Goal: Task Accomplishment & Management: Use online tool/utility

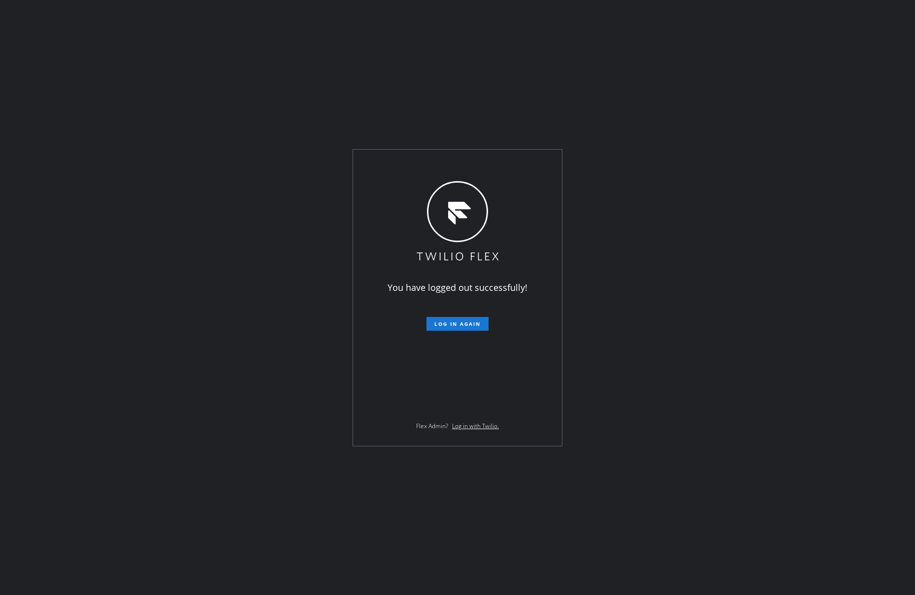
drag, startPoint x: 0, startPoint y: 0, endPoint x: 905, endPoint y: 434, distance: 1003.4
click at [448, 325] on span "Log in again" at bounding box center [457, 324] width 46 height 7
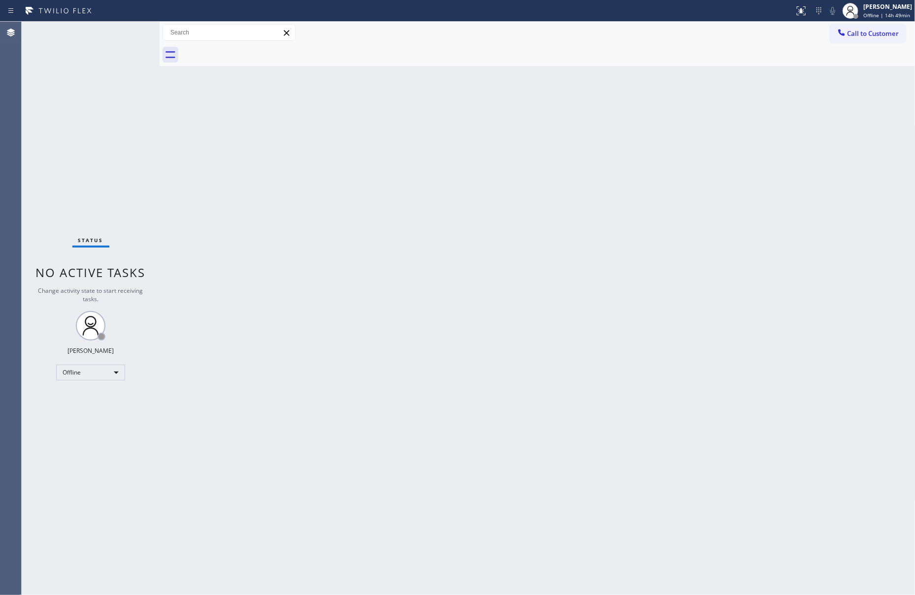
drag, startPoint x: 278, startPoint y: 473, endPoint x: 93, endPoint y: 417, distance: 193.0
click at [276, 473] on div "Back to Dashboard Change Sender ID Customers Technicians Select a contact Outbo…" at bounding box center [538, 309] width 756 height 574
click at [103, 365] on div "Offline" at bounding box center [90, 373] width 69 height 16
click at [80, 409] on li "Unavailable" at bounding box center [90, 410] width 66 height 12
drag, startPoint x: 528, startPoint y: 339, endPoint x: 665, endPoint y: 391, distance: 147.1
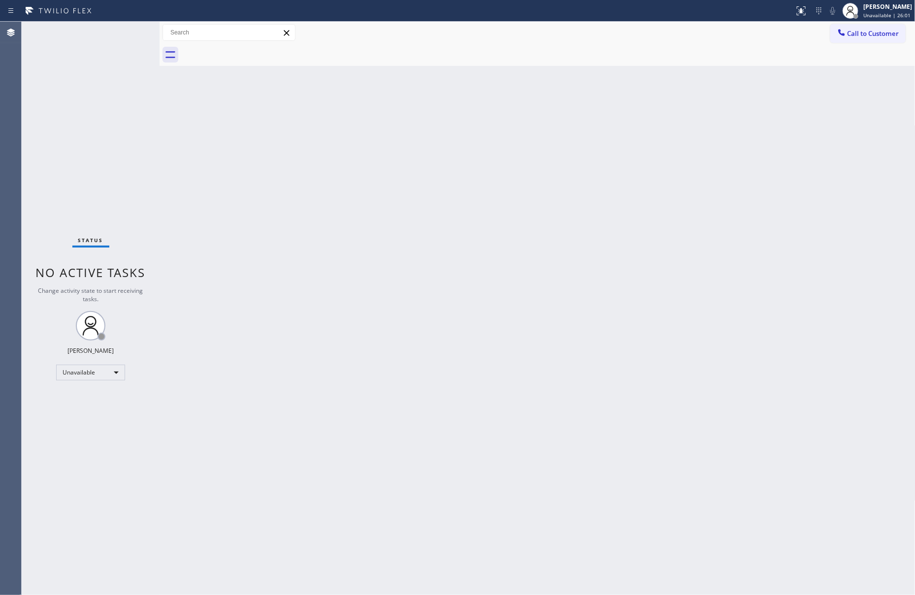
click at [575, 363] on div "Back to Dashboard Change Sender ID Customers Technicians Select a contact Outbo…" at bounding box center [538, 309] width 756 height 574
click at [719, 327] on div "Back to Dashboard Change Sender ID Customers Technicians Select a contact Outbo…" at bounding box center [538, 309] width 756 height 574
click at [113, 376] on div "Unavailable" at bounding box center [90, 373] width 69 height 16
click at [86, 396] on li "Available" at bounding box center [90, 398] width 66 height 12
click at [207, 204] on div "Back to Dashboard Change Sender ID Customers Technicians Select a contact Outbo…" at bounding box center [538, 309] width 756 height 574
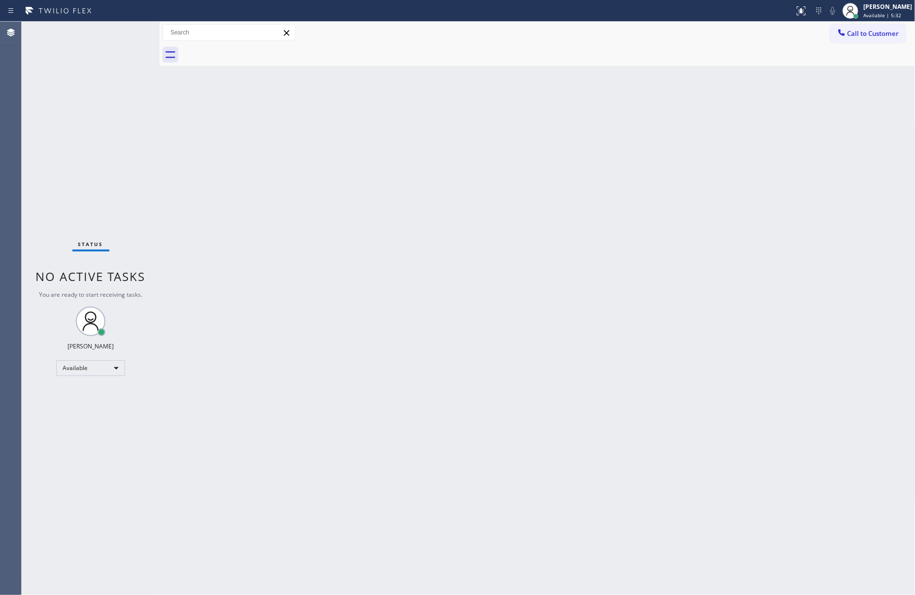
click at [357, 394] on div "Back to Dashboard Change Sender ID Customers Technicians Select a contact Outbo…" at bounding box center [538, 309] width 756 height 574
drag, startPoint x: 328, startPoint y: 492, endPoint x: 620, endPoint y: 130, distance: 465.3
click at [334, 489] on div "Back to Dashboard Change Sender ID Customers Technicians Select a contact Outbo…" at bounding box center [538, 309] width 756 height 574
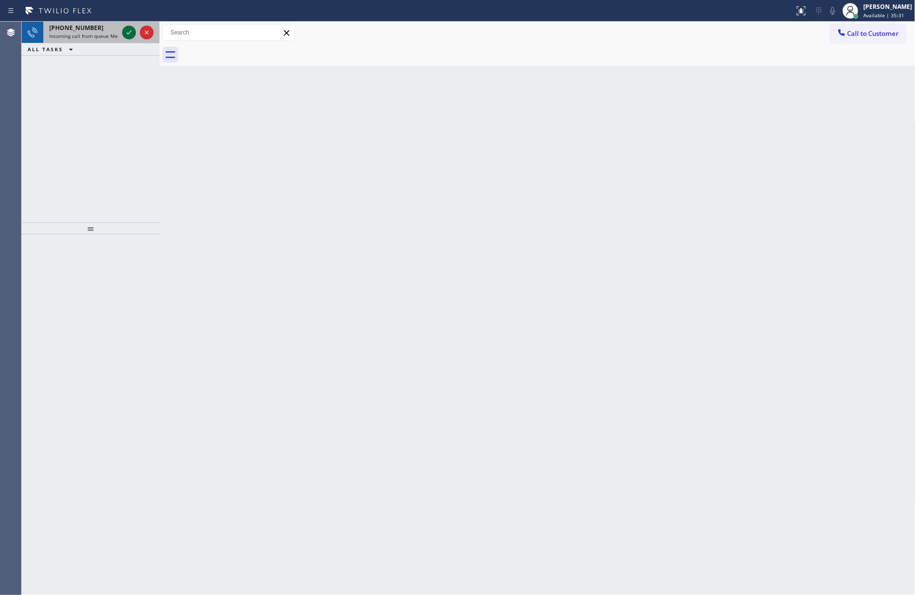
click at [130, 32] on icon at bounding box center [129, 33] width 5 height 4
click at [115, 124] on div "[PHONE_NUMBER] Incoming call from queue Membership ALL TASKS ALL TASKS ACTIVE T…" at bounding box center [91, 122] width 138 height 201
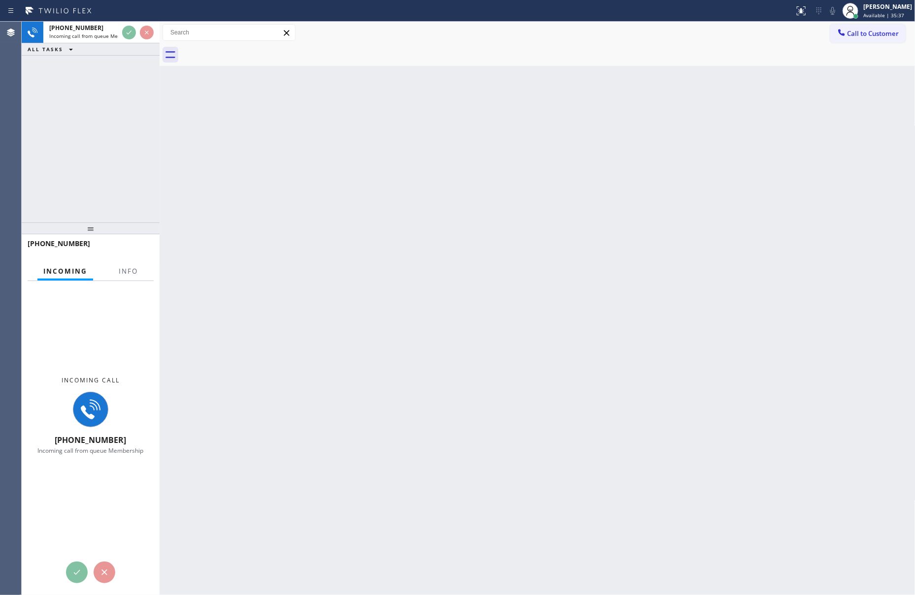
click at [85, 145] on div "[PHONE_NUMBER] Incoming call from queue Membership ALL TASKS ALL TASKS ACTIVE T…" at bounding box center [91, 122] width 138 height 201
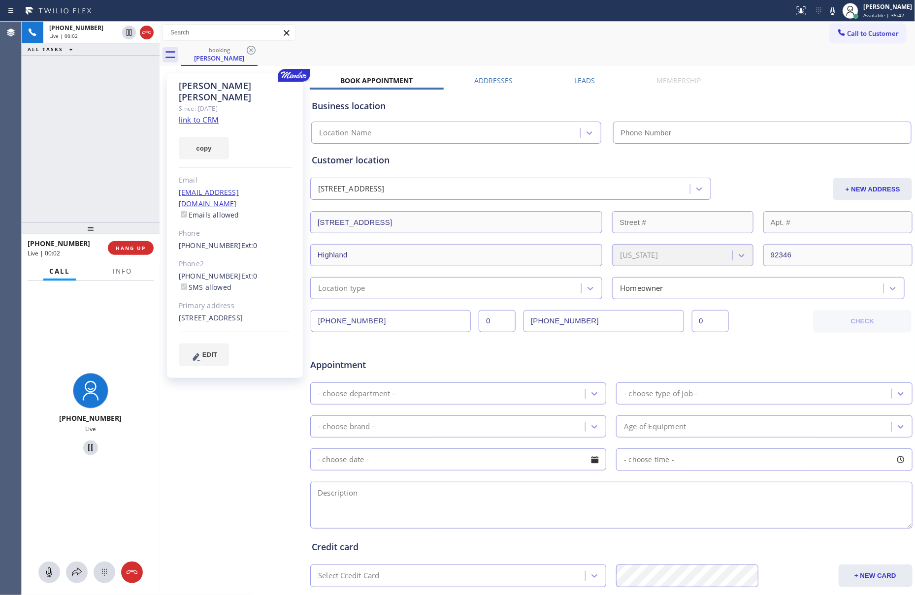
type input "[PHONE_NUMBER]"
drag, startPoint x: 132, startPoint y: 249, endPoint x: 100, endPoint y: 172, distance: 83.0
click at [132, 246] on span "HANG UP" at bounding box center [131, 248] width 30 height 7
click at [101, 172] on div "[PHONE_NUMBER] Live | 00:16 ALL TASKS ALL TASKS ACTIVE TASKS TASKS IN WRAP UP" at bounding box center [91, 122] width 138 height 201
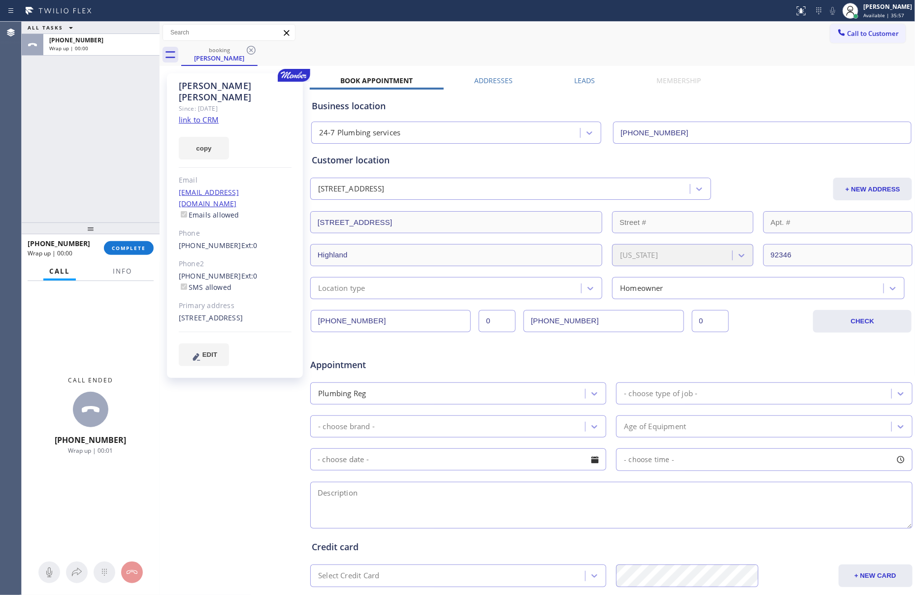
click at [211, 115] on link "link to CRM" at bounding box center [199, 120] width 40 height 10
click at [108, 245] on button "COMPLETE" at bounding box center [129, 248] width 50 height 14
click at [119, 150] on div "ALL TASKS ALL TASKS ACTIVE TASKS TASKS IN WRAP UP [PHONE_NUMBER] Wrap up | 00:33" at bounding box center [91, 122] width 138 height 201
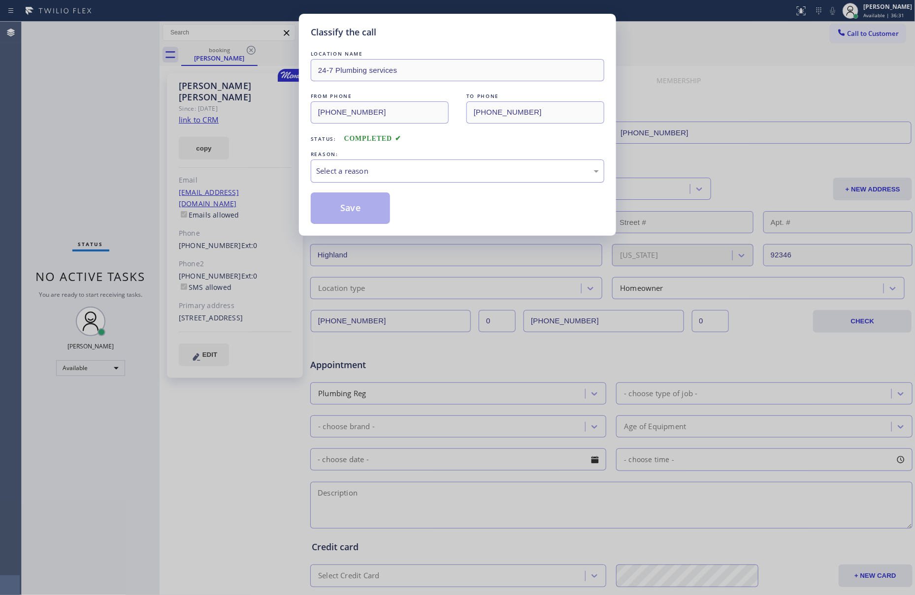
click at [407, 172] on div "Select a reason" at bounding box center [457, 170] width 283 height 11
click at [364, 210] on button "Save" at bounding box center [350, 209] width 79 height 32
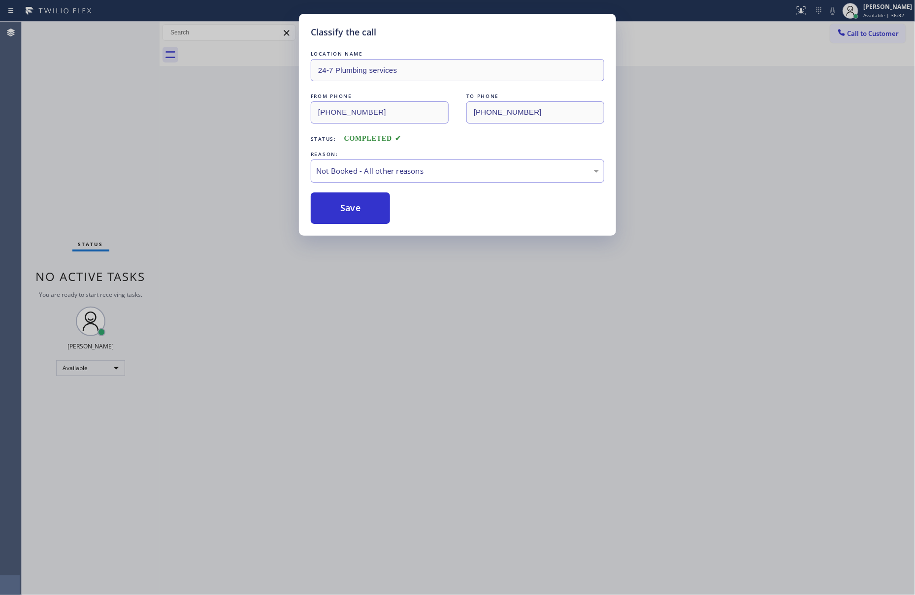
click at [93, 123] on div "Classify the call LOCATION NAME 24-7 Plumbing services FROM PHONE [PHONE_NUMBER…" at bounding box center [457, 297] width 915 height 595
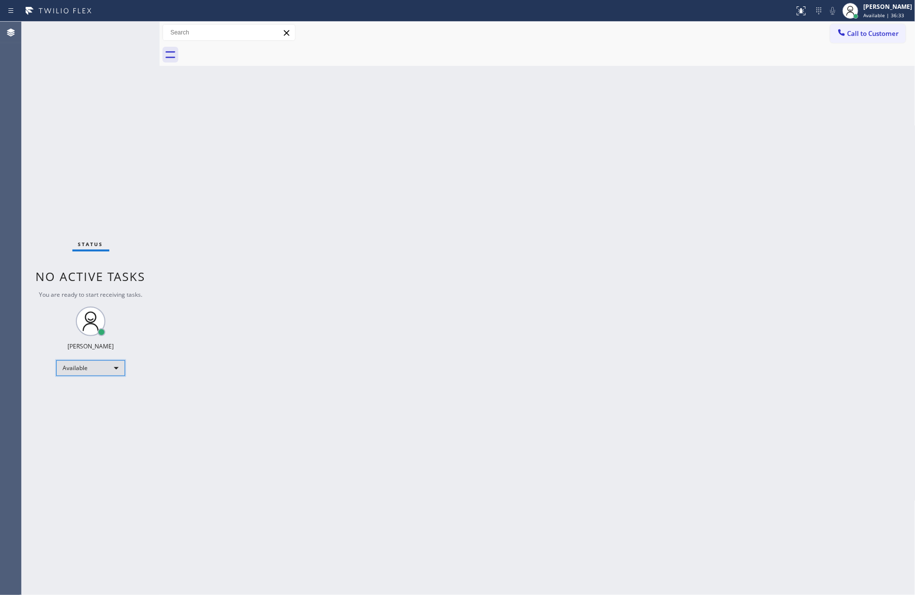
click at [118, 368] on div "Available" at bounding box center [90, 368] width 69 height 16
click at [83, 402] on li "Unavailable" at bounding box center [90, 406] width 66 height 12
click at [448, 289] on div "Back to Dashboard Change Sender ID Customers Technicians Select a contact Outbo…" at bounding box center [538, 309] width 756 height 574
click at [317, 285] on div "Back to Dashboard Change Sender ID Customers Technicians Select a contact Outbo…" at bounding box center [538, 309] width 756 height 574
click at [626, 213] on div "Back to Dashboard Change Sender ID Customers Technicians Select a contact Outbo…" at bounding box center [538, 309] width 756 height 574
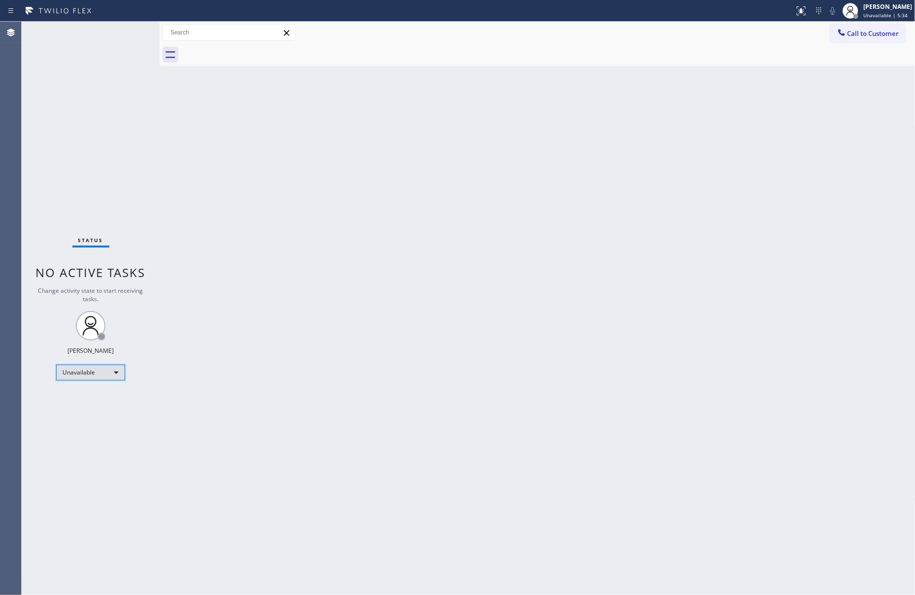
click at [86, 371] on div "Unavailable" at bounding box center [90, 373] width 69 height 16
click at [85, 394] on li "Available" at bounding box center [90, 398] width 66 height 12
click at [414, 375] on div "Back to Dashboard Change Sender ID Customers Technicians Select a contact Outbo…" at bounding box center [538, 309] width 756 height 574
click at [160, 179] on div at bounding box center [160, 309] width 0 height 574
drag, startPoint x: 386, startPoint y: 392, endPoint x: 606, endPoint y: 426, distance: 222.2
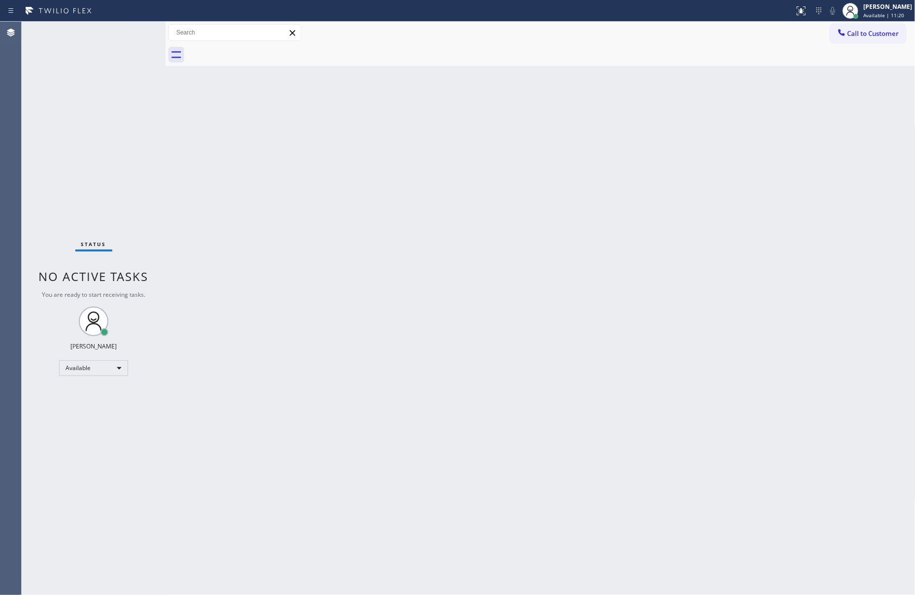
click at [398, 395] on div "Back to Dashboard Change Sender ID Customers Technicians Select a contact Outbo…" at bounding box center [540, 309] width 750 height 574
click at [779, 161] on div "Back to Dashboard Change Sender ID Customers Technicians Select a contact Outbo…" at bounding box center [540, 309] width 750 height 574
click at [232, 190] on div "Back to Dashboard Change Sender ID Customers Technicians Select a contact Outbo…" at bounding box center [540, 309] width 750 height 574
click at [440, 374] on div "Back to Dashboard Change Sender ID Customers Technicians Select a contact Outbo…" at bounding box center [540, 309] width 750 height 574
drag, startPoint x: 242, startPoint y: 220, endPoint x: 260, endPoint y: 207, distance: 22.6
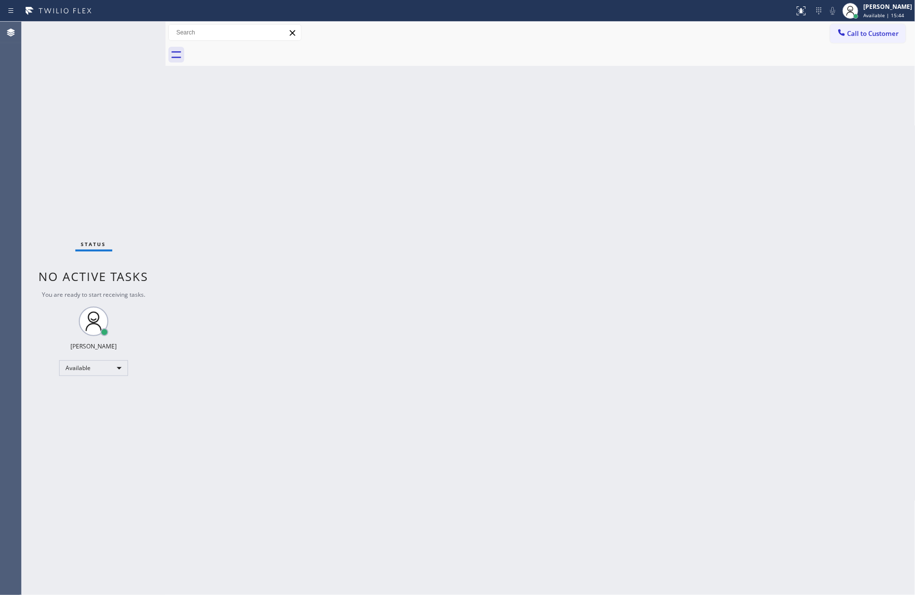
click at [253, 213] on div "Back to Dashboard Change Sender ID Customers Technicians Select a contact Outbo…" at bounding box center [540, 309] width 750 height 574
drag, startPoint x: 196, startPoint y: 185, endPoint x: 325, endPoint y: 239, distance: 140.1
click at [223, 198] on div "Back to Dashboard Change Sender ID Customers Technicians Select a contact Outbo…" at bounding box center [540, 309] width 750 height 574
click at [455, 172] on div "Back to Dashboard Change Sender ID Customers Technicians Select a contact Outbo…" at bounding box center [540, 309] width 750 height 574
drag, startPoint x: 248, startPoint y: 280, endPoint x: 745, endPoint y: 54, distance: 545.4
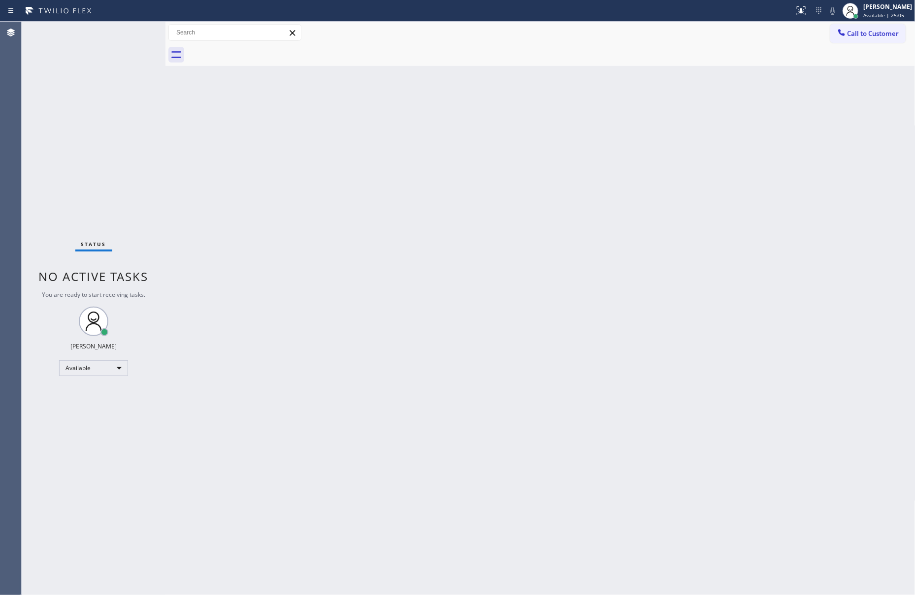
click at [265, 267] on div "Back to Dashboard Change Sender ID Customers Technicians Select a contact Outbo…" at bounding box center [540, 309] width 750 height 574
click at [374, 523] on div "Back to Dashboard Change Sender ID Customers Technicians Select a contact Outbo…" at bounding box center [540, 309] width 750 height 574
drag, startPoint x: 73, startPoint y: 362, endPoint x: 74, endPoint y: 368, distance: 6.0
click at [74, 367] on div "Status No active tasks You are ready to start receiving tasks. [PERSON_NAME] Av…" at bounding box center [94, 309] width 144 height 574
click at [74, 368] on div "Available" at bounding box center [93, 368] width 69 height 16
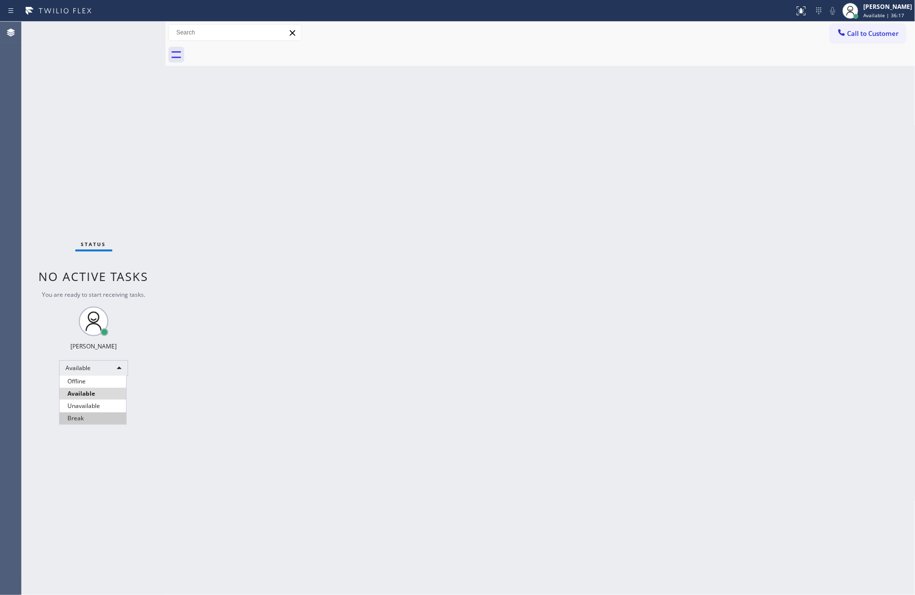
click at [96, 417] on li "Break" at bounding box center [93, 419] width 66 height 12
click at [424, 438] on div "Back to Dashboard Change Sender ID Customers Technicians Select a contact Outbo…" at bounding box center [540, 309] width 750 height 574
click at [77, 366] on div "Break" at bounding box center [93, 368] width 69 height 16
click at [99, 393] on li "Available" at bounding box center [93, 394] width 66 height 12
click at [496, 365] on div "Back to Dashboard Change Sender ID Customers Technicians Select a contact Outbo…" at bounding box center [540, 309] width 750 height 574
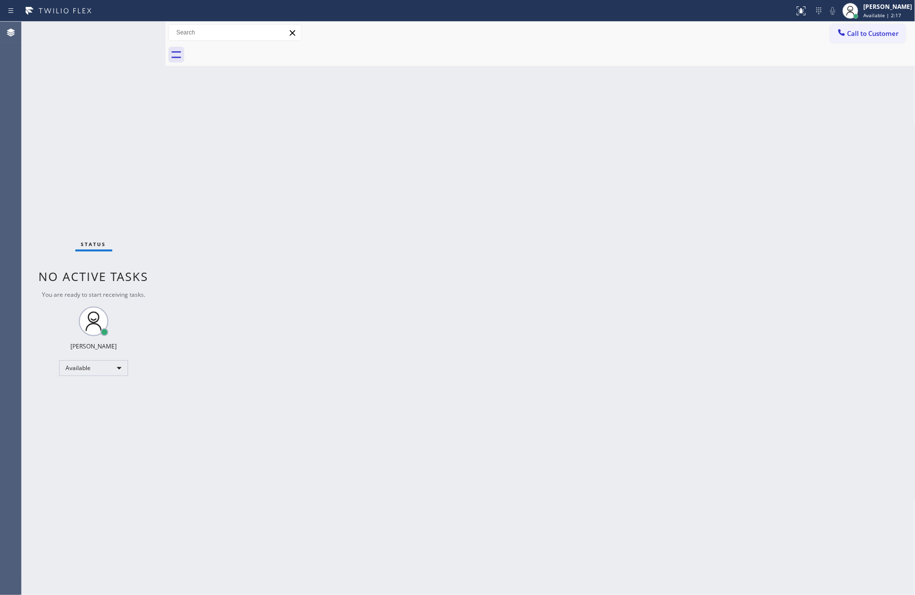
drag, startPoint x: 496, startPoint y: 363, endPoint x: 503, endPoint y: 368, distance: 7.8
click at [503, 368] on div "Back to Dashboard Change Sender ID Customers Technicians Select a contact Outbo…" at bounding box center [540, 309] width 750 height 574
click at [153, 154] on div "Status No active tasks You are ready to start receiving tasks. [PERSON_NAME] Av…" at bounding box center [94, 309] width 144 height 574
click at [346, 292] on div "Back to Dashboard Change Sender ID Customers Technicians Select a contact Outbo…" at bounding box center [540, 309] width 750 height 574
click at [162, 113] on div "Status No active tasks You are ready to start receiving tasks. [PERSON_NAME] Av…" at bounding box center [468, 309] width 893 height 574
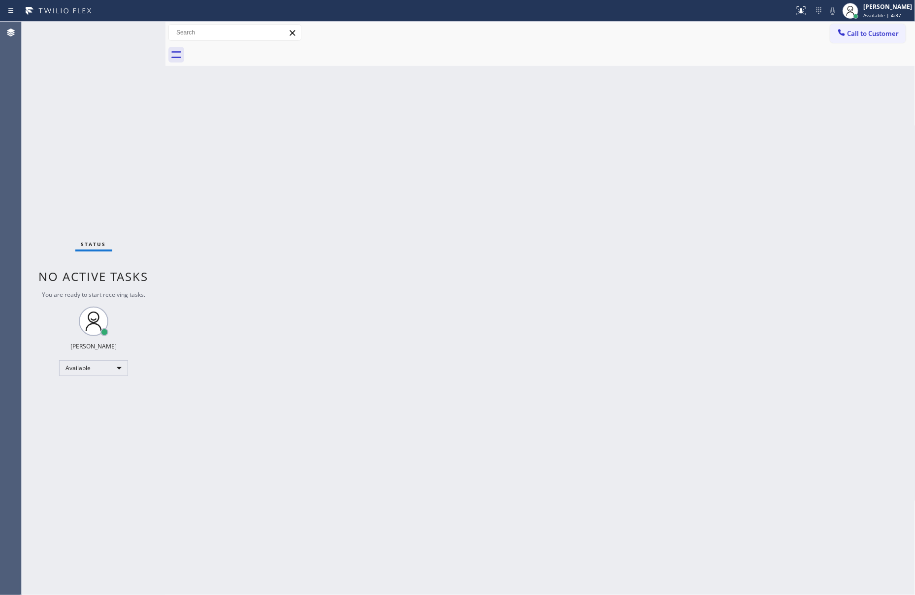
drag, startPoint x: 166, startPoint y: 113, endPoint x: 208, endPoint y: 114, distance: 42.4
click at [165, 114] on div at bounding box center [165, 309] width 0 height 574
click at [108, 138] on div "Status No active tasks You are ready to start receiving tasks. [PERSON_NAME] Av…" at bounding box center [115, 309] width 186 height 574
click at [401, 253] on div "Back to Dashboard Change Sender ID Customers Technicians Select a contact Outbo…" at bounding box center [562, 309] width 708 height 574
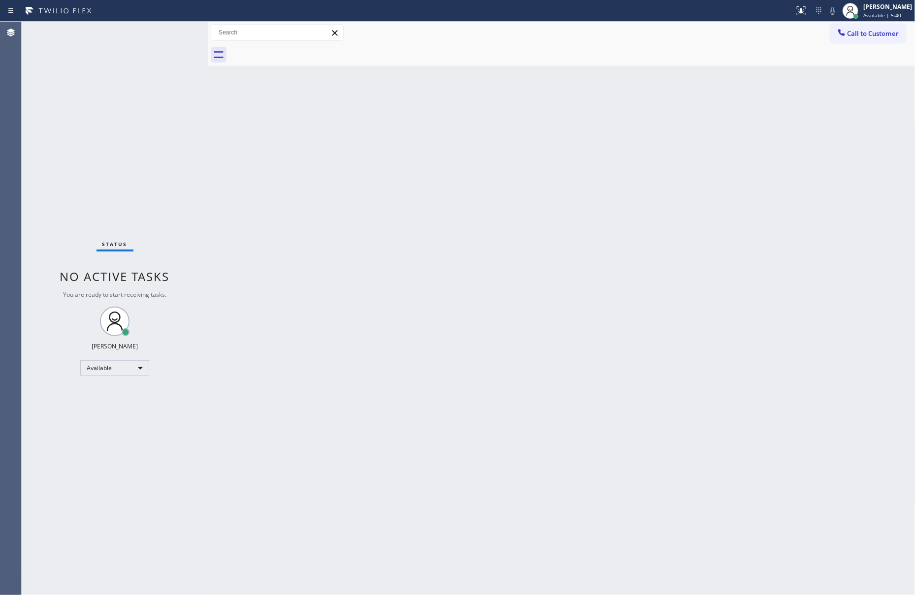
drag, startPoint x: 259, startPoint y: 269, endPoint x: 631, endPoint y: 320, distance: 375.6
click at [259, 269] on div "Back to Dashboard Change Sender ID Customers Technicians Select a contact Outbo…" at bounding box center [562, 309] width 708 height 574
click at [258, 169] on div "Back to Dashboard Change Sender ID Customers Technicians Select a contact Outbo…" at bounding box center [562, 309] width 708 height 574
drag, startPoint x: 510, startPoint y: 284, endPoint x: 680, endPoint y: 358, distance: 185.4
click at [517, 284] on div "Back to Dashboard Change Sender ID Customers Technicians Select a contact Outbo…" at bounding box center [562, 309] width 708 height 574
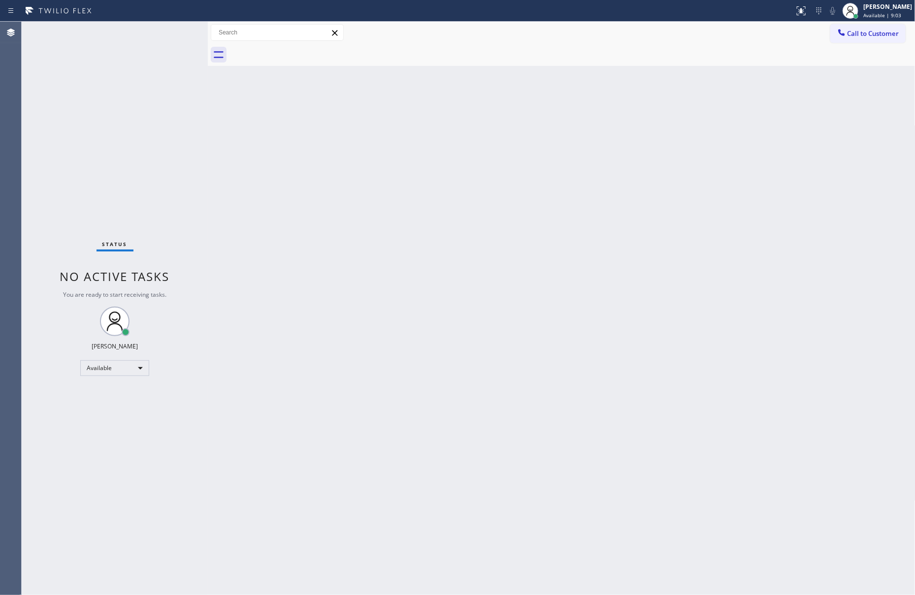
drag, startPoint x: 287, startPoint y: 200, endPoint x: 501, endPoint y: 103, distance: 234.9
click at [306, 192] on div "Back to Dashboard Change Sender ID Customers Technicians Select a contact Outbo…" at bounding box center [562, 309] width 708 height 574
click at [852, 34] on span "Call to Customer" at bounding box center [873, 33] width 52 height 9
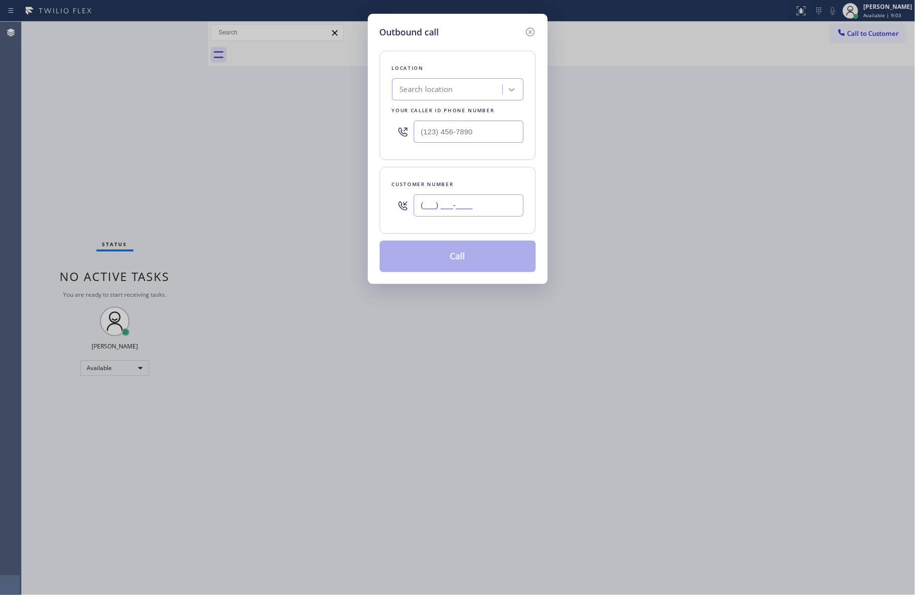
click at [467, 207] on input "(___) ___-____" at bounding box center [469, 206] width 110 height 22
paste input "954) 775-4221"
type input "[PHONE_NUMBER]"
click at [427, 93] on div "Search location" at bounding box center [426, 89] width 53 height 11
type input "home alliance mem"
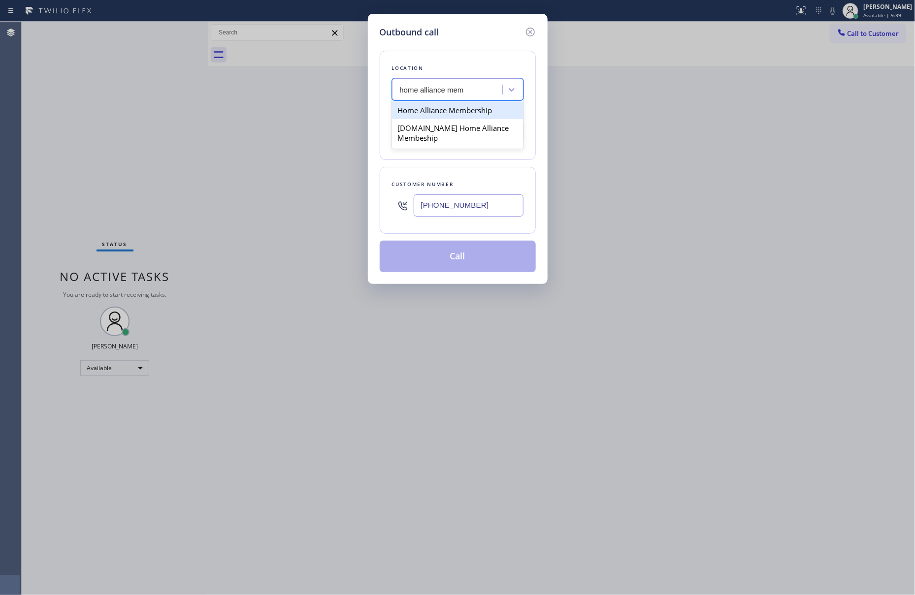
click at [451, 113] on div "Home Alliance Membership" at bounding box center [457, 110] width 131 height 18
type input "[PHONE_NUMBER]"
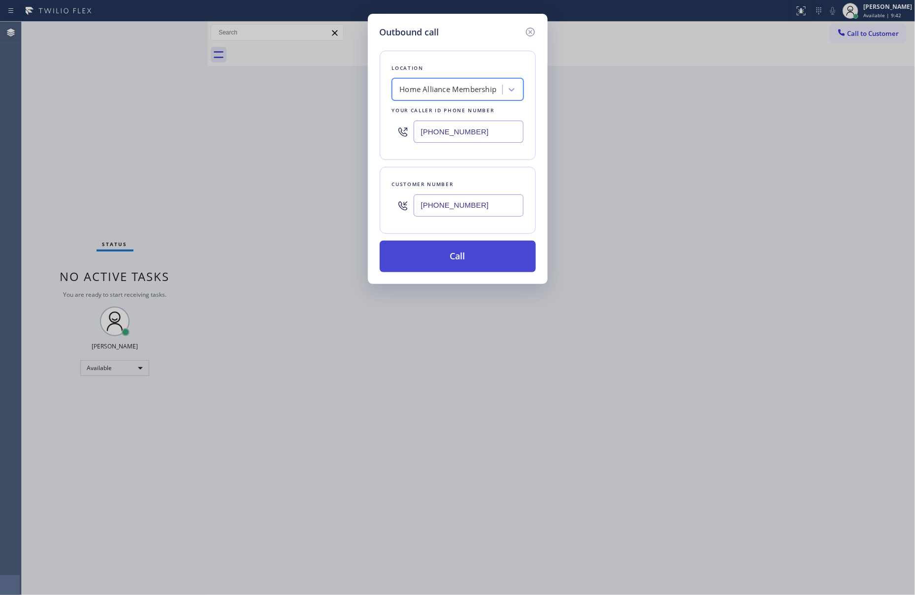
click at [468, 260] on button "Call" at bounding box center [458, 257] width 156 height 32
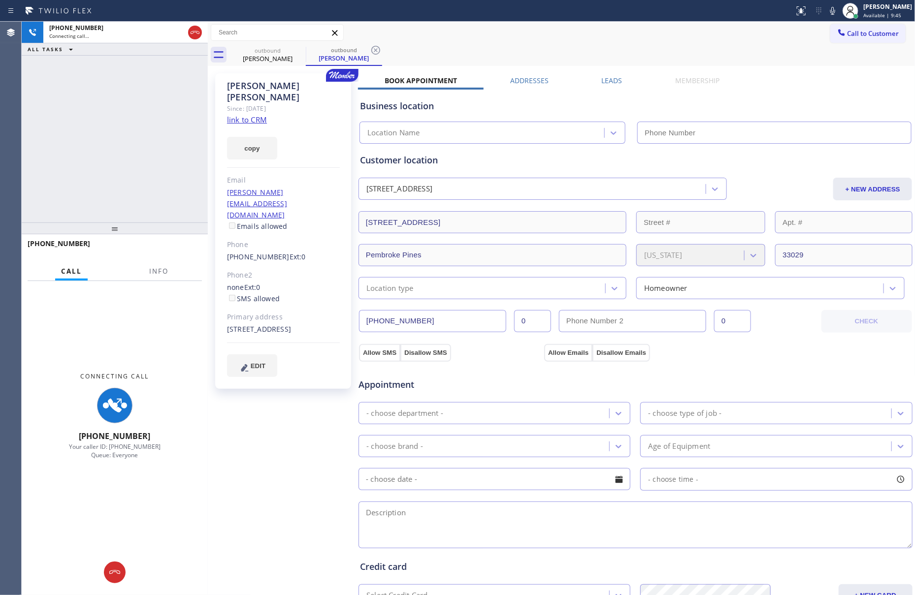
click at [126, 175] on div "[PHONE_NUMBER] Connecting call… ALL TASKS ALL TASKS ACTIVE TASKS TASKS IN WRAP …" at bounding box center [115, 122] width 186 height 201
type input "[PHONE_NUMBER]"
click at [128, 103] on div "[PHONE_NUMBER] Connecting call… ALL TASKS ALL TASKS ACTIVE TASKS TASKS IN WRAP …" at bounding box center [115, 122] width 186 height 201
click at [123, 152] on div "[PHONE_NUMBER] Connecting call… ALL TASKS ALL TASKS ACTIVE TASKS TASKS IN WRAP …" at bounding box center [115, 122] width 186 height 201
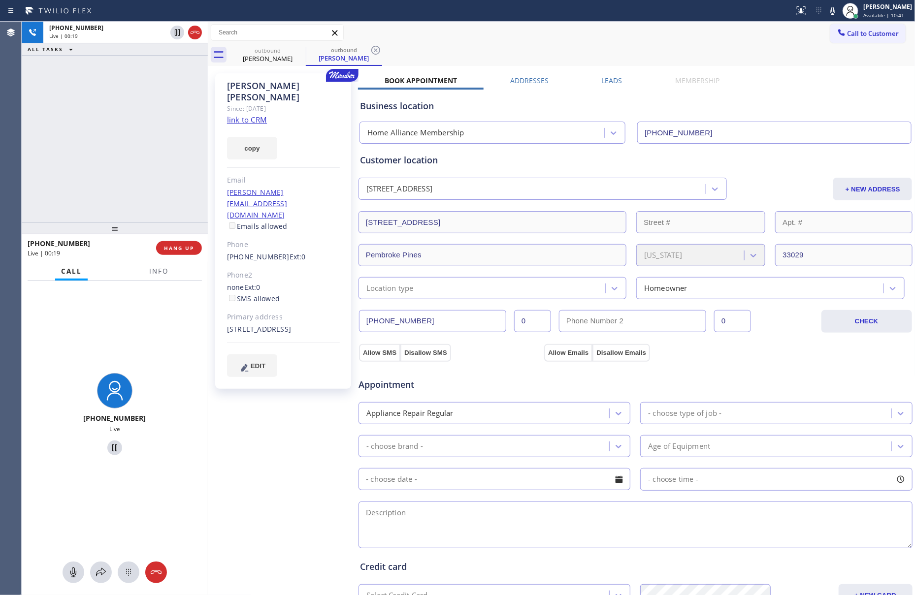
click at [123, 152] on div "[PHONE_NUMBER] Live | 00:19 ALL TASKS ALL TASKS ACTIVE TASKS TASKS IN WRAP UP" at bounding box center [115, 122] width 186 height 201
click at [179, 246] on span "HANG UP" at bounding box center [179, 248] width 30 height 7
click at [162, 165] on div "[PHONE_NUMBER] Live | 00:20 ALL TASKS ALL TASKS ACTIVE TASKS TASKS IN WRAP UP" at bounding box center [115, 122] width 186 height 201
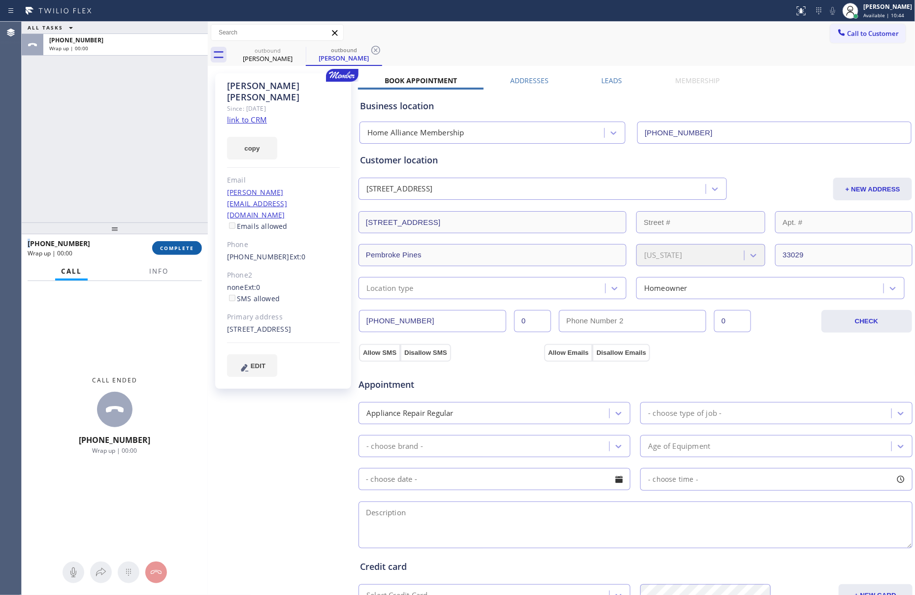
click at [173, 247] on span "COMPLETE" at bounding box center [177, 248] width 34 height 7
click at [152, 144] on div "ALL TASKS ALL TASKS ACTIVE TASKS TASKS IN WRAP UP [PHONE_NUMBER] Wrap up | 00:00" at bounding box center [115, 122] width 186 height 201
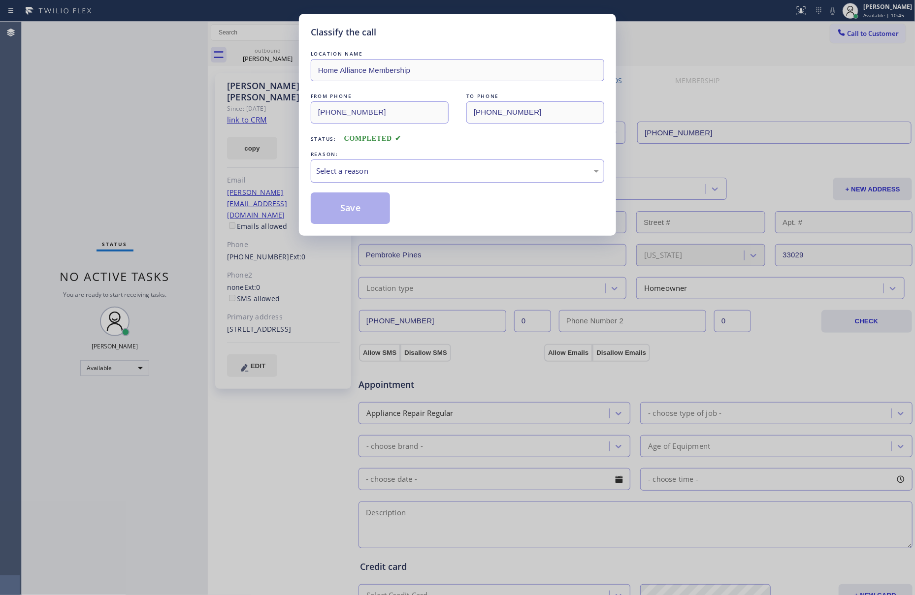
click at [337, 181] on div "Select a reason" at bounding box center [457, 171] width 293 height 23
click at [341, 214] on button "Save" at bounding box center [350, 209] width 79 height 32
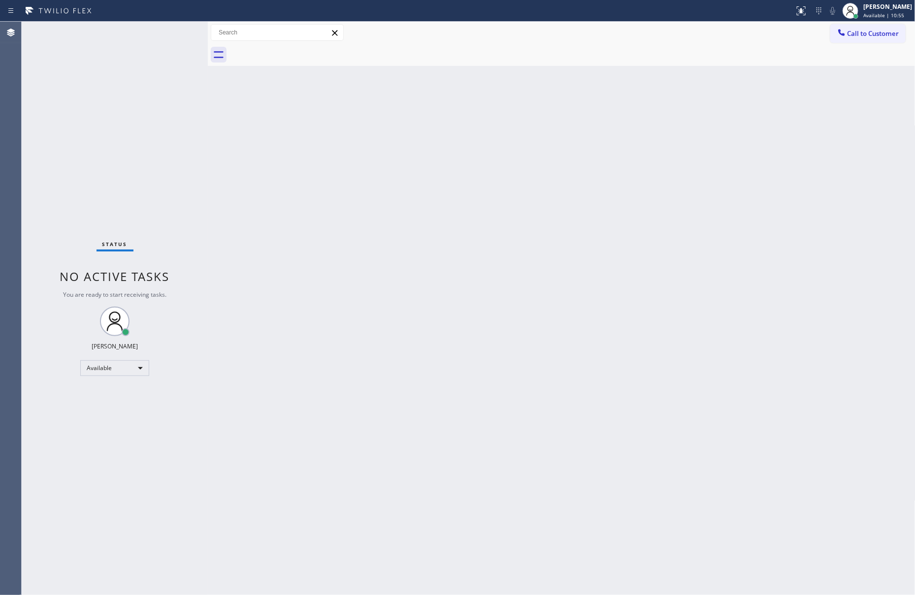
drag, startPoint x: 185, startPoint y: 174, endPoint x: 438, endPoint y: 114, distance: 260.2
click at [208, 170] on div "Status No active tasks You are ready to start receiving tasks. [PERSON_NAME] Av…" at bounding box center [468, 309] width 893 height 574
click at [861, 33] on span "Call to Customer" at bounding box center [873, 33] width 52 height 9
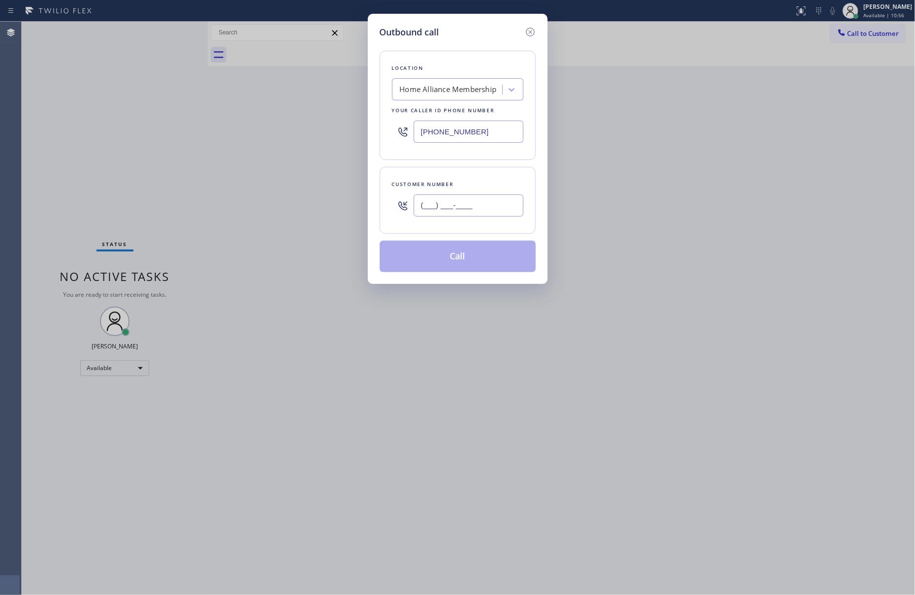
click at [445, 210] on input "(___) ___-____" at bounding box center [469, 206] width 110 height 22
paste input "954) 775-4221"
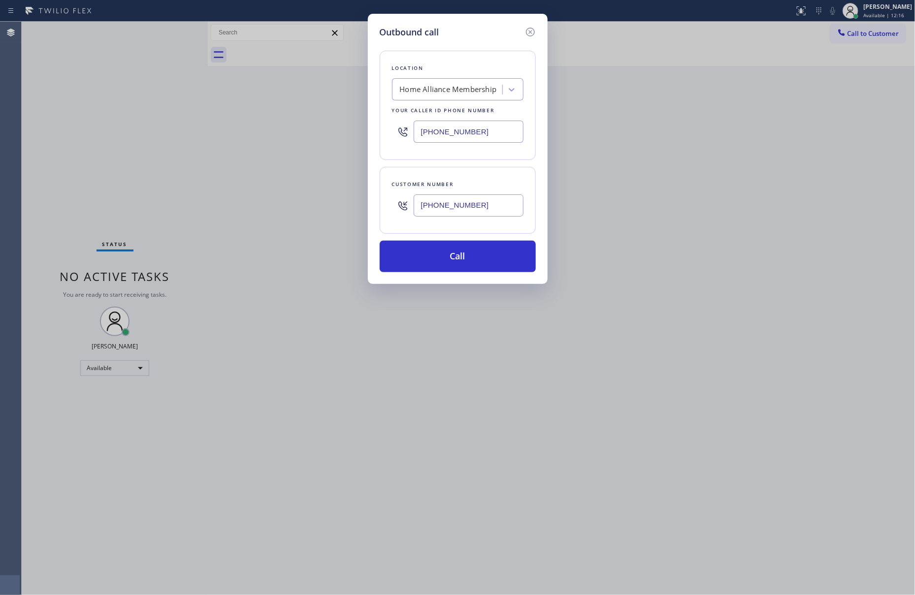
type input "[PHONE_NUMBER]"
click at [629, 300] on div "Outbound call Location Home Alliance Membership Your caller id phone number [PH…" at bounding box center [457, 297] width 915 height 595
click at [492, 254] on button "Call" at bounding box center [458, 257] width 156 height 32
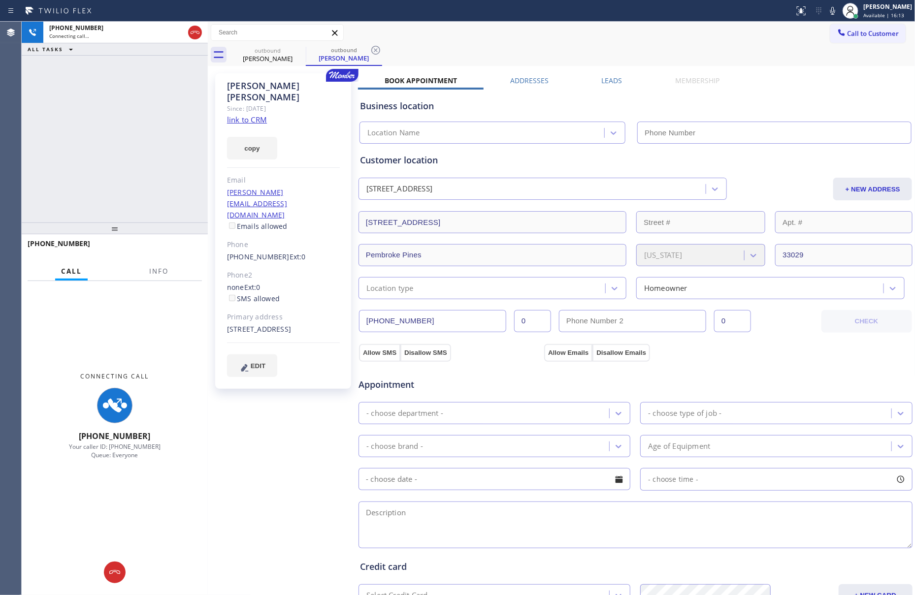
click at [114, 145] on div "[PHONE_NUMBER] Connecting call… ALL TASKS ALL TASKS ACTIVE TASKS TASKS IN WRAP …" at bounding box center [115, 122] width 186 height 201
type input "[PHONE_NUMBER]"
click at [116, 169] on div "[PHONE_NUMBER] Connecting call… ALL TASKS ALL TASKS ACTIVE TASKS TASKS IN WRAP …" at bounding box center [115, 122] width 186 height 201
click at [125, 167] on div "[PHONE_NUMBER] Connecting call… ALL TASKS ALL TASKS ACTIVE TASKS TASKS IN WRAP …" at bounding box center [115, 122] width 186 height 201
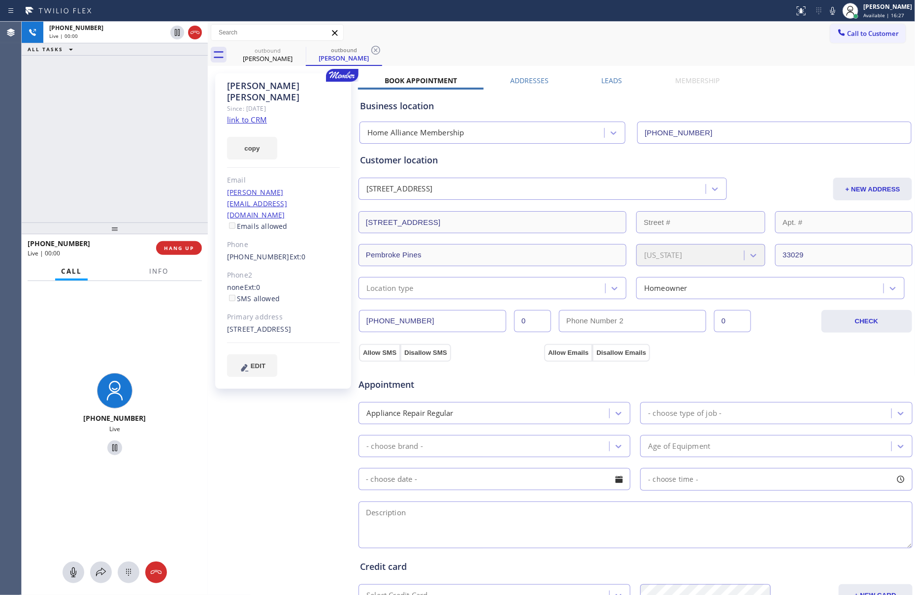
click at [125, 167] on div "[PHONE_NUMBER] Live | 00:00 ALL TASKS ALL TASKS ACTIVE TASKS TASKS IN WRAP UP" at bounding box center [115, 122] width 186 height 201
click at [125, 167] on div "[PHONE_NUMBER] Live | 00:01 ALL TASKS ALL TASKS ACTIVE TASKS TASKS IN WRAP UP" at bounding box center [115, 122] width 186 height 201
click at [125, 167] on div "[PHONE_NUMBER] Live | 00:05 ALL TASKS ALL TASKS ACTIVE TASKS TASKS IN WRAP UP" at bounding box center [115, 122] width 186 height 201
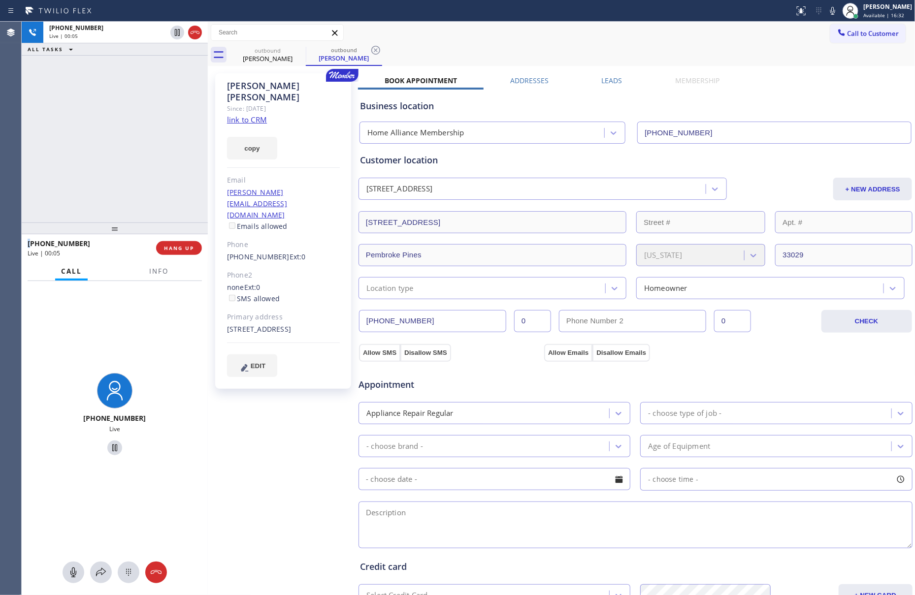
click at [125, 167] on div "[PHONE_NUMBER] Live | 00:05 ALL TASKS ALL TASKS ACTIVE TASKS TASKS IN WRAP UP" at bounding box center [115, 122] width 186 height 201
click at [125, 167] on div "[PHONE_NUMBER] Live | 00:06 ALL TASKS ALL TASKS ACTIVE TASKS TASKS IN WRAP UP" at bounding box center [115, 122] width 186 height 201
click at [125, 167] on div "[PHONE_NUMBER] Live | 00:14 ALL TASKS ALL TASKS ACTIVE TASKS TASKS IN WRAP UP" at bounding box center [115, 122] width 186 height 201
click at [125, 167] on div "[PHONE_NUMBER] Live | 00:15 ALL TASKS ALL TASKS ACTIVE TASKS TASKS IN WRAP UP" at bounding box center [115, 122] width 186 height 201
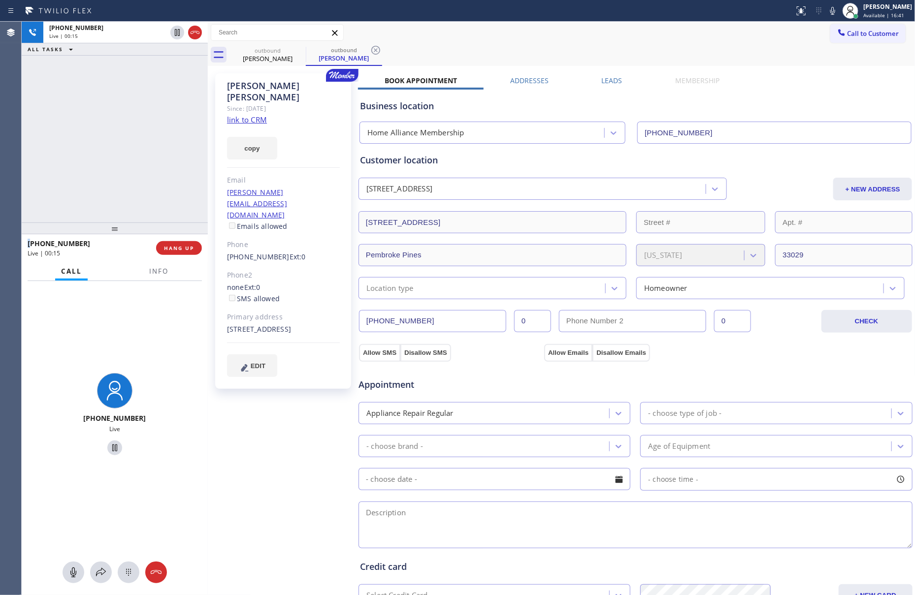
click at [125, 167] on div "[PHONE_NUMBER] Live | 00:15 ALL TASKS ALL TASKS ACTIVE TASKS TASKS IN WRAP UP" at bounding box center [115, 122] width 186 height 201
click at [815, 77] on div "Book Appointment Addresses Leads Membership Business location Home Alliance Mem…" at bounding box center [635, 401] width 555 height 650
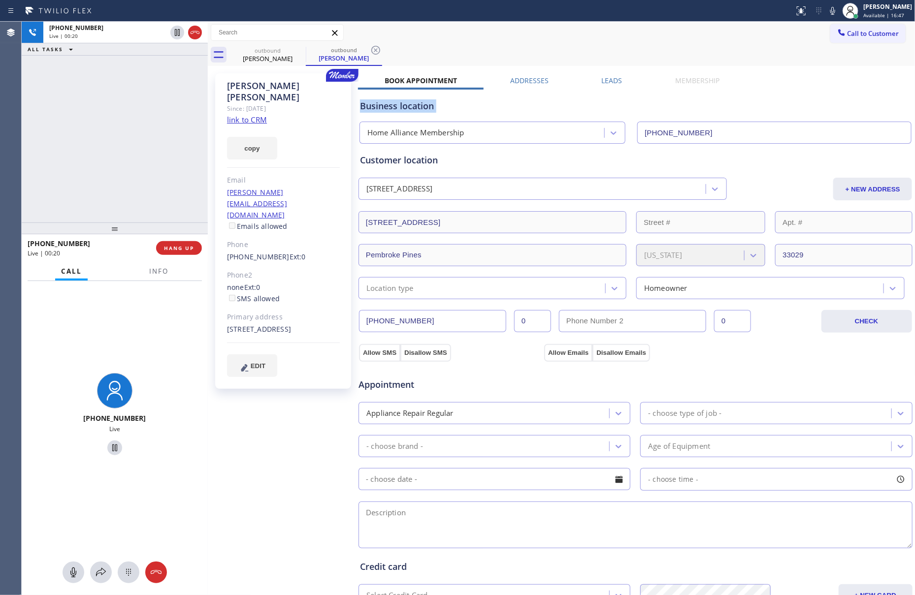
click at [815, 77] on div "Book Appointment Addresses Leads Membership Business location Home Alliance Mem…" at bounding box center [635, 401] width 555 height 650
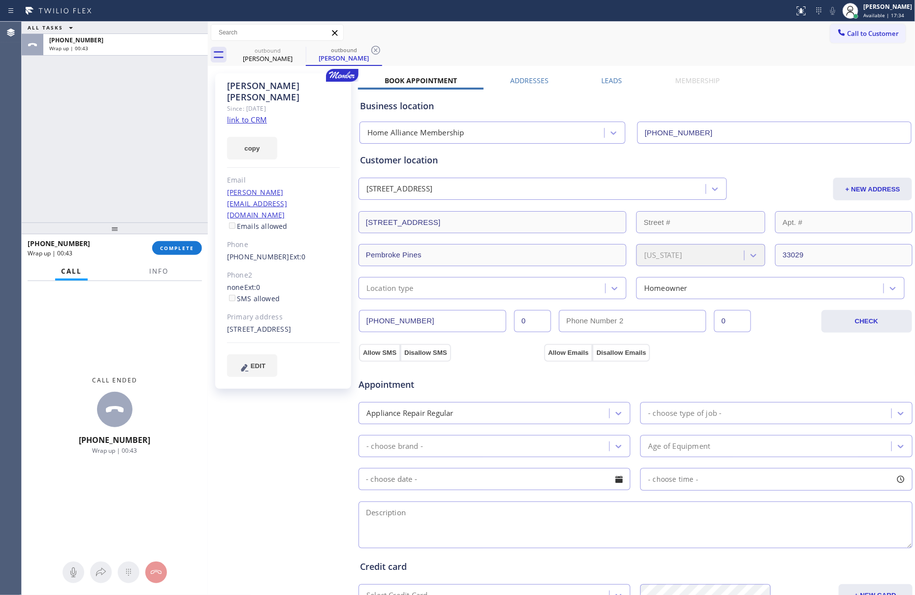
drag, startPoint x: 609, startPoint y: 82, endPoint x: 616, endPoint y: 145, distance: 63.5
click at [609, 82] on label "Leads" at bounding box center [612, 80] width 21 height 9
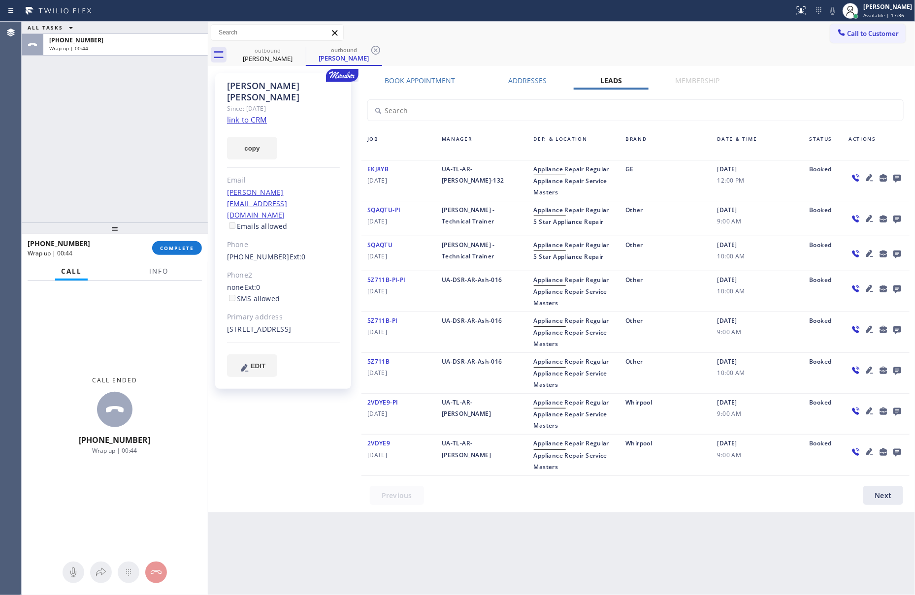
click at [896, 178] on icon at bounding box center [897, 179] width 8 height 8
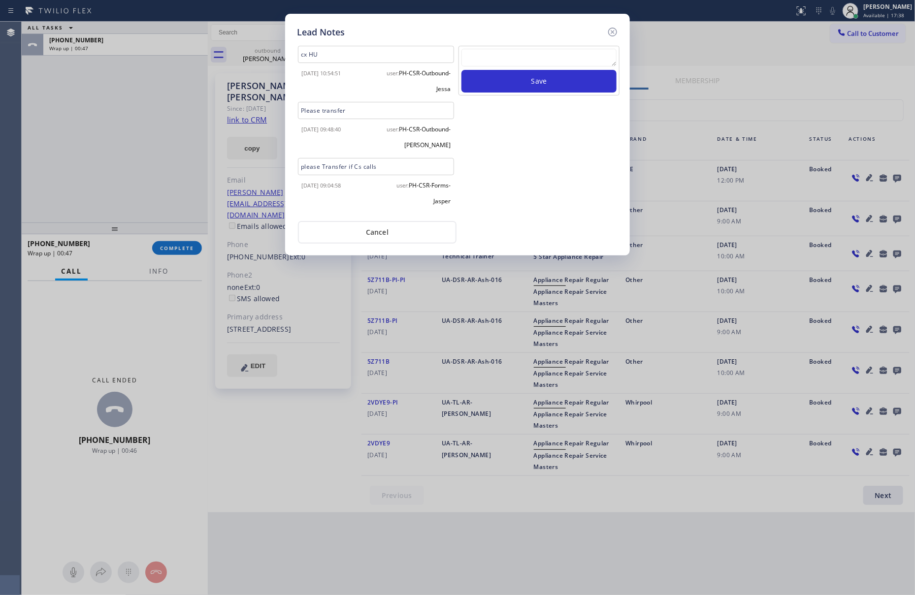
click at [526, 54] on textarea at bounding box center [538, 58] width 155 height 18
paste textarea "please transfer. membership follow up calls"
type textarea "please transfer. membership follow up calls"
click at [522, 83] on button "Save" at bounding box center [538, 81] width 155 height 23
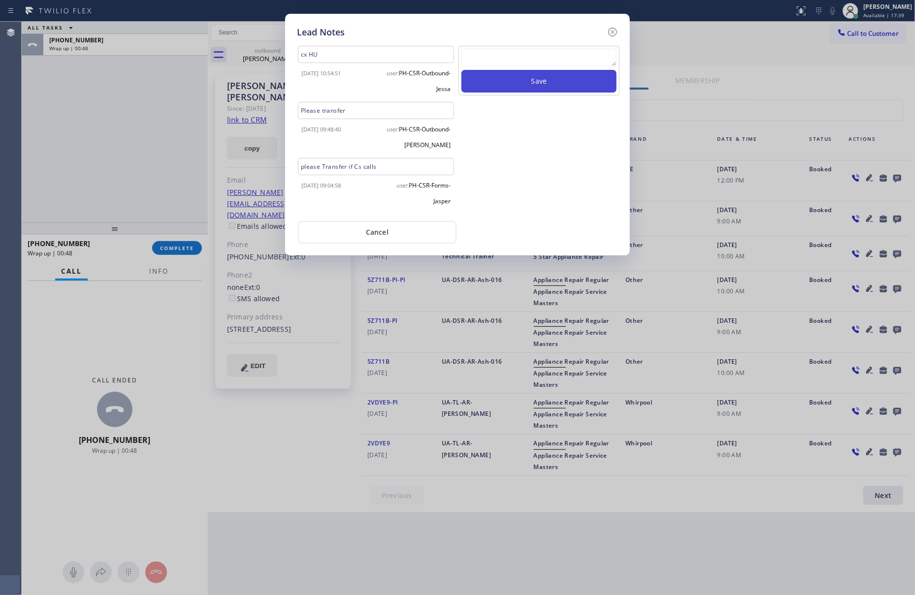
scroll to position [0, 0]
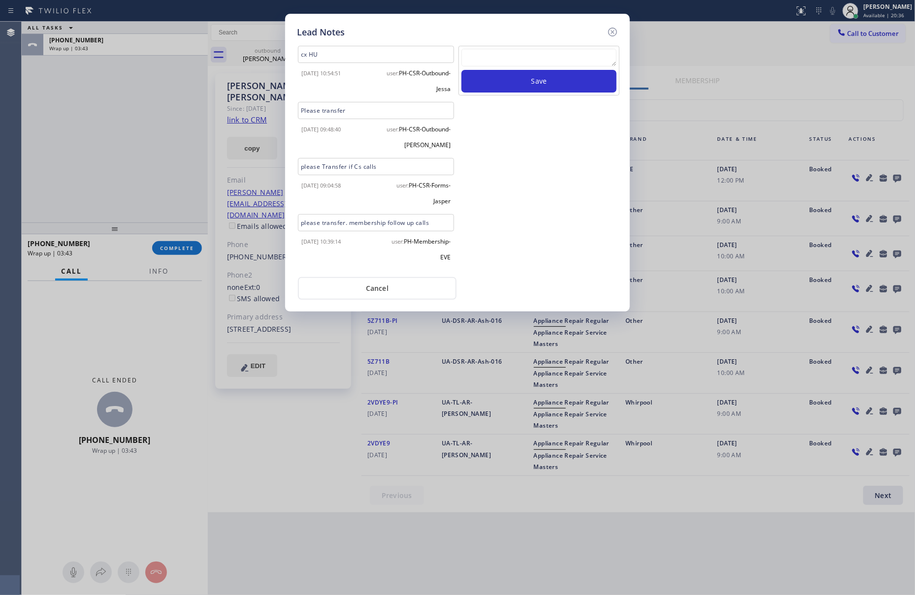
drag, startPoint x: 537, startPoint y: 174, endPoint x: 535, endPoint y: 193, distance: 18.3
click at [537, 184] on div "Save" at bounding box center [538, 158] width 163 height 225
click at [368, 284] on button "Cancel" at bounding box center [377, 288] width 159 height 23
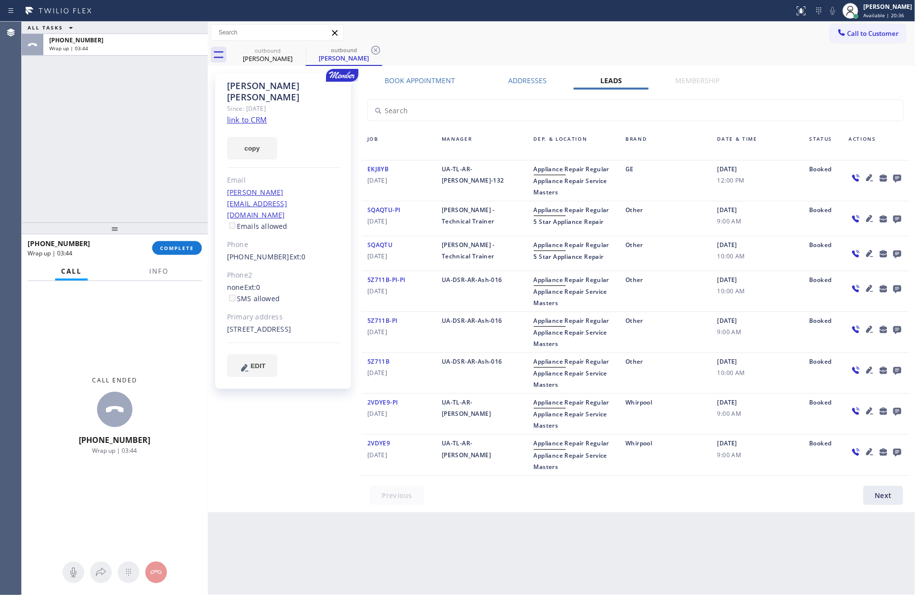
click at [144, 191] on div "ALL TASKS ALL TASKS ACTIVE TASKS TASKS IN WRAP UP [PHONE_NUMBER] Wrap up | 03:44" at bounding box center [115, 122] width 186 height 201
click at [179, 245] on span "COMPLETE" at bounding box center [177, 248] width 34 height 7
click at [142, 119] on div "ALL TASKS ALL TASKS ACTIVE TASKS TASKS IN WRAP UP [PHONE_NUMBER] Wrap up | 03:45" at bounding box center [115, 122] width 186 height 201
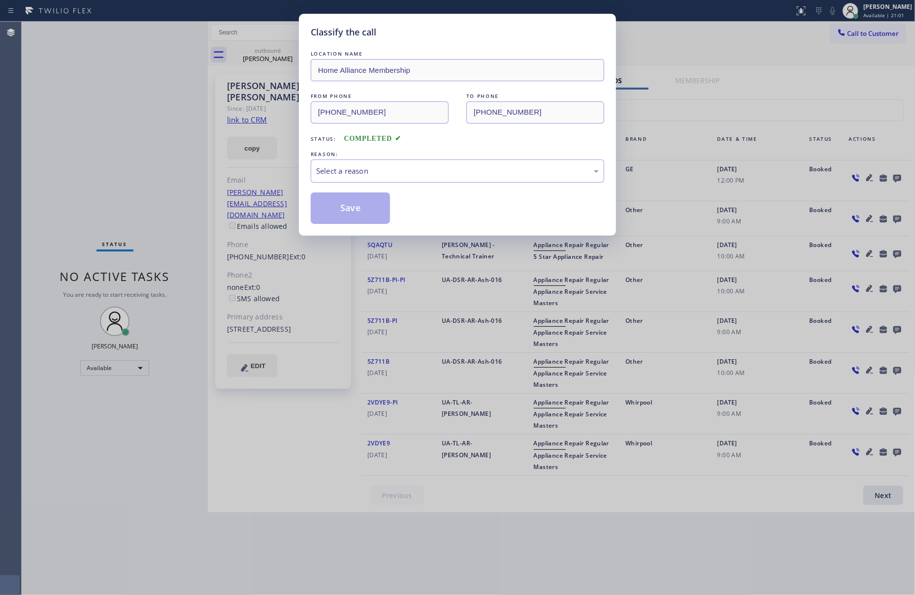
drag, startPoint x: 62, startPoint y: 134, endPoint x: 414, endPoint y: 204, distance: 358.9
click at [89, 161] on div "Classify the call LOCATION NAME Home Alliance Membership FROM PHONE [PHONE_NUMB…" at bounding box center [457, 297] width 915 height 595
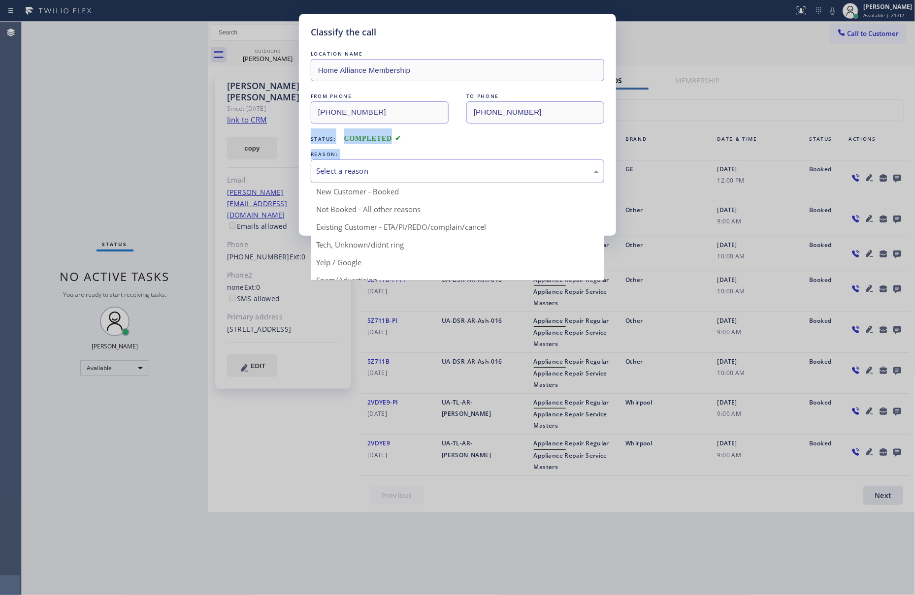
click at [391, 169] on div "Select a reason" at bounding box center [457, 170] width 283 height 11
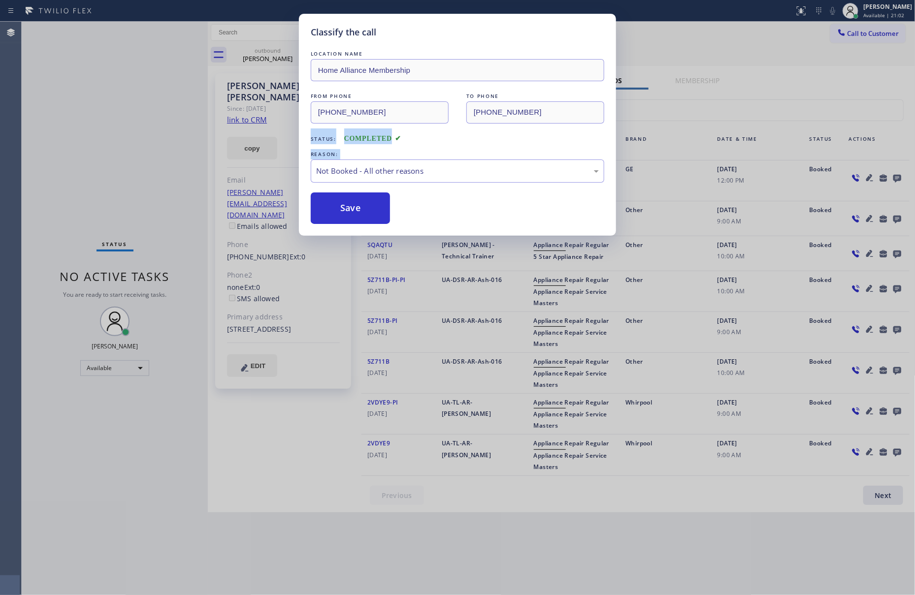
click at [352, 212] on button "Save" at bounding box center [350, 209] width 79 height 32
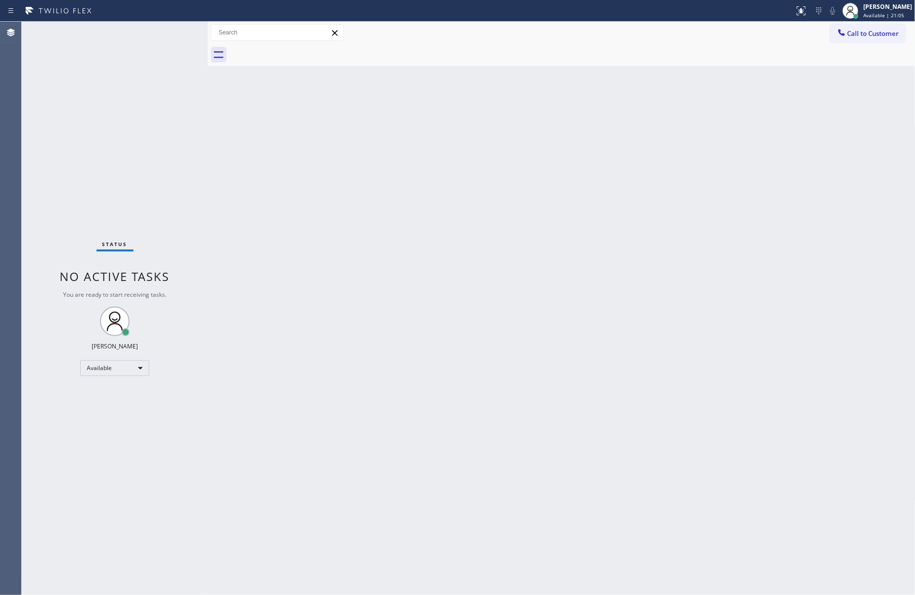
click at [737, 250] on div "Back to Dashboard Change Sender ID Customers Technicians Select a contact Outbo…" at bounding box center [562, 309] width 708 height 574
click at [121, 101] on div "Status No active tasks You are ready to start receiving tasks. [PERSON_NAME] Av…" at bounding box center [115, 309] width 186 height 574
drag, startPoint x: 416, startPoint y: 313, endPoint x: 420, endPoint y: 310, distance: 5.3
click at [420, 310] on div "Back to Dashboard Change Sender ID Customers Technicians Select a contact Outbo…" at bounding box center [562, 309] width 708 height 574
click at [798, 287] on div "Back to Dashboard Change Sender ID Customers Technicians Select a contact Outbo…" at bounding box center [562, 309] width 708 height 574
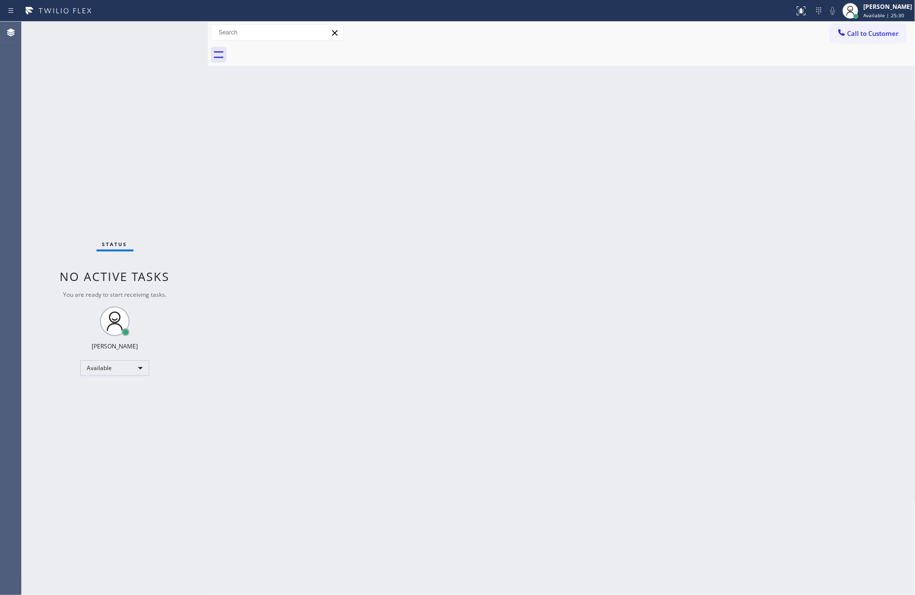
drag, startPoint x: 600, startPoint y: 250, endPoint x: 755, endPoint y: 123, distance: 200.6
click at [662, 205] on div "Back to Dashboard Change Sender ID Customers Technicians Select a contact Outbo…" at bounding box center [562, 309] width 708 height 574
click at [841, 34] on icon at bounding box center [841, 32] width 6 height 6
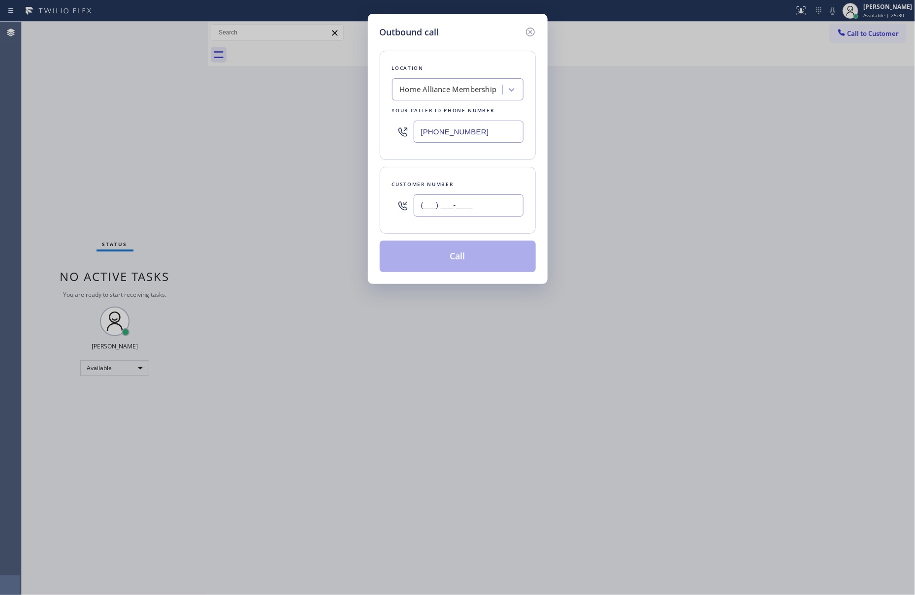
click at [488, 207] on input "(___) ___-____" at bounding box center [469, 206] width 110 height 22
paste input "310) 413-2010"
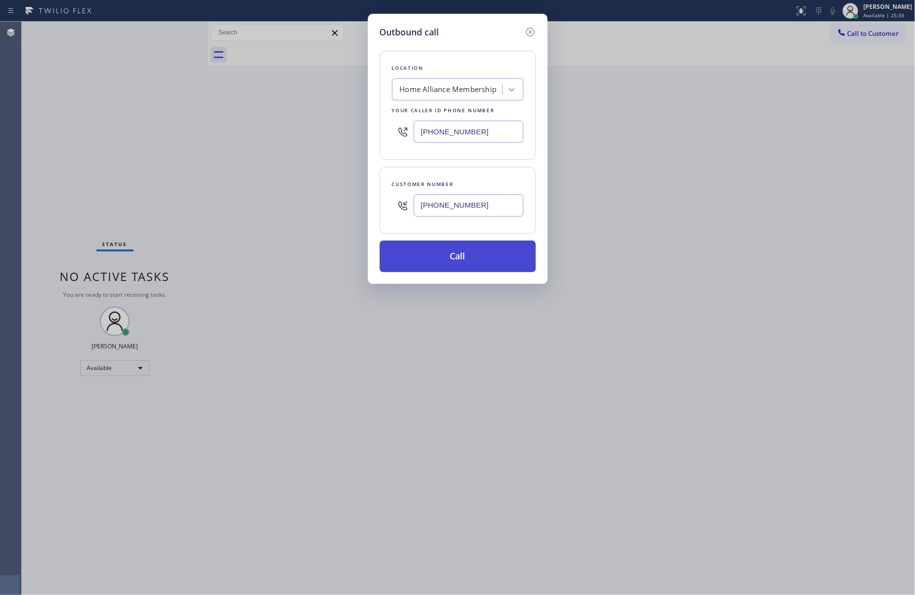
type input "[PHONE_NUMBER]"
click at [464, 266] on button "Call" at bounding box center [458, 257] width 156 height 32
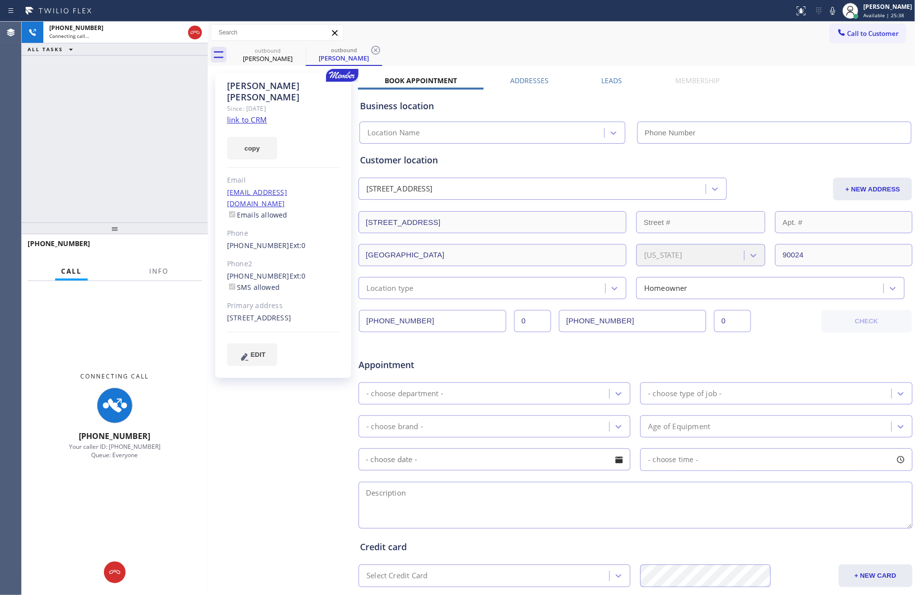
click at [602, 80] on label "Leads" at bounding box center [612, 80] width 21 height 9
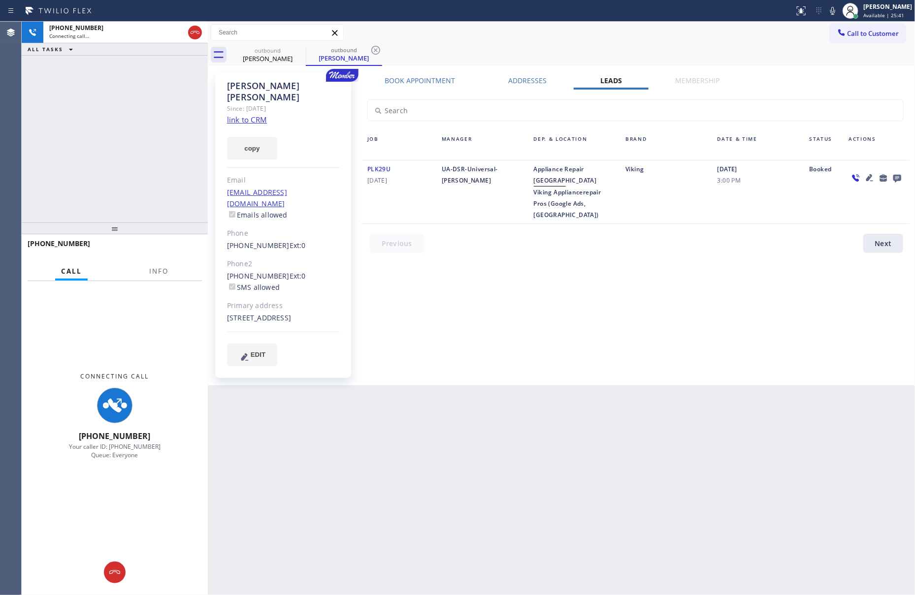
drag, startPoint x: 707, startPoint y: 252, endPoint x: 901, endPoint y: 177, distance: 208.2
click at [724, 246] on div "Book Appointment Addresses Leads Membership Business location Home Alliance Mem…" at bounding box center [635, 229] width 555 height 307
click at [895, 176] on icon at bounding box center [897, 178] width 12 height 12
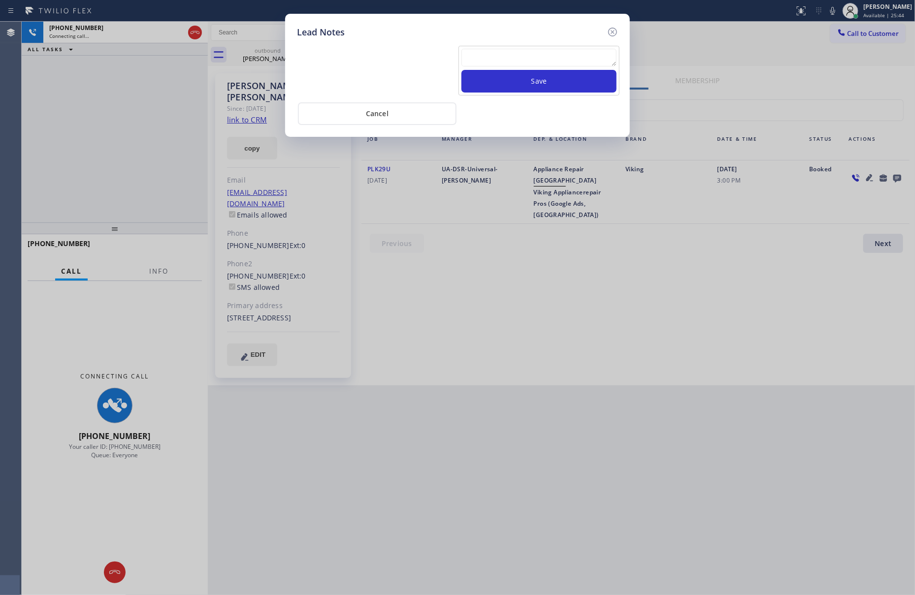
click at [541, 53] on textarea at bounding box center [538, 58] width 155 height 18
paste textarea "please transfer. membership follow up calls"
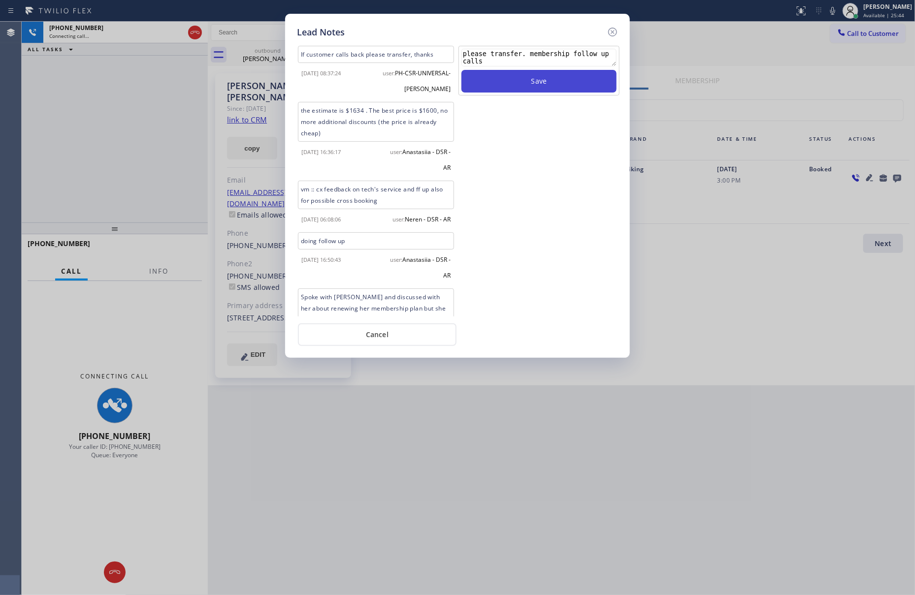
type textarea "please transfer. membership follow up calls"
click at [536, 77] on button "Save" at bounding box center [538, 81] width 155 height 23
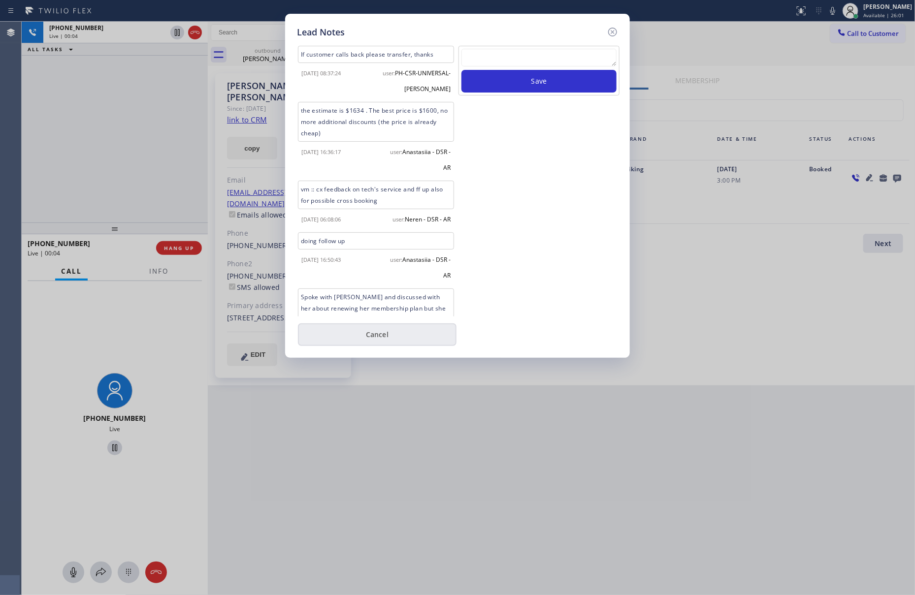
click at [399, 341] on button "Cancel" at bounding box center [377, 335] width 159 height 23
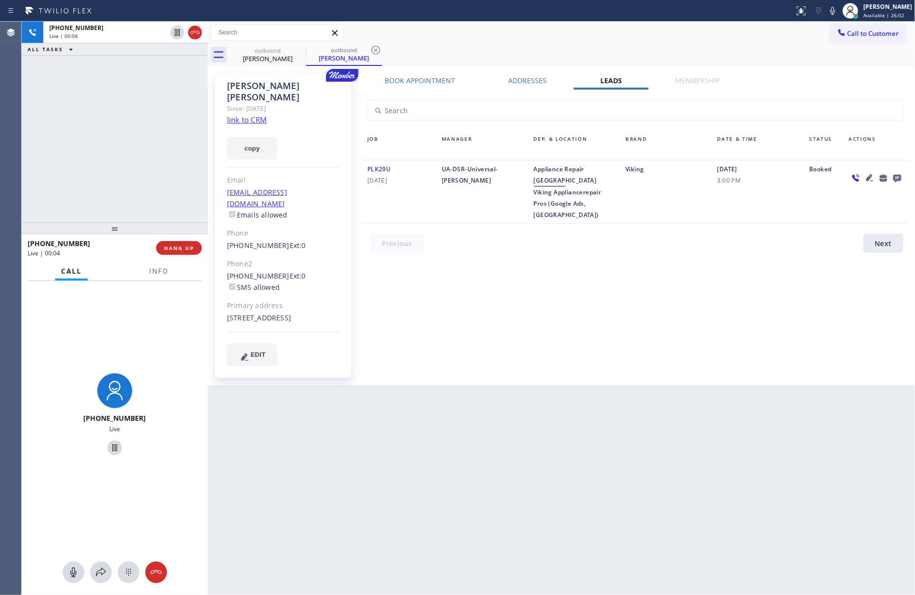
click at [96, 151] on div "[PHONE_NUMBER] Live | 00:04 ALL TASKS ALL TASKS ACTIVE TASKS TASKS IN WRAP UP" at bounding box center [115, 122] width 186 height 201
click at [96, 151] on div "[PHONE_NUMBER] Live | 00:05 ALL TASKS ALL TASKS ACTIVE TASKS TASKS IN WRAP UP" at bounding box center [115, 122] width 186 height 201
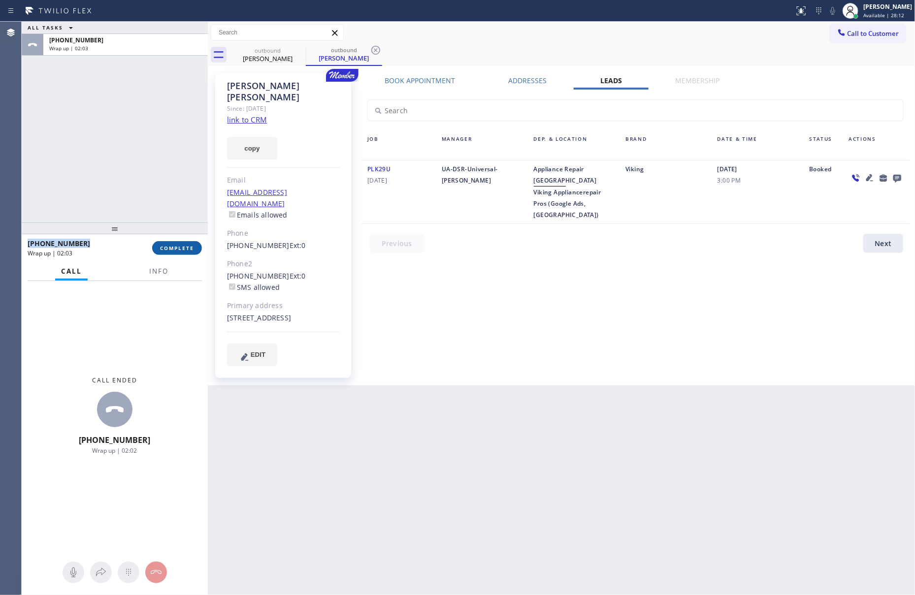
click at [165, 248] on span "COMPLETE" at bounding box center [177, 248] width 34 height 7
click at [166, 171] on div "ALL TASKS ALL TASKS ACTIVE TASKS TASKS IN WRAP UP [PHONE_NUMBER] Wrap up | 02:03" at bounding box center [115, 122] width 186 height 201
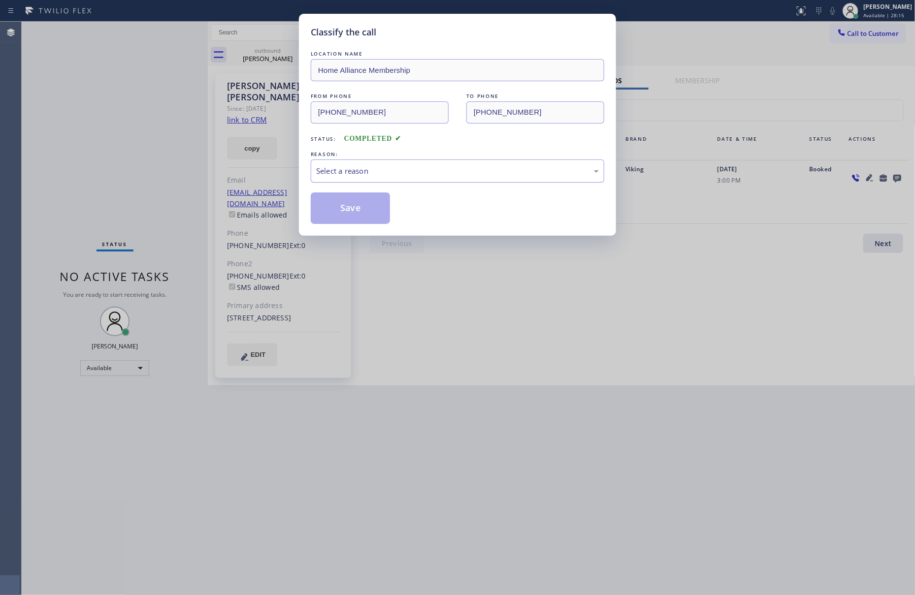
drag, startPoint x: 390, startPoint y: 170, endPoint x: 386, endPoint y: 182, distance: 12.3
click at [390, 170] on div "Select a reason" at bounding box center [457, 170] width 283 height 11
click at [359, 212] on button "Save" at bounding box center [350, 209] width 79 height 32
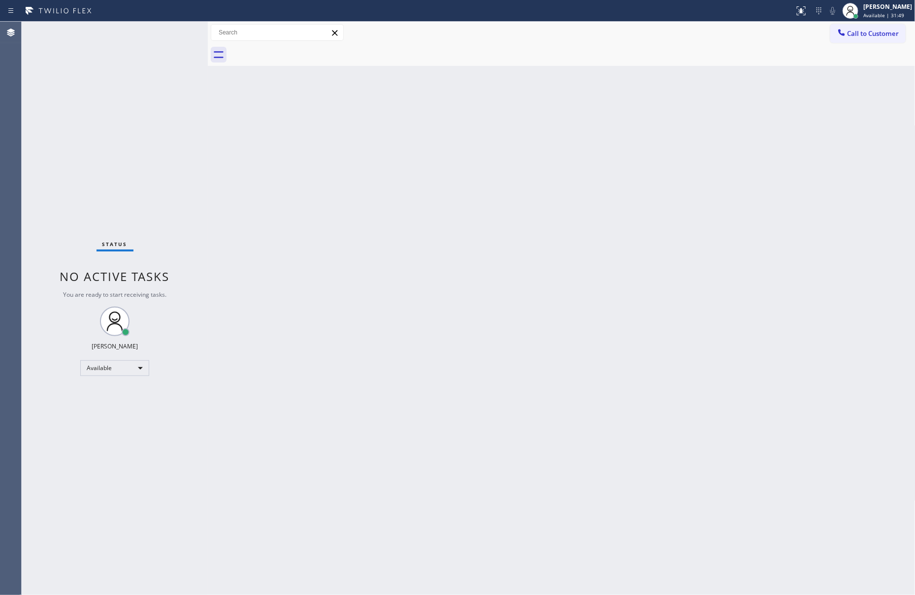
click at [520, 325] on div "Back to Dashboard Change Sender ID Customers Technicians Select a contact Outbo…" at bounding box center [562, 309] width 708 height 574
click at [367, 308] on div "Back to Dashboard Change Sender ID Customers Technicians Select a contact Outbo…" at bounding box center [562, 309] width 708 height 574
drag, startPoint x: 165, startPoint y: 154, endPoint x: 638, endPoint y: 588, distance: 641.9
click at [192, 186] on div "Status No active tasks You are ready to start receiving tasks. [PERSON_NAME] Av…" at bounding box center [115, 309] width 186 height 574
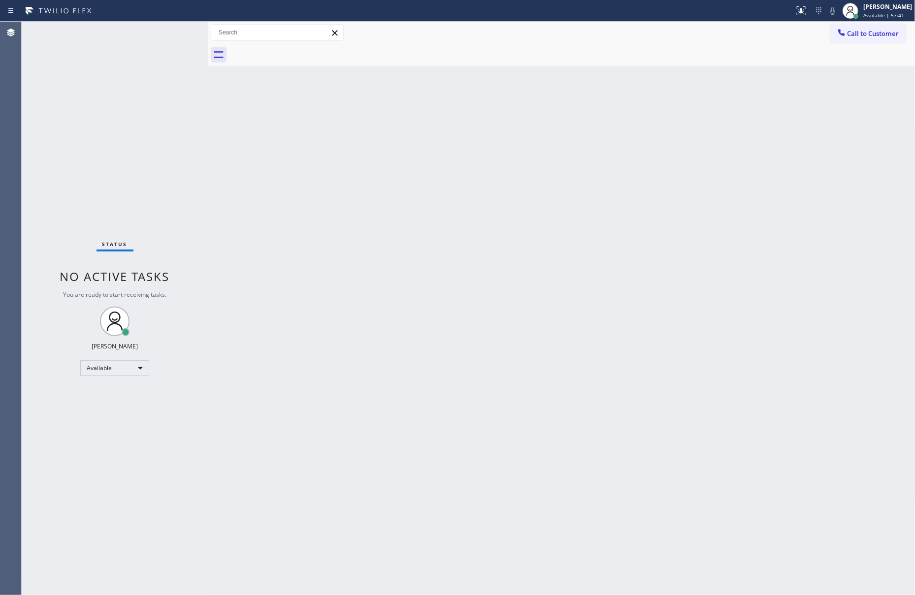
drag, startPoint x: 186, startPoint y: 144, endPoint x: 222, endPoint y: 176, distance: 48.1
click at [222, 176] on div "Status No active tasks You are ready to start receiving tasks. [PERSON_NAME] Av…" at bounding box center [468, 309] width 893 height 574
click at [879, 36] on span "Call to Customer" at bounding box center [873, 33] width 52 height 9
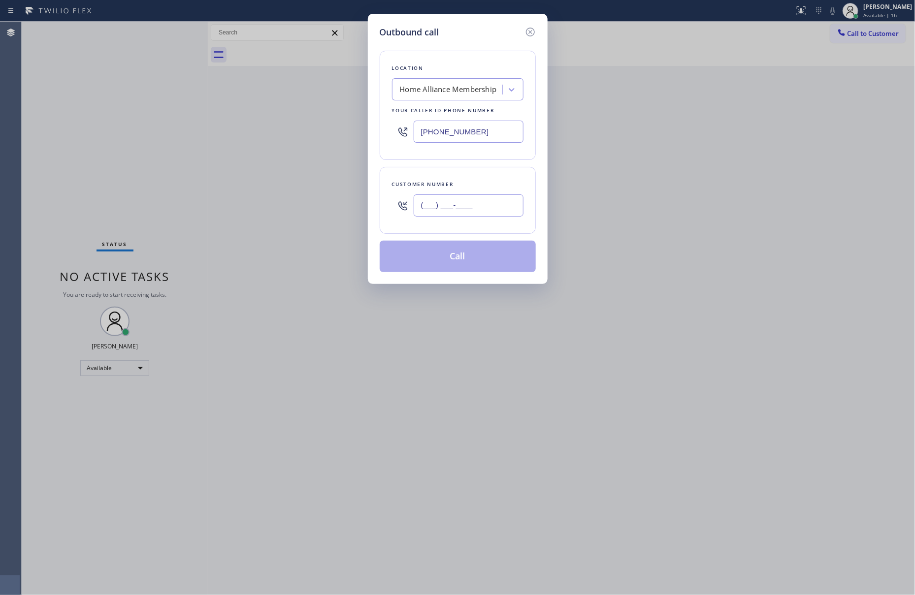
click at [478, 210] on input "(___) ___-____" at bounding box center [469, 206] width 110 height 22
paste input "415) 572-6063"
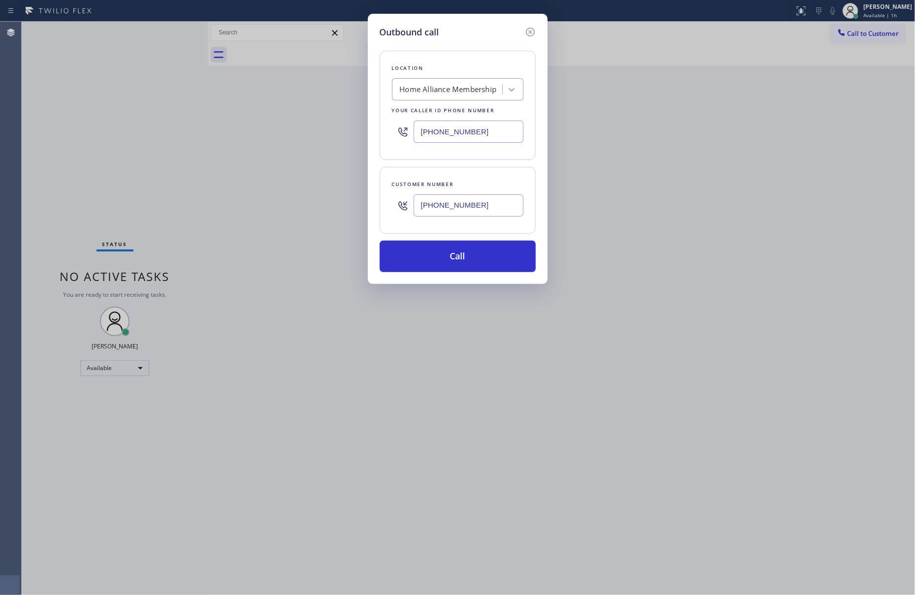
type input "[PHONE_NUMBER]"
click at [507, 257] on button "Call" at bounding box center [458, 257] width 156 height 32
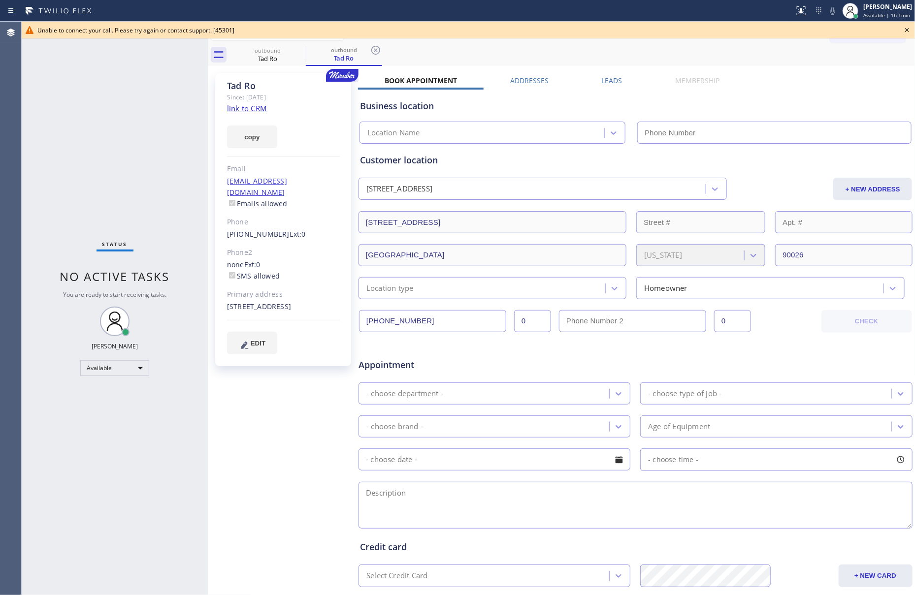
type input "[PHONE_NUMBER]"
click at [907, 30] on icon at bounding box center [907, 30] width 4 height 4
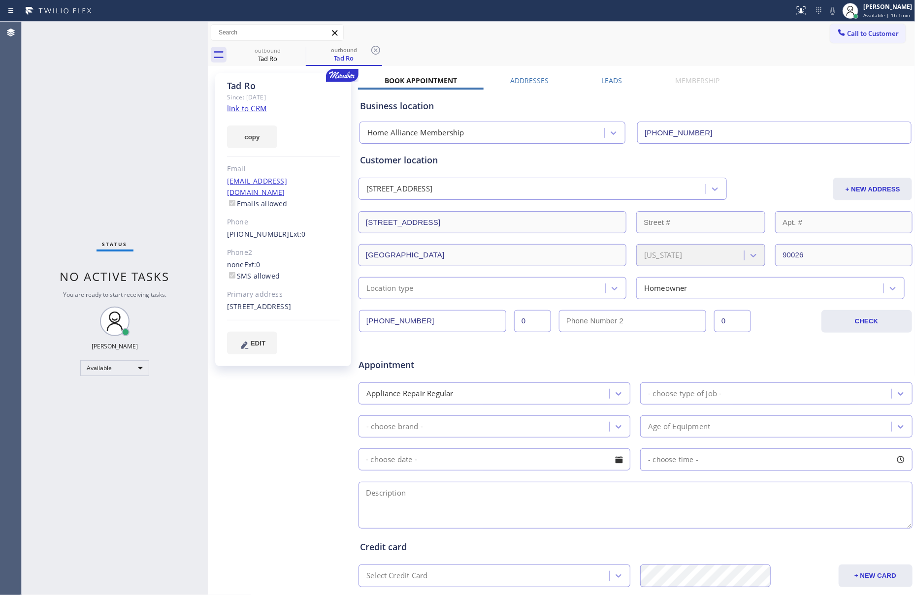
click at [869, 112] on div "Business location" at bounding box center [635, 105] width 551 height 13
click at [862, 86] on div "Business location Home Alliance Membership [PHONE_NUMBER]" at bounding box center [635, 115] width 555 height 58
click at [139, 141] on div "Status No active tasks You are ready to start receiving tasks. [PERSON_NAME] Av…" at bounding box center [115, 309] width 186 height 574
drag, startPoint x: 81, startPoint y: 136, endPoint x: 333, endPoint y: 35, distance: 271.1
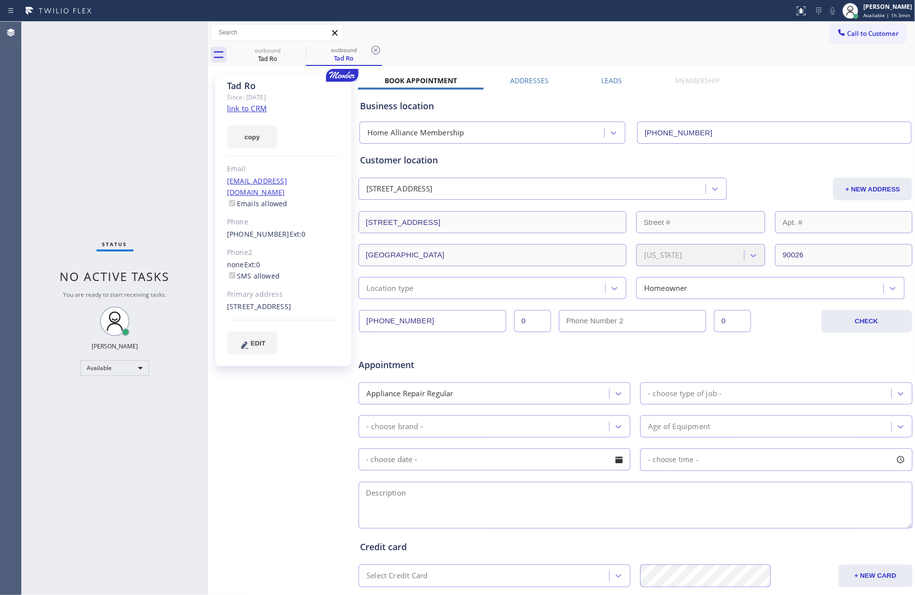
click at [152, 120] on div "Status No active tasks You are ready to start receiving tasks. [PERSON_NAME] Av…" at bounding box center [115, 309] width 186 height 574
click at [269, 55] on div "Tad Ro" at bounding box center [267, 58] width 74 height 9
click at [301, 52] on icon at bounding box center [299, 50] width 12 height 12
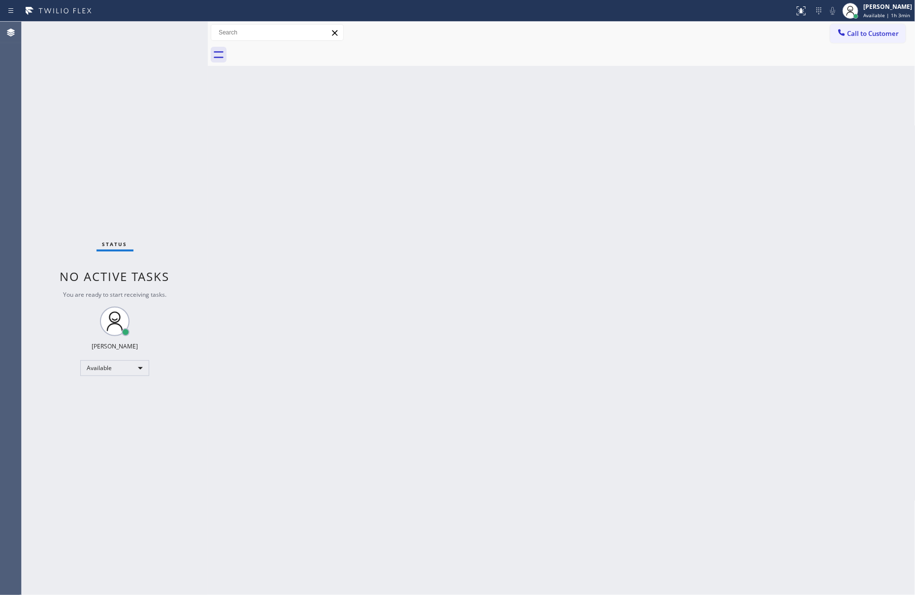
click at [301, 52] on div at bounding box center [572, 55] width 686 height 22
click at [265, 215] on div "Status No active tasks You are ready to start receiving tasks. [PERSON_NAME] Av…" at bounding box center [468, 309] width 893 height 574
click at [903, 35] on button "Call to Customer" at bounding box center [867, 33] width 75 height 19
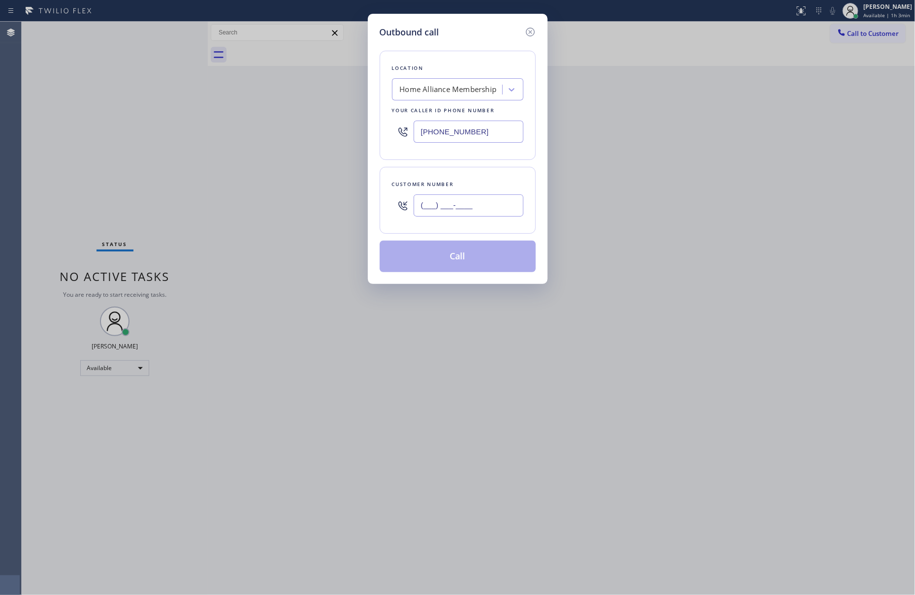
click at [501, 203] on input "(___) ___-____" at bounding box center [469, 206] width 110 height 22
paste input "323) 816-4996"
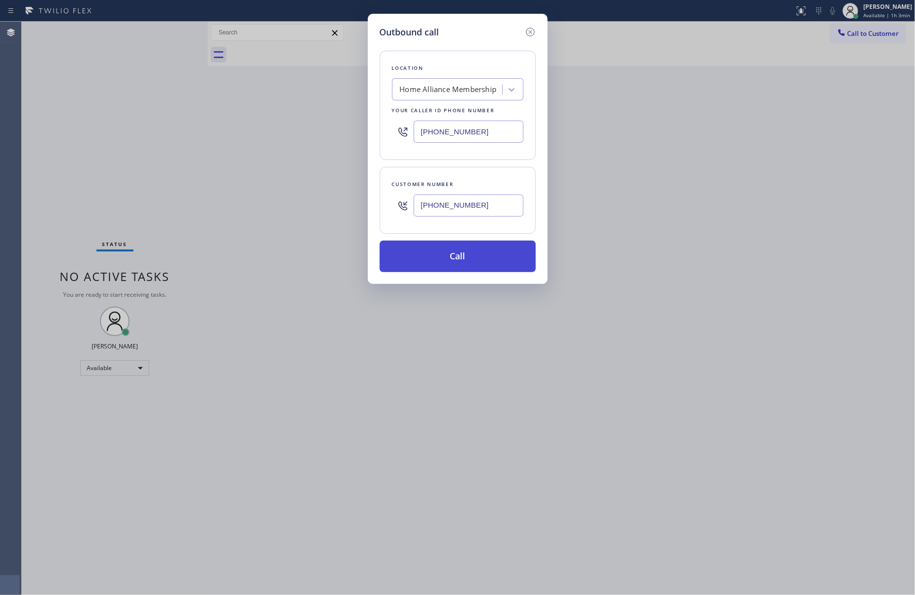
type input "[PHONE_NUMBER]"
click at [459, 256] on button "Call" at bounding box center [458, 257] width 156 height 32
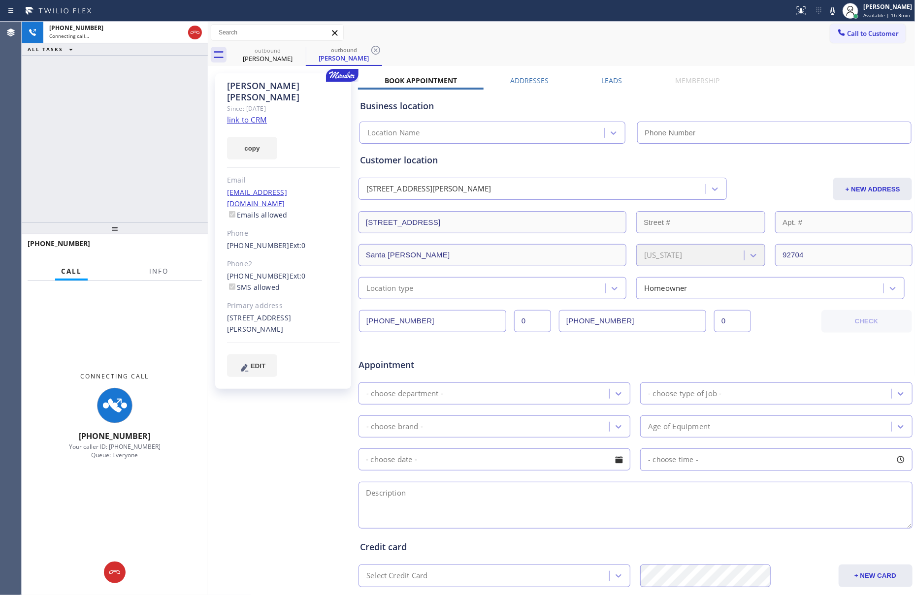
type input "[PHONE_NUMBER]"
click at [99, 134] on div "[PHONE_NUMBER] Connecting call… ALL TASKS ALL TASKS ACTIVE TASKS TASKS IN WRAP …" at bounding box center [115, 122] width 186 height 201
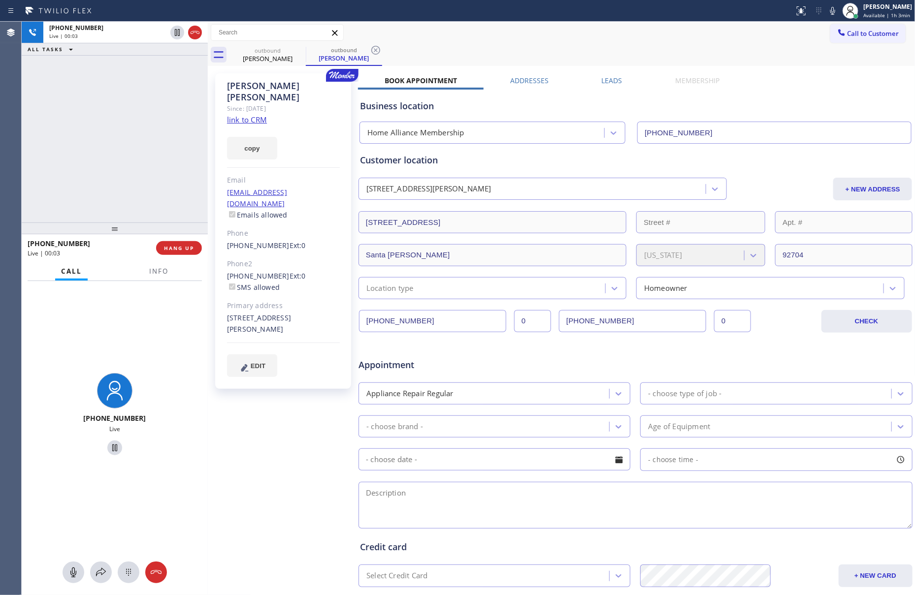
drag, startPoint x: 63, startPoint y: 142, endPoint x: 69, endPoint y: 158, distance: 17.7
click at [65, 151] on div "[PHONE_NUMBER] Live | 00:03 ALL TASKS ALL TASKS ACTIVE TASKS TASKS IN WRAP UP" at bounding box center [115, 122] width 186 height 201
click at [69, 158] on div "[PHONE_NUMBER] Live | 00:04 ALL TASKS ALL TASKS ACTIVE TASKS TASKS IN WRAP UP" at bounding box center [115, 122] width 186 height 201
drag, startPoint x: 105, startPoint y: 160, endPoint x: 185, endPoint y: 275, distance: 139.7
click at [114, 168] on div "[PHONE_NUMBER] Live | 00:04 ALL TASKS ALL TASKS ACTIVE TASKS TASKS IN WRAP UP" at bounding box center [115, 122] width 186 height 201
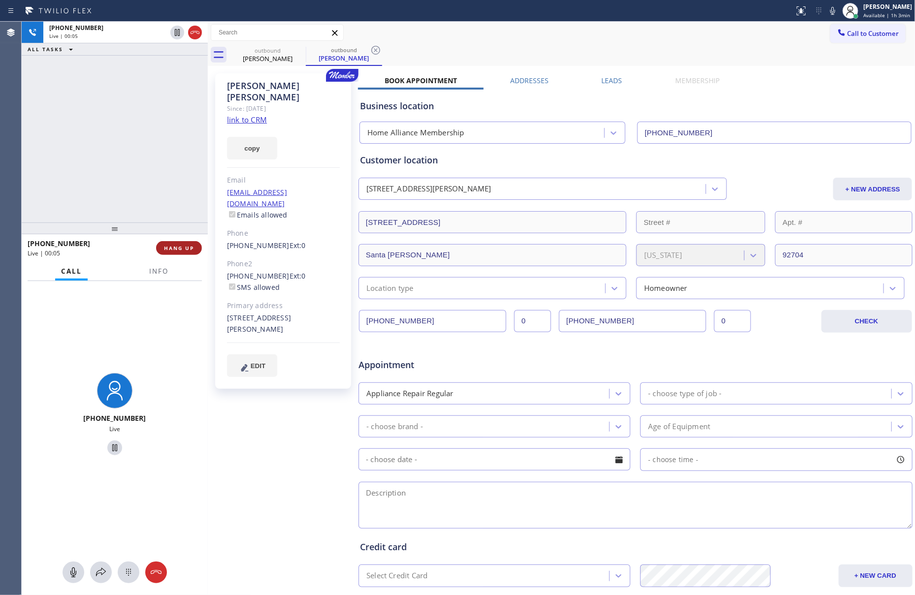
click at [189, 253] on button "HANG UP" at bounding box center [179, 248] width 46 height 14
drag, startPoint x: 151, startPoint y: 145, endPoint x: 290, endPoint y: 149, distance: 138.9
click at [174, 146] on div "[PHONE_NUMBER] Live | 00:06 ALL TASKS ALL TASKS ACTIVE TASKS TASKS IN WRAP UP" at bounding box center [115, 122] width 186 height 201
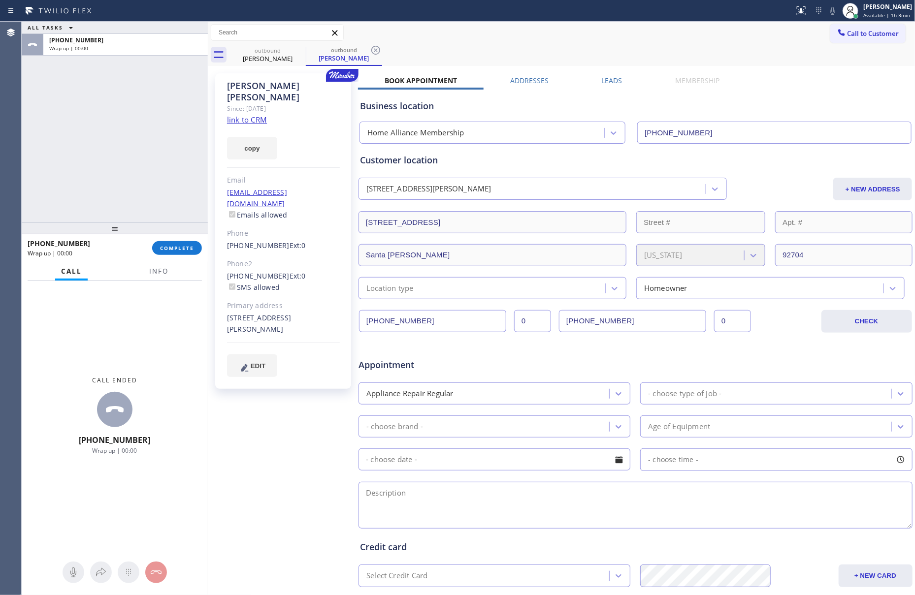
click at [611, 79] on label "Leads" at bounding box center [612, 80] width 21 height 9
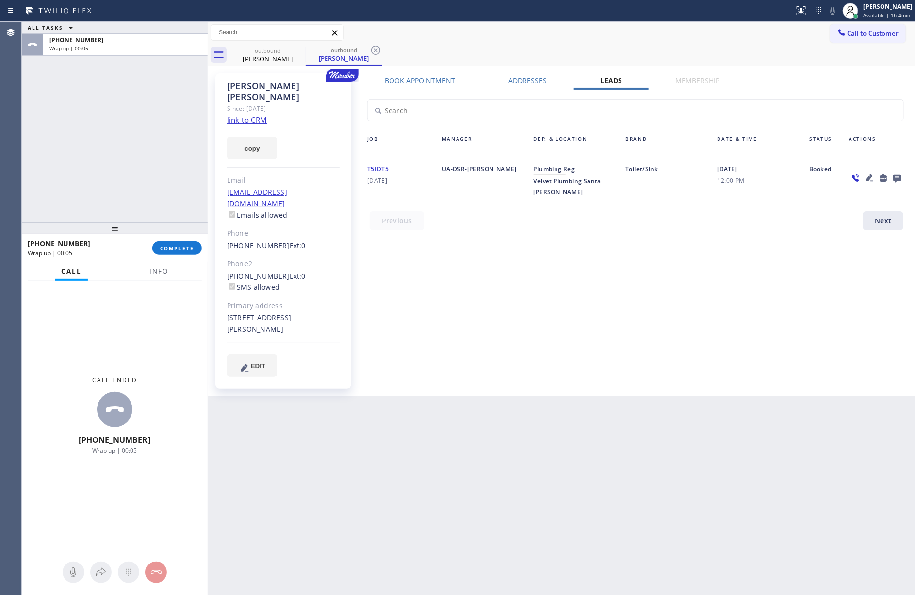
click at [895, 179] on icon at bounding box center [897, 179] width 8 height 8
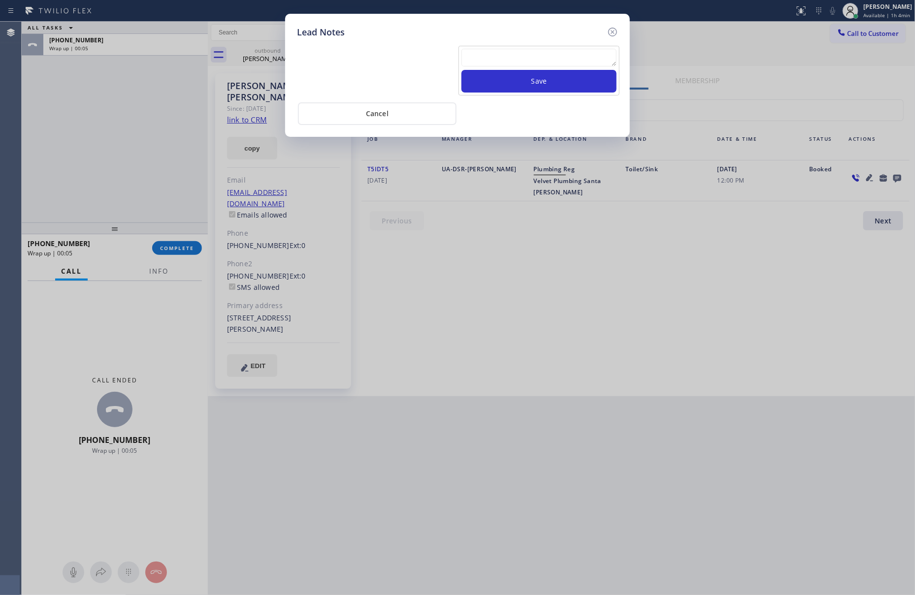
click at [557, 56] on textarea at bounding box center [538, 58] width 155 height 18
paste textarea "please transfer. membership follow up calls"
type textarea "please transfer. membership follow up calls"
click at [561, 83] on button "Save" at bounding box center [538, 81] width 155 height 23
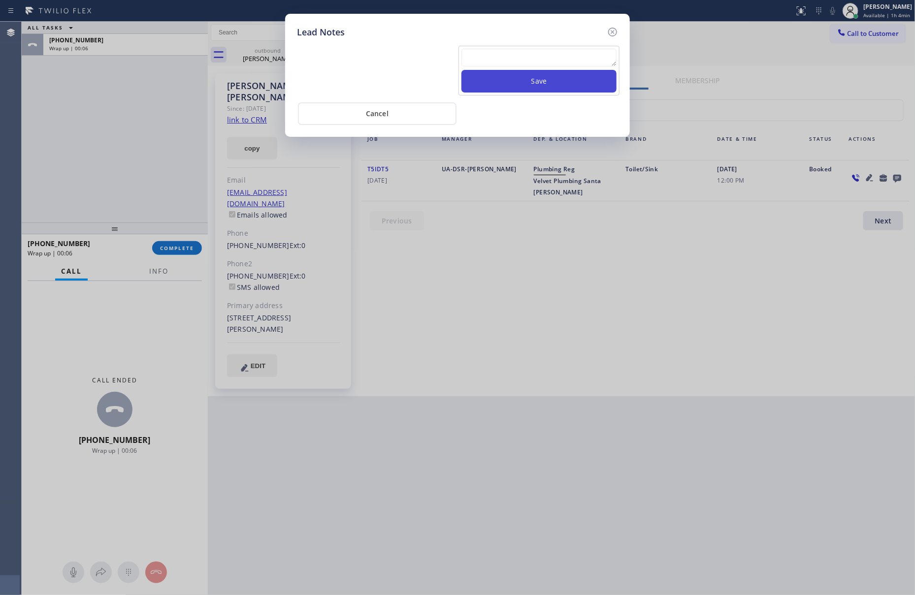
scroll to position [0, 0]
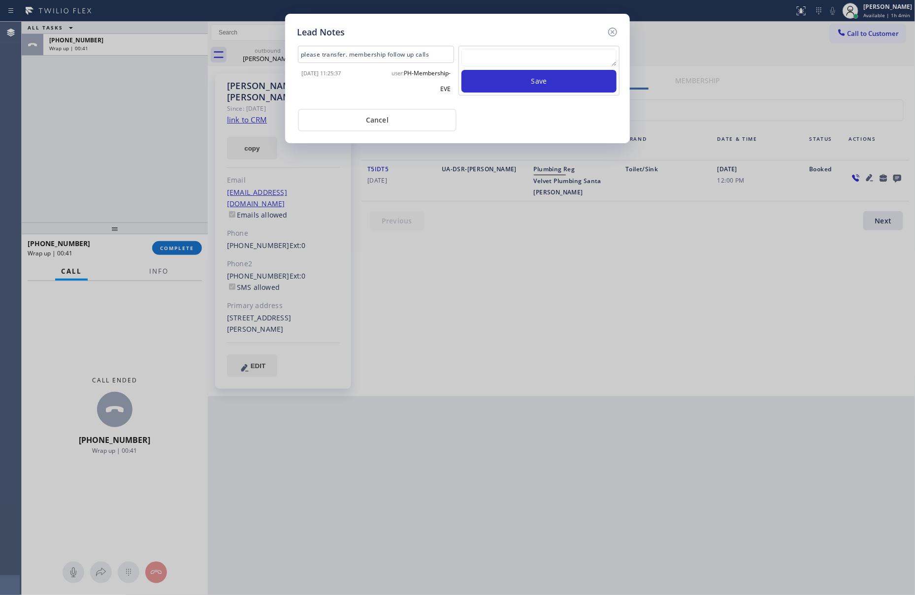
drag, startPoint x: 548, startPoint y: 110, endPoint x: 448, endPoint y: 133, distance: 103.1
click at [547, 111] on div "Cancel" at bounding box center [457, 119] width 321 height 25
click at [427, 120] on button "Cancel" at bounding box center [377, 120] width 159 height 23
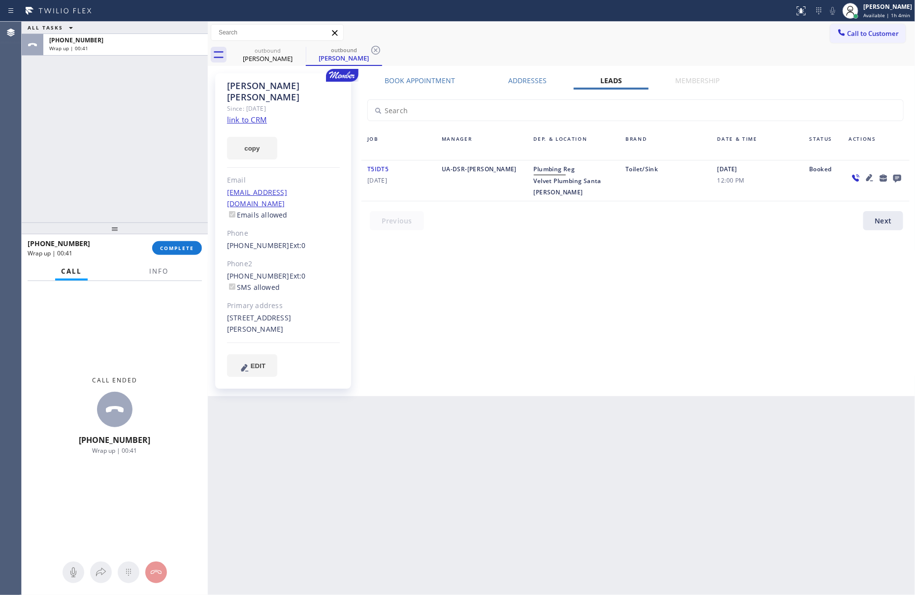
drag, startPoint x: 80, startPoint y: 153, endPoint x: 176, endPoint y: 325, distance: 197.3
click at [86, 161] on div "ALL TASKS ALL TASKS ACTIVE TASKS TASKS IN WRAP UP [PHONE_NUMBER] Wrap up | 00:41" at bounding box center [115, 122] width 186 height 201
click at [191, 252] on button "COMPLETE" at bounding box center [177, 248] width 50 height 14
click at [154, 141] on div "ALL TASKS ALL TASKS ACTIVE TASKS TASKS IN WRAP UP [PHONE_NUMBER] Wrap up | 00:42" at bounding box center [115, 122] width 186 height 201
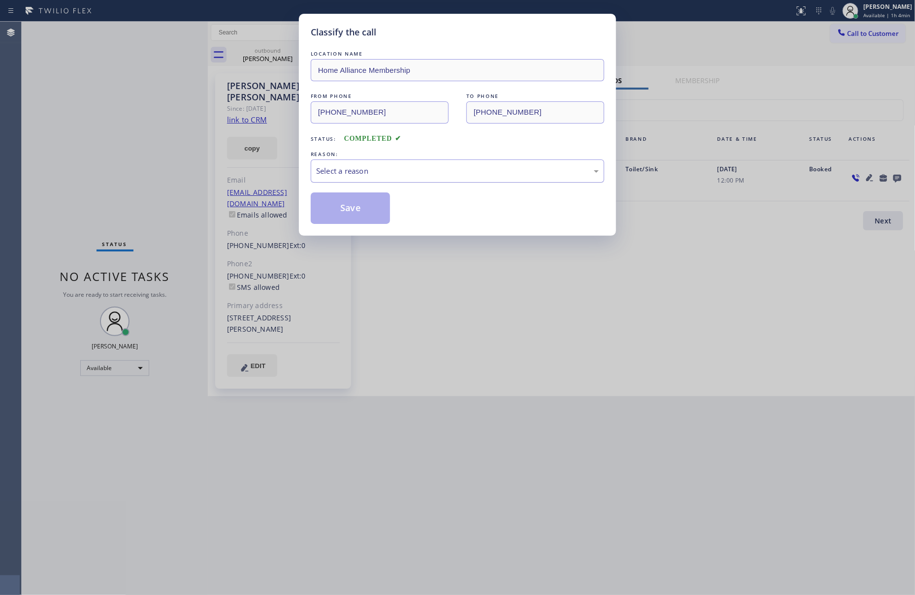
click at [388, 173] on div "Select a reason" at bounding box center [457, 170] width 283 height 11
click at [368, 210] on button "Save" at bounding box center [350, 209] width 79 height 32
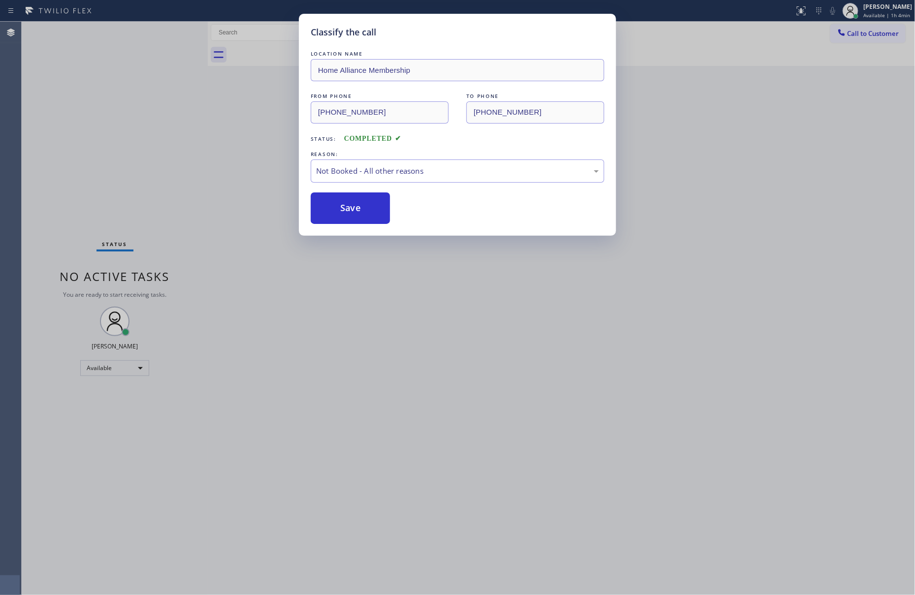
click at [86, 123] on div "Classify the call LOCATION NAME Home Alliance Membership FROM PHONE [PHONE_NUMB…" at bounding box center [457, 297] width 915 height 595
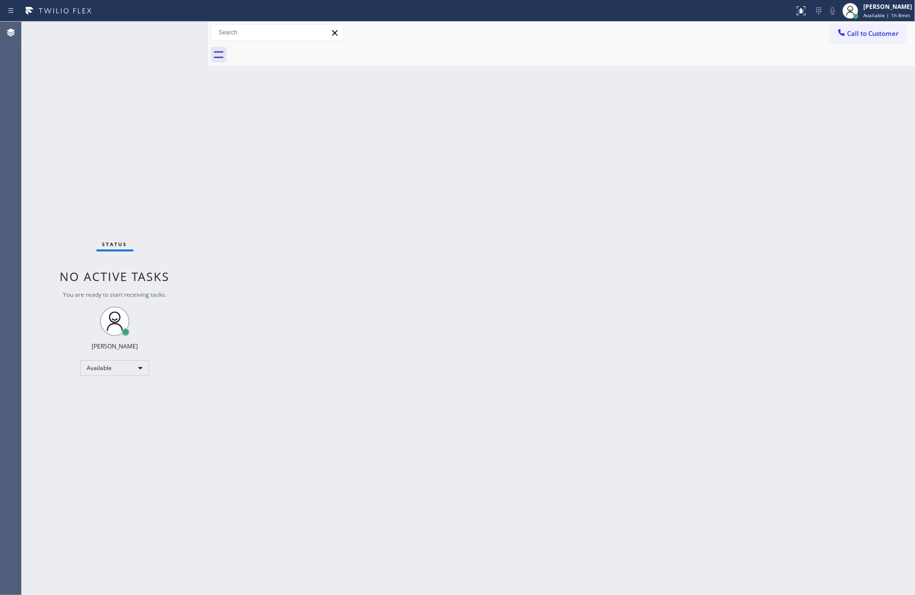
click at [495, 380] on div "Back to Dashboard Change Sender ID Customers Technicians Select a contact Outbo…" at bounding box center [562, 309] width 708 height 574
drag, startPoint x: 495, startPoint y: 380, endPoint x: 711, endPoint y: 44, distance: 399.0
click at [579, 320] on div "Back to Dashboard Change Sender ID Customers Technicians Select a contact Outbo…" at bounding box center [562, 309] width 708 height 574
drag, startPoint x: 256, startPoint y: 182, endPoint x: 655, endPoint y: 133, distance: 402.2
click at [261, 181] on div "Back to Dashboard Change Sender ID Customers Technicians Select a contact Outbo…" at bounding box center [562, 309] width 708 height 574
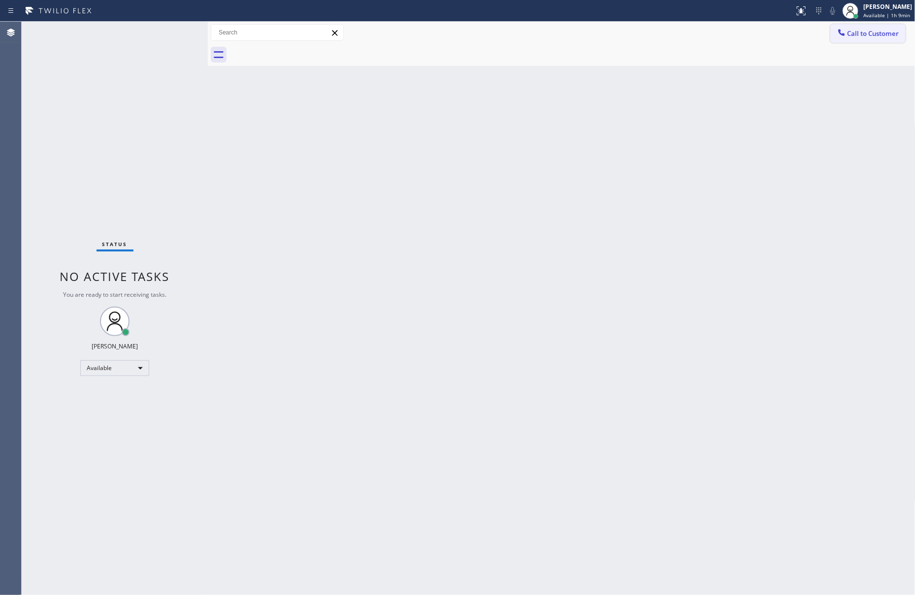
click at [881, 28] on button "Call to Customer" at bounding box center [867, 33] width 75 height 19
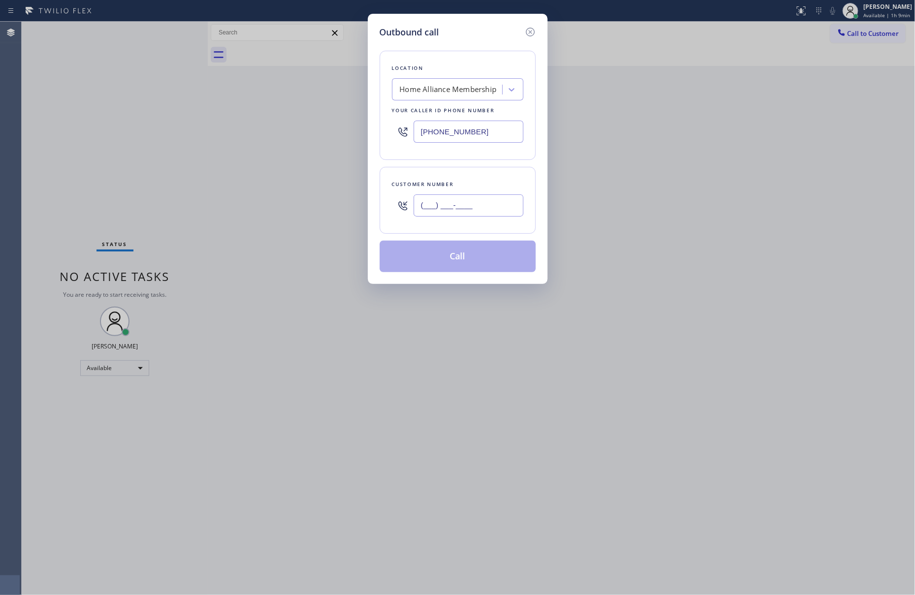
click at [499, 203] on input "(___) ___-____" at bounding box center [469, 206] width 110 height 22
paste input "949) 339-8225"
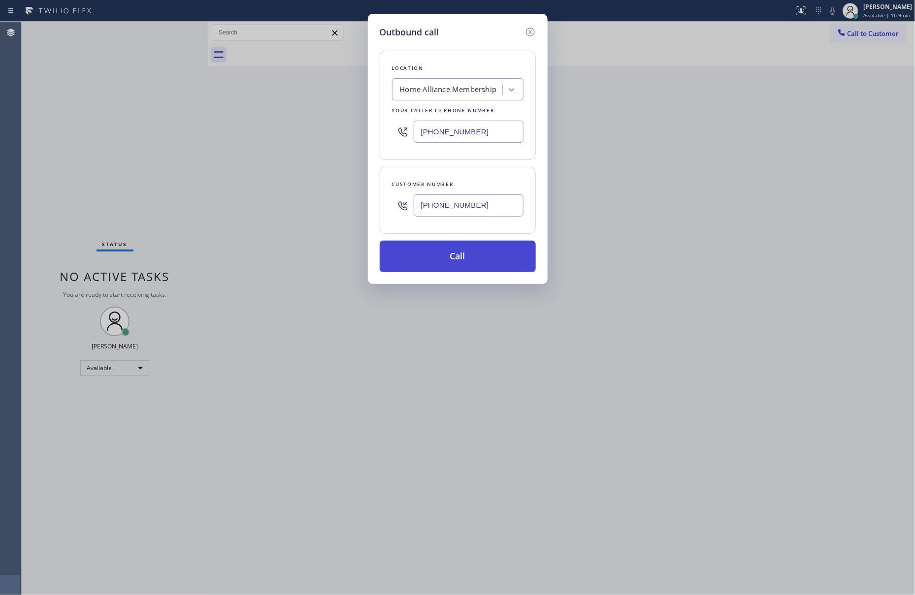
type input "[PHONE_NUMBER]"
click at [479, 260] on button "Call" at bounding box center [458, 257] width 156 height 32
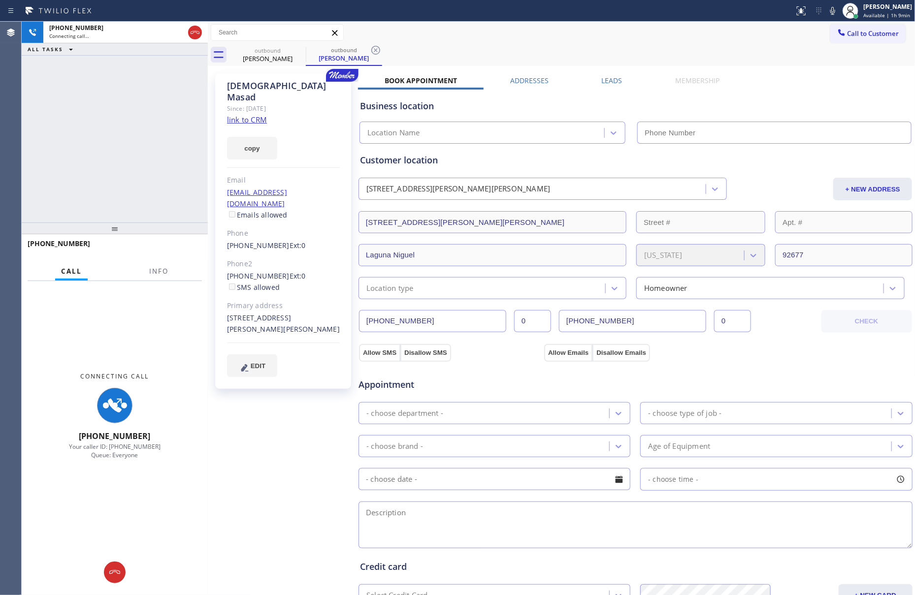
type input "[PHONE_NUMBER]"
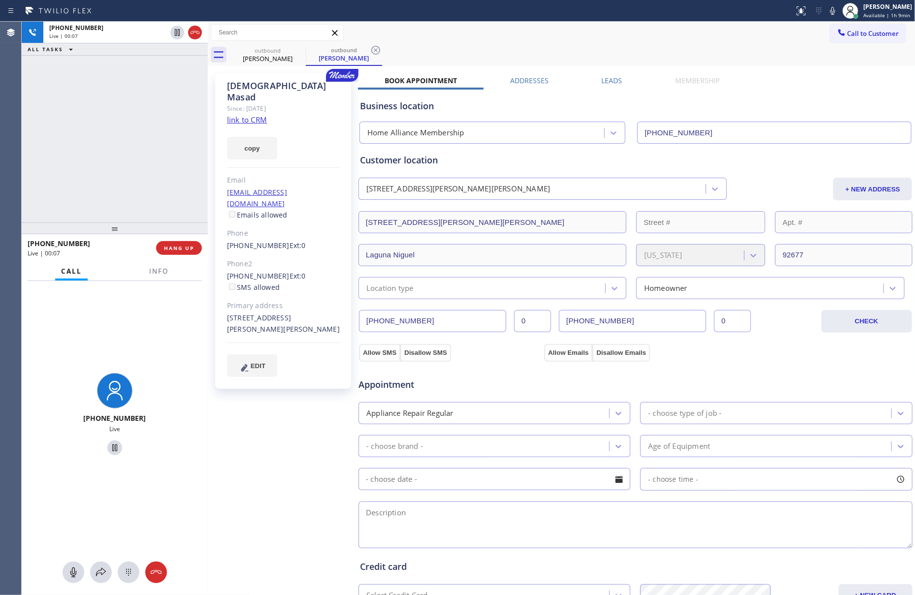
click at [239, 115] on link "link to CRM" at bounding box center [247, 120] width 40 height 10
click at [788, 109] on div "Business location" at bounding box center [635, 105] width 551 height 13
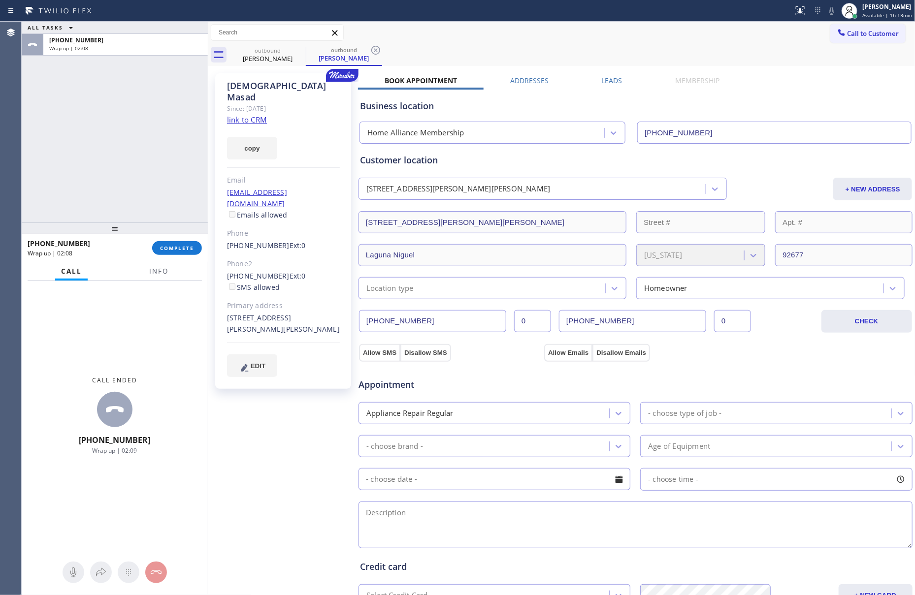
drag, startPoint x: 117, startPoint y: 143, endPoint x: 179, endPoint y: 238, distance: 113.5
click at [135, 167] on div "ALL TASKS ALL TASKS ACTIVE TASKS TASKS IN WRAP UP [PHONE_NUMBER] Wrap up | 02:08" at bounding box center [115, 122] width 186 height 201
click at [179, 245] on span "COMPLETE" at bounding box center [177, 248] width 34 height 7
click at [162, 167] on div "ALL TASKS ALL TASKS ACTIVE TASKS TASKS IN WRAP UP [PHONE_NUMBER] Wrap up | 02:09" at bounding box center [115, 122] width 186 height 201
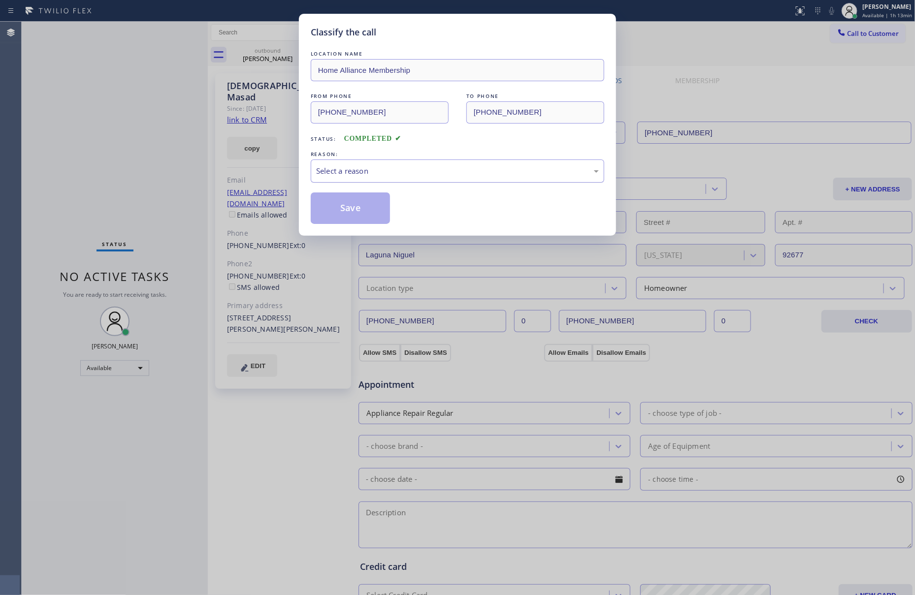
click at [390, 166] on div "Select a reason" at bounding box center [457, 170] width 283 height 11
click at [370, 204] on button "Save" at bounding box center [350, 209] width 79 height 32
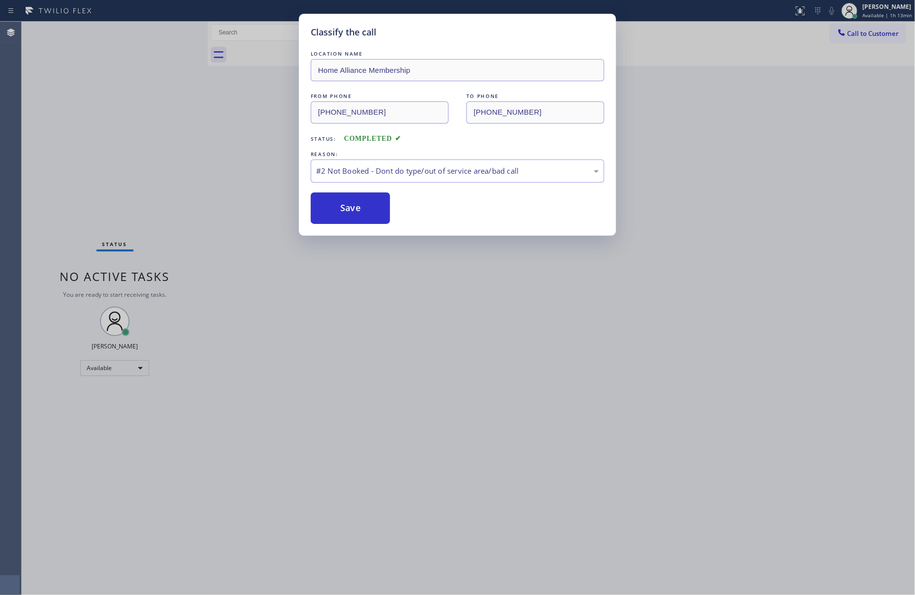
click at [370, 204] on button "Save" at bounding box center [350, 209] width 79 height 32
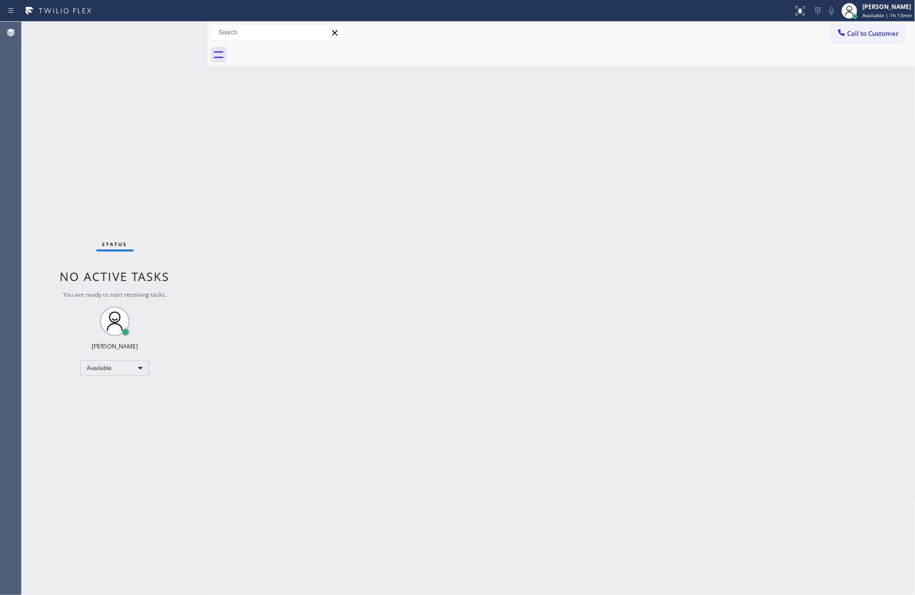
click at [559, 401] on div "Back to Dashboard Change Sender ID Customers Technicians Select a contact Outbo…" at bounding box center [562, 309] width 708 height 574
click at [302, 280] on div "Back to Dashboard Change Sender ID Customers Technicians Select a contact Outbo…" at bounding box center [562, 309] width 708 height 574
click at [529, 425] on div "Back to Dashboard Change Sender ID Customers Technicians Select a contact Outbo…" at bounding box center [562, 309] width 708 height 574
click at [538, 425] on div "Back to Dashboard Change Sender ID Customers Technicians Select a contact Outbo…" at bounding box center [562, 309] width 708 height 574
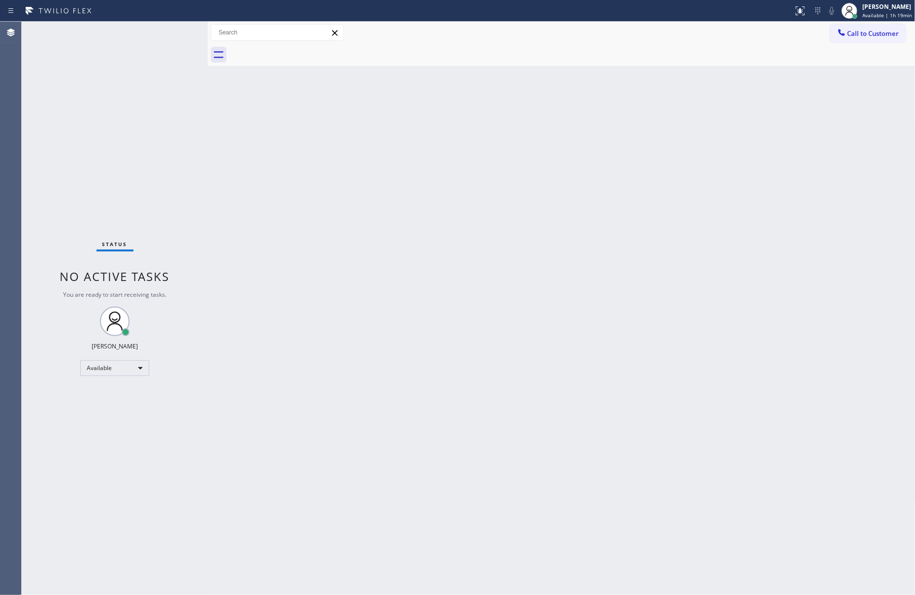
click at [358, 216] on div "Back to Dashboard Change Sender ID Customers Technicians Select a contact Outbo…" at bounding box center [562, 309] width 708 height 574
drag, startPoint x: 448, startPoint y: 310, endPoint x: 627, endPoint y: 21, distance: 339.8
click at [463, 305] on div "Back to Dashboard Change Sender ID Customers Technicians Select a contact Outbo…" at bounding box center [562, 309] width 708 height 574
drag, startPoint x: 671, startPoint y: 365, endPoint x: 677, endPoint y: 361, distance: 6.7
click at [673, 365] on div "Back to Dashboard Change Sender ID Customers Technicians Select a contact Outbo…" at bounding box center [562, 309] width 708 height 574
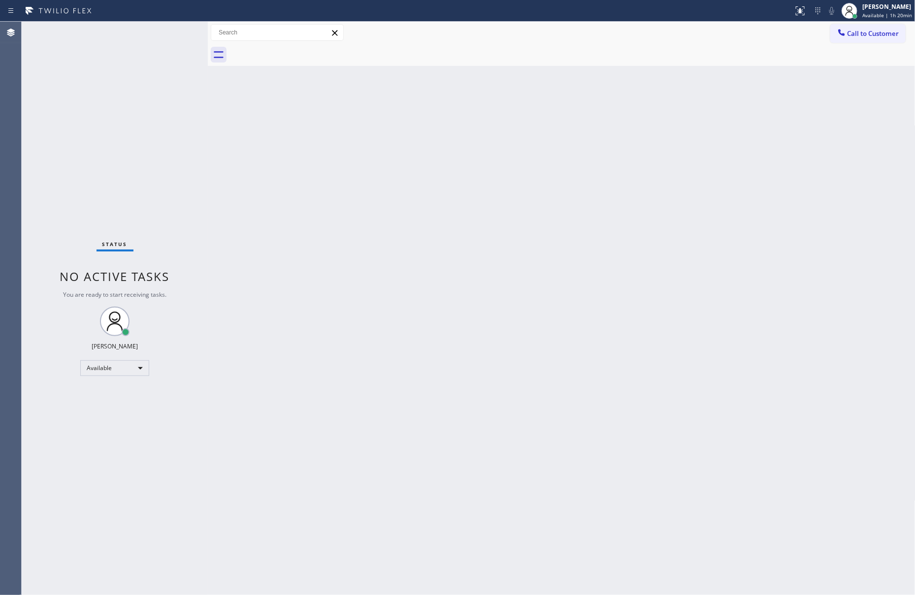
drag, startPoint x: 576, startPoint y: 315, endPoint x: 870, endPoint y: 540, distance: 369.9
click at [624, 349] on div "Back to Dashboard Change Sender ID Customers Technicians Select a contact Outbo…" at bounding box center [562, 309] width 708 height 574
click at [482, 223] on div "Back to Dashboard Change Sender ID Customers Technicians Select a contact Outbo…" at bounding box center [562, 309] width 708 height 574
click at [845, 37] on icon at bounding box center [842, 33] width 10 height 10
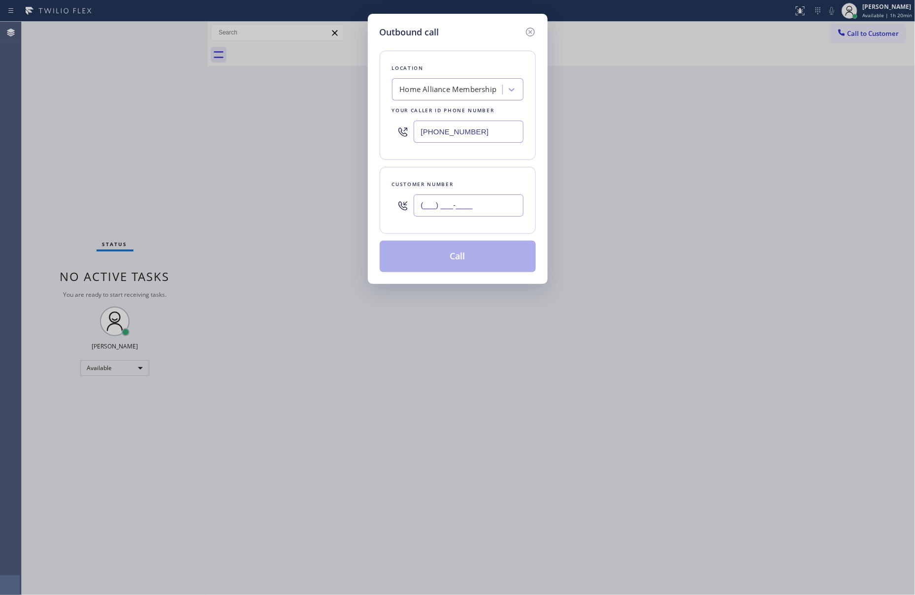
click at [501, 204] on input "(___) ___-____" at bounding box center [469, 206] width 110 height 22
paste input "949) 422-5117"
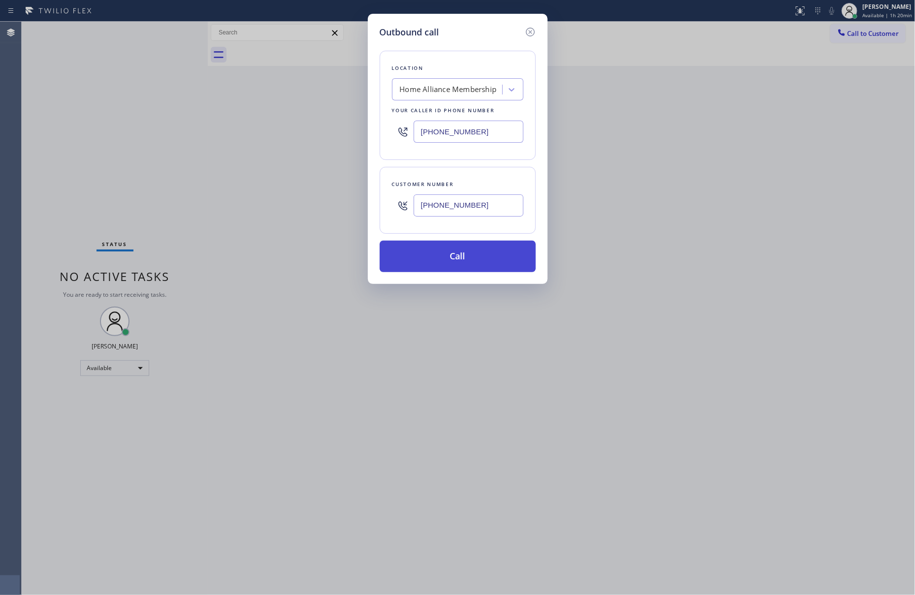
type input "[PHONE_NUMBER]"
click at [456, 263] on button "Call" at bounding box center [458, 257] width 156 height 32
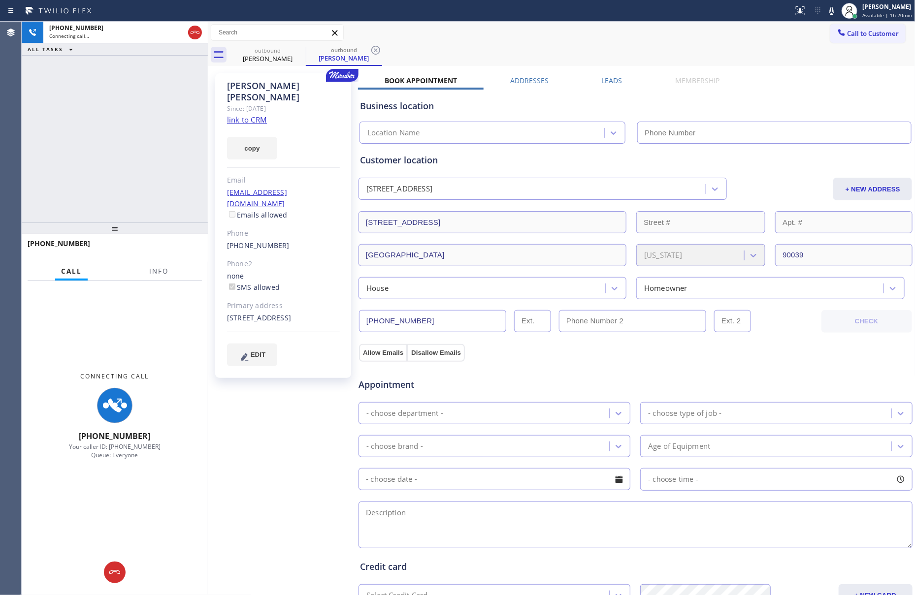
type input "[PHONE_NUMBER]"
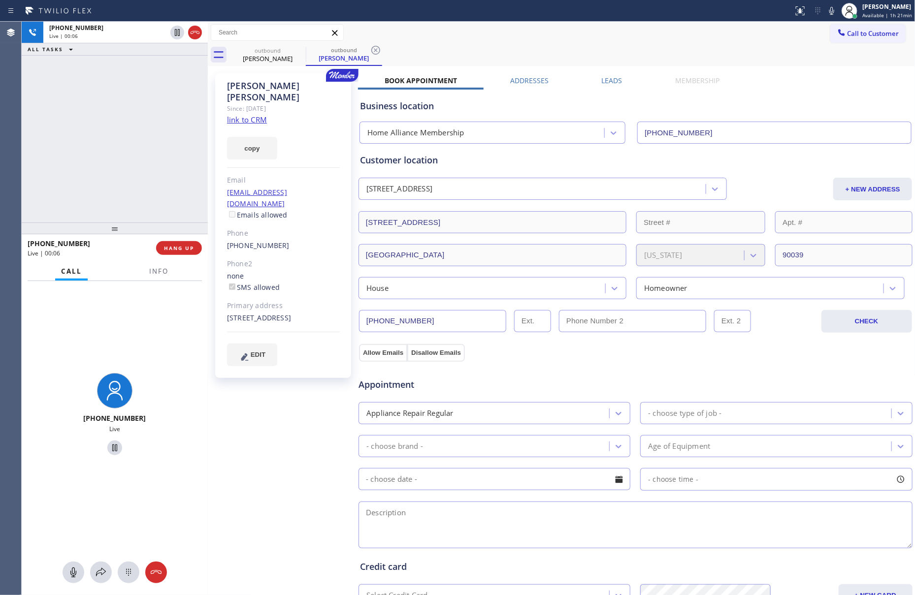
drag, startPoint x: 78, startPoint y: 130, endPoint x: 160, endPoint y: 227, distance: 126.1
click at [91, 151] on div "[PHONE_NUMBER] Live | 00:06 ALL TASKS ALL TASKS ACTIVE TASKS TASKS IN WRAP UP" at bounding box center [115, 122] width 186 height 201
click at [187, 251] on span "HANG UP" at bounding box center [179, 248] width 30 height 7
click at [163, 118] on div "[PHONE_NUMBER] Live | 00:07 ALL TASKS ALL TASKS ACTIVE TASKS TASKS IN WRAP UP" at bounding box center [115, 122] width 186 height 201
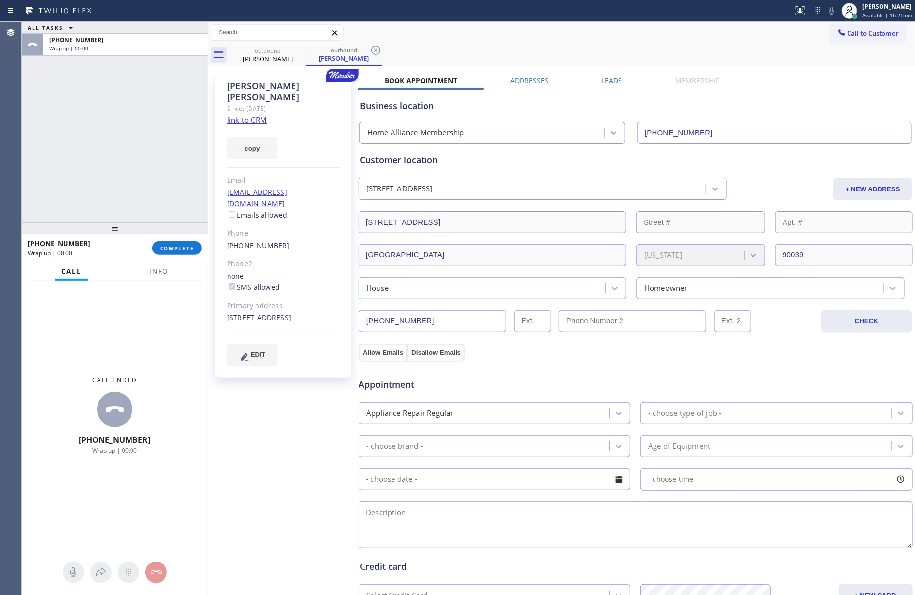
click at [606, 80] on label "Leads" at bounding box center [612, 80] width 21 height 9
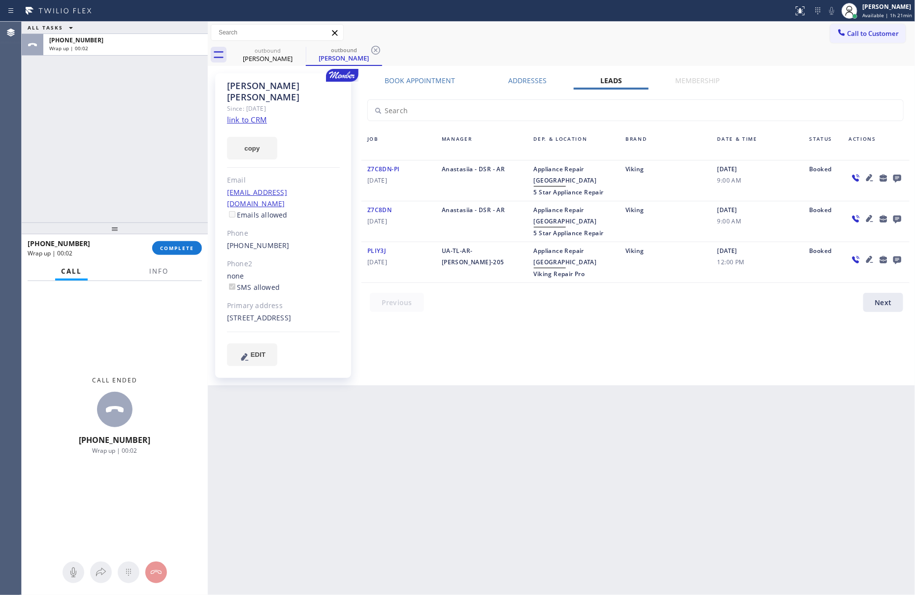
click at [841, 371] on div "Back to Dashboard Change Sender ID Customers Technicians Select a contact Outbo…" at bounding box center [562, 309] width 708 height 574
click at [899, 179] on icon at bounding box center [897, 179] width 8 height 8
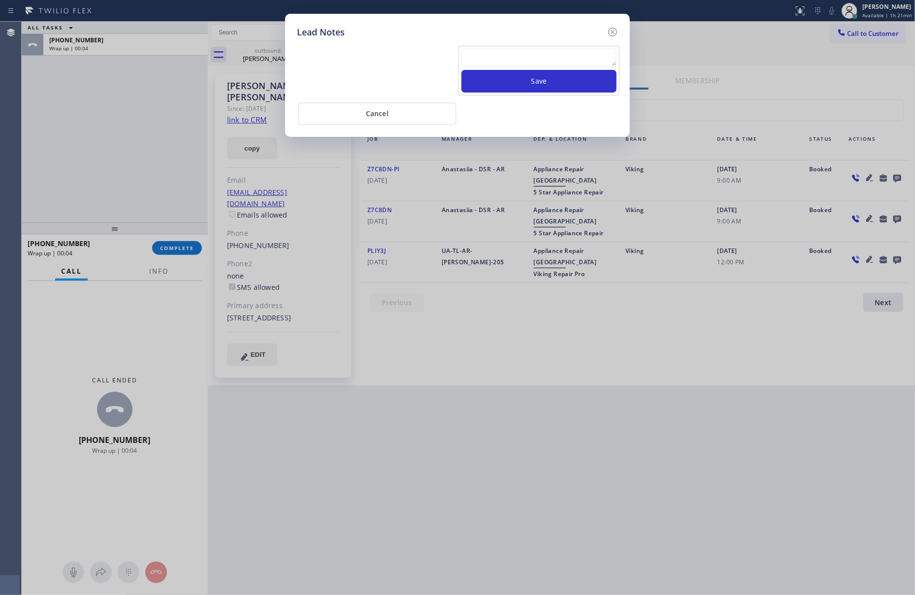
click at [592, 54] on textarea at bounding box center [538, 58] width 155 height 18
paste textarea "please transfer. membership follow up calls"
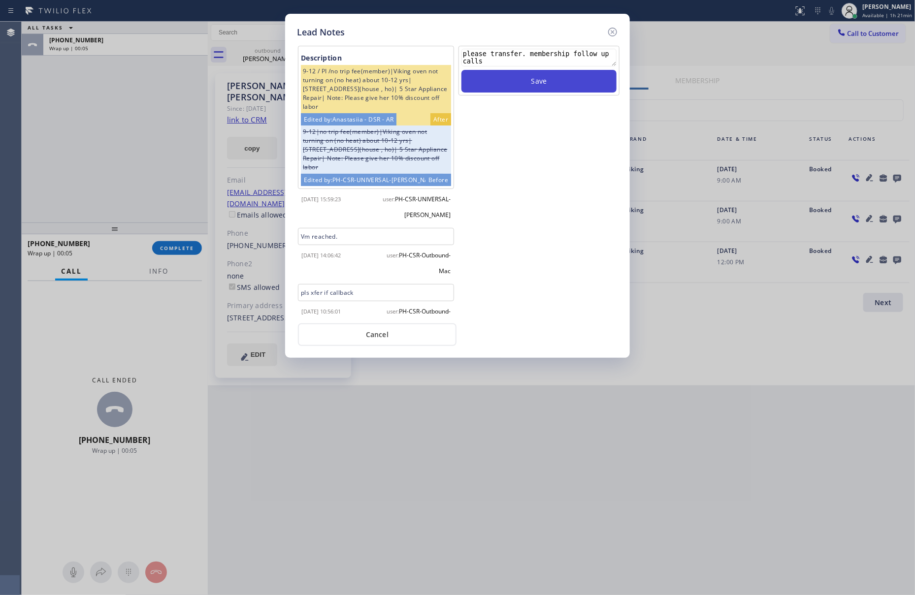
type textarea "please transfer. membership follow up calls"
click at [588, 87] on button "Save" at bounding box center [538, 81] width 155 height 23
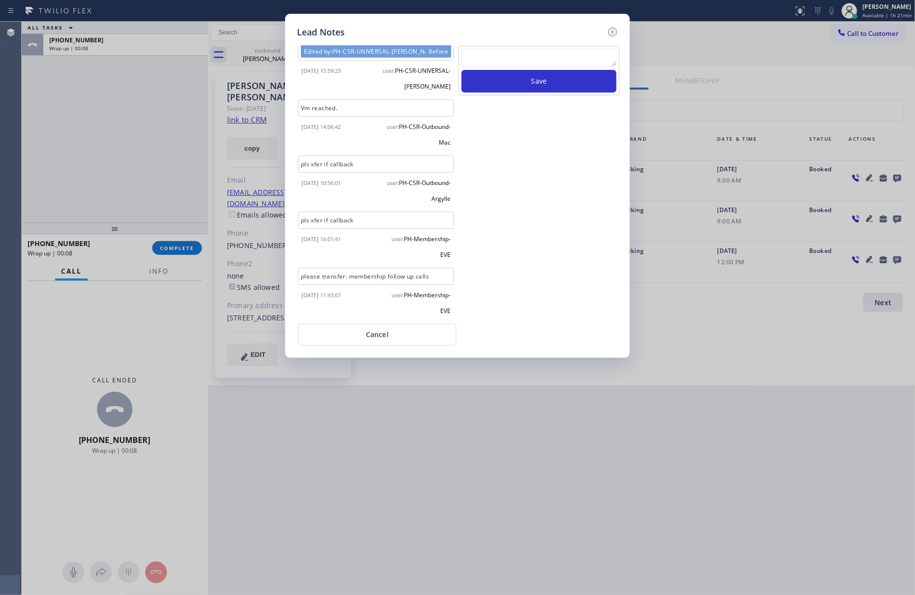
click at [579, 307] on div "Save" at bounding box center [538, 181] width 163 height 271
click at [389, 331] on button "Cancel" at bounding box center [377, 335] width 159 height 23
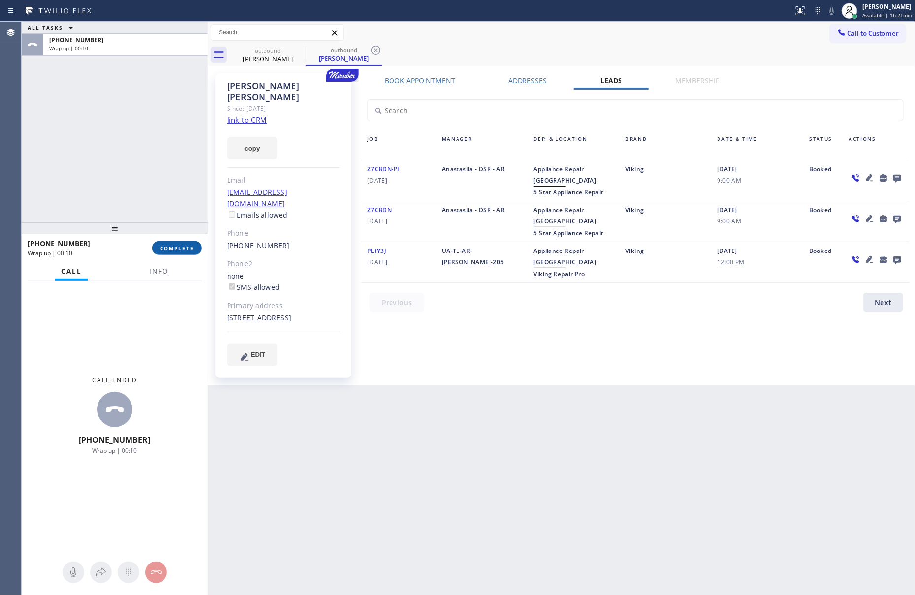
drag, startPoint x: 127, startPoint y: 179, endPoint x: 195, endPoint y: 251, distance: 98.9
click at [138, 187] on div "ALL TASKS ALL TASKS ACTIVE TASKS TASKS IN WRAP UP [PHONE_NUMBER] Wrap up | 00:10" at bounding box center [115, 122] width 186 height 201
click at [195, 241] on button "COMPLETE" at bounding box center [177, 248] width 50 height 14
click at [138, 70] on div "ALL TASKS ALL TASKS ACTIVE TASKS TASKS IN WRAP UP [PHONE_NUMBER] Wrap up | 00:10" at bounding box center [115, 122] width 186 height 201
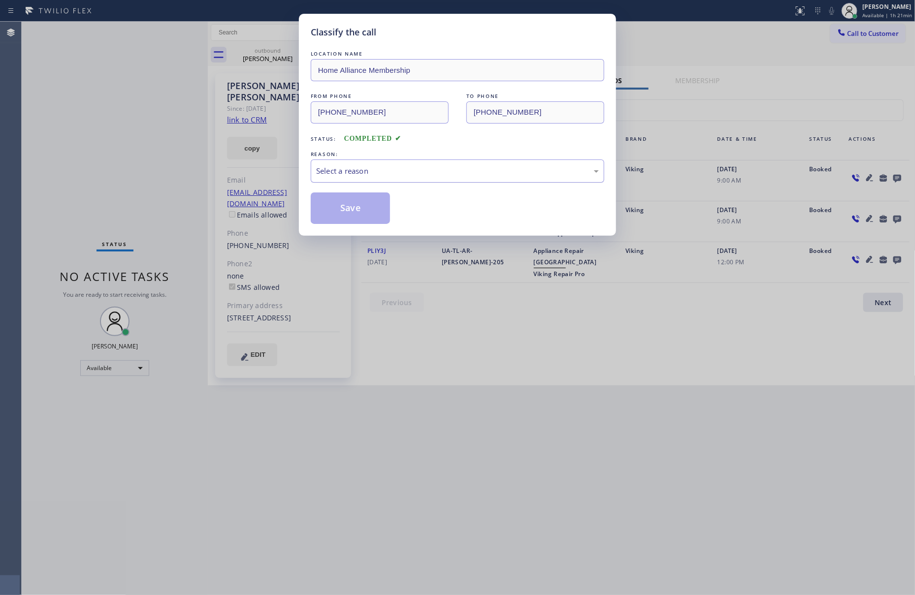
click at [377, 173] on div "Select a reason" at bounding box center [457, 170] width 283 height 11
click at [369, 210] on button "Save" at bounding box center [350, 209] width 79 height 32
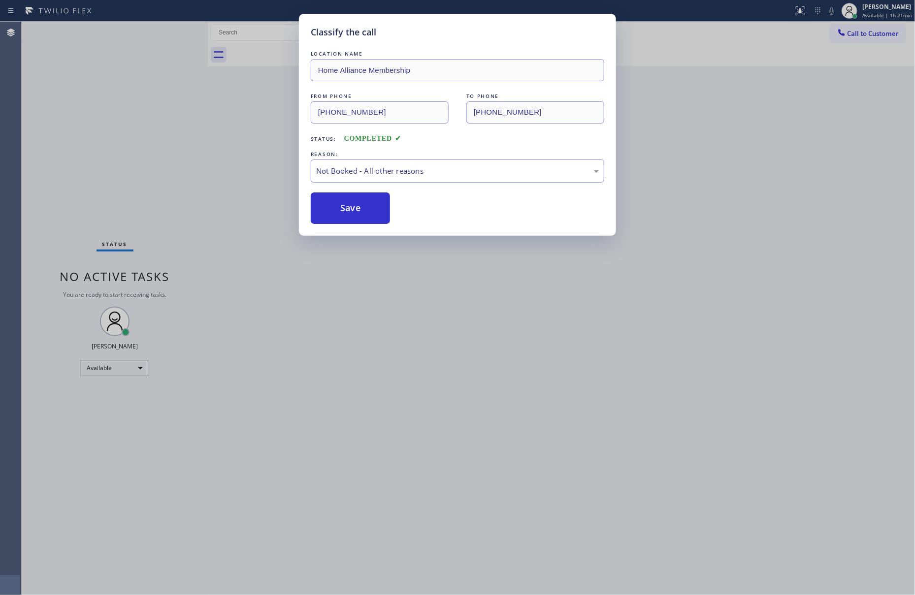
click at [111, 108] on div "Classify the call LOCATION NAME Home Alliance Membership FROM PHONE [PHONE_NUMB…" at bounding box center [457, 297] width 915 height 595
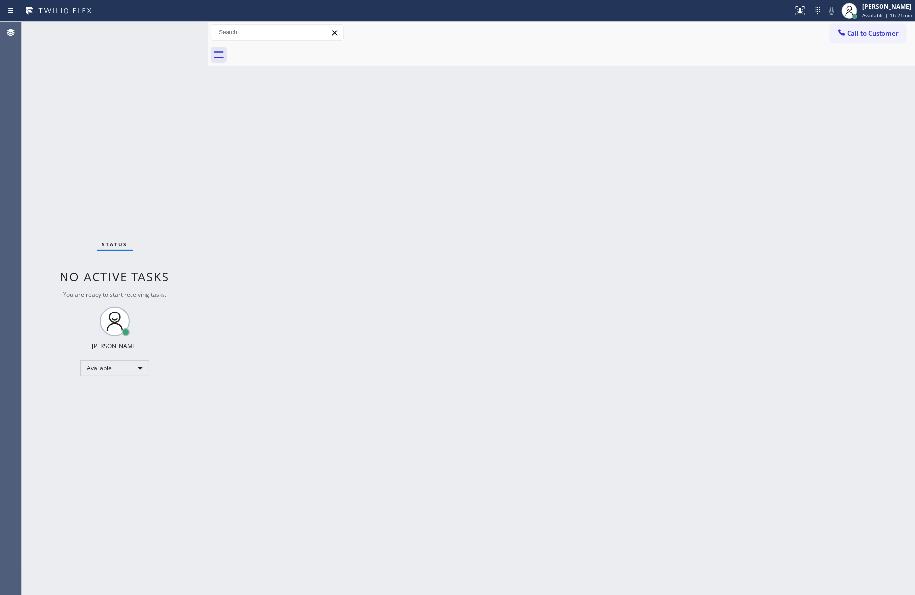
click at [109, 107] on div "Status No active tasks You are ready to start receiving tasks. [PERSON_NAME] Av…" at bounding box center [115, 309] width 186 height 574
click at [477, 288] on div "Back to Dashboard Change Sender ID Customers Technicians Select a contact Outbo…" at bounding box center [562, 309] width 708 height 574
click at [482, 276] on div "Back to Dashboard Change Sender ID Customers Technicians Select a contact Outbo…" at bounding box center [562, 309] width 708 height 574
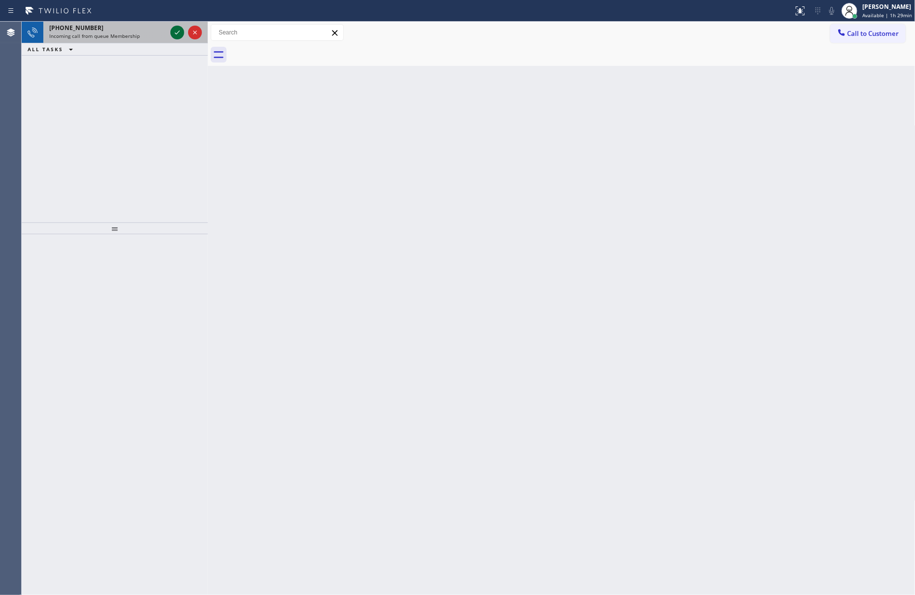
click at [183, 32] on icon at bounding box center [177, 33] width 12 height 12
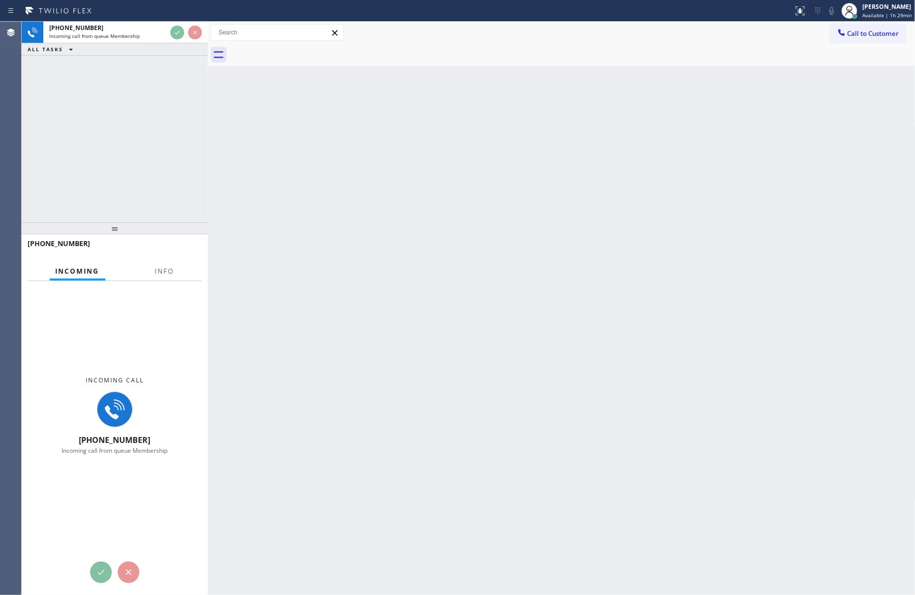
click at [173, 121] on div "[PHONE_NUMBER] Incoming call from queue Membership ALL TASKS ALL TASKS ACTIVE T…" at bounding box center [115, 122] width 186 height 201
click at [157, 133] on div "[PHONE_NUMBER] Incoming call from queue Membership ALL TASKS ALL TASKS ACTIVE T…" at bounding box center [115, 122] width 186 height 201
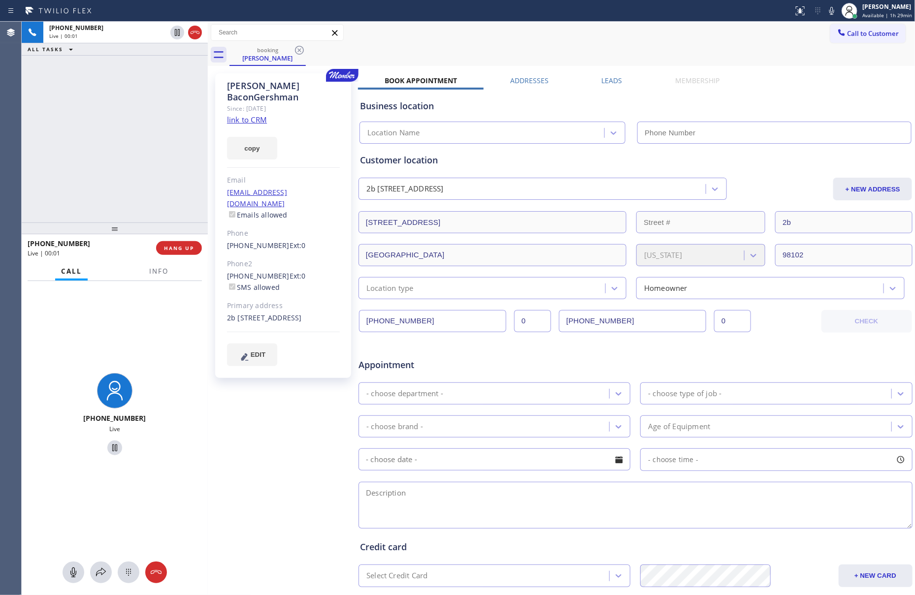
type input "[PHONE_NUMBER]"
click at [262, 115] on link "link to CRM" at bounding box center [247, 120] width 40 height 10
drag, startPoint x: 133, startPoint y: 154, endPoint x: 139, endPoint y: 152, distance: 6.1
click at [136, 154] on div "[PHONE_NUMBER] Live | 00:16 ALL TASKS ALL TASKS ACTIVE TASKS TASKS IN WRAP UP" at bounding box center [115, 122] width 186 height 201
click at [74, 575] on icon at bounding box center [73, 573] width 12 height 12
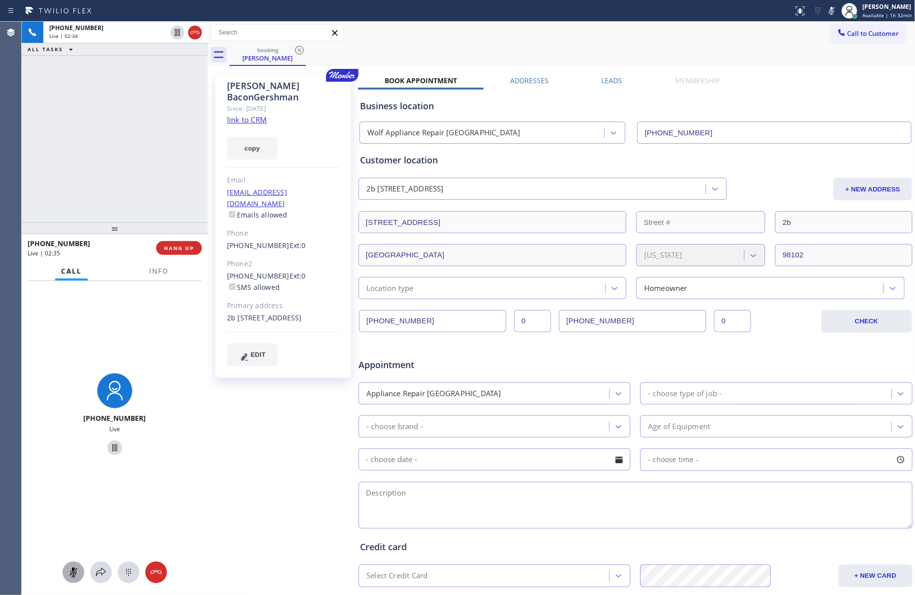
click at [115, 95] on div "[PHONE_NUMBER] Live | 02:34 ALL TASKS ALL TASKS ACTIVE TASKS TASKS IN WRAP UP" at bounding box center [115, 122] width 186 height 201
click at [71, 580] on button at bounding box center [74, 573] width 22 height 22
click at [83, 139] on div "[PHONE_NUMBER] Live | 05:26 ALL TASKS ALL TASKS ACTIVE TASKS TASKS IN WRAP UP" at bounding box center [115, 122] width 186 height 201
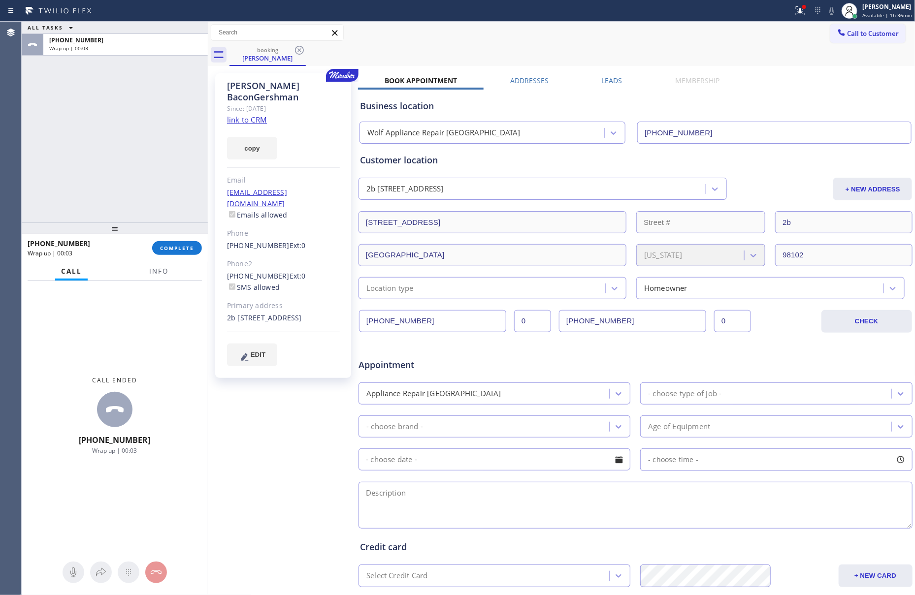
click at [93, 93] on div "ALL TASKS ALL TASKS ACTIVE TASKS TASKS IN WRAP UP [PHONE_NUMBER] Wrap up | 00:03" at bounding box center [115, 122] width 186 height 201
click at [161, 152] on div "ALL TASKS ALL TASKS ACTIVE TASKS TASKS IN WRAP UP [PHONE_NUMBER] Wrap up | 00:06" at bounding box center [115, 122] width 186 height 201
click at [178, 248] on span "COMPLETE" at bounding box center [177, 248] width 34 height 7
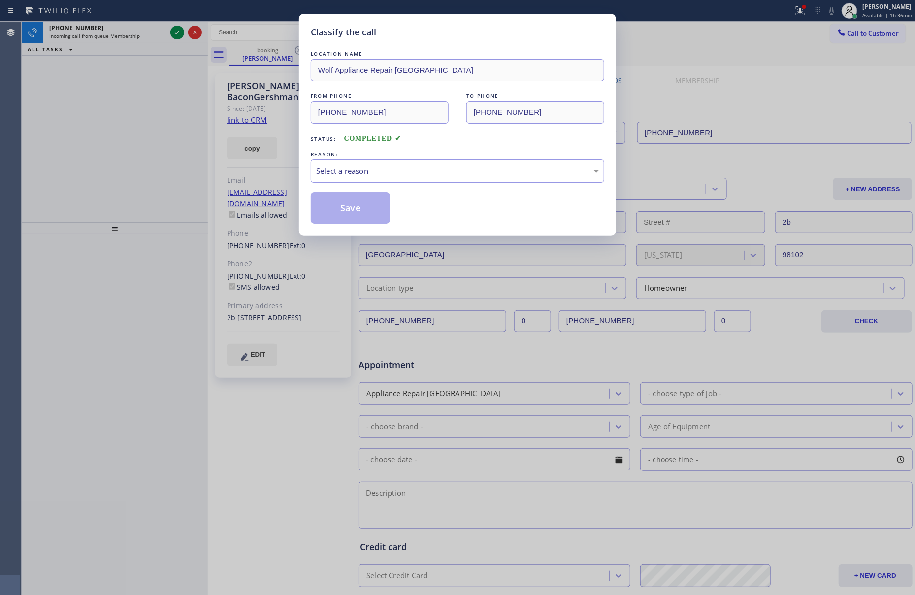
click at [151, 151] on div "Classify the call LOCATION NAME Wolf Appliance Repair Phoenix FROM PHONE [PHONE…" at bounding box center [457, 297] width 915 height 595
click at [330, 174] on div "Select a reason" at bounding box center [457, 170] width 283 height 11
click at [348, 212] on button "Save" at bounding box center [350, 209] width 79 height 32
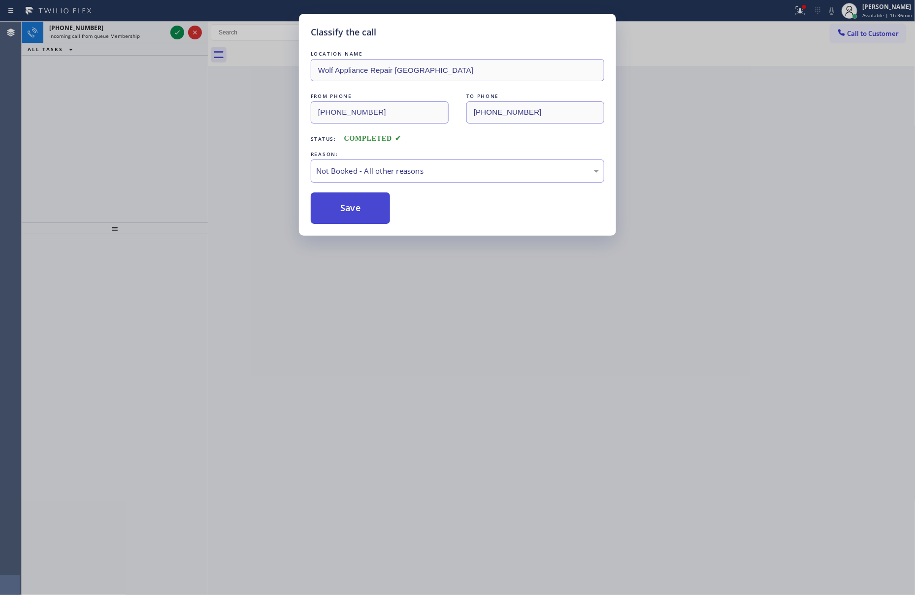
click at [348, 212] on button "Save" at bounding box center [350, 209] width 79 height 32
click at [105, 147] on div "Classify the call LOCATION NAME Wolf Appliance Repair Phoenix FROM PHONE [PHONE…" at bounding box center [457, 297] width 915 height 595
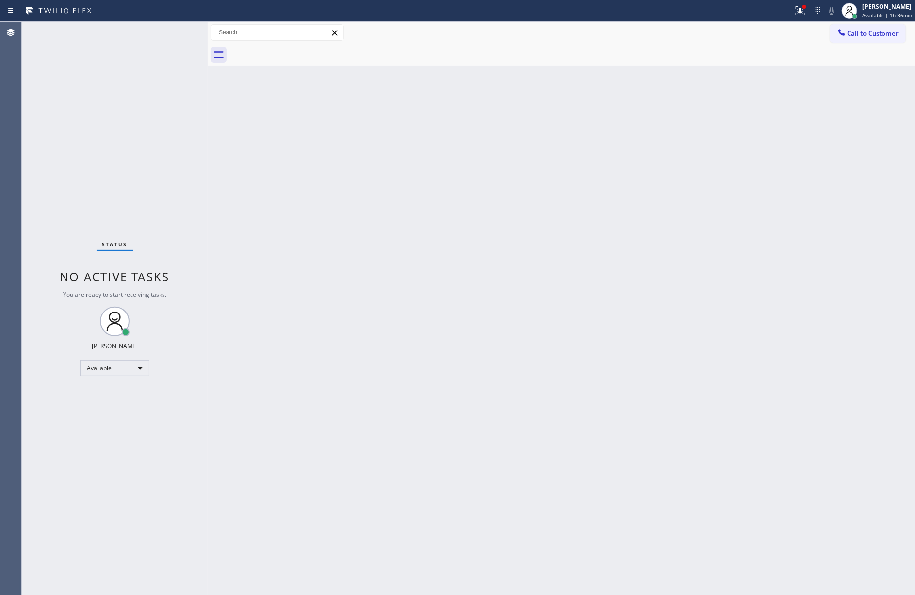
drag, startPoint x: 105, startPoint y: 147, endPoint x: 176, endPoint y: 37, distance: 131.0
click at [180, 33] on div "Status No active tasks You are ready to start receiving tasks. [PERSON_NAME] Av…" at bounding box center [115, 309] width 186 height 574
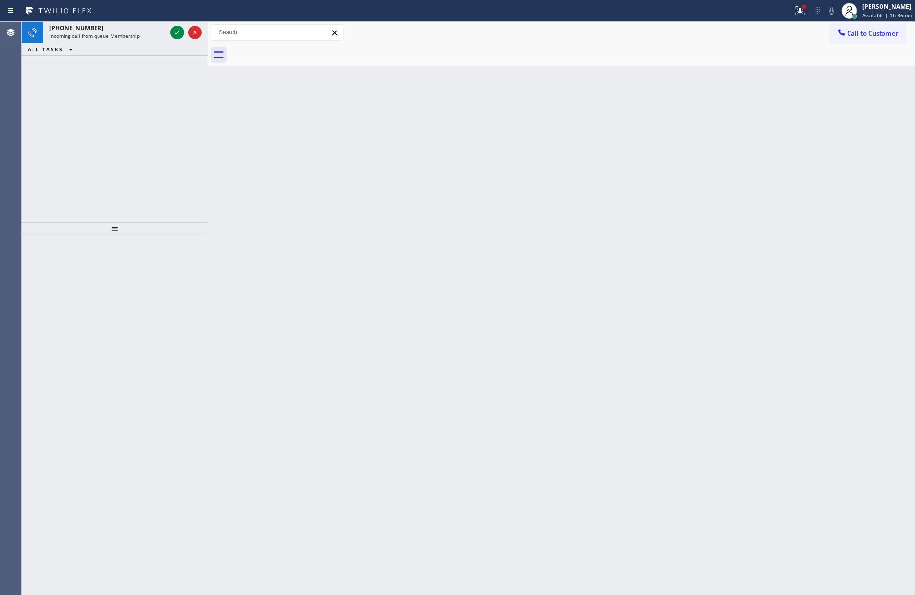
drag, startPoint x: 174, startPoint y: 31, endPoint x: 167, endPoint y: 76, distance: 45.3
click at [174, 49] on div "[PHONE_NUMBER] Incoming call from queue Membership ALL TASKS ALL TASKS ACTIVE T…" at bounding box center [115, 39] width 186 height 34
drag, startPoint x: 155, startPoint y: 119, endPoint x: 121, endPoint y: 120, distance: 34.0
click at [155, 120] on div "[PHONE_NUMBER] Incoming call from queue Membership ALL TASKS ALL TASKS ACTIVE T…" at bounding box center [115, 122] width 186 height 201
click at [177, 32] on icon at bounding box center [177, 33] width 12 height 12
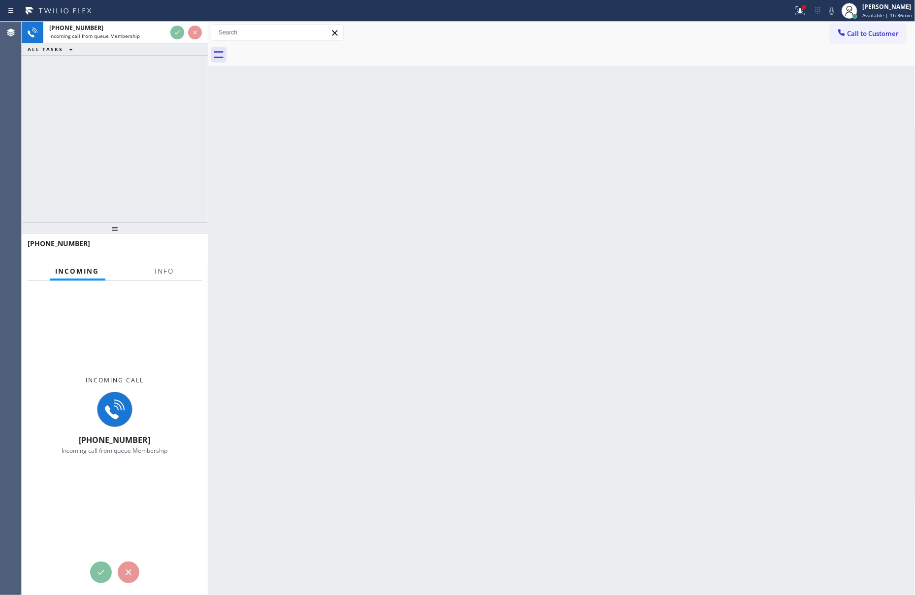
click at [126, 188] on div "[PHONE_NUMBER] Incoming call from queue Membership ALL TASKS ALL TASKS ACTIVE T…" at bounding box center [115, 122] width 186 height 201
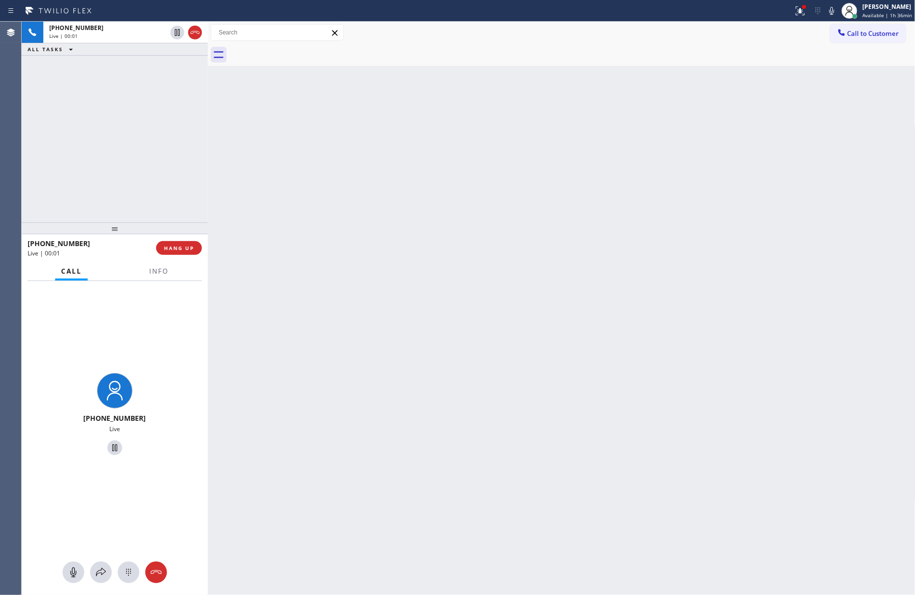
click at [136, 138] on div "[PHONE_NUMBER] Live | 00:01 ALL TASKS ALL TASKS ACTIVE TASKS TASKS IN WRAP UP" at bounding box center [115, 122] width 186 height 201
click at [151, 141] on div "[PHONE_NUMBER] Live | 00:01 ALL TASKS ALL TASKS ACTIVE TASKS TASKS IN WRAP UP" at bounding box center [115, 122] width 186 height 201
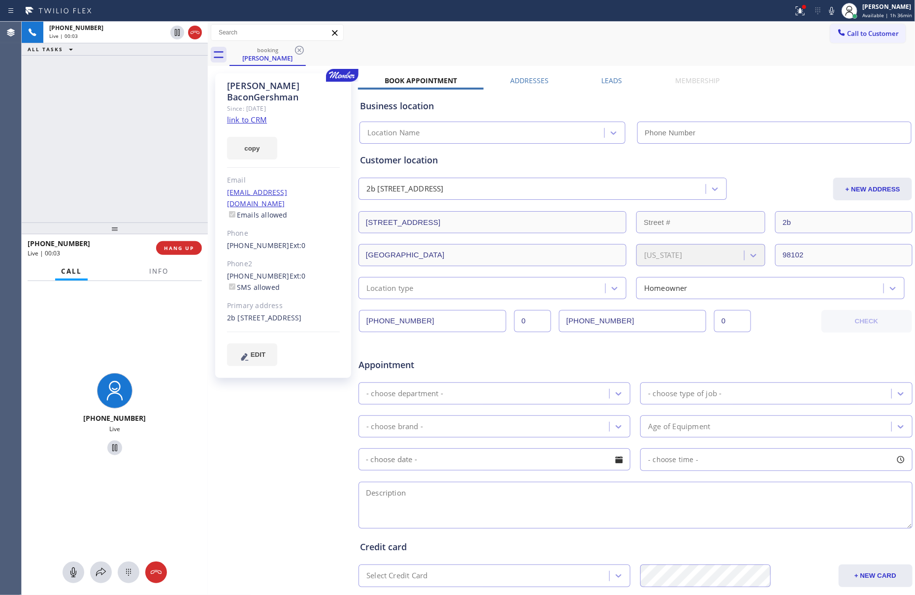
type input "[PHONE_NUMBER]"
click at [74, 170] on div "[PHONE_NUMBER] Live | 00:42 ALL TASKS ALL TASKS ACTIVE TASKS TASKS IN WRAP UP" at bounding box center [115, 122] width 186 height 201
click at [630, 365] on div "Appointment" at bounding box center [635, 359] width 556 height 25
click at [630, 362] on div "Appointment" at bounding box center [635, 359] width 556 height 25
click at [43, 195] on div "[PHONE_NUMBER] Live | 01:17 ALL TASKS ALL TASKS ACTIVE TASKS TASKS IN WRAP UP" at bounding box center [115, 122] width 186 height 201
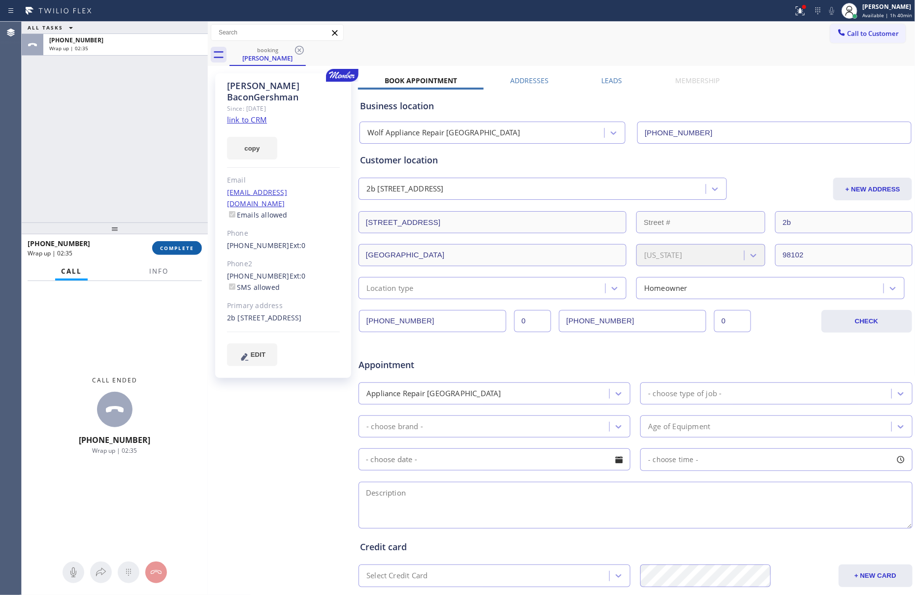
click at [182, 250] on span "COMPLETE" at bounding box center [177, 248] width 34 height 7
click at [151, 126] on div "ALL TASKS ALL TASKS ACTIVE TASKS TASKS IN WRAP UP [PHONE_NUMBER] Wrap up | 02:35" at bounding box center [115, 122] width 186 height 201
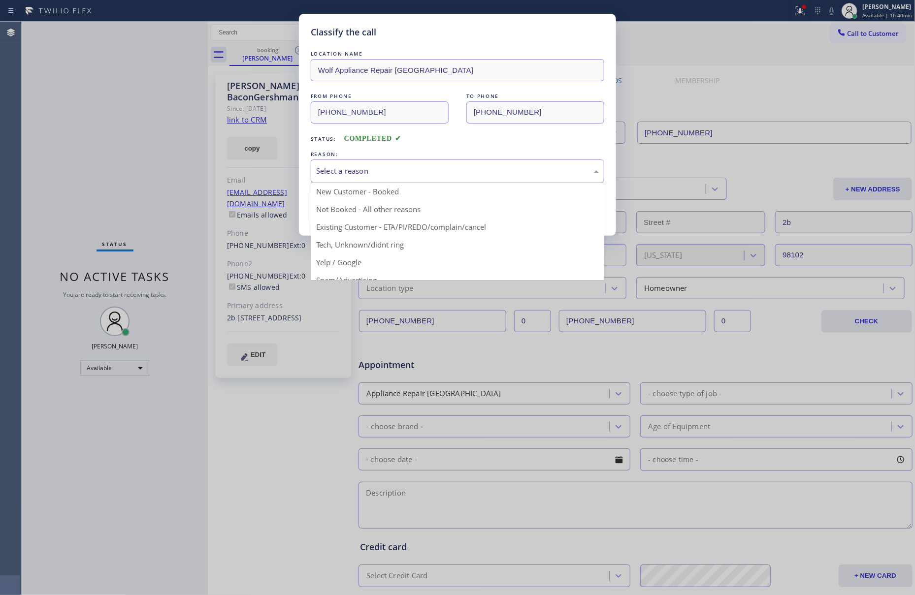
click at [366, 169] on div "Select a reason" at bounding box center [457, 170] width 283 height 11
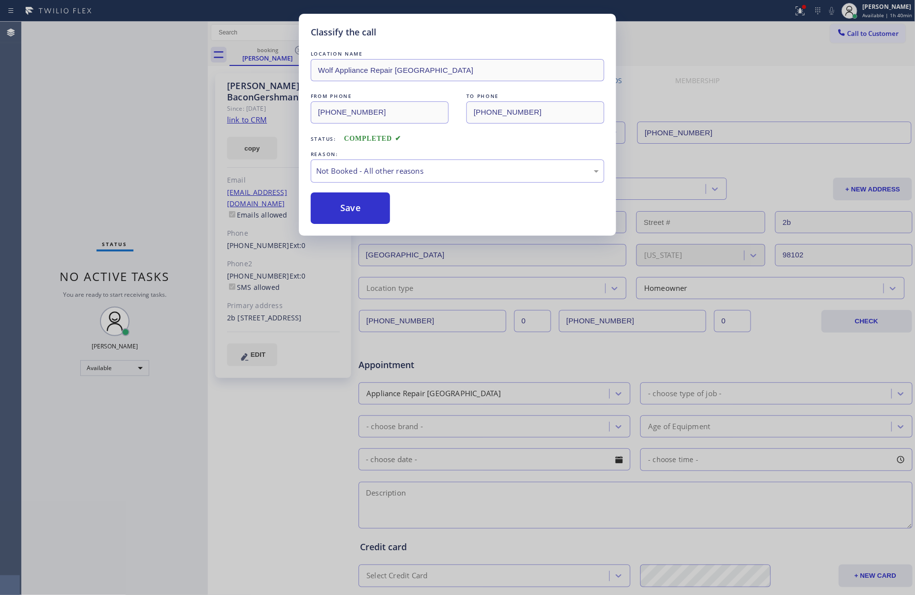
click at [357, 209] on button "Save" at bounding box center [350, 209] width 79 height 32
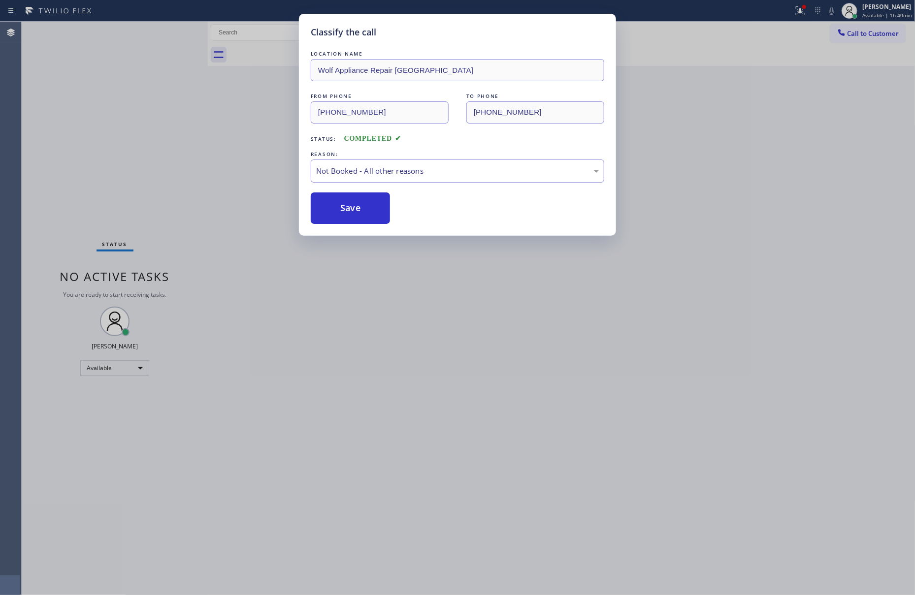
click at [114, 151] on div "Classify the call LOCATION NAME Wolf Appliance Repair Phoenix FROM PHONE [PHONE…" at bounding box center [457, 297] width 915 height 595
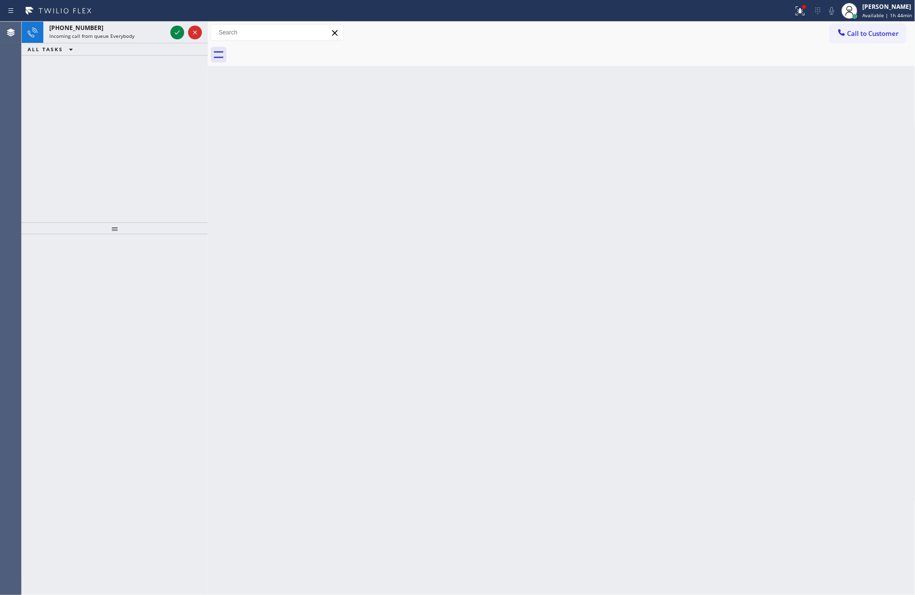
drag, startPoint x: 174, startPoint y: 28, endPoint x: 169, endPoint y: 123, distance: 94.7
click at [174, 34] on icon at bounding box center [177, 33] width 12 height 12
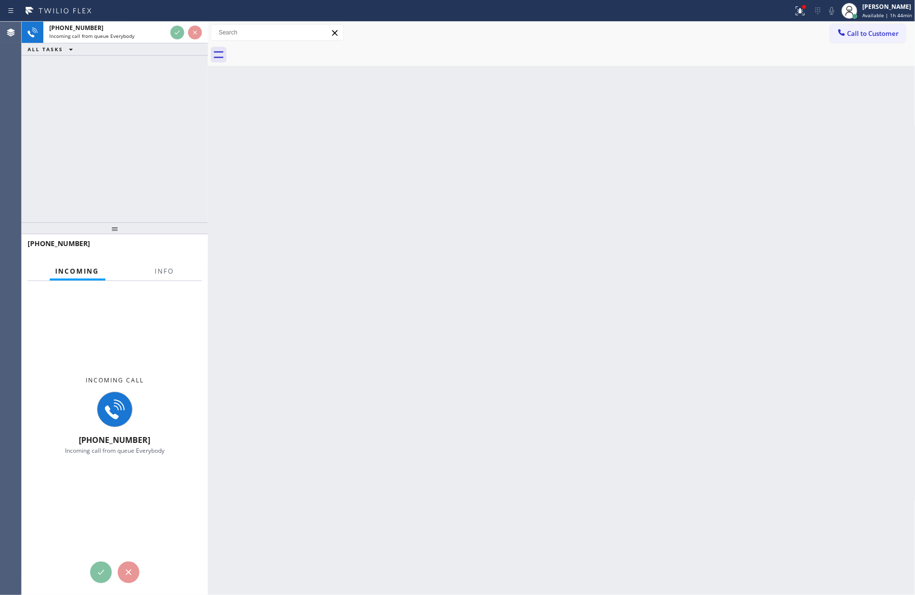
click at [169, 123] on div "[PHONE_NUMBER] Incoming call from queue Everybody ALL TASKS ALL TASKS ACTIVE TA…" at bounding box center [115, 122] width 186 height 201
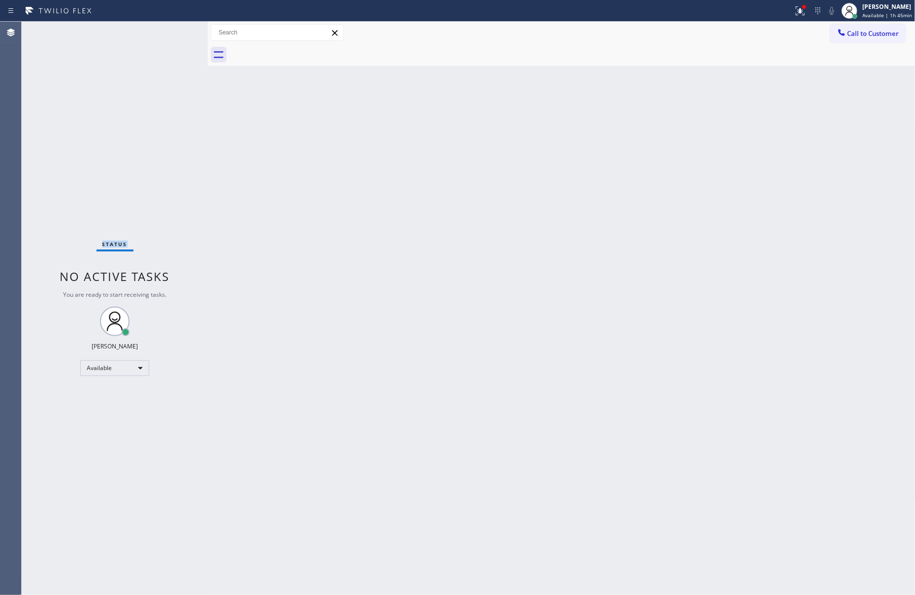
click at [169, 123] on div "Status No active tasks You are ready to start receiving tasks. [PERSON_NAME] Av…" at bounding box center [115, 309] width 186 height 574
click at [889, 6] on div "[PERSON_NAME]" at bounding box center [887, 6] width 50 height 8
click at [835, 72] on button "Break" at bounding box center [866, 77] width 98 height 13
click at [550, 251] on div "Back to Dashboard Change Sender ID Customers Technicians Select a contact Outbo…" at bounding box center [562, 309] width 708 height 574
click at [349, 441] on div "Back to Dashboard Change Sender ID Customers Technicians Select a contact Outbo…" at bounding box center [562, 309] width 708 height 574
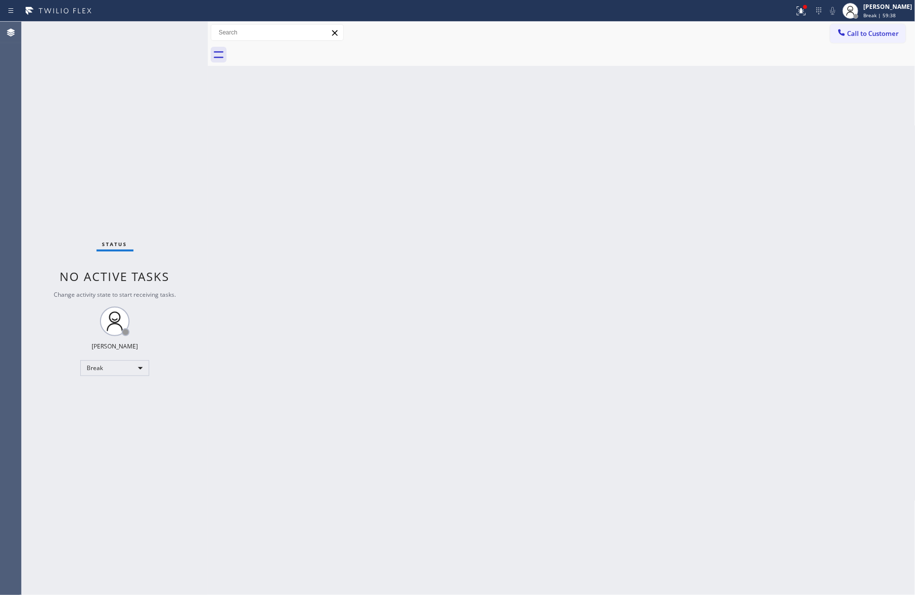
click at [365, 434] on div "Back to Dashboard Change Sender ID Customers Technicians Select a contact Outbo…" at bounding box center [562, 309] width 708 height 574
click at [123, 367] on div "Break" at bounding box center [114, 368] width 69 height 16
click at [126, 396] on li "Available" at bounding box center [114, 394] width 66 height 12
click at [439, 337] on div "Back to Dashboard Change Sender ID Customers Technicians Select a contact Outbo…" at bounding box center [562, 309] width 708 height 574
drag, startPoint x: 408, startPoint y: 488, endPoint x: 900, endPoint y: 235, distance: 553.0
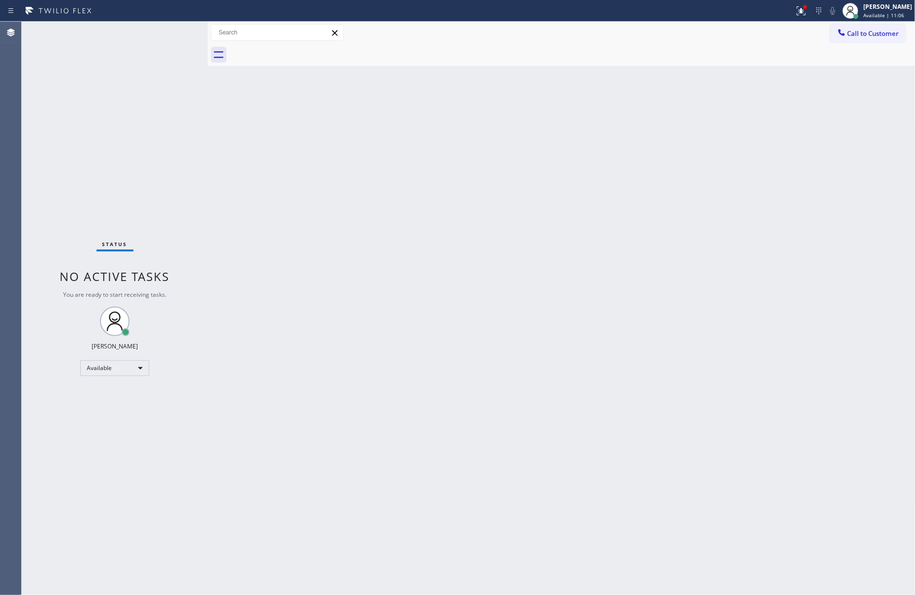
click at [423, 489] on div "Back to Dashboard Change Sender ID Customers Technicians Select a contact Outbo…" at bounding box center [562, 309] width 708 height 574
drag, startPoint x: 262, startPoint y: 242, endPoint x: 405, endPoint y: 204, distance: 147.7
click at [325, 225] on div "Back to Dashboard Change Sender ID Customers Technicians Select a contact Outbo…" at bounding box center [562, 309] width 708 height 574
click at [891, 37] on span "Call to Customer" at bounding box center [873, 33] width 52 height 9
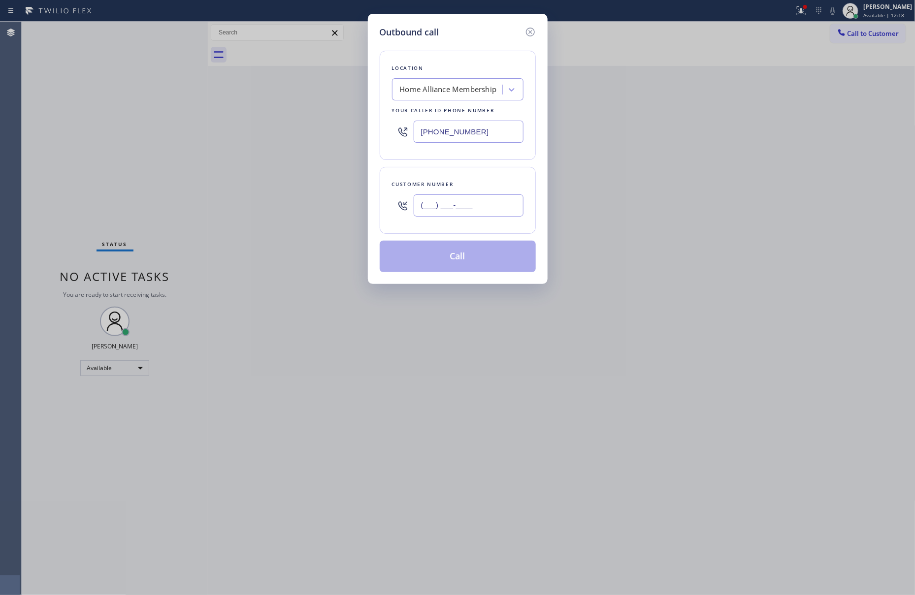
click at [496, 209] on input "(___) ___-____" at bounding box center [469, 206] width 110 height 22
paste input "714) 767-4737"
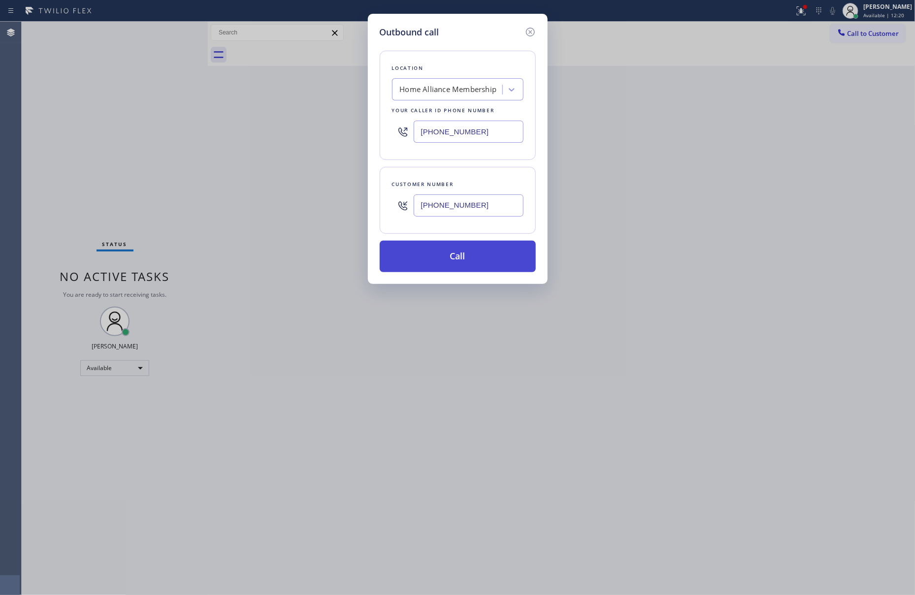
type input "[PHONE_NUMBER]"
click at [482, 260] on button "Call" at bounding box center [458, 257] width 156 height 32
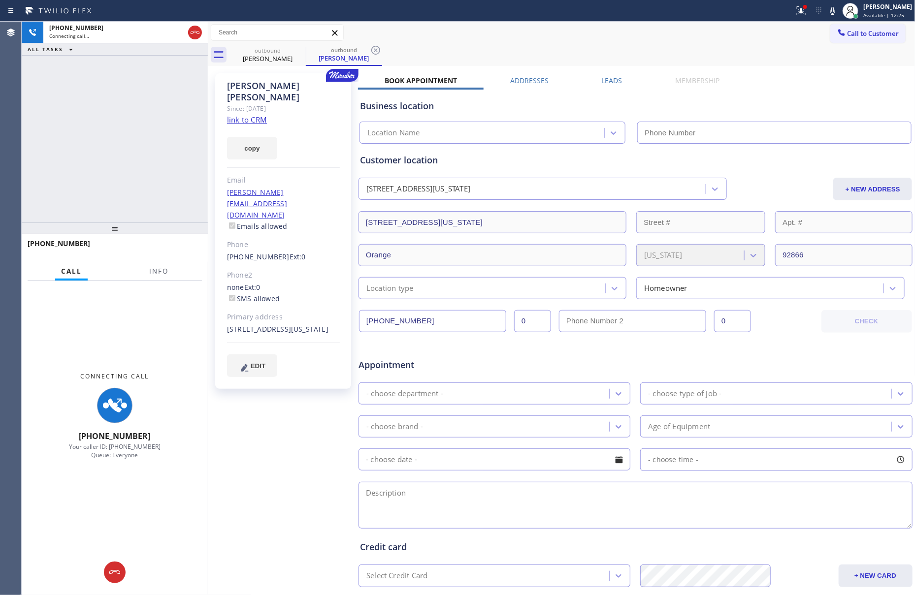
type input "[PHONE_NUMBER]"
click at [613, 81] on label "Leads" at bounding box center [612, 80] width 21 height 9
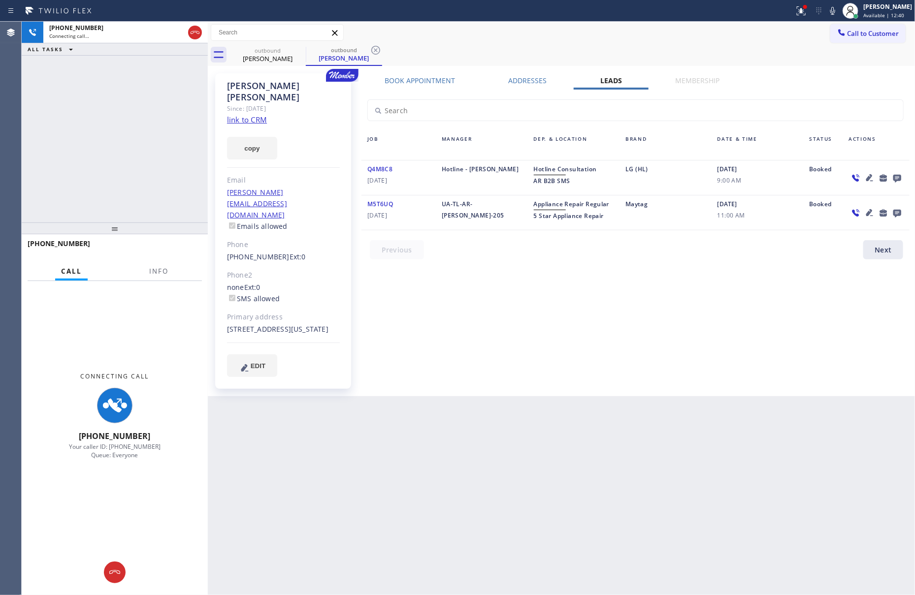
click at [897, 177] on icon at bounding box center [897, 179] width 8 height 8
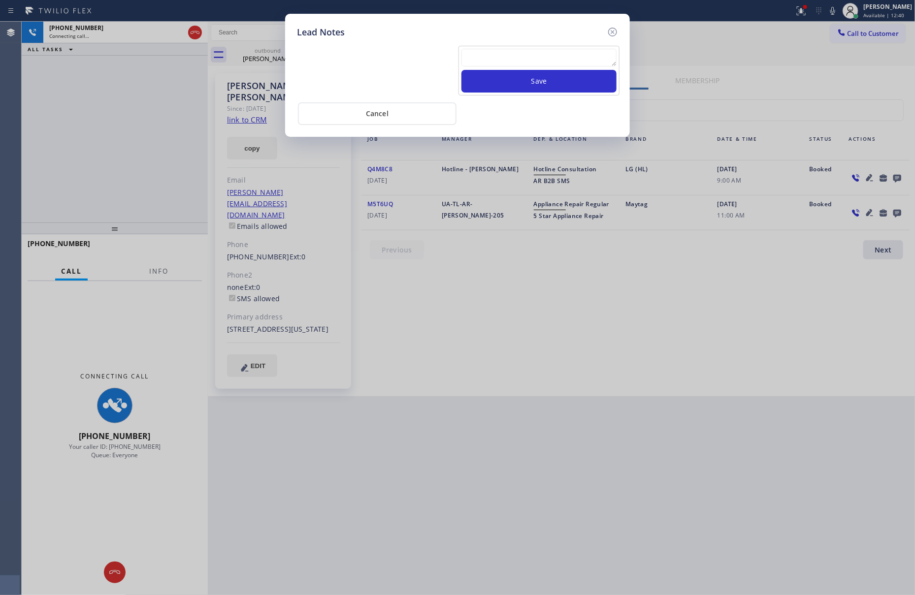
click at [514, 56] on textarea at bounding box center [538, 58] width 155 height 18
paste textarea "please transfer. membership follow up calls"
type textarea "please transfer. membership follow up calls"
click at [518, 83] on button "Save" at bounding box center [538, 81] width 155 height 23
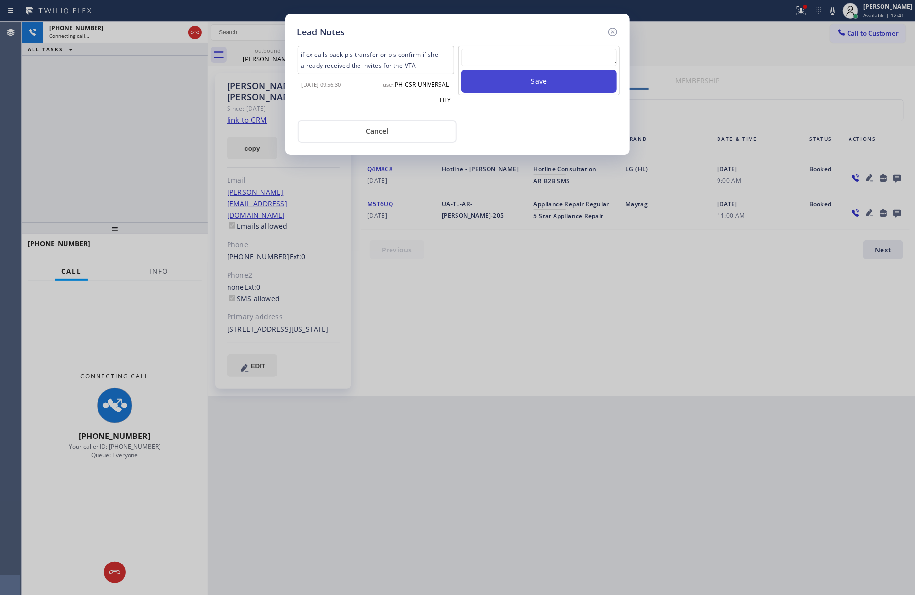
scroll to position [0, 0]
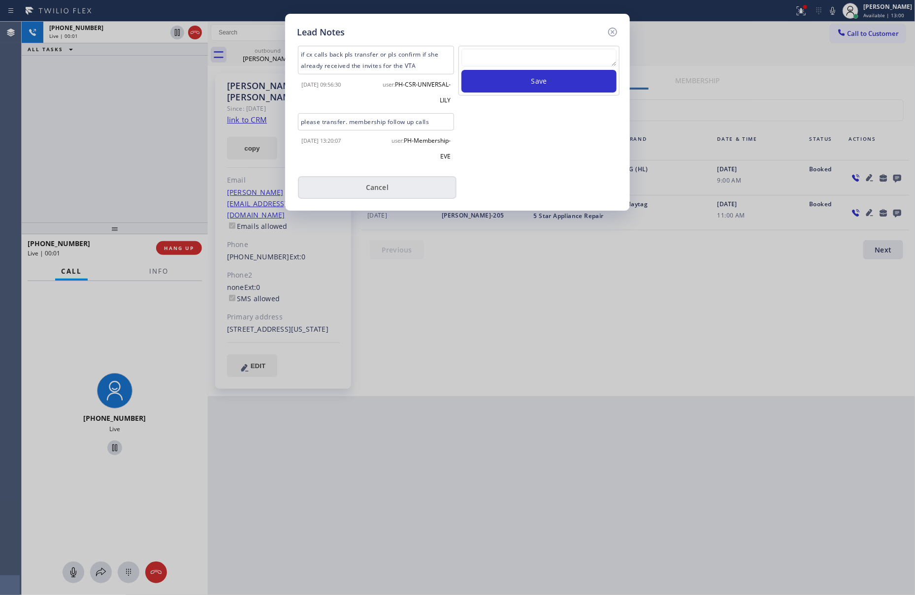
click at [414, 194] on button "Cancel" at bounding box center [377, 187] width 159 height 23
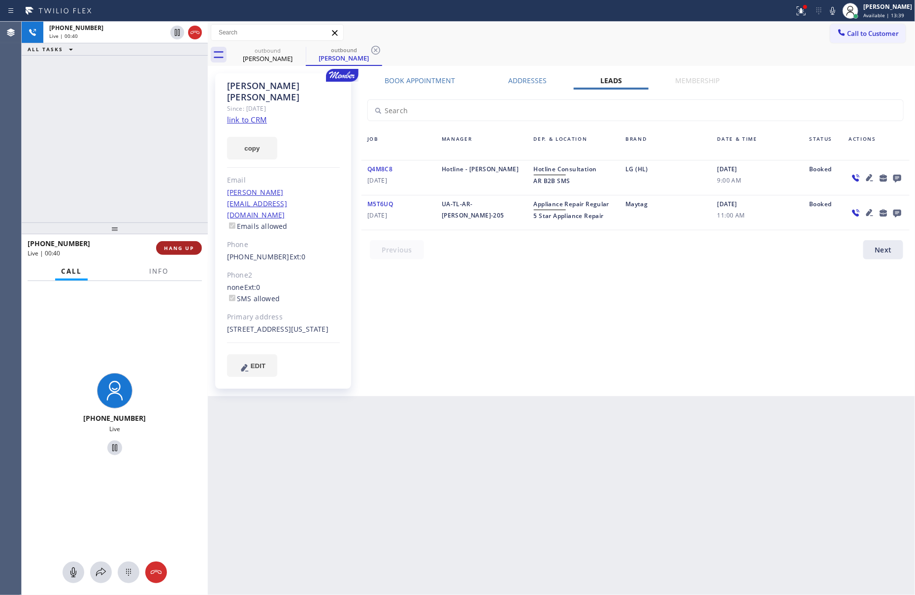
click at [170, 249] on span "HANG UP" at bounding box center [179, 248] width 30 height 7
click at [167, 125] on div "[PHONE_NUMBER] Live | 00:41 ALL TASKS ALL TASKS ACTIVE TASKS TASKS IN WRAP UP" at bounding box center [115, 122] width 186 height 201
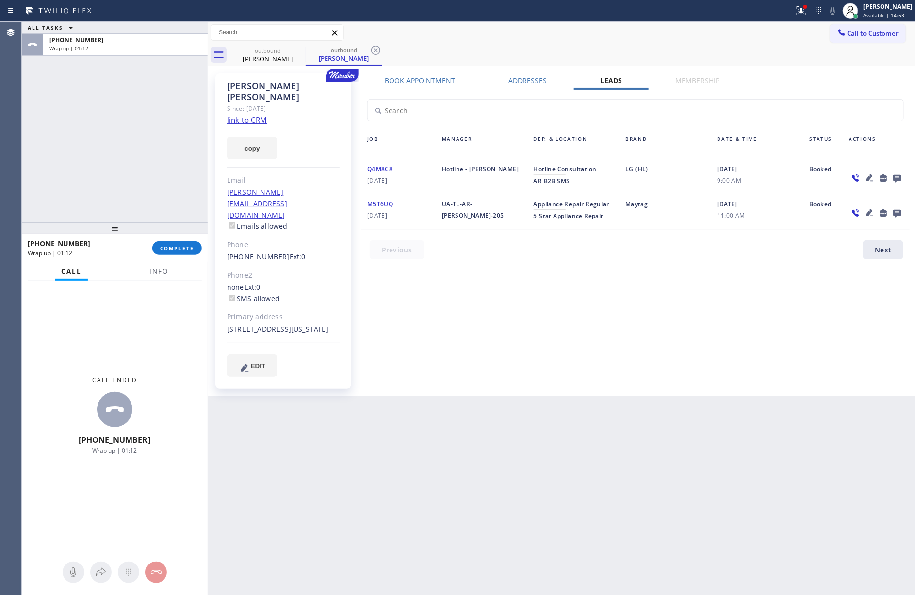
drag, startPoint x: 126, startPoint y: 138, endPoint x: 154, endPoint y: 229, distance: 95.6
click at [132, 157] on div "ALL TASKS ALL TASKS ACTIVE TASKS TASKS IN WRAP UP [PHONE_NUMBER] Wrap up | 01:12" at bounding box center [115, 122] width 186 height 201
click at [174, 251] on span "COMPLETE" at bounding box center [177, 248] width 34 height 7
click at [152, 95] on div "ALL TASKS ALL TASKS ACTIVE TASKS TASKS IN WRAP UP [PHONE_NUMBER] Wrap up | 01:13" at bounding box center [115, 122] width 186 height 201
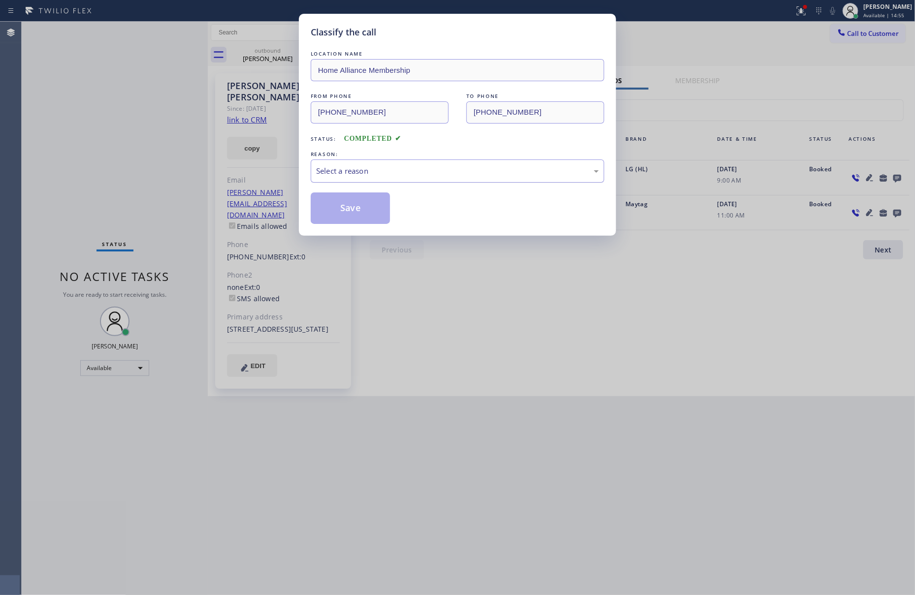
click at [427, 173] on div "Select a reason" at bounding box center [457, 170] width 283 height 11
click at [358, 207] on button "Save" at bounding box center [350, 209] width 79 height 32
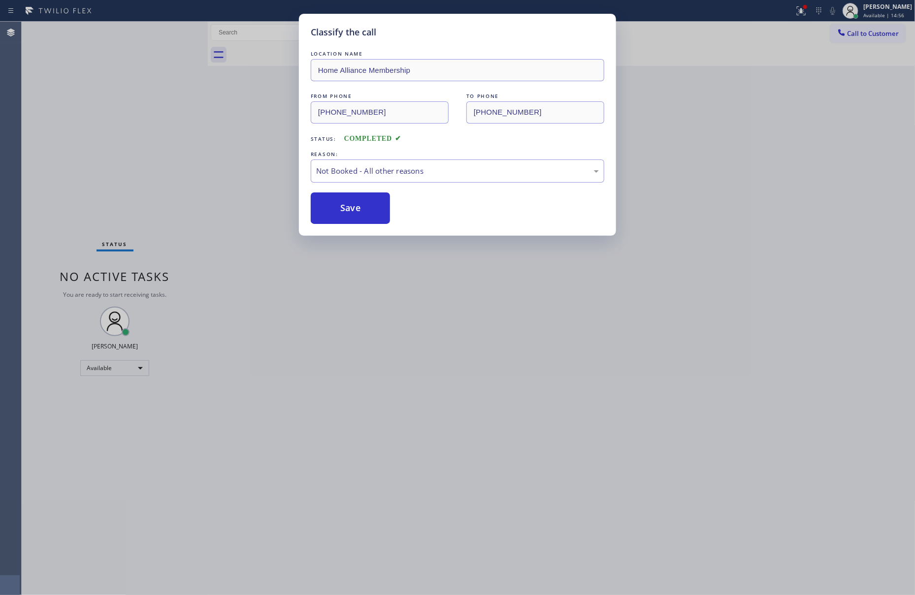
click at [358, 207] on button "Save" at bounding box center [350, 209] width 79 height 32
click at [113, 151] on div "Classify the call LOCATION NAME Home Alliance Membership FROM PHONE [PHONE_NUMB…" at bounding box center [457, 297] width 915 height 595
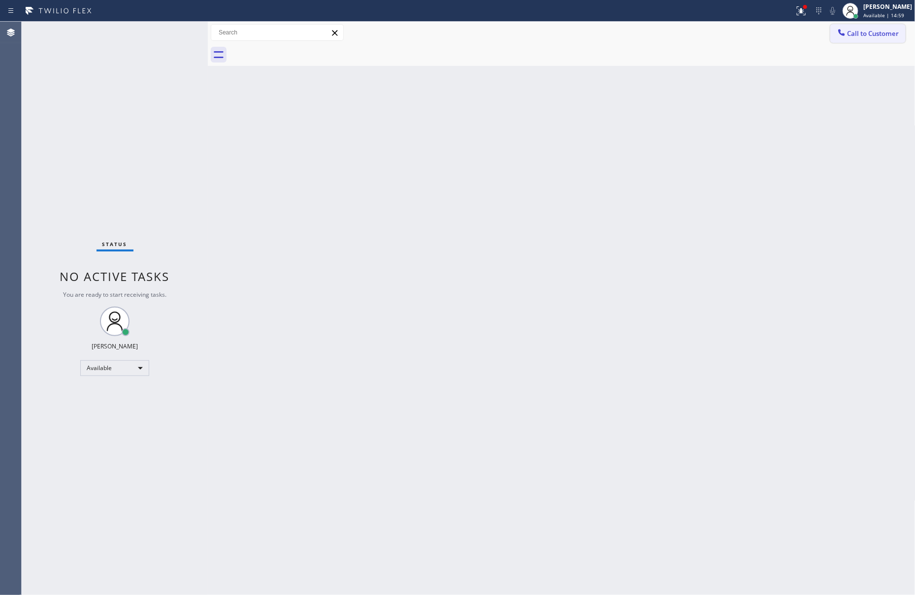
click at [856, 31] on span "Call to Customer" at bounding box center [873, 33] width 52 height 9
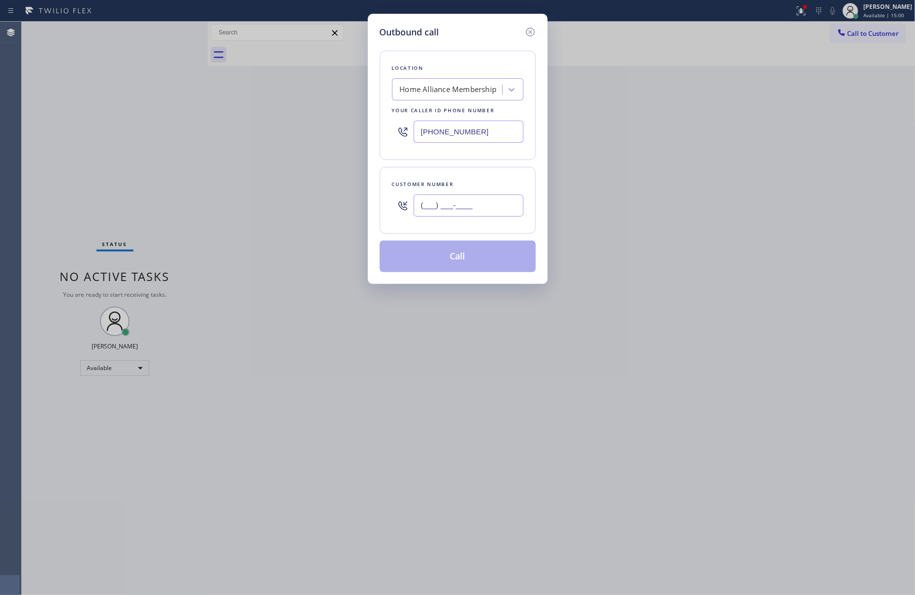
click at [515, 201] on input "(___) ___-____" at bounding box center [469, 206] width 110 height 22
paste input "201) 637-1642"
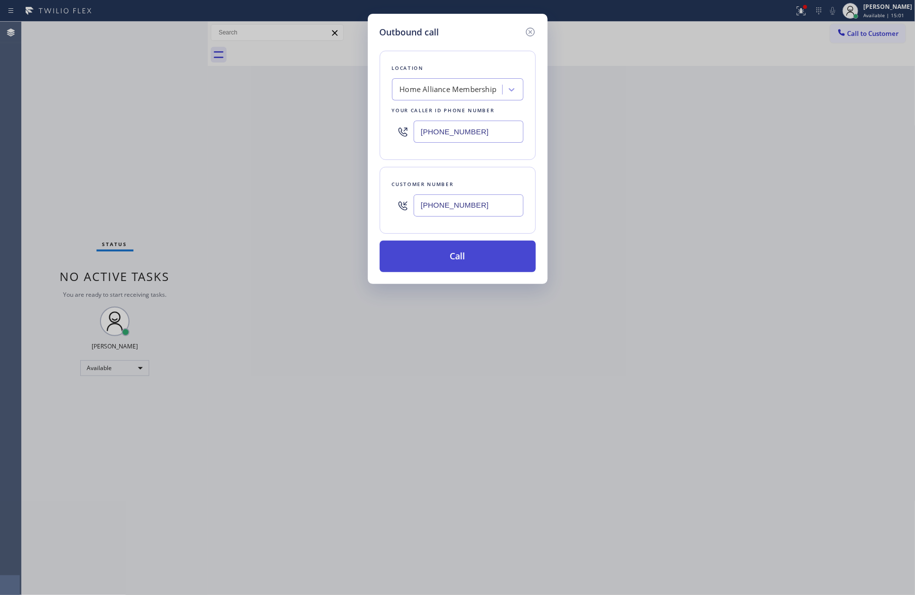
type input "[PHONE_NUMBER]"
click at [516, 254] on button "Call" at bounding box center [458, 257] width 156 height 32
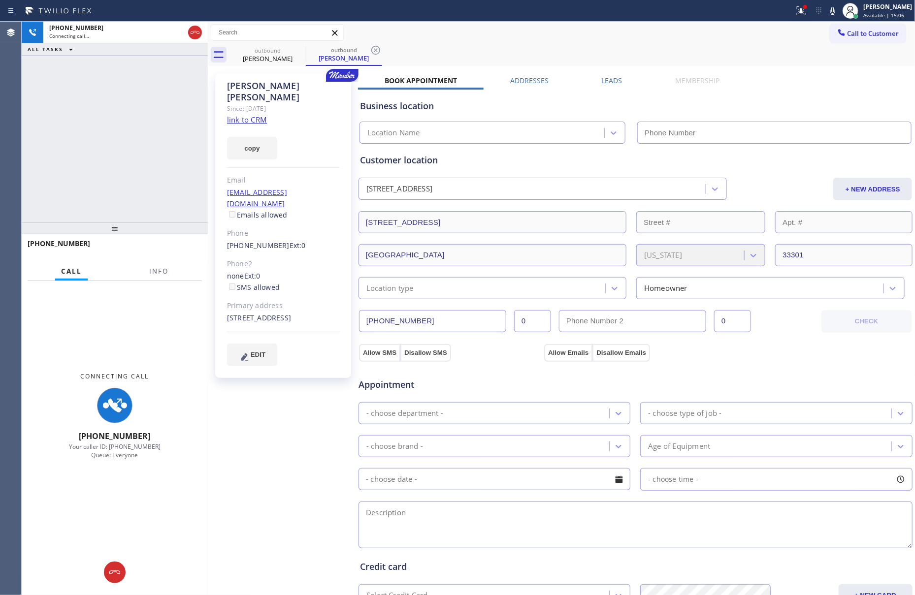
type input "[PHONE_NUMBER]"
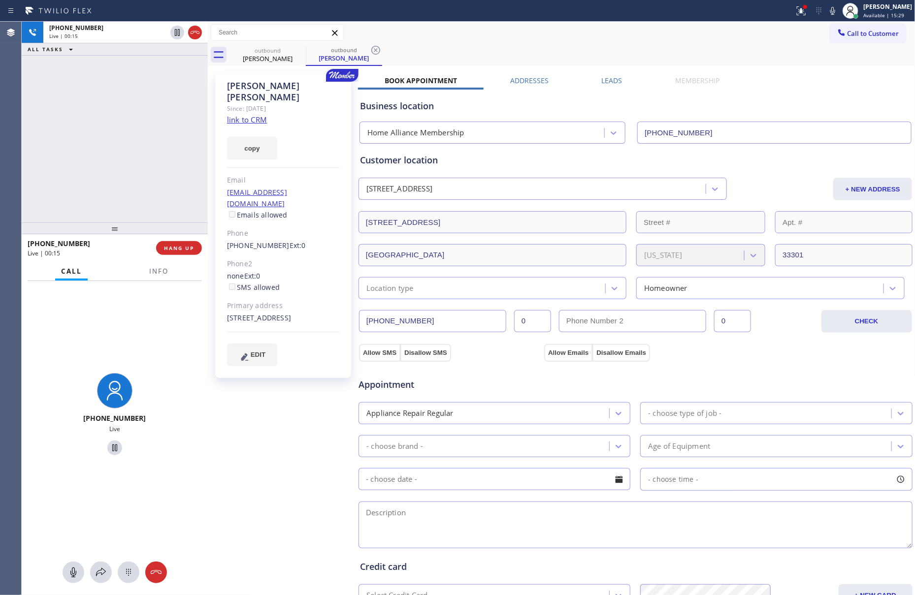
click at [142, 183] on div "[PHONE_NUMBER] Live | 00:15 ALL TASKS ALL TASKS ACTIVE TASKS TASKS IN WRAP UP" at bounding box center [115, 122] width 186 height 201
drag, startPoint x: 178, startPoint y: 251, endPoint x: 136, endPoint y: 151, distance: 108.8
click at [179, 250] on span "HANG UP" at bounding box center [179, 248] width 30 height 7
click at [170, 135] on div "[PHONE_NUMBER] Live | 00:17 ALL TASKS ALL TASKS ACTIVE TASKS TASKS IN WRAP UP" at bounding box center [115, 122] width 186 height 201
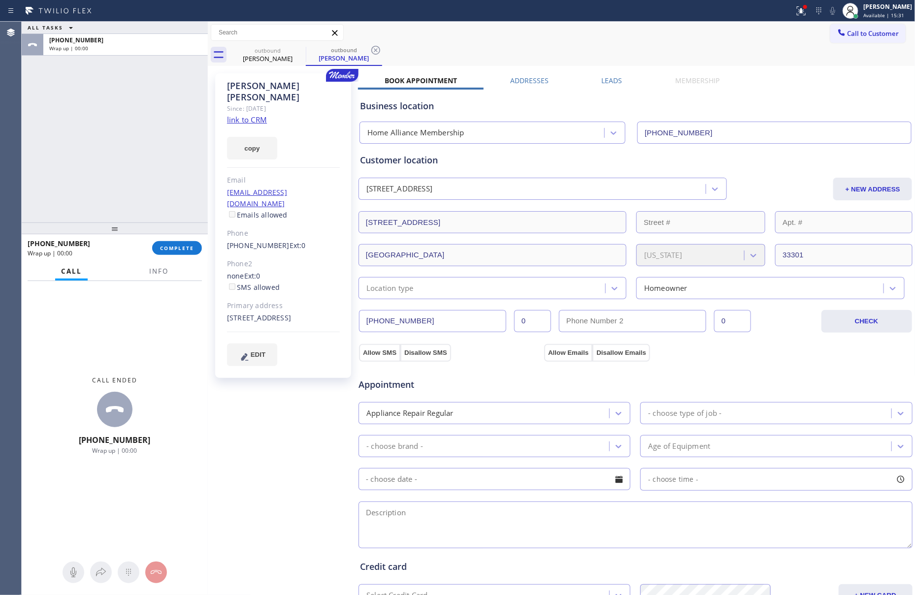
drag, startPoint x: 620, startPoint y: 81, endPoint x: 894, endPoint y: 429, distance: 442.2
click at [620, 81] on div "Leads" at bounding box center [612, 83] width 74 height 14
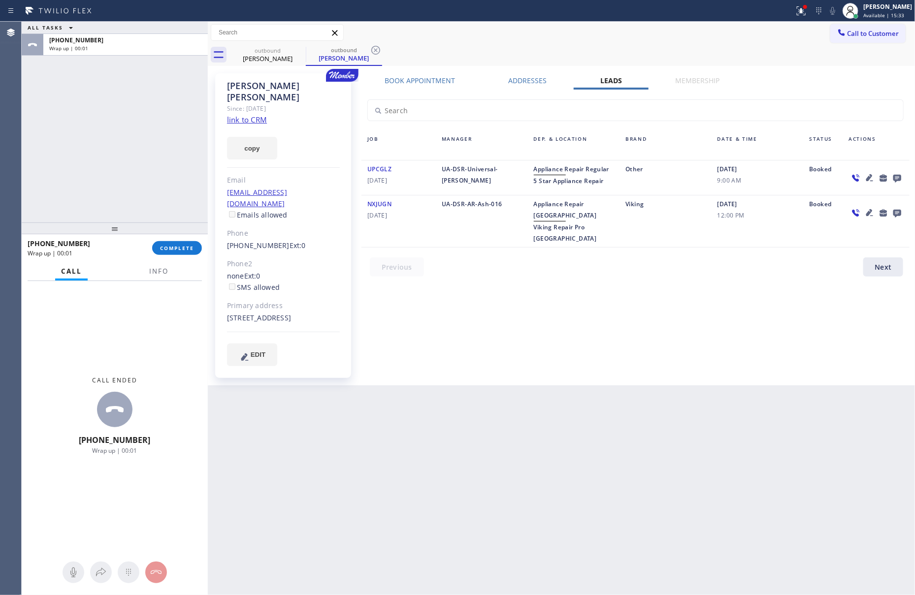
click at [899, 177] on icon at bounding box center [897, 179] width 8 height 8
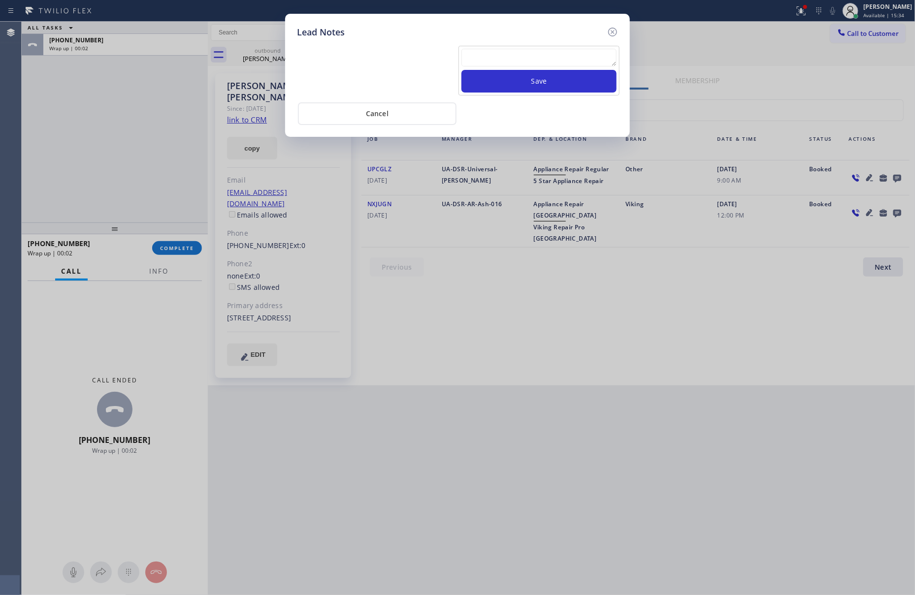
click at [518, 52] on textarea at bounding box center [538, 58] width 155 height 18
paste textarea "please transfer. membership follow up calls"
type textarea "please transfer. membership follow up calls"
click at [531, 80] on button "Save" at bounding box center [538, 81] width 155 height 23
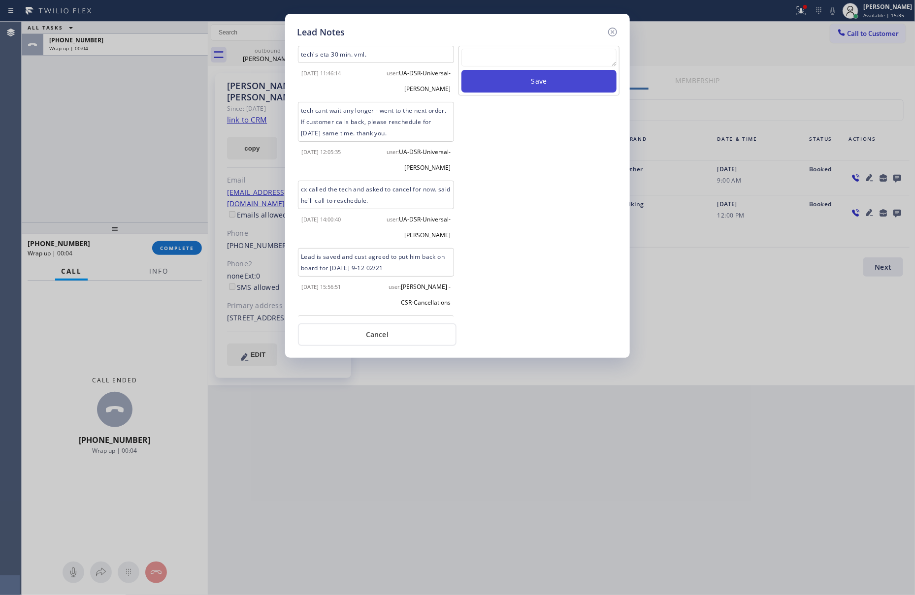
scroll to position [0, 0]
click at [547, 199] on div "Save" at bounding box center [538, 181] width 163 height 271
drag, startPoint x: 70, startPoint y: 162, endPoint x: 213, endPoint y: 266, distance: 177.2
click at [111, 196] on div "Lead Notes tech's eta 30 min. vml. [DATE] 11:46:14 user: UA-DSR-Universal-[PERS…" at bounding box center [457, 297] width 915 height 595
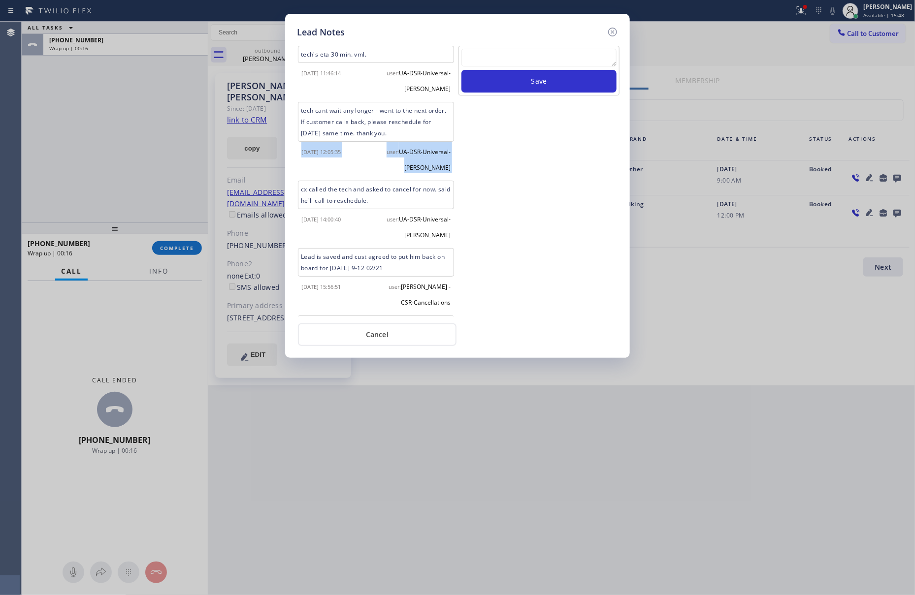
drag, startPoint x: 362, startPoint y: 345, endPoint x: 293, endPoint y: 297, distance: 83.9
click at [362, 342] on button "Cancel" at bounding box center [377, 335] width 159 height 23
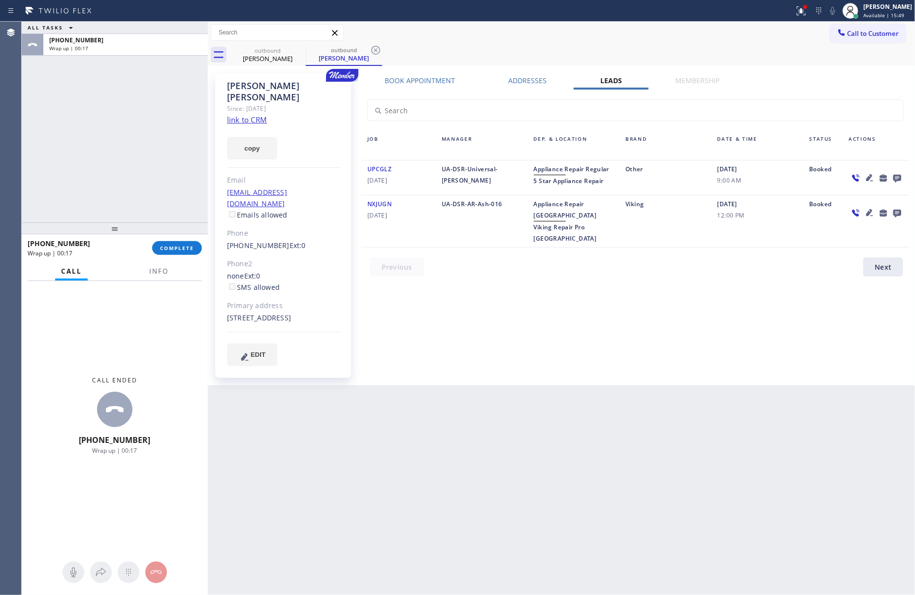
drag, startPoint x: 120, startPoint y: 141, endPoint x: 134, endPoint y: 171, distance: 33.9
click at [128, 158] on div "ALL TASKS ALL TASKS ACTIVE TASKS TASKS IN WRAP UP [PHONE_NUMBER] Wrap up | 00:17" at bounding box center [115, 122] width 186 height 201
click at [175, 246] on span "COMPLETE" at bounding box center [177, 248] width 34 height 7
click at [150, 168] on div "ALL TASKS ALL TASKS ACTIVE TASKS TASKS IN WRAP UP [PHONE_NUMBER] Wrap up | 00:18" at bounding box center [115, 122] width 186 height 201
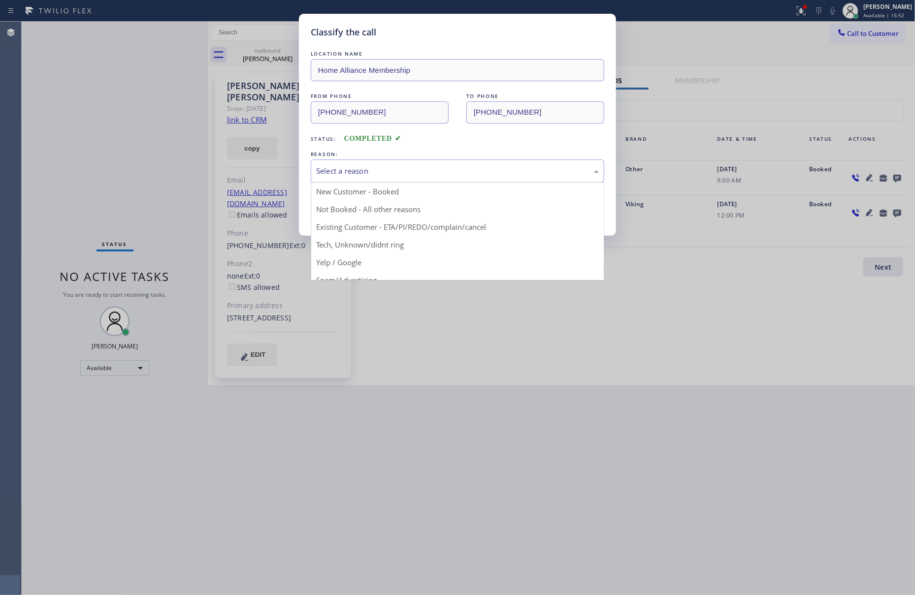
click at [361, 175] on div "Select a reason" at bounding box center [457, 170] width 283 height 11
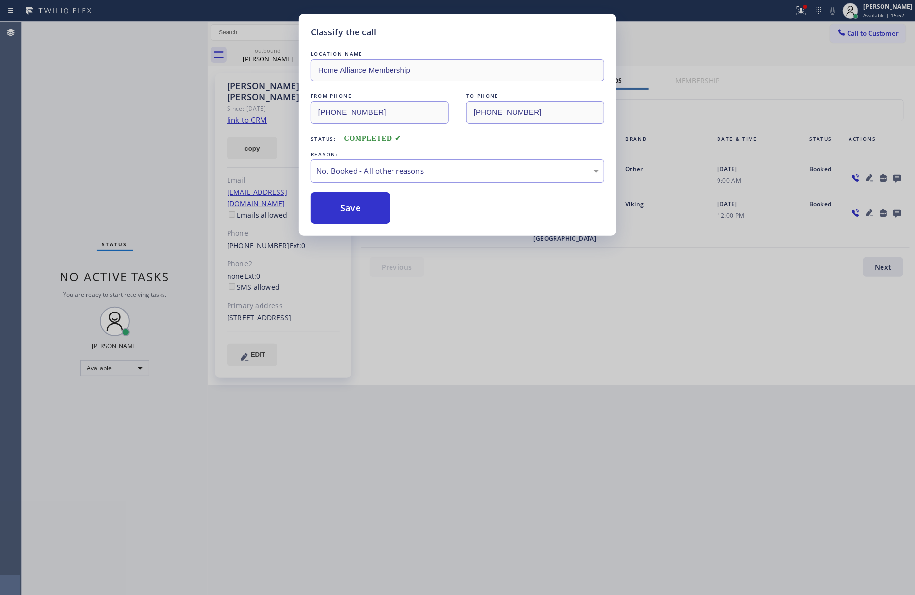
click at [355, 210] on button "Save" at bounding box center [350, 209] width 79 height 32
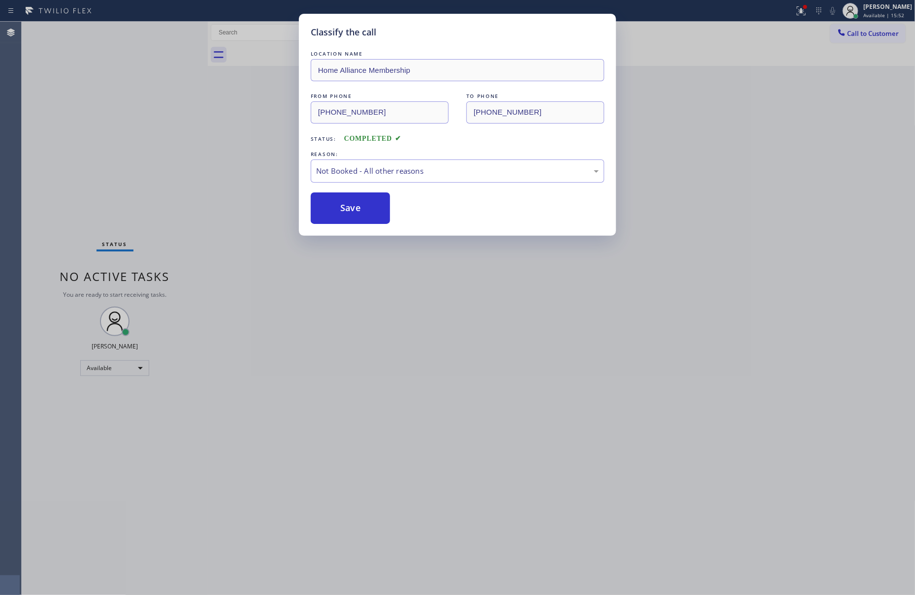
click at [59, 75] on div "Classify the call LOCATION NAME Home Alliance Membership FROM PHONE [PHONE_NUMB…" at bounding box center [457, 297] width 915 height 595
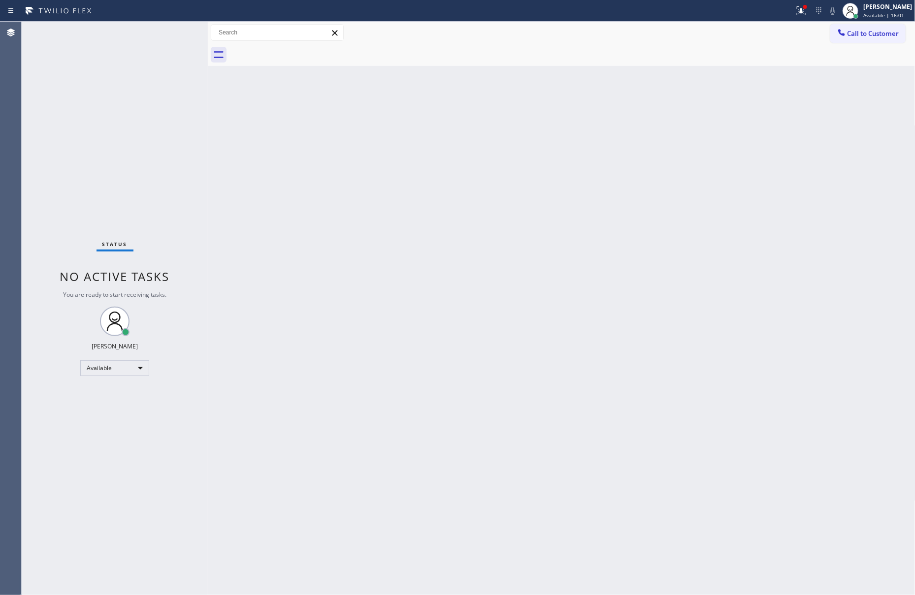
drag, startPoint x: 630, startPoint y: 263, endPoint x: 780, endPoint y: 123, distance: 206.2
click at [651, 251] on div "Back to Dashboard Change Sender ID Customers Technicians Select a contact Outbo…" at bounding box center [562, 309] width 708 height 574
click at [845, 36] on icon at bounding box center [842, 33] width 10 height 10
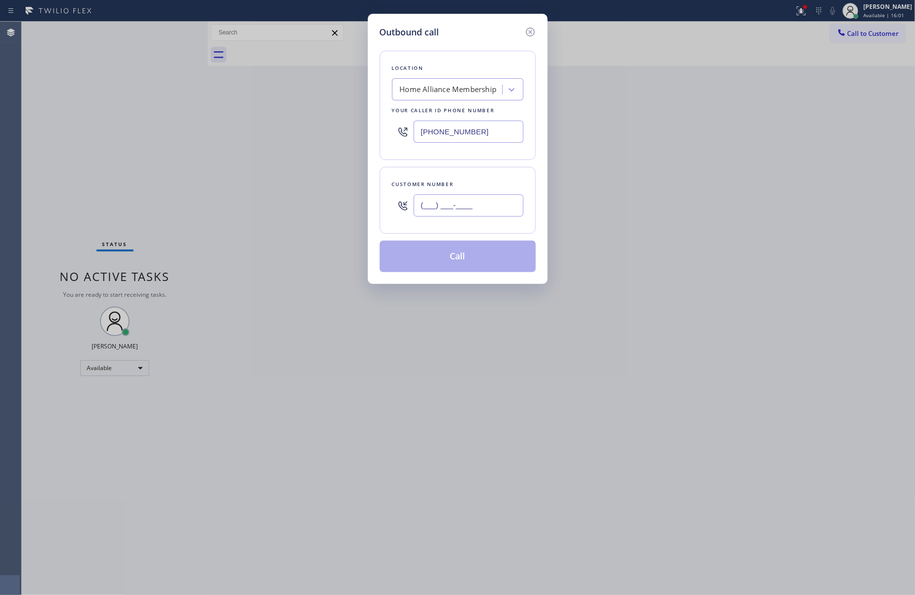
click at [482, 208] on input "(___) ___-____" at bounding box center [469, 206] width 110 height 22
paste input "951) 966-0600"
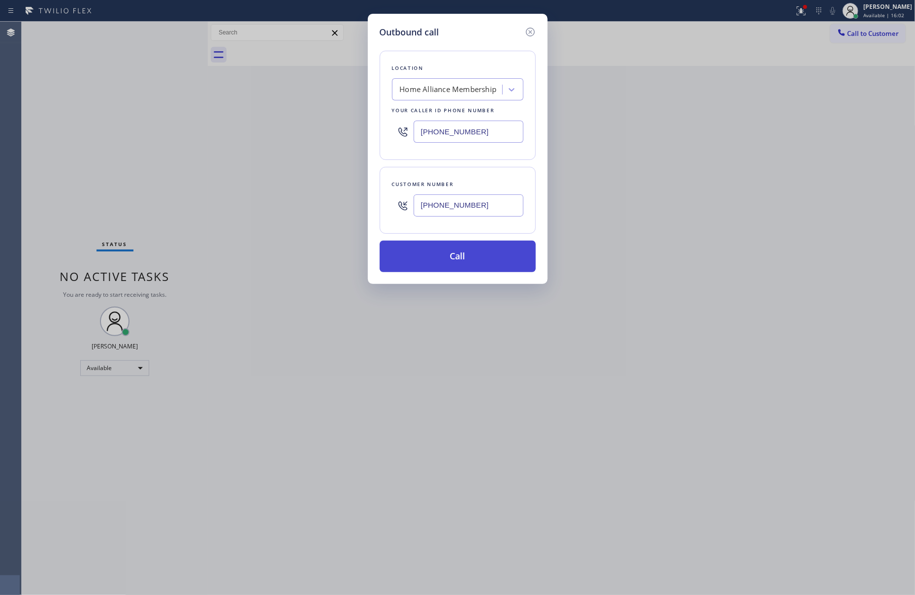
type input "[PHONE_NUMBER]"
click at [476, 263] on button "Call" at bounding box center [458, 257] width 156 height 32
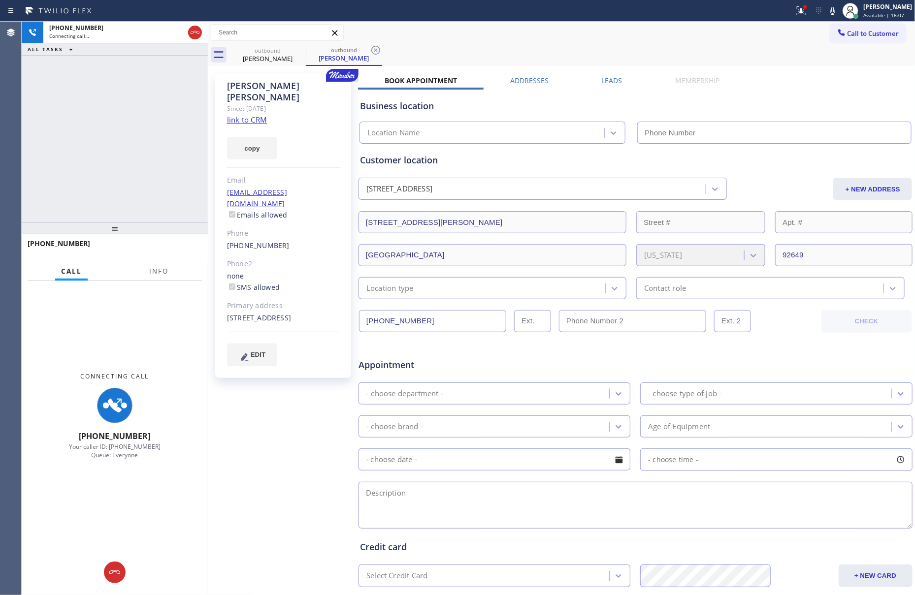
type input "[PHONE_NUMBER]"
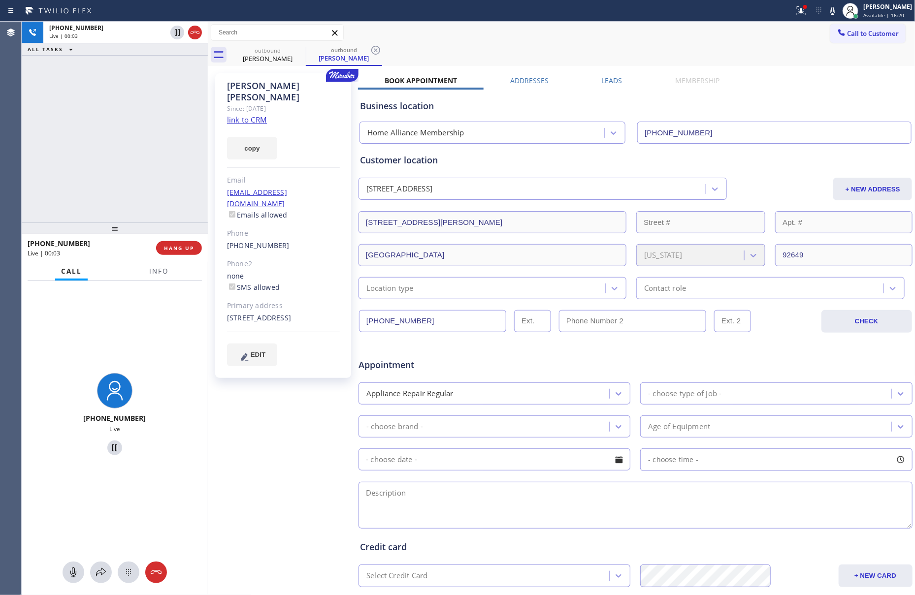
drag, startPoint x: 111, startPoint y: 150, endPoint x: 195, endPoint y: 272, distance: 149.0
click at [124, 163] on div "[PHONE_NUMBER] Live | 00:03 ALL TASKS ALL TASKS ACTIVE TASKS TASKS IN WRAP UP" at bounding box center [115, 122] width 186 height 201
click at [191, 252] on button "HANG UP" at bounding box center [179, 248] width 46 height 14
drag, startPoint x: 129, startPoint y: 117, endPoint x: 225, endPoint y: 131, distance: 97.1
click at [148, 120] on div "[PHONE_NUMBER] Live | 00:04 ALL TASKS ALL TASKS ACTIVE TASKS TASKS IN WRAP UP" at bounding box center [115, 122] width 186 height 201
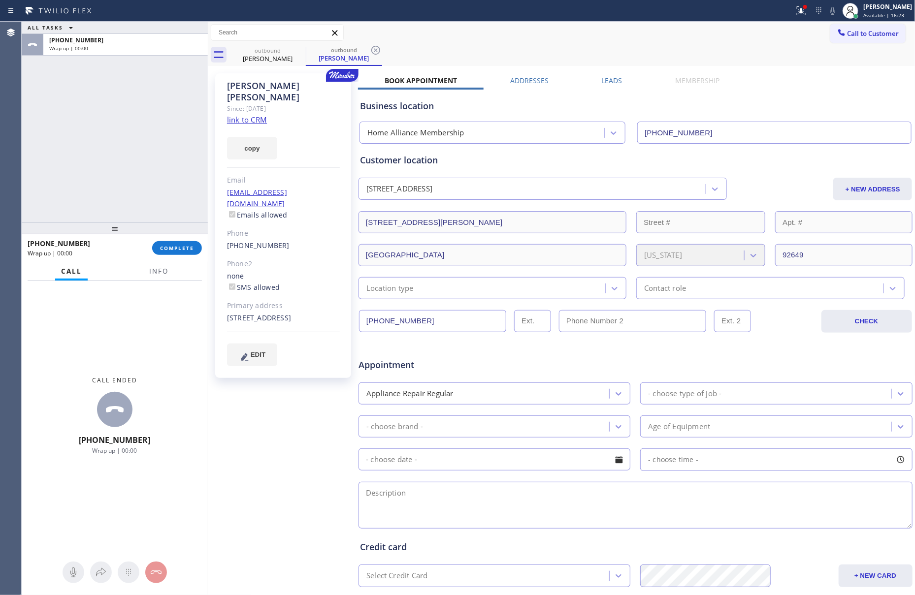
click at [605, 79] on label "Leads" at bounding box center [612, 80] width 21 height 9
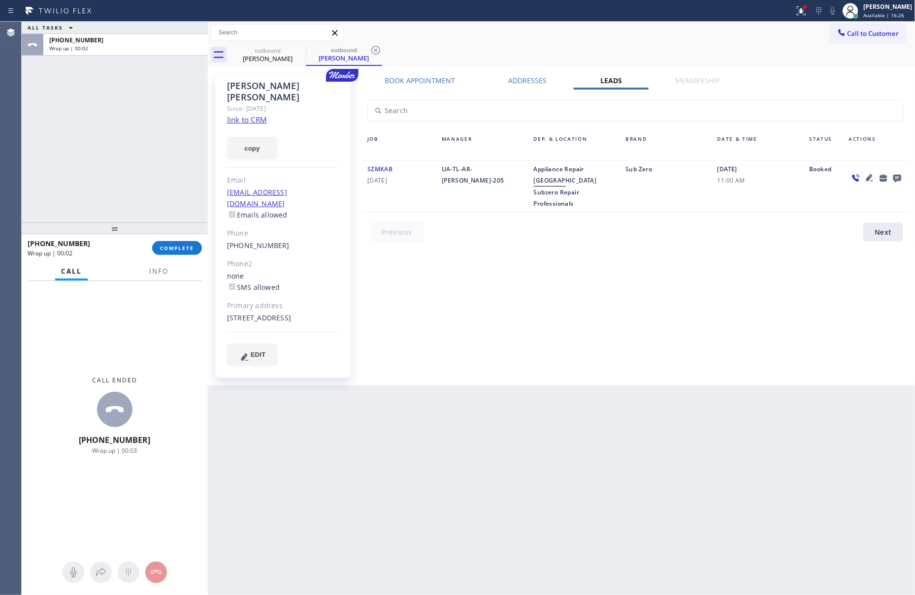
drag, startPoint x: 710, startPoint y: 375, endPoint x: 795, endPoint y: 244, distance: 156.5
click at [719, 355] on div "Back to Dashboard Change Sender ID Customers Technicians Select a contact Outbo…" at bounding box center [562, 309] width 708 height 574
click at [894, 175] on icon at bounding box center [897, 179] width 8 height 8
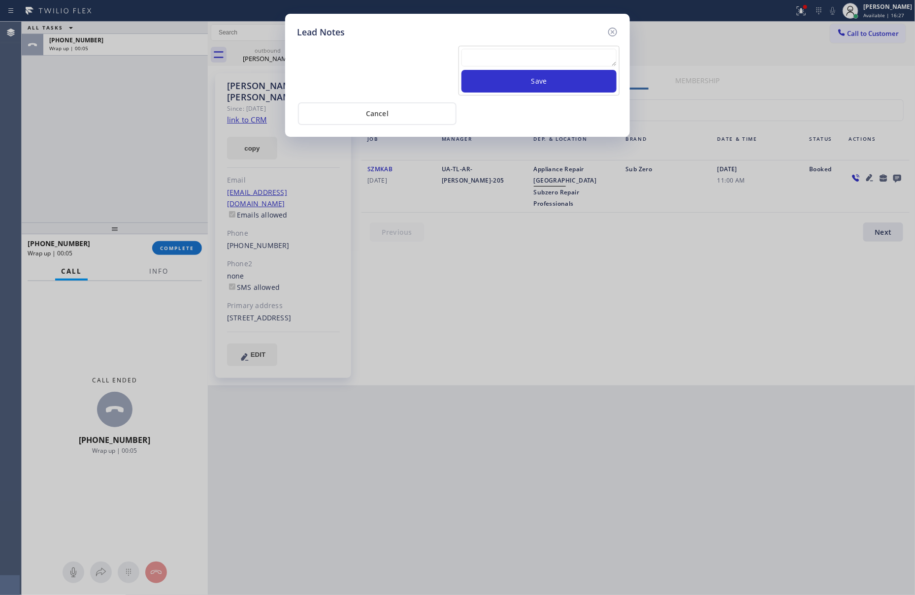
click at [565, 59] on textarea at bounding box center [538, 58] width 155 height 18
paste textarea "please transfer. membership follow up calls"
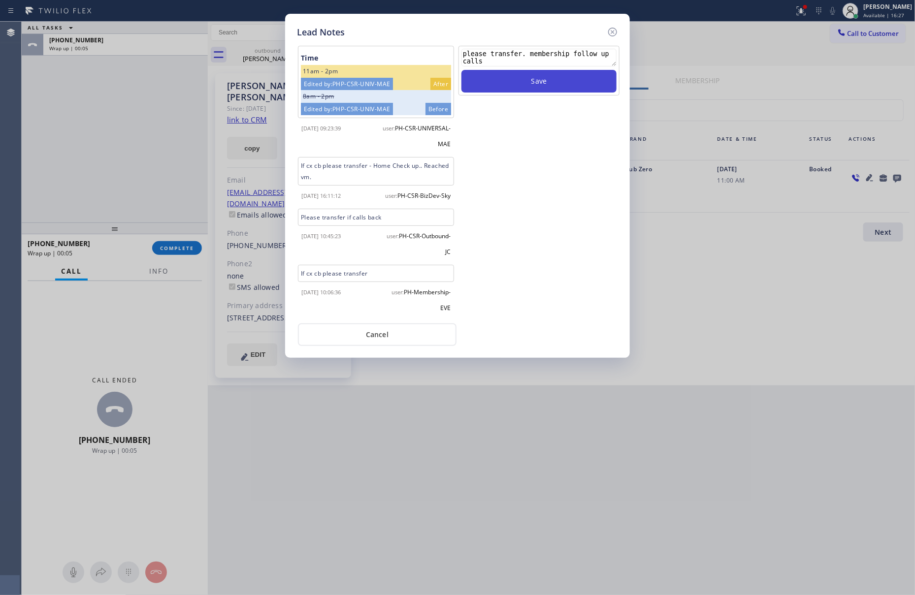
type textarea "please transfer. membership follow up calls"
click at [554, 78] on button "Save" at bounding box center [538, 81] width 155 height 23
click at [516, 266] on div "Save" at bounding box center [538, 181] width 163 height 271
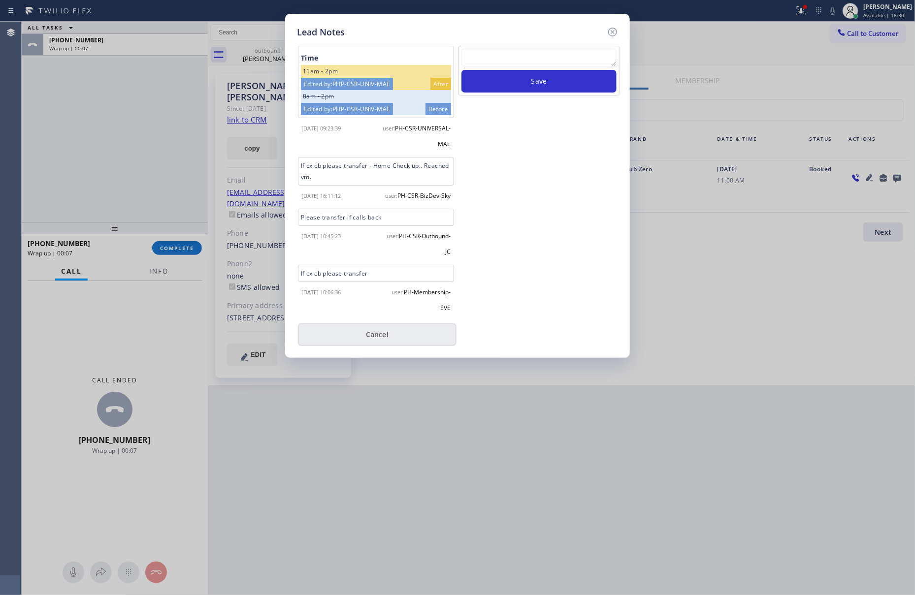
click at [379, 333] on button "Cancel" at bounding box center [377, 335] width 159 height 23
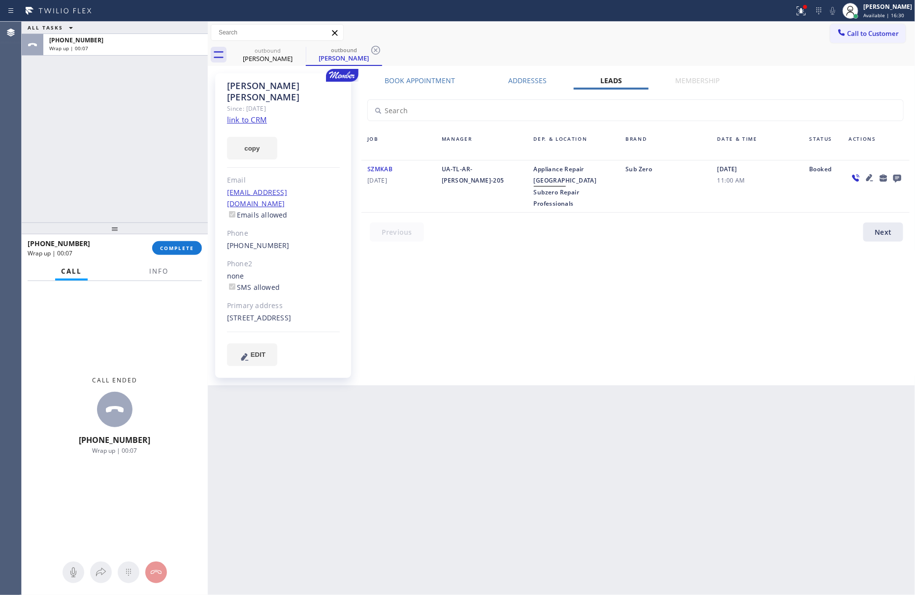
click at [108, 164] on div "ALL TASKS ALL TASKS ACTIVE TASKS TASKS IN WRAP UP [PHONE_NUMBER] Wrap up | 00:07" at bounding box center [115, 122] width 186 height 201
click at [170, 245] on span "COMPLETE" at bounding box center [177, 248] width 34 height 7
click at [127, 95] on div "ALL TASKS ALL TASKS ACTIVE TASKS TASKS IN WRAP UP [PHONE_NUMBER] Wrap up | 00:08" at bounding box center [115, 122] width 186 height 201
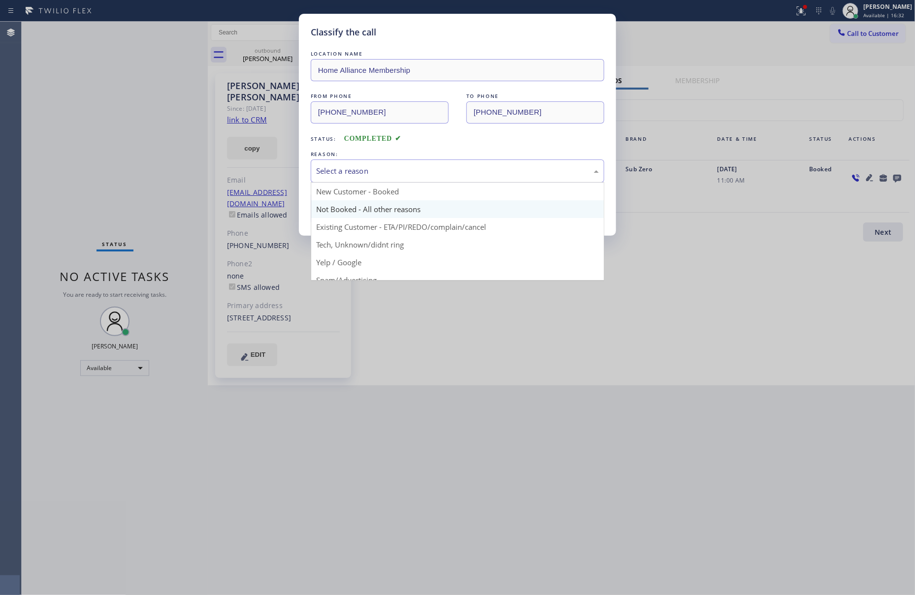
drag, startPoint x: 334, startPoint y: 169, endPoint x: 334, endPoint y: 203, distance: 34.0
click at [334, 169] on div "Select a reason" at bounding box center [457, 170] width 283 height 11
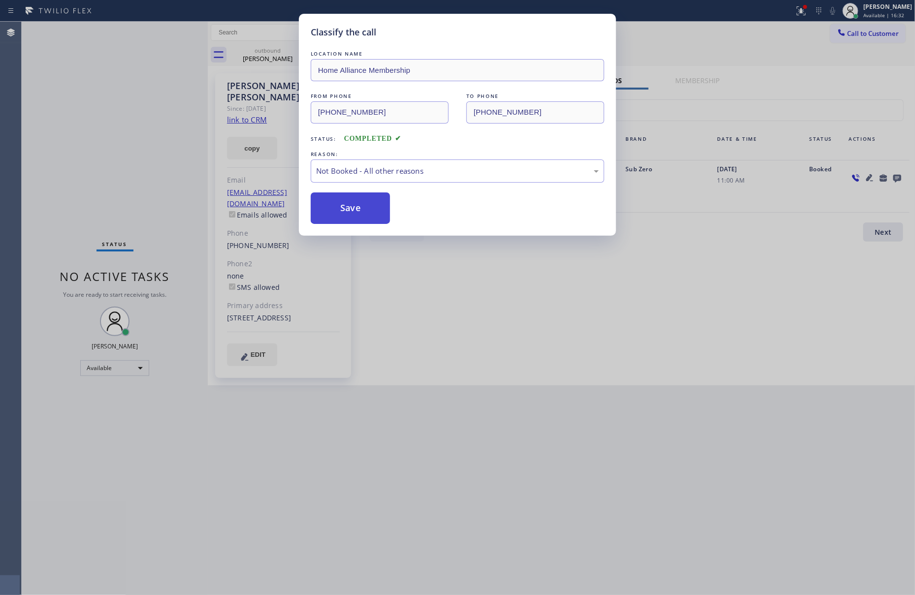
click at [337, 213] on button "Save" at bounding box center [350, 209] width 79 height 32
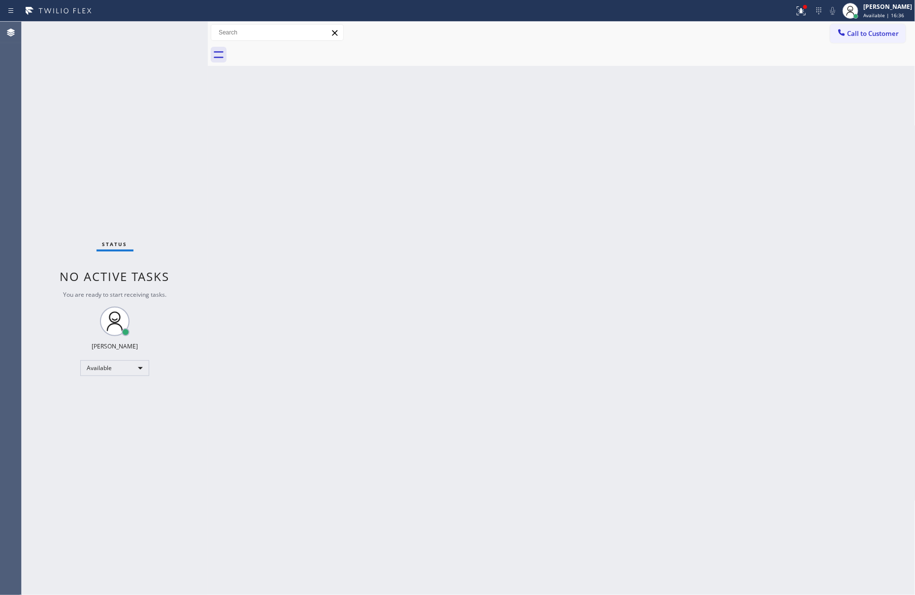
drag, startPoint x: 799, startPoint y: 260, endPoint x: 821, endPoint y: 227, distance: 40.6
click at [800, 260] on div "Back to Dashboard Change Sender ID Customers Technicians Select a contact Outbo…" at bounding box center [562, 309] width 708 height 574
click at [869, 34] on span "Call to Customer" at bounding box center [873, 33] width 52 height 9
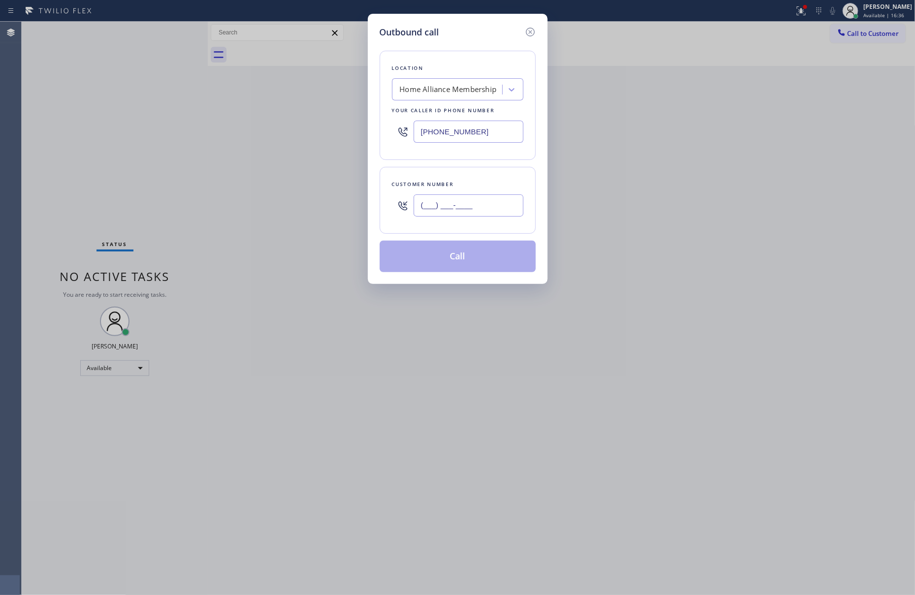
click at [498, 207] on input "(___) ___-____" at bounding box center [469, 206] width 110 height 22
paste input "561) 503-5151"
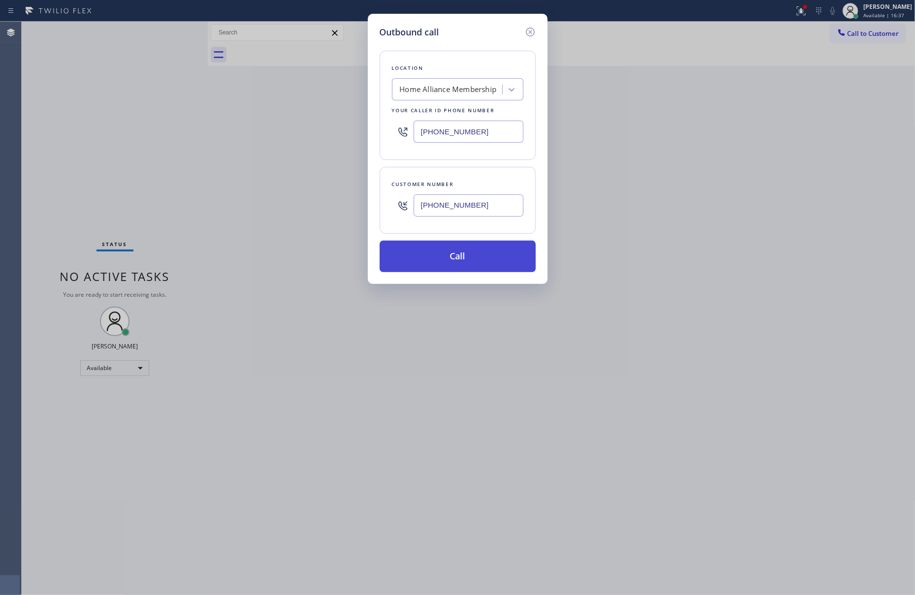
type input "[PHONE_NUMBER]"
click at [472, 268] on button "Call" at bounding box center [458, 257] width 156 height 32
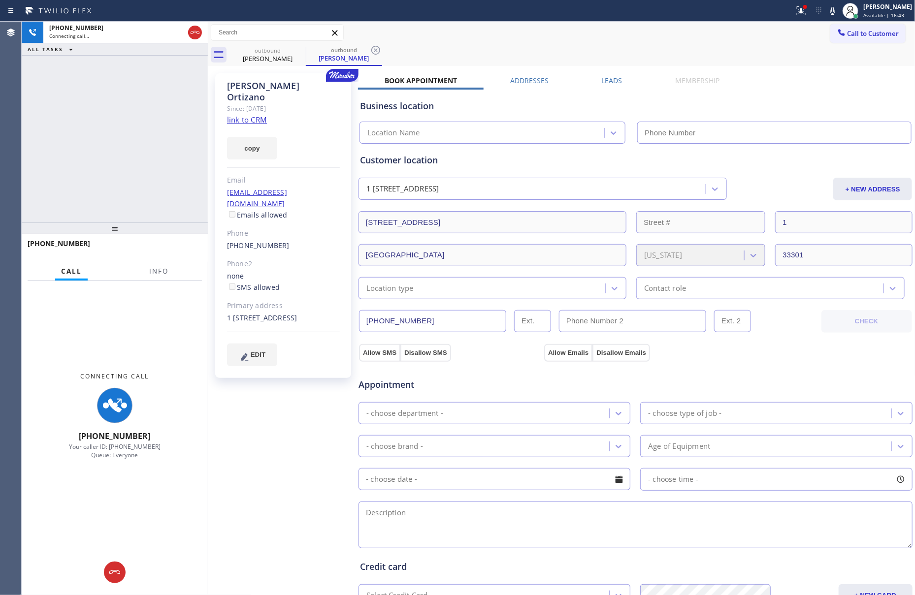
type input "[PHONE_NUMBER]"
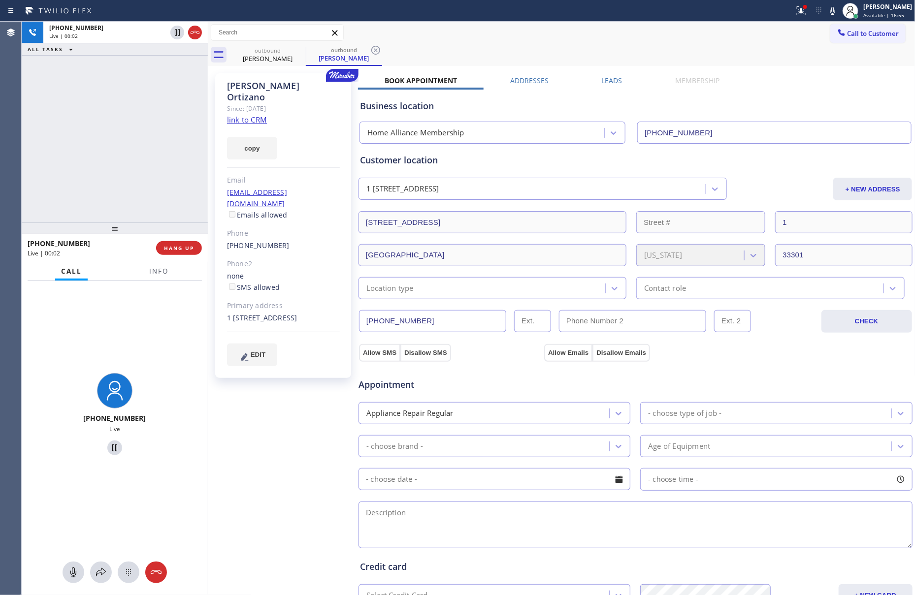
click at [63, 148] on div "[PHONE_NUMBER] Live | 00:02 ALL TASKS ALL TASKS ACTIVE TASKS TASKS IN WRAP UP" at bounding box center [115, 122] width 186 height 201
click at [171, 248] on span "HANG UP" at bounding box center [179, 248] width 30 height 7
drag, startPoint x: 145, startPoint y: 143, endPoint x: 162, endPoint y: 198, distance: 57.5
click at [157, 183] on div "[PHONE_NUMBER] Live | 00:03 ALL TASKS ALL TASKS ACTIVE TASKS TASKS IN WRAP UP" at bounding box center [115, 122] width 186 height 201
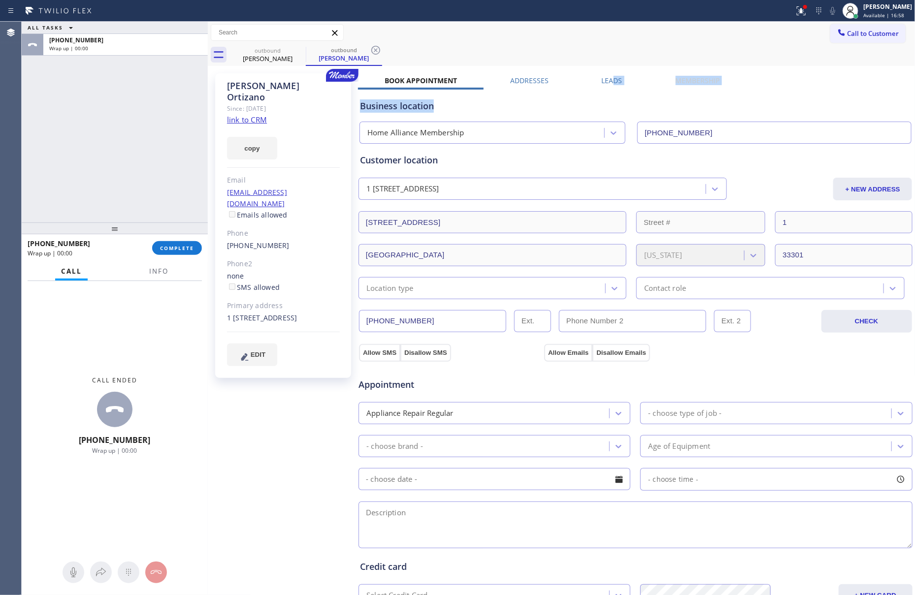
click at [607, 84] on div "Book Appointment Addresses Leads Membership Business location Home Alliance Mem…" at bounding box center [635, 401] width 555 height 650
click at [619, 87] on div "Business location Home Alliance Membership [PHONE_NUMBER]" at bounding box center [635, 115] width 555 height 58
click at [615, 80] on label "Leads" at bounding box center [612, 80] width 21 height 9
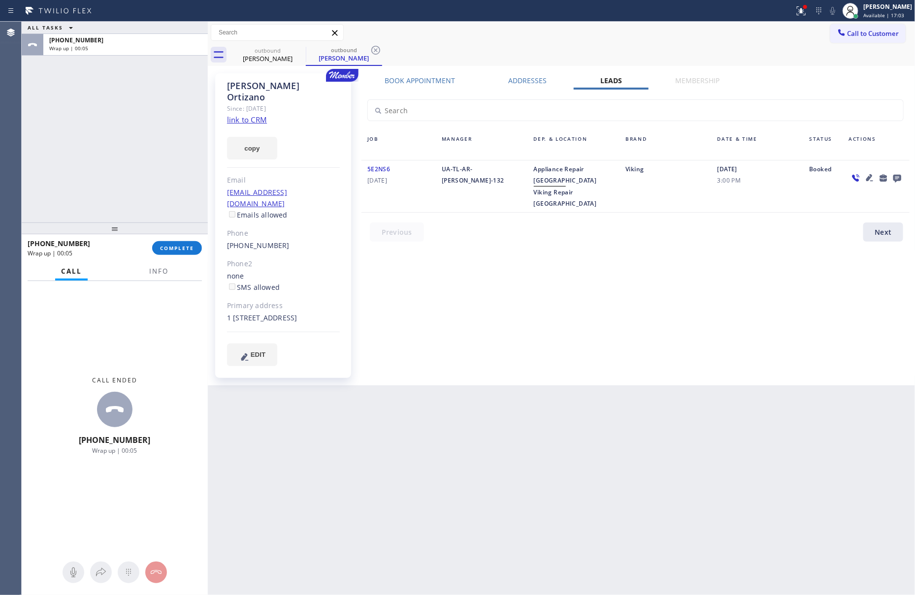
click at [900, 176] on icon at bounding box center [897, 179] width 8 height 8
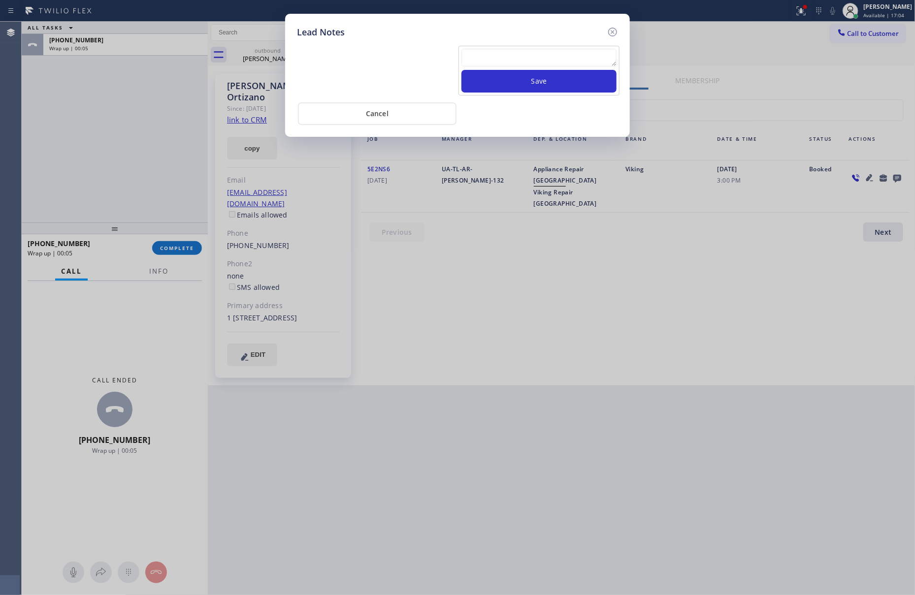
click at [555, 64] on textarea at bounding box center [538, 58] width 155 height 18
paste textarea "please transfer. membership follow up calls"
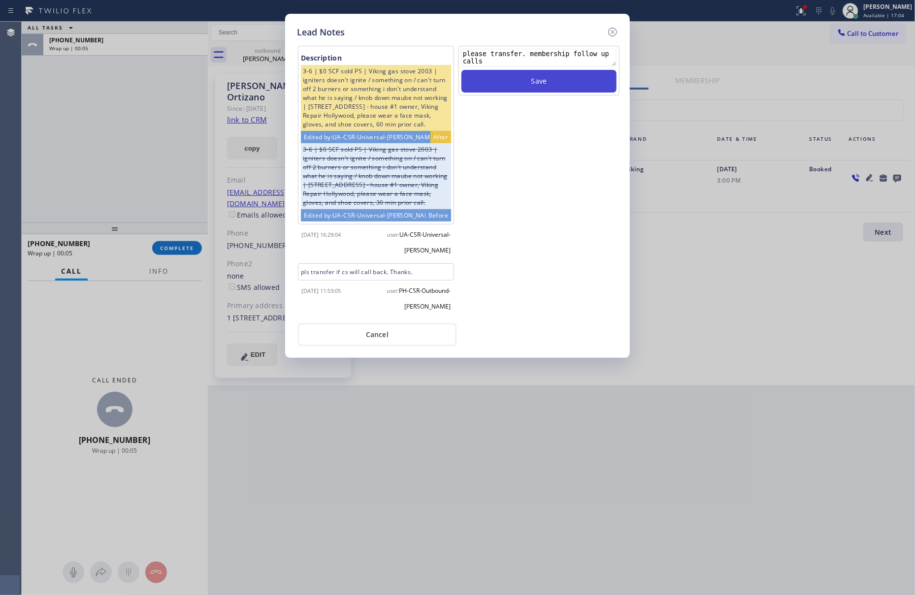
type textarea "please transfer. membership follow up calls"
click at [555, 80] on button "Save" at bounding box center [538, 81] width 155 height 23
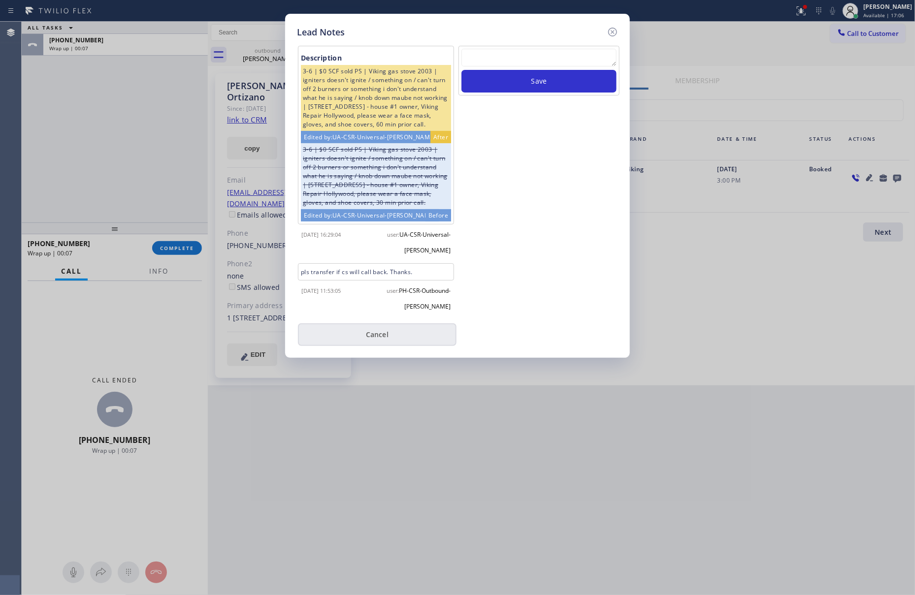
drag, startPoint x: 553, startPoint y: 229, endPoint x: 375, endPoint y: 337, distance: 207.7
click at [553, 231] on div "Save" at bounding box center [538, 181] width 163 height 271
click at [375, 325] on button "Cancel" at bounding box center [377, 335] width 159 height 23
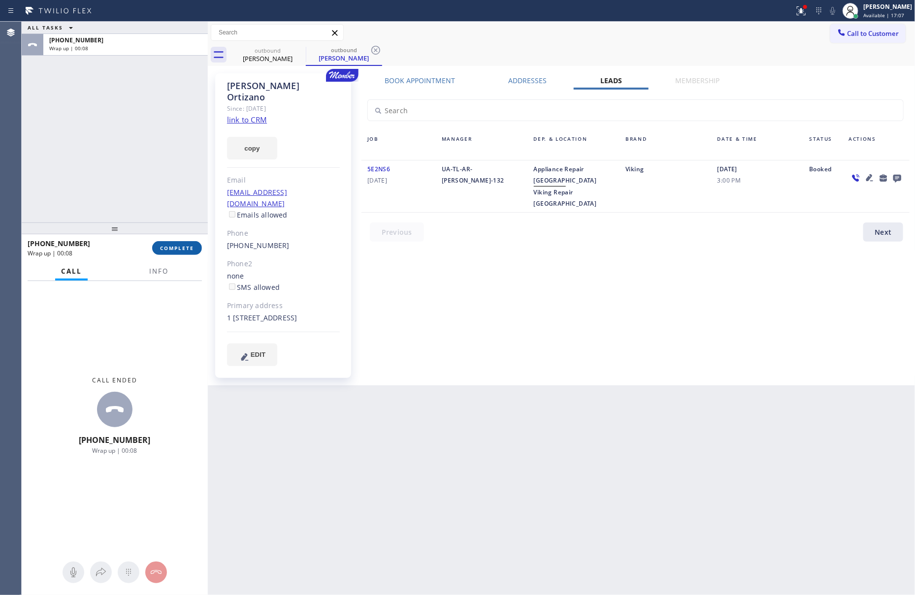
click at [160, 252] on button "COMPLETE" at bounding box center [177, 248] width 50 height 14
drag, startPoint x: 134, startPoint y: 148, endPoint x: 151, endPoint y: 147, distance: 16.8
click at [136, 151] on div "ALL TASKS ALL TASKS ACTIVE TASKS TASKS IN WRAP UP [PHONE_NUMBER] Wrap up | 00:08" at bounding box center [115, 122] width 186 height 201
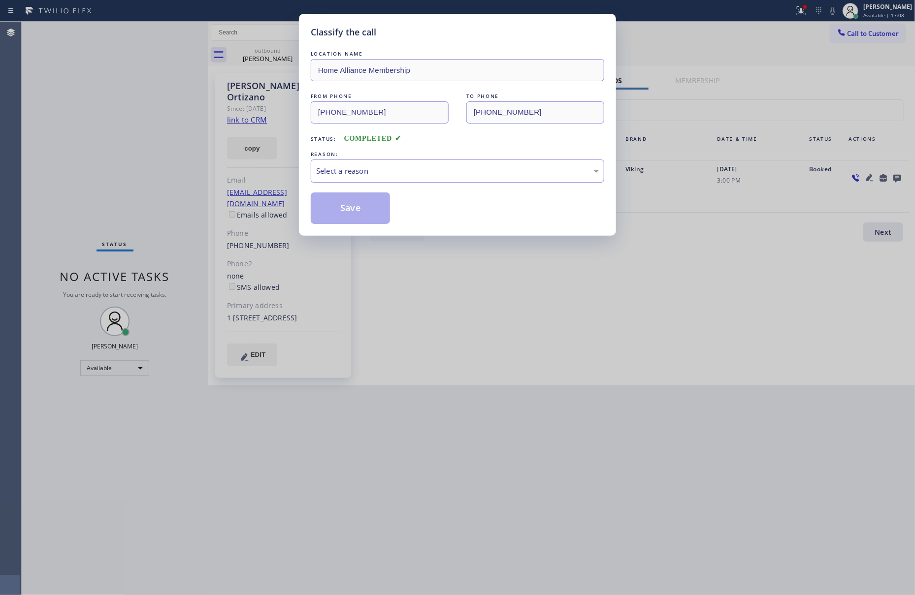
click at [451, 170] on div "Select a reason" at bounding box center [457, 170] width 283 height 11
click at [383, 204] on button "Save" at bounding box center [350, 209] width 79 height 32
click at [372, 208] on button "Save" at bounding box center [350, 209] width 79 height 32
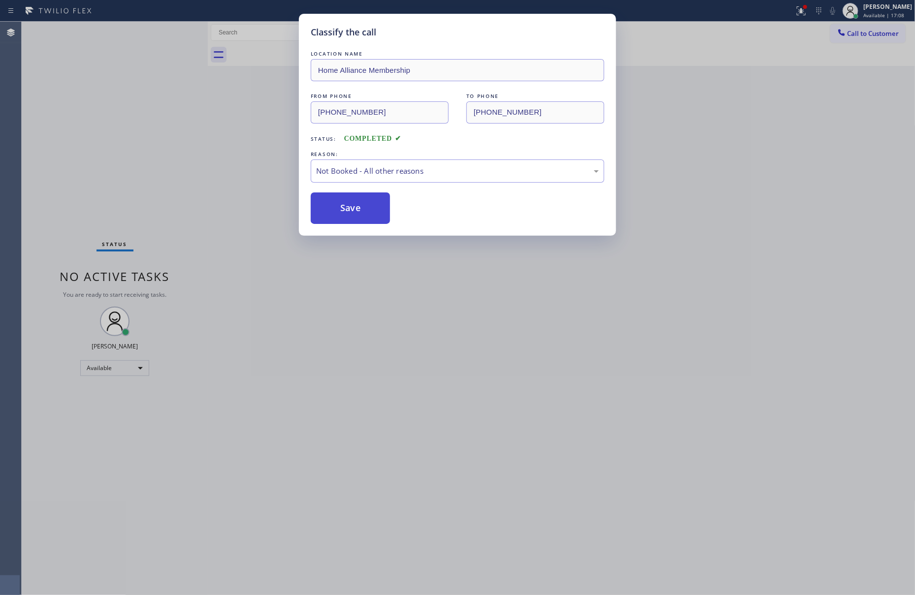
click at [373, 207] on button "Save" at bounding box center [350, 209] width 79 height 32
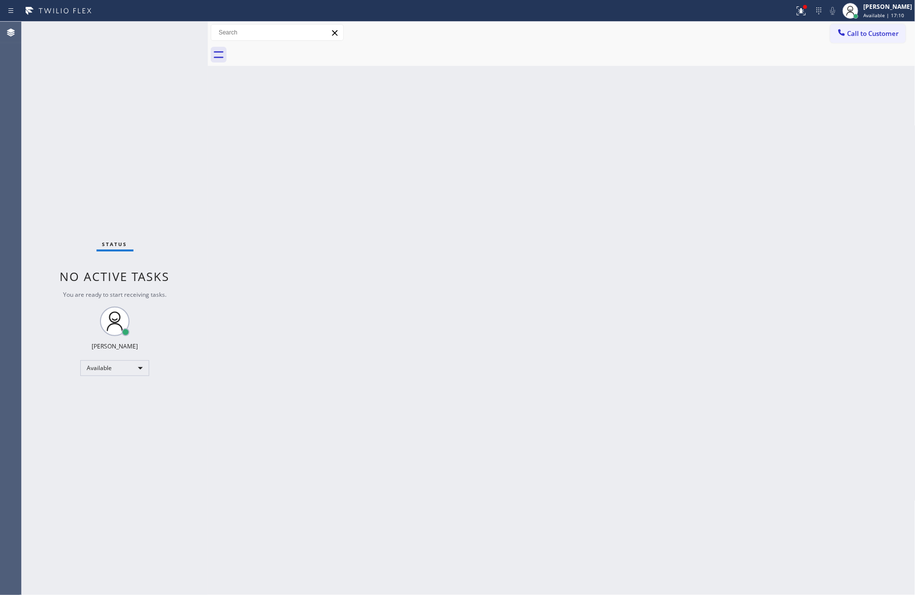
drag, startPoint x: 426, startPoint y: 268, endPoint x: 882, endPoint y: 453, distance: 492.4
click at [558, 328] on div "Back to Dashboard Change Sender ID Customers Technicians Select a contact Outbo…" at bounding box center [562, 309] width 708 height 574
drag, startPoint x: 563, startPoint y: 249, endPoint x: 595, endPoint y: 226, distance: 39.2
click at [584, 233] on div "Back to Dashboard Change Sender ID Customers Technicians Select a contact Outbo…" at bounding box center [562, 309] width 708 height 574
click at [864, 32] on span "Call to Customer" at bounding box center [873, 33] width 52 height 9
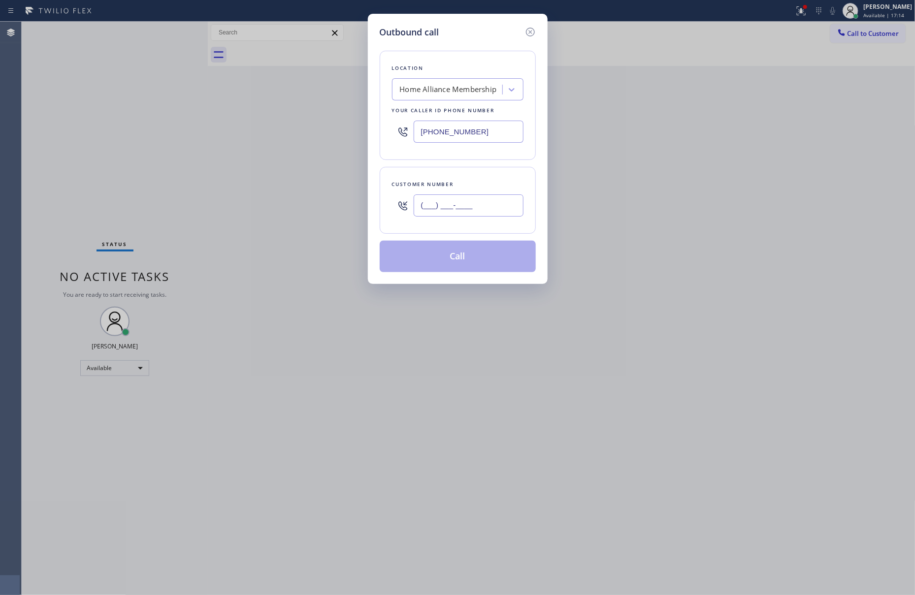
click at [458, 207] on input "(___) ___-____" at bounding box center [469, 206] width 110 height 22
paste input "714) 904-9075"
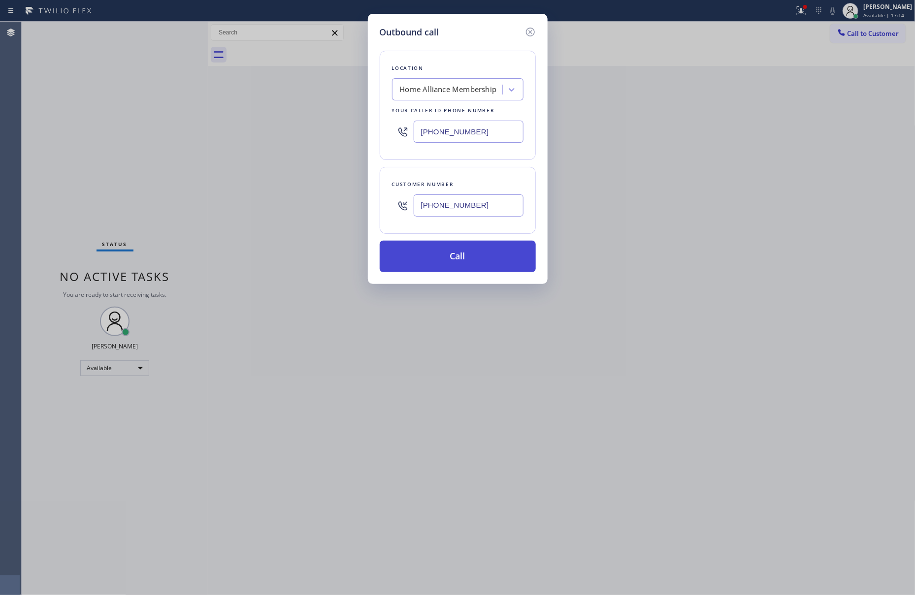
type input "[PHONE_NUMBER]"
click at [479, 266] on button "Call" at bounding box center [458, 257] width 156 height 32
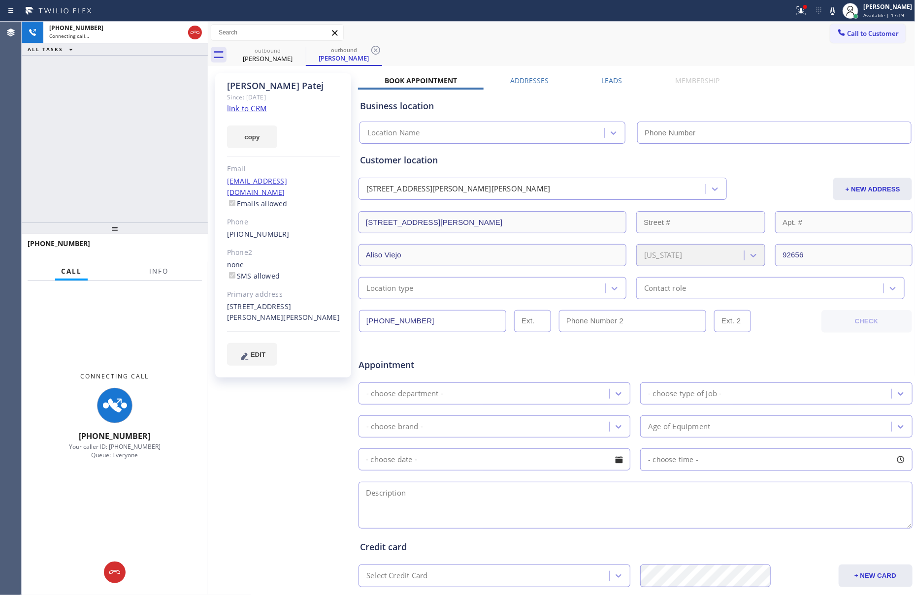
type input "[PHONE_NUMBER]"
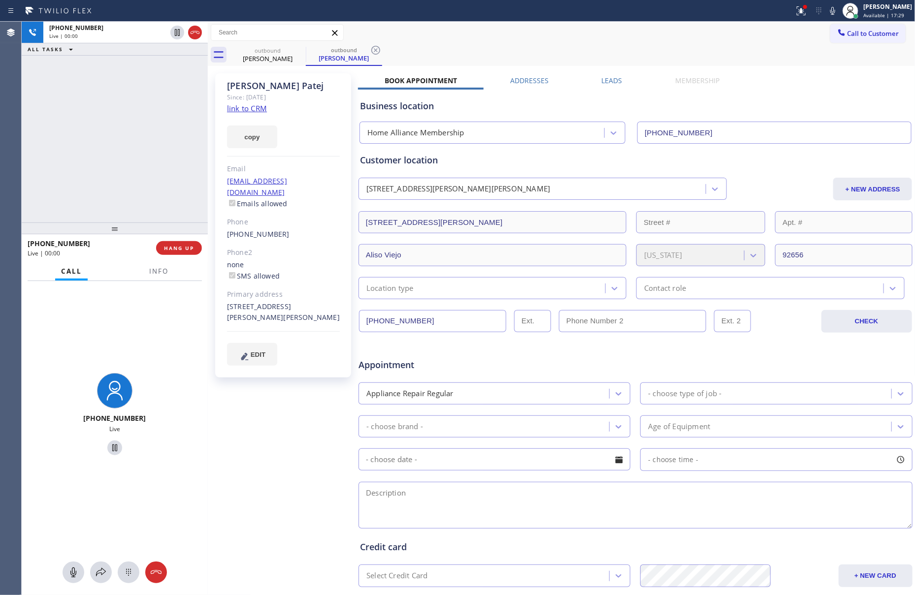
click at [134, 181] on div "[PHONE_NUMBER] Live | 00:00 ALL TASKS ALL TASKS ACTIVE TASKS TASKS IN WRAP UP" at bounding box center [115, 122] width 186 height 201
click at [134, 181] on div "[PHONE_NUMBER] Live | 00:12 ALL TASKS ALL TASKS ACTIVE TASKS TASKS IN WRAP UP" at bounding box center [115, 122] width 186 height 201
click at [134, 181] on div "[PHONE_NUMBER] Live | 00:13 ALL TASKS ALL TASKS ACTIVE TASKS TASKS IN WRAP UP" at bounding box center [115, 122] width 186 height 201
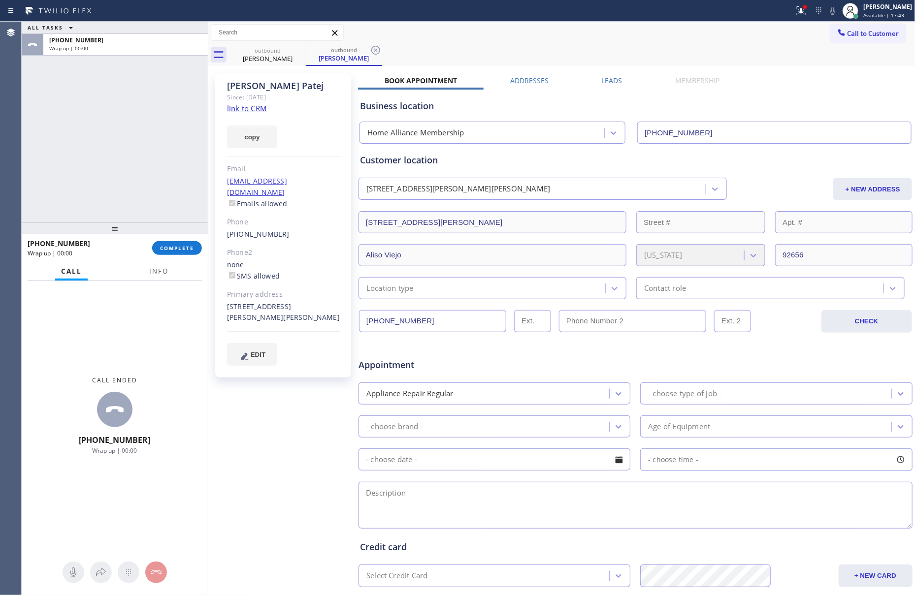
click at [615, 77] on label "Leads" at bounding box center [612, 80] width 21 height 9
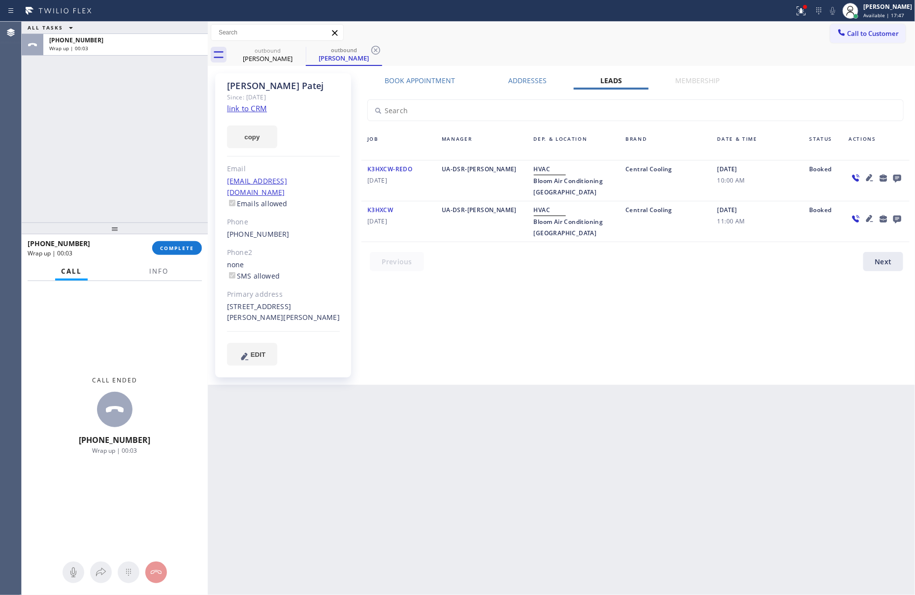
drag, startPoint x: 730, startPoint y: 380, endPoint x: 843, endPoint y: 194, distance: 217.6
click at [744, 356] on div "Back to Dashboard Change Sender ID Customers Technicians Select a contact Outbo…" at bounding box center [562, 309] width 708 height 574
click at [897, 179] on icon at bounding box center [897, 178] width 12 height 12
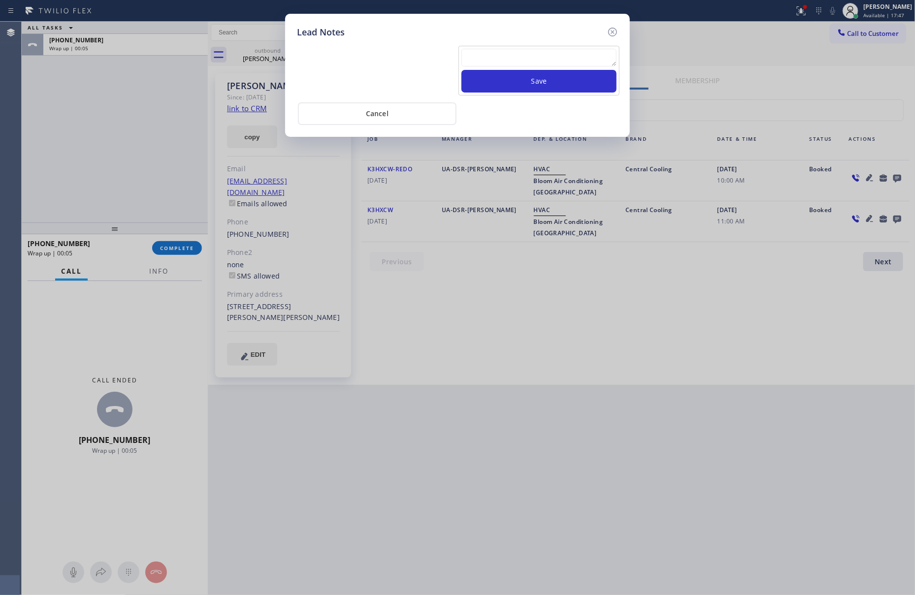
click at [585, 49] on textarea at bounding box center [538, 58] width 155 height 18
paste textarea "please transfer. membership follow up calls"
type textarea "please transfer. membership follow up calls"
click at [584, 79] on button "Save" at bounding box center [538, 81] width 155 height 23
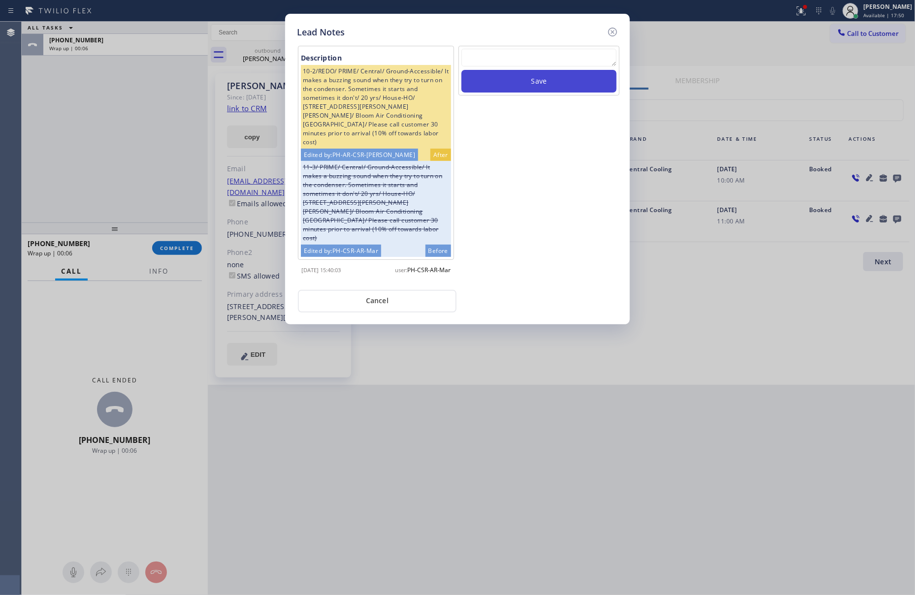
scroll to position [0, 0]
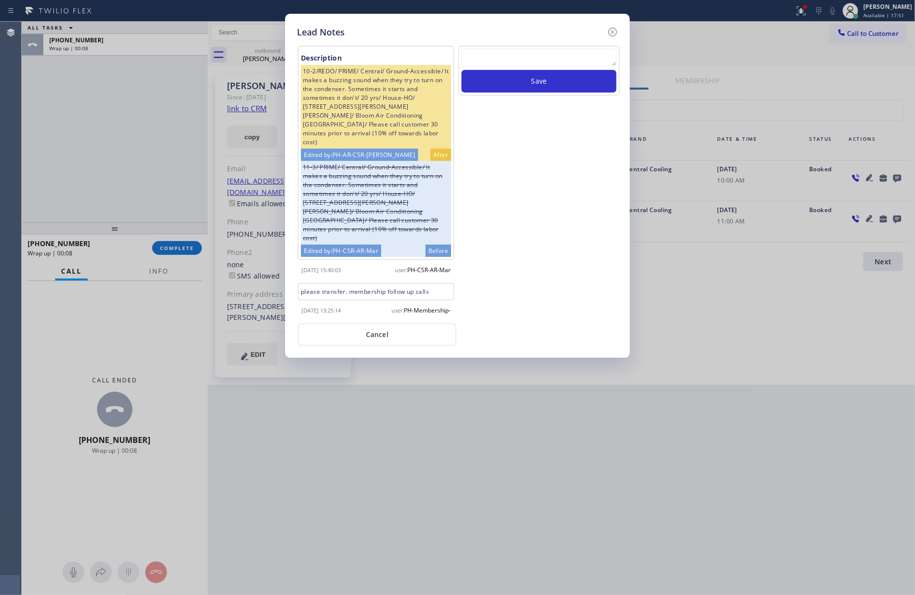
drag, startPoint x: 628, startPoint y: 315, endPoint x: 538, endPoint y: 327, distance: 90.9
click at [623, 317] on div "Lead Notes Description 10-2/REDO/ PRIME/ Central/ Ground-Accessible/ It makes a…" at bounding box center [457, 186] width 345 height 344
click at [402, 324] on button "Cancel" at bounding box center [377, 335] width 159 height 23
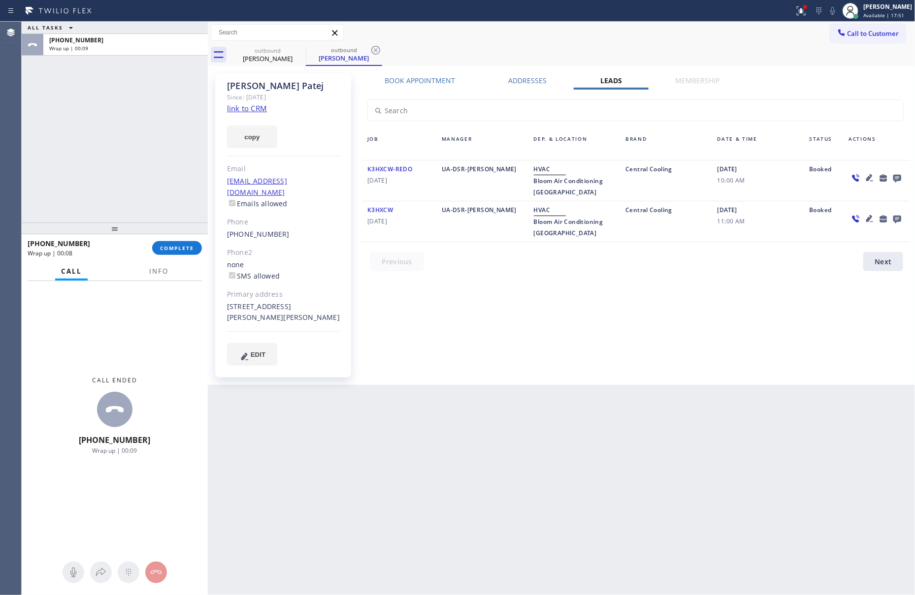
click at [65, 146] on div "ALL TASKS ALL TASKS ACTIVE TASKS TASKS IN WRAP UP [PHONE_NUMBER] Wrap up | 00:09" at bounding box center [115, 122] width 186 height 201
drag, startPoint x: 106, startPoint y: 198, endPoint x: 156, endPoint y: 259, distance: 78.4
click at [116, 216] on div "ALL TASKS ALL TASKS ACTIVE TASKS TASKS IN WRAP UP [PHONE_NUMBER] Wrap up | 00:23" at bounding box center [115, 122] width 186 height 201
click at [165, 249] on span "COMPLETE" at bounding box center [177, 248] width 34 height 7
click at [170, 146] on div "ALL TASKS ALL TASKS ACTIVE TASKS TASKS IN WRAP UP [PHONE_NUMBER] Wrap up | 00:23" at bounding box center [115, 122] width 186 height 201
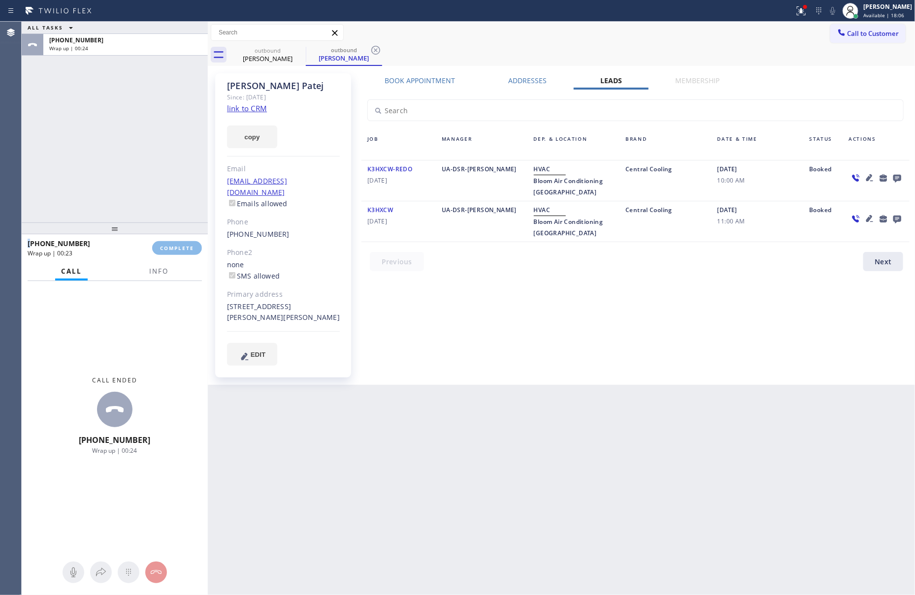
click at [170, 146] on div "ALL TASKS ALL TASKS ACTIVE TASKS TASKS IN WRAP UP [PHONE_NUMBER] Wrap up | 00:24" at bounding box center [115, 122] width 186 height 201
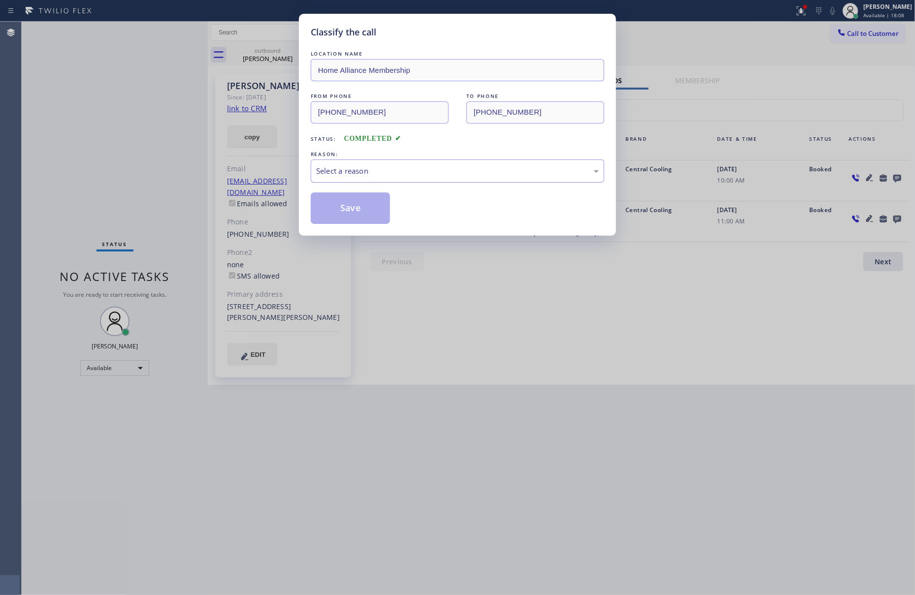
click at [337, 169] on div "Select a reason" at bounding box center [457, 170] width 283 height 11
click at [345, 208] on button "Save" at bounding box center [350, 209] width 79 height 32
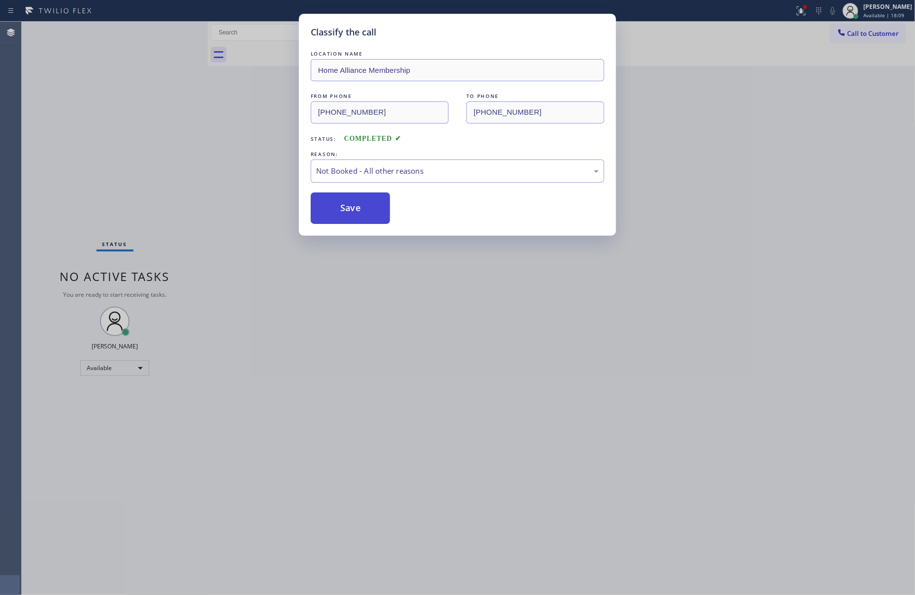
click at [349, 209] on button "Save" at bounding box center [350, 209] width 79 height 32
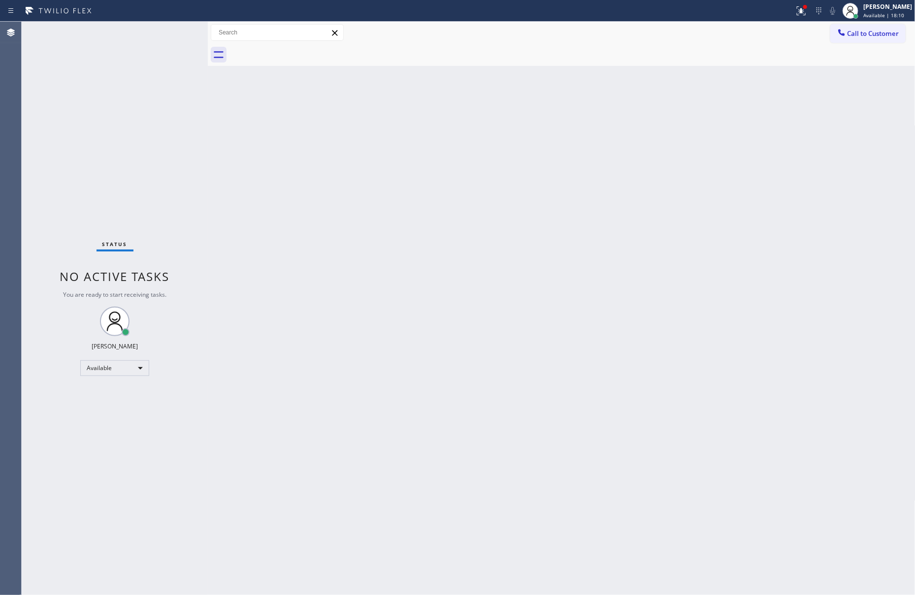
drag, startPoint x: 673, startPoint y: 256, endPoint x: 750, endPoint y: 172, distance: 114.6
click at [681, 251] on div "Back to Dashboard Change Sender ID Customers Technicians Select a contact Outbo…" at bounding box center [562, 309] width 708 height 574
click at [868, 32] on span "Call to Customer" at bounding box center [873, 33] width 52 height 9
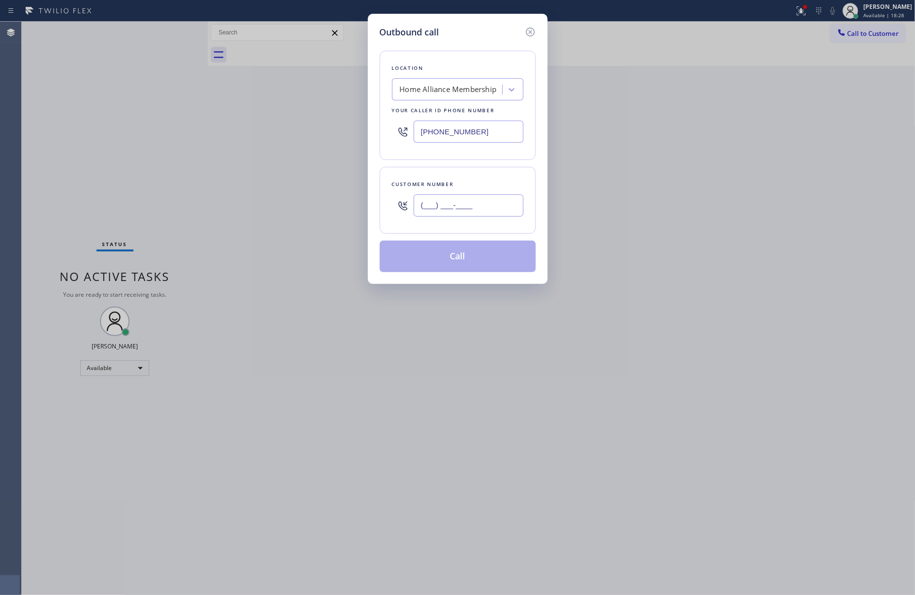
click at [477, 208] on input "(___) ___-____" at bounding box center [469, 206] width 110 height 22
paste input "714) 878-9090"
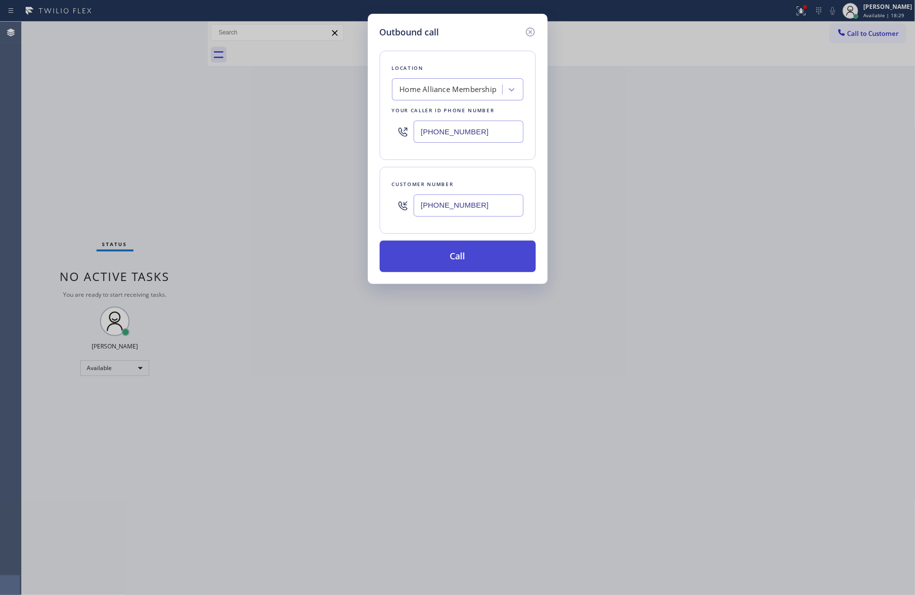
type input "[PHONE_NUMBER]"
click at [460, 260] on button "Call" at bounding box center [458, 257] width 156 height 32
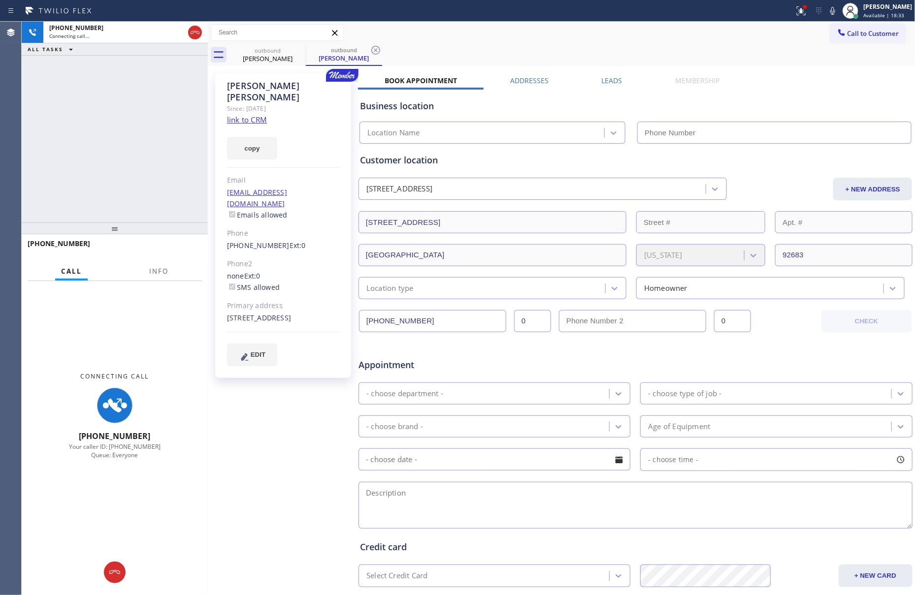
type input "[PHONE_NUMBER]"
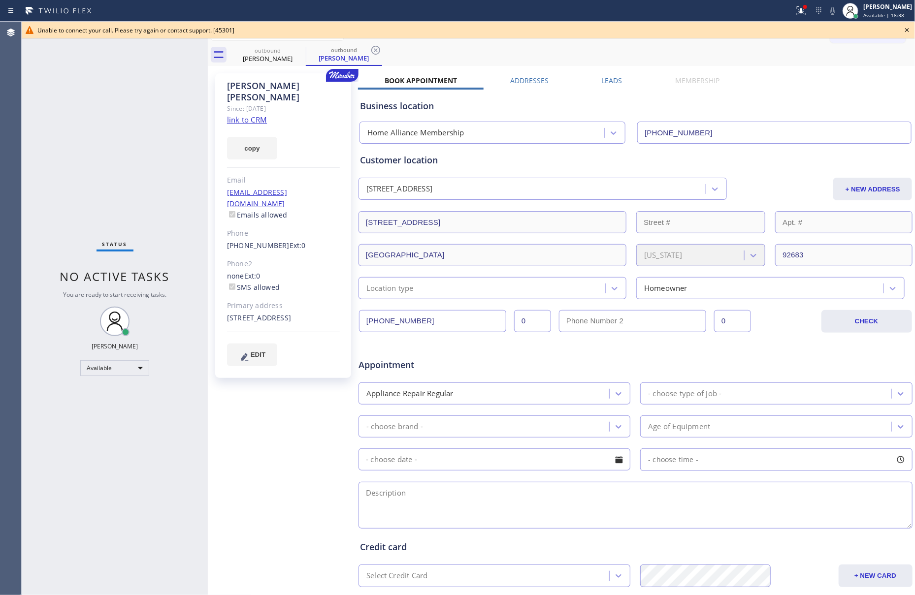
click at [607, 80] on label "Leads" at bounding box center [612, 80] width 21 height 9
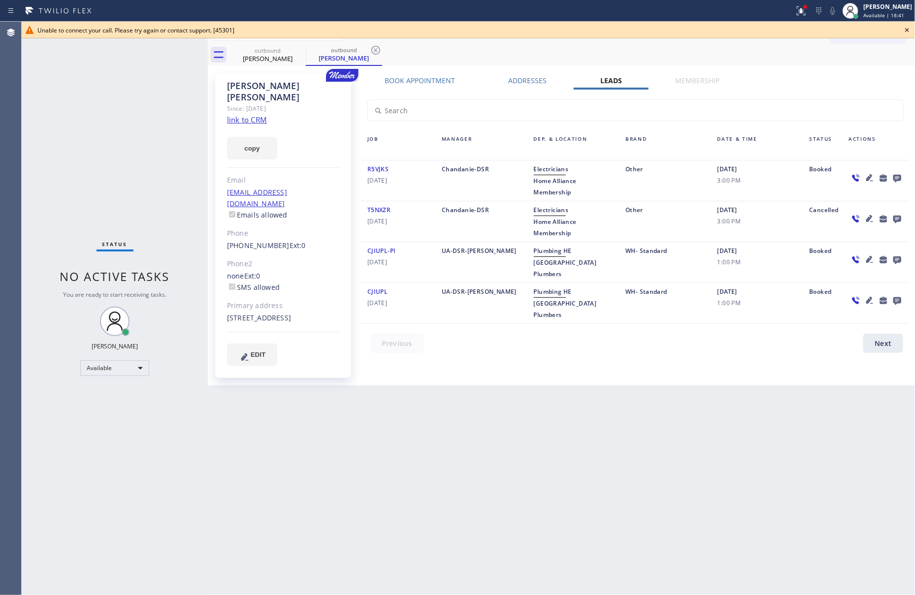
click at [898, 175] on icon at bounding box center [897, 179] width 8 height 8
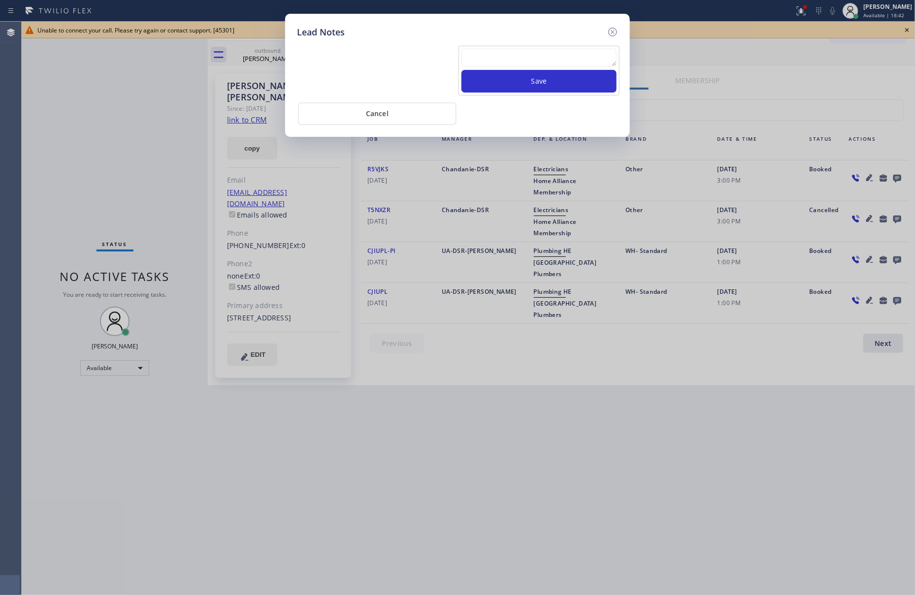
click at [476, 55] on textarea at bounding box center [538, 58] width 155 height 18
paste textarea "please transfer. membership follow up calls"
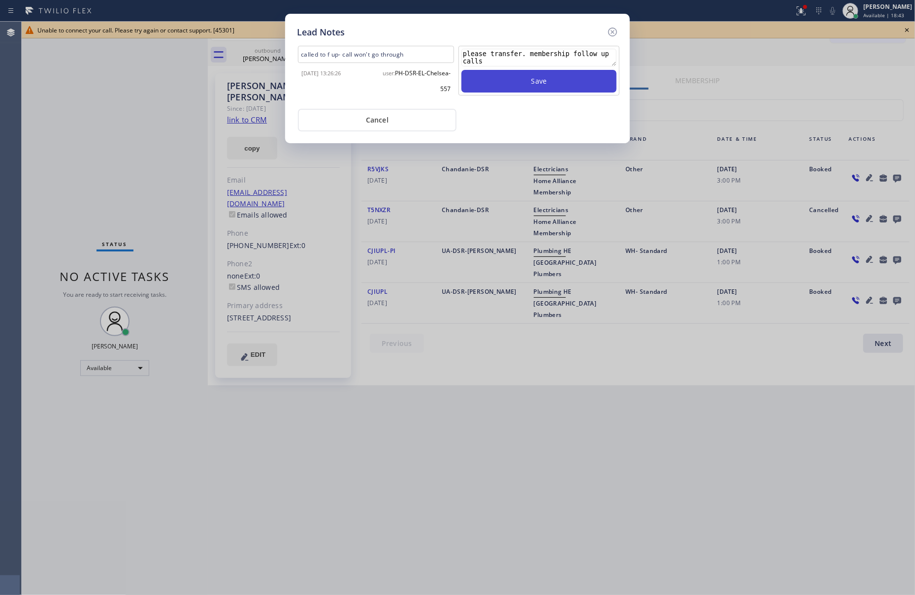
type textarea "please transfer. membership follow up calls"
click at [518, 83] on button "Save" at bounding box center [538, 81] width 155 height 23
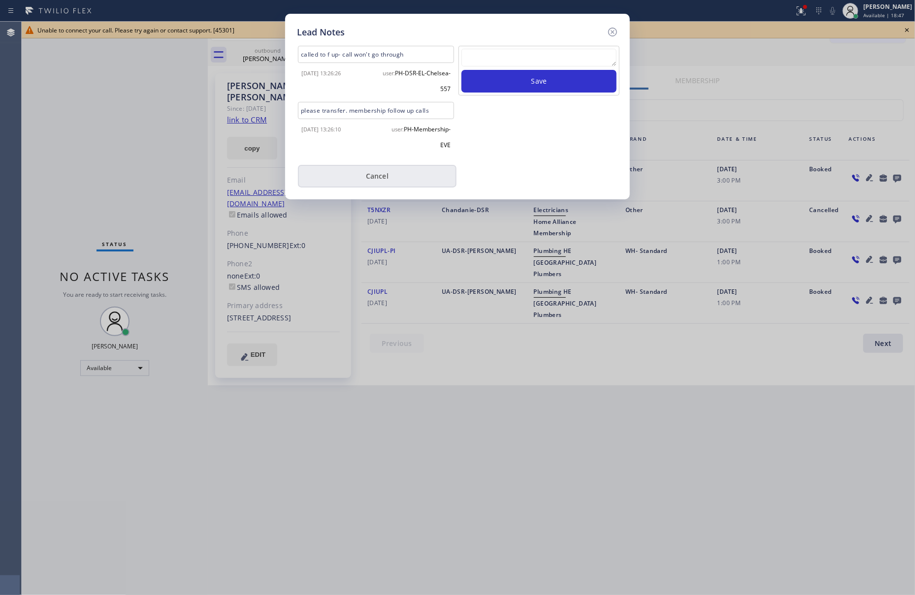
click at [327, 171] on button "Cancel" at bounding box center [377, 176] width 159 height 23
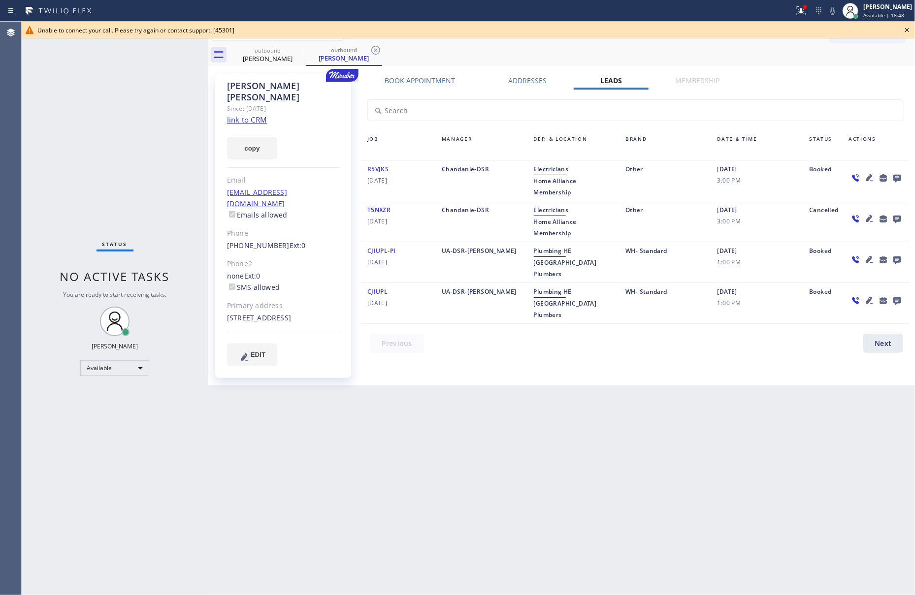
drag, startPoint x: 45, startPoint y: 130, endPoint x: 500, endPoint y: 176, distance: 457.2
click at [52, 130] on div "Status No active tasks You are ready to start receiving tasks. [PERSON_NAME] Av…" at bounding box center [115, 309] width 186 height 574
click at [908, 29] on icon at bounding box center [907, 30] width 4 height 4
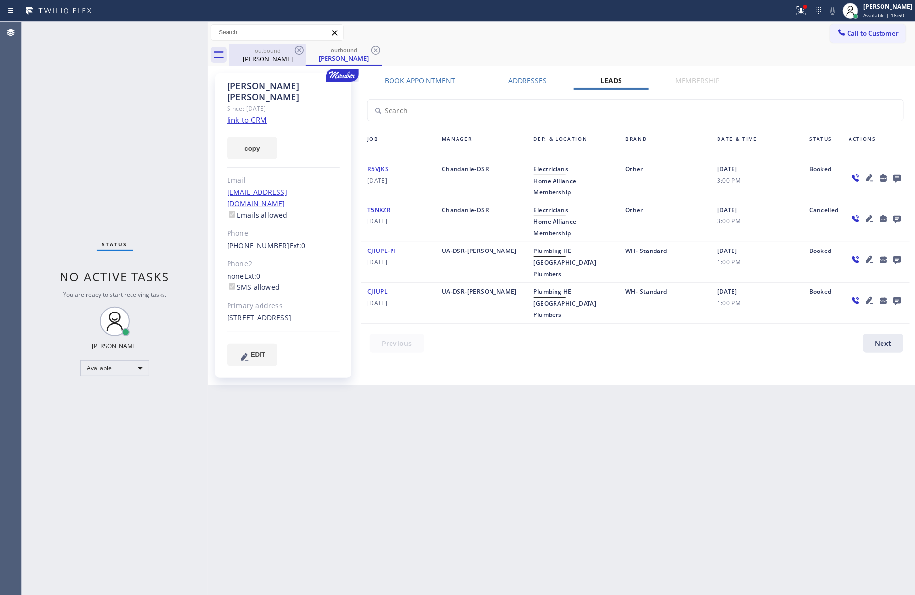
click at [277, 56] on div "[PERSON_NAME]" at bounding box center [267, 58] width 74 height 9
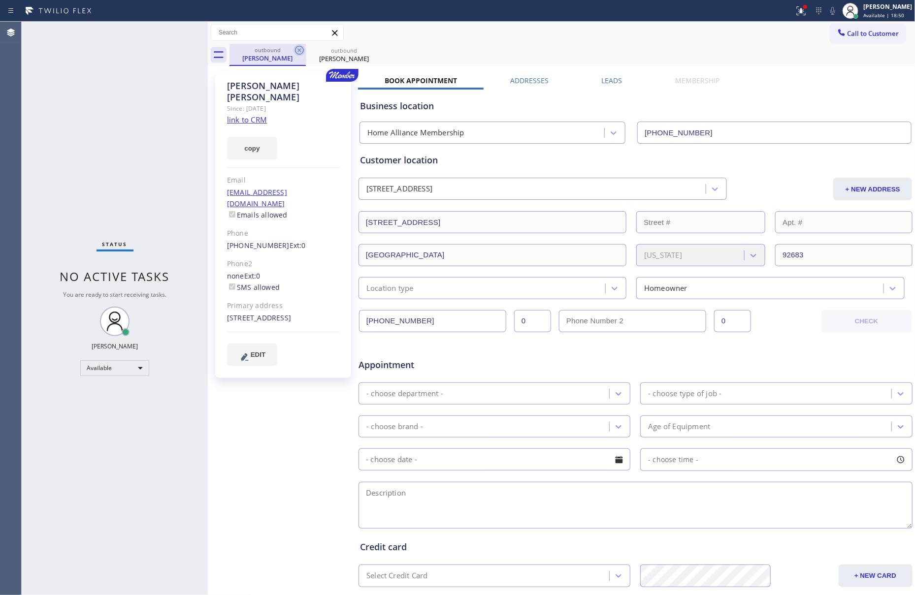
click at [297, 50] on icon at bounding box center [299, 50] width 12 height 12
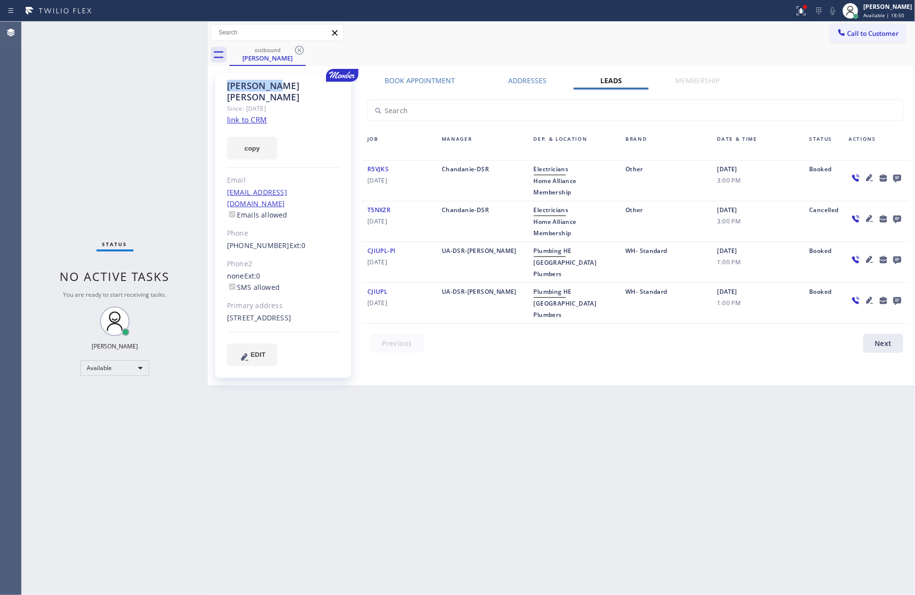
click at [297, 50] on icon at bounding box center [299, 50] width 12 height 12
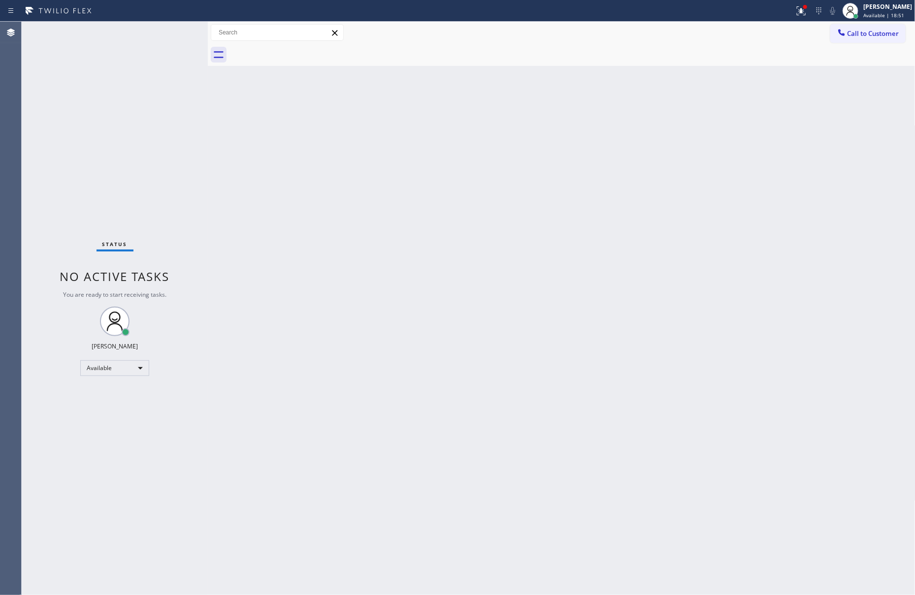
drag, startPoint x: 540, startPoint y: 480, endPoint x: 537, endPoint y: 461, distance: 18.9
click at [540, 479] on div "Back to Dashboard Change Sender ID Customers Technicians Select a contact Outbo…" at bounding box center [562, 309] width 708 height 574
click at [849, 23] on div "Call to Customer Outbound call Location Home Alliance Membership Your caller id…" at bounding box center [562, 33] width 708 height 22
click at [849, 30] on span "Call to Customer" at bounding box center [873, 33] width 52 height 9
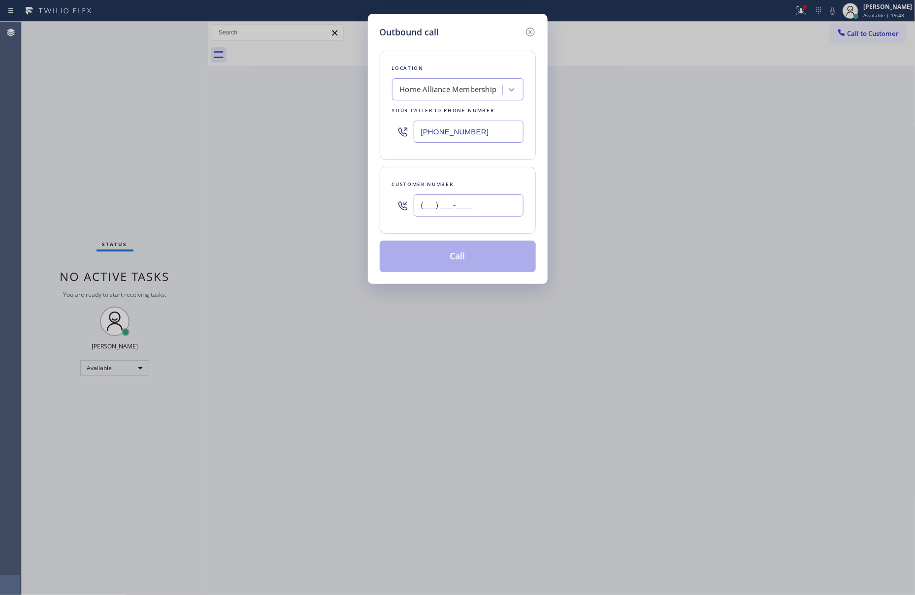
click at [458, 213] on input "(___) ___-____" at bounding box center [469, 206] width 110 height 22
paste input "949) 322-4337"
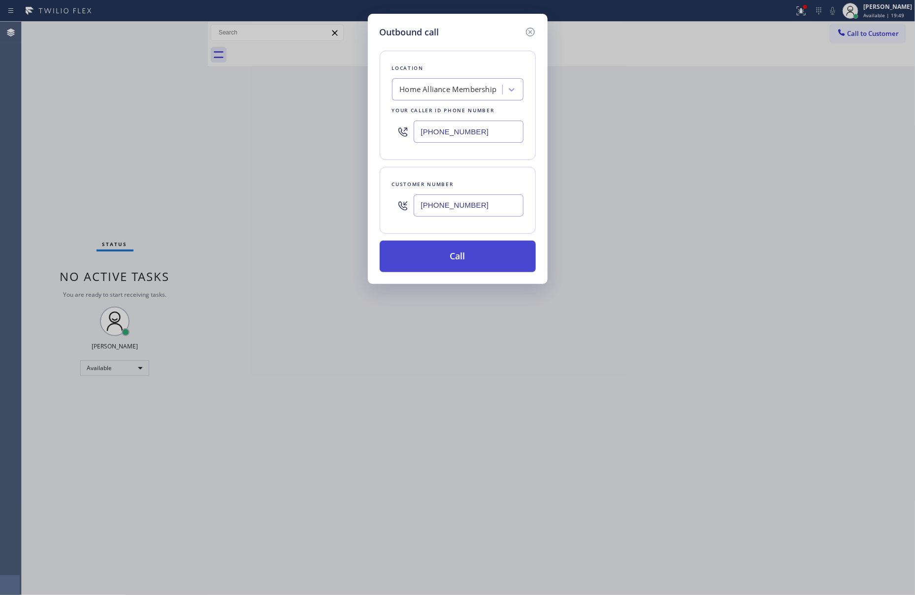
click at [468, 263] on button "Call" at bounding box center [458, 257] width 156 height 32
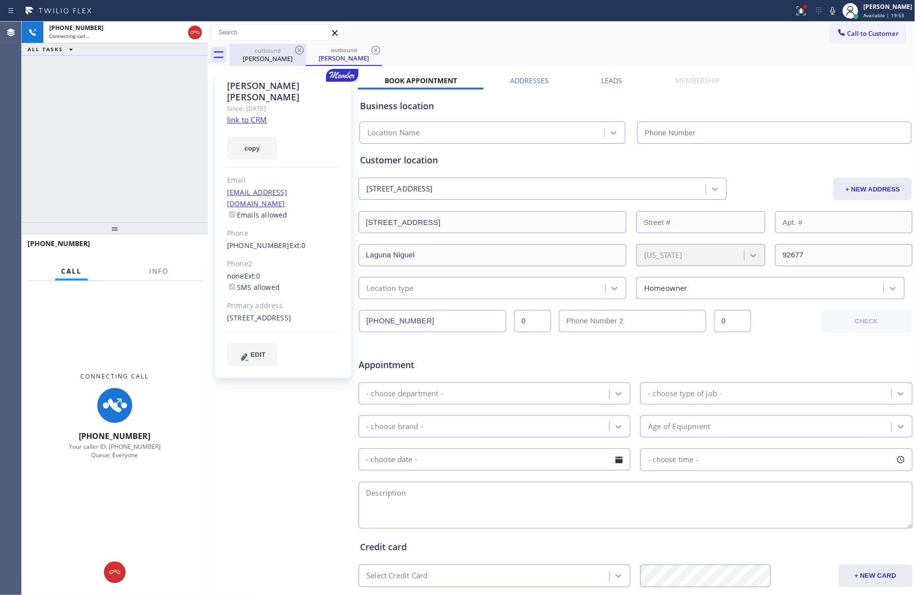
click at [131, 151] on div "[PHONE_NUMBER] Connecting call… ALL TASKS ALL TASKS ACTIVE TASKS TASKS IN WRAP …" at bounding box center [115, 122] width 186 height 201
click at [197, 35] on icon at bounding box center [195, 33] width 12 height 12
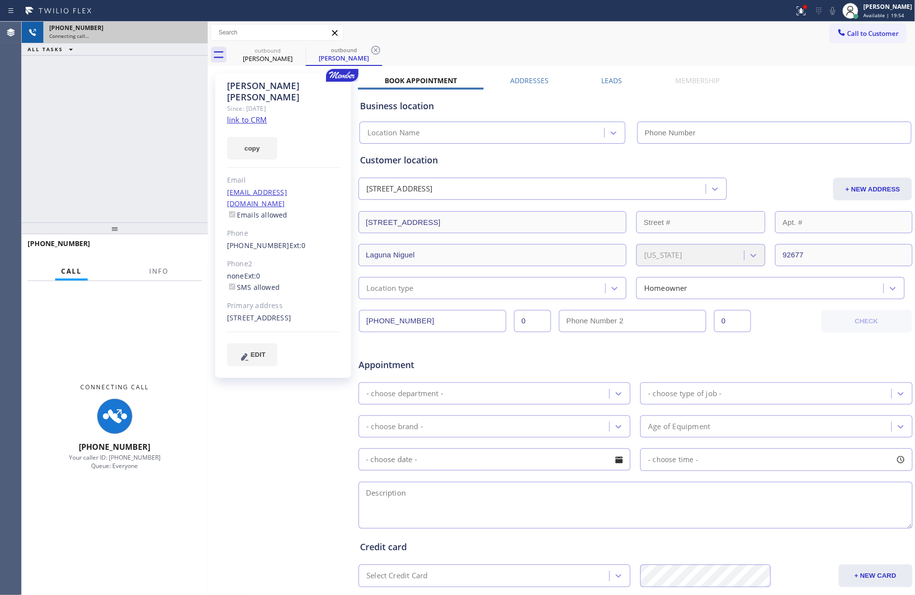
click at [154, 146] on div "[PHONE_NUMBER] Connecting call… ALL TASKS ALL TASKS ACTIVE TASKS TASKS IN WRAP …" at bounding box center [115, 122] width 186 height 201
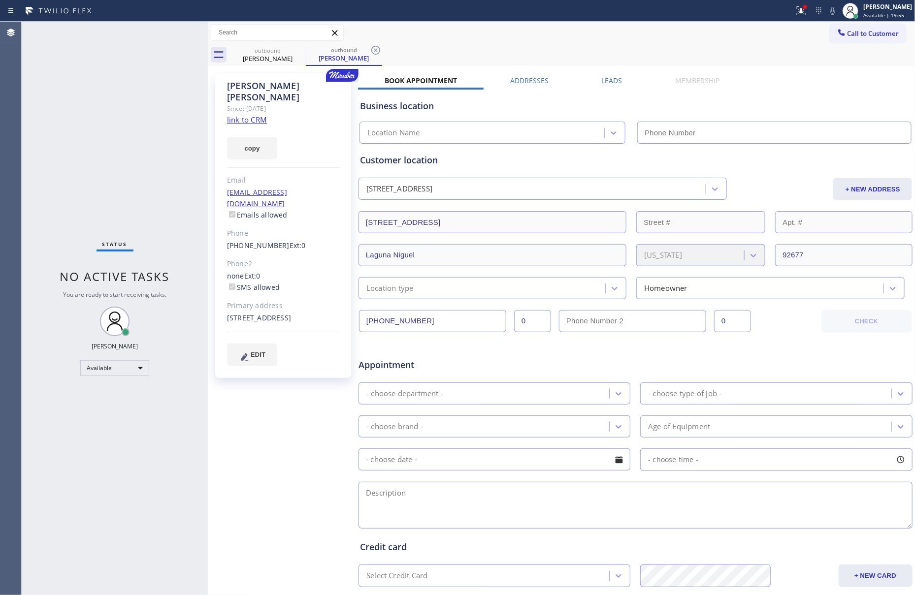
click at [612, 80] on label "Leads" at bounding box center [612, 80] width 21 height 9
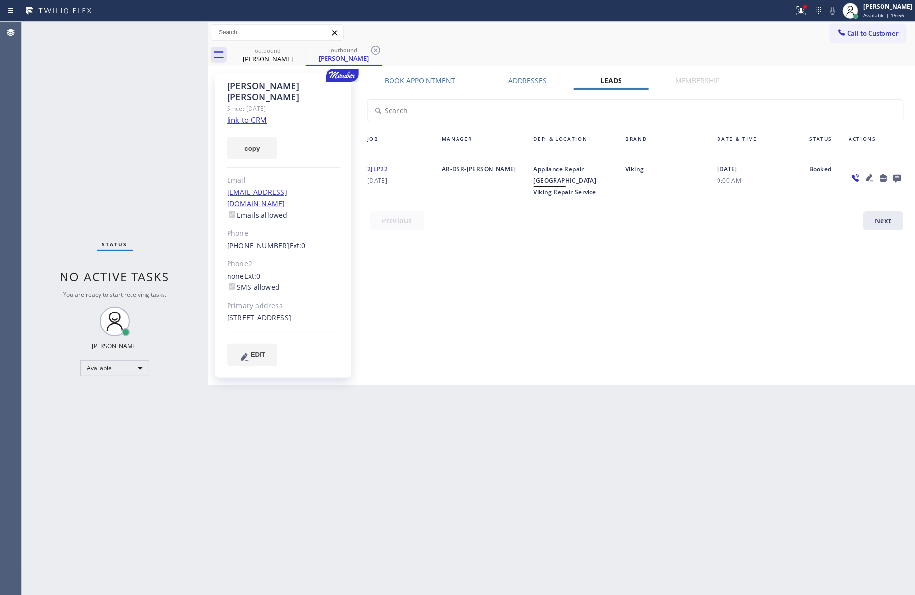
click at [899, 178] on icon at bounding box center [897, 179] width 8 height 8
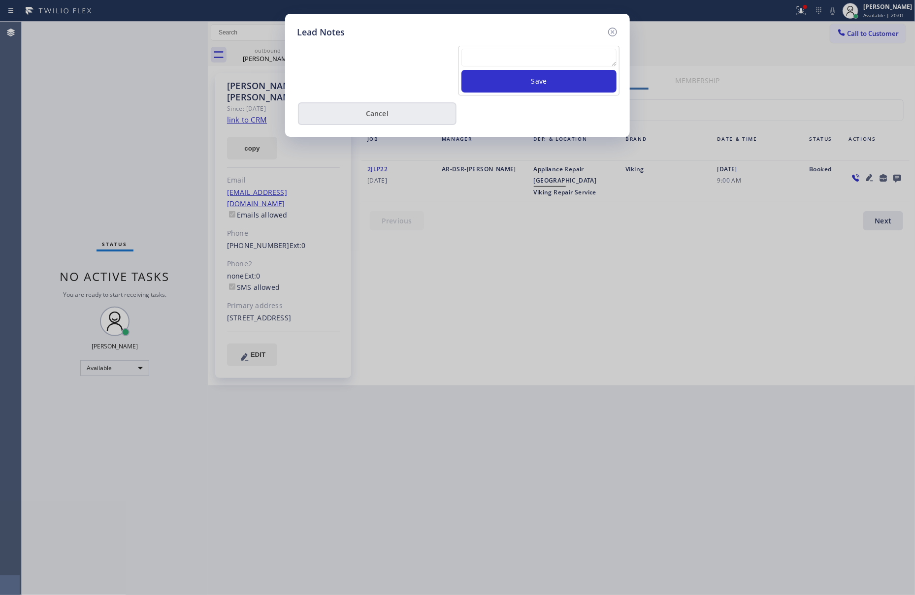
drag, startPoint x: 390, startPoint y: 114, endPoint x: 392, endPoint y: 129, distance: 14.9
click at [390, 113] on button "Cancel" at bounding box center [377, 113] width 159 height 23
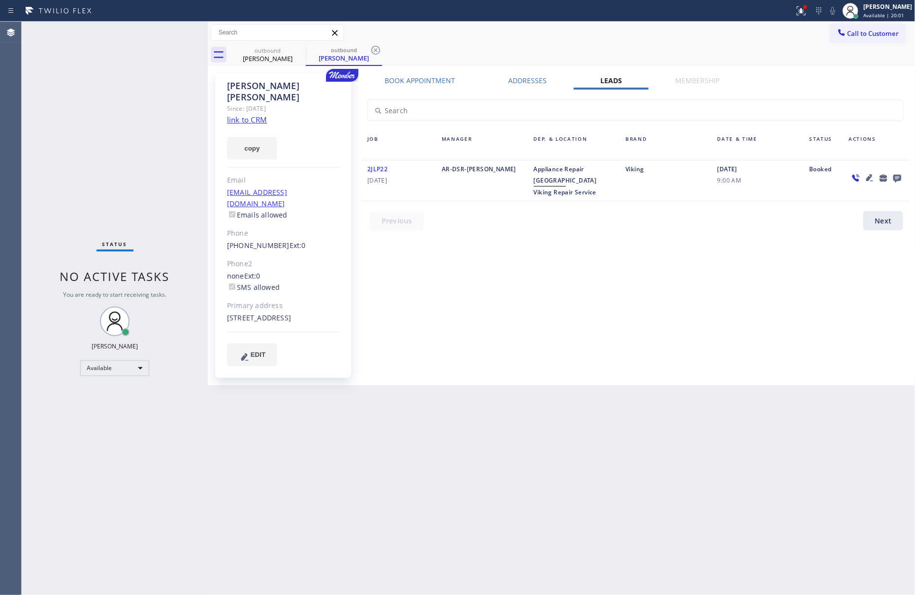
drag, startPoint x: 554, startPoint y: 363, endPoint x: 505, endPoint y: 341, distance: 53.5
click at [555, 362] on div "Book Appointment Addresses Leads Membership Business location Home Alliance Mem…" at bounding box center [635, 229] width 555 height 307
click at [891, 38] on button "Call to Customer" at bounding box center [867, 33] width 75 height 19
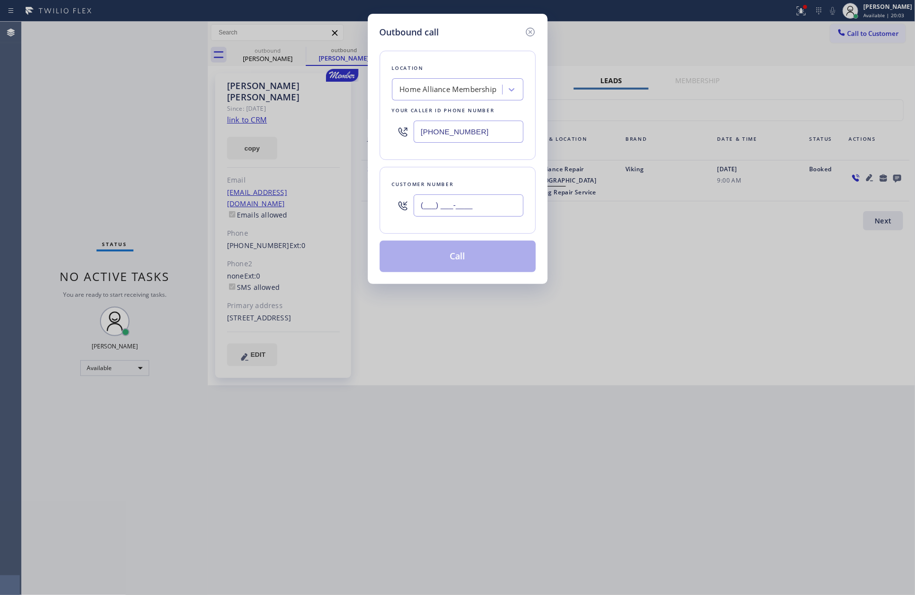
drag, startPoint x: 510, startPoint y: 198, endPoint x: 504, endPoint y: 209, distance: 12.3
click at [509, 198] on input "(___) ___-____" at bounding box center [469, 206] width 110 height 22
paste input "949) 322-4337"
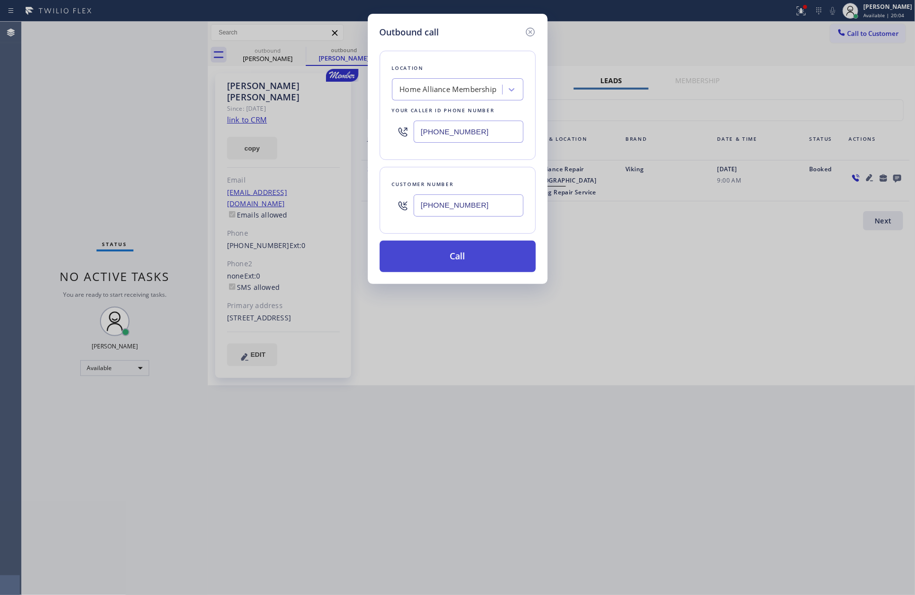
type input "[PHONE_NUMBER]"
click at [489, 260] on button "Call" at bounding box center [458, 257] width 156 height 32
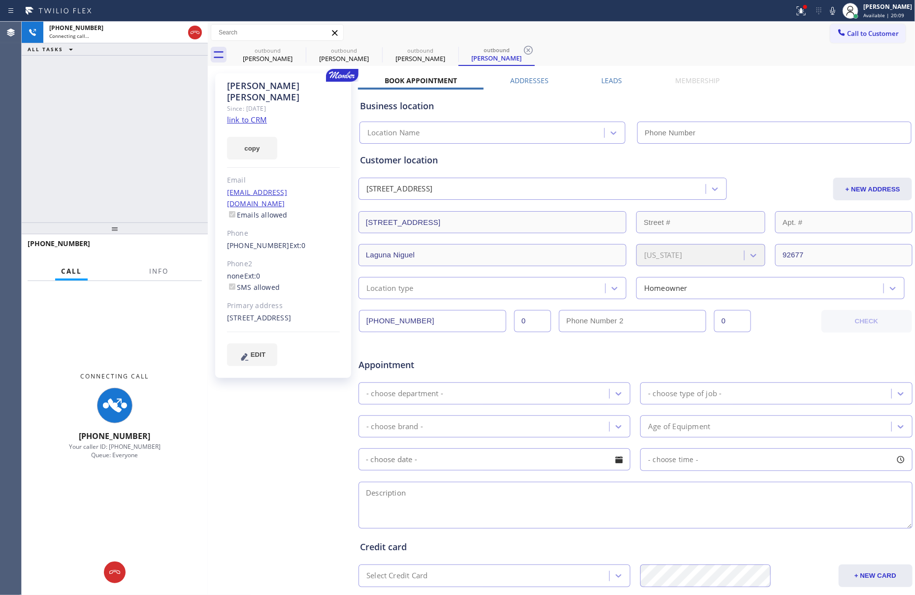
type input "[PHONE_NUMBER]"
click at [609, 80] on label "Leads" at bounding box center [612, 80] width 21 height 9
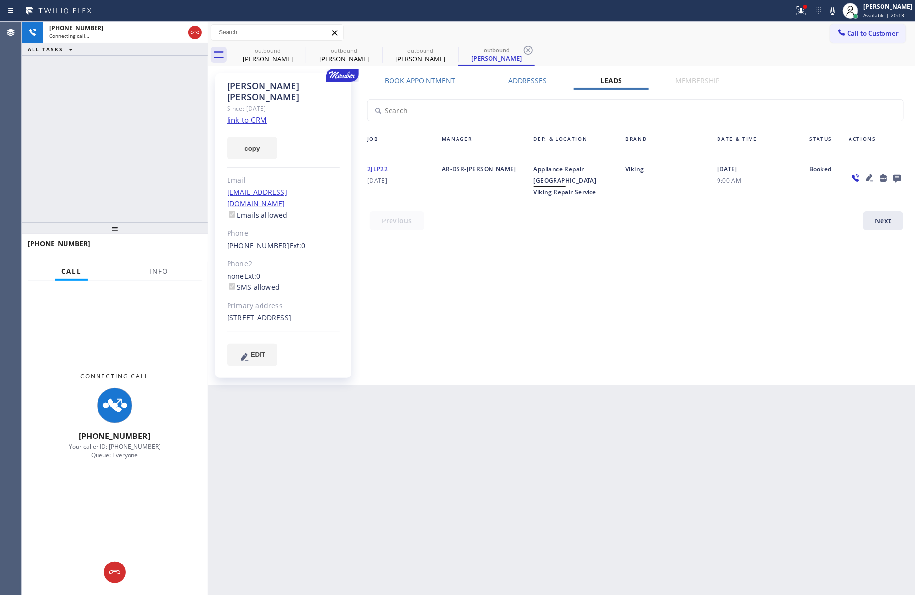
click at [898, 176] on icon at bounding box center [897, 178] width 12 height 12
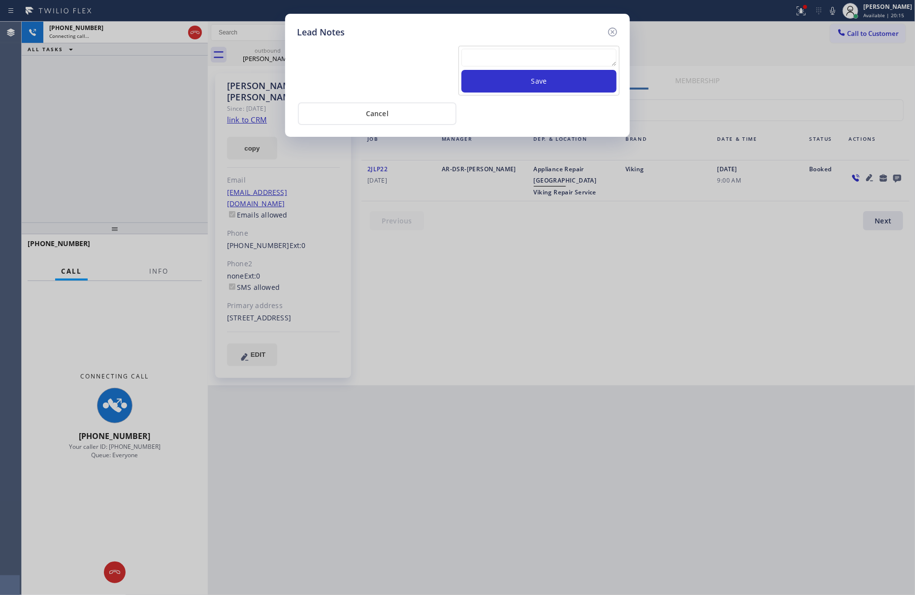
click at [575, 65] on textarea at bounding box center [538, 58] width 155 height 18
paste textarea "please transfer. membership follow up calls"
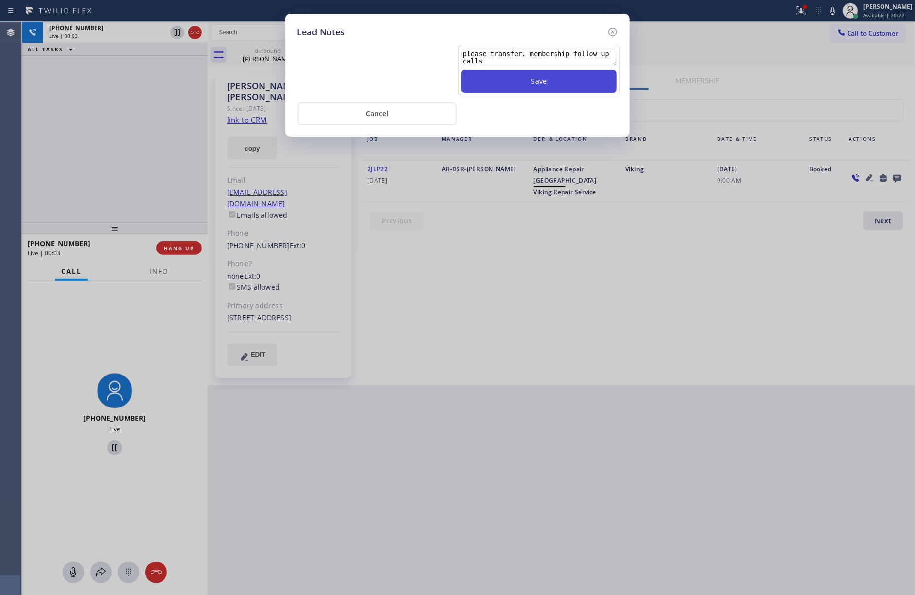
type textarea "please transfer. membership follow up calls"
click at [566, 84] on button "Save" at bounding box center [538, 81] width 155 height 23
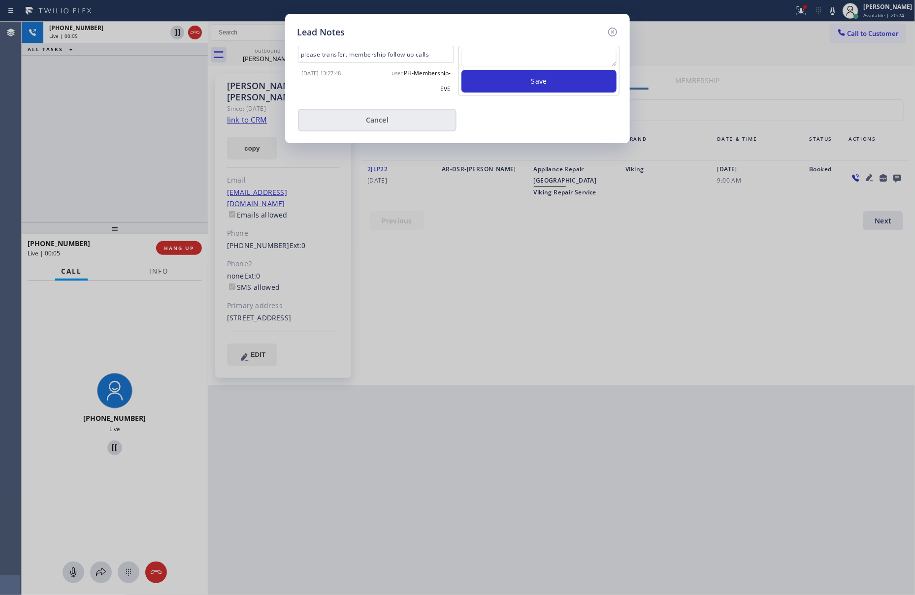
drag, startPoint x: 545, startPoint y: 121, endPoint x: 411, endPoint y: 117, distance: 134.5
click at [544, 121] on div "Cancel" at bounding box center [457, 119] width 321 height 25
click at [398, 115] on button "Cancel" at bounding box center [377, 120] width 159 height 23
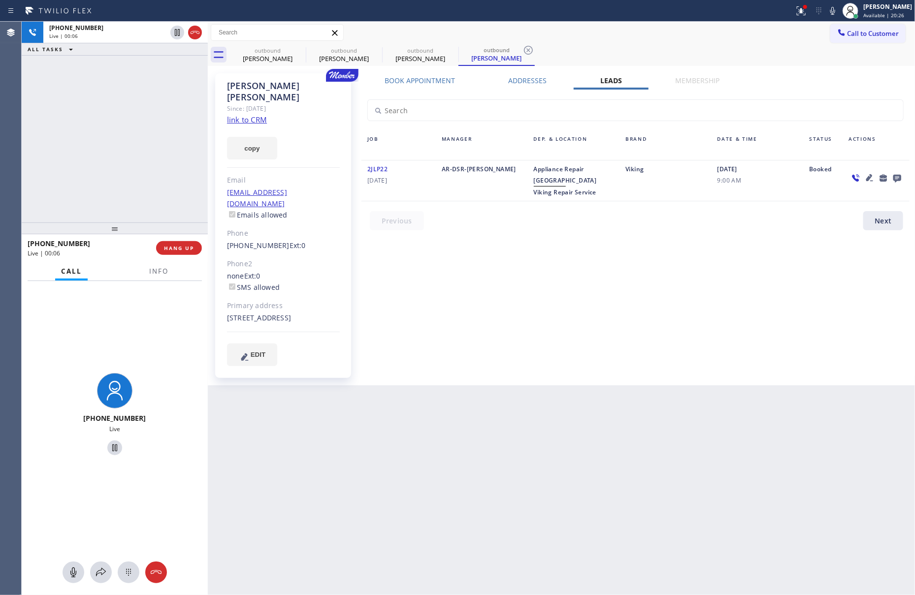
click at [114, 134] on div "[PHONE_NUMBER] Live | 00:06 ALL TASKS ALL TASKS ACTIVE TASKS TASKS IN WRAP UP" at bounding box center [115, 122] width 186 height 201
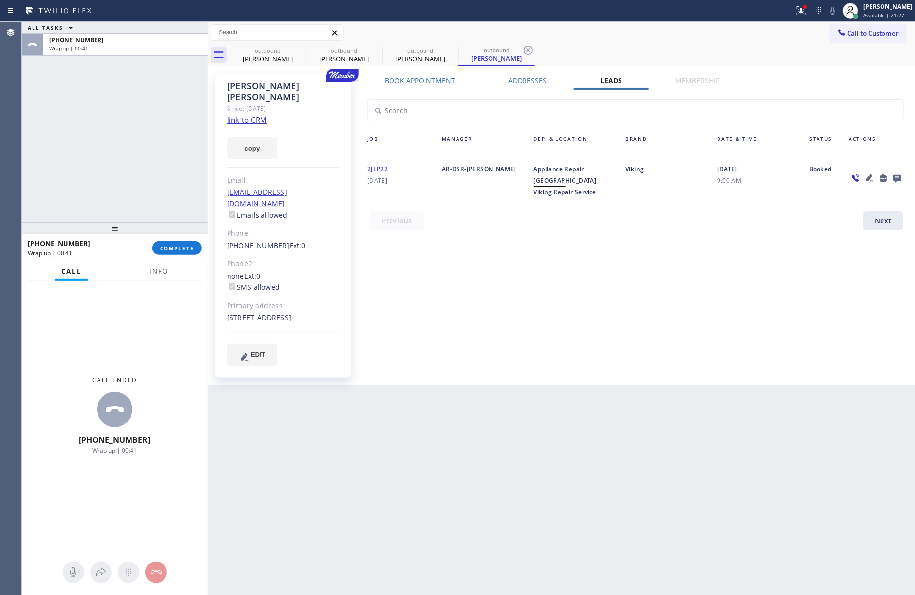
click at [592, 306] on div "Book Appointment Addresses Leads Membership Business location Home Alliance Mem…" at bounding box center [635, 229] width 555 height 307
drag, startPoint x: 184, startPoint y: 157, endPoint x: 184, endPoint y: 164, distance: 7.9
click at [184, 158] on div "ALL TASKS ALL TASKS ACTIVE TASKS TASKS IN WRAP UP [PHONE_NUMBER] Wrap up | 00:42" at bounding box center [115, 122] width 186 height 201
click at [176, 248] on span "COMPLETE" at bounding box center [177, 248] width 34 height 7
drag, startPoint x: 162, startPoint y: 136, endPoint x: 188, endPoint y: 139, distance: 25.7
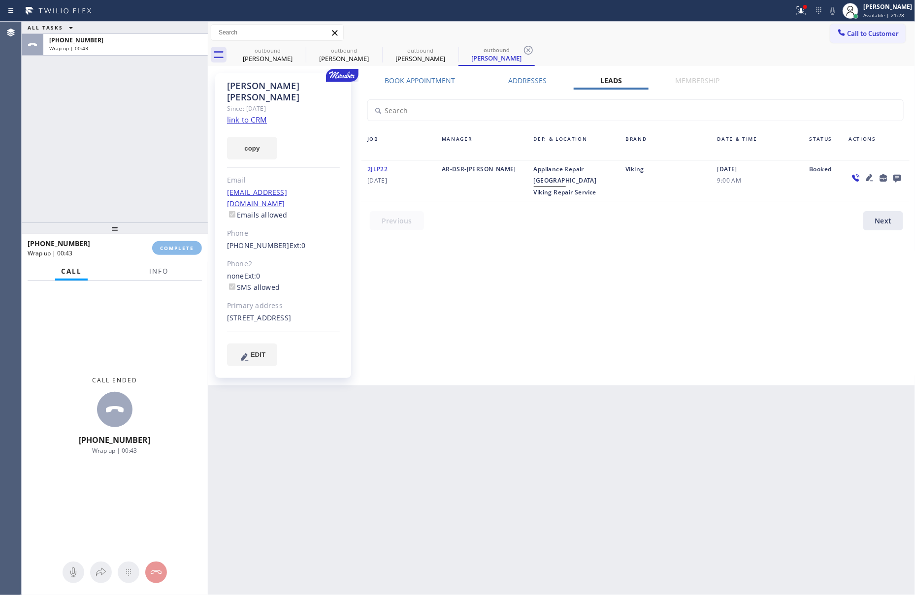
click at [164, 136] on div "ALL TASKS ALL TASKS ACTIVE TASKS TASKS IN WRAP UP [PHONE_NUMBER] Wrap up | 00:43" at bounding box center [115, 122] width 186 height 201
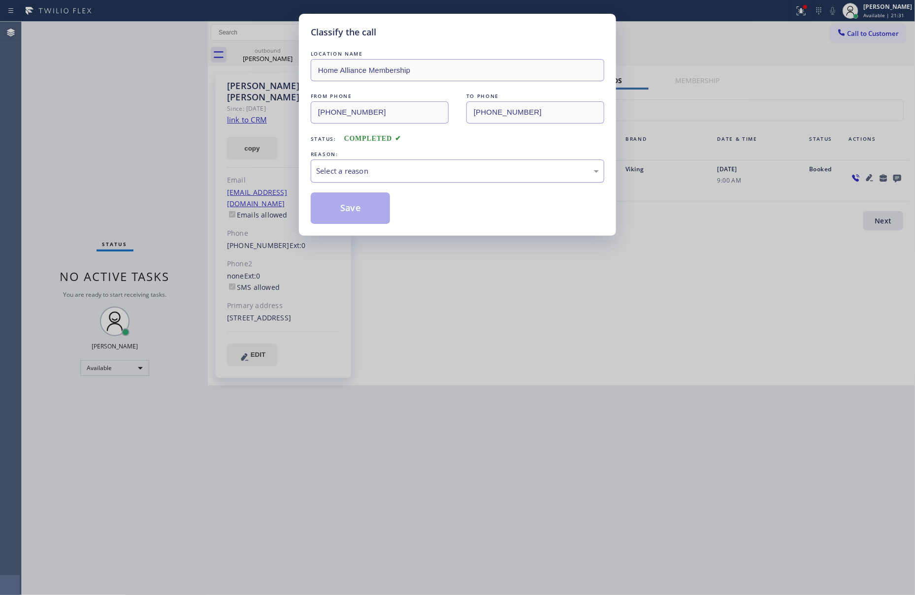
click at [371, 167] on div "Select a reason" at bounding box center [457, 170] width 283 height 11
click at [364, 208] on button "Save" at bounding box center [350, 209] width 79 height 32
click at [52, 114] on div "Classify the call LOCATION NAME Home Alliance Membership FROM PHONE [PHONE_NUMB…" at bounding box center [457, 297] width 915 height 595
click at [52, 114] on div "Classify the call LOCATION NAME 24-7 Plumbing services FROM PHONE [PHONE_NUMBER…" at bounding box center [468, 309] width 893 height 574
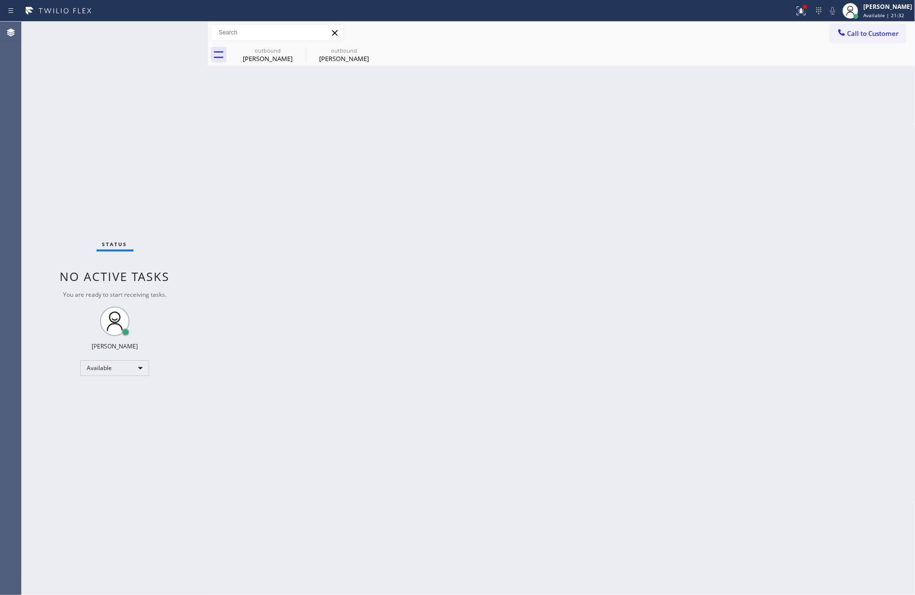
click at [675, 393] on div "Back to Dashboard Change Sender ID Customers Technicians Select a contact Outbo…" at bounding box center [562, 309] width 708 height 574
drag, startPoint x: 310, startPoint y: 179, endPoint x: 295, endPoint y: 76, distance: 104.0
click at [315, 160] on div "Back to Dashboard Change Sender ID Customers Technicians Select a contact Outbo…" at bounding box center [562, 309] width 708 height 574
click at [295, 49] on icon at bounding box center [299, 50] width 9 height 9
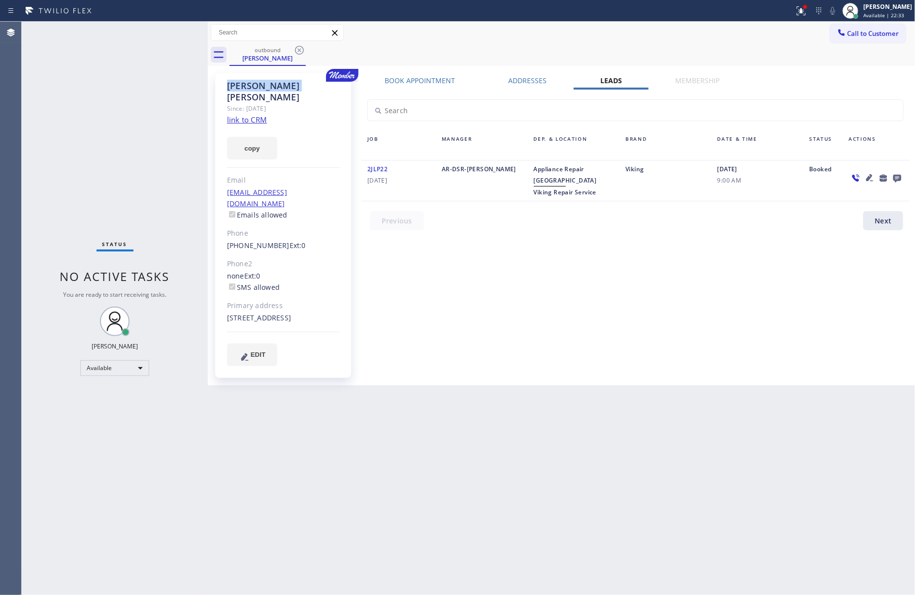
click at [295, 49] on icon at bounding box center [299, 50] width 9 height 9
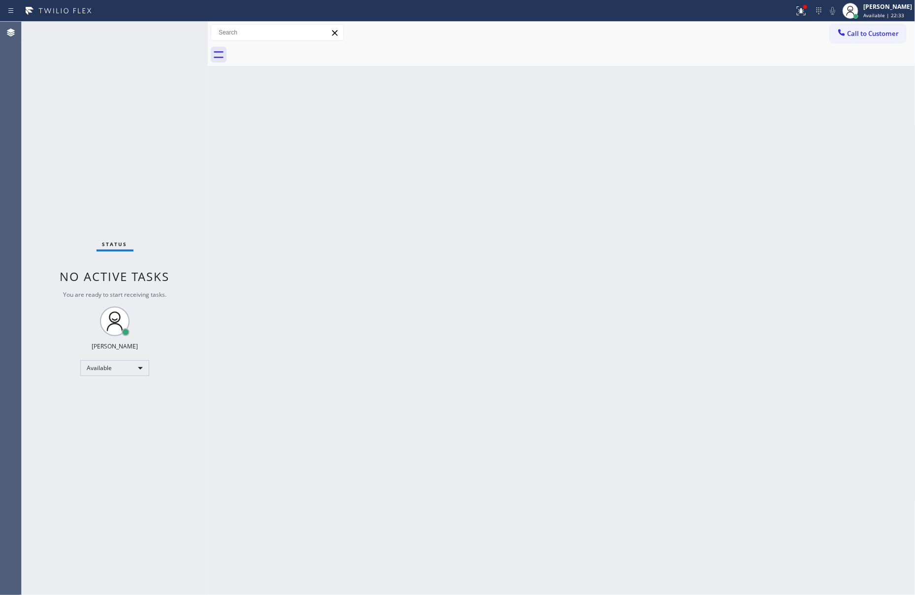
drag, startPoint x: 371, startPoint y: 259, endPoint x: 457, endPoint y: 278, distance: 88.3
click at [408, 263] on div "Back to Dashboard Change Sender ID Customers Technicians Select a contact Outbo…" at bounding box center [562, 309] width 708 height 574
click at [836, 32] on div at bounding box center [842, 34] width 12 height 12
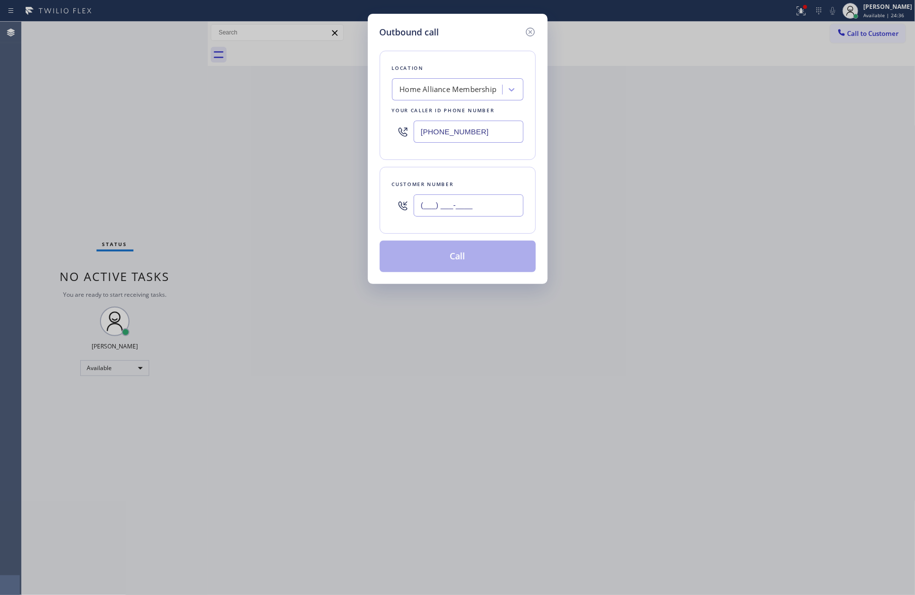
click at [474, 210] on input "(___) ___-____" at bounding box center [469, 206] width 110 height 22
paste input "215) 527-6575"
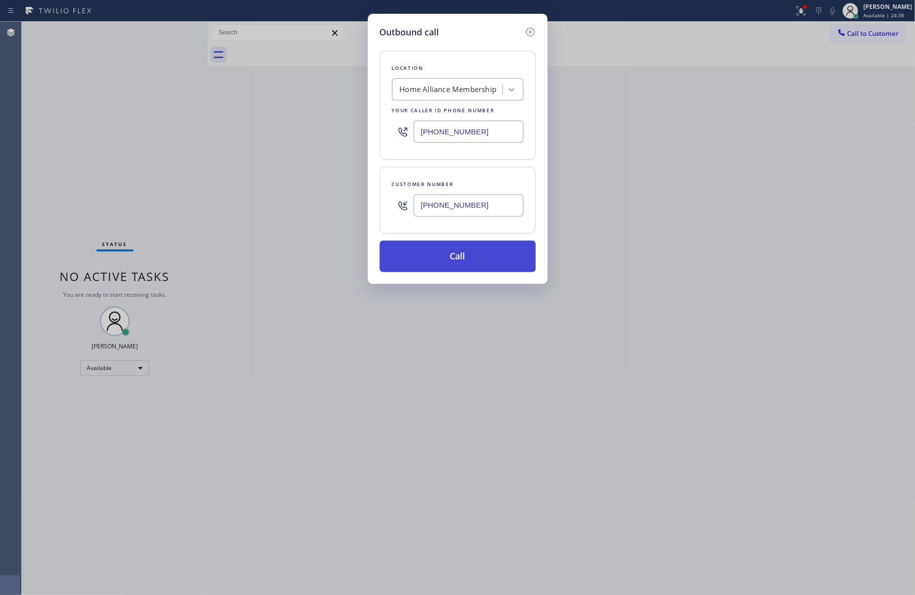
type input "[PHONE_NUMBER]"
click at [471, 266] on button "Call" at bounding box center [458, 257] width 156 height 32
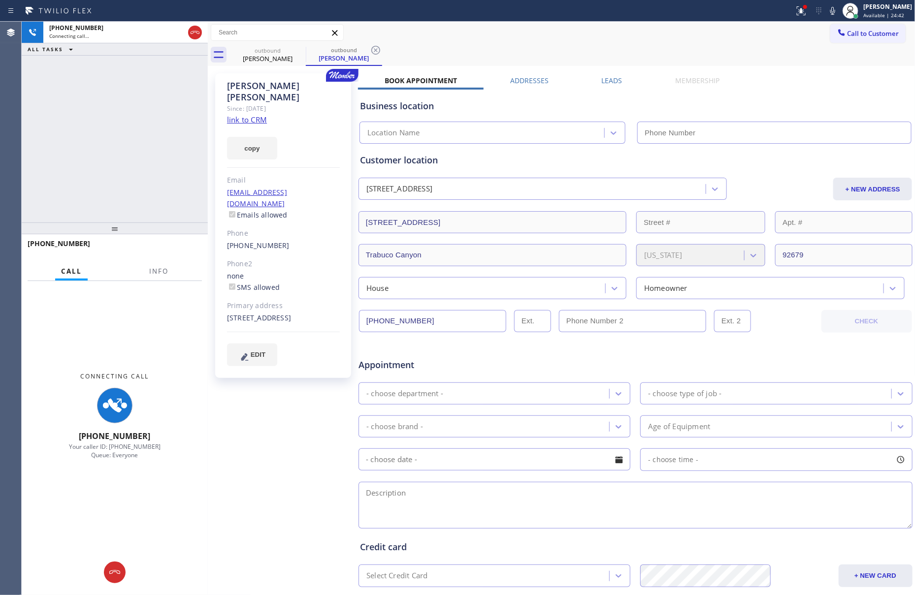
type input "[PHONE_NUMBER]"
click at [133, 144] on div "[PHONE_NUMBER] Connecting call… ALL TASKS ALL TASKS ACTIVE TASKS TASKS IN WRAP …" at bounding box center [115, 122] width 186 height 201
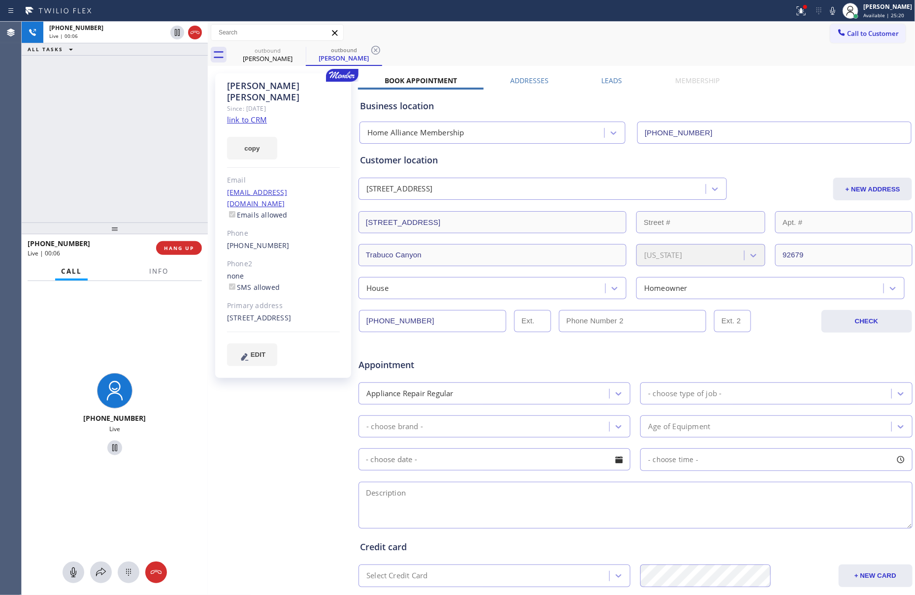
click at [116, 191] on div "[PHONE_NUMBER] Live | 00:06 ALL TASKS ALL TASKS ACTIVE TASKS TASKS IN WRAP UP" at bounding box center [115, 122] width 186 height 201
click at [191, 255] on button "HANG UP" at bounding box center [179, 248] width 46 height 14
drag, startPoint x: 118, startPoint y: 145, endPoint x: 588, endPoint y: 70, distance: 475.7
click at [161, 143] on div "[PHONE_NUMBER] Live | 00:07 ALL TASKS ALL TASKS ACTIVE TASKS TASKS IN WRAP UP" at bounding box center [115, 122] width 186 height 201
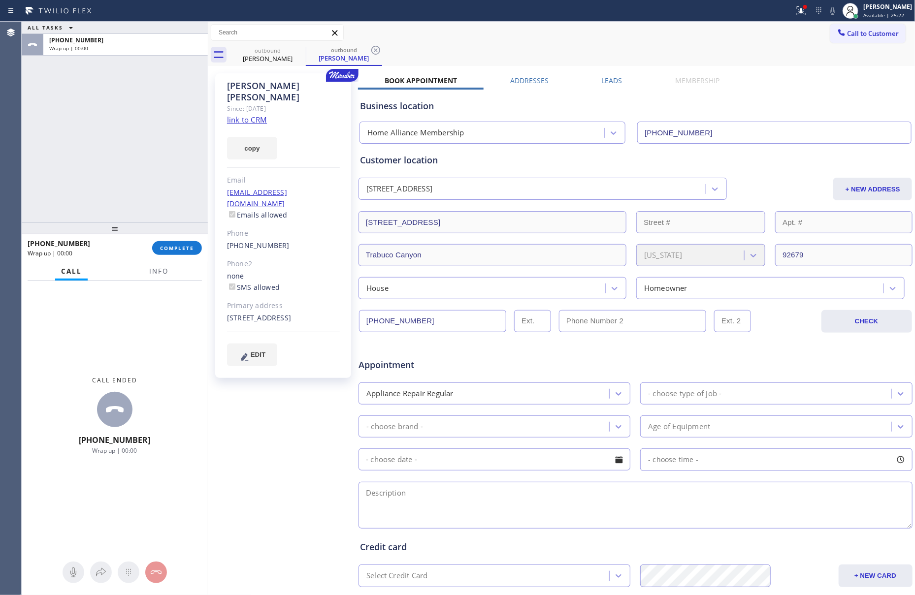
click at [608, 90] on div "Business location Home Alliance Membership [PHONE_NUMBER]" at bounding box center [635, 117] width 555 height 54
click at [606, 77] on label "Leads" at bounding box center [612, 80] width 21 height 9
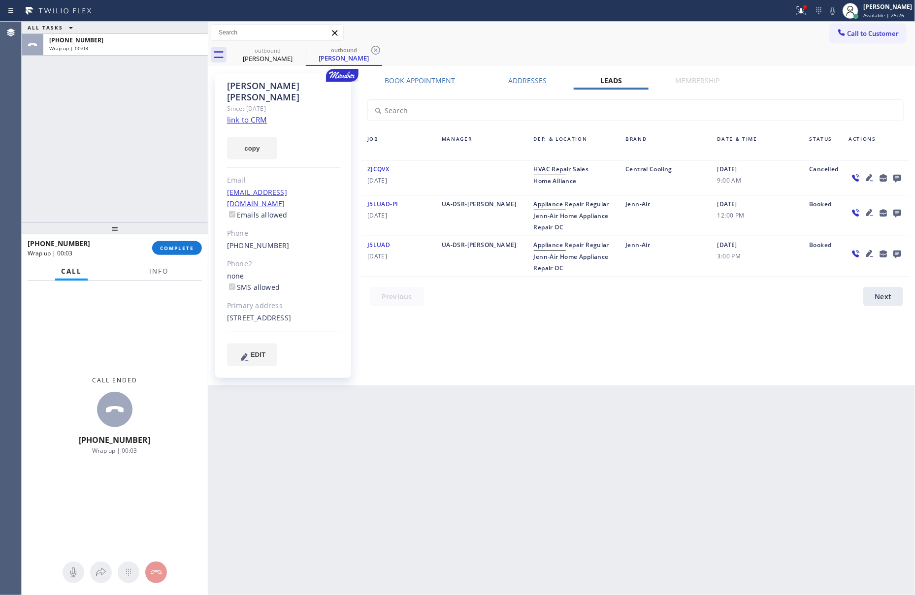
click at [735, 409] on div "Back to Dashboard Change Sender ID Customers Technicians Select a contact Outbo…" at bounding box center [562, 309] width 708 height 574
click at [895, 174] on icon at bounding box center [897, 178] width 12 height 12
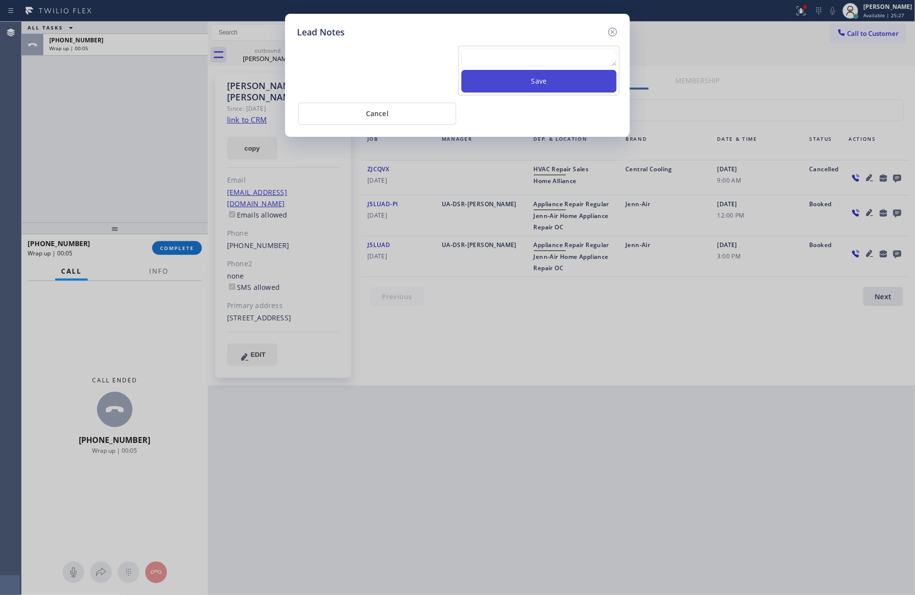
drag, startPoint x: 568, startPoint y: 76, endPoint x: 570, endPoint y: 70, distance: 6.4
click at [570, 70] on button "Save" at bounding box center [538, 81] width 155 height 23
click at [569, 59] on textarea at bounding box center [538, 58] width 155 height 18
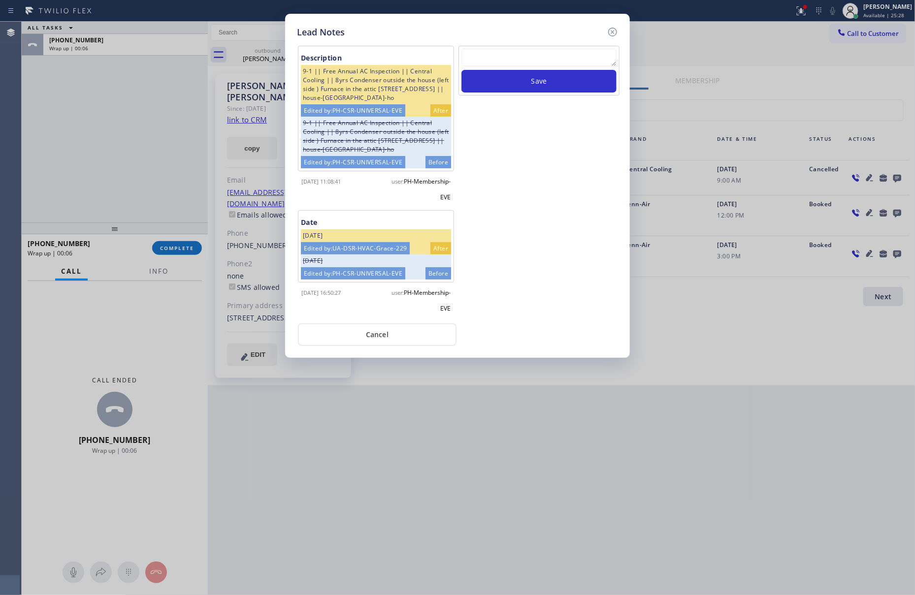
paste textarea "please transfer. membership follow up calls"
type textarea "please transfer. membership follow up calls"
click at [550, 89] on button "Save" at bounding box center [538, 81] width 155 height 23
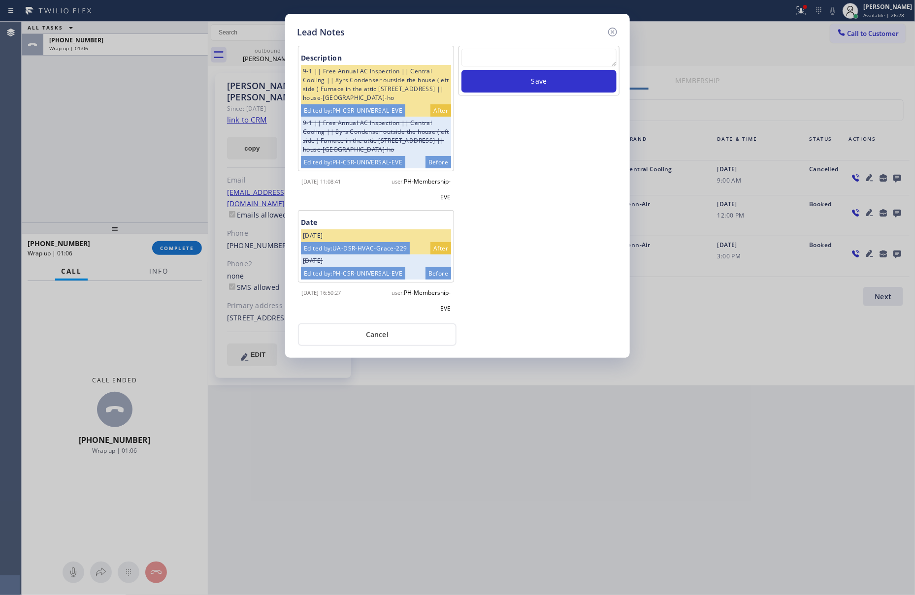
click at [625, 378] on div "Lead Notes Description 9-1 || Free Annual AC Inspection || [GEOGRAPHIC_DATA] ||…" at bounding box center [457, 297] width 915 height 595
click at [339, 338] on button "Cancel" at bounding box center [377, 335] width 159 height 23
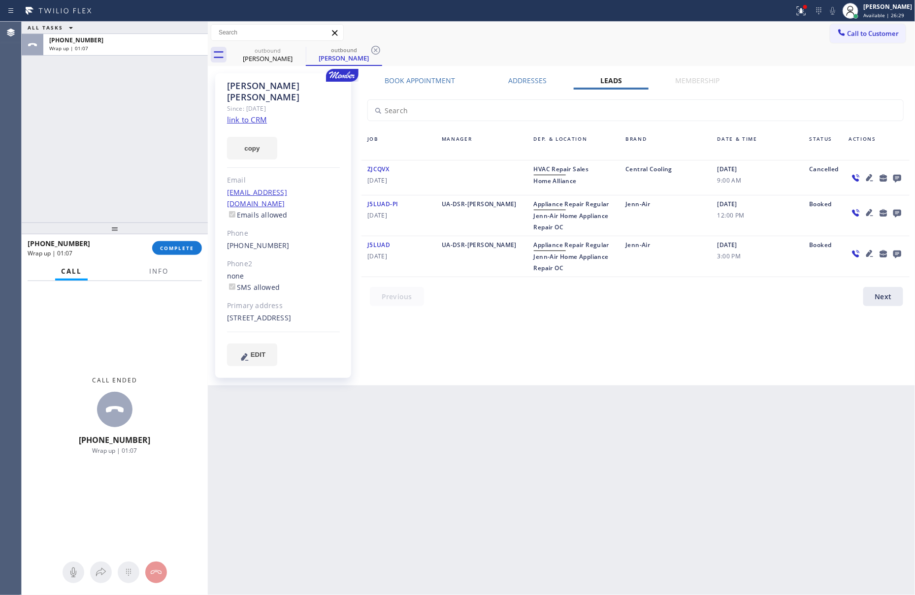
click at [139, 194] on div "ALL TASKS ALL TASKS ACTIVE TASKS TASKS IN WRAP UP [PHONE_NUMBER] Wrap up | 01:07" at bounding box center [115, 122] width 186 height 201
click at [172, 249] on span "COMPLETE" at bounding box center [177, 248] width 34 height 7
click at [149, 182] on div "ALL TASKS ALL TASKS ACTIVE TASKS TASKS IN WRAP UP [PHONE_NUMBER] Wrap up | 01:08" at bounding box center [115, 122] width 186 height 201
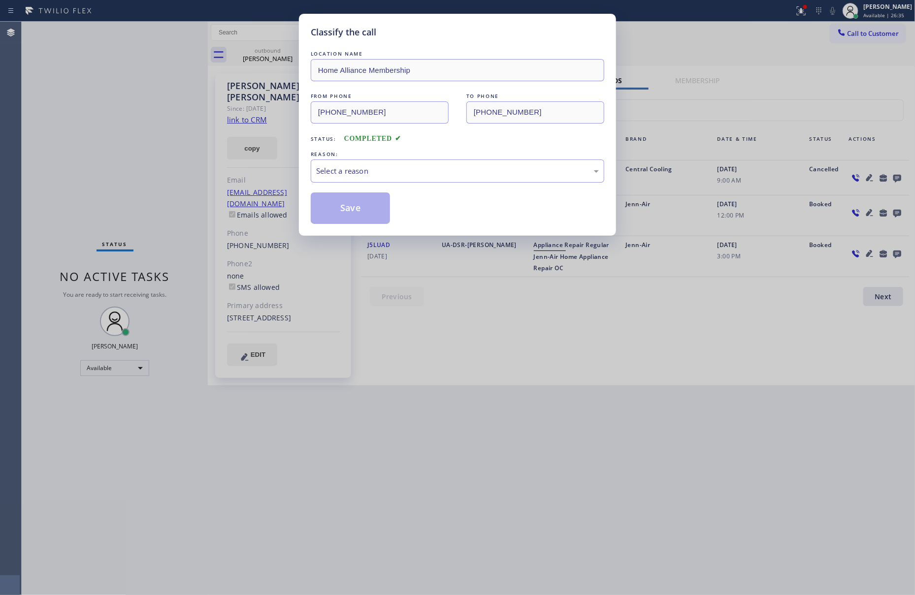
click at [365, 191] on div "LOCATION NAME Home Alliance Membership FROM PHONE [PHONE_NUMBER] TO PHONE [PHON…" at bounding box center [457, 136] width 293 height 175
click at [368, 173] on div "Select a reason" at bounding box center [457, 170] width 283 height 11
click at [356, 213] on button "Save" at bounding box center [350, 209] width 79 height 32
click at [356, 212] on button "Save" at bounding box center [350, 209] width 79 height 32
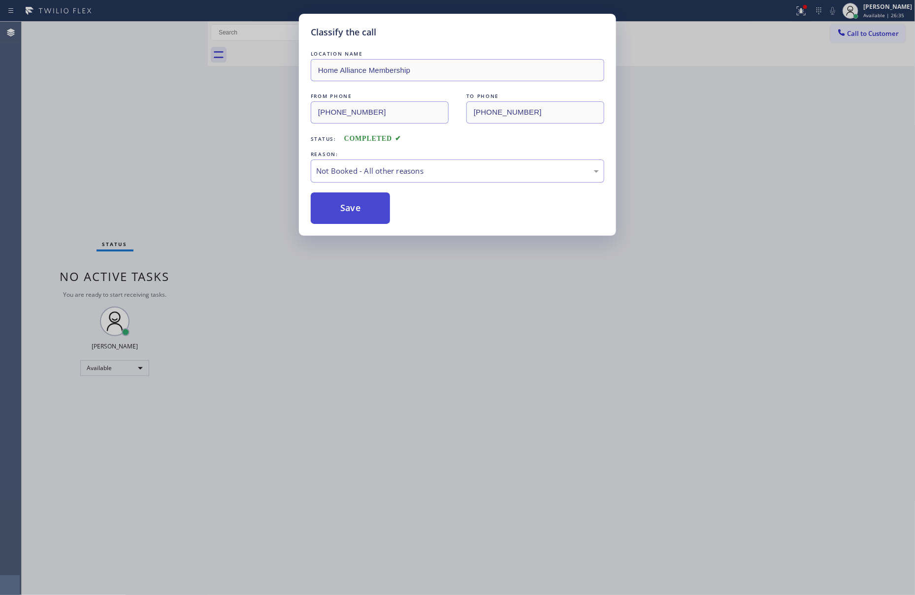
click at [356, 212] on button "Save" at bounding box center [350, 209] width 79 height 32
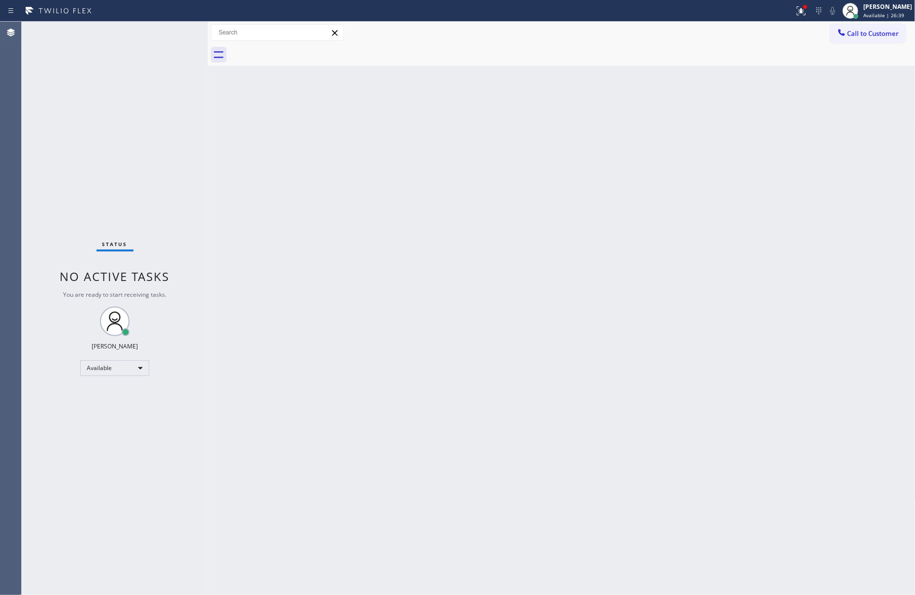
click at [357, 212] on div "Back to Dashboard Change Sender ID Customers Technicians Select a contact Outbo…" at bounding box center [562, 309] width 708 height 574
click at [409, 258] on div "Back to Dashboard Change Sender ID Customers Technicians Select a contact Outbo…" at bounding box center [562, 309] width 708 height 574
drag, startPoint x: 870, startPoint y: 304, endPoint x: 910, endPoint y: 66, distance: 241.2
click at [873, 278] on div "Back to Dashboard Change Sender ID Customers Technicians Select a contact Outbo…" at bounding box center [562, 309] width 708 height 574
click at [860, 32] on span "Call to Customer" at bounding box center [873, 33] width 52 height 9
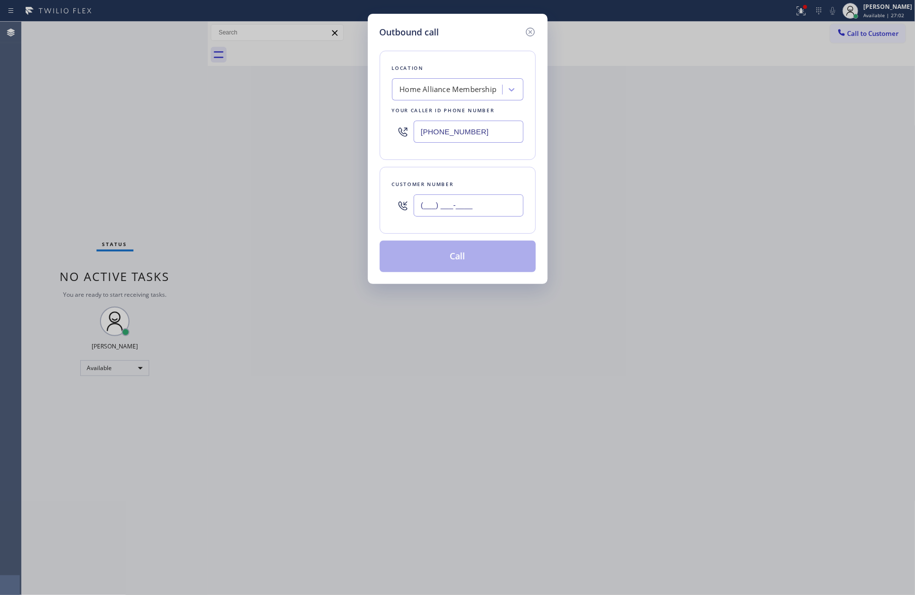
click at [448, 210] on input "(___) ___-____" at bounding box center [469, 206] width 110 height 22
paste input "310) 528-4640"
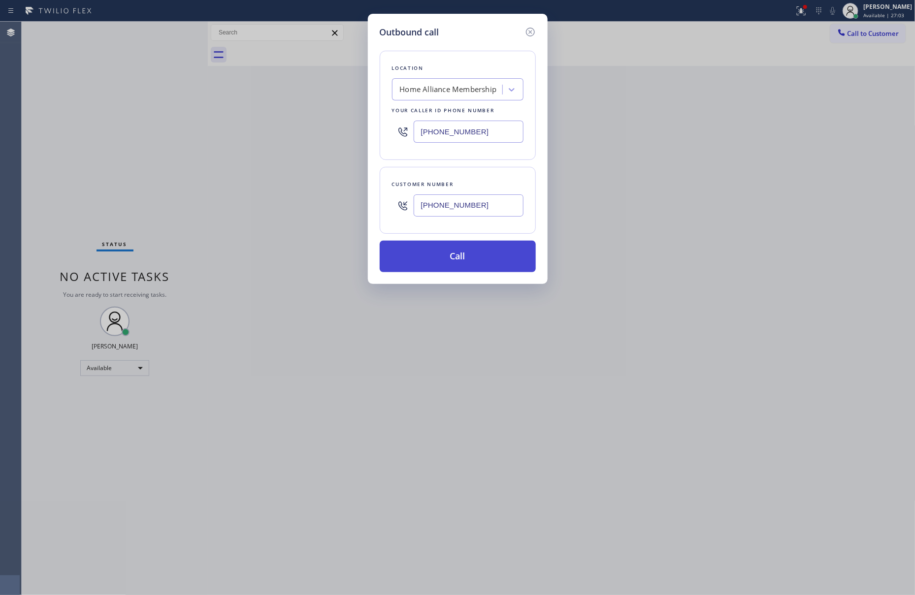
type input "[PHONE_NUMBER]"
click at [470, 255] on button "Call" at bounding box center [458, 257] width 156 height 32
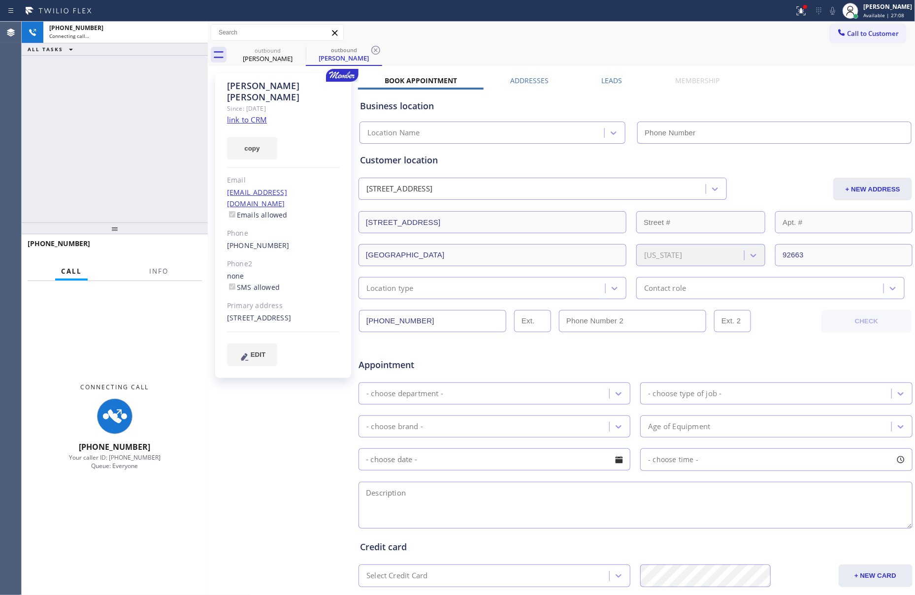
type input "[PHONE_NUMBER]"
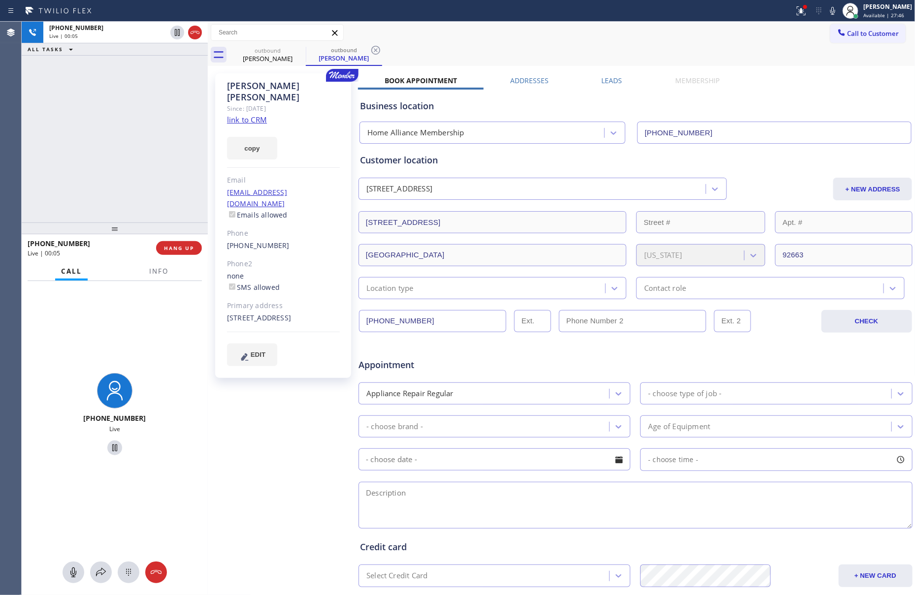
click at [132, 169] on div "[PHONE_NUMBER] Live | 00:05 ALL TASKS ALL TASKS ACTIVE TASKS TASKS IN WRAP UP" at bounding box center [115, 122] width 186 height 201
click at [131, 169] on div "[PHONE_NUMBER] Live | 00:06 ALL TASKS ALL TASKS ACTIVE TASKS TASKS IN WRAP UP" at bounding box center [115, 122] width 186 height 201
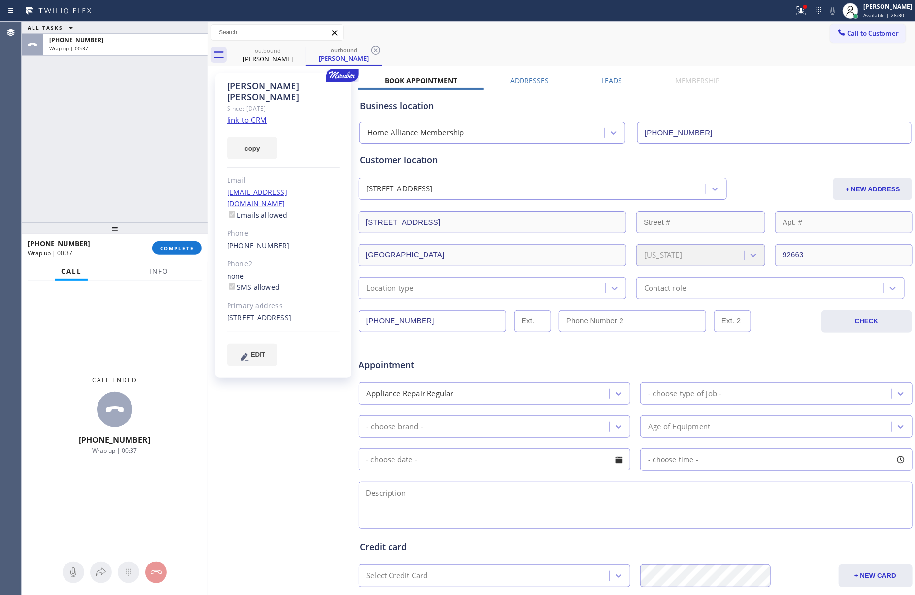
click at [117, 155] on div "ALL TASKS ALL TASKS ACTIVE TASKS TASKS IN WRAP UP [PHONE_NUMBER] Wrap up | 00:37" at bounding box center [115, 122] width 186 height 201
click at [606, 79] on label "Leads" at bounding box center [612, 80] width 21 height 9
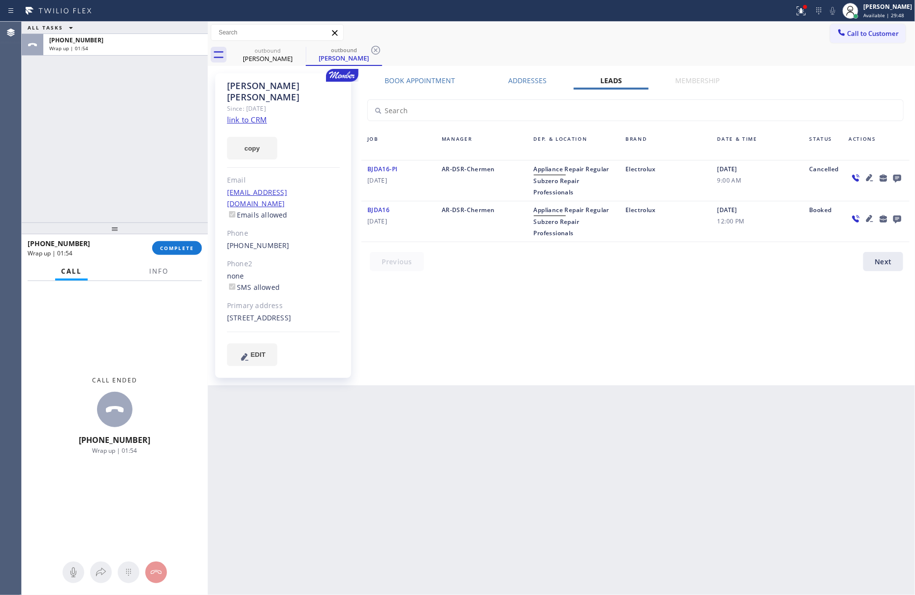
drag, startPoint x: 160, startPoint y: 248, endPoint x: 160, endPoint y: 232, distance: 15.8
click at [160, 248] on span "COMPLETE" at bounding box center [177, 248] width 34 height 7
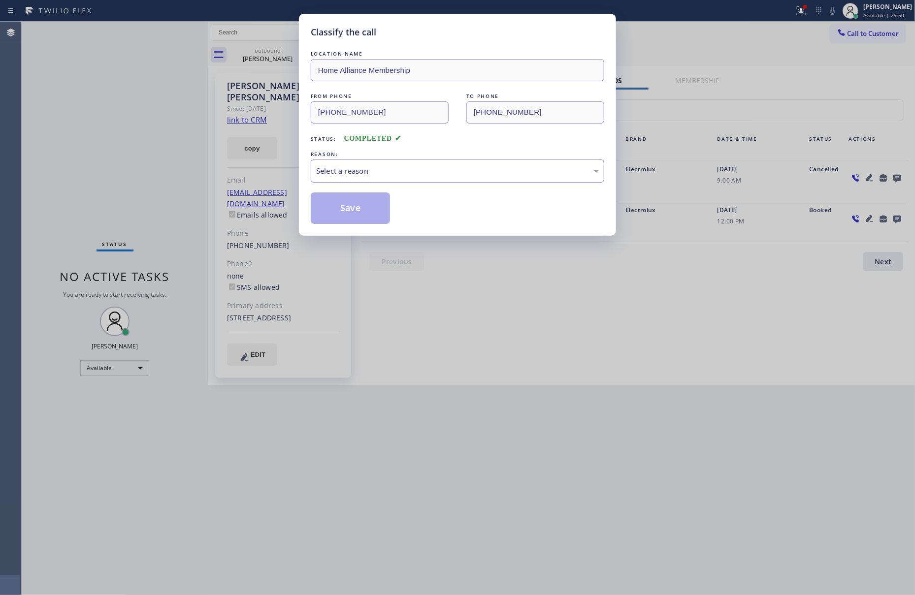
click at [327, 173] on div "Select a reason" at bounding box center [457, 170] width 283 height 11
click at [351, 212] on button "Save" at bounding box center [350, 209] width 79 height 32
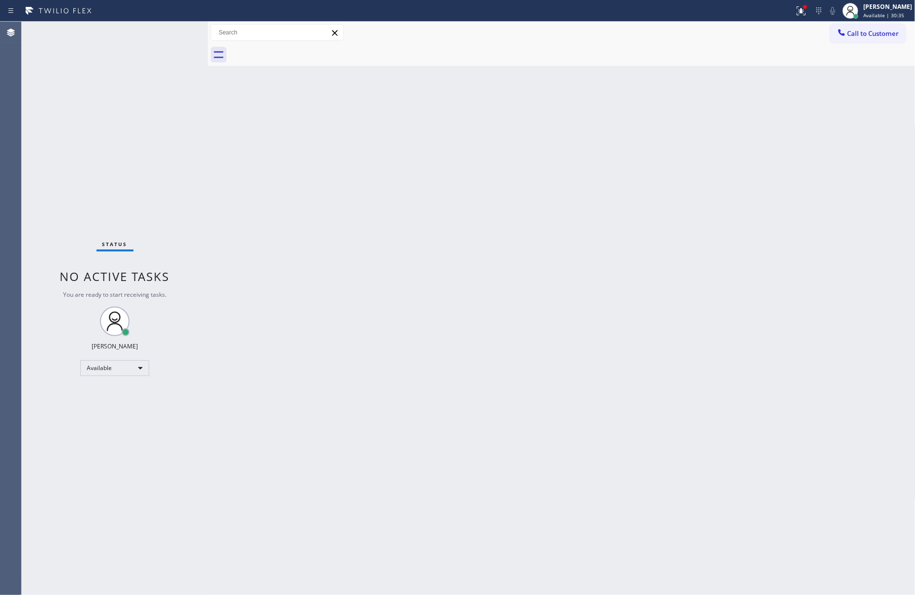
click at [351, 212] on div "Back to Dashboard Change Sender ID Customers Technicians Select a contact Outbo…" at bounding box center [562, 309] width 708 height 574
drag, startPoint x: 778, startPoint y: 334, endPoint x: 910, endPoint y: 180, distance: 202.5
click at [801, 309] on div "Back to Dashboard Change Sender ID Customers Technicians Select a contact Outbo…" at bounding box center [562, 309] width 708 height 574
click at [899, 43] on div "Call to Customer Outbound call Location Home Alliance Membership Your caller id…" at bounding box center [562, 33] width 708 height 22
click at [885, 30] on span "Call to Customer" at bounding box center [873, 33] width 52 height 9
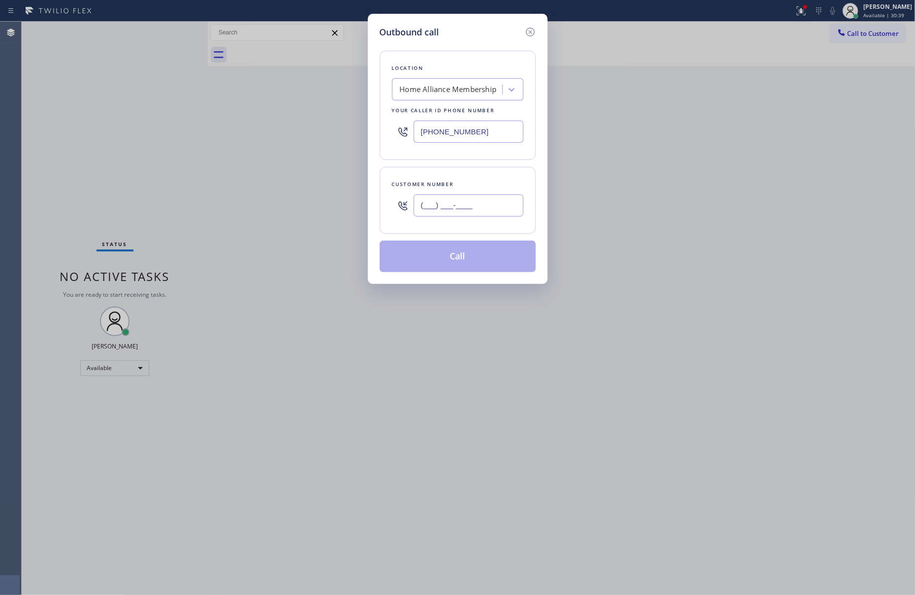
click at [480, 210] on input "(___) ___-____" at bounding box center [469, 206] width 110 height 22
paste input "973) 945-8650"
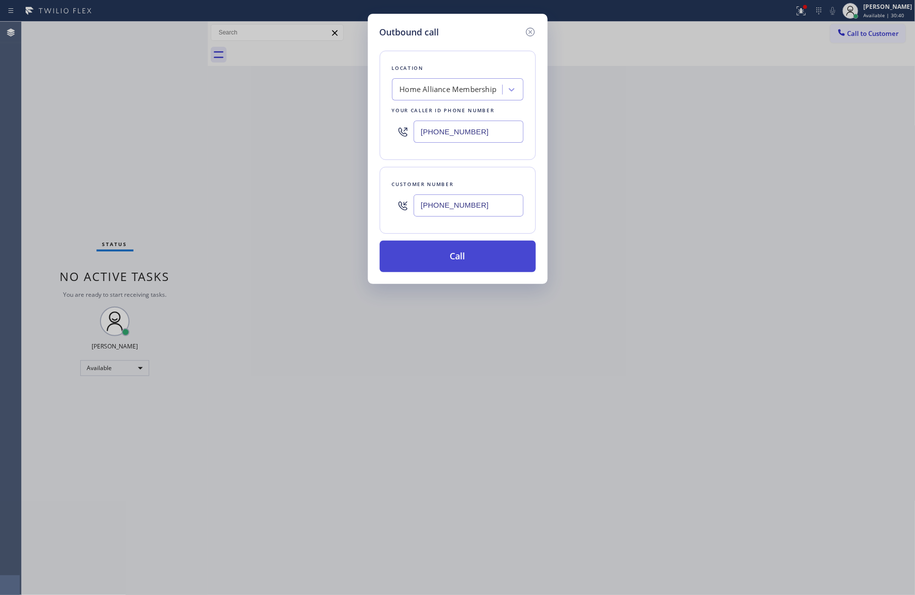
type input "[PHONE_NUMBER]"
click at [477, 264] on button "Call" at bounding box center [458, 257] width 156 height 32
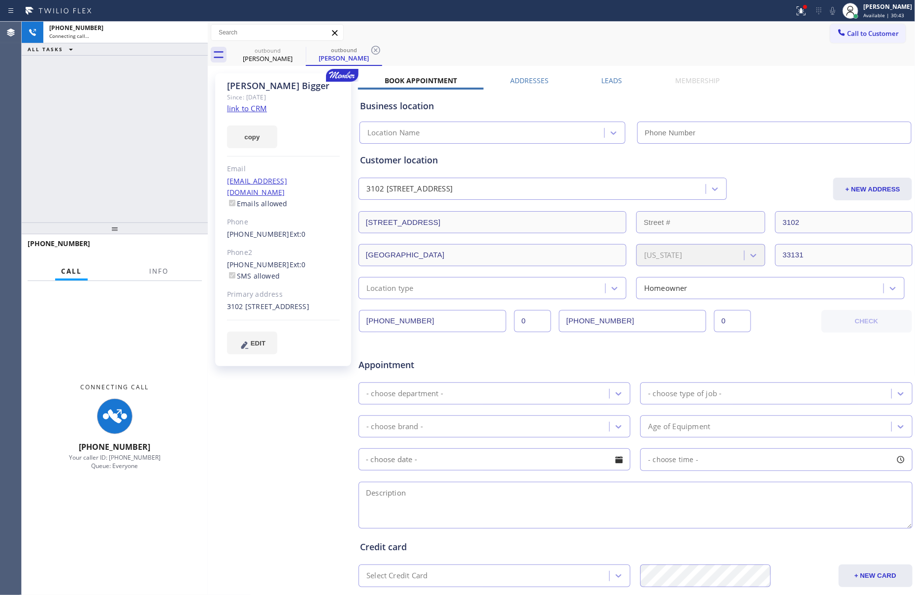
click at [112, 157] on div "[PHONE_NUMBER] Connecting call… ALL TASKS ALL TASKS ACTIVE TASKS TASKS IN WRAP …" at bounding box center [115, 122] width 186 height 201
click at [117, 154] on div "[PHONE_NUMBER] Connecting call… ALL TASKS ALL TASKS ACTIVE TASKS TASKS IN WRAP …" at bounding box center [115, 122] width 186 height 201
type input "[PHONE_NUMBER]"
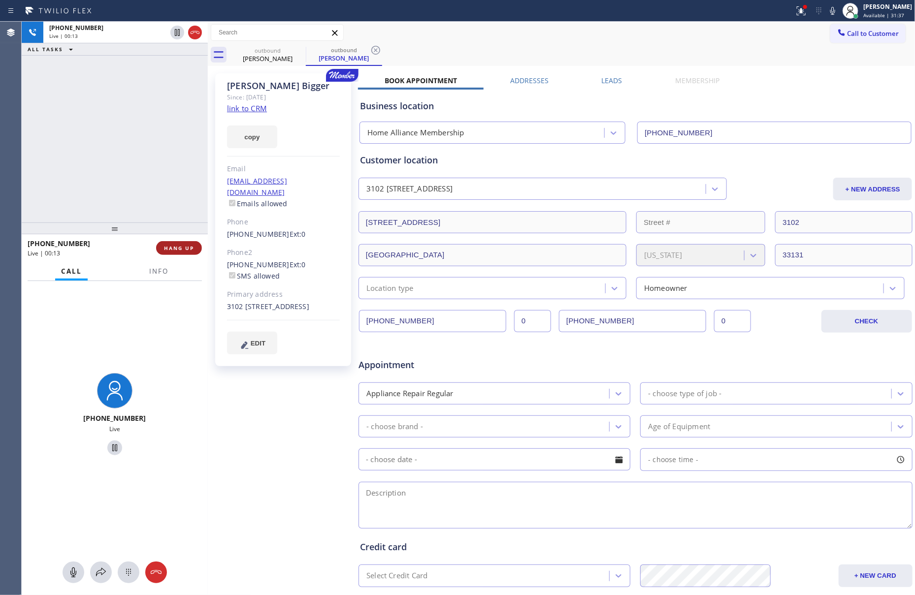
click at [179, 247] on span "HANG UP" at bounding box center [179, 248] width 30 height 7
click at [137, 118] on div "[PHONE_NUMBER] Live | 00:13 ALL TASKS ALL TASKS ACTIVE TASKS TASKS IN WRAP UP" at bounding box center [115, 122] width 186 height 201
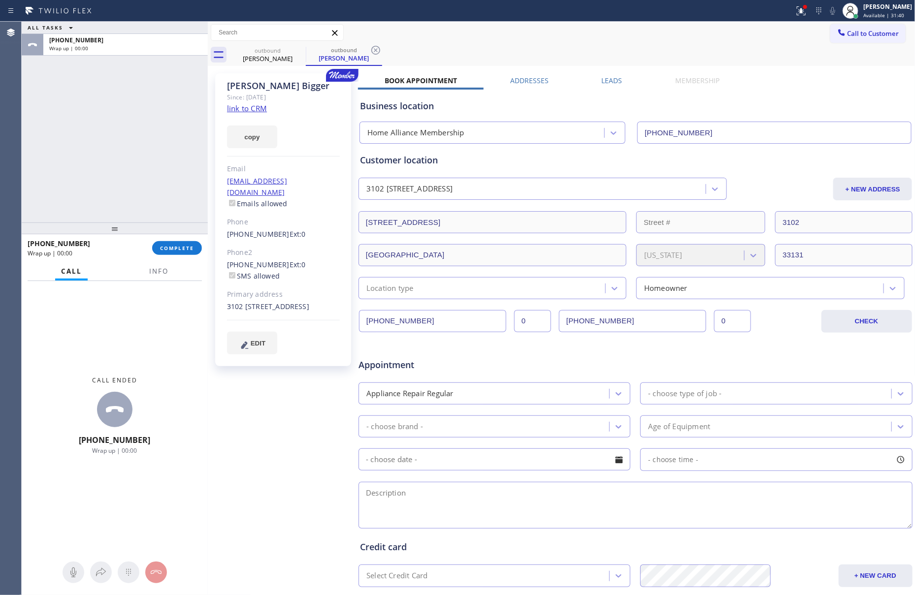
click at [614, 83] on label "Leads" at bounding box center [612, 80] width 21 height 9
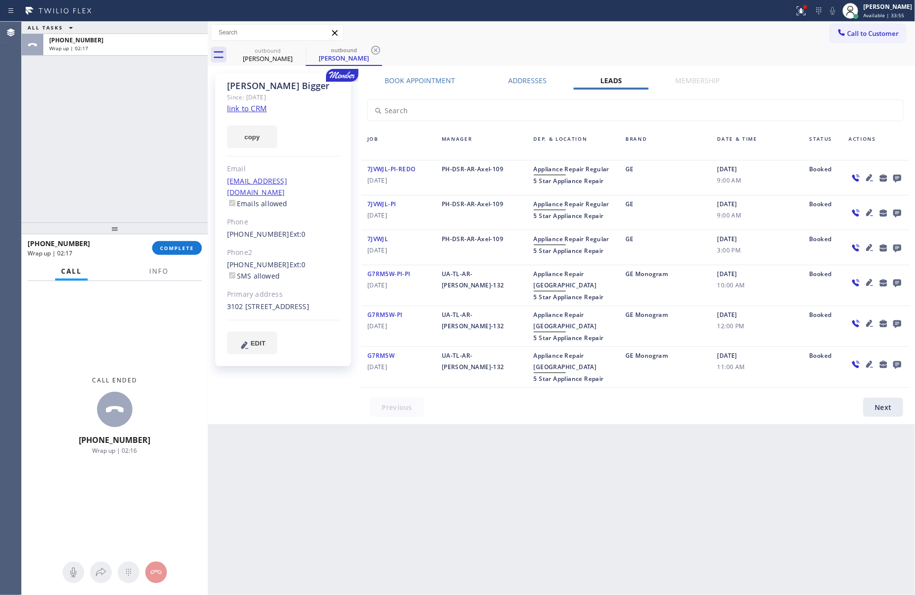
click at [142, 227] on div "ALL TASKS ALL TASKS ACTIVE TASKS TASKS IN WRAP UP [PHONE_NUMBER] Wrap up | 02:1…" at bounding box center [115, 309] width 186 height 574
click at [182, 247] on span "COMPLETE" at bounding box center [177, 248] width 34 height 7
click at [179, 143] on div "ALL TASKS ALL TASKS ACTIVE TASKS TASKS IN WRAP UP [PHONE_NUMBER] Wrap up | 02:17" at bounding box center [115, 122] width 186 height 201
click at [179, 143] on div "ALL TASKS ALL TASKS ACTIVE TASKS TASKS IN WRAP UP [PHONE_NUMBER] Wrap up | 02:18" at bounding box center [115, 122] width 186 height 201
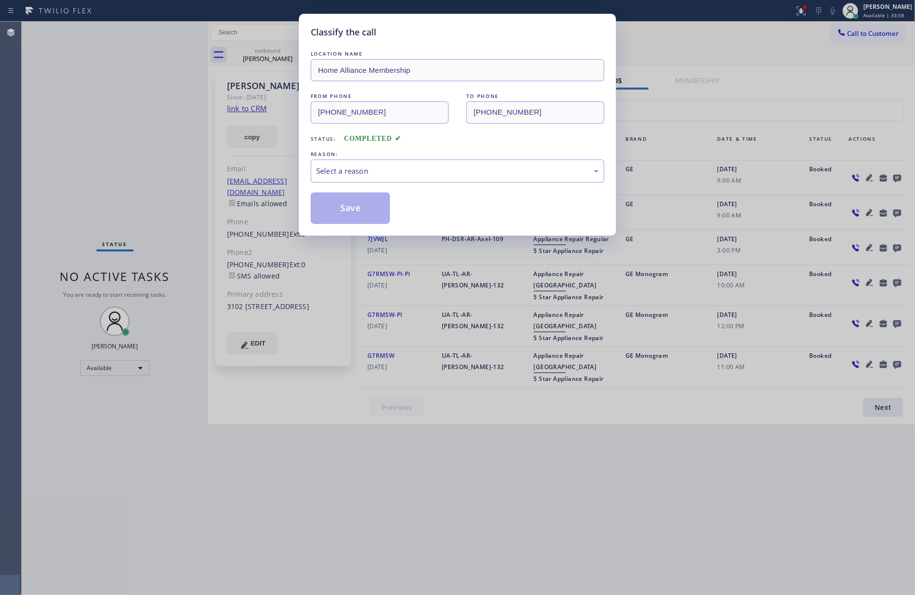
click at [352, 169] on div "Select a reason" at bounding box center [457, 170] width 283 height 11
click at [346, 214] on button "Save" at bounding box center [350, 209] width 79 height 32
click at [120, 114] on div "Classify the call LOCATION NAME Home Alliance Membership FROM PHONE [PHONE_NUMB…" at bounding box center [457, 297] width 915 height 595
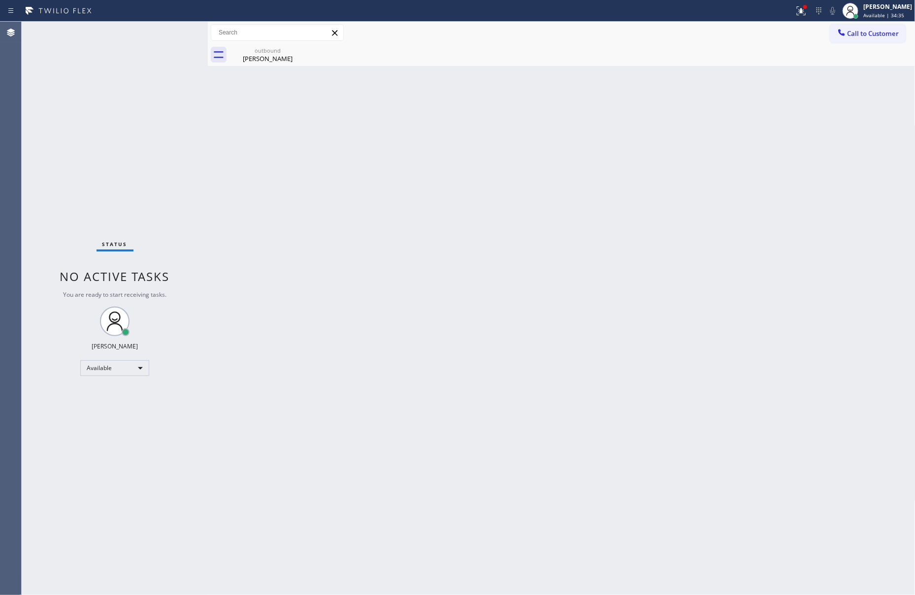
click at [474, 281] on div "Back to Dashboard Change Sender ID Customers Technicians Select a contact Outbo…" at bounding box center [562, 309] width 708 height 574
click at [476, 134] on div "Back to Dashboard Change Sender ID Customers Technicians Select a contact Outbo…" at bounding box center [562, 309] width 708 height 574
drag, startPoint x: 656, startPoint y: 361, endPoint x: 910, endPoint y: 80, distance: 379.3
click at [682, 346] on div "Back to Dashboard Change Sender ID Customers Technicians Select a contact Outbo…" at bounding box center [562, 309] width 708 height 574
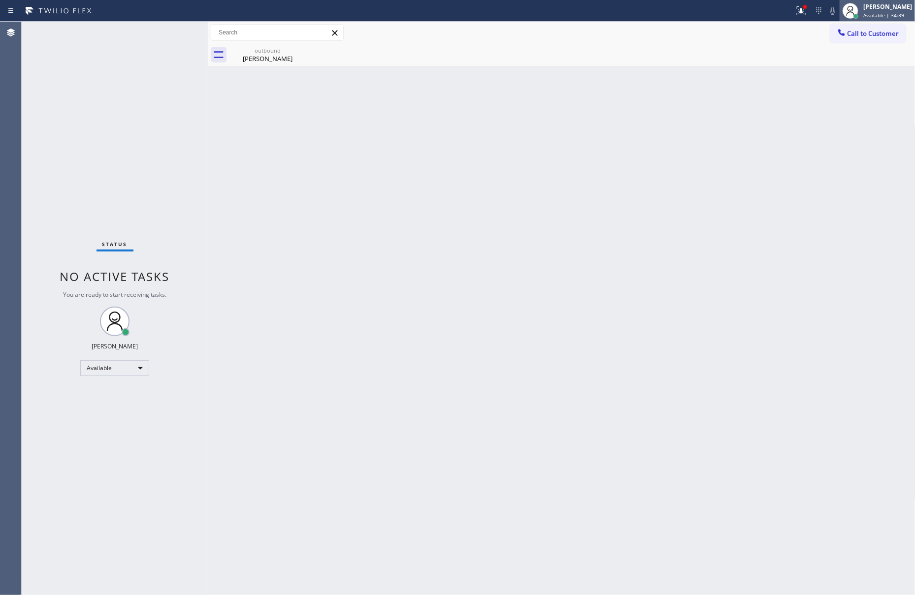
click at [885, 19] on div "[PERSON_NAME] Available | 34:39" at bounding box center [877, 11] width 75 height 22
drag, startPoint x: 650, startPoint y: 103, endPoint x: 898, endPoint y: 76, distance: 249.2
click at [685, 104] on div "Back to Dashboard Change Sender ID Customers Technicians Select a contact Outbo…" at bounding box center [562, 309] width 708 height 574
click at [890, 33] on span "Call to Customer" at bounding box center [873, 33] width 52 height 9
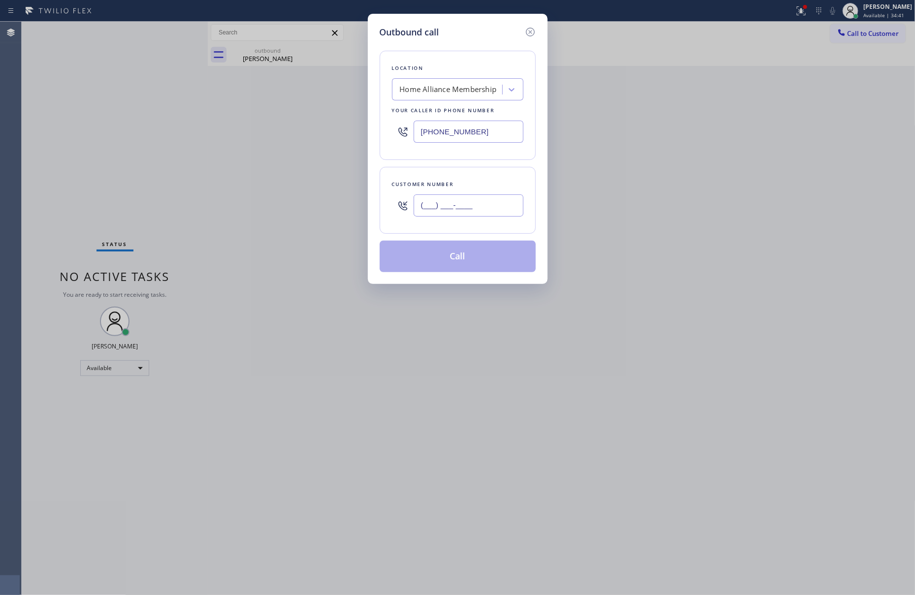
click at [469, 204] on input "(___) ___-____" at bounding box center [469, 206] width 110 height 22
paste input "727) 403-2029"
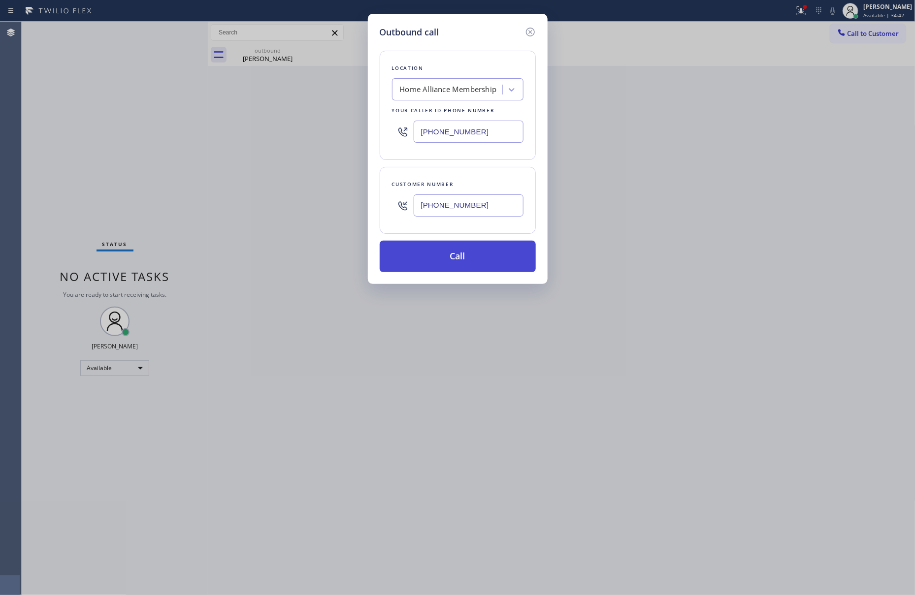
type input "[PHONE_NUMBER]"
click at [476, 263] on button "Call" at bounding box center [458, 257] width 156 height 32
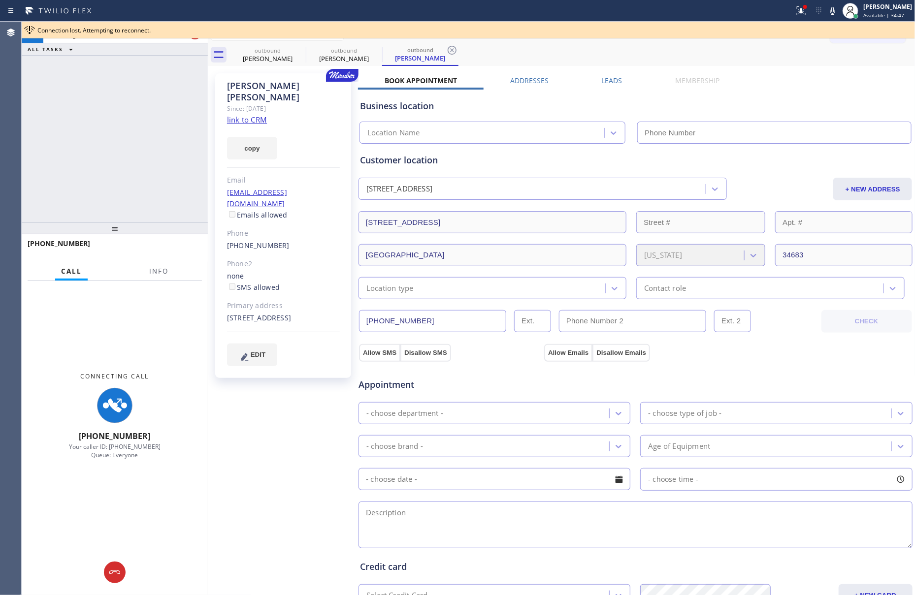
type input "[PHONE_NUMBER]"
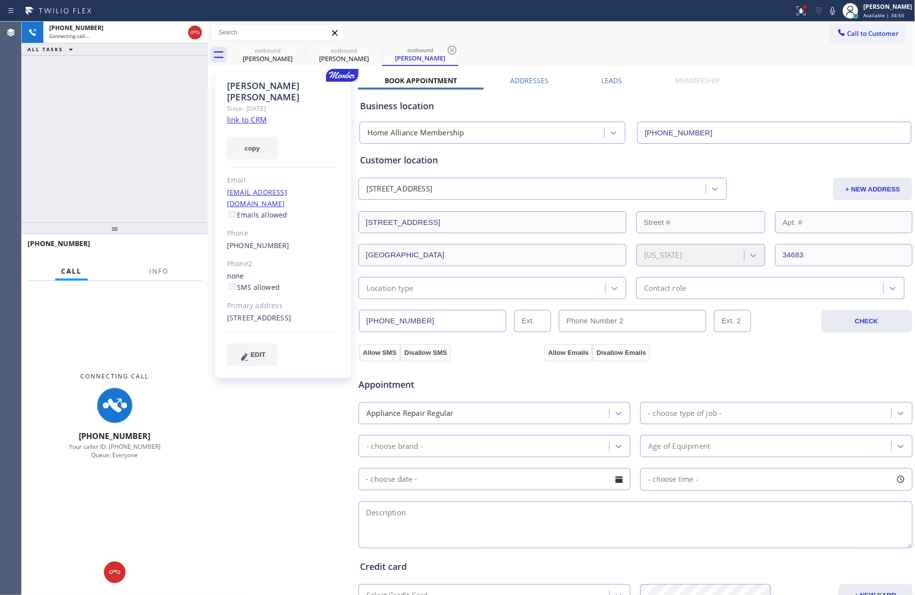
click at [117, 163] on div "[PHONE_NUMBER] Connecting call… ALL TASKS ALL TASKS ACTIVE TASKS TASKS IN WRAP …" at bounding box center [115, 122] width 186 height 201
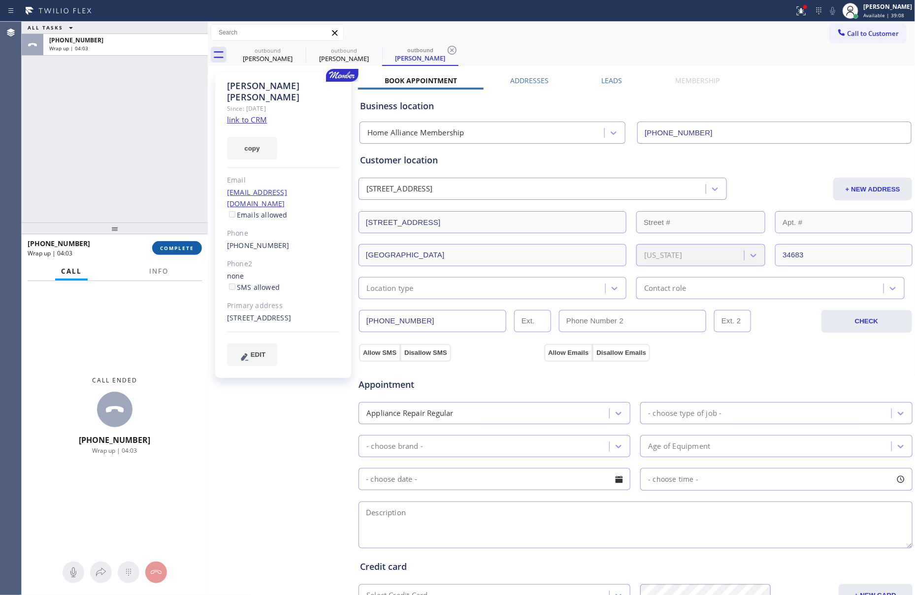
drag, startPoint x: 173, startPoint y: 248, endPoint x: 156, endPoint y: 123, distance: 126.8
click at [173, 244] on button "COMPLETE" at bounding box center [177, 248] width 50 height 14
click at [156, 123] on div "ALL TASKS ALL TASKS ACTIVE TASKS TASKS IN WRAP UP [PHONE_NUMBER] Wrap up | 04:03" at bounding box center [115, 122] width 186 height 201
click at [156, 123] on div "ALL TASKS ALL TASKS ACTIVE TASKS TASKS IN WRAP UP [PHONE_NUMBER] Wrap up | 04:04" at bounding box center [115, 122] width 186 height 201
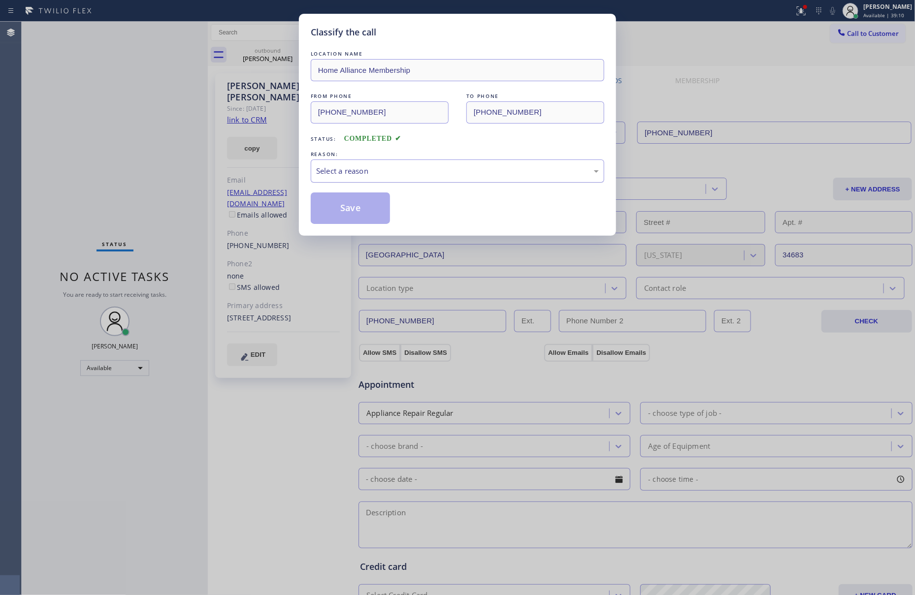
click at [374, 170] on div "Select a reason" at bounding box center [457, 170] width 283 height 11
click at [368, 210] on button "Save" at bounding box center [350, 209] width 79 height 32
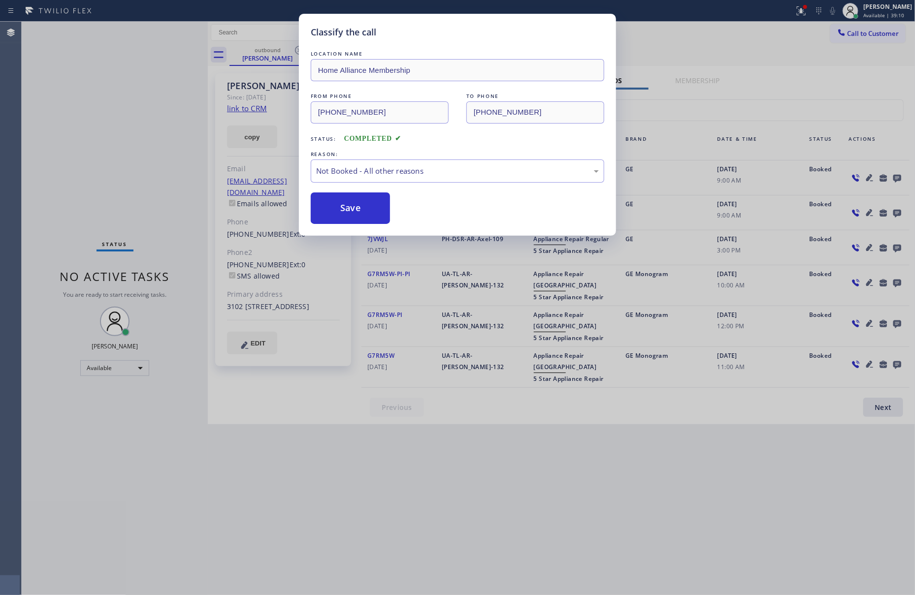
click at [368, 210] on button "Save" at bounding box center [350, 209] width 79 height 32
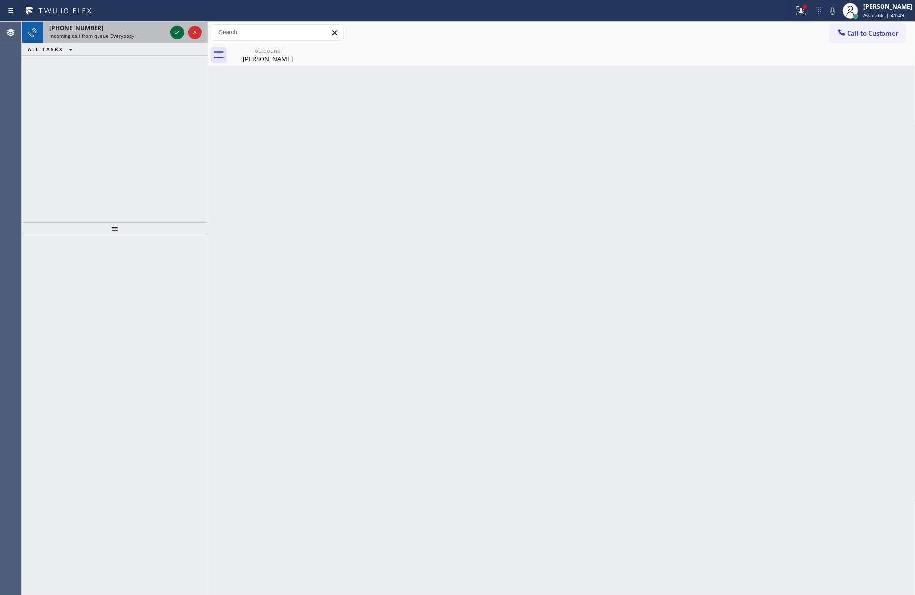
click at [173, 32] on icon at bounding box center [177, 33] width 12 height 12
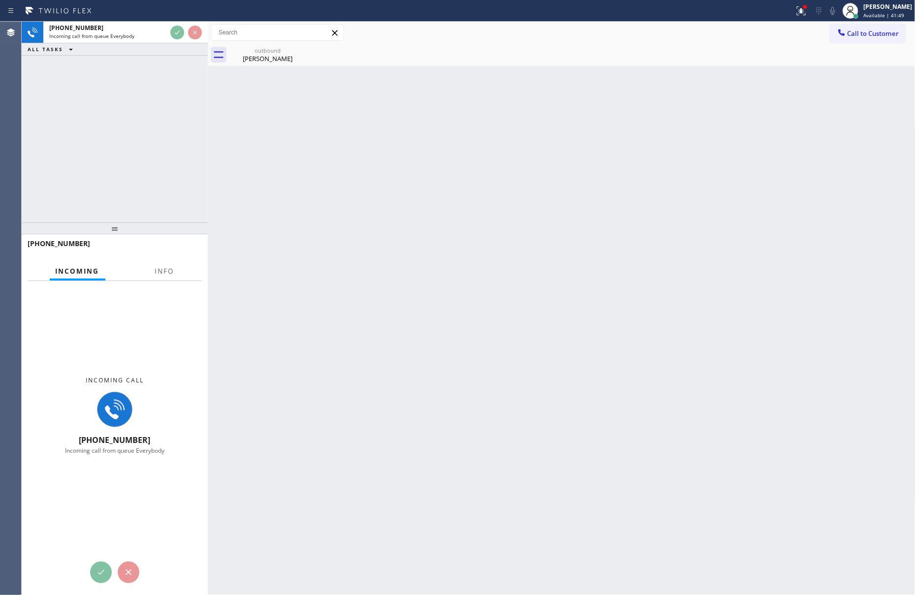
click at [163, 148] on div "[PHONE_NUMBER] Incoming call from queue Everybody ALL TASKS ALL TASKS ACTIVE TA…" at bounding box center [115, 122] width 186 height 201
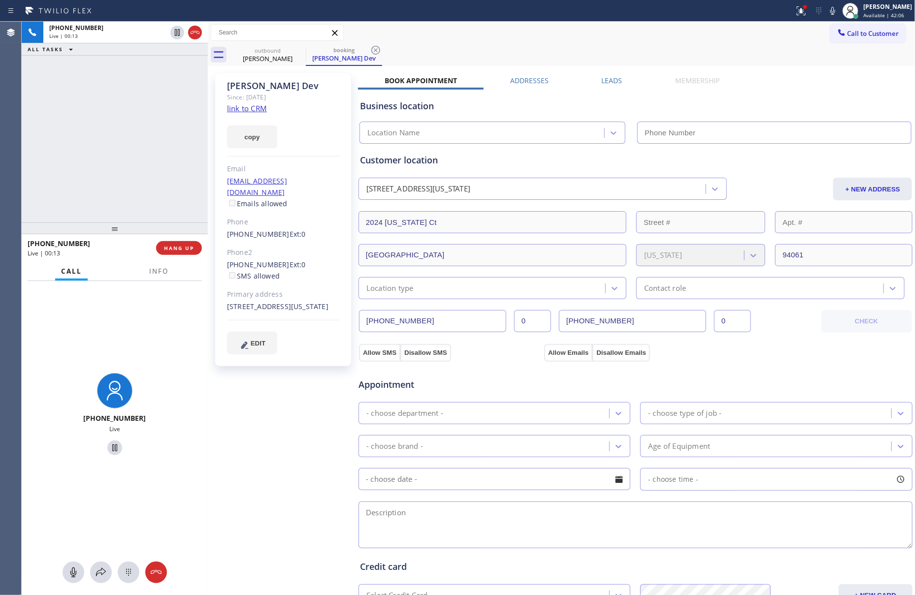
click at [250, 111] on link "link to CRM" at bounding box center [247, 108] width 40 height 10
drag, startPoint x: 114, startPoint y: 204, endPoint x: 120, endPoint y: 225, distance: 21.6
click at [120, 225] on div "[PHONE_NUMBER] Live | 04:43 ALL TASKS ALL TASKS ACTIVE TASKS TASKS IN WRAP UP […" at bounding box center [115, 309] width 186 height 574
drag, startPoint x: 69, startPoint y: 575, endPoint x: 148, endPoint y: 183, distance: 399.7
click at [69, 574] on icon at bounding box center [73, 573] width 12 height 12
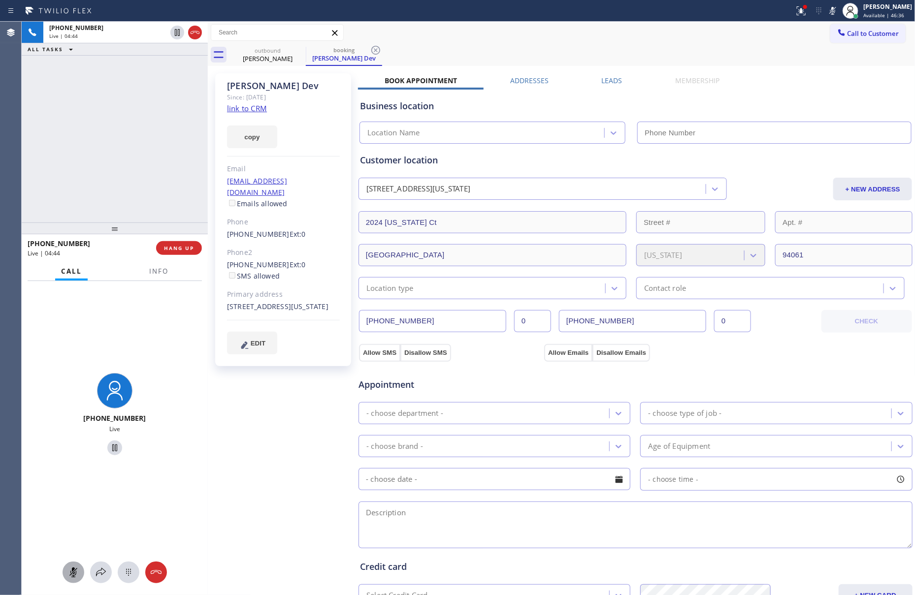
click at [156, 130] on div "[PHONE_NUMBER] Live | 04:44 ALL TASKS ALL TASKS ACTIVE TASKS TASKS IN WRAP UP" at bounding box center [115, 122] width 186 height 201
click at [69, 574] on icon at bounding box center [73, 573] width 12 height 12
click at [101, 185] on div "[PHONE_NUMBER] Live | 04:57 ALL TASKS ALL TASKS ACTIVE TASKS TASKS IN WRAP UP" at bounding box center [115, 122] width 186 height 201
click at [101, 185] on div "[PHONE_NUMBER] Live | 04:58 ALL TASKS ALL TASKS ACTIVE TASKS TASKS IN WRAP UP" at bounding box center [115, 122] width 186 height 201
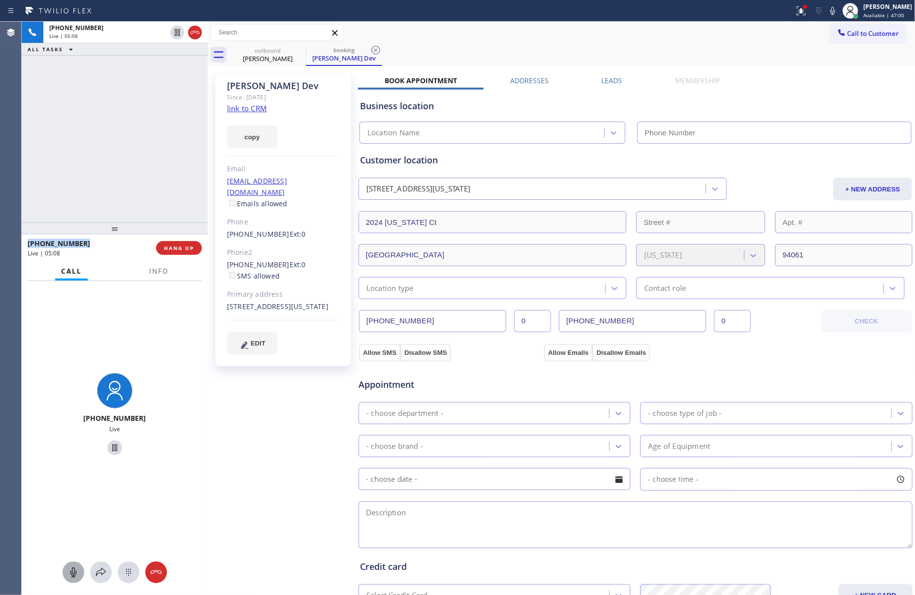
click at [60, 120] on div "[PHONE_NUMBER] Live | 05:08 ALL TASKS ALL TASKS ACTIVE TASKS TASKS IN WRAP UP" at bounding box center [115, 122] width 186 height 201
click at [70, 574] on icon at bounding box center [73, 573] width 12 height 12
drag, startPoint x: 114, startPoint y: 187, endPoint x: 203, endPoint y: 380, distance: 212.8
click at [116, 187] on div "[PHONE_NUMBER] Live | 05:24 ALL TASKS ALL TASKS ACTIVE TASKS TASKS IN WRAP UP" at bounding box center [115, 122] width 186 height 201
drag, startPoint x: 84, startPoint y: 241, endPoint x: 33, endPoint y: 244, distance: 51.3
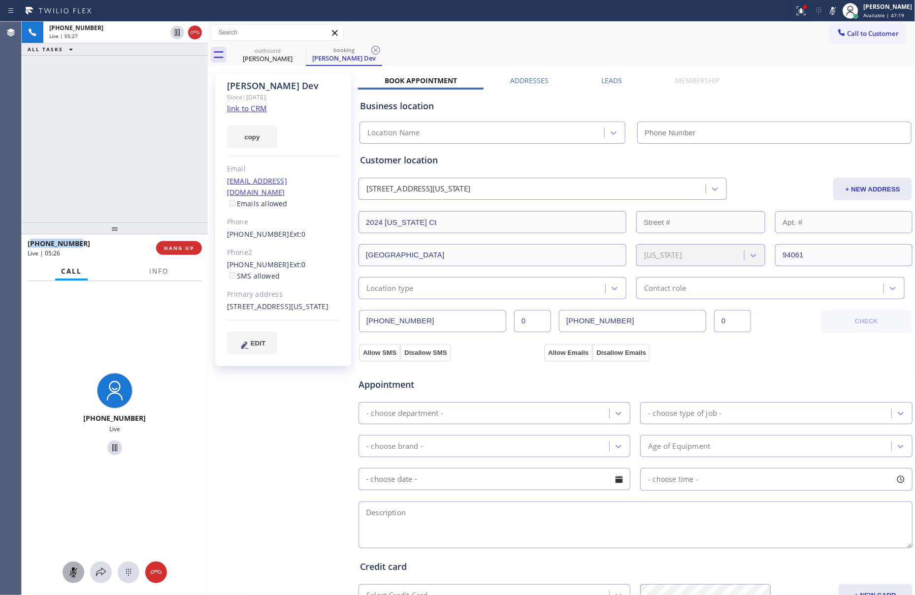
click at [33, 244] on div "[PHONE_NUMBER]" at bounding box center [89, 243] width 122 height 9
click at [93, 111] on div "[PHONE_NUMBER] Live | 05:27 ALL TASKS ALL TASKS ACTIVE TASKS TASKS IN WRAP UP" at bounding box center [115, 122] width 186 height 201
click at [167, 267] on span "Info" at bounding box center [158, 271] width 19 height 9
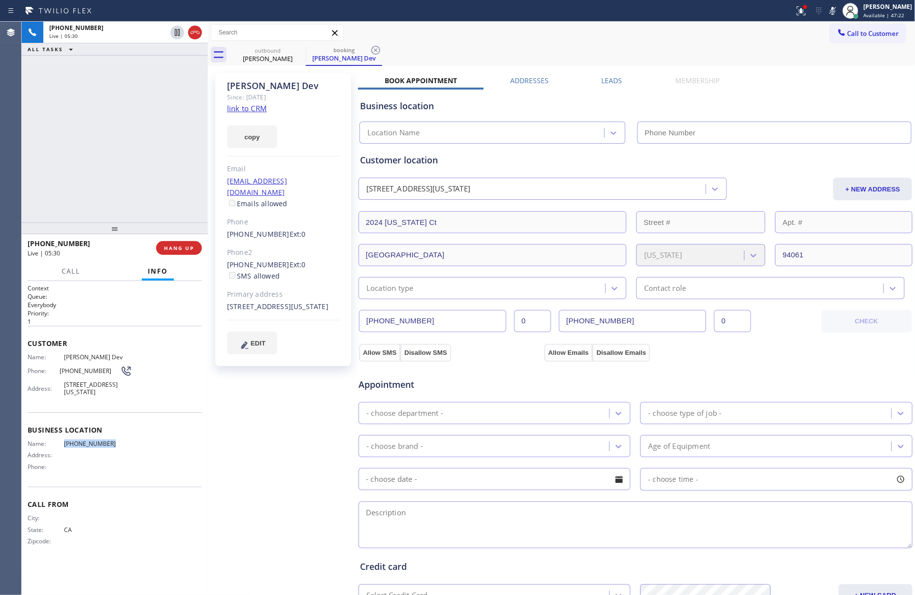
drag, startPoint x: 64, startPoint y: 445, endPoint x: 126, endPoint y: 445, distance: 62.5
click at [126, 445] on span "[PHONE_NUMBER]" at bounding box center [98, 443] width 68 height 7
copy span "[PHONE_NUMBER]"
click at [104, 207] on div "[PHONE_NUMBER] Live | 06:51 ALL TASKS ALL TASKS ACTIVE TASKS TASKS IN WRAP UP" at bounding box center [115, 122] width 186 height 201
click at [68, 267] on span "Call" at bounding box center [71, 271] width 19 height 9
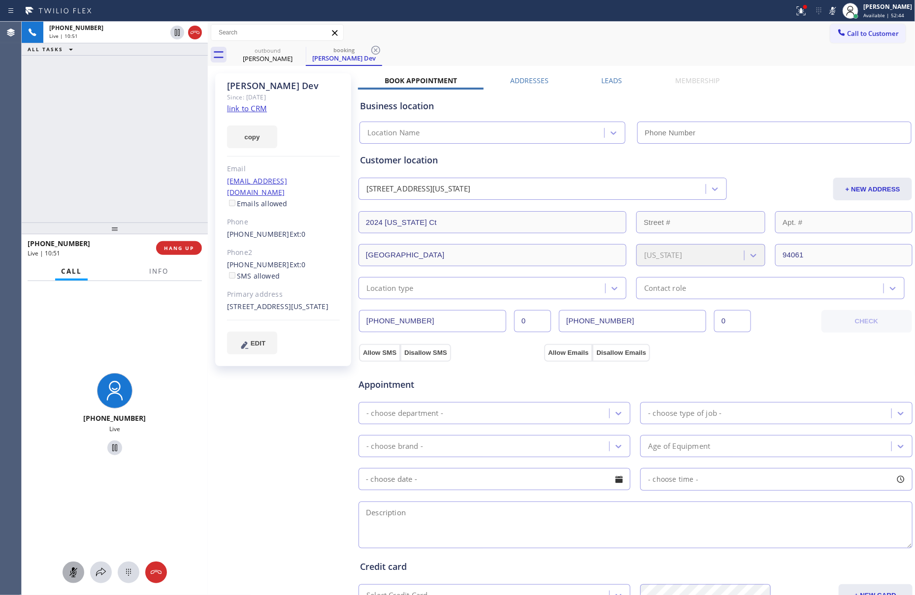
click at [118, 162] on div "[PHONE_NUMBER] Live | 10:51 ALL TASKS ALL TASKS ACTIVE TASKS TASKS IN WRAP UP" at bounding box center [115, 122] width 186 height 201
click at [75, 573] on icon at bounding box center [73, 573] width 12 height 12
click at [96, 148] on div "[PHONE_NUMBER] Live | 11:59 ALL TASKS ALL TASKS ACTIVE TASKS TASKS IN WRAP UP" at bounding box center [115, 122] width 186 height 201
click at [95, 114] on div "[PHONE_NUMBER] Live | 12:18 ALL TASKS ALL TASKS ACTIVE TASKS TASKS IN WRAP UP" at bounding box center [115, 122] width 186 height 201
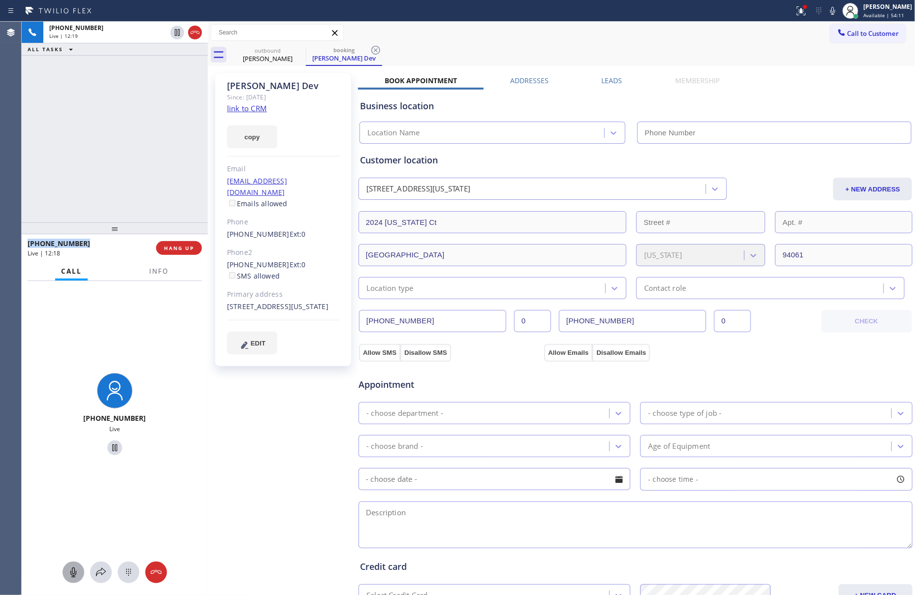
click at [95, 114] on div "[PHONE_NUMBER] Live | 12:19 ALL TASKS ALL TASKS ACTIVE TASKS TASKS IN WRAP UP" at bounding box center [115, 122] width 186 height 201
click at [95, 114] on div "[PHONE_NUMBER] Live | 12:20 ALL TASKS ALL TASKS ACTIVE TASKS TASKS IN WRAP UP" at bounding box center [115, 122] width 186 height 201
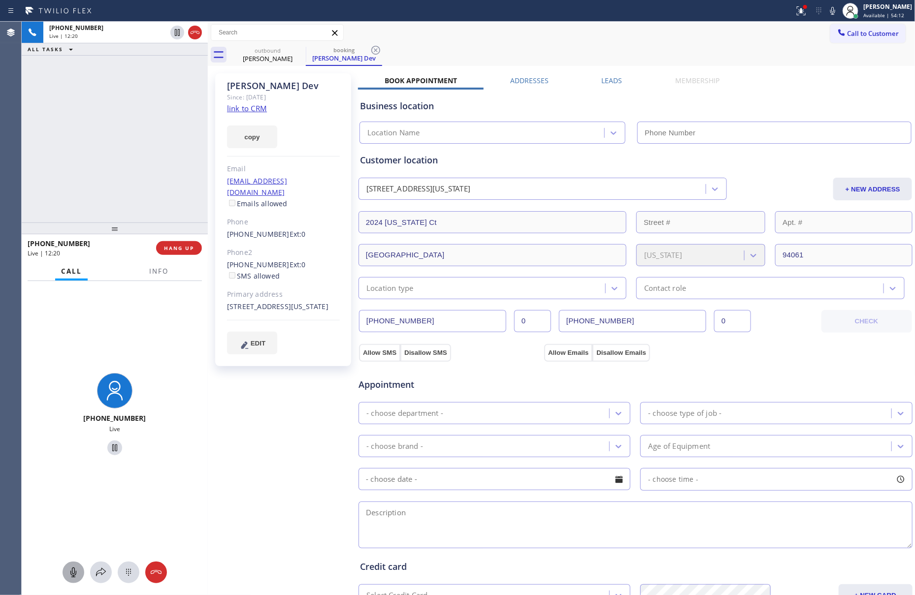
click at [94, 123] on div "[PHONE_NUMBER] Live | 12:20 ALL TASKS ALL TASKS ACTIVE TASKS TASKS IN WRAP UP" at bounding box center [115, 122] width 186 height 201
click at [55, 179] on div "[PHONE_NUMBER] Live | 12:26 ALL TASKS ALL TASKS ACTIVE TASKS TASKS IN WRAP UP" at bounding box center [115, 122] width 186 height 201
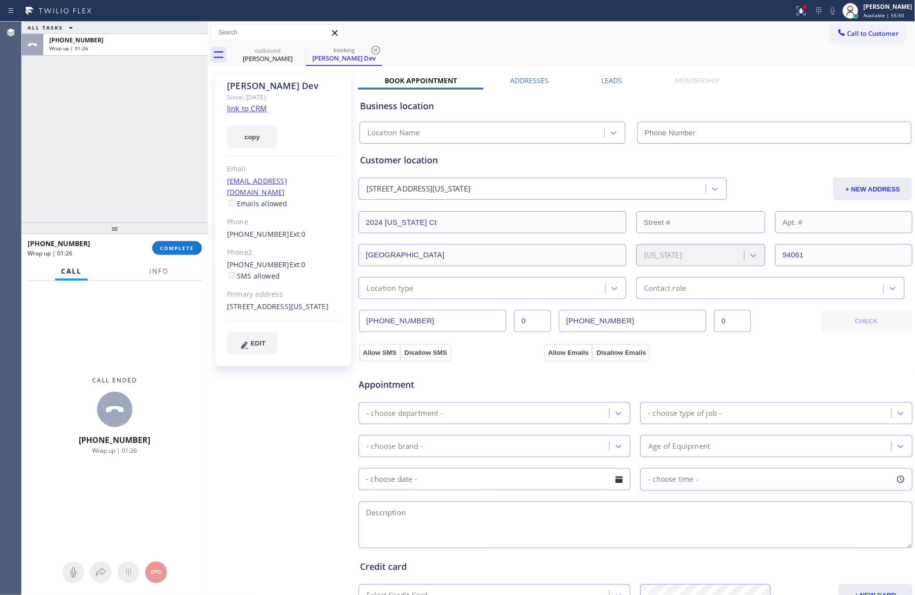
click at [541, 414] on div "- choose department -" at bounding box center [485, 413] width 248 height 17
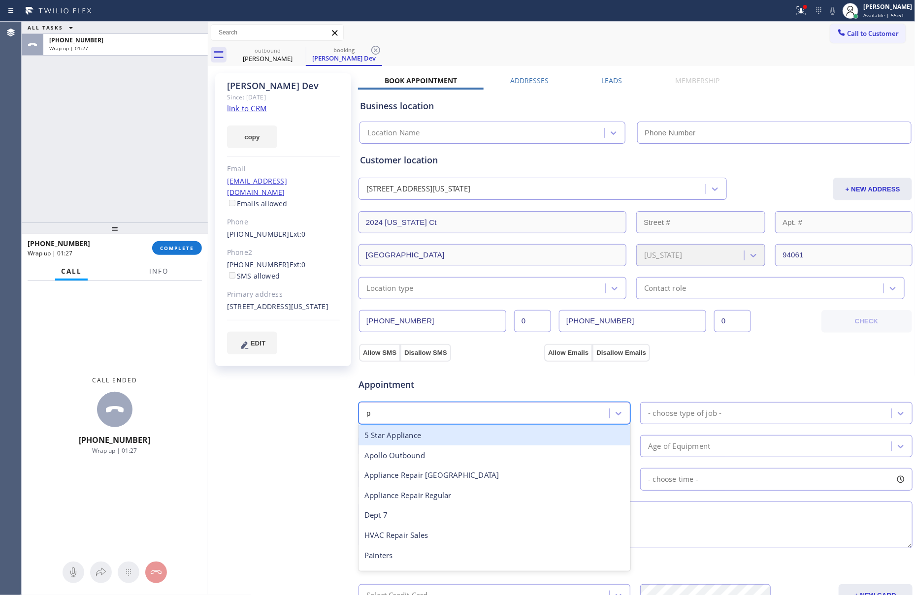
type input "pl"
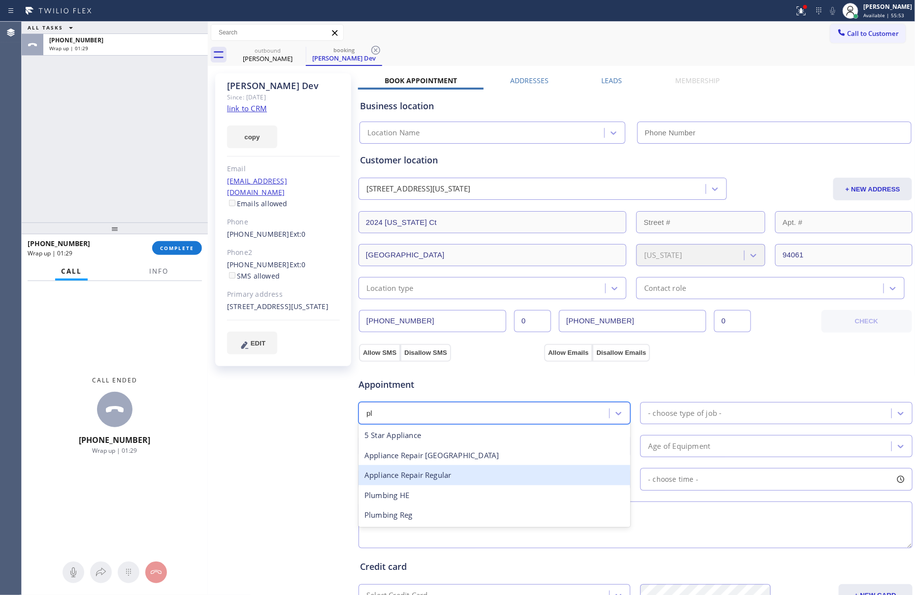
click at [458, 480] on div "Appliance Repair Regular" at bounding box center [494, 475] width 272 height 20
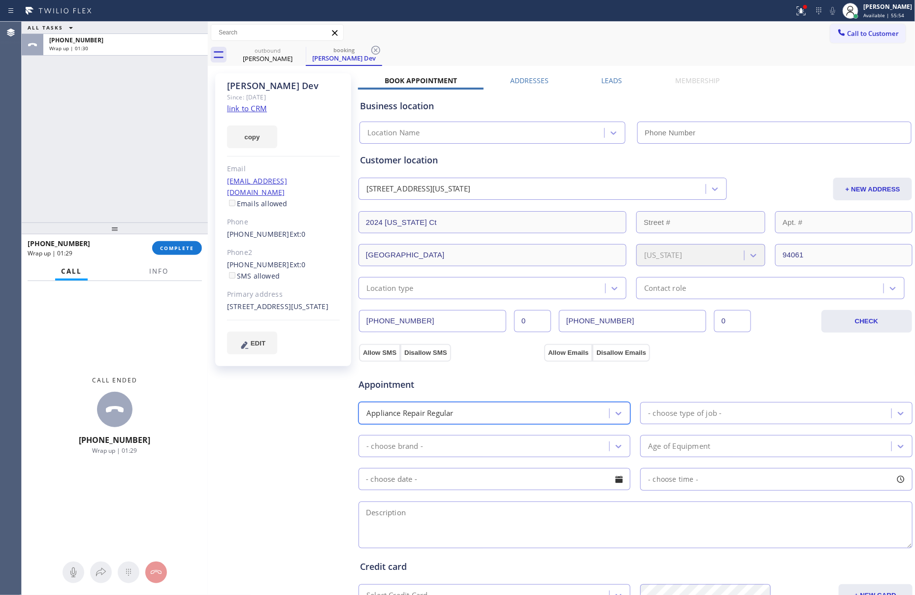
click at [696, 415] on div "- choose type of job -" at bounding box center [684, 413] width 73 height 11
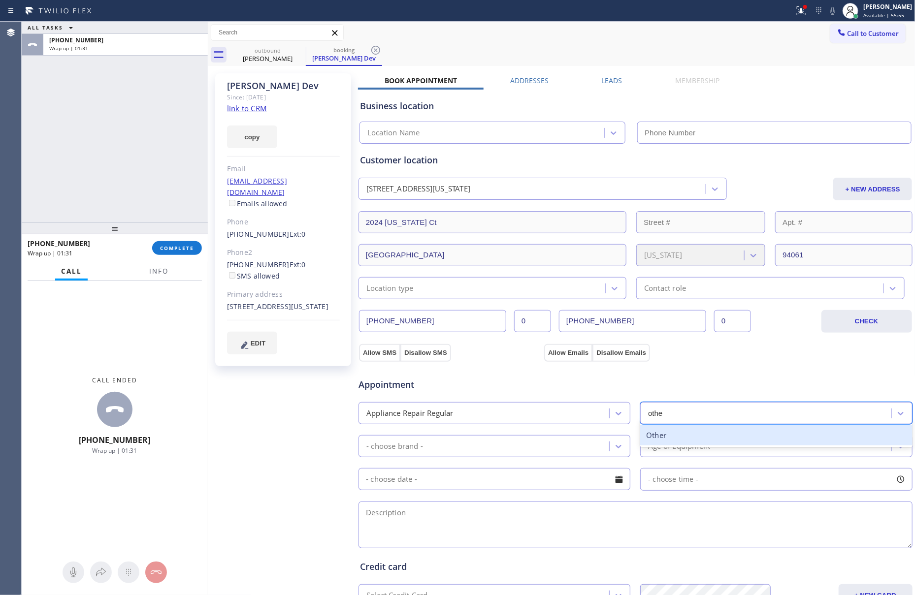
type input "other"
click at [676, 411] on div "other" at bounding box center [767, 413] width 248 height 17
click at [676, 414] on div "- choose type of job -" at bounding box center [684, 413] width 73 height 11
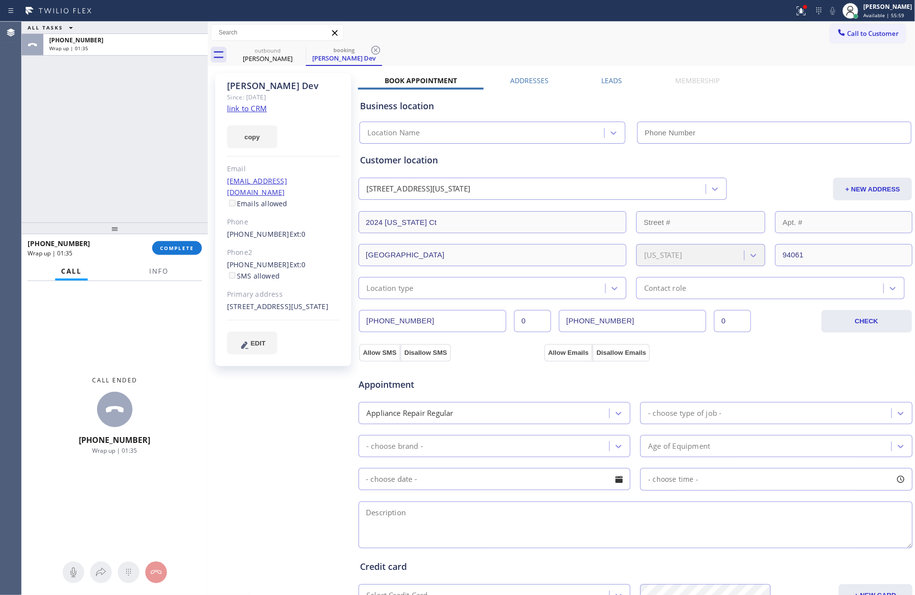
click at [535, 357] on div "Allow SMS Disallow SMS" at bounding box center [449, 353] width 185 height 18
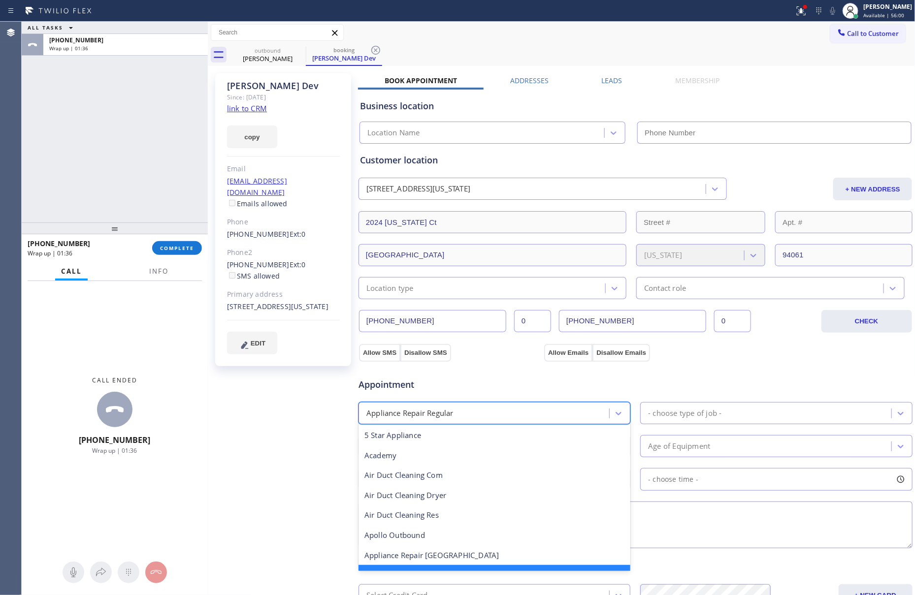
click at [445, 408] on div "Appliance Repair Regular" at bounding box center [485, 413] width 248 height 17
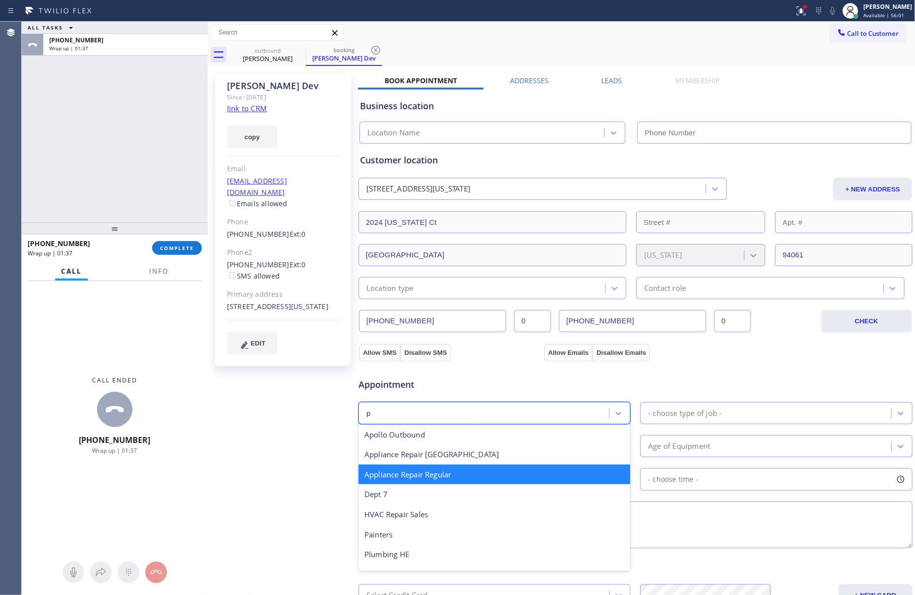
type input "pl"
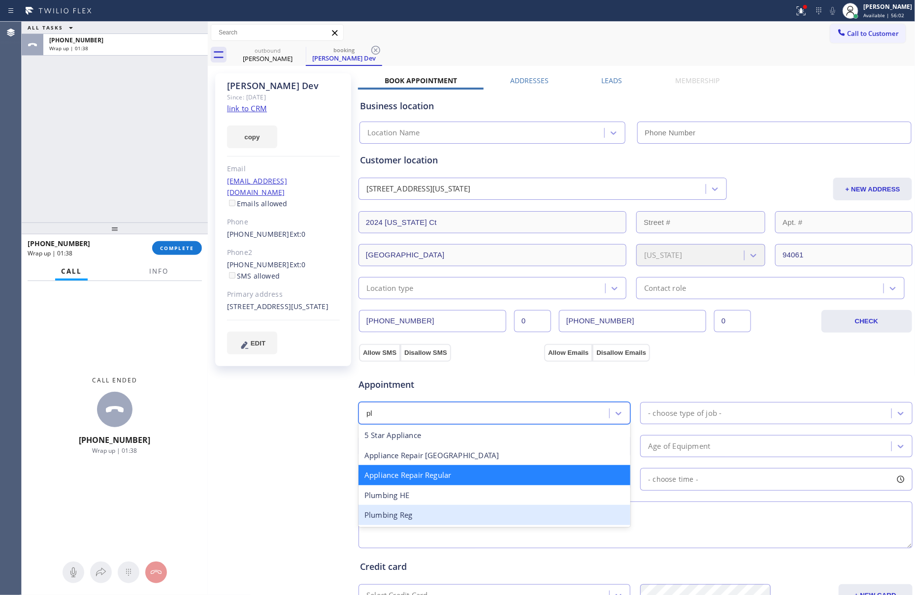
click at [393, 521] on div "Plumbing Reg" at bounding box center [494, 515] width 272 height 20
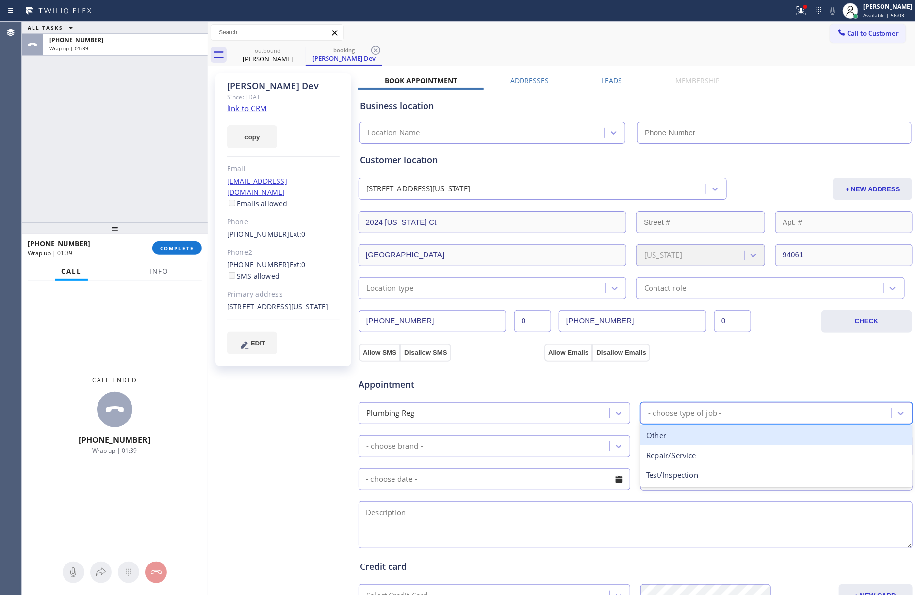
click at [748, 414] on div "- choose type of job -" at bounding box center [767, 413] width 248 height 17
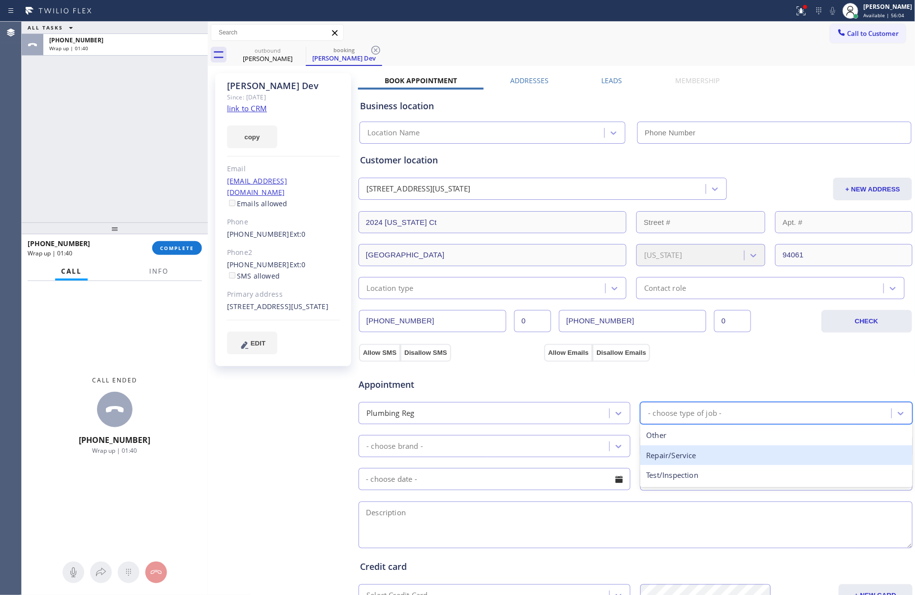
click at [696, 459] on div "Repair/Service" at bounding box center [776, 456] width 272 height 20
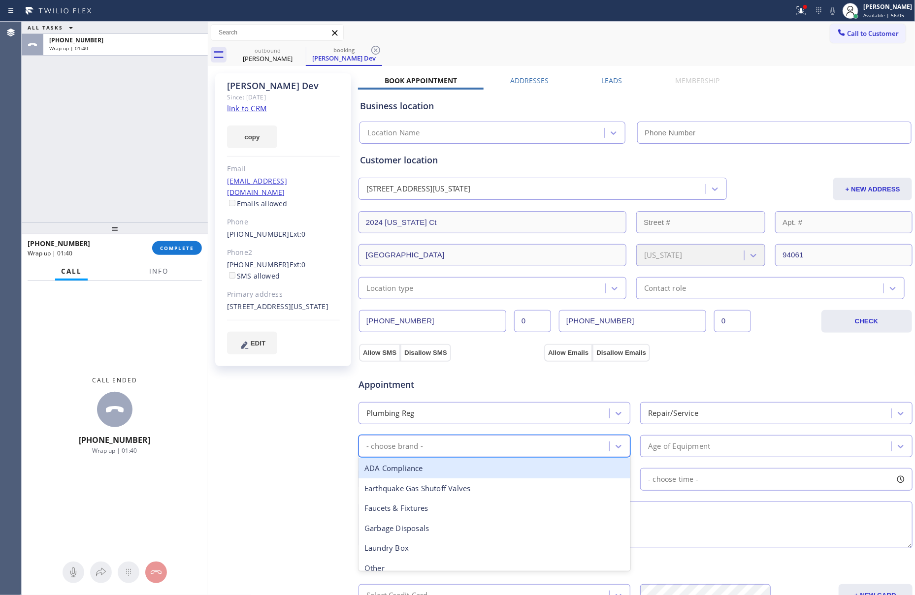
click at [504, 437] on div "- choose brand -" at bounding box center [494, 446] width 272 height 22
type input "o"
type input "c"
type input "toi"
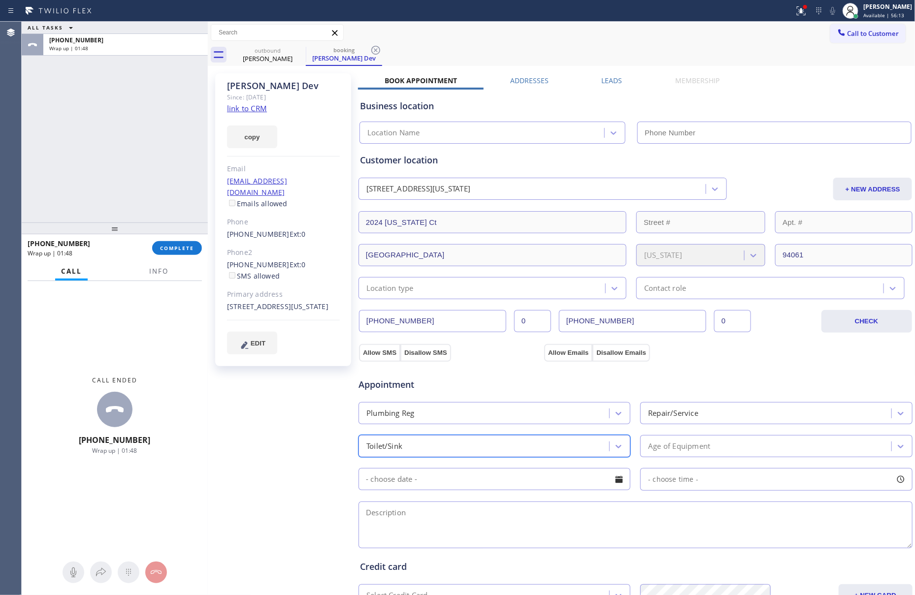
click at [576, 512] on textarea at bounding box center [635, 525] width 554 height 47
click at [417, 523] on textarea "REFER" at bounding box center [635, 525] width 554 height 47
paste textarea "it's not safe for out tech to go"
click at [422, 532] on textarea "REFER - it's not safe for out tech to go / DUE TO BIO HAZARD WASTE" at bounding box center [635, 525] width 554 height 47
paste textarea "clogged issue on the bathroom with bio hazard waste. property manager - house […"
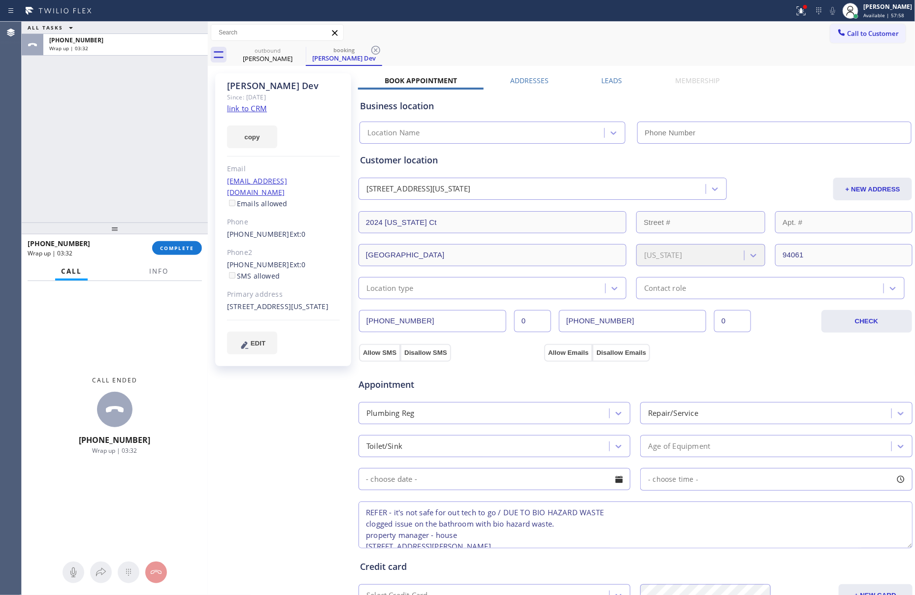
scroll to position [4, 0]
type textarea "REFER - it's not safe for out tech to go / DUE TO BIO HAZARD WASTE clogged issu…"
click at [151, 131] on div "ALL TASKS ALL TASKS ACTIVE TASKS TASKS IN WRAP UP [PHONE_NUMBER] Wrap up | 03:36" at bounding box center [115, 122] width 186 height 201
click at [710, 188] on icon at bounding box center [715, 189] width 10 height 10
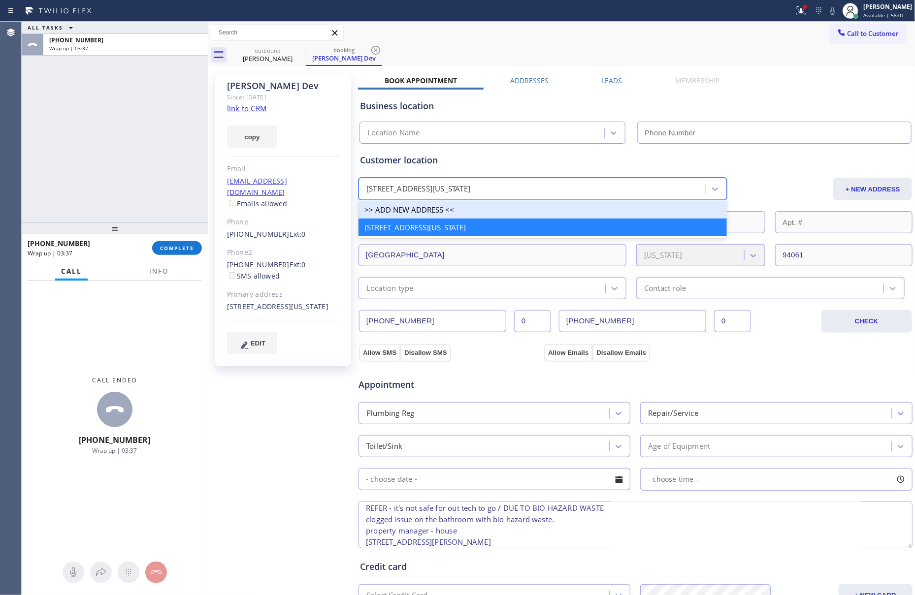
click at [479, 208] on div ">> ADD NEW ADDRESS <<" at bounding box center [542, 210] width 368 height 18
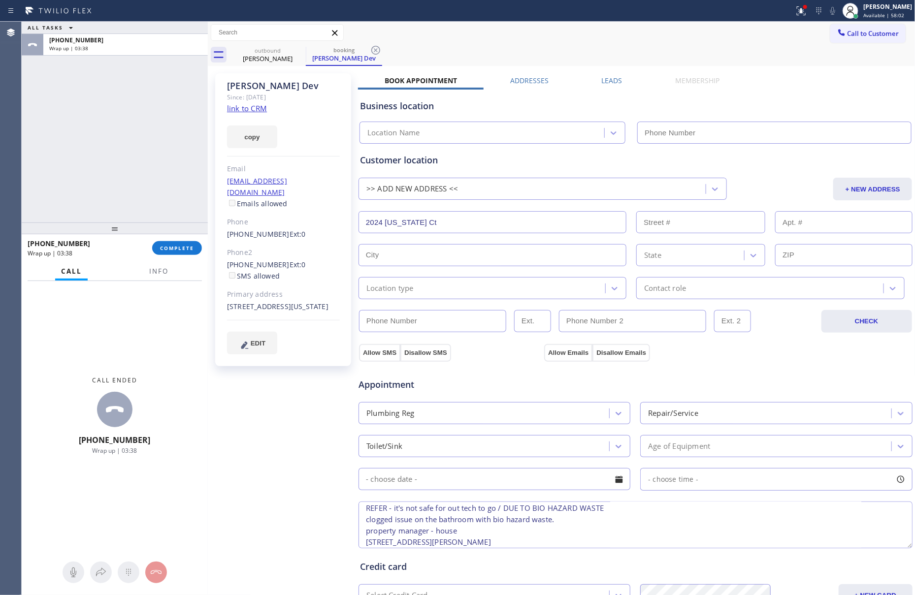
drag, startPoint x: 470, startPoint y: 225, endPoint x: 315, endPoint y: 227, distance: 155.6
click at [315, 227] on div "[PERSON_NAME] Dev Since: [DATE] link to CRM copy Email [EMAIL_ADDRESS][DOMAIN_N…" at bounding box center [561, 397] width 703 height 658
paste input "[STREET_ADDRESS][PERSON_NAME]"
type input "[STREET_ADDRESS][PERSON_NAME]"
type input "2022"
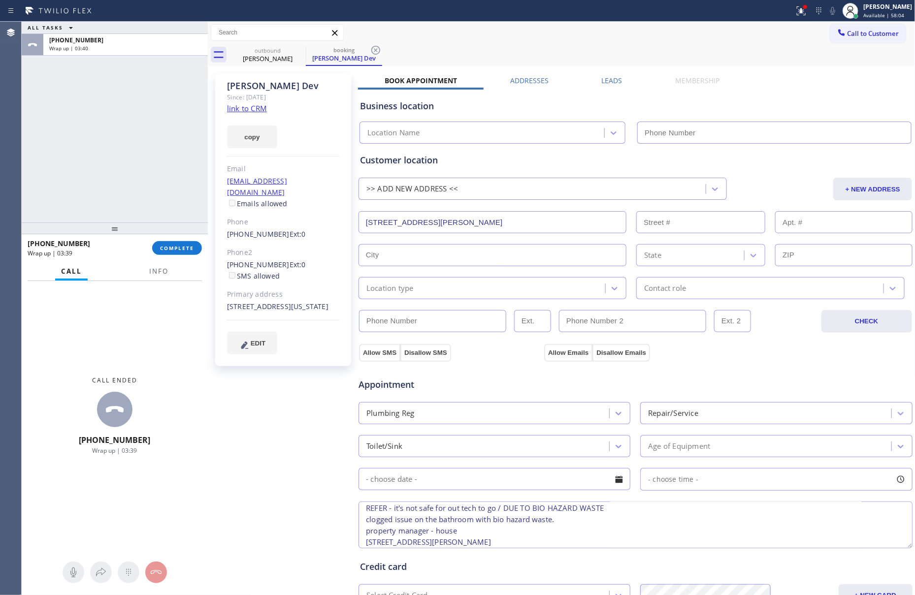
type input "[GEOGRAPHIC_DATA]"
type input "90755"
click at [463, 328] on input "(___) ___-____" at bounding box center [432, 321] width 147 height 22
type input "(___) ___-____"
drag, startPoint x: 225, startPoint y: 254, endPoint x: 277, endPoint y: 253, distance: 51.7
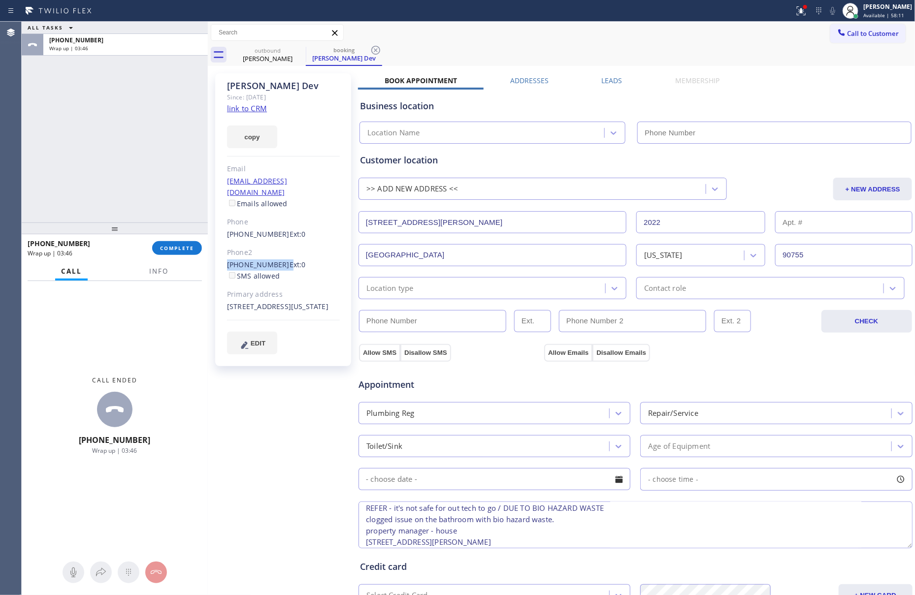
click at [277, 253] on div "[PERSON_NAME] Dev Since: [DATE] link to CRM copy Email [EMAIL_ADDRESS][DOMAIN_N…" at bounding box center [283, 219] width 136 height 293
copy div "[PHONE_NUMBER]"
click at [442, 321] on input "(___) ___-____" at bounding box center [432, 321] width 147 height 22
paste input "650) 885-9166"
type input "[PHONE_NUMBER]"
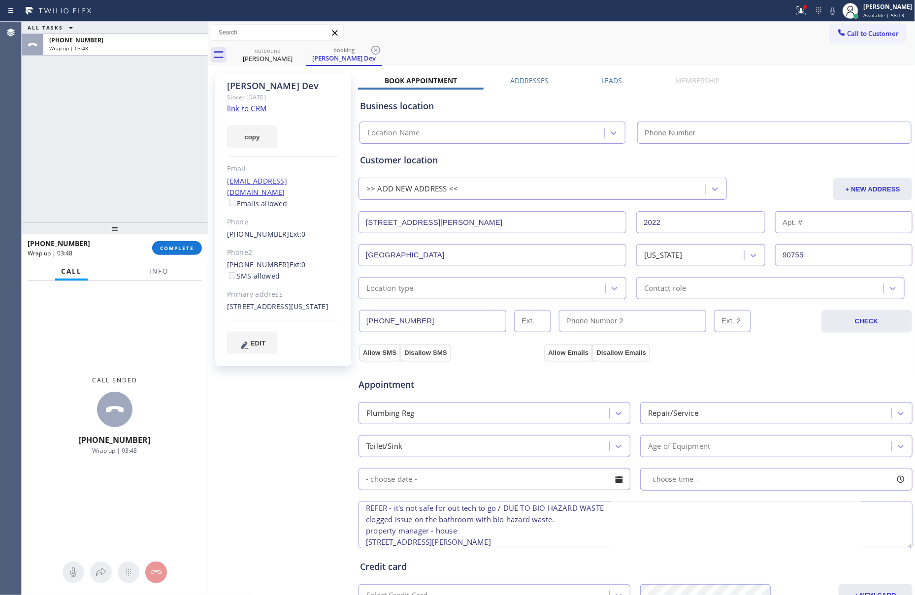
click at [457, 290] on div "Location type" at bounding box center [483, 288] width 244 height 17
type input "HOU"
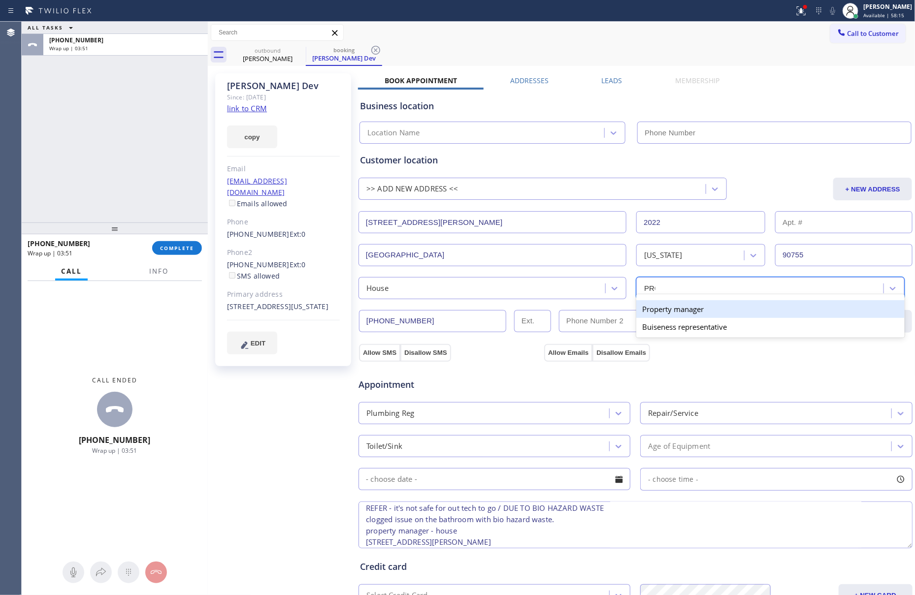
type input "PROP"
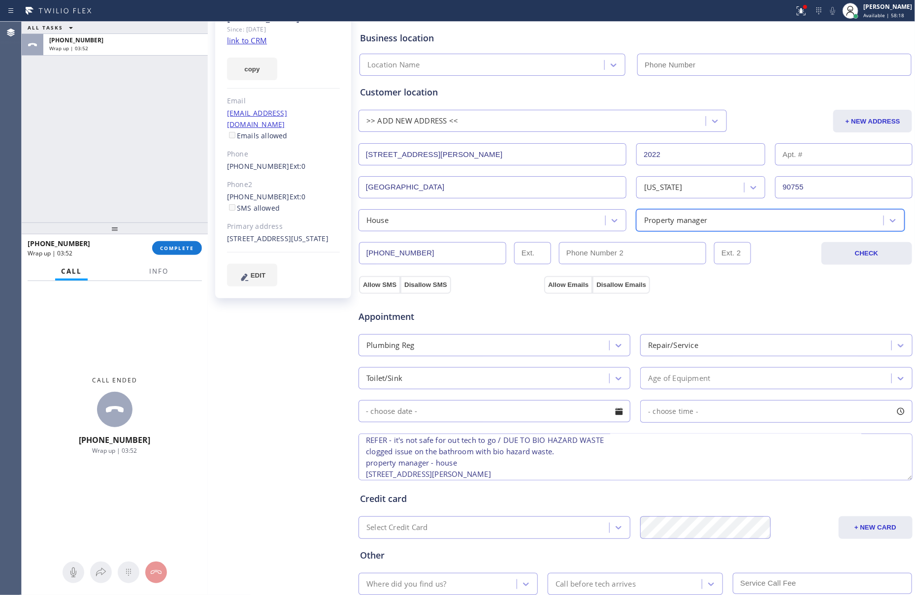
scroll to position [136, 0]
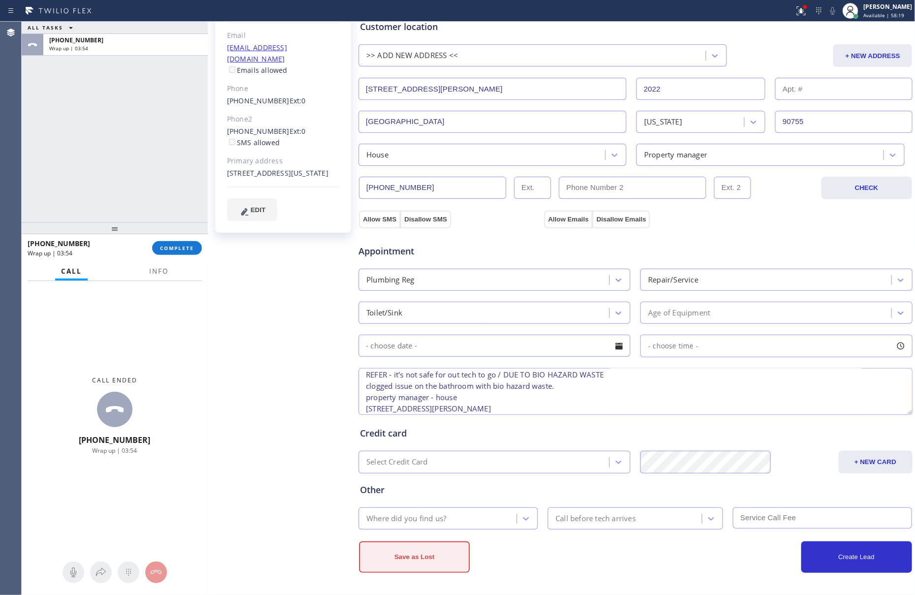
click at [372, 560] on button "Save as Lost" at bounding box center [414, 558] width 111 height 32
click at [370, 215] on button "Allow SMS" at bounding box center [379, 220] width 41 height 18
click at [569, 216] on button "Allow Emails" at bounding box center [568, 220] width 48 height 18
checkbox input "true"
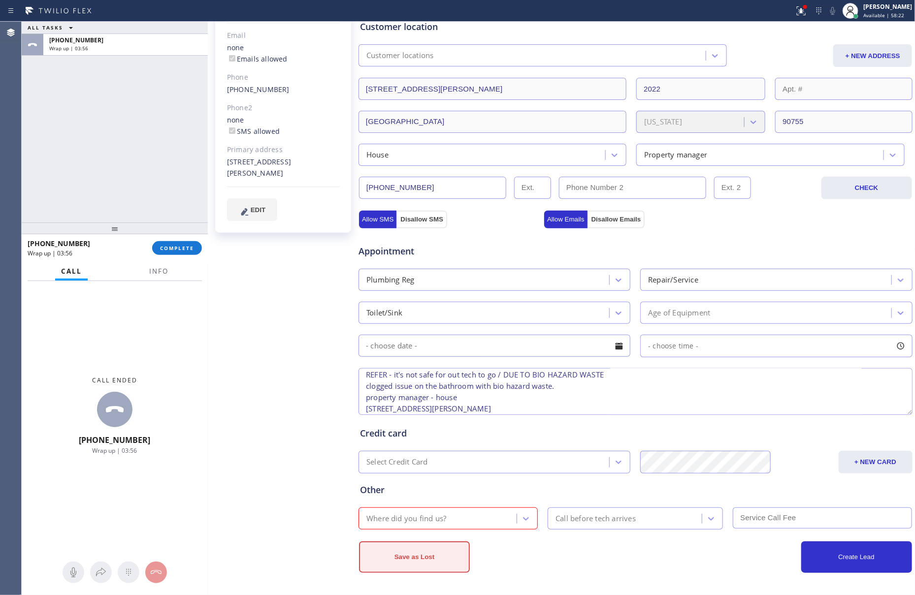
click at [410, 557] on button "Save as Lost" at bounding box center [414, 558] width 111 height 32
click at [488, 511] on div "Where did you find us?" at bounding box center [438, 518] width 155 height 17
type input "E"
type input "R"
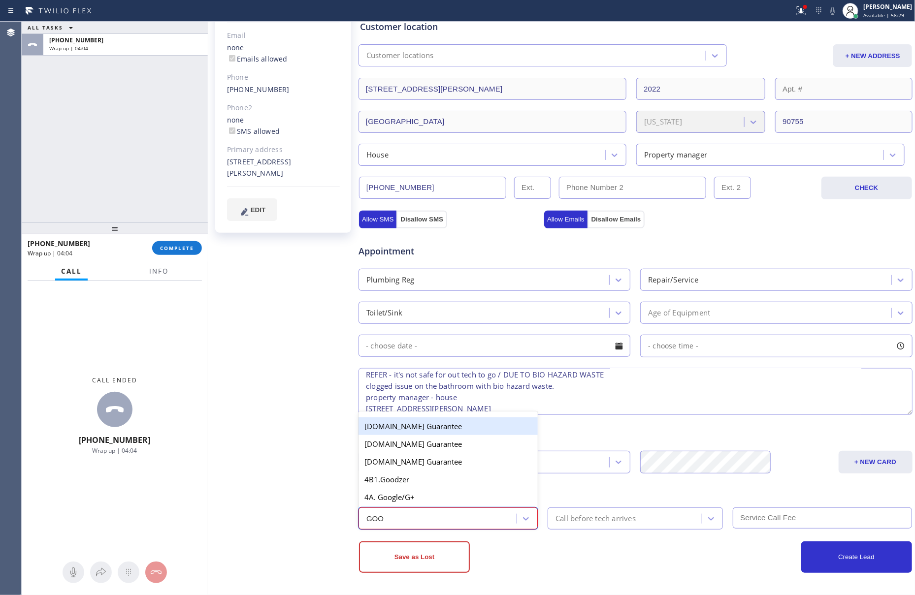
type input "GOOG"
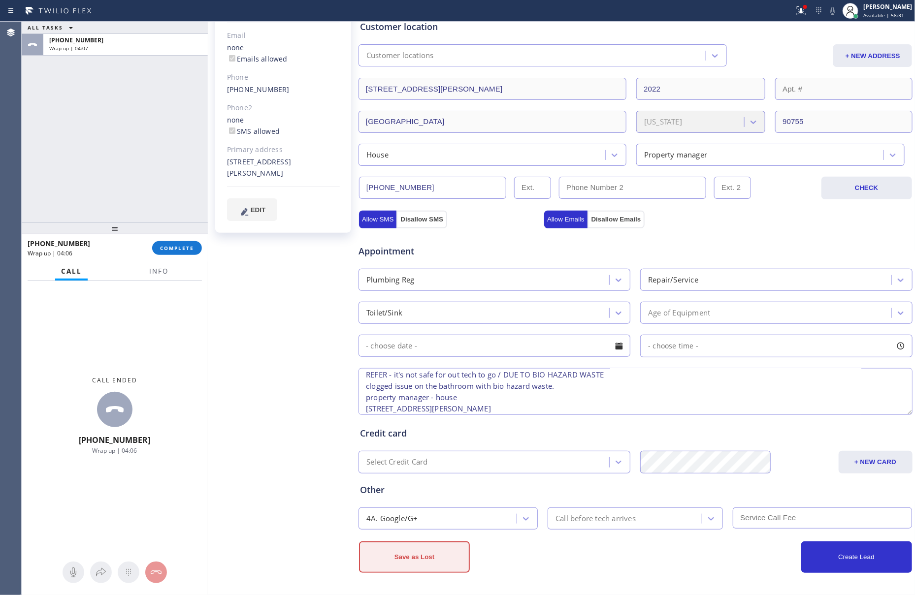
click at [437, 564] on button "Save as Lost" at bounding box center [414, 558] width 111 height 32
click at [405, 566] on button "Save as Lost" at bounding box center [414, 558] width 111 height 32
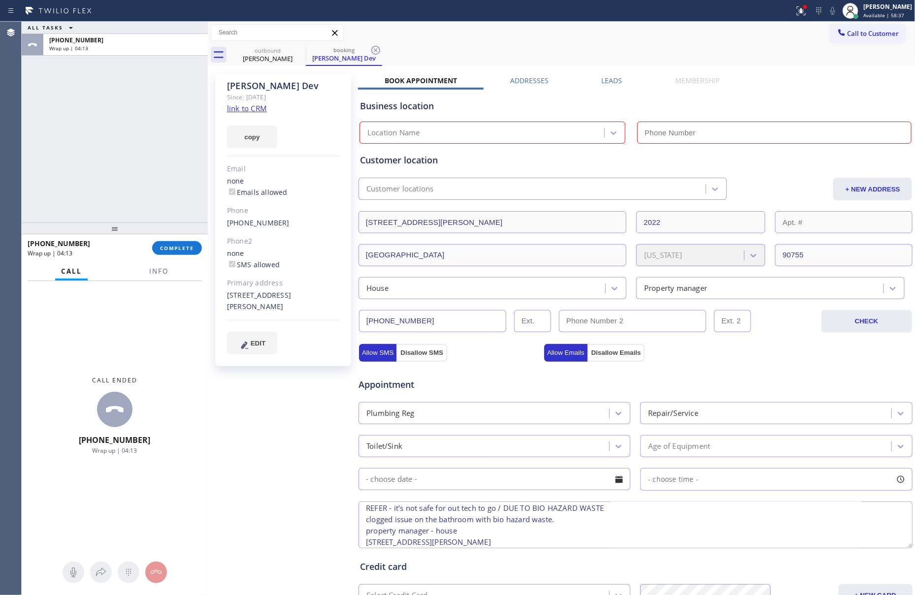
click at [533, 116] on div "Business location Location Name" at bounding box center [635, 117] width 555 height 54
click at [529, 128] on div "Location Name" at bounding box center [483, 133] width 242 height 17
click at [154, 194] on div "ALL TASKS ALL TASKS ACTIVE TASKS TASKS IN WRAP UP [PHONE_NUMBER] Wrap up | 04:14" at bounding box center [115, 122] width 186 height 201
click at [155, 276] on button "Info" at bounding box center [158, 271] width 31 height 19
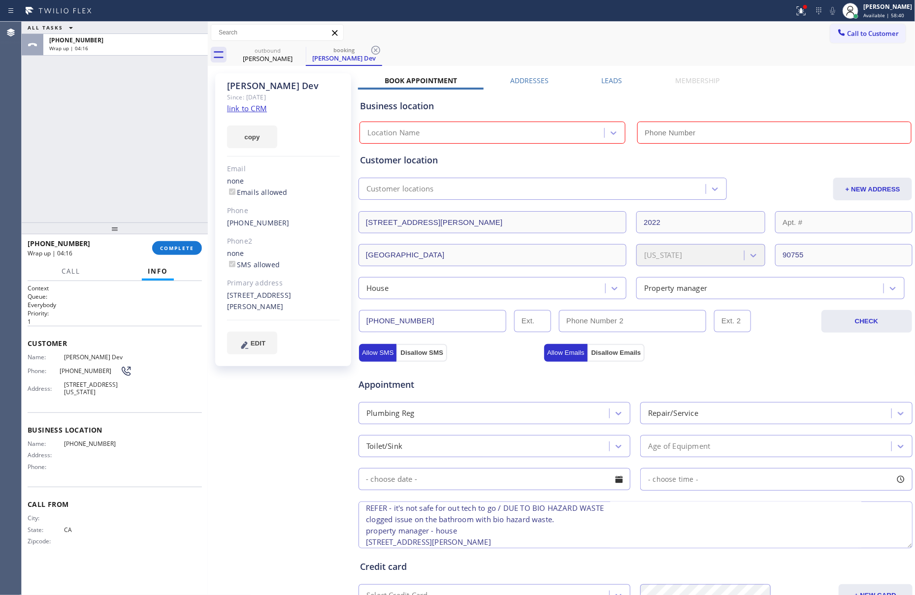
click at [80, 442] on span "[PHONE_NUMBER]" at bounding box center [98, 443] width 68 height 7
copy span "[PHONE_NUMBER]"
click at [705, 133] on input "text" at bounding box center [774, 133] width 274 height 22
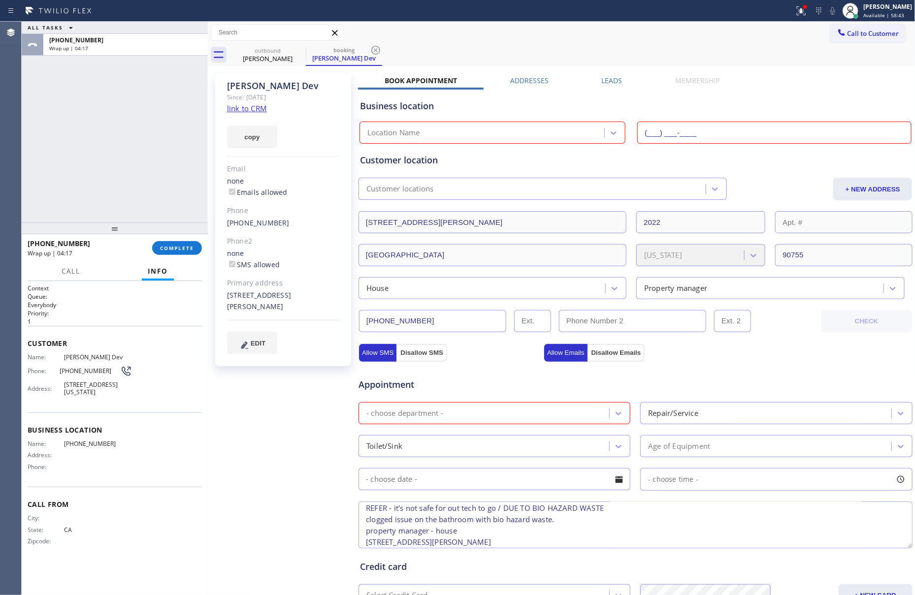
paste input "323) 238-8162"
type input "[PHONE_NUMBER]"
click at [702, 167] on div "Customer location" at bounding box center [635, 160] width 551 height 13
click at [597, 159] on div "Customer location" at bounding box center [635, 160] width 551 height 13
drag, startPoint x: 130, startPoint y: 120, endPoint x: 183, endPoint y: 214, distance: 107.8
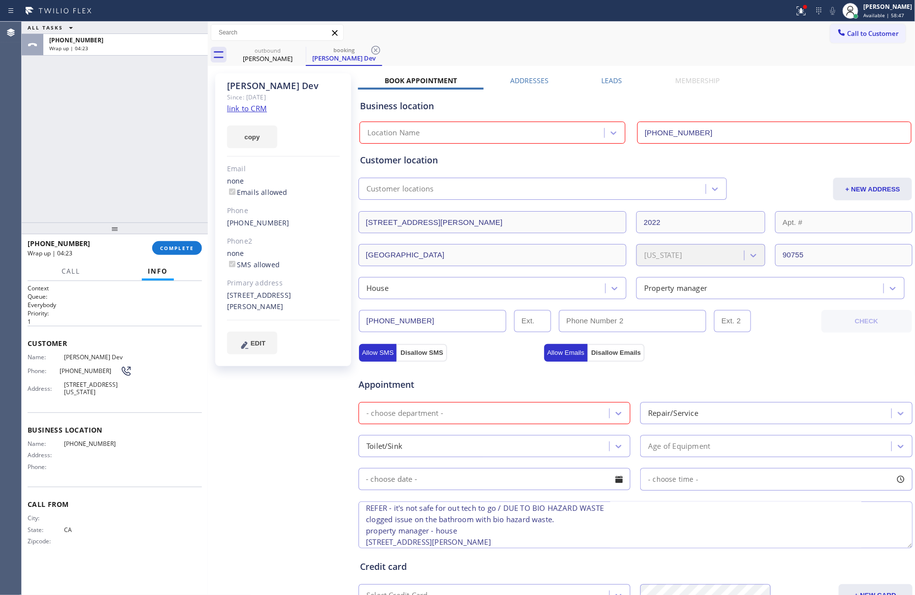
click at [134, 123] on div "ALL TASKS ALL TASKS ACTIVE TASKS TASKS IN WRAP UP [PHONE_NUMBER] Wrap up | 04:23" at bounding box center [115, 122] width 186 height 201
drag, startPoint x: 148, startPoint y: 111, endPoint x: 167, endPoint y: 260, distance: 151.0
click at [148, 111] on div "ALL TASKS ALL TASKS ACTIVE TASKS TASKS IN WRAP UP [PHONE_NUMBER] Wrap up | 04:24" at bounding box center [115, 122] width 186 height 201
click at [188, 247] on span "COMPLETE" at bounding box center [177, 248] width 34 height 7
click at [177, 140] on div "ALL TASKS ALL TASKS ACTIVE TASKS TASKS IN WRAP UP [PHONE_NUMBER] Wrap up | 04:27" at bounding box center [115, 122] width 186 height 201
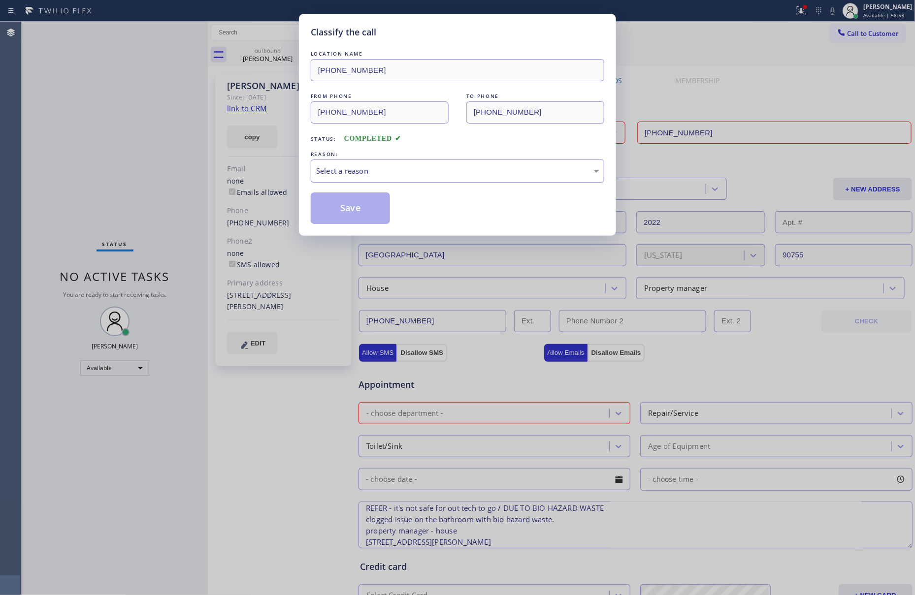
click at [392, 177] on div "Select a reason" at bounding box center [457, 170] width 283 height 11
click at [357, 212] on button "Save" at bounding box center [350, 209] width 79 height 32
drag, startPoint x: 357, startPoint y: 212, endPoint x: 233, endPoint y: 192, distance: 124.7
click at [357, 212] on button "Save" at bounding box center [350, 209] width 79 height 32
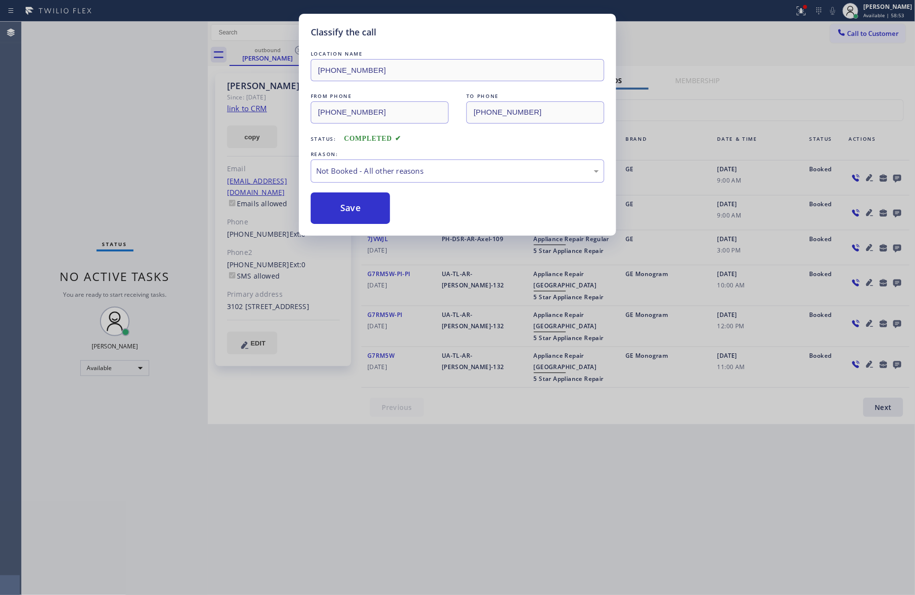
click at [134, 162] on div "Classify the call LOCATION NAME [PHONE_NUMBER] FROM PHONE [PHONE_NUMBER] TO PHO…" at bounding box center [457, 297] width 915 height 595
drag, startPoint x: 134, startPoint y: 162, endPoint x: 548, endPoint y: 189, distance: 414.5
click at [147, 164] on div "Classify the call LOCATION NAME [PHONE_NUMBER] FROM PHONE [PHONE_NUMBER] TO PHO…" at bounding box center [457, 297] width 915 height 595
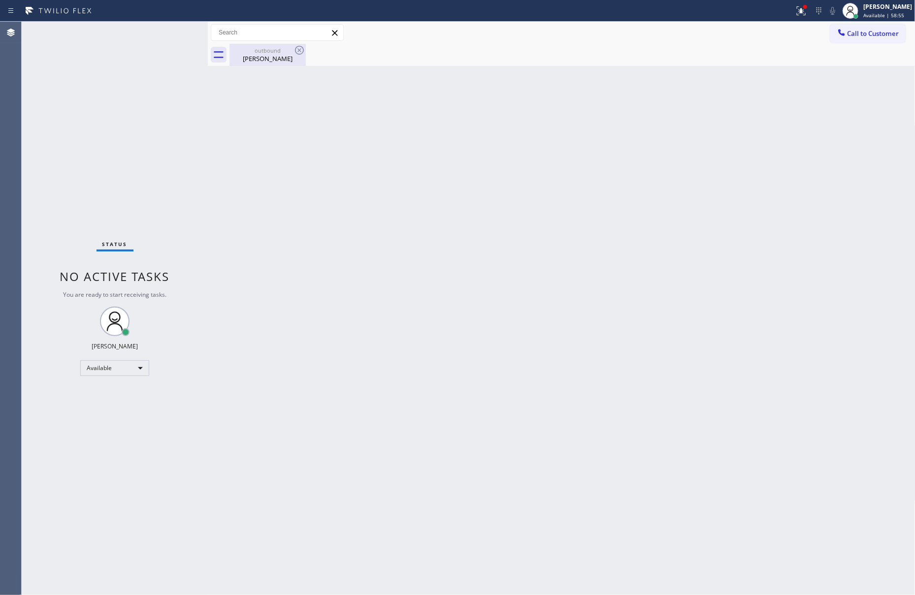
drag, startPoint x: 255, startPoint y: 64, endPoint x: 260, endPoint y: 63, distance: 5.5
click at [258, 63] on div "outbound [PERSON_NAME]" at bounding box center [267, 55] width 74 height 22
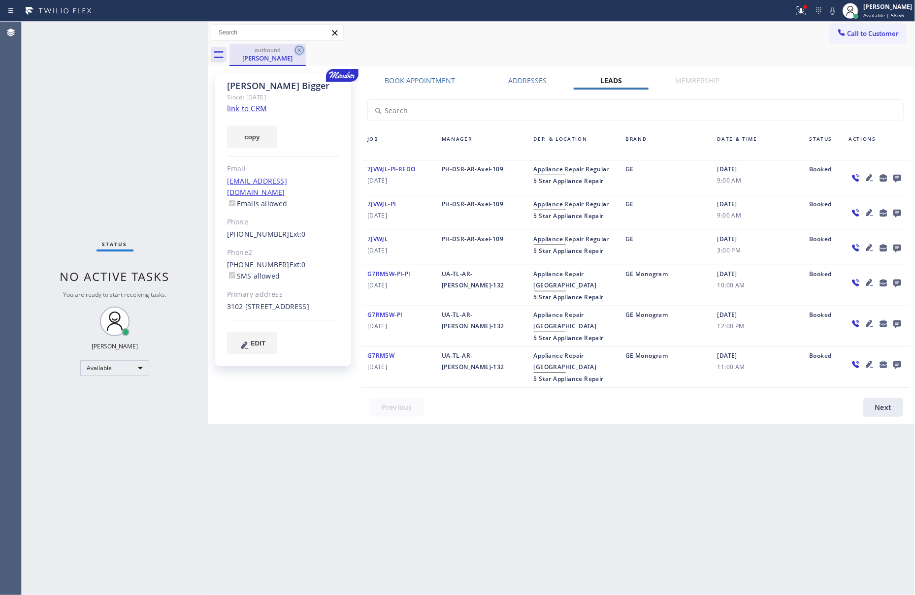
click at [302, 51] on icon at bounding box center [299, 50] width 12 height 12
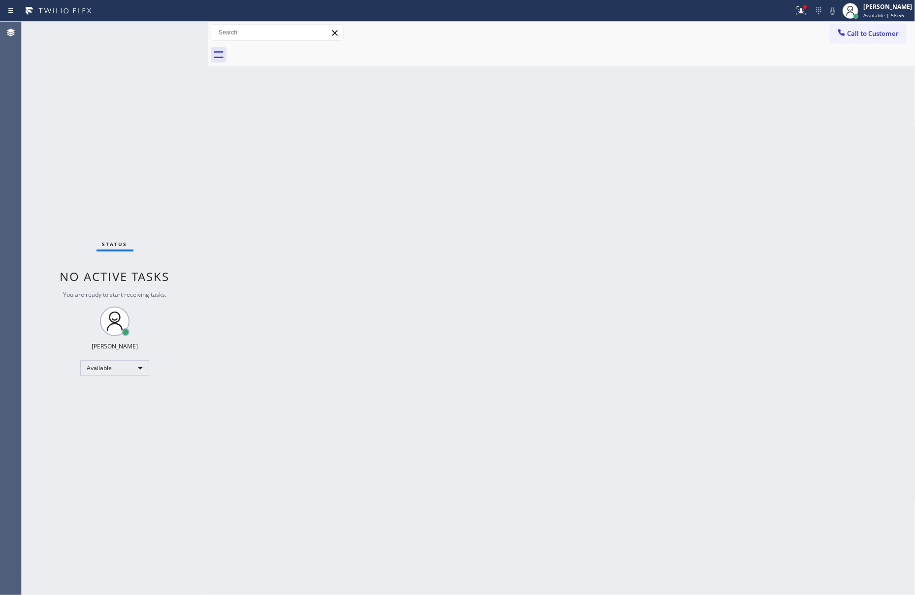
click at [123, 129] on div "Status No active tasks You are ready to start receiving tasks. [PERSON_NAME] Av…" at bounding box center [115, 309] width 186 height 574
click at [507, 287] on div "Back to Dashboard Change Sender ID Customers Technicians Select a contact Outbo…" at bounding box center [562, 309] width 708 height 574
drag, startPoint x: 183, startPoint y: 130, endPoint x: 703, endPoint y: 35, distance: 528.5
click at [228, 122] on div "Status No active tasks You are ready to start receiving tasks. Eva Mahinay Avai…" at bounding box center [468, 309] width 893 height 574
click at [832, 34] on button "Call to Customer" at bounding box center [867, 33] width 75 height 19
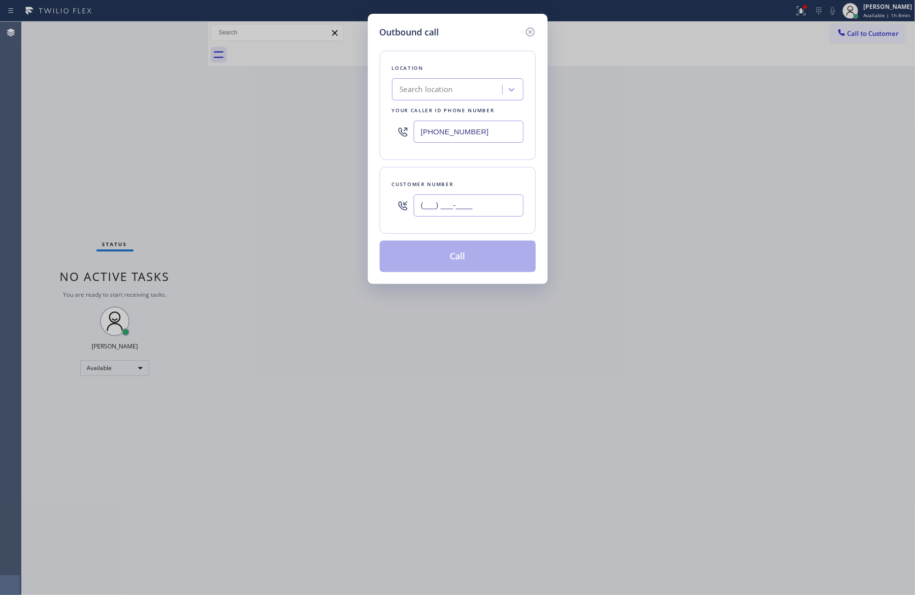
click at [492, 211] on input "(___) ___-____" at bounding box center [469, 206] width 110 height 22
paste input "323) 594-2077"
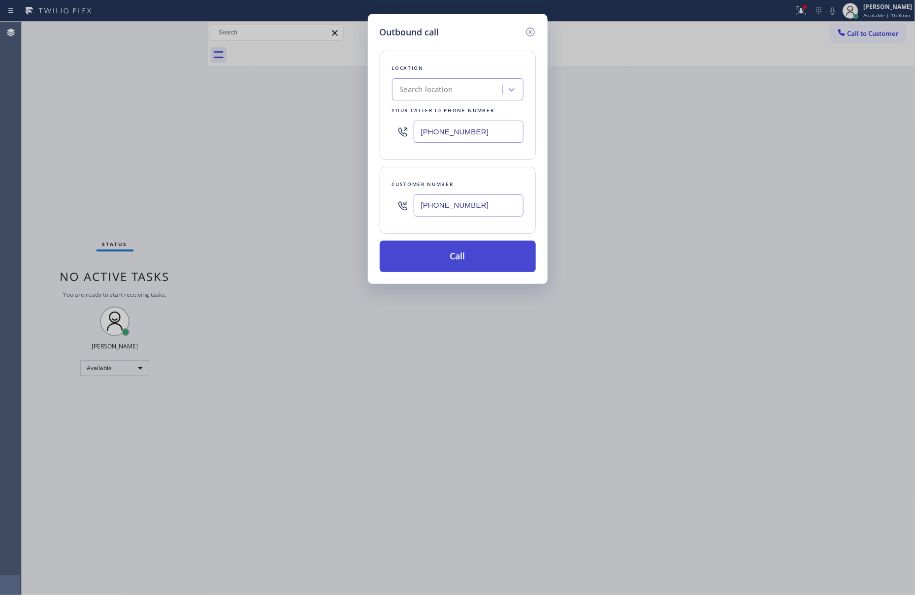
type input "(323) 594-2077"
click at [489, 256] on button "Call" at bounding box center [458, 257] width 156 height 32
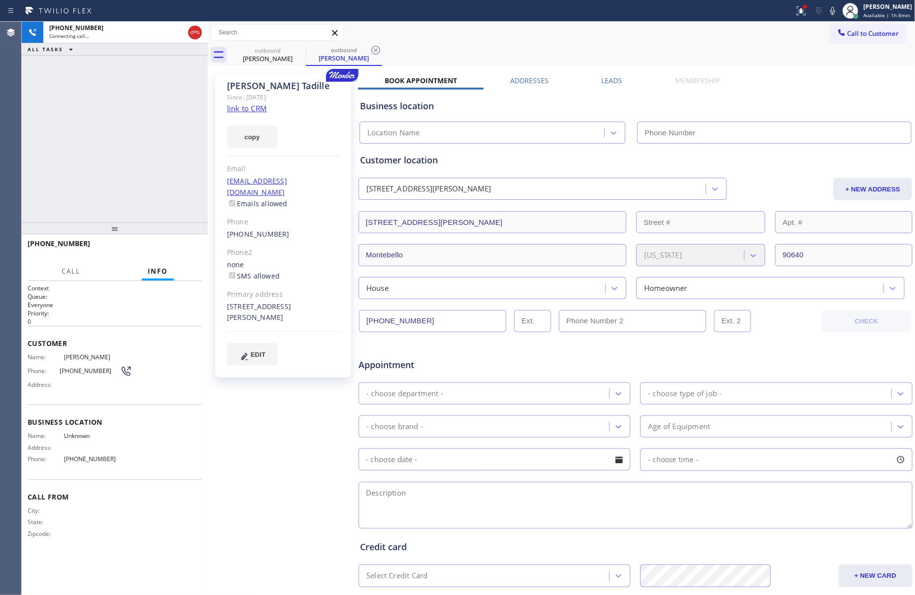
click at [61, 162] on div "+13235942077 Connecting call… ALL TASKS ALL TASKS ACTIVE TASKS TASKS IN WRAP UP" at bounding box center [115, 122] width 186 height 201
click at [61, 162] on div "+13235942077 Live | 00:00 ALL TASKS ALL TASKS ACTIVE TASKS TASKS IN WRAP UP" at bounding box center [115, 122] width 186 height 201
drag, startPoint x: 120, startPoint y: 126, endPoint x: 123, endPoint y: 133, distance: 7.3
click at [120, 127] on div "+13235942077 Live | 00:00 ALL TASKS ALL TASKS ACTIVE TASKS TASKS IN WRAP UP" at bounding box center [115, 122] width 186 height 201
click at [175, 139] on div "+13235942077 Live | 00:01 ALL TASKS ALL TASKS ACTIVE TASKS TASKS IN WRAP UP" at bounding box center [115, 122] width 186 height 201
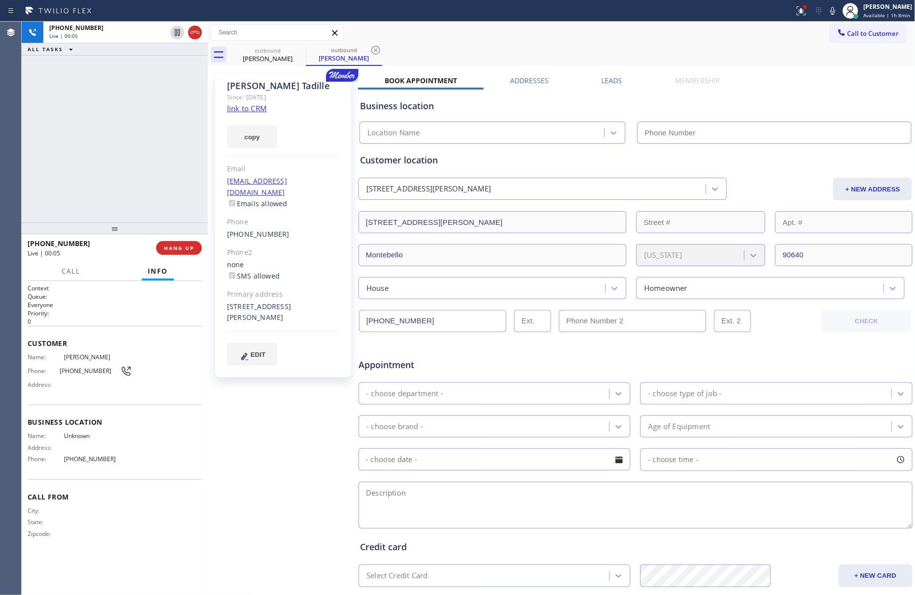
click at [142, 134] on div "+13235942077 Live | 00:05 ALL TASKS ALL TASKS ACTIVE TASKS TASKS IN WRAP UP" at bounding box center [115, 122] width 186 height 201
click at [131, 157] on div "+13235942077 Live | 00:08 ALL TASKS ALL TASKS ACTIVE TASKS TASKS IN WRAP UP" at bounding box center [115, 122] width 186 height 201
click at [238, 108] on link "link to CRM" at bounding box center [247, 108] width 40 height 10
drag, startPoint x: 126, startPoint y: 167, endPoint x: 597, endPoint y: 216, distance: 473.7
click at [135, 173] on div "+13235942077 Live | 06:16 ALL TASKS ALL TASKS ACTIVE TASKS TASKS IN WRAP UP" at bounding box center [115, 122] width 186 height 201
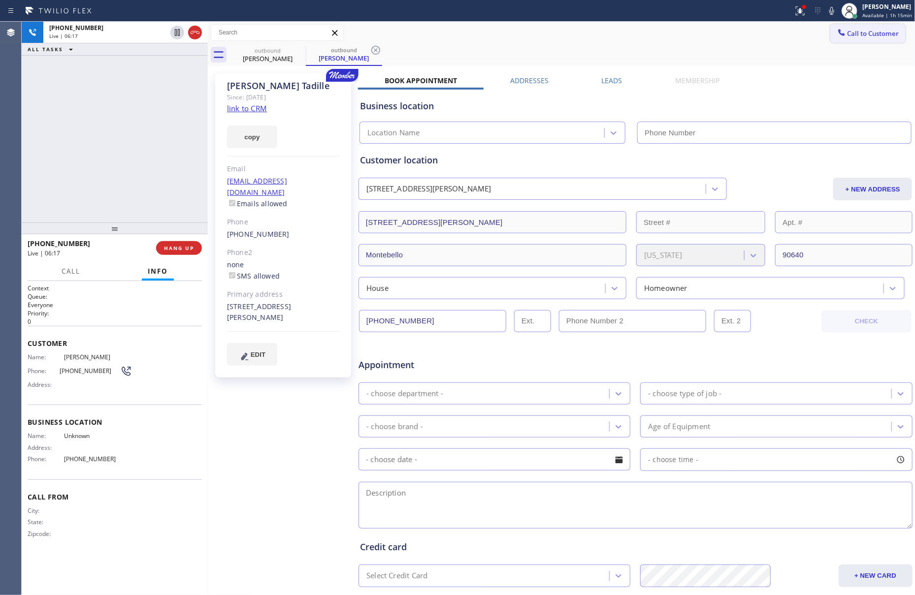
drag, startPoint x: 850, startPoint y: 92, endPoint x: 863, endPoint y: 39, distance: 54.7
click at [857, 74] on div "Ervin Tadille Since: 20 may 2020 link to CRM copy Email ervin186@gmail.com Emai…" at bounding box center [561, 387] width 703 height 638
click at [849, 27] on button "Call to Customer" at bounding box center [867, 33] width 75 height 19
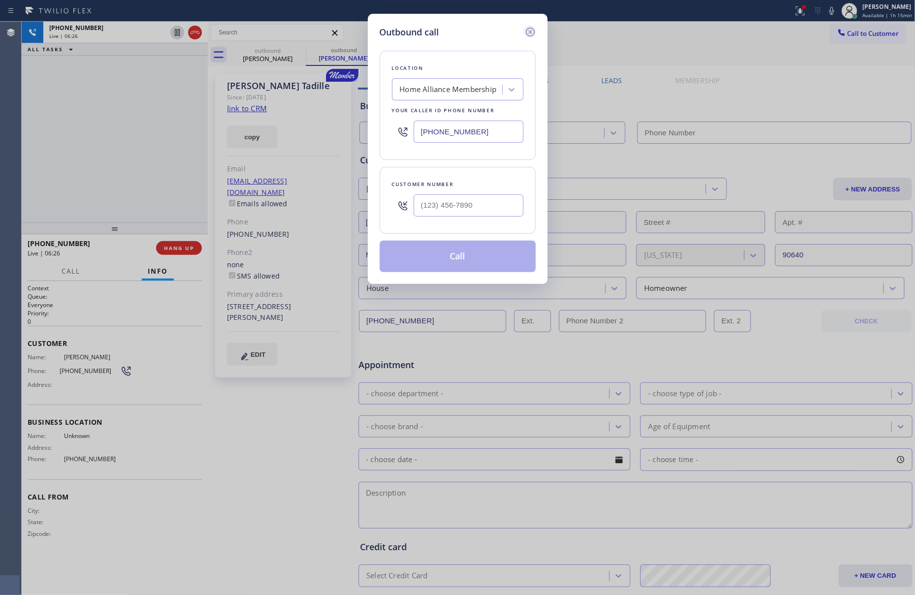
click at [529, 30] on icon at bounding box center [530, 32] width 12 height 12
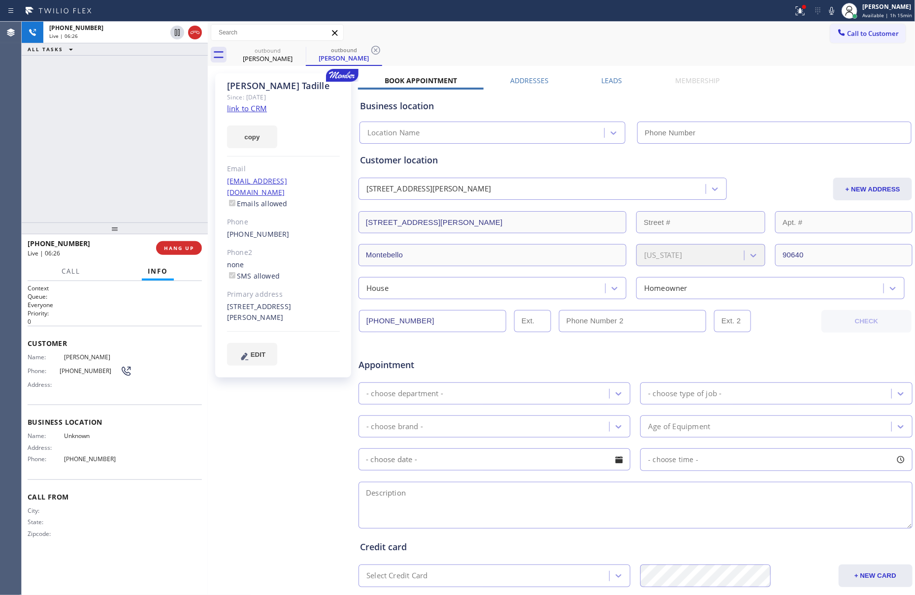
click at [584, 34] on div "Call to Customer Outbound call Location Search location Your caller id phone nu…" at bounding box center [562, 32] width 708 height 17
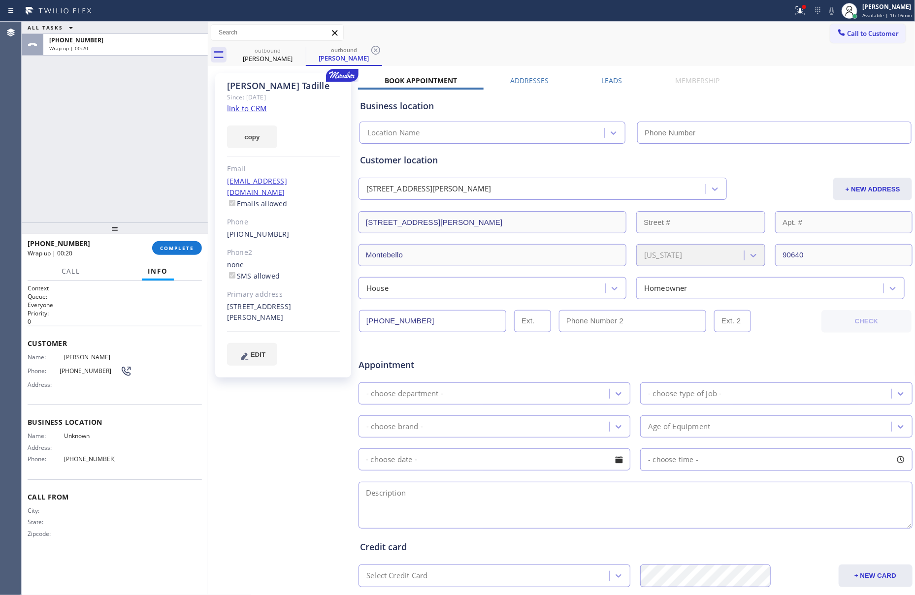
click at [118, 174] on div "ALL TASKS ALL TASKS ACTIVE TASKS TASKS IN WRAP UP +13235942077 Wrap up | 00:20" at bounding box center [115, 122] width 186 height 201
click at [443, 321] on input "(323) 594-2077" at bounding box center [432, 321] width 147 height 22
click at [95, 159] on div "ALL TASKS ALL TASKS ACTIVE TASKS TASKS IN WRAP UP +13235942077 Wrap up | 01:37" at bounding box center [115, 122] width 186 height 201
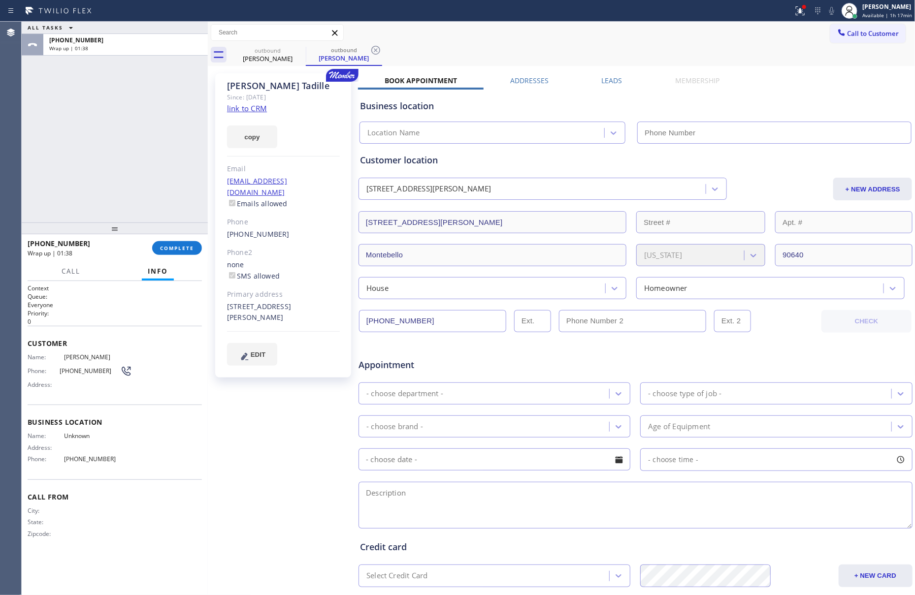
click at [97, 159] on div "ALL TASKS ALL TASKS ACTIVE TASKS TASKS IN WRAP UP +13235942077 Wrap up | 01:38" at bounding box center [115, 122] width 186 height 201
click at [611, 81] on label "Leads" at bounding box center [612, 80] width 21 height 9
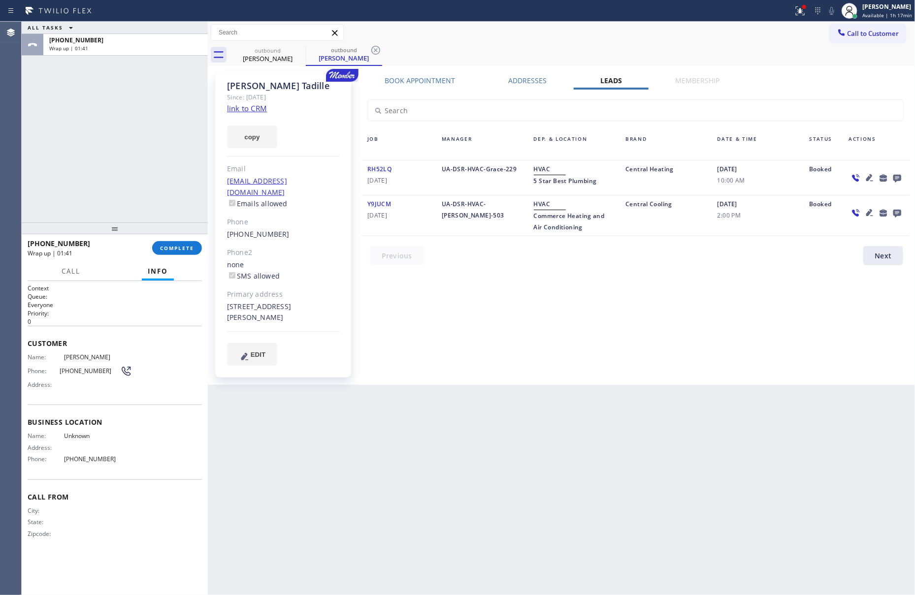
click at [899, 178] on icon at bounding box center [897, 179] width 8 height 8
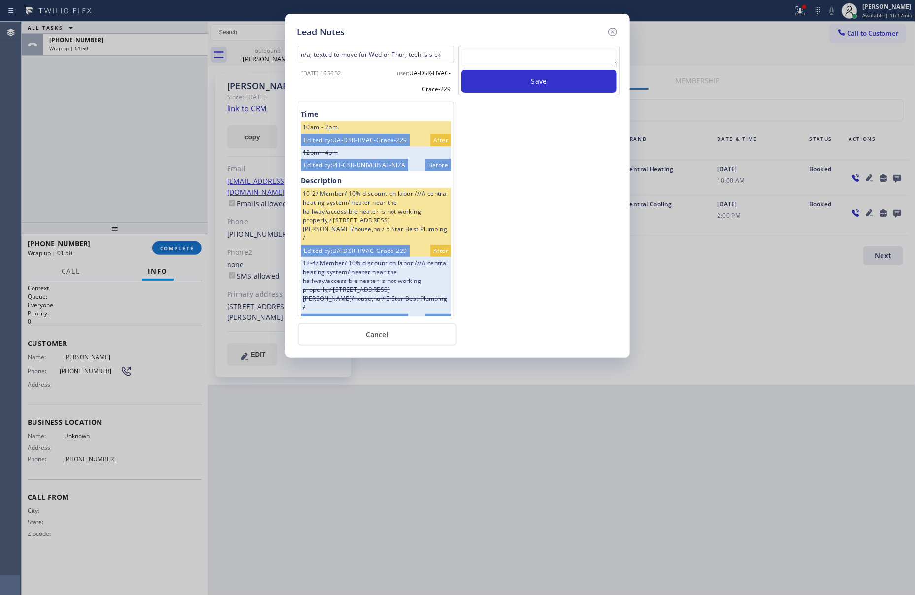
click at [510, 61] on textarea at bounding box center [538, 58] width 155 height 18
paste textarea "please transfer. membership follow up calls"
type textarea "please transfer. membership follow up calls"
click at [522, 85] on button "Save" at bounding box center [538, 81] width 155 height 23
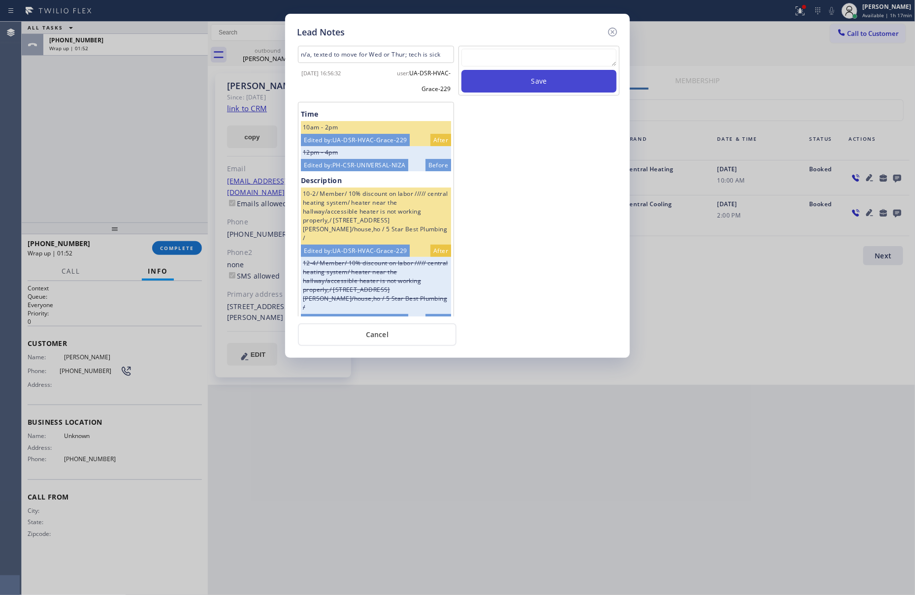
scroll to position [0, 0]
click at [603, 217] on div "Save" at bounding box center [538, 181] width 163 height 271
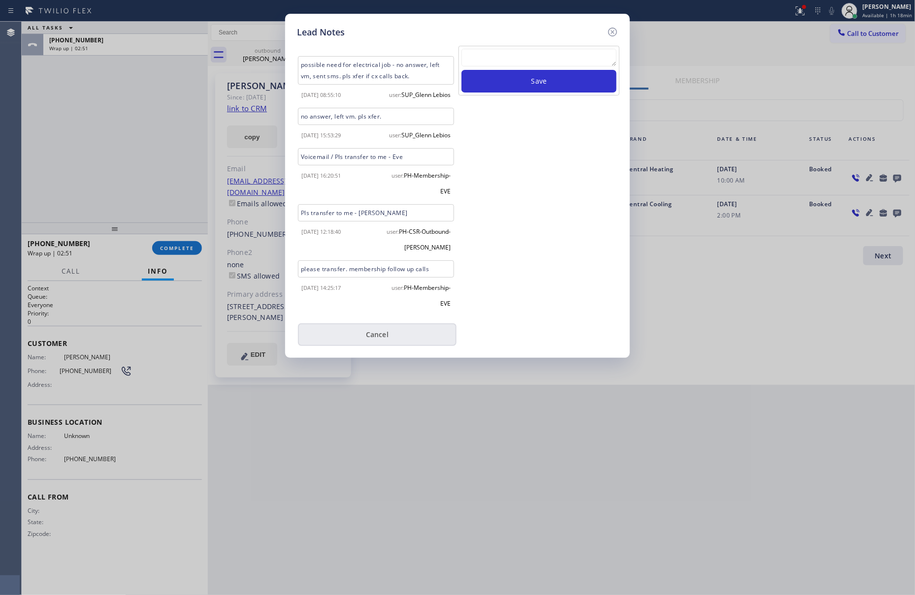
click at [389, 339] on button "Cancel" at bounding box center [377, 335] width 159 height 23
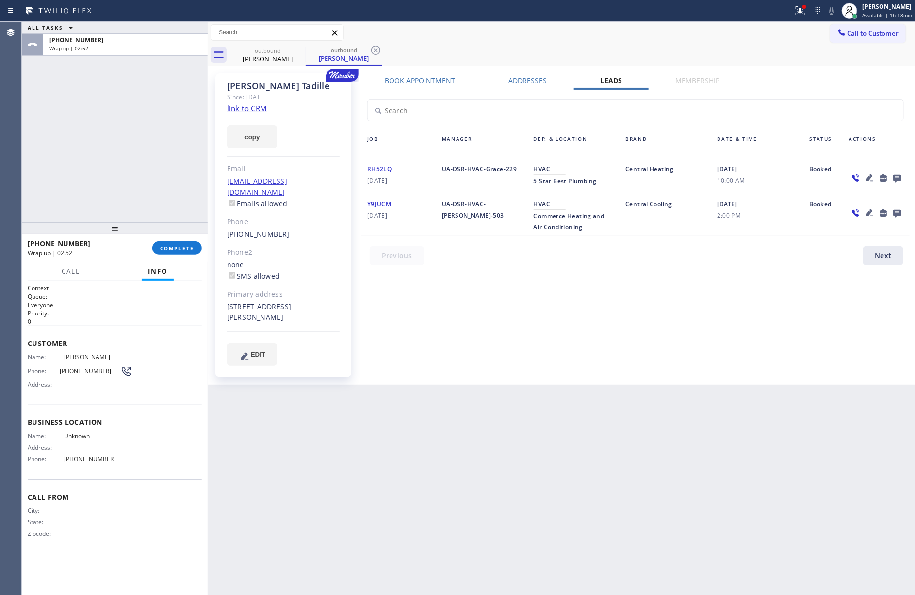
click at [130, 162] on div "ALL TASKS ALL TASKS ACTIVE TASKS TASKS IN WRAP UP +13235942077 Wrap up | 02:52" at bounding box center [115, 122] width 186 height 201
click at [133, 162] on div "ALL TASKS ALL TASKS ACTIVE TASKS TASKS IN WRAP UP +13235942077 Wrap up | 02:52" at bounding box center [115, 122] width 186 height 201
drag, startPoint x: 183, startPoint y: 253, endPoint x: 172, endPoint y: 168, distance: 85.4
click at [183, 253] on button "COMPLETE" at bounding box center [177, 248] width 50 height 14
click at [139, 53] on div "+13235942077 Wrap up | 02:53" at bounding box center [123, 45] width 161 height 22
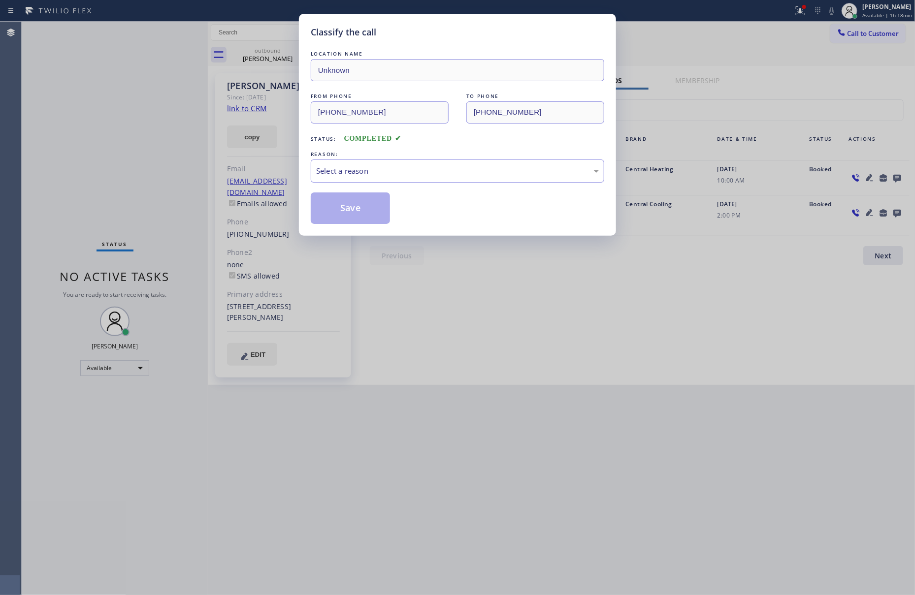
click at [148, 151] on div "Classify the call LOCATION NAME Unknown FROM PHONE (323) 238-8162 TO PHONE (323…" at bounding box center [457, 297] width 915 height 595
click at [380, 182] on div "Select a reason" at bounding box center [457, 171] width 293 height 23
click at [361, 207] on button "Save" at bounding box center [350, 209] width 79 height 32
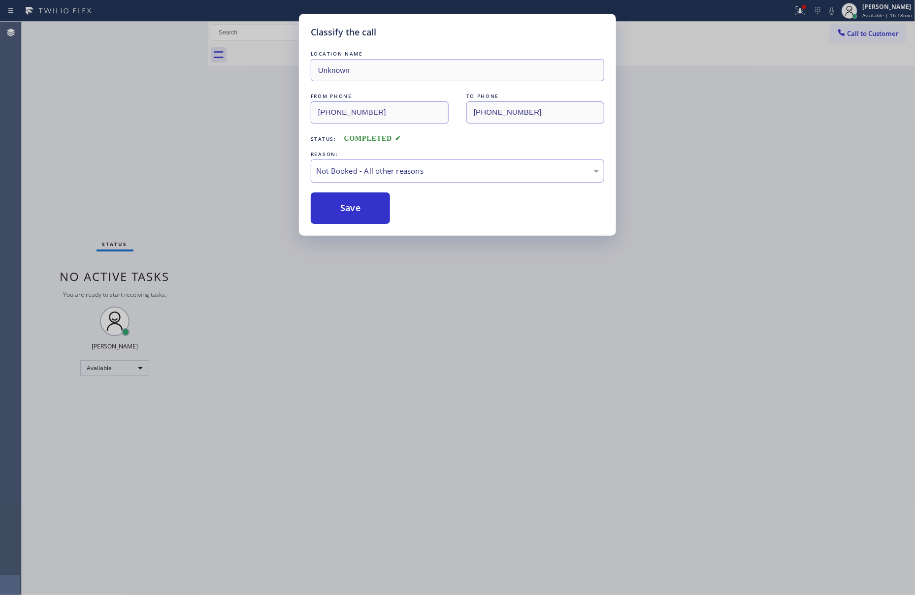
click at [361, 207] on button "Save" at bounding box center [350, 209] width 79 height 32
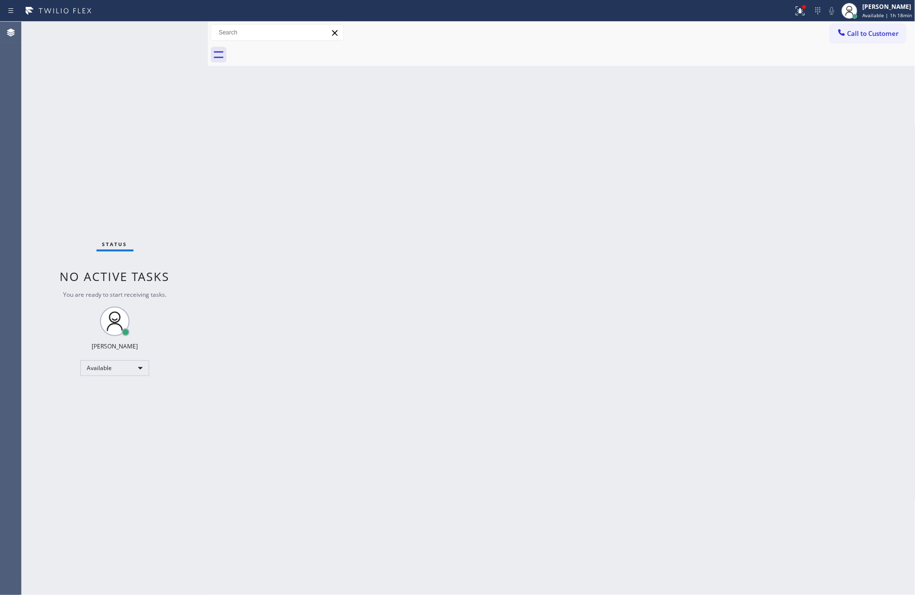
drag, startPoint x: 185, startPoint y: 159, endPoint x: 210, endPoint y: 180, distance: 32.8
click at [194, 167] on div "Status No active tasks You are ready to start receiving tasks. [PERSON_NAME] Av…" at bounding box center [115, 309] width 186 height 574
drag, startPoint x: 620, startPoint y: 277, endPoint x: 626, endPoint y: 300, distance: 23.9
click at [623, 280] on div "Back to Dashboard Change Sender ID Customers Technicians Select a contact Outbo…" at bounding box center [562, 309] width 708 height 574
click at [209, 182] on div "Status No active tasks You are ready to start receiving tasks. Eva Mahinay Avai…" at bounding box center [468, 309] width 893 height 574
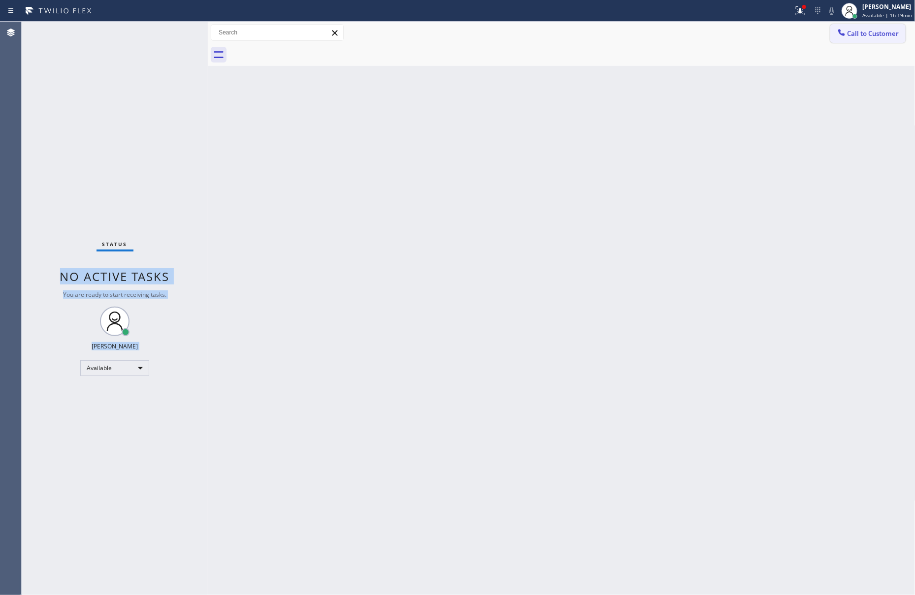
click at [884, 33] on span "Call to Customer" at bounding box center [873, 33] width 52 height 9
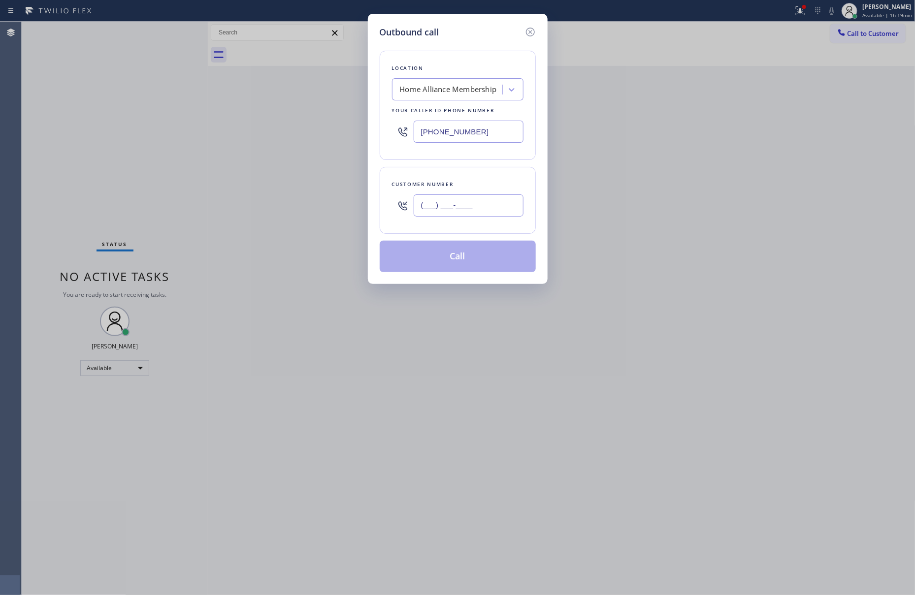
click at [495, 206] on input "(___) ___-____" at bounding box center [469, 206] width 110 height 22
paste input "818) 913-1036"
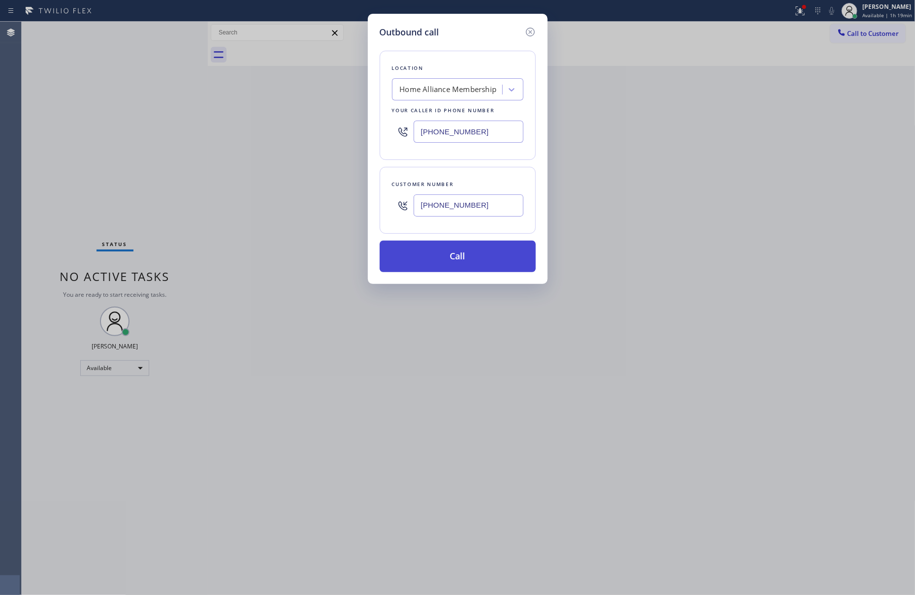
type input "(818) 913-1036"
click at [492, 270] on button "Call" at bounding box center [458, 257] width 156 height 32
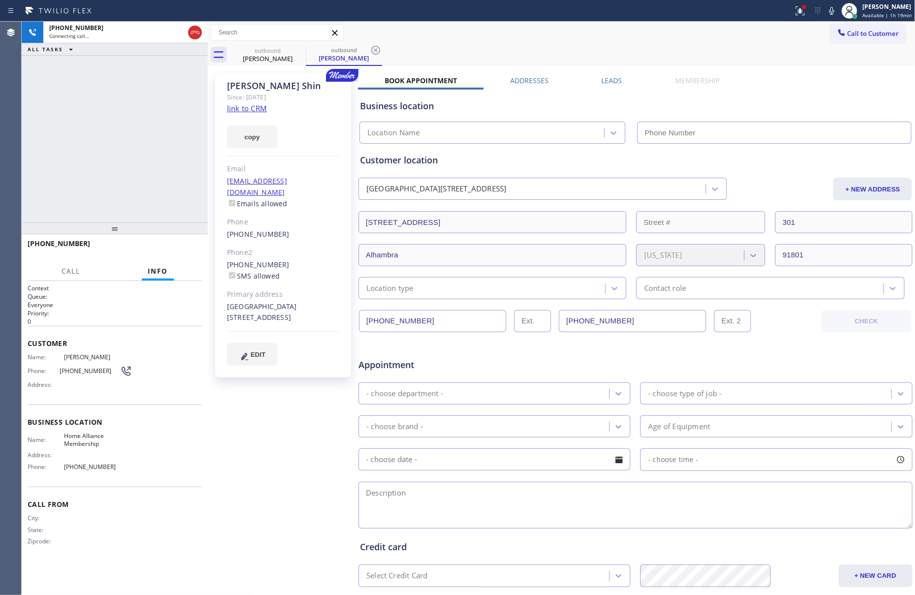
type input "[PHONE_NUMBER]"
click at [172, 245] on span "HANG UP" at bounding box center [179, 248] width 30 height 7
click at [194, 170] on div "+18189131036 Live | 00:14 ALL TASKS ALL TASKS ACTIVE TASKS TASKS IN WRAP UP" at bounding box center [115, 122] width 186 height 201
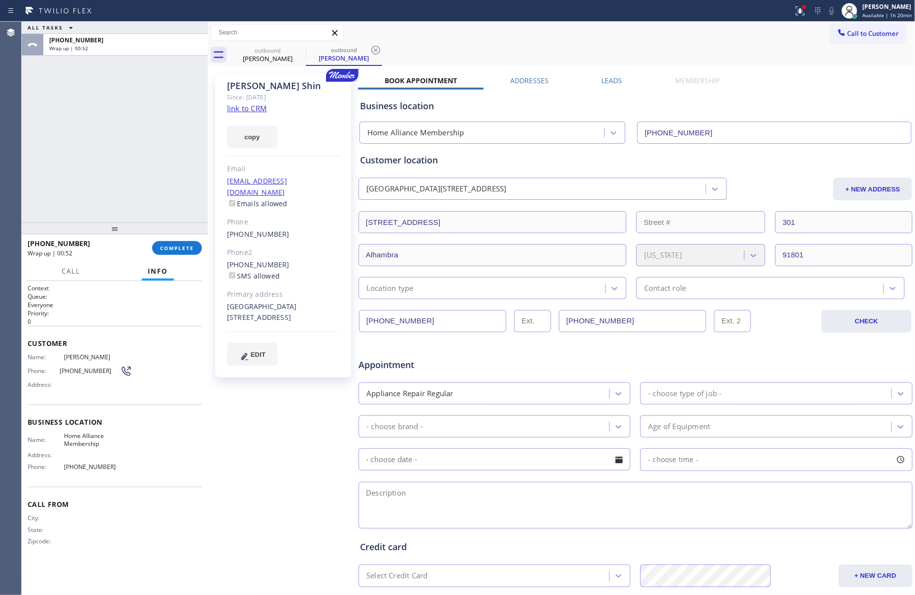
click at [864, 74] on div "Kevin Shin Since: 20 may 2020 link to CRM copy Email eshin@vmamd.com Emails all…" at bounding box center [561, 387] width 703 height 638
click at [853, 26] on button "Call to Customer" at bounding box center [867, 33] width 75 height 19
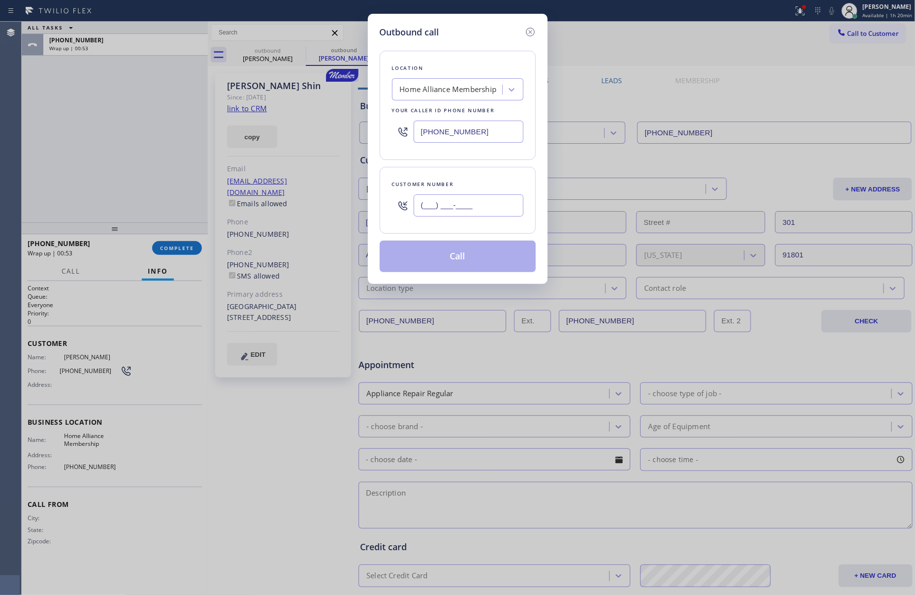
click at [444, 201] on input "(___) ___-____" at bounding box center [469, 206] width 110 height 22
paste input "323) 428-1795"
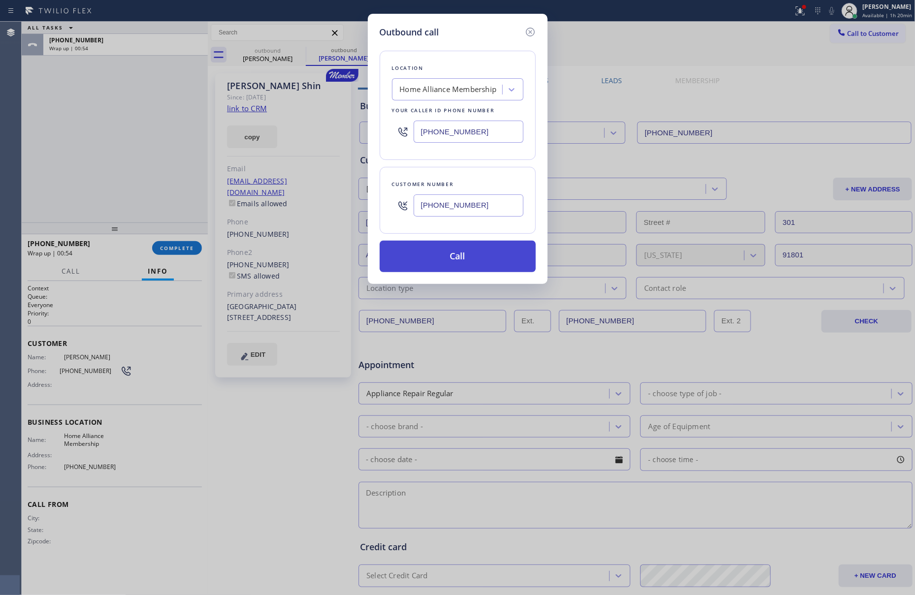
type input "(323) 428-1795"
click at [470, 260] on button "Call" at bounding box center [458, 257] width 156 height 32
click at [90, 130] on div "Outbound call Location Home Alliance Membership Your caller id phone number (85…" at bounding box center [457, 297] width 915 height 595
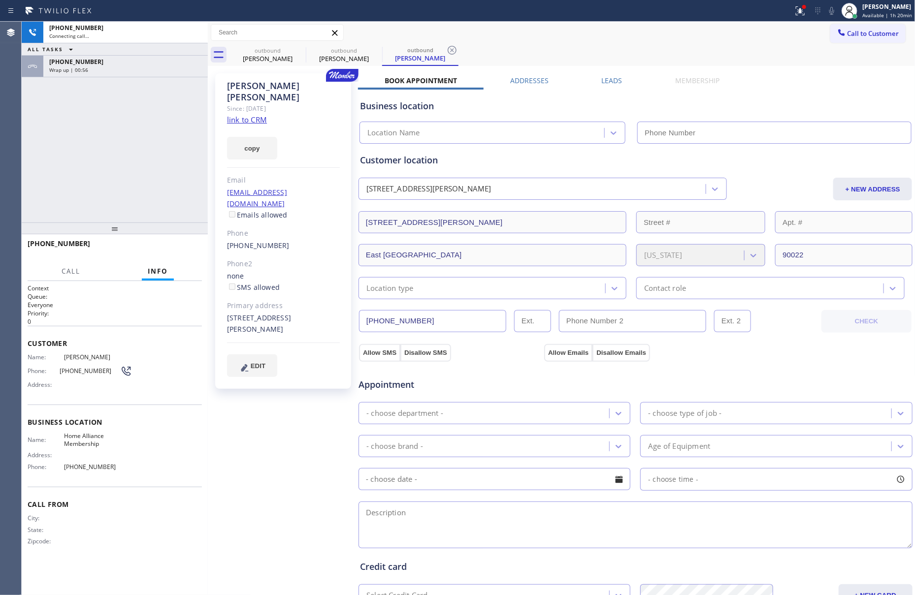
click at [152, 64] on div "+18189131036" at bounding box center [125, 62] width 153 height 8
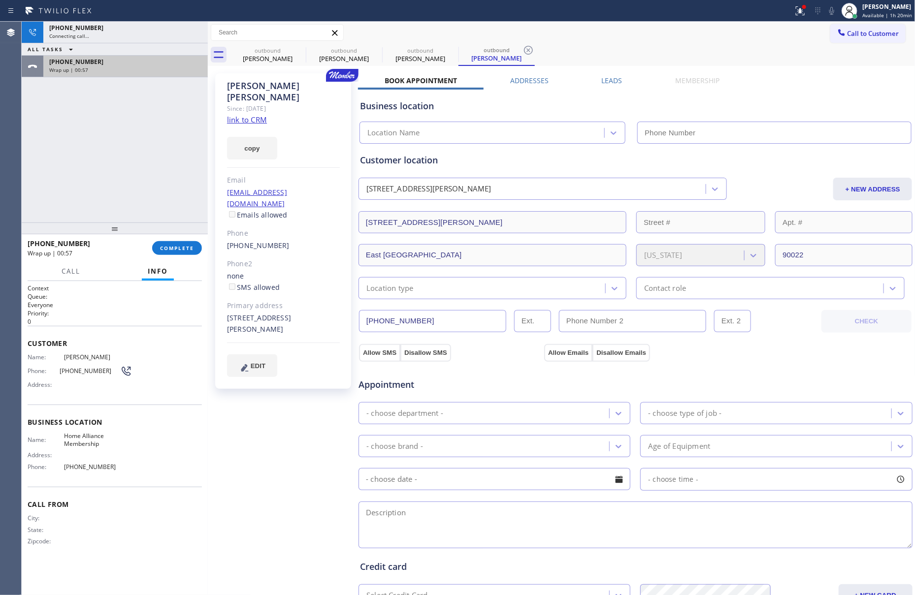
click at [152, 68] on div "Wrap up | 00:57" at bounding box center [125, 69] width 153 height 7
click at [176, 249] on span "COMPLETE" at bounding box center [177, 248] width 34 height 7
click at [157, 151] on div "+13234281795 Connecting call… ALL TASKS ALL TASKS ACTIVE TASKS TASKS IN WRAP UP…" at bounding box center [115, 122] width 186 height 201
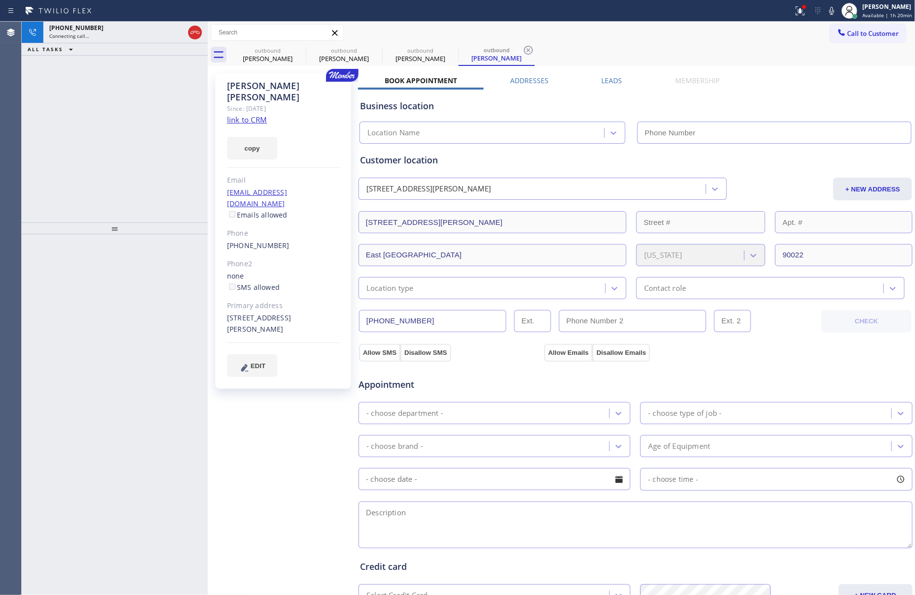
type input "[PHONE_NUMBER]"
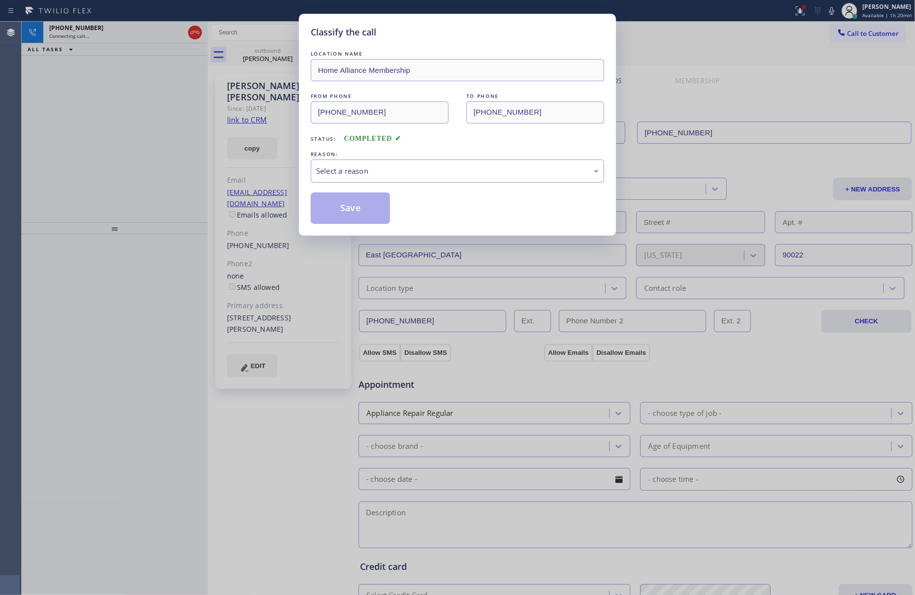
click at [329, 173] on div "Select a reason" at bounding box center [457, 170] width 283 height 11
click at [354, 211] on button "Save" at bounding box center [350, 209] width 79 height 32
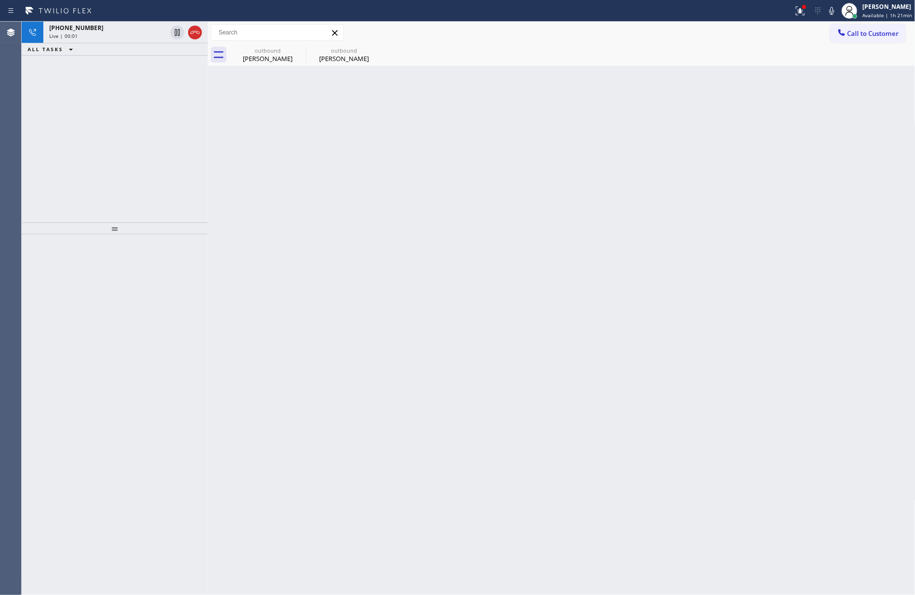
click at [521, 287] on div "Back to Dashboard Change Sender ID Customers Technicians Select a contact Outbo…" at bounding box center [562, 309] width 708 height 574
click at [136, 31] on div "+13234281795" at bounding box center [107, 28] width 117 height 8
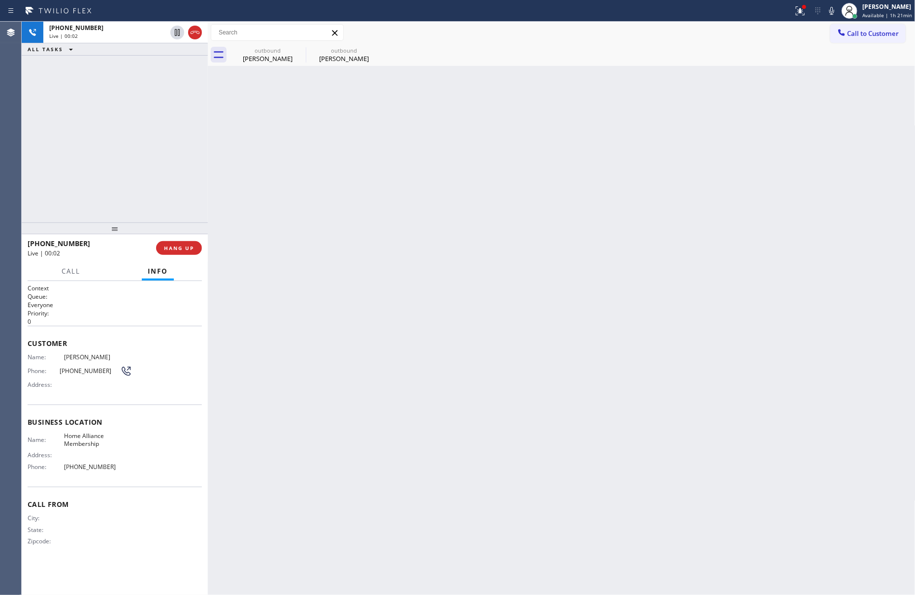
click at [134, 204] on div "+13234281795 Live | 00:02 ALL TASKS ALL TASKS ACTIVE TASKS TASKS IN WRAP UP" at bounding box center [115, 122] width 186 height 201
click at [134, 201] on div "+13234281795 Live | 00:02 ALL TASKS ALL TASKS ACTIVE TASKS TASKS IN WRAP UP" at bounding box center [115, 122] width 186 height 201
click at [135, 201] on div "+13234281795 Live | 00:03 ALL TASKS ALL TASKS ACTIVE TASKS TASKS IN WRAP UP" at bounding box center [115, 122] width 186 height 201
click at [260, 50] on div "outbound" at bounding box center [267, 50] width 74 height 7
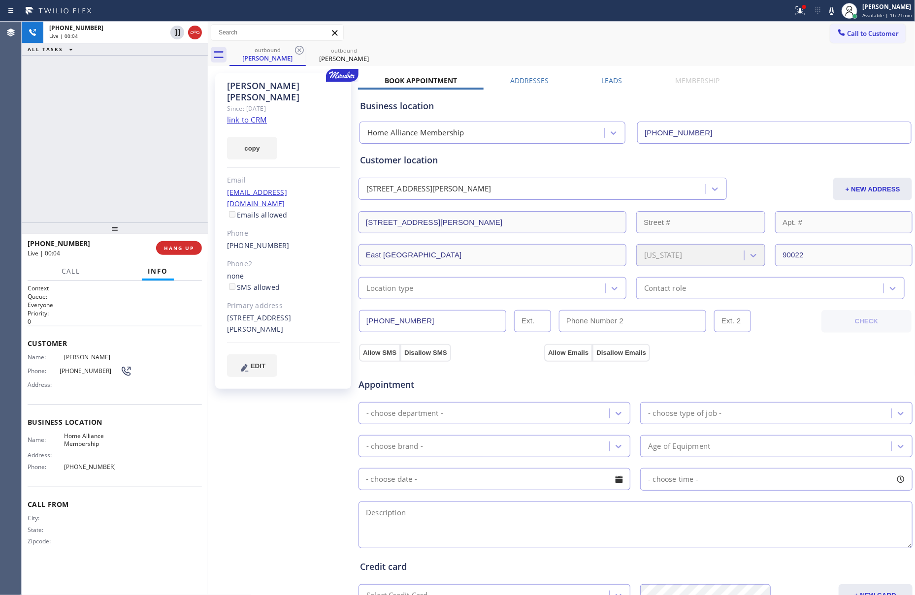
drag, startPoint x: 129, startPoint y: 173, endPoint x: 143, endPoint y: 195, distance: 26.4
click at [136, 181] on div "+13234281795 Live | 00:04 ALL TASKS ALL TASKS ACTIVE TASKS TASKS IN WRAP UP" at bounding box center [115, 122] width 186 height 201
click at [180, 246] on span "HANG UP" at bounding box center [179, 248] width 30 height 7
drag, startPoint x: 119, startPoint y: 68, endPoint x: 551, endPoint y: 58, distance: 432.5
click at [163, 68] on div "+13234281795 Live | 00:05 ALL TASKS ALL TASKS ACTIVE TASKS TASKS IN WRAP UP" at bounding box center [115, 122] width 186 height 201
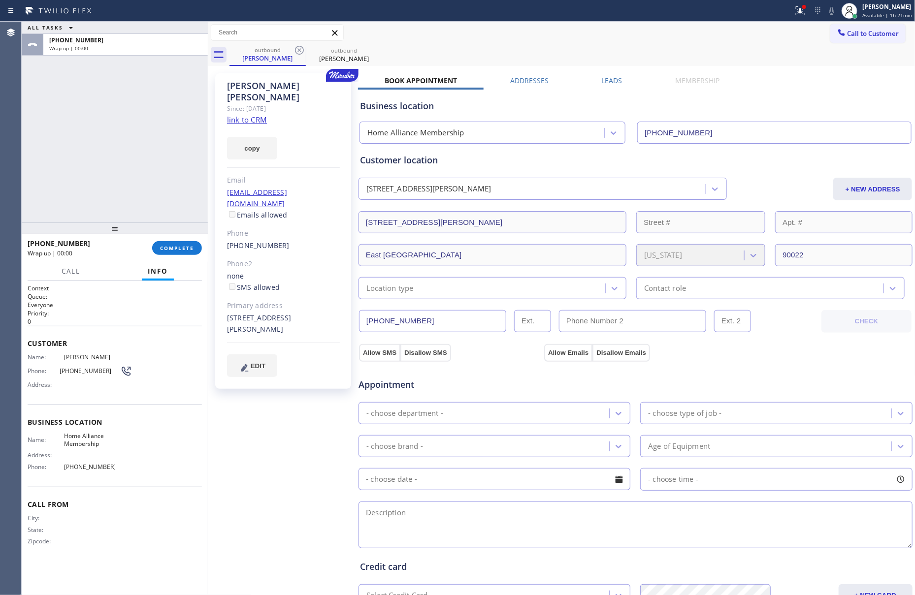
click at [611, 80] on label "Leads" at bounding box center [612, 80] width 21 height 9
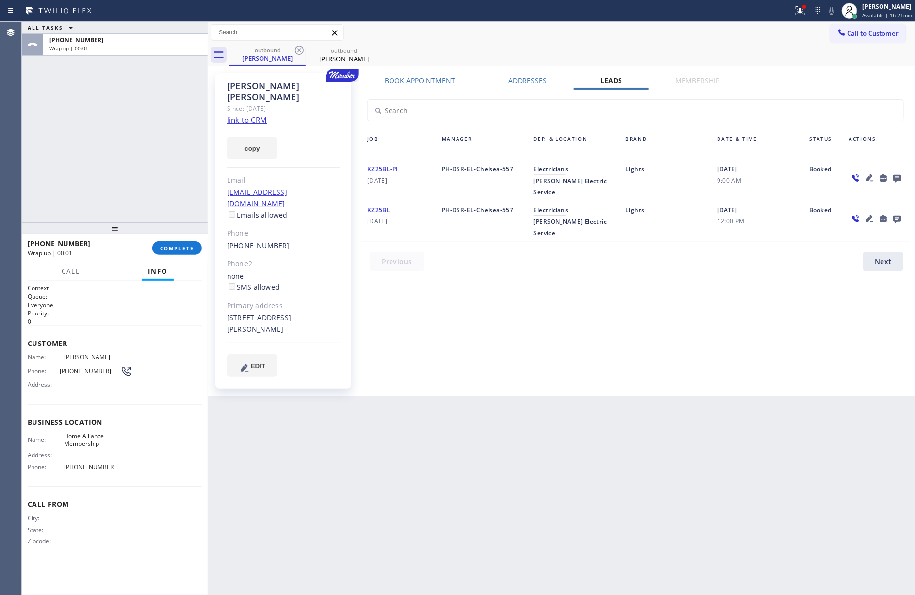
click at [897, 177] on icon at bounding box center [897, 179] width 8 height 8
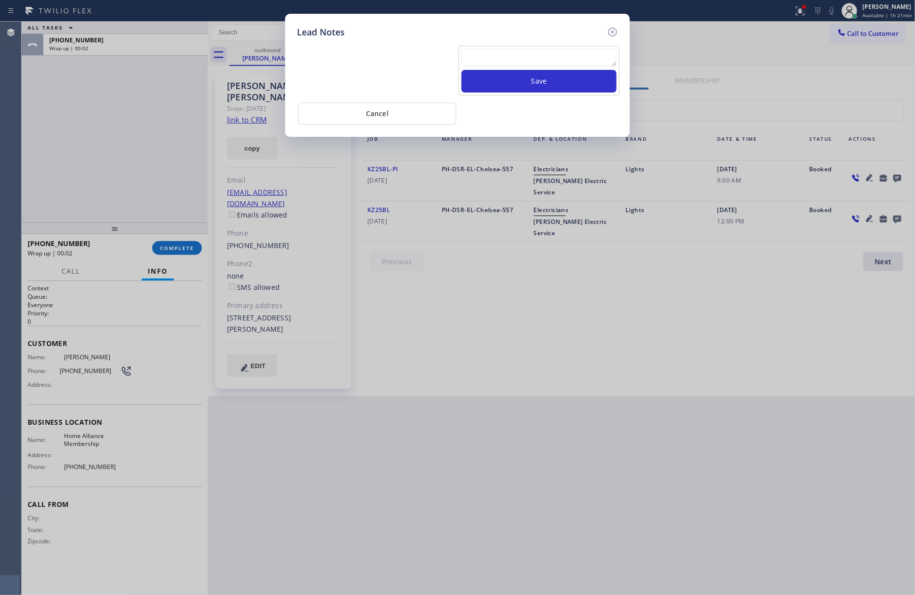
click at [563, 55] on textarea at bounding box center [538, 58] width 155 height 18
paste textarea "please transfer. membership follow up calls"
type textarea "please transfer. membership follow up calls"
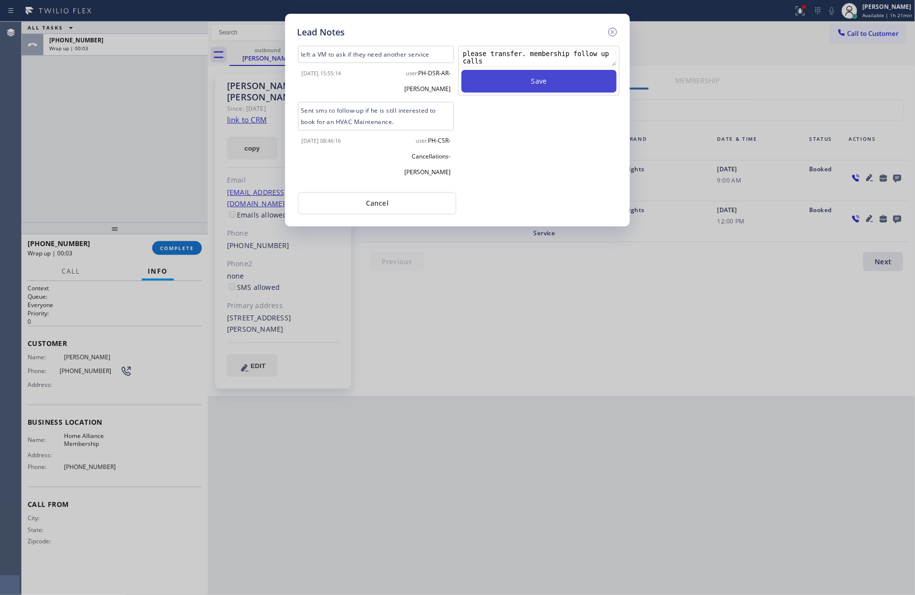
click at [547, 88] on button "Save" at bounding box center [538, 81] width 155 height 23
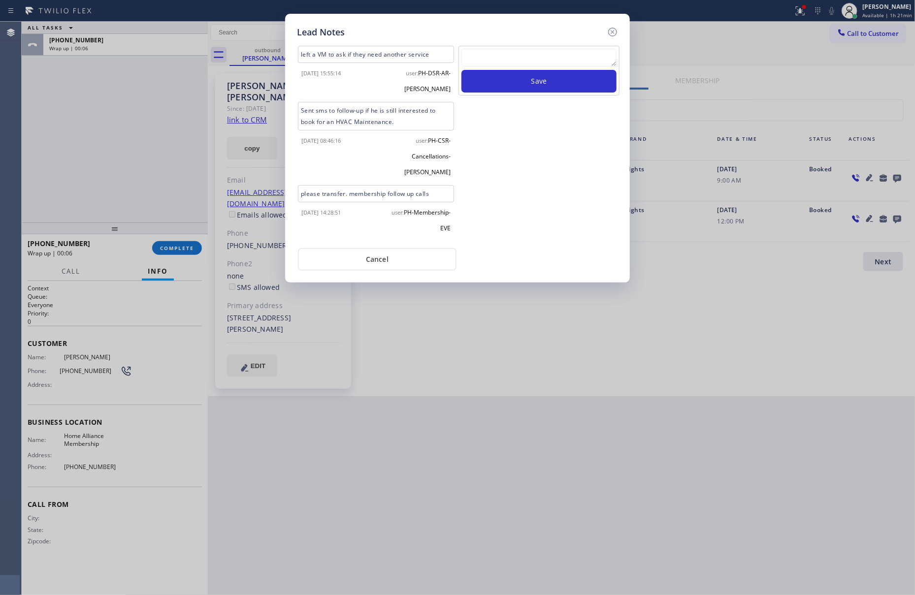
click at [115, 174] on div "Lead Notes left a VM to ask if they need another service 2023-10-17 15:55:14 us…" at bounding box center [457, 297] width 915 height 595
click at [422, 248] on button "Cancel" at bounding box center [377, 259] width 159 height 23
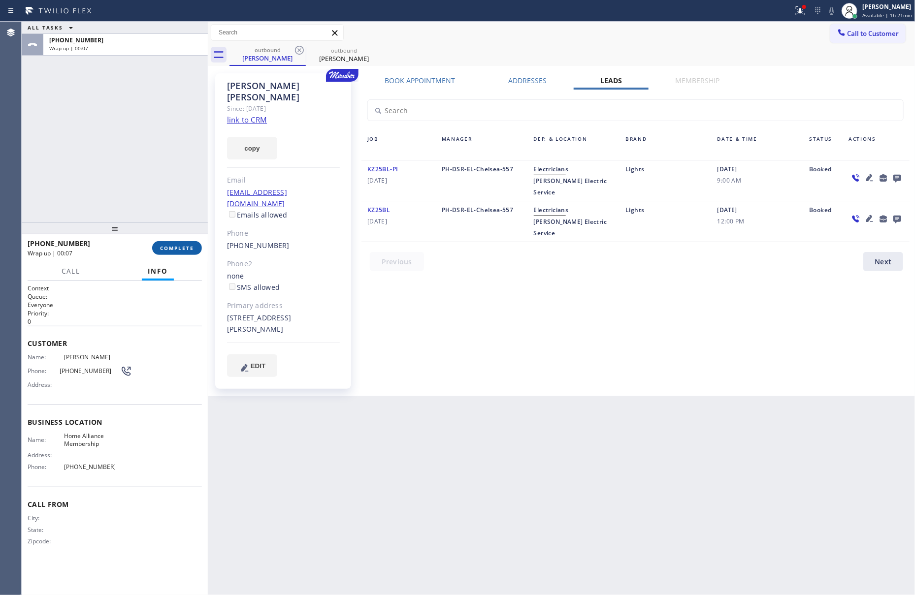
drag, startPoint x: 157, startPoint y: 179, endPoint x: 159, endPoint y: 245, distance: 66.0
click at [157, 184] on div "ALL TASKS ALL TASKS ACTIVE TASKS TASKS IN WRAP UP +13234281795 Wrap up | 00:07" at bounding box center [115, 122] width 186 height 201
click at [162, 245] on span "COMPLETE" at bounding box center [177, 248] width 34 height 7
click at [145, 101] on div "ALL TASKS ALL TASKS ACTIVE TASKS TASKS IN WRAP UP +13234281795 Wrap up | 00:08" at bounding box center [115, 122] width 186 height 201
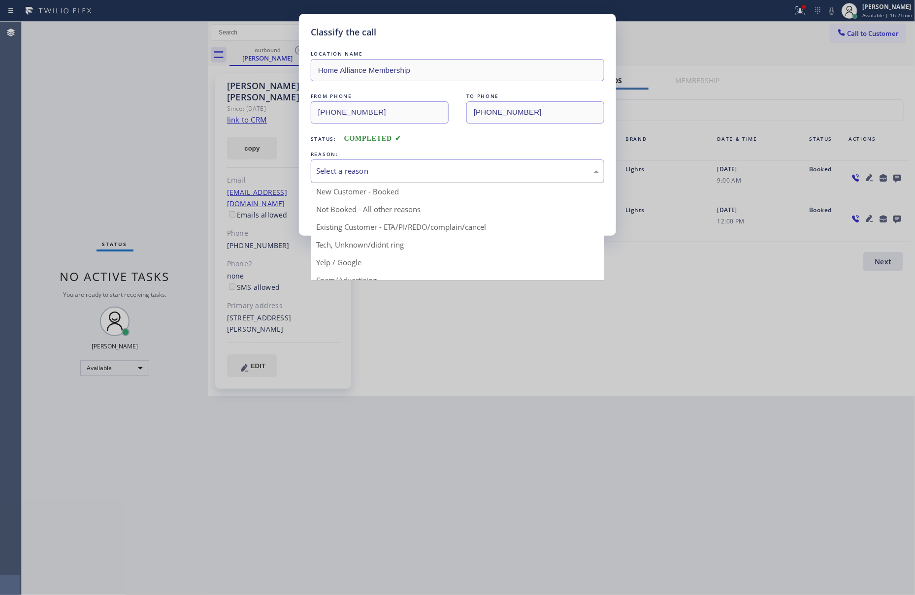
click at [408, 169] on div "Select a reason" at bounding box center [457, 170] width 283 height 11
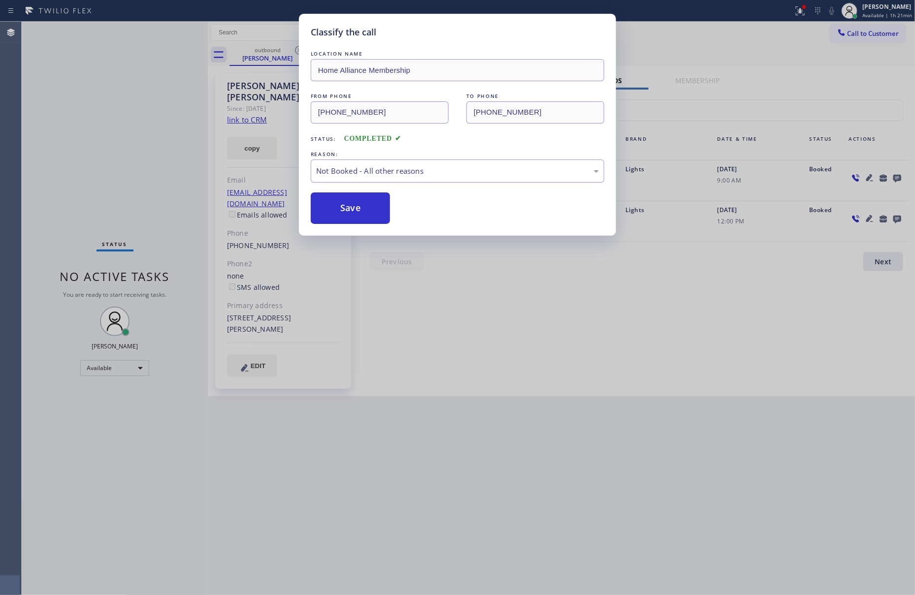
click at [341, 212] on button "Save" at bounding box center [350, 209] width 79 height 32
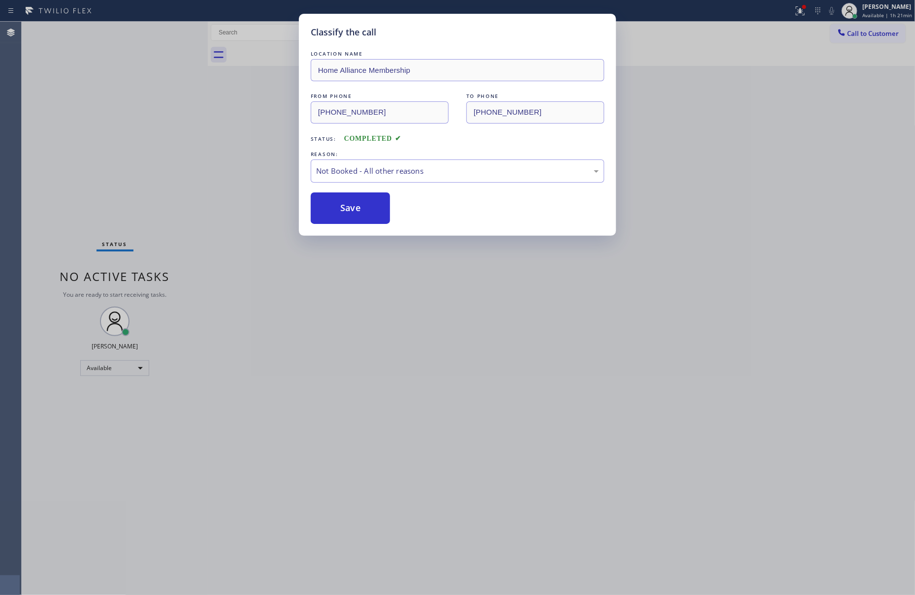
click at [341, 212] on button "Save" at bounding box center [350, 209] width 79 height 32
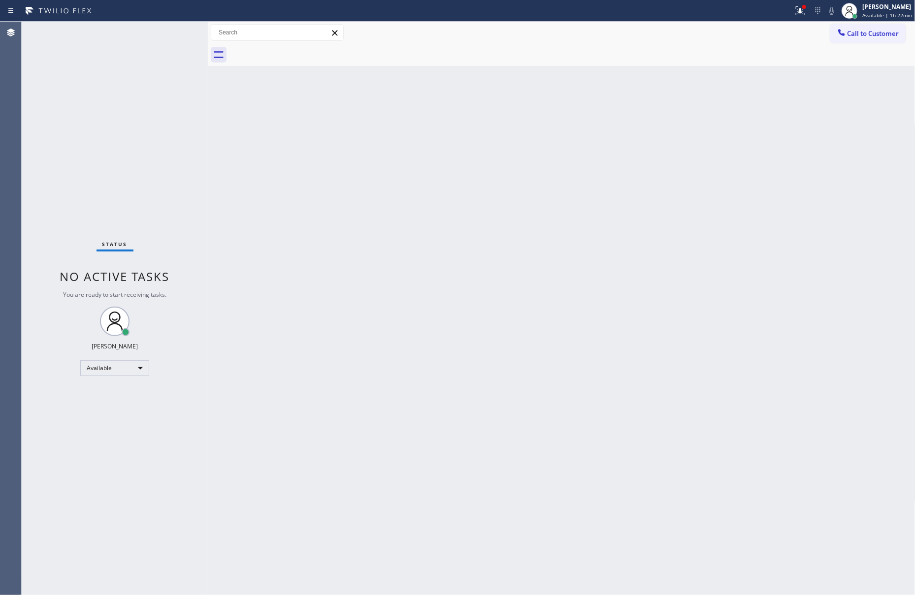
click at [782, 213] on div "Back to Dashboard Change Sender ID Customers Technicians Select a contact Outbo…" at bounding box center [562, 309] width 708 height 574
click at [882, 37] on span "Call to Customer" at bounding box center [873, 33] width 52 height 9
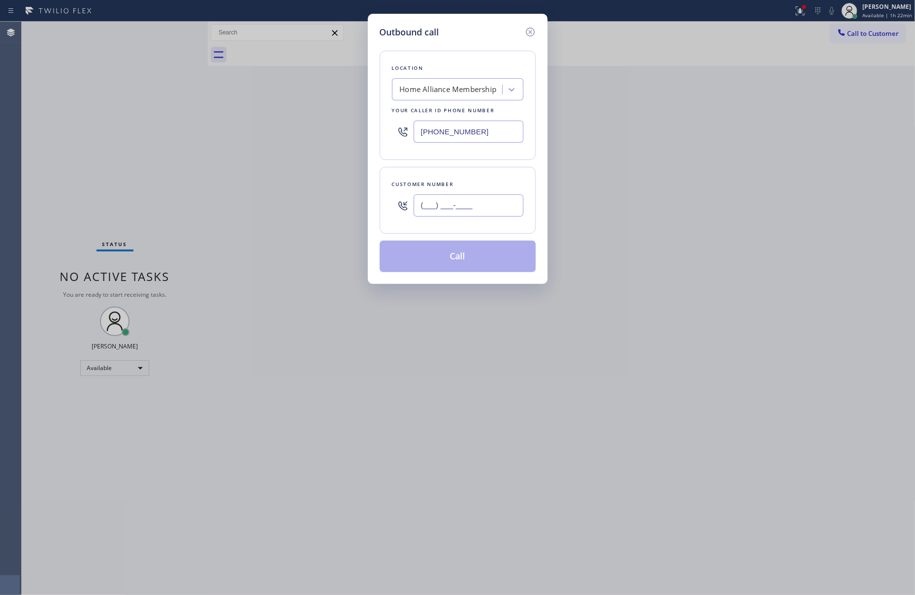
click at [440, 203] on input "(___) ___-____" at bounding box center [469, 206] width 110 height 22
paste input "323) 788-1918"
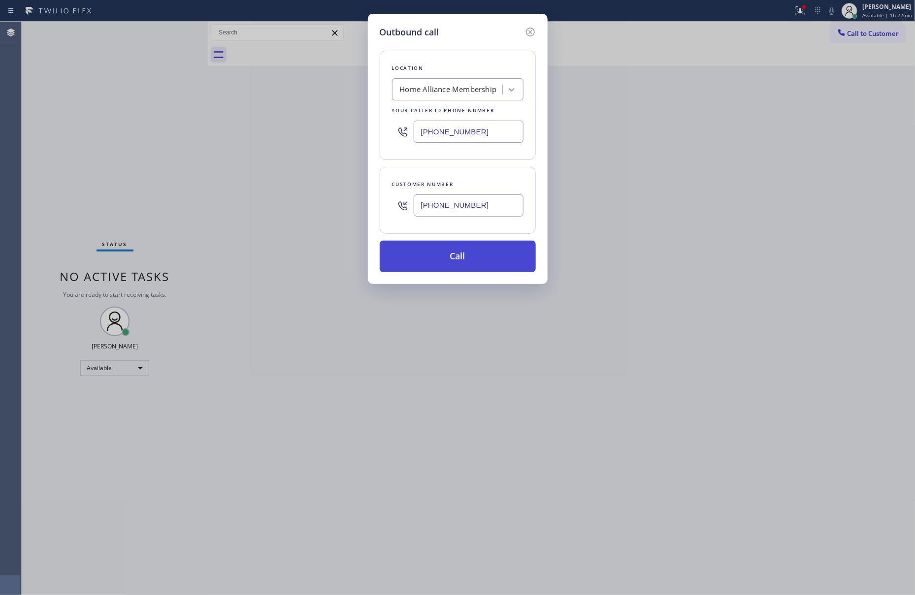
type input "(323) 788-1918"
click at [451, 254] on button "Call" at bounding box center [458, 257] width 156 height 32
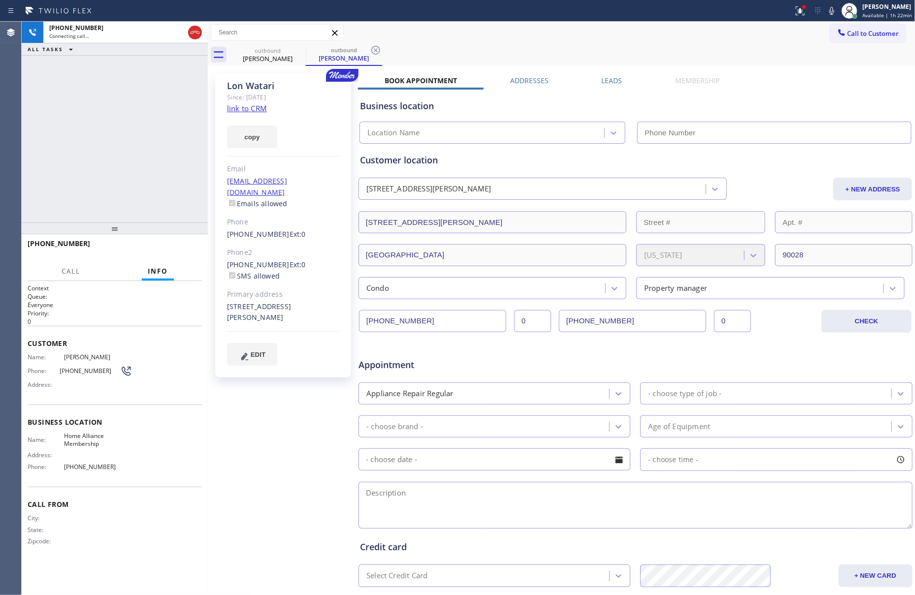
type input "[PHONE_NUMBER]"
click at [194, 32] on icon at bounding box center [195, 33] width 12 height 12
click at [142, 160] on div "+13237881918 Connecting call… ALL TASKS ALL TASKS ACTIVE TASKS TASKS IN WRAP UP" at bounding box center [115, 122] width 186 height 201
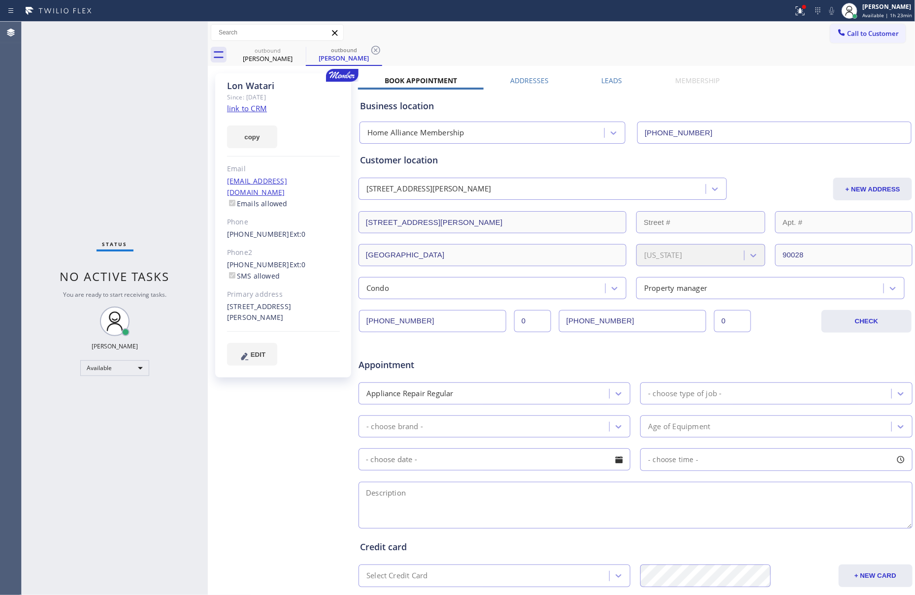
click at [142, 160] on div "Status No active tasks You are ready to start receiving tasks. [PERSON_NAME] Av…" at bounding box center [115, 309] width 186 height 574
click at [670, 321] on input "(323) 210-2004" at bounding box center [632, 321] width 147 height 22
click at [671, 323] on input "(323) 210-2004" at bounding box center [632, 321] width 147 height 22
click at [861, 32] on span "Call to Customer" at bounding box center [873, 33] width 52 height 9
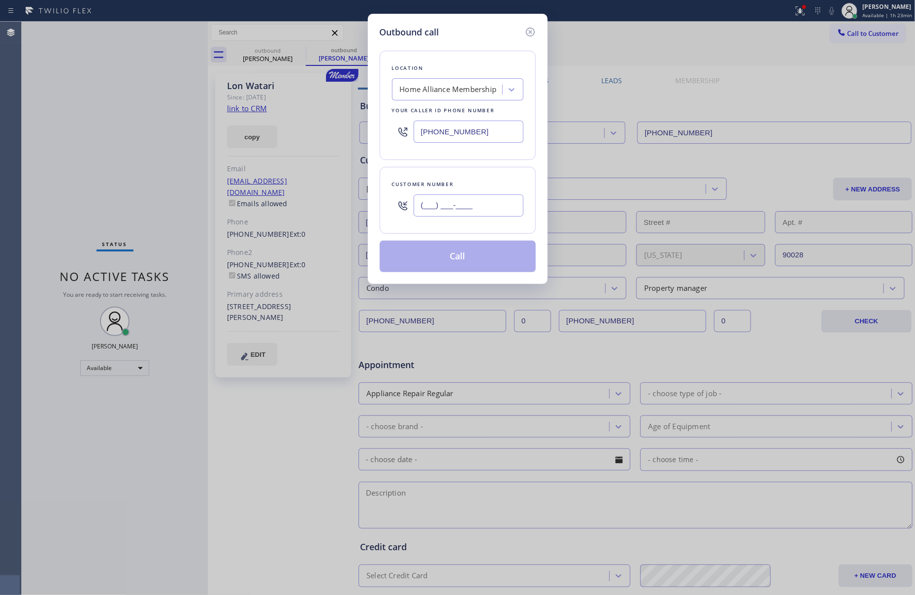
click at [504, 205] on input "(___) ___-____" at bounding box center [469, 206] width 110 height 22
paste input "323) 210-2004"
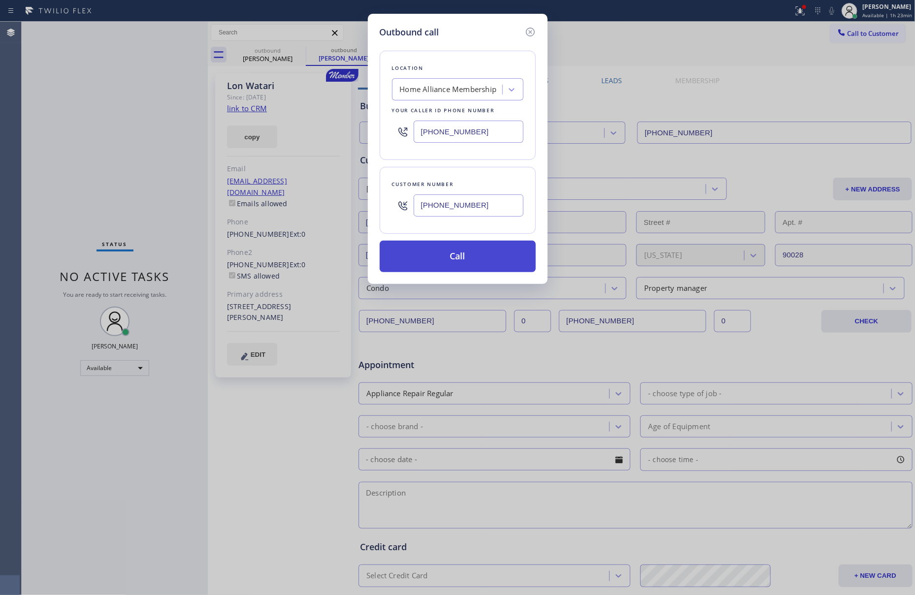
type input "(323) 210-2004"
click at [481, 270] on button "Call" at bounding box center [458, 257] width 156 height 32
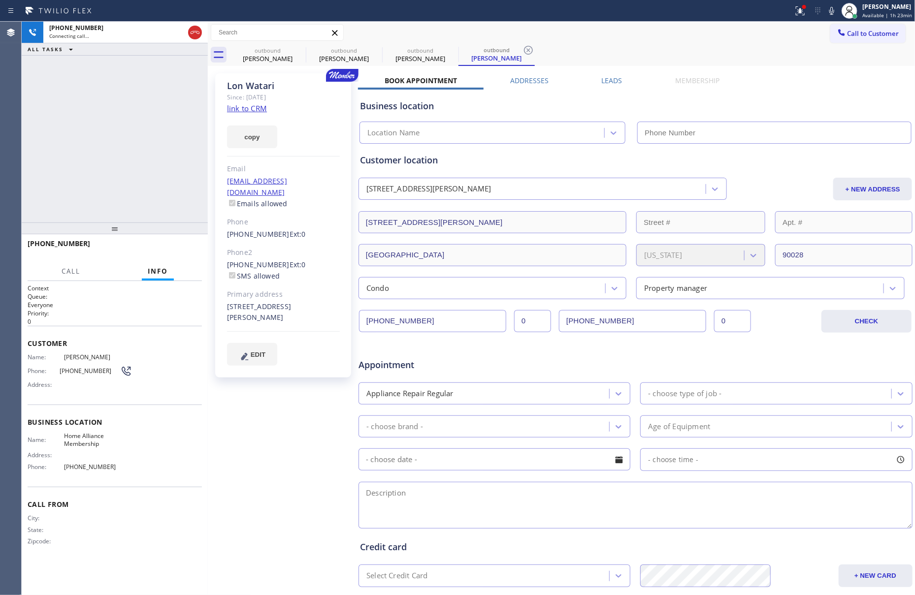
type input "[PHONE_NUMBER]"
drag, startPoint x: 145, startPoint y: 127, endPoint x: 177, endPoint y: 111, distance: 35.9
click at [177, 111] on div "+13232102004 Connecting call… ALL TASKS ALL TASKS ACTIVE TASKS TASKS IN WRAP UP" at bounding box center [115, 122] width 186 height 201
click at [256, 63] on div "Lon Watari" at bounding box center [267, 58] width 74 height 9
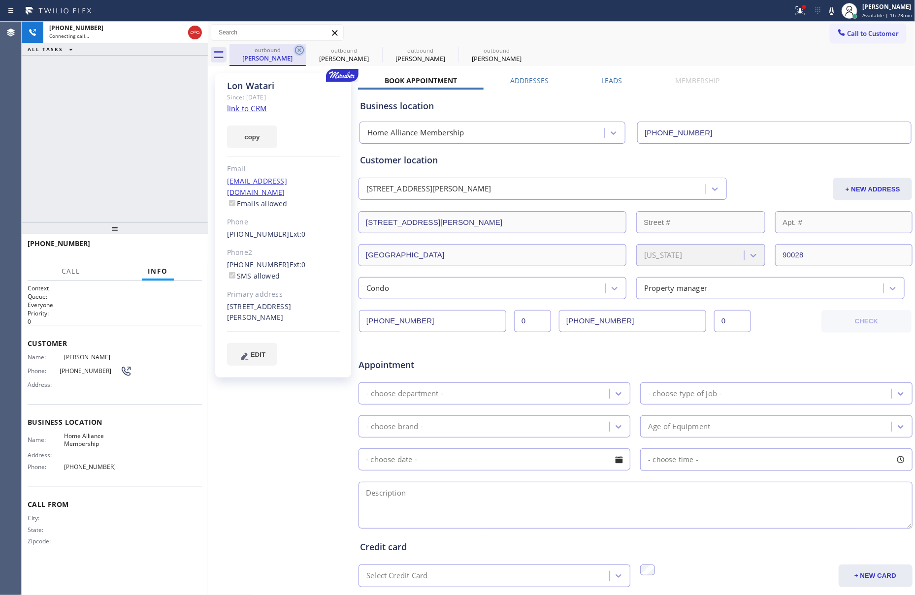
click at [294, 50] on icon at bounding box center [299, 50] width 12 height 12
click at [295, 50] on icon at bounding box center [299, 50] width 9 height 9
click at [0, 0] on icon at bounding box center [0, 0] width 0 height 0
click at [109, 141] on div "+13232102004 Connecting call… ALL TASKS ALL TASKS ACTIVE TASKS TASKS IN WRAP UP" at bounding box center [115, 122] width 186 height 201
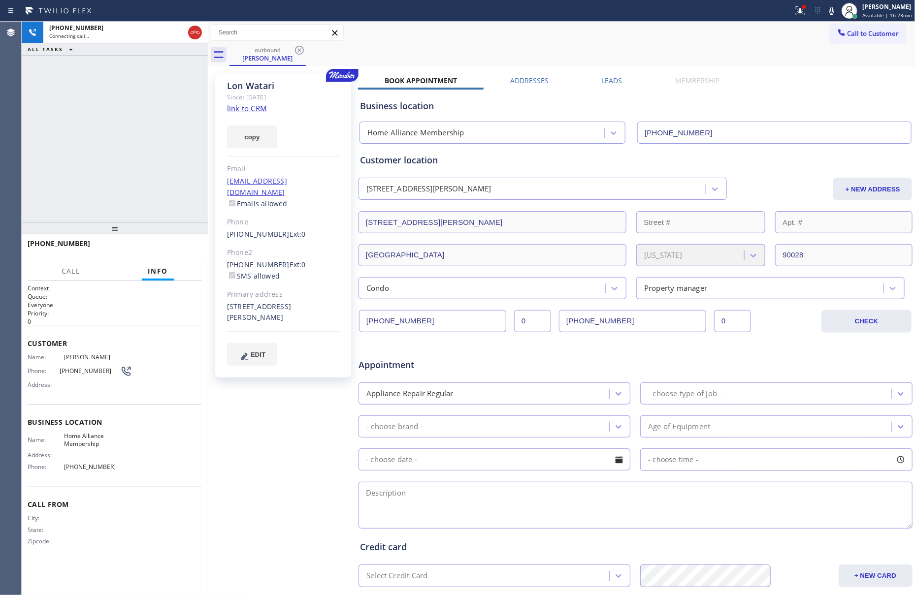
click at [609, 76] on label "Leads" at bounding box center [612, 80] width 21 height 9
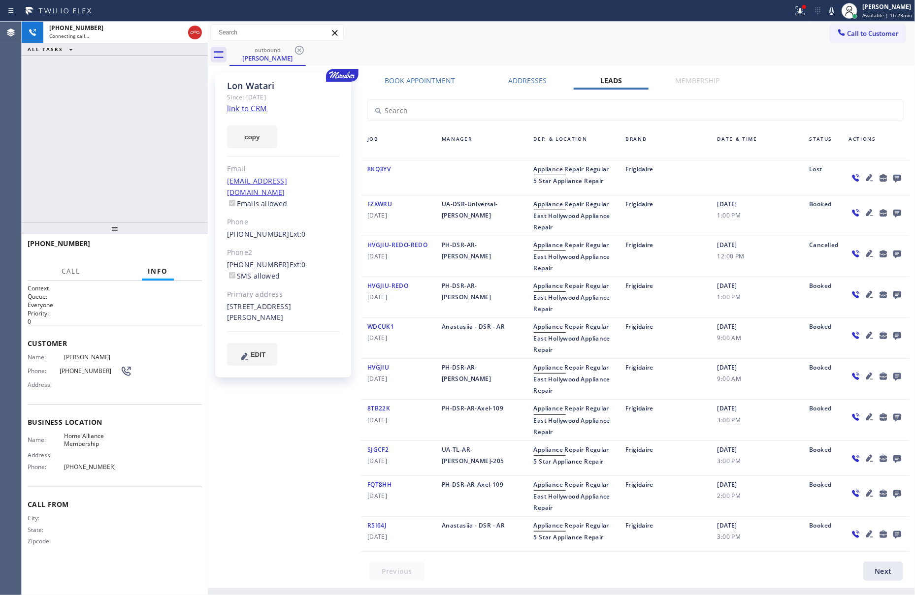
click at [893, 177] on icon at bounding box center [897, 179] width 8 height 8
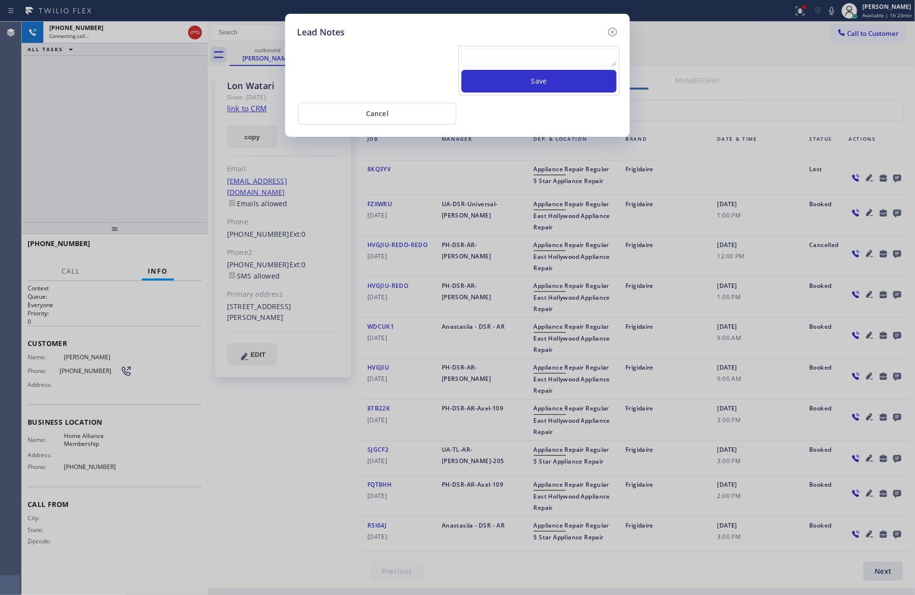
click at [559, 52] on textarea at bounding box center [538, 58] width 155 height 18
paste textarea "please transfer. membership follow up calls"
type textarea "please transfer. membership follow up calls"
click at [554, 83] on button "Save" at bounding box center [538, 81] width 155 height 23
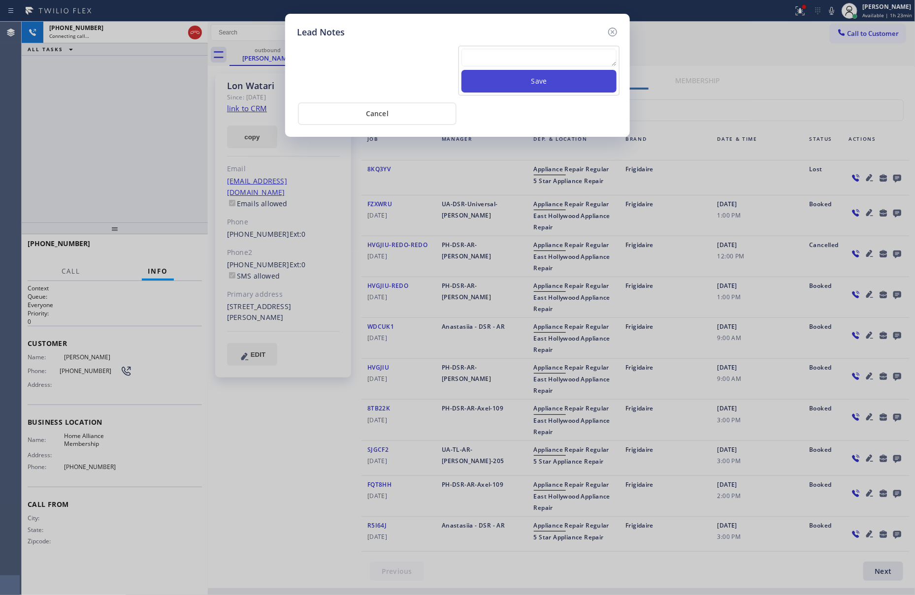
scroll to position [0, 0]
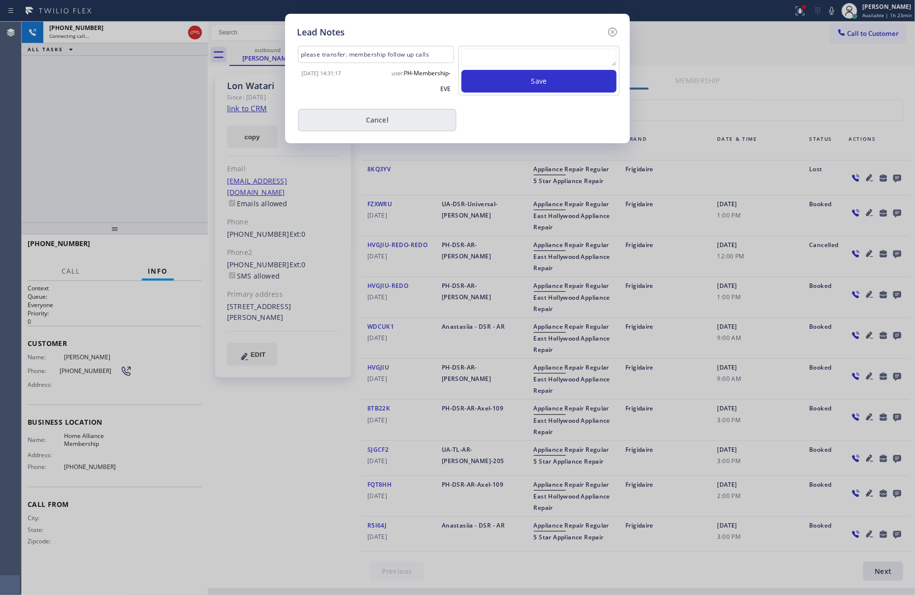
click at [380, 124] on button "Cancel" at bounding box center [377, 120] width 159 height 23
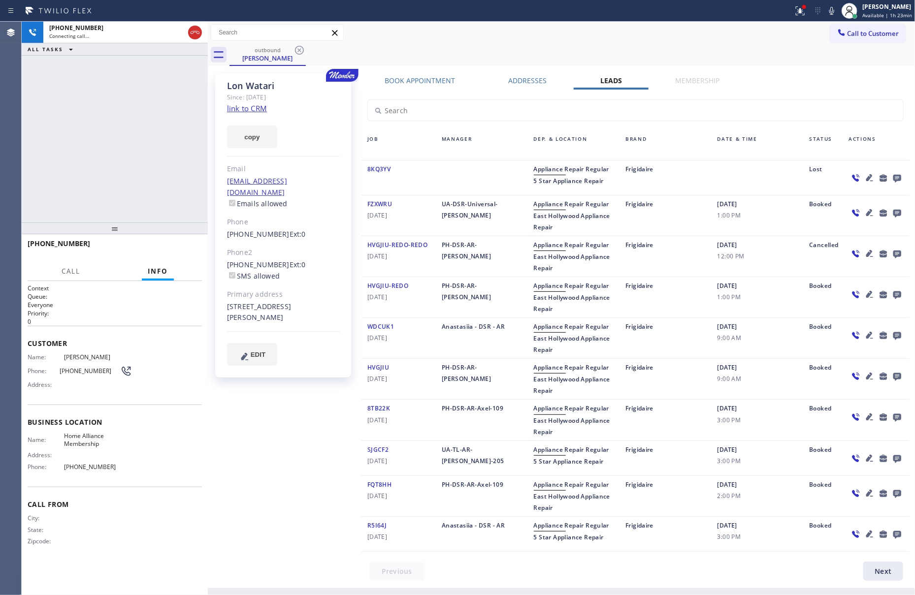
click at [97, 173] on div "+13232102004 Connecting call… ALL TASKS ALL TASKS ACTIVE TASKS TASKS IN WRAP UP" at bounding box center [115, 122] width 186 height 201
click at [97, 173] on div "+13232102004 Live | 00:00 ALL TASKS ALL TASKS ACTIVE TASKS TASKS IN WRAP UP" at bounding box center [115, 122] width 186 height 201
click at [174, 247] on span "HANG UP" at bounding box center [179, 248] width 30 height 7
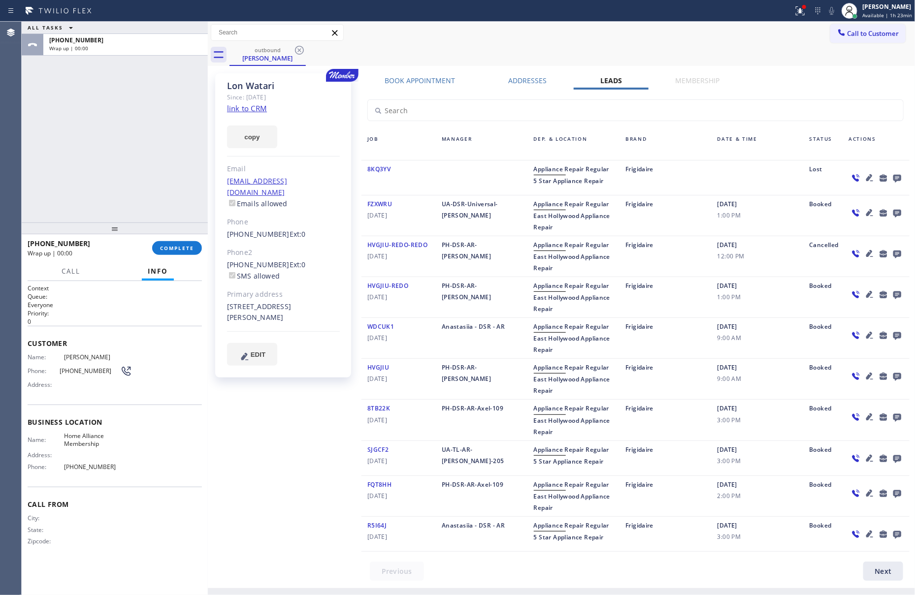
click at [105, 112] on div "ALL TASKS ALL TASKS ACTIVE TASKS TASKS IN WRAP UP +13232102004 Wrap up | 00:00" at bounding box center [115, 122] width 186 height 201
click at [177, 248] on span "COMPLETE" at bounding box center [177, 248] width 34 height 7
click at [154, 126] on div "ALL TASKS ALL TASKS ACTIVE TASKS TASKS IN WRAP UP +13232102004 Wrap up | 00:00" at bounding box center [115, 122] width 186 height 201
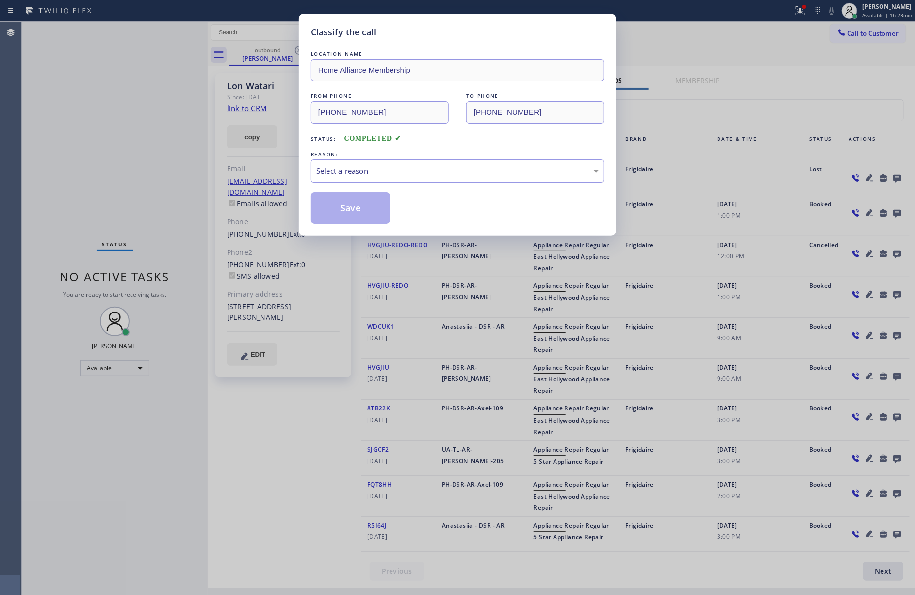
click at [377, 179] on div "Select a reason" at bounding box center [457, 171] width 293 height 23
click at [360, 204] on button "Save" at bounding box center [350, 209] width 79 height 32
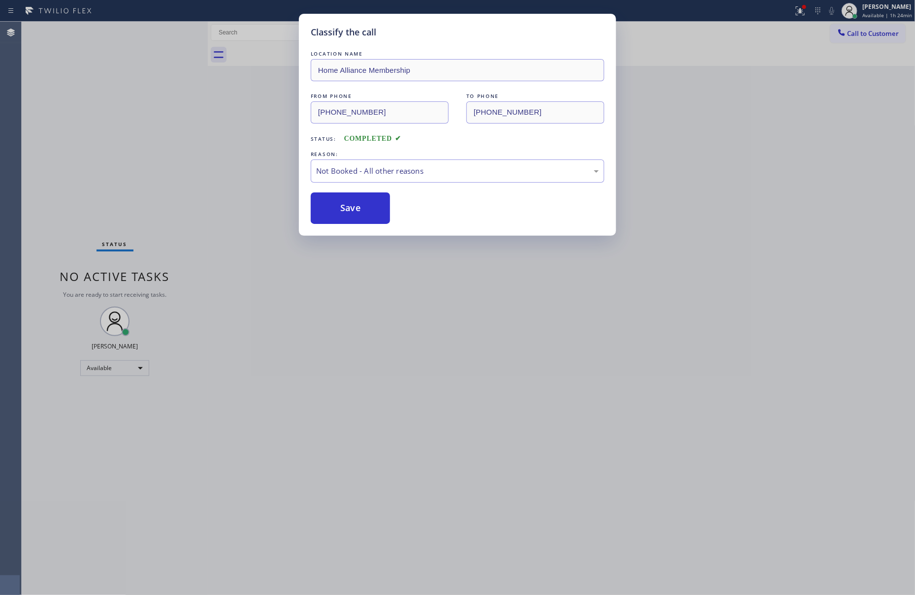
click at [360, 204] on button "Save" at bounding box center [350, 209] width 79 height 32
click at [128, 135] on div "Classify the call LOCATION NAME Home Alliance Membership FROM PHONE (855) 946-3…" at bounding box center [457, 297] width 915 height 595
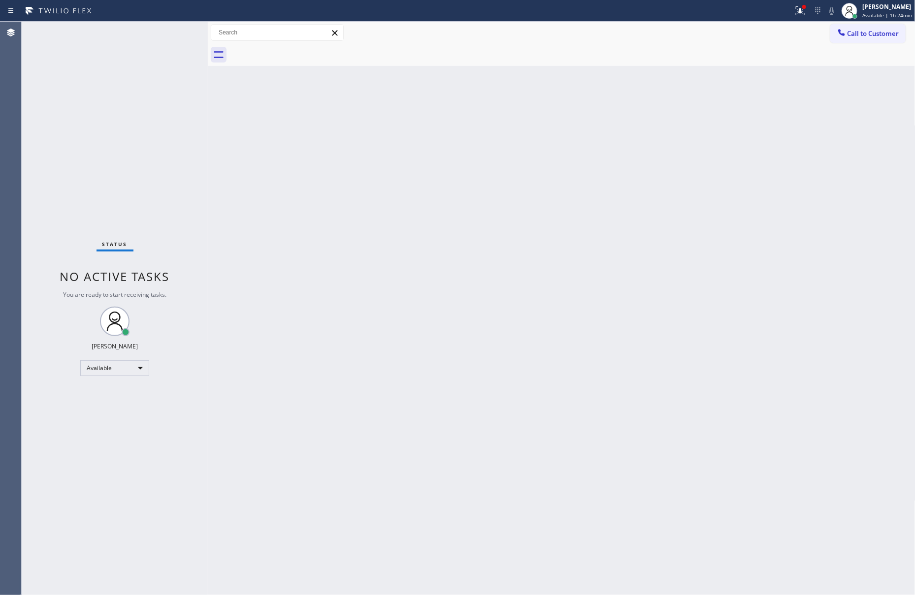
click at [355, 278] on div "Back to Dashboard Change Sender ID Customers Technicians Select a contact Outbo…" at bounding box center [562, 309] width 708 height 574
click at [357, 278] on div "Back to Dashboard Change Sender ID Customers Technicians Select a contact Outbo…" at bounding box center [562, 309] width 708 height 574
click at [359, 269] on div "Back to Dashboard Change Sender ID Customers Technicians Select a contact Outbo…" at bounding box center [562, 309] width 708 height 574
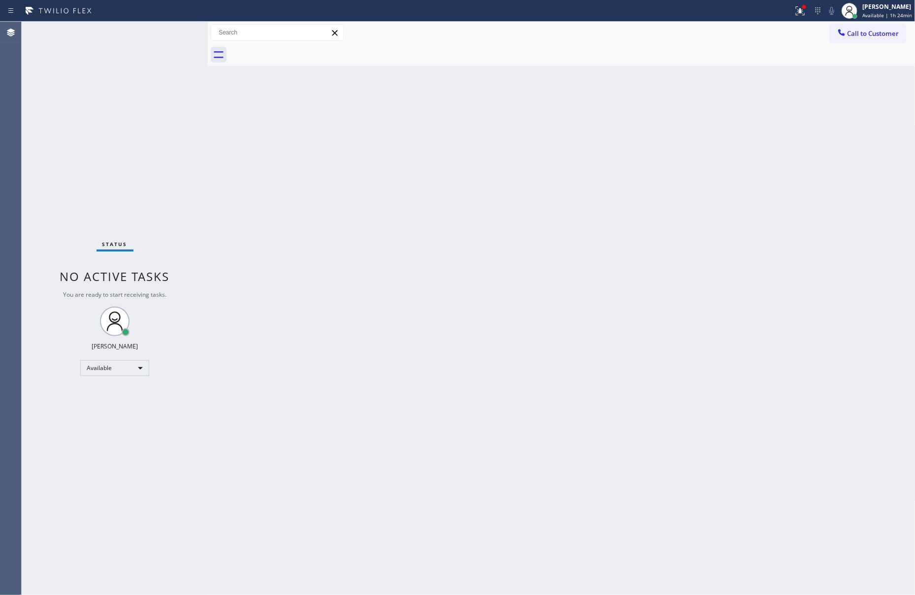
drag, startPoint x: 731, startPoint y: 270, endPoint x: 813, endPoint y: 93, distance: 195.2
click at [762, 224] on div "Back to Dashboard Change Sender ID Customers Technicians Select a contact Outbo…" at bounding box center [562, 309] width 708 height 574
drag, startPoint x: 857, startPoint y: 30, endPoint x: 893, endPoint y: 55, distance: 43.8
click at [857, 32] on span "Call to Customer" at bounding box center [873, 33] width 52 height 9
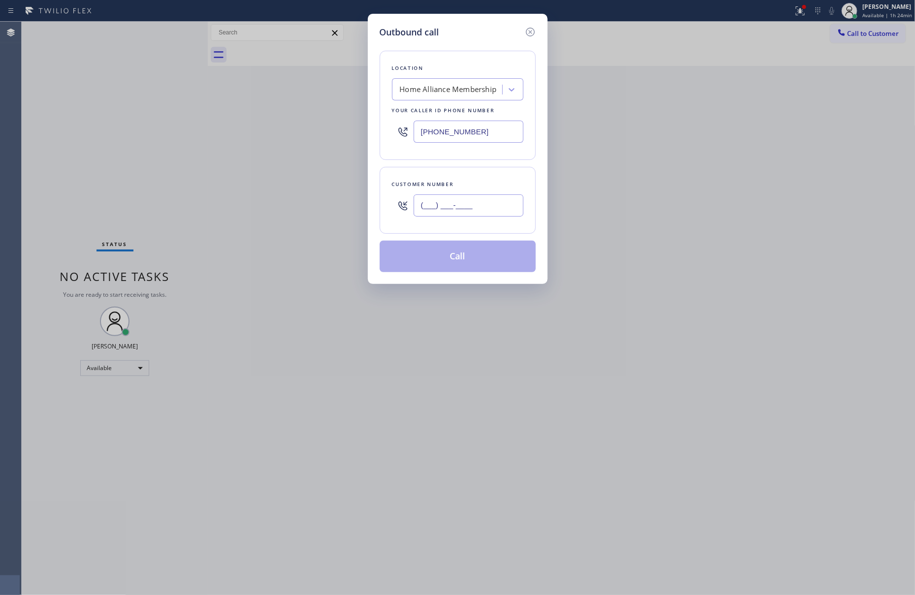
click at [507, 202] on input "(___) ___-____" at bounding box center [469, 206] width 110 height 22
paste input "408) 489-2273"
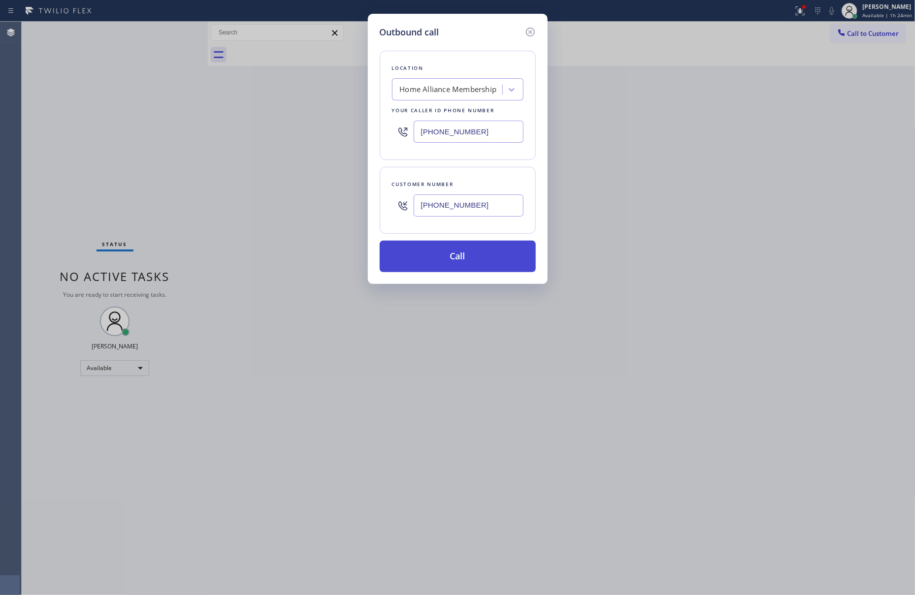
type input "(408) 489-2273"
click at [485, 253] on button "Call" at bounding box center [458, 257] width 156 height 32
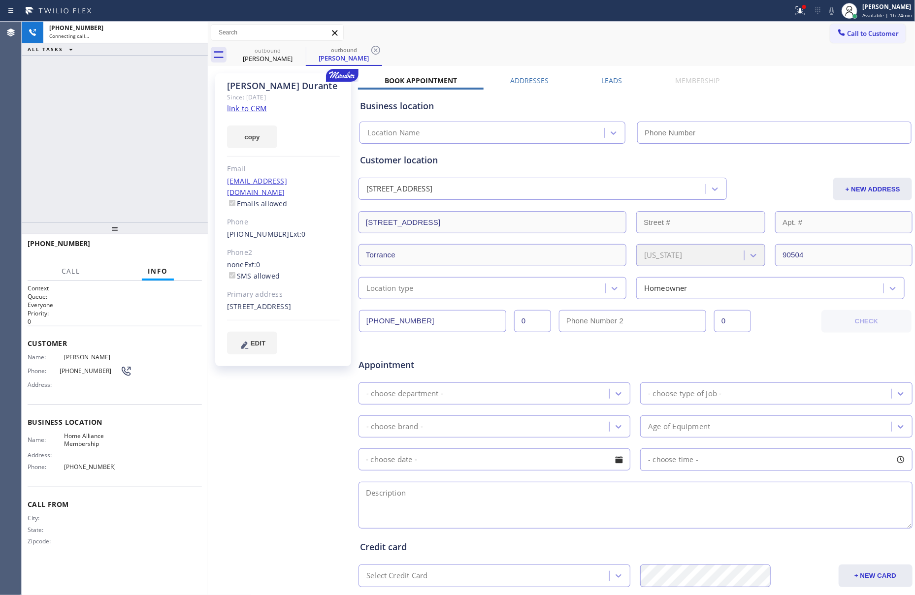
click at [83, 163] on div "+14084892273 Connecting call… ALL TASKS ALL TASKS ACTIVE TASKS TASKS IN WRAP UP" at bounding box center [115, 122] width 186 height 201
click at [86, 163] on div "+14084892273 Connecting call… ALL TASKS ALL TASKS ACTIVE TASKS TASKS IN WRAP UP" at bounding box center [115, 122] width 186 height 201
click at [606, 80] on label "Leads" at bounding box center [612, 80] width 21 height 9
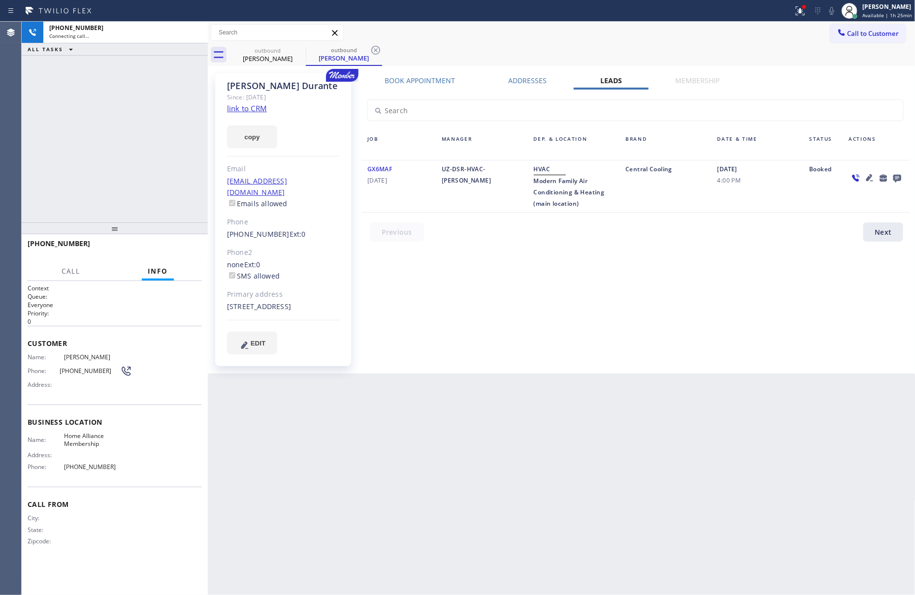
click at [898, 173] on icon at bounding box center [897, 178] width 12 height 12
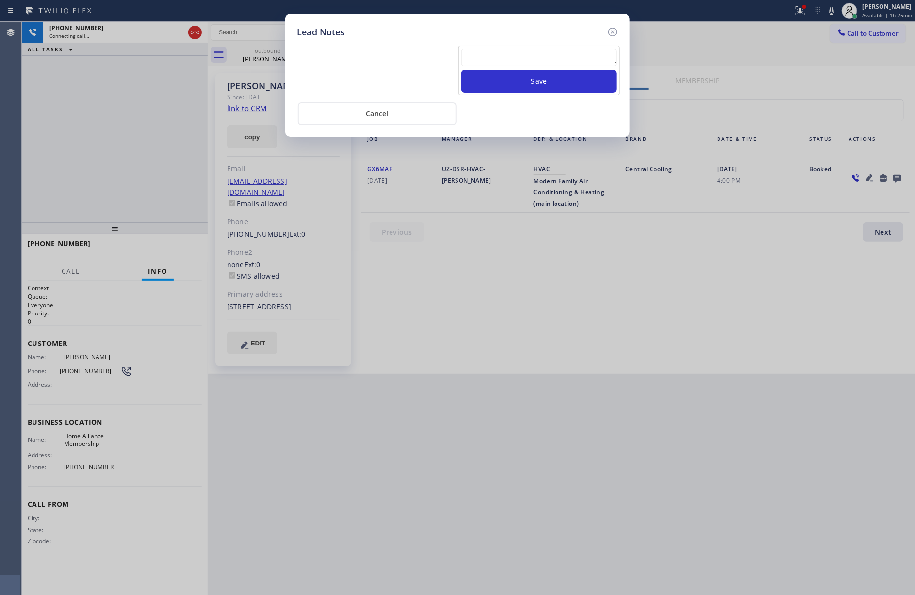
click at [501, 53] on textarea at bounding box center [538, 58] width 155 height 18
paste textarea "please transfer. membership follow up calls"
type textarea "please transfer. membership follow up calls"
click at [516, 89] on button "Save" at bounding box center [538, 81] width 155 height 23
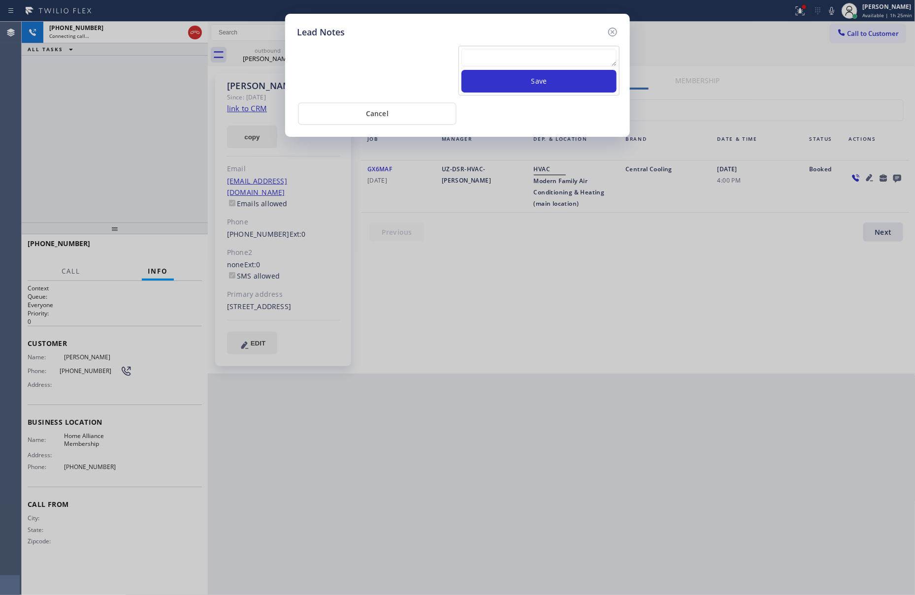
scroll to position [0, 0]
click at [516, 129] on div "Cancel" at bounding box center [457, 119] width 321 height 25
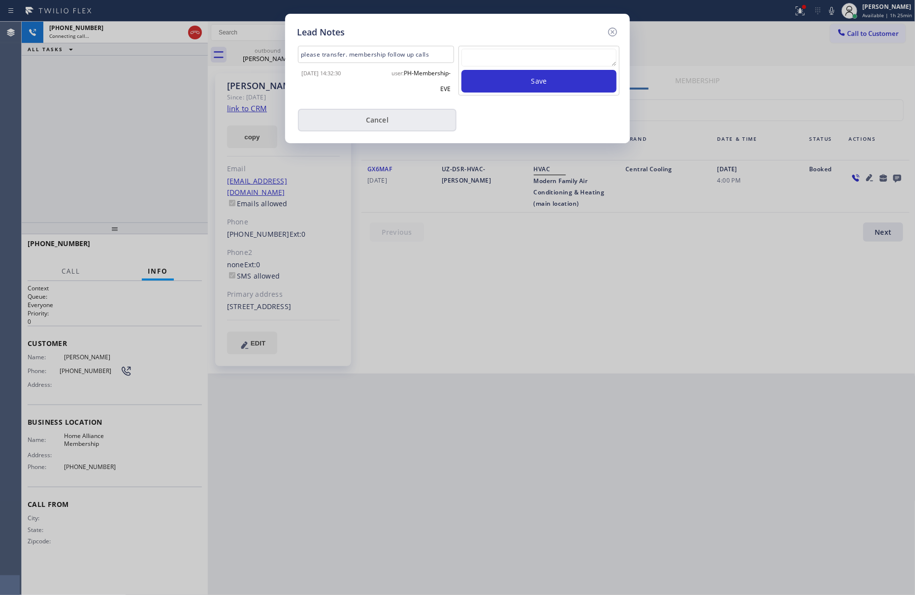
click at [393, 114] on button "Cancel" at bounding box center [377, 120] width 159 height 23
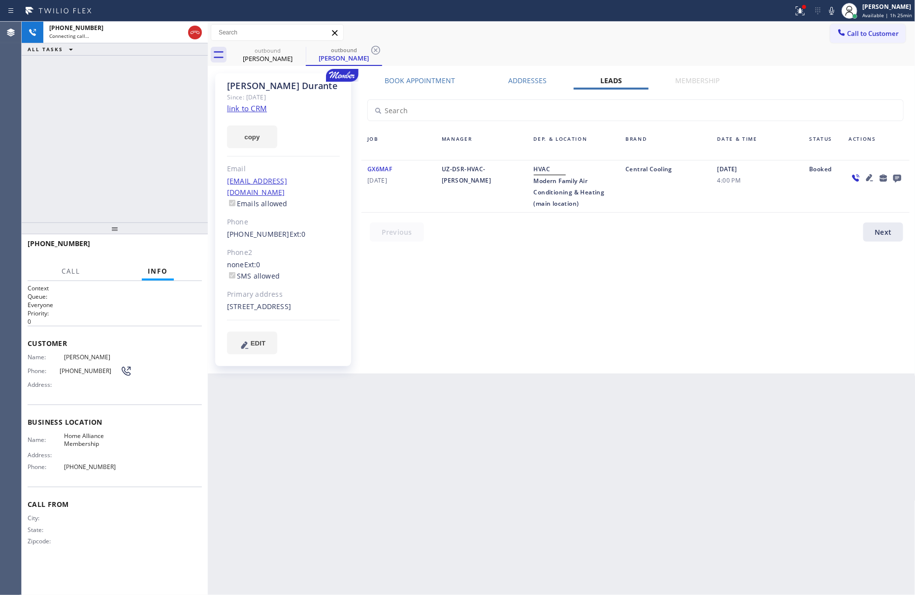
click at [47, 171] on div "+14084892273 Connecting call… ALL TASKS ALL TASKS ACTIVE TASKS TASKS IN WRAP UP" at bounding box center [115, 122] width 186 height 201
click at [541, 358] on div "Book Appointment Addresses Leads Membership Business location Home Alliance Mem…" at bounding box center [635, 223] width 555 height 295
drag, startPoint x: 160, startPoint y: 203, endPoint x: 178, endPoint y: 263, distance: 63.1
click at [161, 203] on div "+14084892273 Live | 00:05 ALL TASKS ALL TASKS ACTIVE TASKS TASKS IN WRAP UP" at bounding box center [115, 122] width 186 height 201
click at [174, 250] on span "HANG UP" at bounding box center [179, 248] width 30 height 7
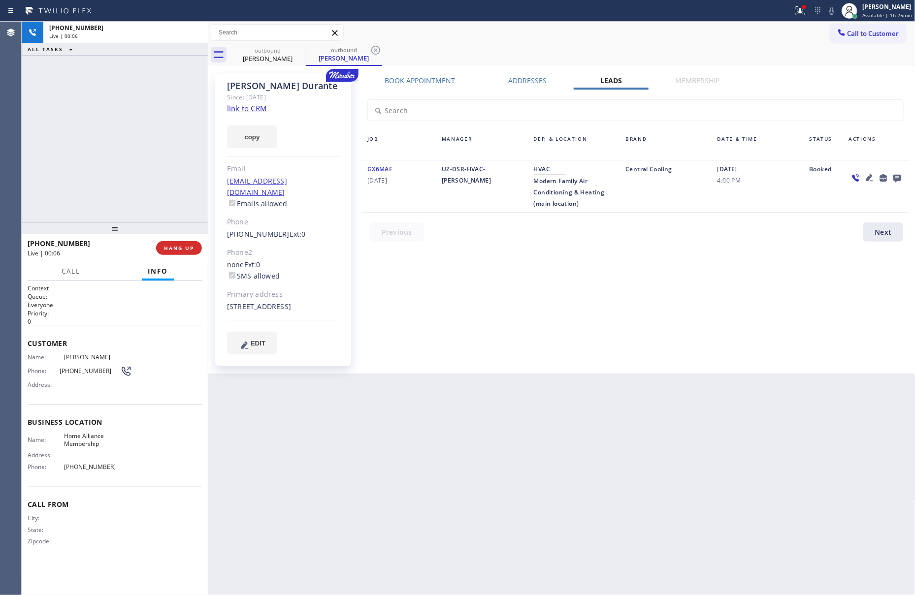
click at [154, 101] on div "+14084892273 Live | 00:06 ALL TASKS ALL TASKS ACTIVE TASKS TASKS IN WRAP UP" at bounding box center [115, 122] width 186 height 201
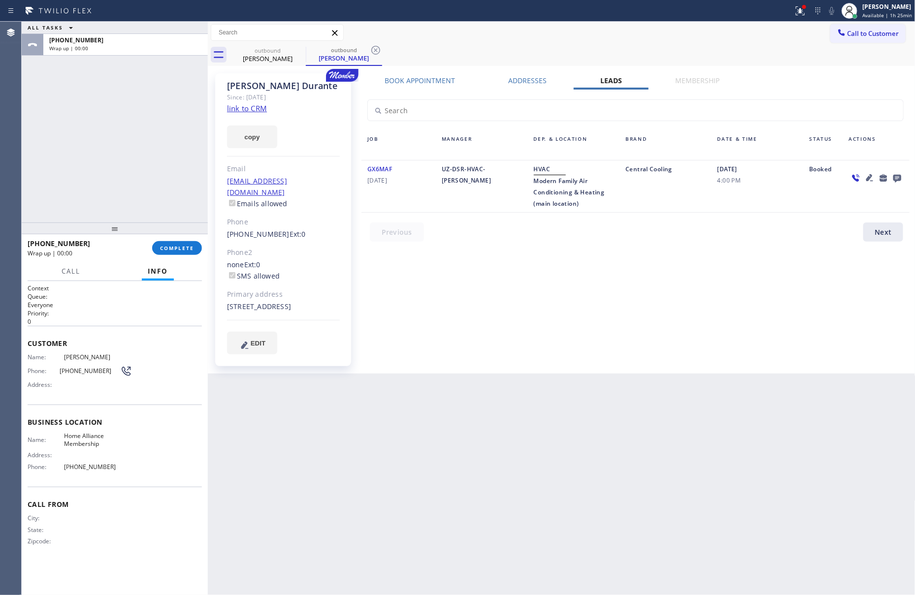
drag, startPoint x: 544, startPoint y: 315, endPoint x: 537, endPoint y: 213, distance: 102.7
click at [544, 315] on div "Book Appointment Addresses Leads Membership Business location Home Alliance Mem…" at bounding box center [635, 223] width 555 height 295
drag, startPoint x: 495, startPoint y: 312, endPoint x: 507, endPoint y: 311, distance: 12.4
click at [501, 311] on div "Book Appointment Addresses Leads Membership Business location Home Alliance Mem…" at bounding box center [635, 223] width 555 height 295
drag, startPoint x: 70, startPoint y: 138, endPoint x: 172, endPoint y: 277, distance: 172.3
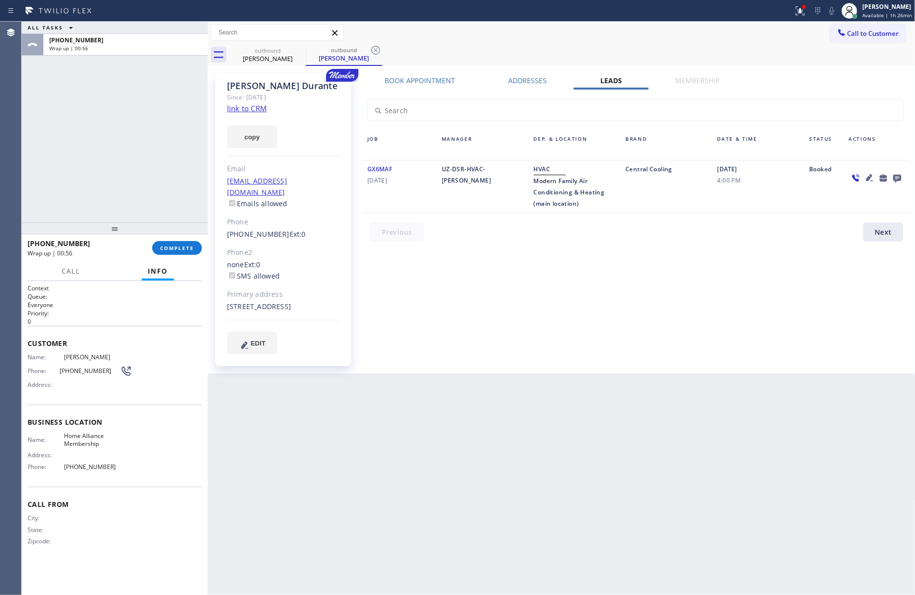
click at [70, 137] on div "ALL TASKS ALL TASKS ACTIVE TASKS TASKS IN WRAP UP +14084892273 Wrap up | 00:56" at bounding box center [115, 122] width 186 height 201
click at [167, 247] on span "COMPLETE" at bounding box center [177, 248] width 34 height 7
click at [160, 122] on div "ALL TASKS ALL TASKS ACTIVE TASKS TASKS IN WRAP UP +14084892273 Wrap up | 00:57" at bounding box center [115, 122] width 186 height 201
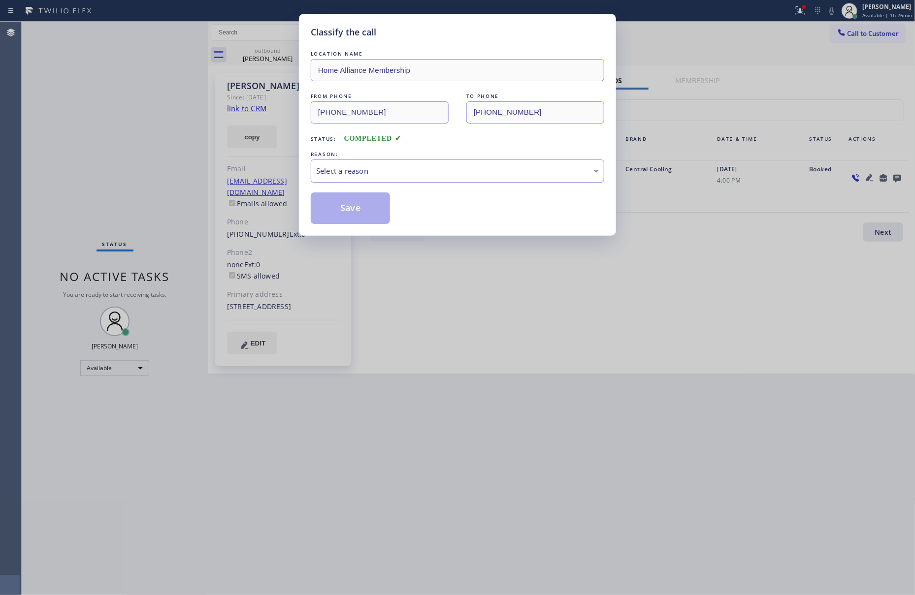
click at [396, 168] on div "Select a reason" at bounding box center [457, 170] width 283 height 11
click at [356, 210] on button "Save" at bounding box center [350, 209] width 79 height 32
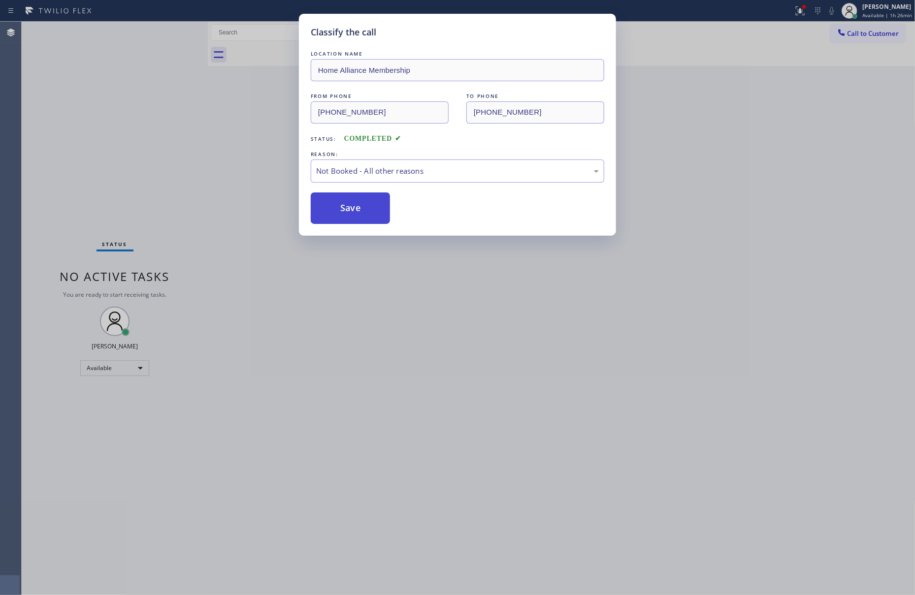
click at [356, 210] on button "Save" at bounding box center [350, 209] width 79 height 32
click at [105, 147] on div "Classify the call LOCATION NAME Home Alliance Membership FROM PHONE (855) 946-3…" at bounding box center [457, 297] width 915 height 595
click at [110, 147] on div "Classify the call LOCATION NAME 24-7 Plumbing services FROM PHONE [PHONE_NUMBER…" at bounding box center [468, 309] width 893 height 574
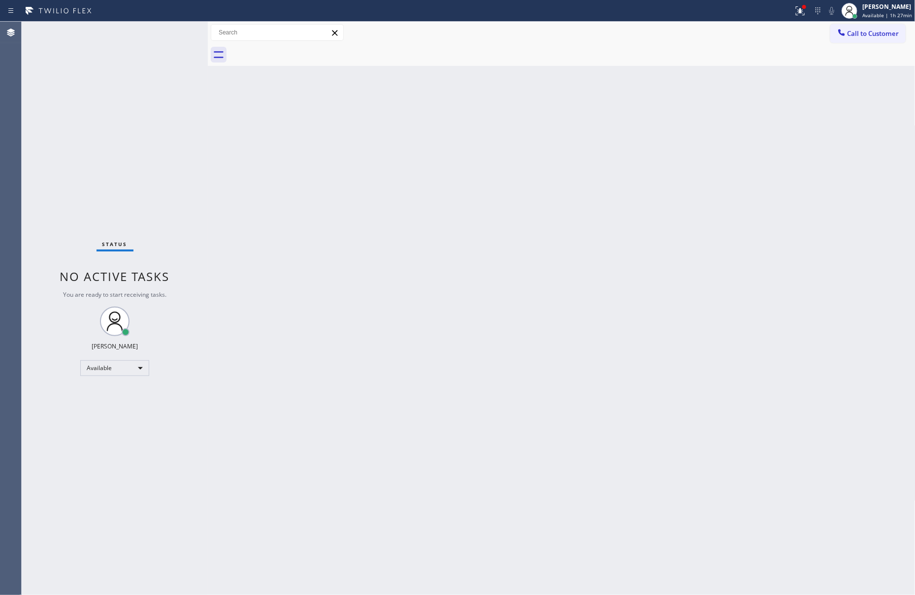
drag, startPoint x: 773, startPoint y: 289, endPoint x: 823, endPoint y: 216, distance: 88.5
click at [786, 271] on div "Back to Dashboard Change Sender ID Customers Technicians Select a contact Outbo…" at bounding box center [562, 309] width 708 height 574
click at [857, 30] on span "Call to Customer" at bounding box center [873, 33] width 52 height 9
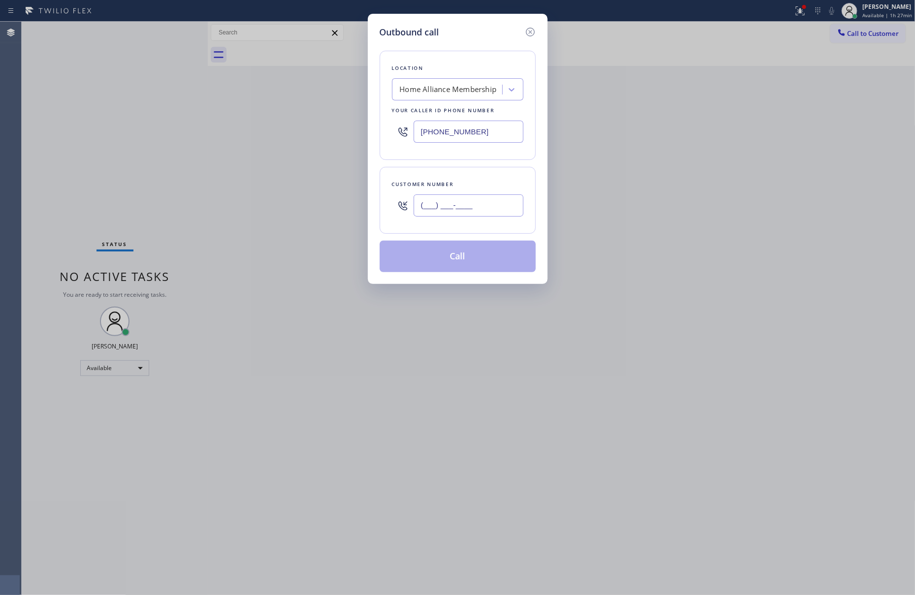
click at [485, 209] on input "(___) ___-____" at bounding box center [469, 206] width 110 height 22
paste input "714) 747-5938"
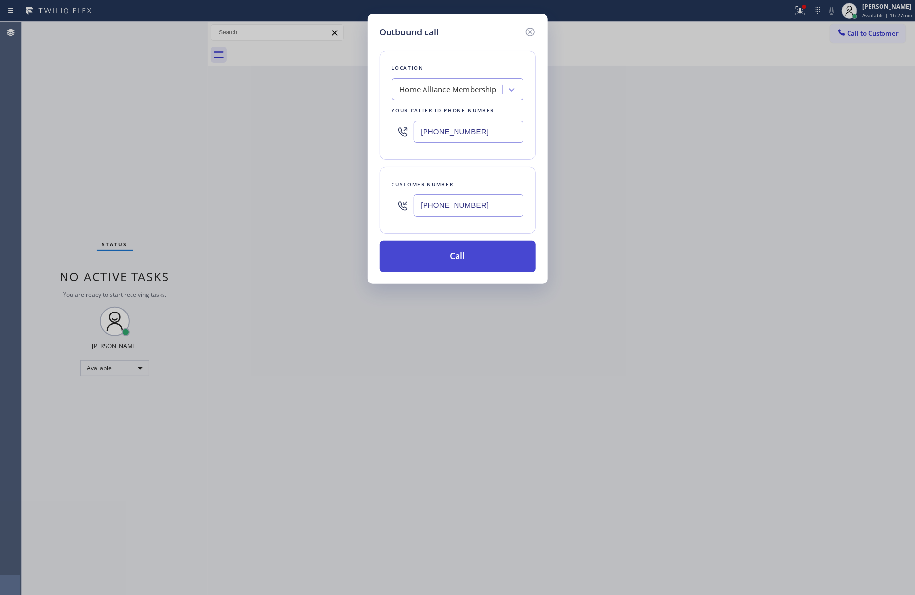
type input "(714) 747-5938"
click at [467, 260] on button "Call" at bounding box center [458, 257] width 156 height 32
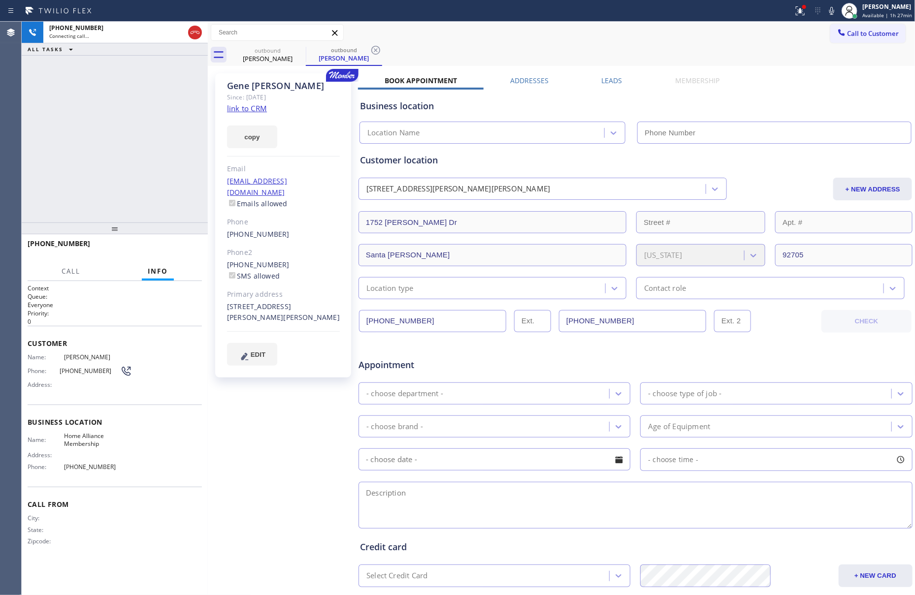
click at [112, 188] on div "+17147475938 Connecting call… ALL TASKS ALL TASKS ACTIVE TASKS TASKS IN WRAP UP" at bounding box center [115, 122] width 186 height 201
type input "[PHONE_NUMBER]"
click at [164, 162] on div "+17147475938 Connecting call… ALL TASKS ALL TASKS ACTIVE TASKS TASKS IN WRAP UP" at bounding box center [115, 122] width 186 height 201
click at [154, 162] on div "+17147475938 Connecting call… ALL TASKS ALL TASKS ACTIVE TASKS TASKS IN WRAP UP" at bounding box center [115, 122] width 186 height 201
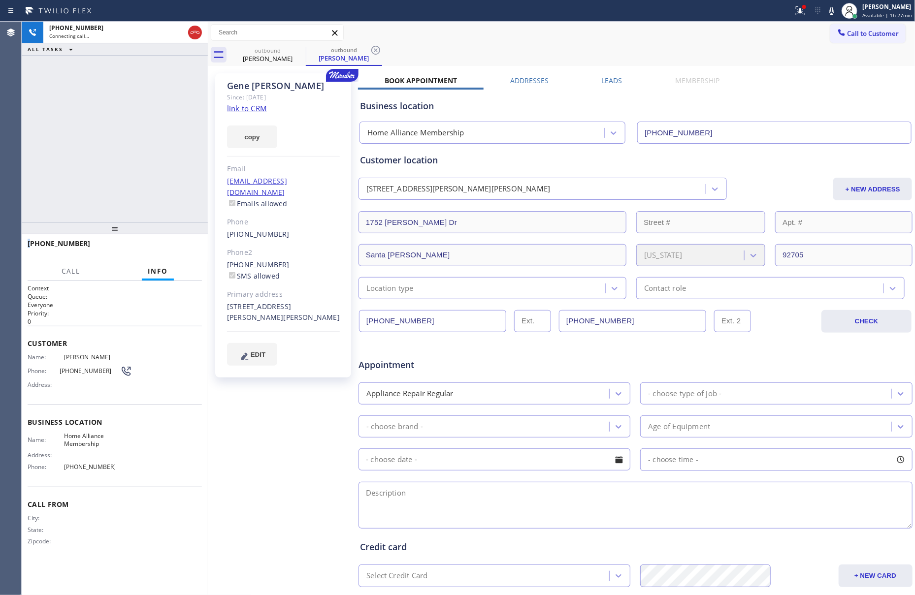
click at [154, 162] on div "+17147475938 Connecting call… ALL TASKS ALL TASKS ACTIVE TASKS TASKS IN WRAP UP" at bounding box center [115, 122] width 186 height 201
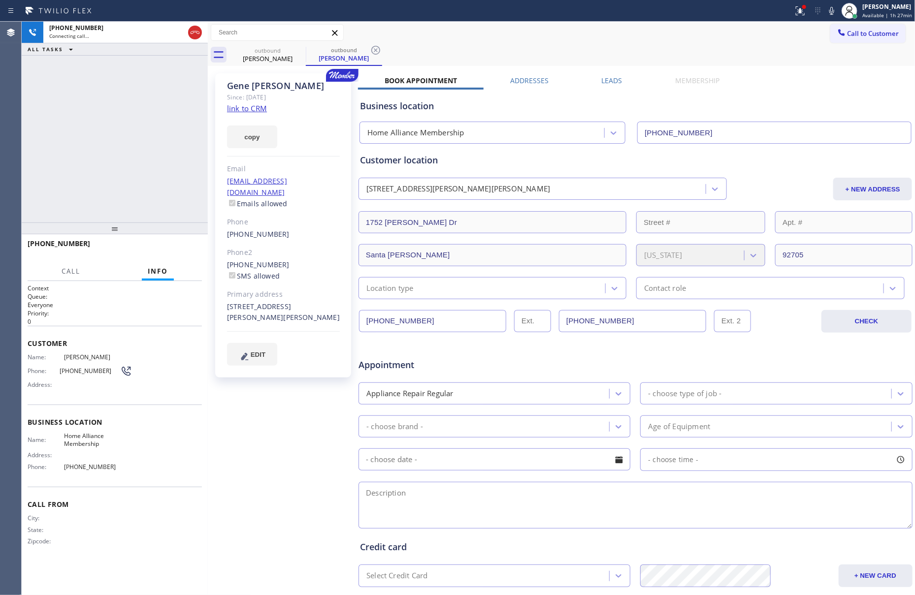
click at [154, 162] on div "+17147475938 Connecting call… ALL TASKS ALL TASKS ACTIVE TASKS TASKS IN WRAP UP" at bounding box center [115, 122] width 186 height 201
click at [608, 82] on label "Leads" at bounding box center [612, 80] width 21 height 9
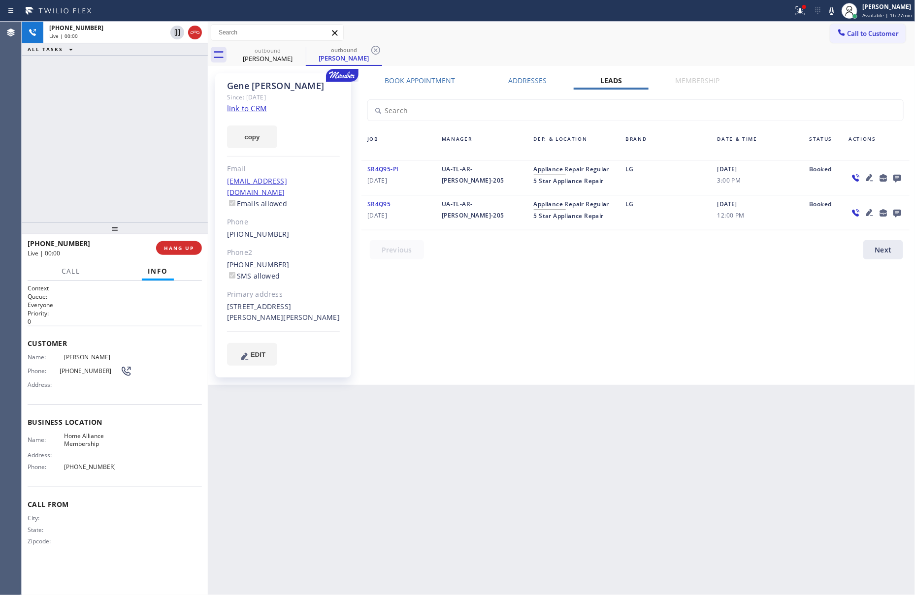
click at [684, 355] on div "Book Appointment Addresses Leads Membership Business location Home Alliance Mem…" at bounding box center [635, 229] width 555 height 307
click at [895, 172] on icon at bounding box center [897, 178] width 12 height 12
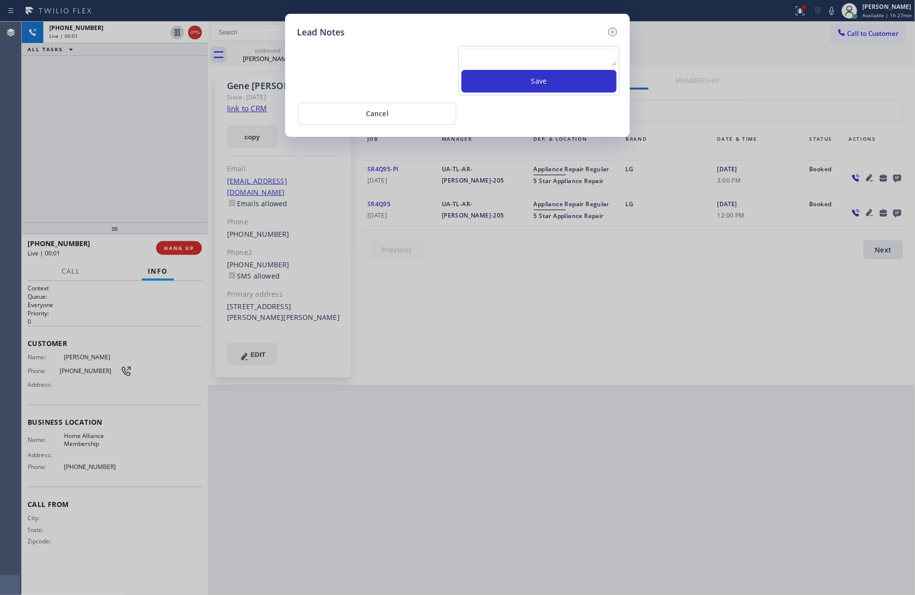
click at [519, 54] on textarea at bounding box center [538, 58] width 155 height 18
paste textarea "please transfer. membership follow up calls"
type textarea "please transfer. membership follow up calls"
click at [522, 86] on button "Save" at bounding box center [538, 81] width 155 height 23
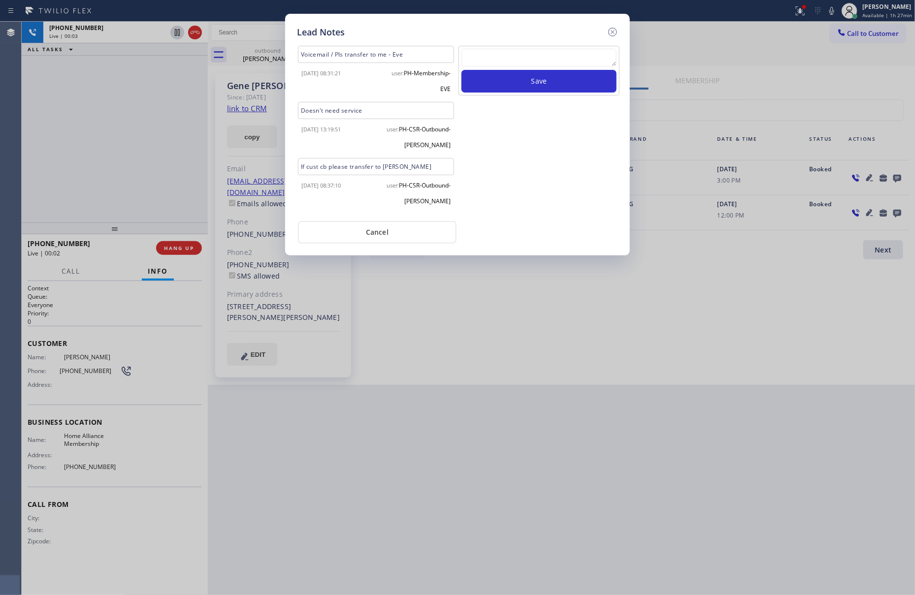
scroll to position [0, 0]
click at [532, 209] on div "Save" at bounding box center [538, 130] width 163 height 168
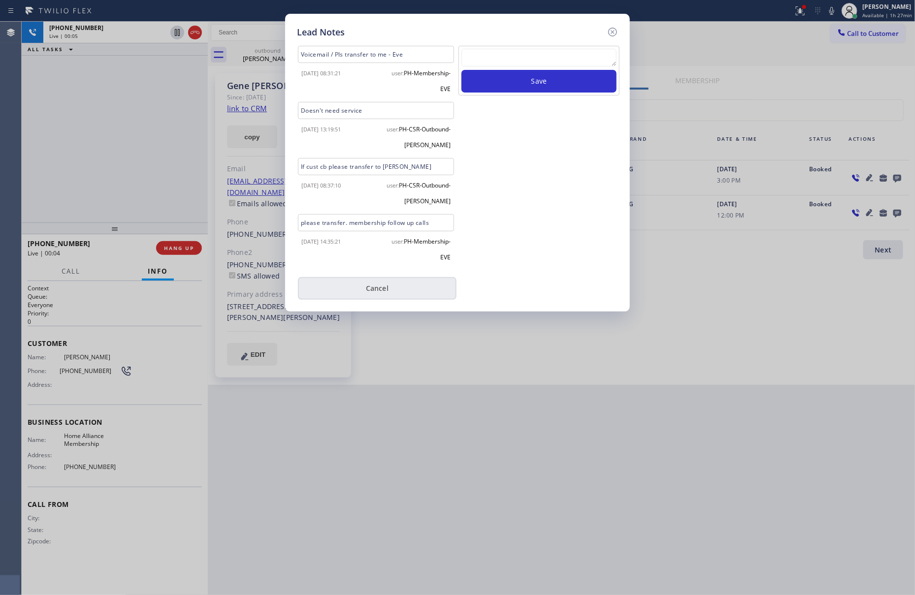
click at [392, 278] on button "Cancel" at bounding box center [377, 288] width 159 height 23
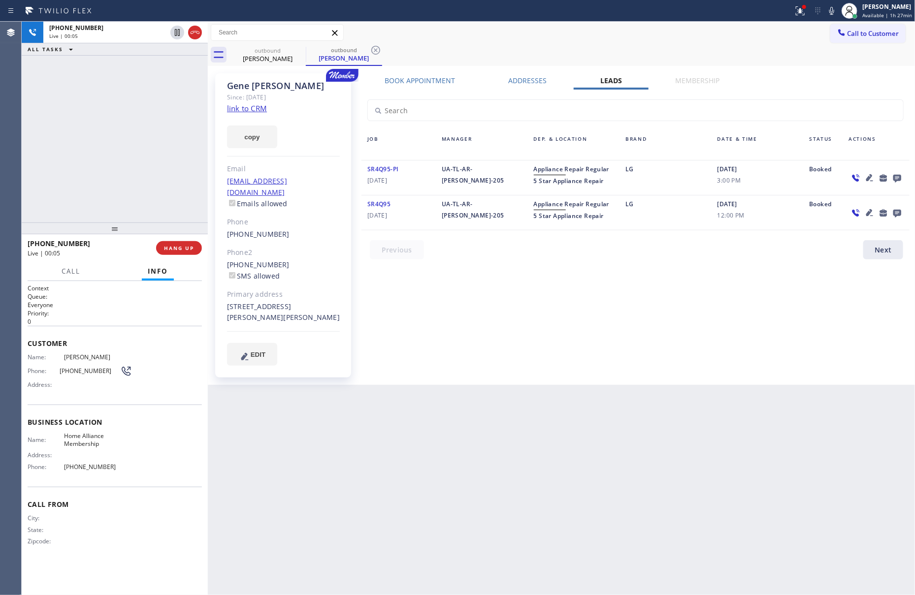
click at [129, 97] on div "+17147475938 Live | 00:05 ALL TASKS ALL TASKS ACTIVE TASKS TASKS IN WRAP UP" at bounding box center [115, 122] width 186 height 201
drag, startPoint x: 106, startPoint y: 162, endPoint x: 169, endPoint y: 229, distance: 92.3
click at [125, 179] on div "+17147475938 Live | 00:46 ALL TASKS ALL TASKS ACTIVE TASKS TASKS IN WRAP UP" at bounding box center [115, 122] width 186 height 201
drag, startPoint x: 174, startPoint y: 247, endPoint x: 152, endPoint y: 154, distance: 96.1
click at [174, 245] on span "HANG UP" at bounding box center [179, 248] width 30 height 7
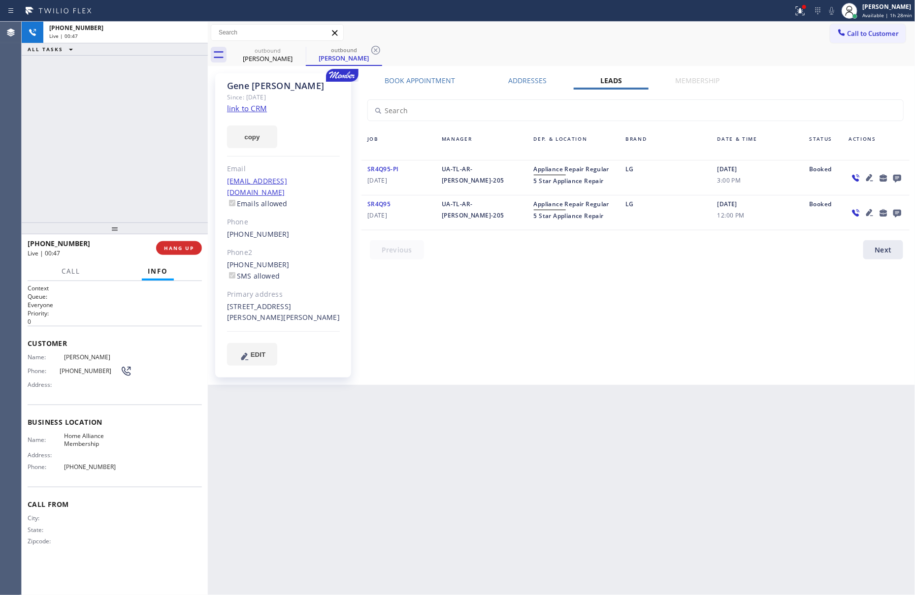
click at [152, 149] on div "+17147475938 Live | 00:47 ALL TASKS ALL TASKS ACTIVE TASKS TASKS IN WRAP UP" at bounding box center [115, 122] width 186 height 201
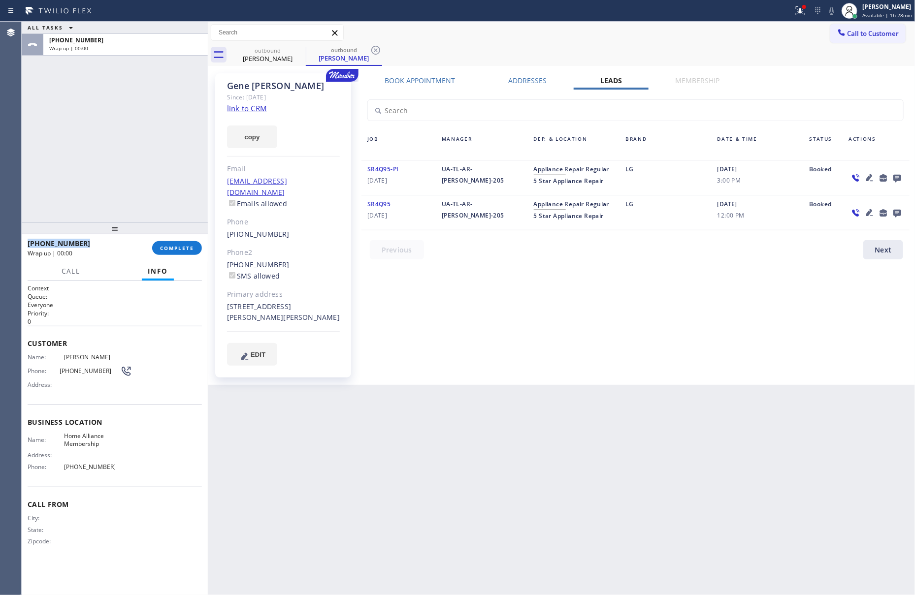
click at [153, 149] on div "ALL TASKS ALL TASKS ACTIVE TASKS TASKS IN WRAP UP +17147475938 Wrap up | 00:00" at bounding box center [115, 122] width 186 height 201
click at [640, 304] on div "Book Appointment Addresses Leads Membership Business location Home Alliance Mem…" at bounding box center [635, 229] width 555 height 307
click at [140, 115] on div "ALL TASKS ALL TASKS ACTIVE TASKS TASKS IN WRAP UP +17147475938 Wrap up | 00:00" at bounding box center [115, 122] width 186 height 201
click at [140, 115] on div "ALL TASKS ALL TASKS ACTIVE TASKS TASKS IN WRAP UP +17147475938 Wrap up | 00:03" at bounding box center [115, 122] width 186 height 201
click at [172, 247] on span "COMPLETE" at bounding box center [177, 248] width 34 height 7
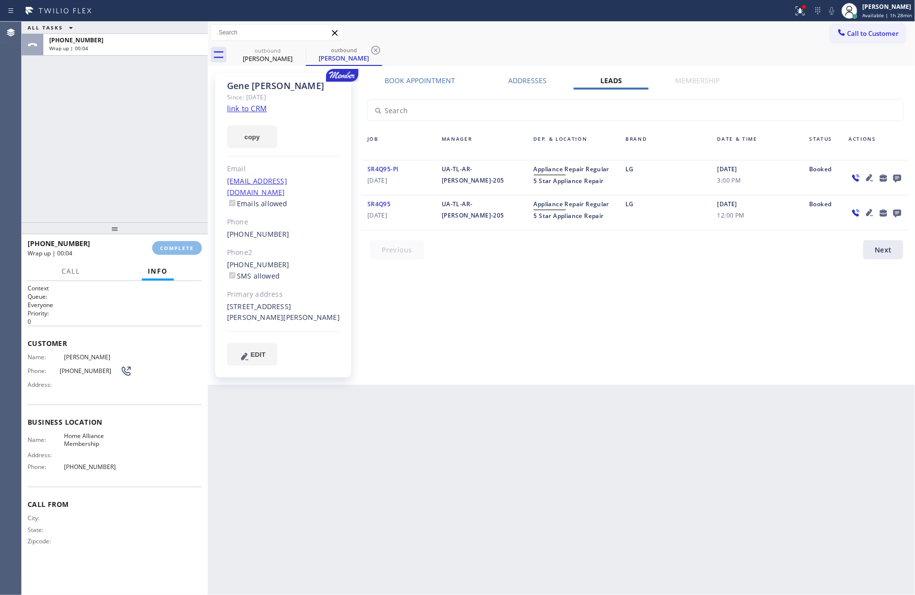
click at [145, 107] on div "ALL TASKS ALL TASKS ACTIVE TASKS TASKS IN WRAP UP +17147475938 Wrap up | 00:04" at bounding box center [115, 122] width 186 height 201
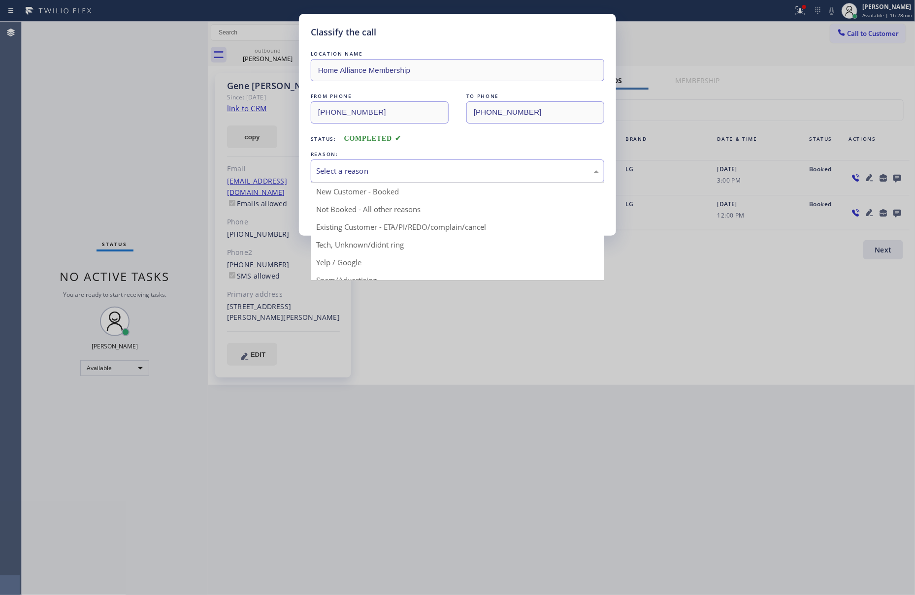
click at [355, 162] on div "Select a reason" at bounding box center [457, 171] width 293 height 23
click at [362, 210] on button "Save" at bounding box center [350, 209] width 79 height 32
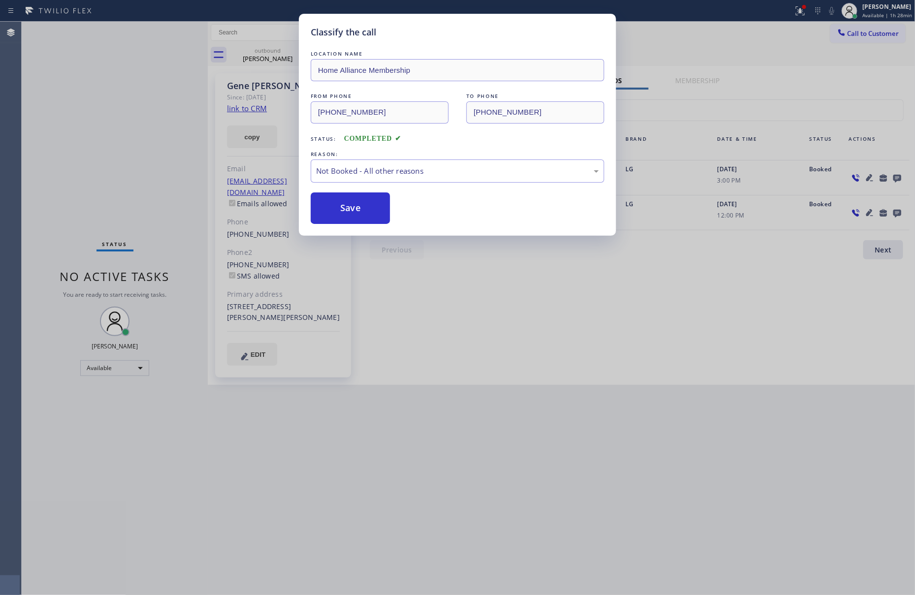
click at [362, 210] on button "Save" at bounding box center [350, 209] width 79 height 32
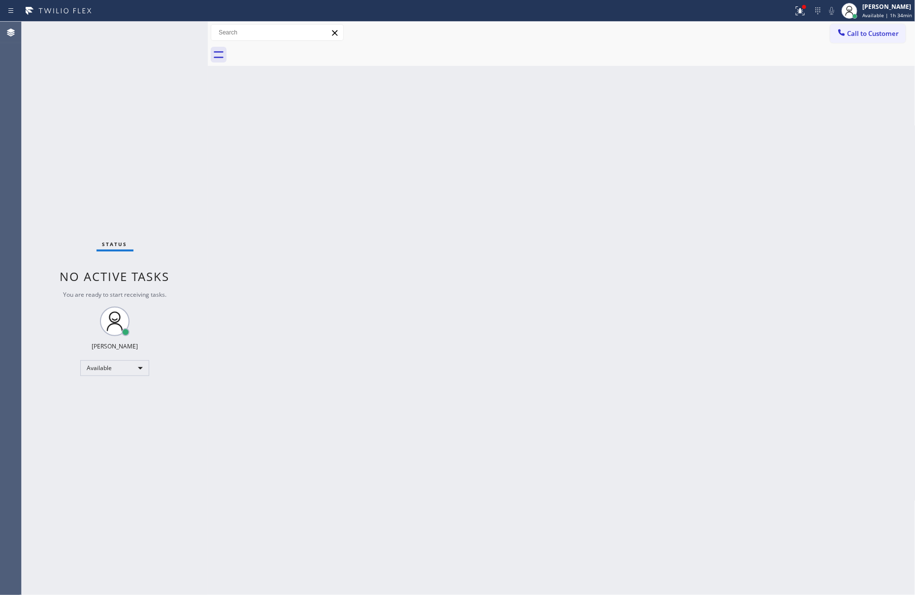
drag, startPoint x: 399, startPoint y: 408, endPoint x: 507, endPoint y: 256, distance: 186.5
click at [405, 405] on div "Back to Dashboard Change Sender ID Customers Technicians Select a contact Outbo…" at bounding box center [562, 309] width 708 height 574
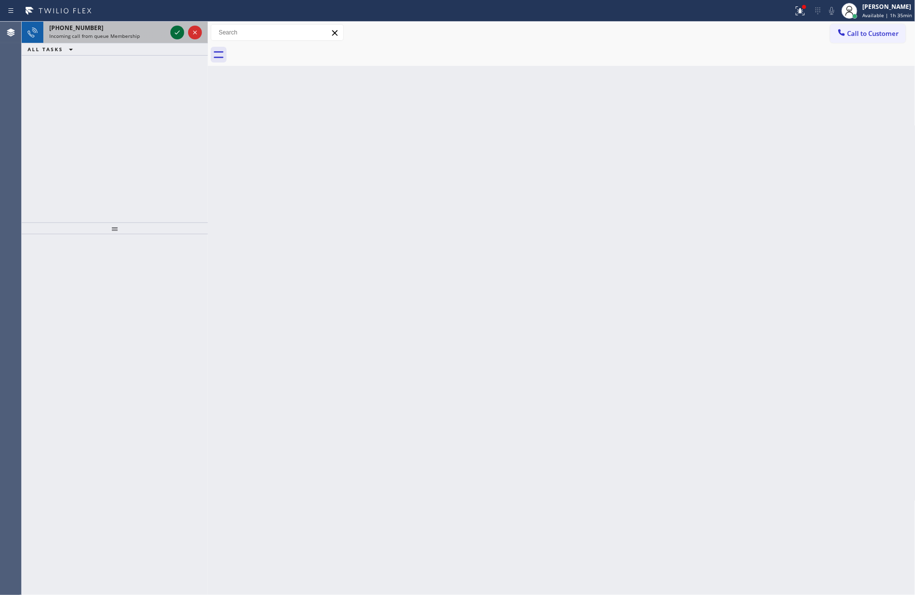
click at [176, 34] on icon at bounding box center [177, 33] width 12 height 12
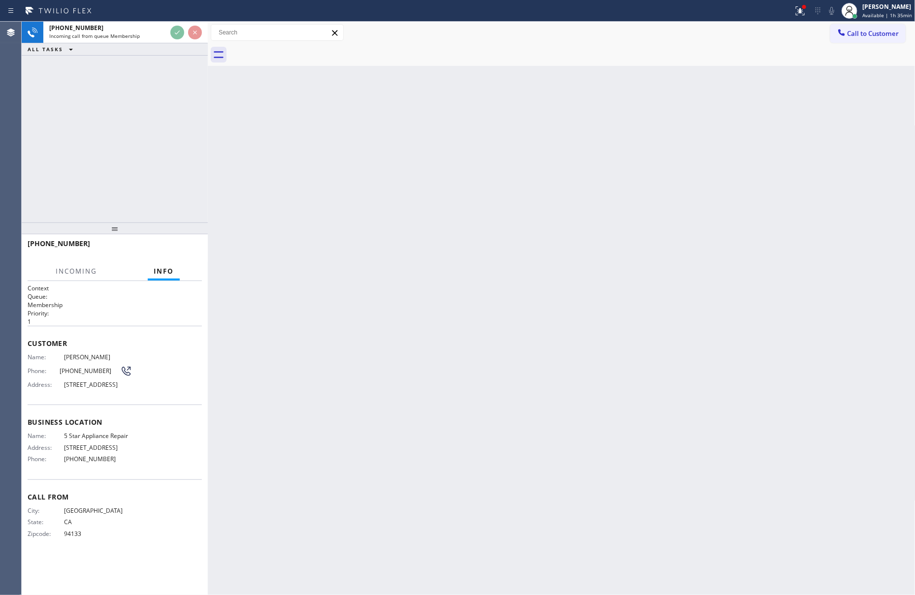
click at [128, 191] on div "+14158607399 Incoming call from queue Membership ALL TASKS ALL TASKS ACTIVE TAS…" at bounding box center [115, 122] width 186 height 201
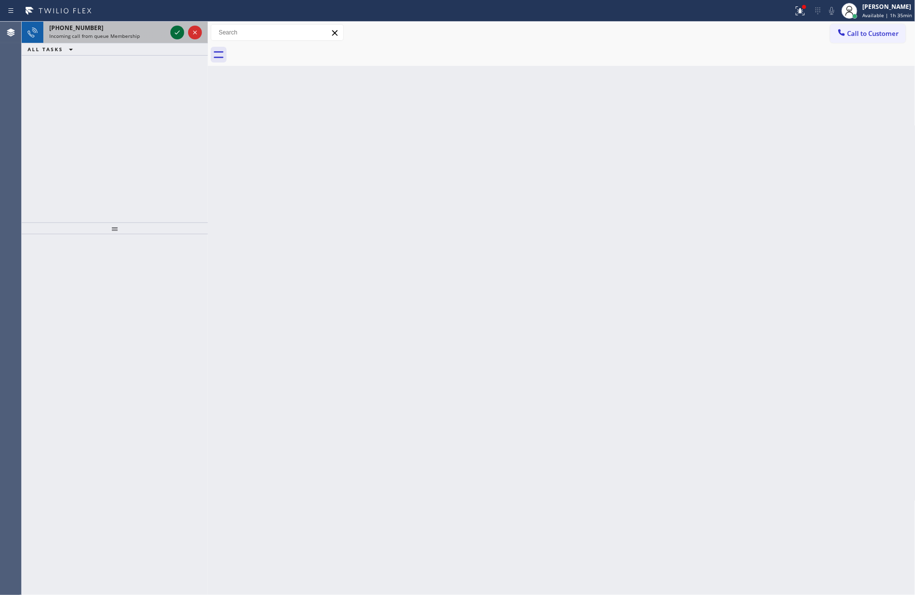
click at [176, 37] on icon at bounding box center [177, 33] width 12 height 12
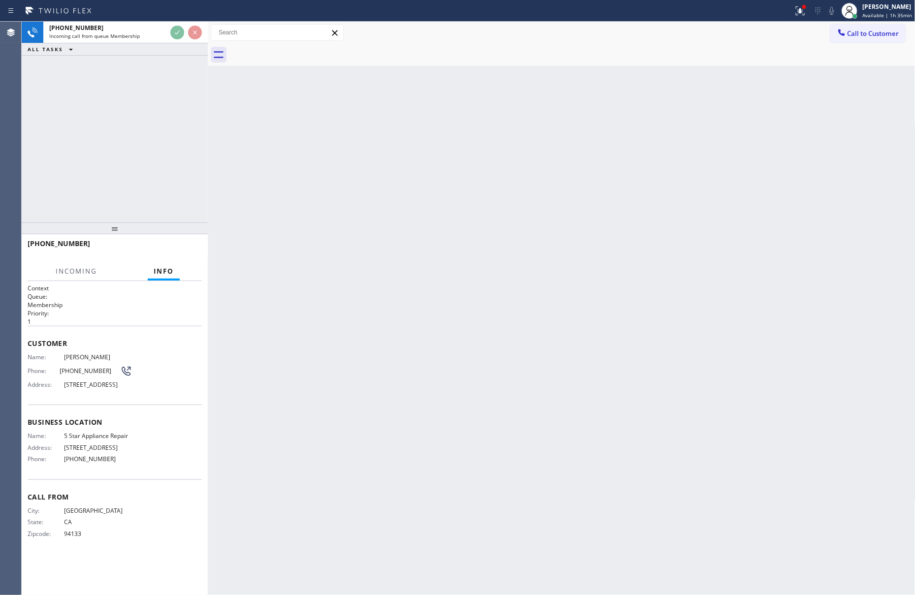
click at [156, 171] on div "+14158607399 Incoming call from queue Membership ALL TASKS ALL TASKS ACTIVE TAS…" at bounding box center [115, 122] width 186 height 201
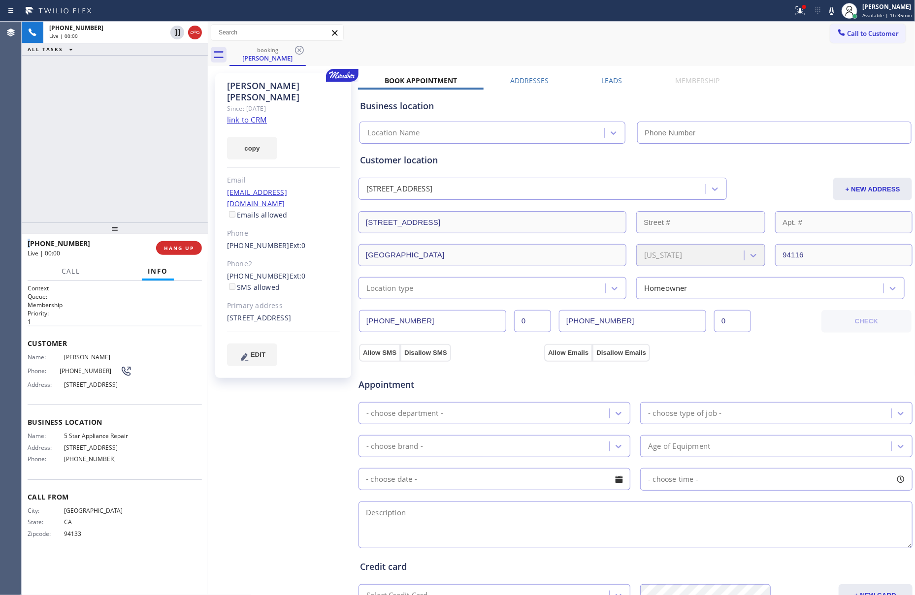
type input "(855) 731-4952"
click at [151, 143] on div "+14158607399 Live | 00:00 ALL TASKS ALL TASKS ACTIVE TASKS TASKS IN WRAP UP" at bounding box center [115, 122] width 186 height 201
click at [111, 134] on div "+14158607399 Live | 00:02 ALL TASKS ALL TASKS ACTIVE TASKS TASKS IN WRAP UP" at bounding box center [115, 122] width 186 height 201
click at [248, 115] on link "link to CRM" at bounding box center [247, 120] width 40 height 10
click at [87, 124] on div "+14158607399 Live | 00:43 ALL TASKS ALL TASKS ACTIVE TASKS TASKS IN WRAP UP" at bounding box center [115, 122] width 186 height 201
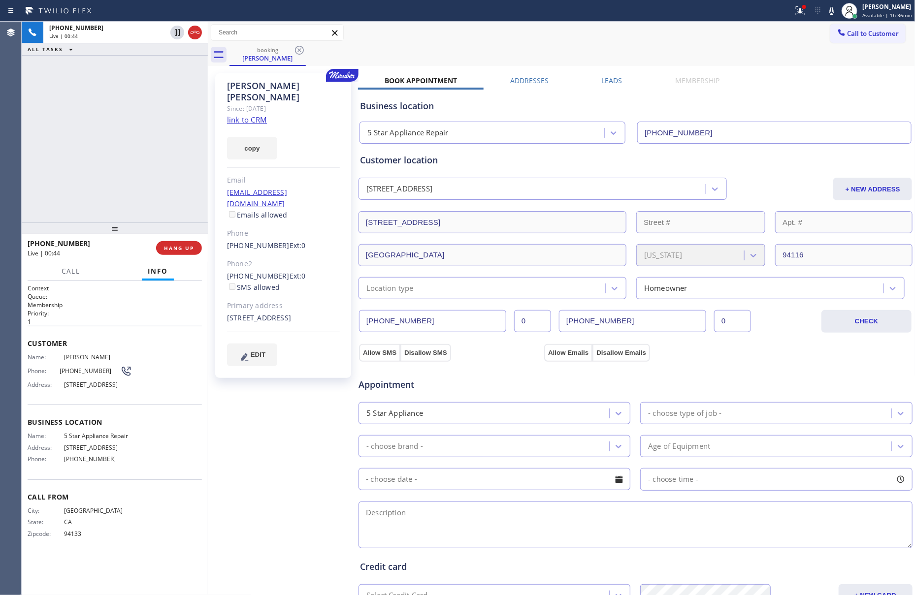
click at [87, 124] on div "+14158607399 Live | 00:44 ALL TASKS ALL TASKS ACTIVE TASKS TASKS IN WRAP UP" at bounding box center [115, 122] width 186 height 201
click at [157, 139] on div "+14158607399 Live | 00:44 ALL TASKS ALL TASKS ACTIVE TASKS TASKS IN WRAP UP" at bounding box center [115, 122] width 186 height 201
click at [239, 115] on link "link to CRM" at bounding box center [247, 120] width 40 height 10
click at [125, 150] on div "+14158607399 Live | 01:03 ALL TASKS ALL TASKS ACTIVE TASKS TASKS IN WRAP UP" at bounding box center [115, 122] width 186 height 201
click at [114, 198] on div "+14158607399 Live | 01:04 ALL TASKS ALL TASKS ACTIVE TASKS TASKS IN WRAP UP" at bounding box center [115, 122] width 186 height 201
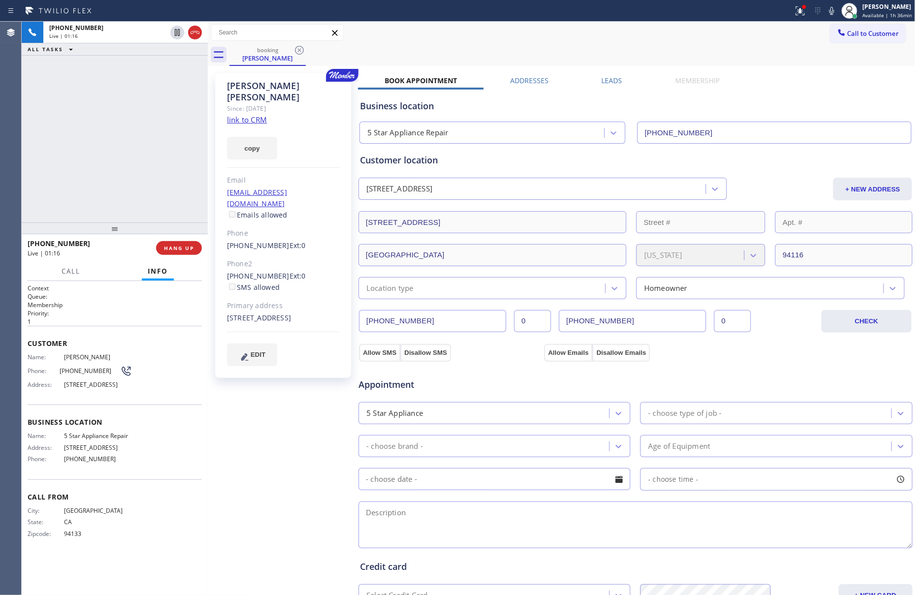
click at [80, 179] on div "+14158607399 Live | 01:16 ALL TASKS ALL TASKS ACTIVE TASKS TASKS IN WRAP UP" at bounding box center [115, 122] width 186 height 201
click at [74, 272] on span "Call" at bounding box center [71, 271] width 19 height 9
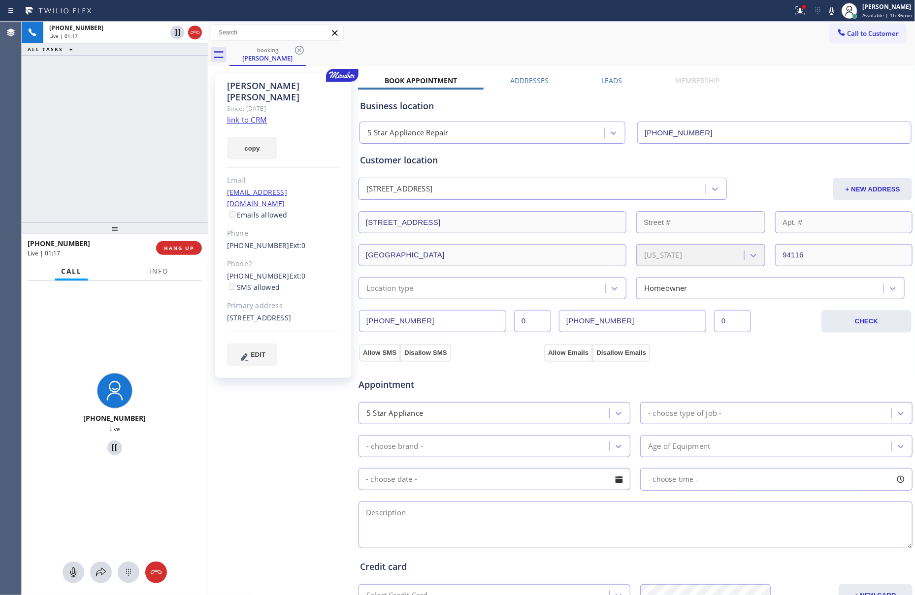
click at [97, 90] on div "+14158607399 Live | 01:17 ALL TASKS ALL TASKS ACTIVE TASKS TASKS IN WRAP UP" at bounding box center [115, 122] width 186 height 201
drag, startPoint x: 76, startPoint y: 573, endPoint x: 77, endPoint y: 247, distance: 326.5
click at [76, 571] on icon at bounding box center [73, 573] width 12 height 12
click at [102, 134] on div "+14158607399 Live | 01:19 ALL TASKS ALL TASKS ACTIVE TASKS TASKS IN WRAP UP" at bounding box center [115, 122] width 186 height 201
drag, startPoint x: 140, startPoint y: 157, endPoint x: 162, endPoint y: 89, distance: 71.0
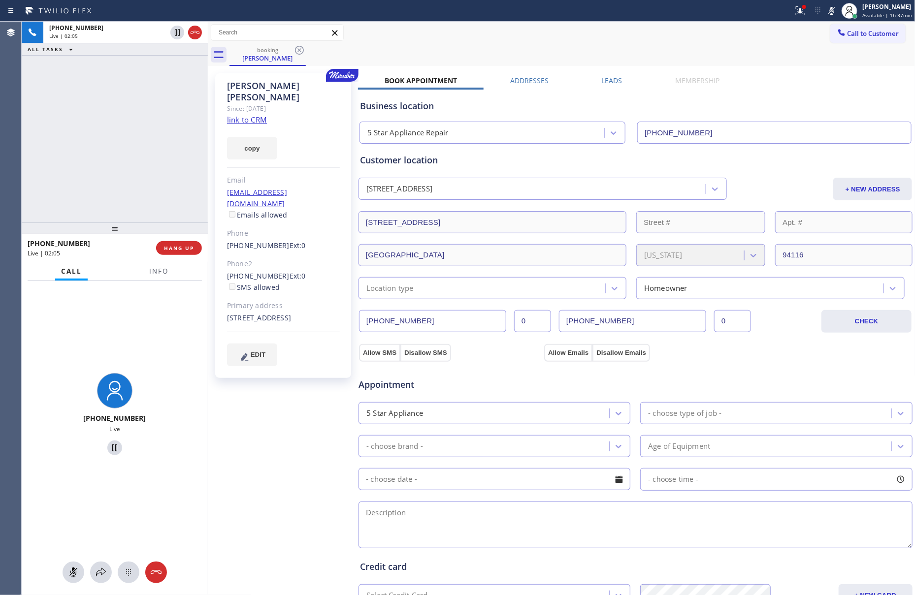
click at [145, 138] on div "+14158607399 Live | 02:05 ALL TASKS ALL TASKS ACTIVE TASKS TASKS IN WRAP UP" at bounding box center [115, 122] width 186 height 201
click at [117, 157] on div "+14158607399 Live | 04:17 ALL TASKS ALL TASKS ACTIVE TASKS TASKS IN WRAP UP" at bounding box center [115, 122] width 186 height 201
click at [60, 161] on div "+14158607399 Live | 04:52 ALL TASKS ALL TASKS ACTIVE TASKS TASKS IN WRAP UP" at bounding box center [115, 122] width 186 height 201
click at [60, 161] on div "+14158607399 Live | 04:57 ALL TASKS ALL TASKS ACTIVE TASKS TASKS IN WRAP UP" at bounding box center [115, 122] width 186 height 201
click at [75, 569] on icon at bounding box center [73, 573] width 12 height 12
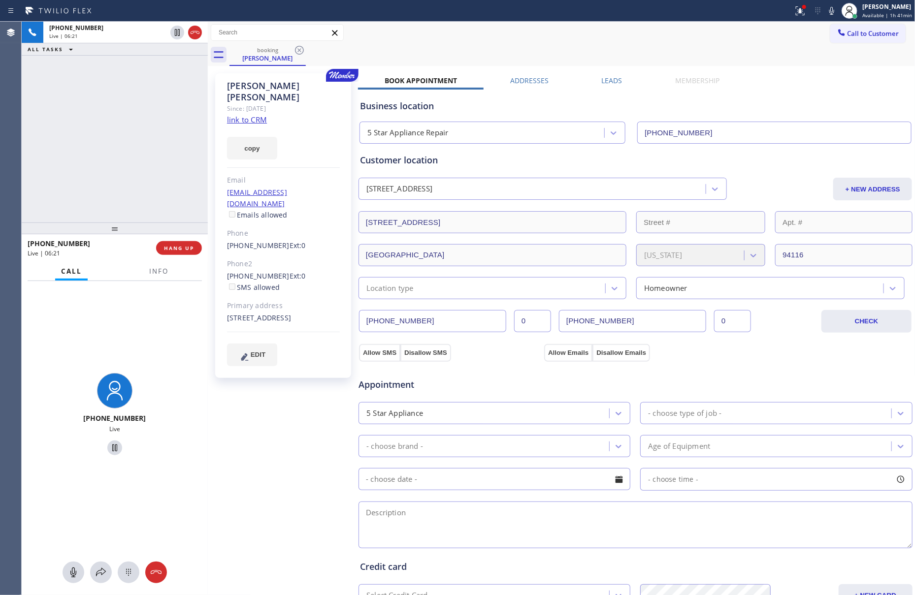
click at [115, 145] on div "+14158607399 Live | 06:21 ALL TASKS ALL TASKS ACTIVE TASKS TASKS IN WRAP UP" at bounding box center [115, 122] width 186 height 201
click at [117, 149] on div "+14158607399 Live | 06:21 ALL TASKS ALL TASKS ACTIVE TASKS TASKS IN WRAP UP" at bounding box center [115, 122] width 186 height 201
click at [117, 149] on div "+14158607399 Live | 06:22 ALL TASKS ALL TASKS ACTIVE TASKS TASKS IN WRAP UP" at bounding box center [115, 122] width 186 height 201
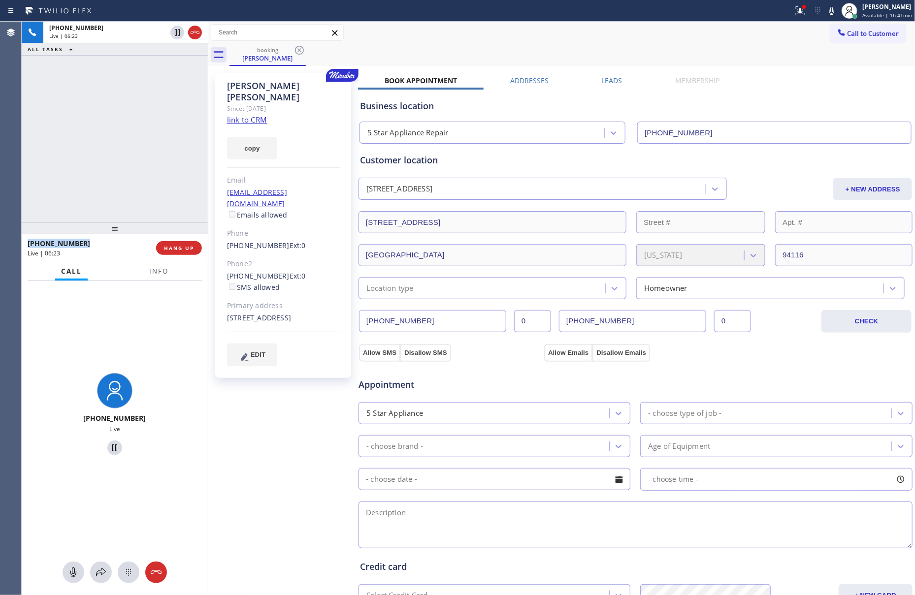
click at [119, 149] on div "+14158607399 Live | 06:23 ALL TASKS ALL TASKS ACTIVE TASKS TASKS IN WRAP UP" at bounding box center [115, 122] width 186 height 201
click at [119, 149] on div "+14158607399 Live | 06:24 ALL TASKS ALL TASKS ACTIVE TASKS TASKS IN WRAP UP" at bounding box center [115, 122] width 186 height 201
click at [119, 149] on div "+14158607399 Live | 06:25 ALL TASKS ALL TASKS ACTIVE TASKS TASKS IN WRAP UP" at bounding box center [115, 122] width 186 height 201
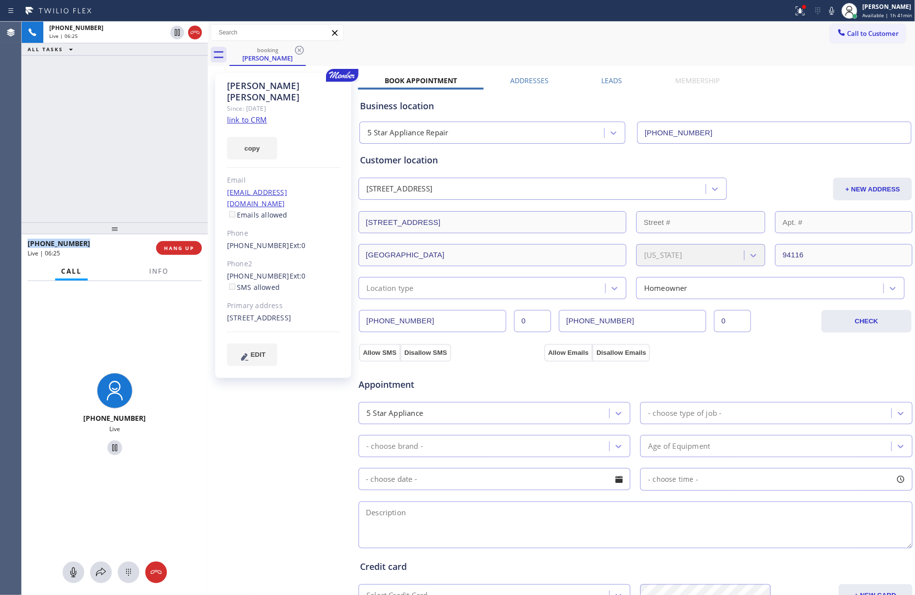
click at [119, 149] on div "+14158607399 Live | 06:25 ALL TASKS ALL TASKS ACTIVE TASKS TASKS IN WRAP UP" at bounding box center [115, 122] width 186 height 201
click at [119, 149] on div "+14158607399 Live | 06:26 ALL TASKS ALL TASKS ACTIVE TASKS TASKS IN WRAP UP" at bounding box center [115, 122] width 186 height 201
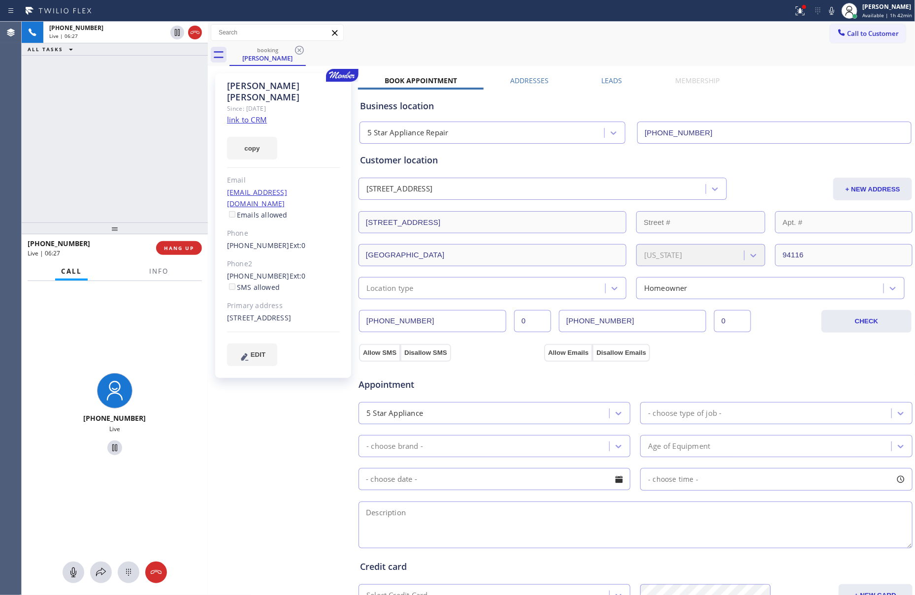
click at [119, 149] on div "+14158607399 Live | 06:27 ALL TASKS ALL TASKS ACTIVE TASKS TASKS IN WRAP UP" at bounding box center [115, 122] width 186 height 201
click at [82, 141] on div "+14158607399 Live | 06:36 ALL TASKS ALL TASKS ACTIVE TASKS TASKS IN WRAP UP" at bounding box center [115, 122] width 186 height 201
click at [89, 120] on div "+14158607399 Live | 07:18 ALL TASKS ALL TASKS ACTIVE TASKS TASKS IN WRAP UP" at bounding box center [115, 122] width 186 height 201
click at [92, 118] on div "+14158607399 Live | 07:18 ALL TASKS ALL TASKS ACTIVE TASKS TASKS IN WRAP UP" at bounding box center [115, 122] width 186 height 201
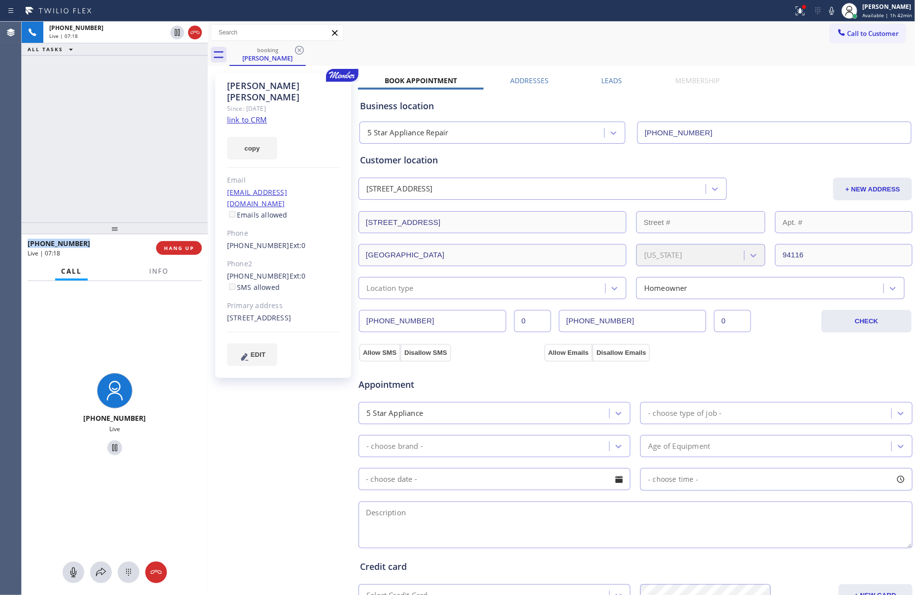
click at [92, 118] on div "+14158607399 Live | 07:18 ALL TASKS ALL TASKS ACTIVE TASKS TASKS IN WRAP UP" at bounding box center [115, 122] width 186 height 201
click at [92, 118] on div "+14158607399 Live | 07:19 ALL TASKS ALL TASKS ACTIVE TASKS TASKS IN WRAP UP" at bounding box center [115, 122] width 186 height 201
click at [117, 115] on div "+14158607399 Live | 07:29 ALL TASKS ALL TASKS ACTIVE TASKS TASKS IN WRAP UP" at bounding box center [115, 122] width 186 height 201
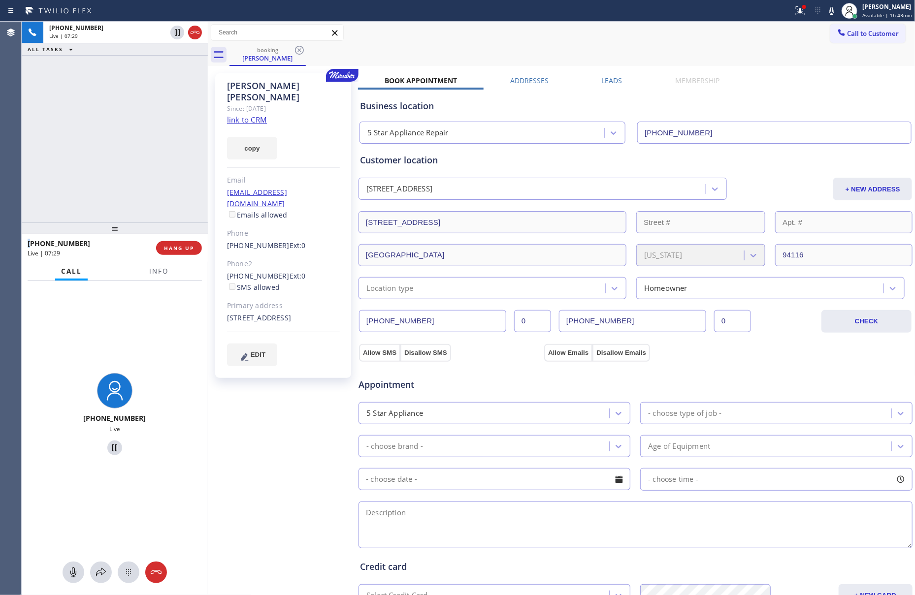
click at [117, 115] on div "+14158607399 Live | 07:29 ALL TASKS ALL TASKS ACTIVE TASKS TASKS IN WRAP UP" at bounding box center [115, 122] width 186 height 201
click at [117, 115] on div "+14158607399 Live | 07:30 ALL TASKS ALL TASKS ACTIVE TASKS TASKS IN WRAP UP" at bounding box center [115, 122] width 186 height 201
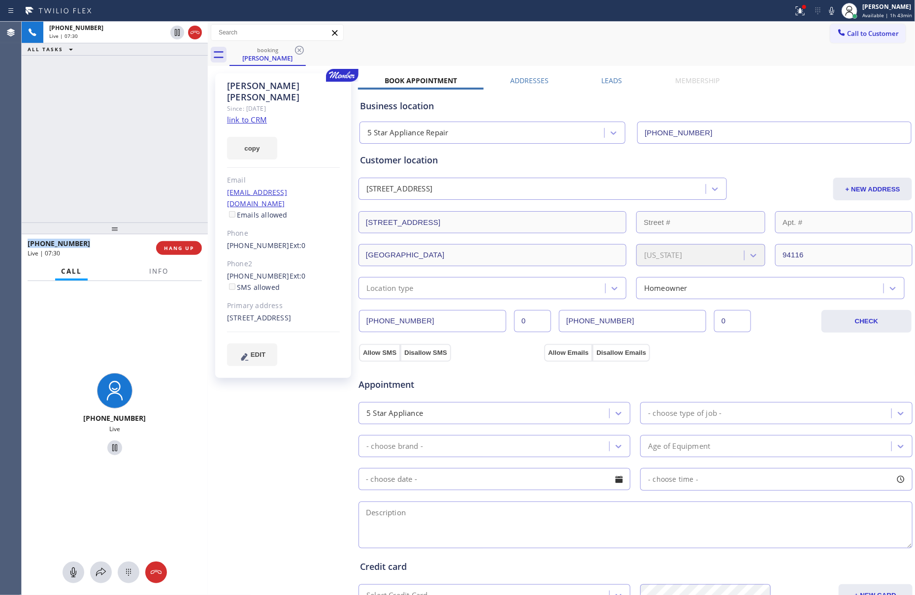
click at [117, 115] on div "+14158607399 Live | 07:30 ALL TASKS ALL TASKS ACTIVE TASKS TASKS IN WRAP UP" at bounding box center [115, 122] width 186 height 201
click at [117, 115] on div "+14158607399 Live | 07:31 ALL TASKS ALL TASKS ACTIVE TASKS TASKS IN WRAP UP" at bounding box center [115, 122] width 186 height 201
drag, startPoint x: 99, startPoint y: 157, endPoint x: 179, endPoint y: 264, distance: 134.4
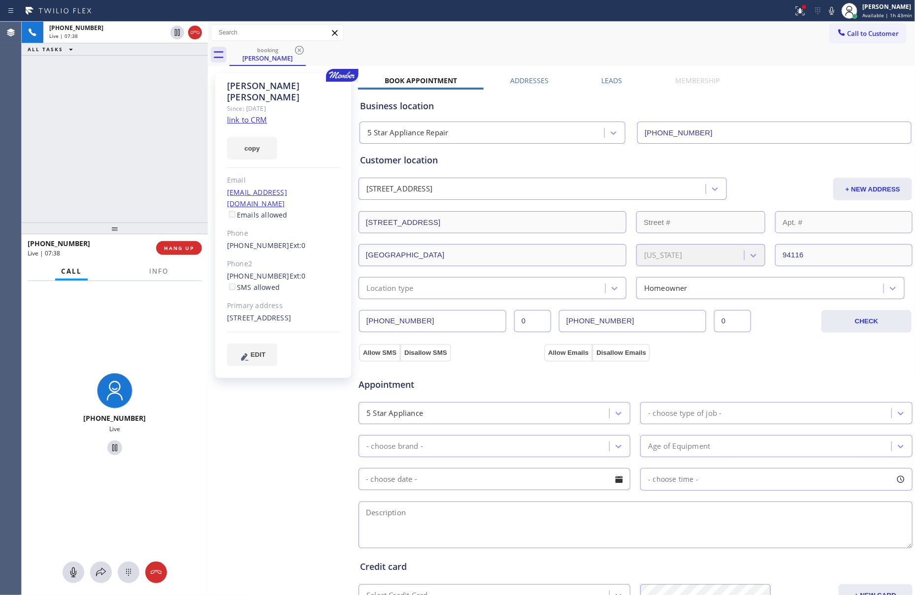
click at [108, 158] on div "+14158607399 Live | 07:38 ALL TASKS ALL TASKS ACTIVE TASKS TASKS IN WRAP UP" at bounding box center [115, 122] width 186 height 201
click at [184, 241] on button "HANG UP" at bounding box center [179, 248] width 46 height 14
click at [175, 184] on div "+14158607399 Live | 07:39 ALL TASKS ALL TASKS ACTIVE TASKS TASKS IN WRAP UP" at bounding box center [115, 122] width 186 height 201
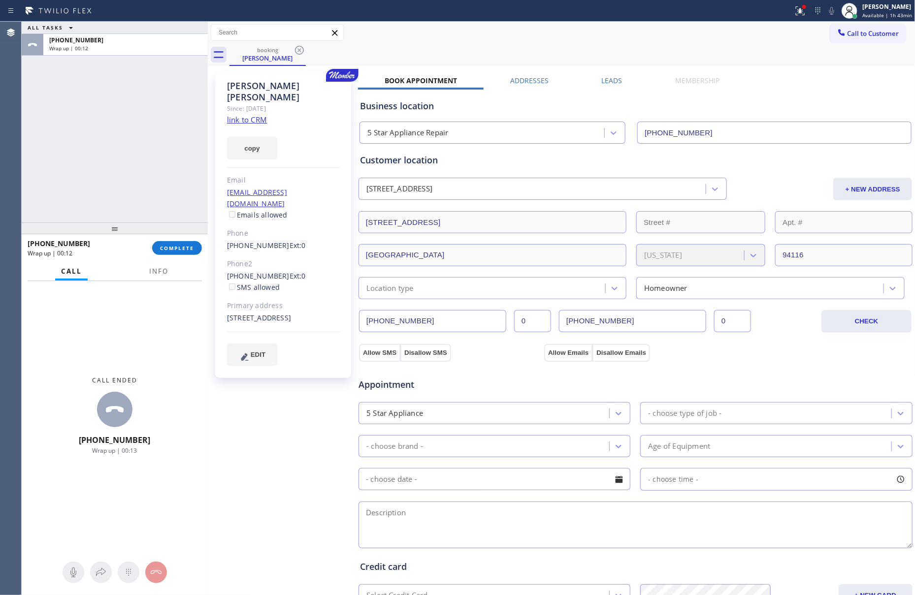
click at [132, 170] on div "ALL TASKS ALL TASKS ACTIVE TASKS TASKS IN WRAP UP +14158607399 Wrap up | 00:12" at bounding box center [115, 122] width 186 height 201
click at [173, 253] on button "COMPLETE" at bounding box center [177, 248] width 50 height 14
click at [139, 142] on div "ALL TASKS ALL TASKS ACTIVE TASKS TASKS IN WRAP UP +14158607399 Wrap up | 00:13" at bounding box center [115, 122] width 186 height 201
click at [139, 140] on div "ALL TASKS ALL TASKS ACTIVE TASKS TASKS IN WRAP UP +14158607399 Wrap up | 00:13" at bounding box center [115, 122] width 186 height 201
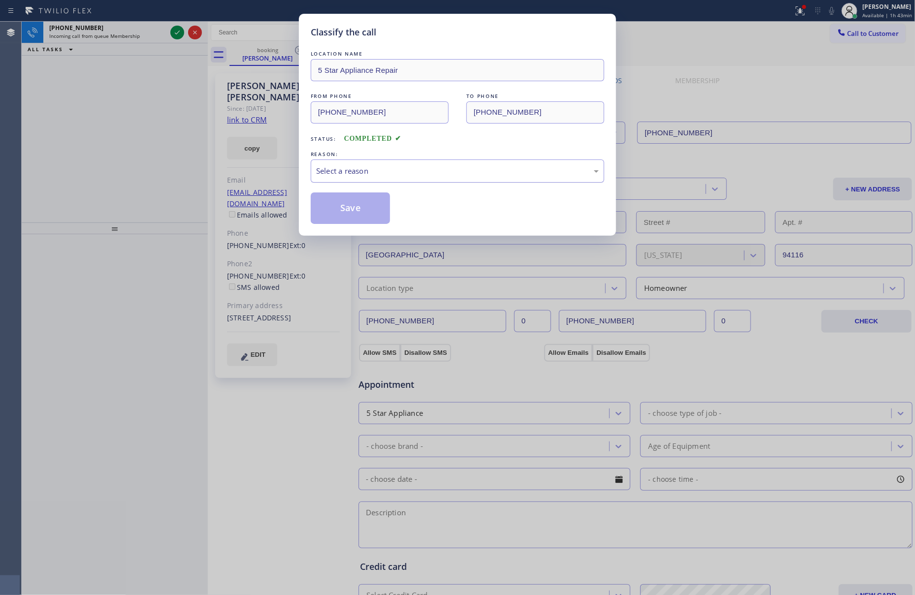
click at [405, 162] on div "Select a reason" at bounding box center [457, 171] width 293 height 23
click at [332, 207] on button "Save" at bounding box center [350, 209] width 79 height 32
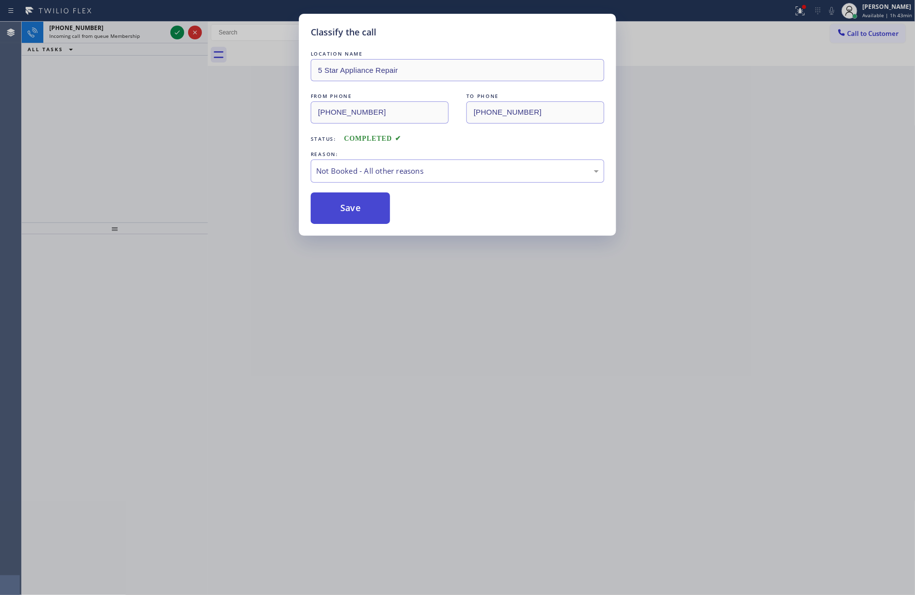
click at [332, 207] on button "Save" at bounding box center [350, 209] width 79 height 32
click at [15, 103] on div "Classify the call LOCATION NAME 5 Star Appliance Repair FROM PHONE (415) 860-73…" at bounding box center [457, 297] width 915 height 595
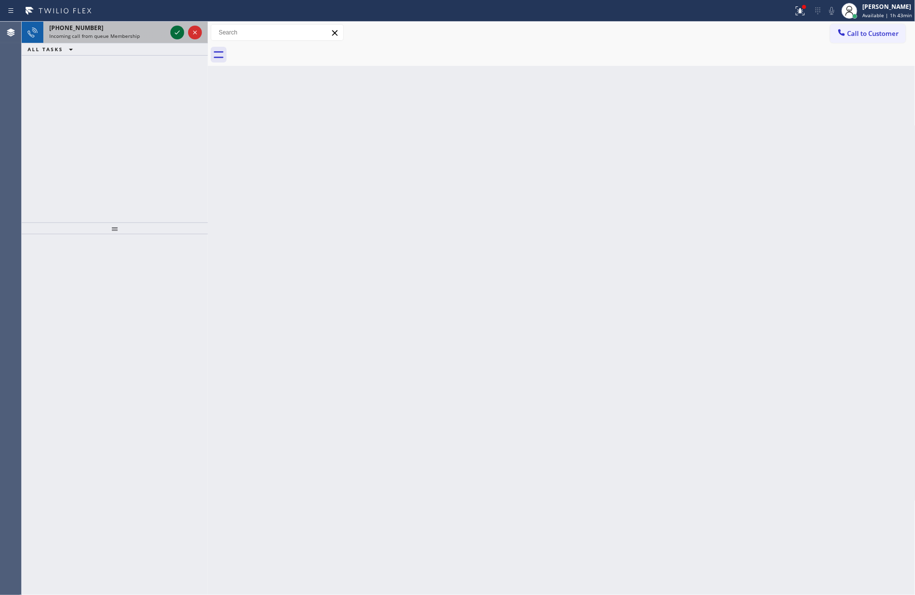
click at [176, 33] on icon at bounding box center [177, 33] width 12 height 12
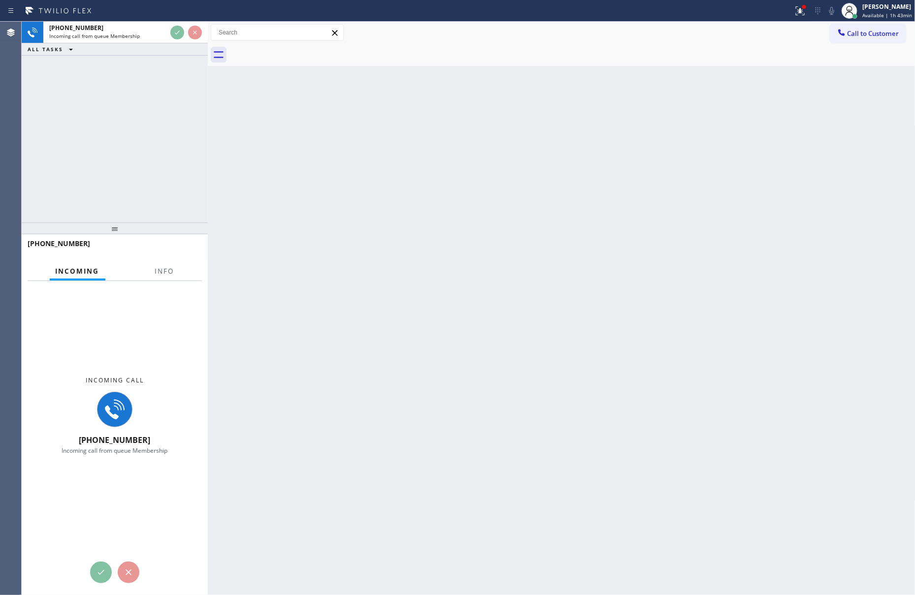
click at [151, 160] on div "+14158607399 Incoming call from queue Membership ALL TASKS ALL TASKS ACTIVE TAS…" at bounding box center [115, 122] width 186 height 201
click at [147, 151] on div "+14158607399 Incoming call from queue Membership ALL TASKS ALL TASKS ACTIVE TAS…" at bounding box center [115, 122] width 186 height 201
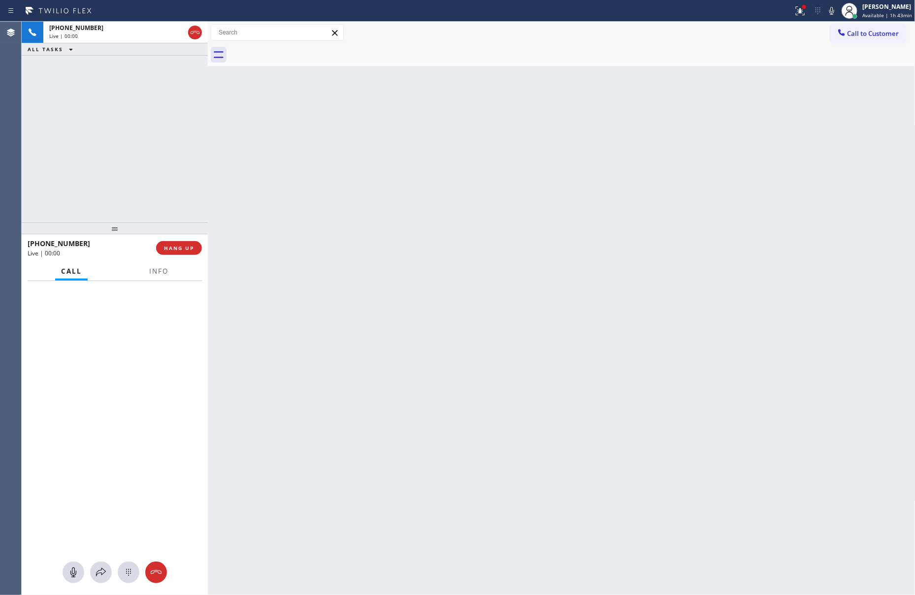
click at [147, 151] on div "+14158607399 Live | 00:00 ALL TASKS ALL TASKS ACTIVE TASKS TASKS IN WRAP UP" at bounding box center [115, 122] width 186 height 201
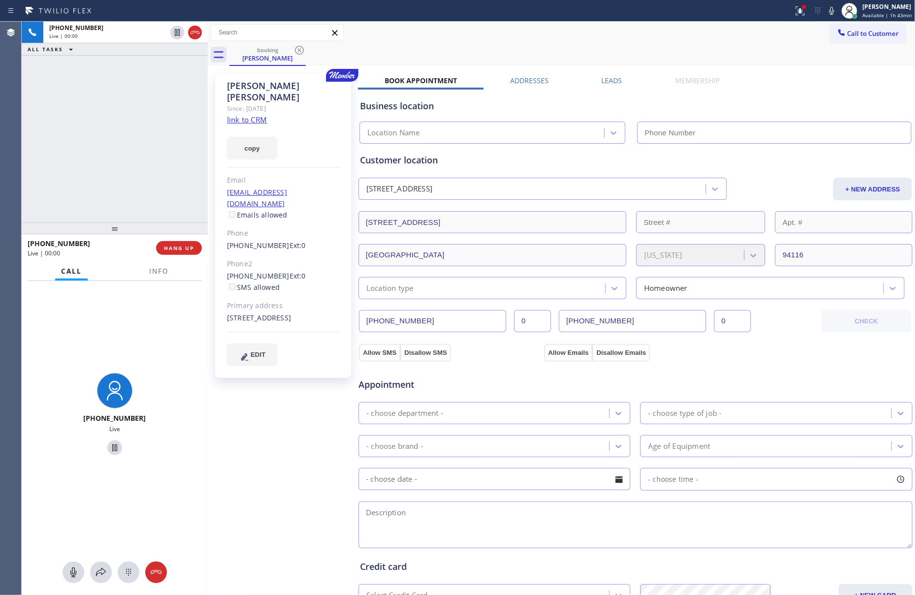
click at [147, 151] on div "+14158607399 Live | 00:00 ALL TASKS ALL TASKS ACTIVE TASKS TASKS IN WRAP UP" at bounding box center [115, 122] width 186 height 201
click at [147, 151] on div "+14158607399 Live | 00:01 ALL TASKS ALL TASKS ACTIVE TASKS TASKS IN WRAP UP" at bounding box center [115, 122] width 186 height 201
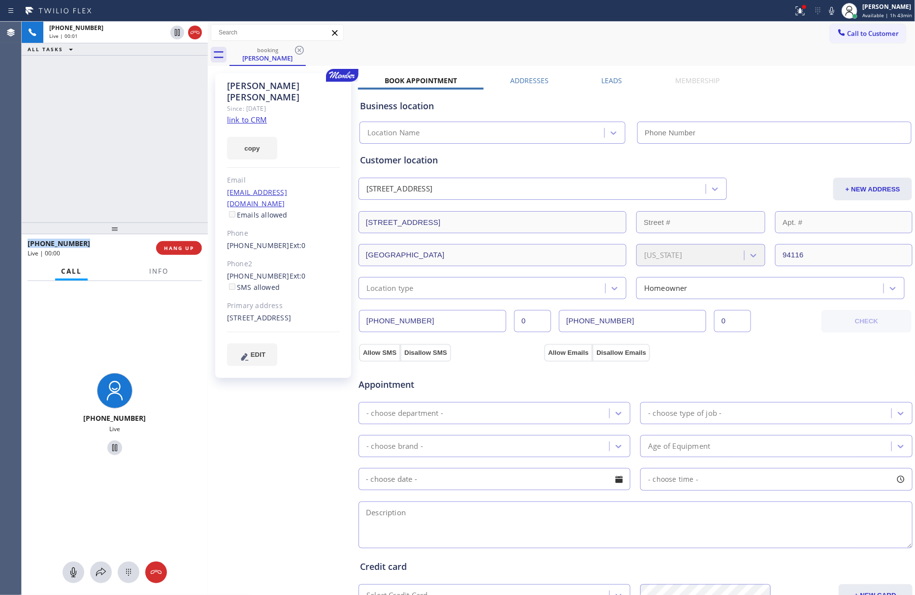
type input "(855) 731-4952"
click at [147, 151] on div "+14158607399 Live | 00:02 ALL TASKS ALL TASKS ACTIVE TASKS TASKS IN WRAP UP" at bounding box center [115, 122] width 186 height 201
click at [147, 151] on div "+14158607399 Live | 00:03 ALL TASKS ALL TASKS ACTIVE TASKS TASKS IN WRAP UP" at bounding box center [115, 122] width 186 height 201
click at [147, 151] on div "+14158607399 Live | 00:05 ALL TASKS ALL TASKS ACTIVE TASKS TASKS IN WRAP UP" at bounding box center [115, 122] width 186 height 201
click at [146, 147] on div "+14158607399 Live | 00:12 ALL TASKS ALL TASKS ACTIVE TASKS TASKS IN WRAP UP" at bounding box center [115, 122] width 186 height 201
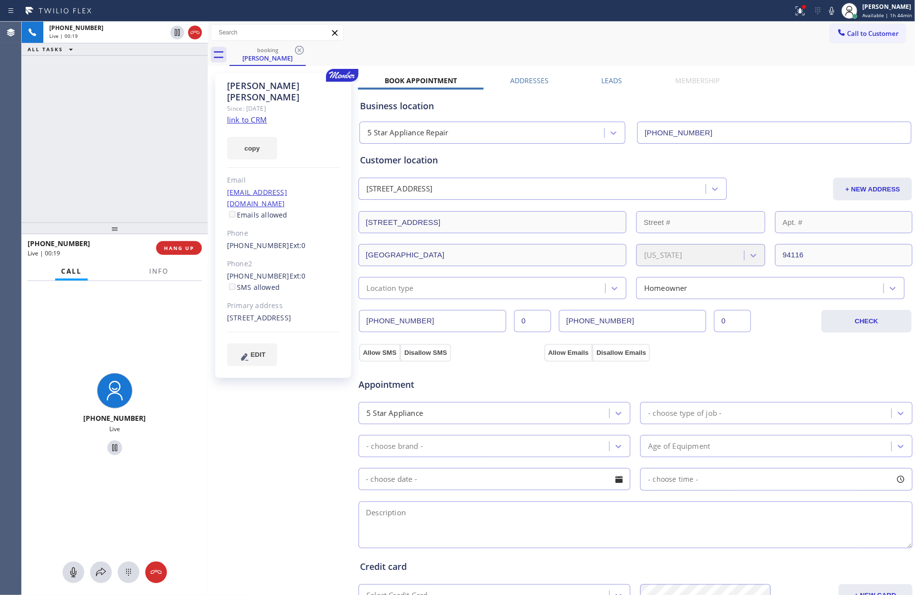
click at [146, 147] on div "+14158607399 Live | 00:19 ALL TASKS ALL TASKS ACTIVE TASKS TASKS IN WRAP UP" at bounding box center [115, 122] width 186 height 201
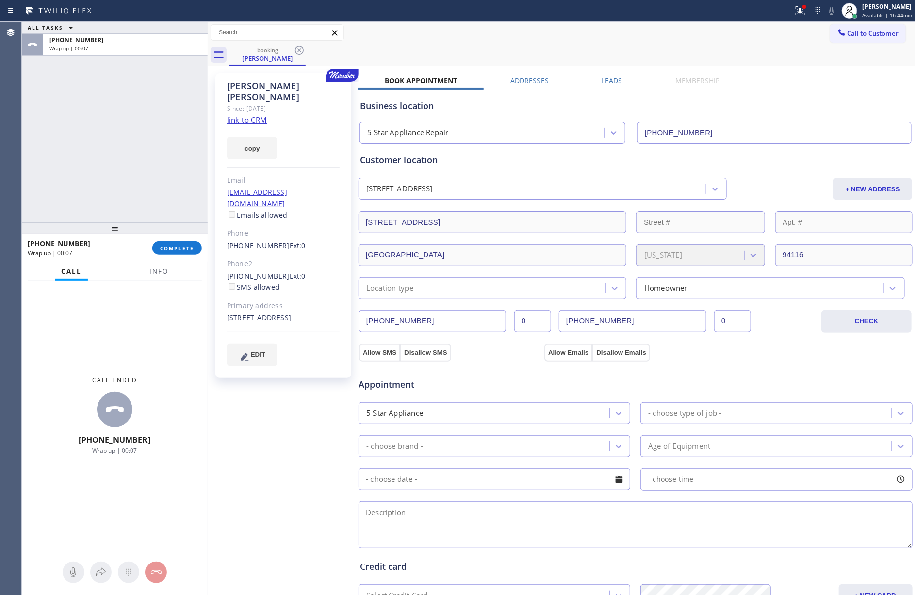
click at [149, 145] on div "ALL TASKS ALL TASKS ACTIVE TASKS TASKS IN WRAP UP +14158607399 Wrap up | 00:07" at bounding box center [115, 122] width 186 height 201
click at [185, 252] on button "COMPLETE" at bounding box center [177, 248] width 50 height 14
click at [176, 151] on div "ALL TASKS ALL TASKS ACTIVE TASKS TASKS IN WRAP UP +14158607399 Wrap up | 00:08" at bounding box center [115, 122] width 186 height 201
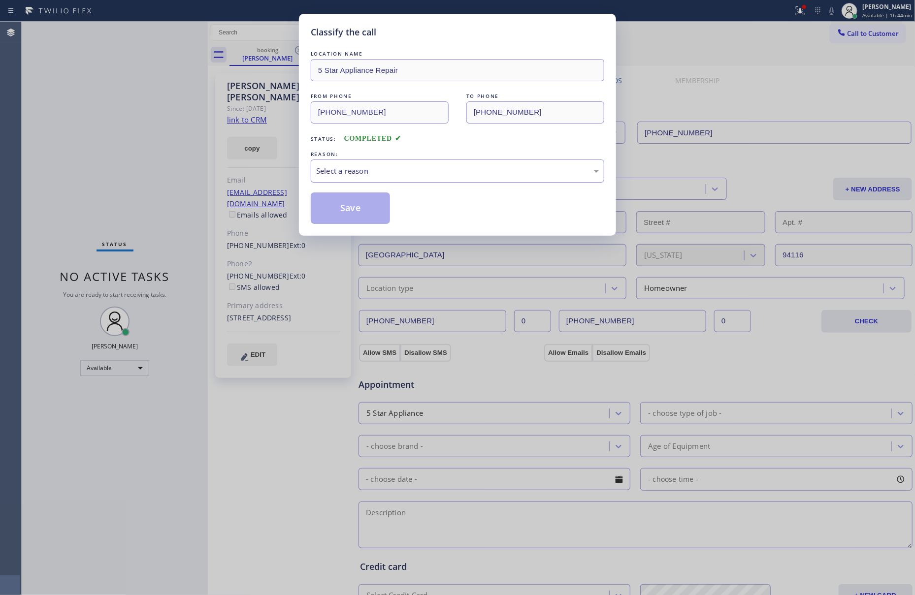
click at [338, 171] on div "Select a reason" at bounding box center [457, 170] width 283 height 11
click at [340, 205] on button "Save" at bounding box center [350, 209] width 79 height 32
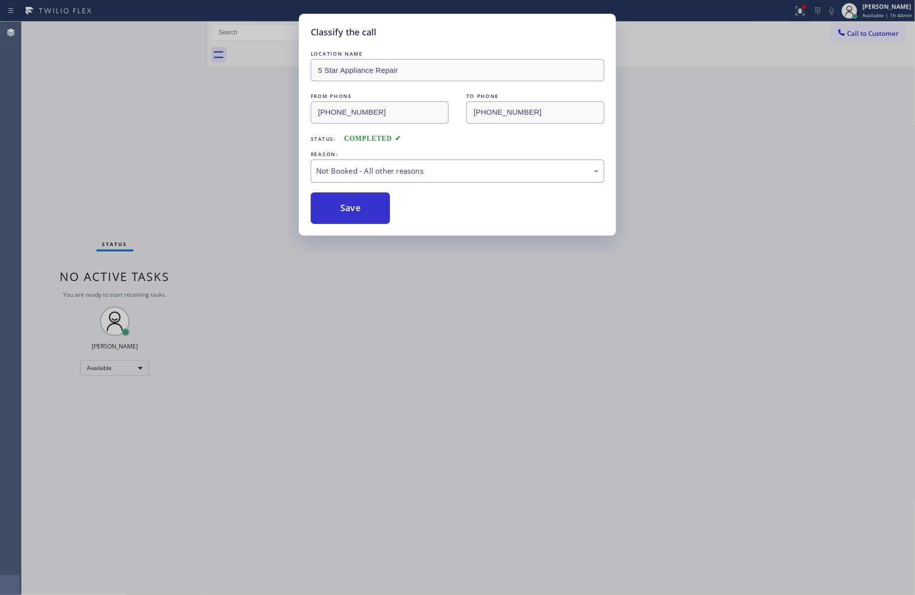
click at [340, 205] on button "Save" at bounding box center [350, 209] width 79 height 32
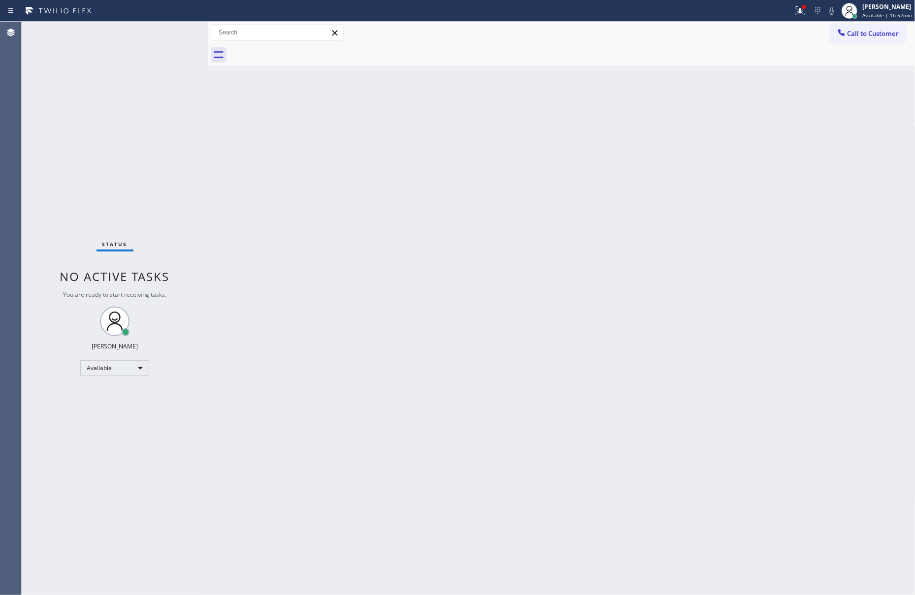
drag, startPoint x: 632, startPoint y: 467, endPoint x: 642, endPoint y: 436, distance: 31.9
click at [639, 458] on div "Back to Dashboard Change Sender ID Customers Technicians Select a contact Outbo…" at bounding box center [562, 309] width 708 height 574
drag, startPoint x: 141, startPoint y: 195, endPoint x: 155, endPoint y: 191, distance: 15.1
click at [146, 192] on div "Status No active tasks You are ready to start receiving tasks. [PERSON_NAME] Av…" at bounding box center [115, 309] width 186 height 574
drag, startPoint x: 851, startPoint y: 32, endPoint x: 754, endPoint y: 86, distance: 111.5
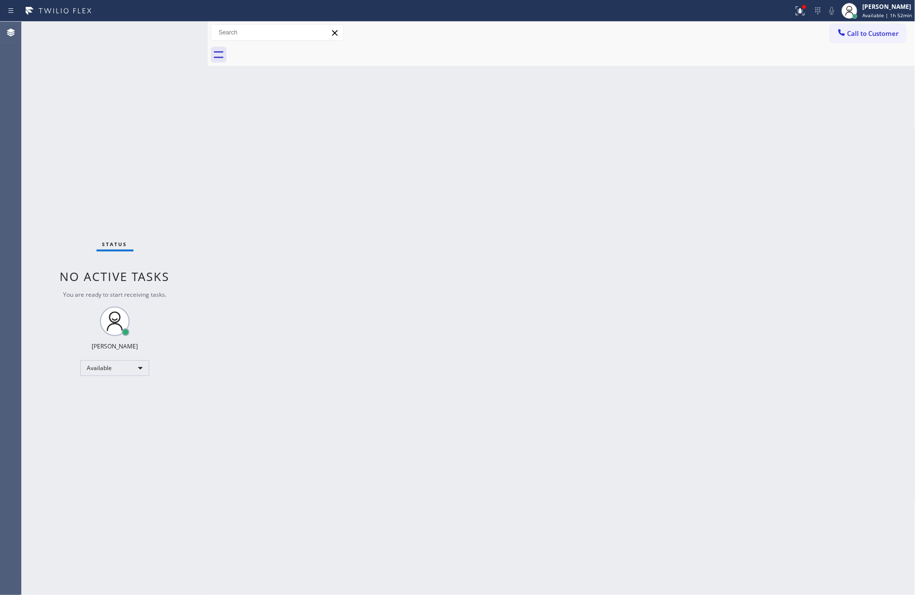
click at [851, 32] on span "Call to Customer" at bounding box center [873, 33] width 52 height 9
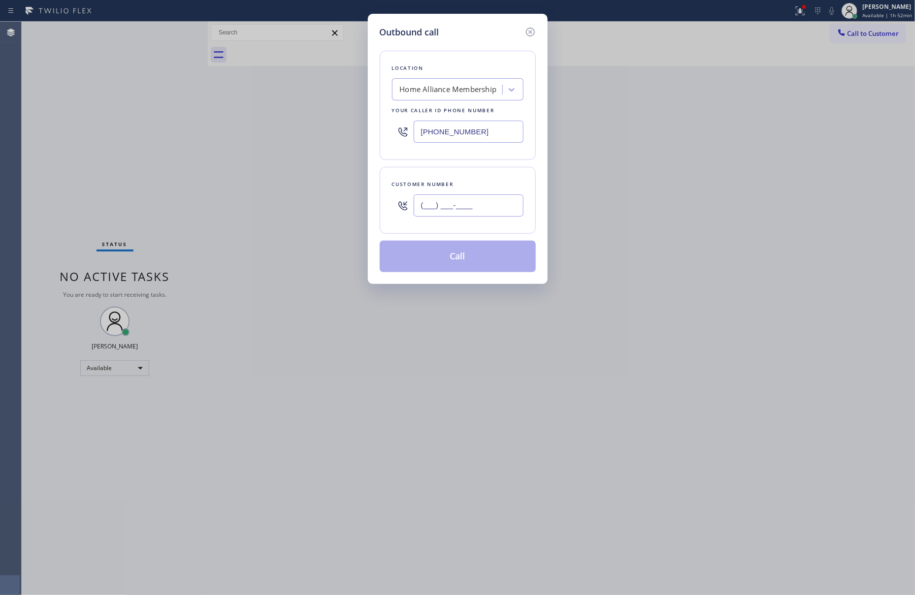
click at [463, 201] on input "(___) ___-____" at bounding box center [469, 206] width 110 height 22
paste input "714) 318-4297"
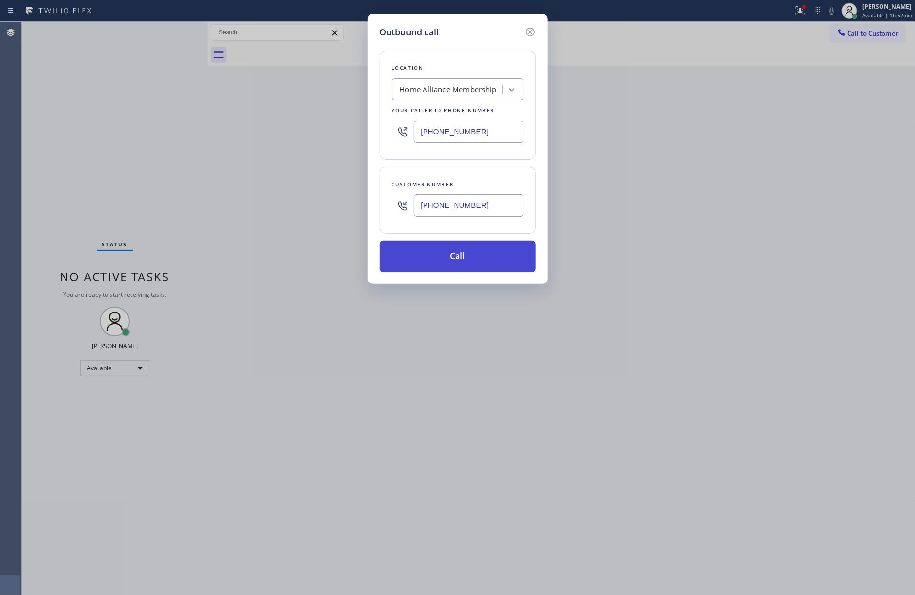
type input "(714) 318-4297"
click at [454, 259] on button "Call" at bounding box center [458, 257] width 156 height 32
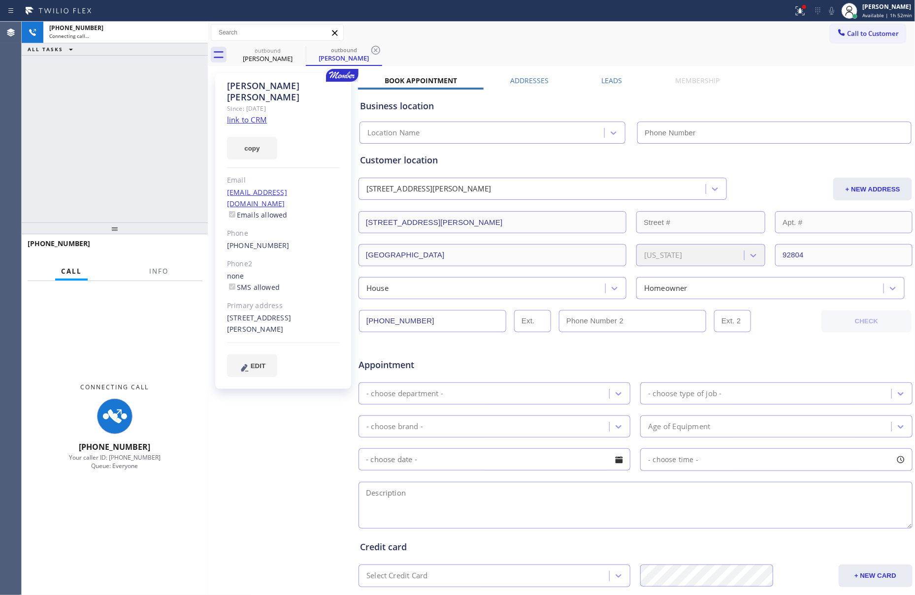
type input "[PHONE_NUMBER]"
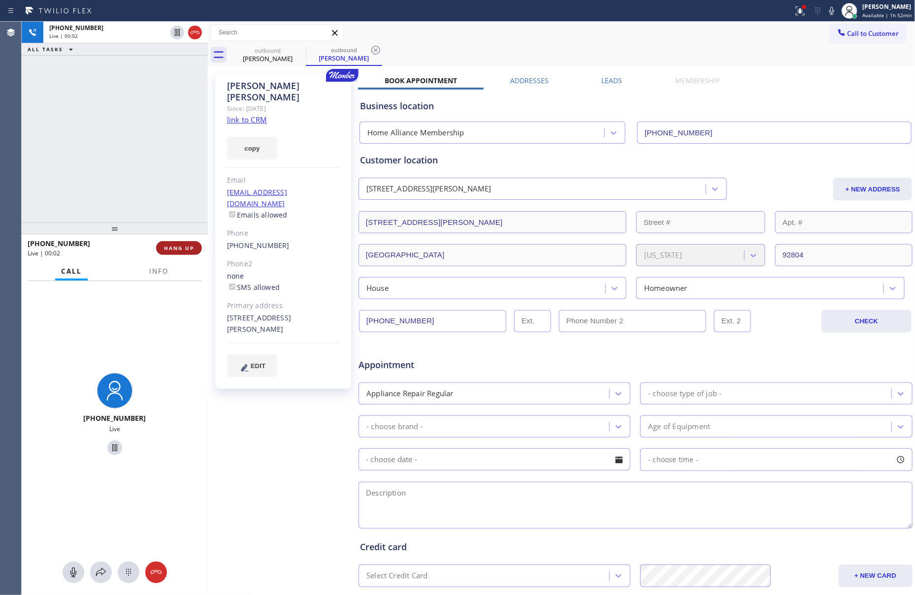
click at [183, 247] on span "HANG UP" at bounding box center [179, 248] width 30 height 7
drag, startPoint x: 122, startPoint y: 92, endPoint x: 126, endPoint y: 128, distance: 36.2
click at [124, 106] on div "+17143184297 Live | 00:03 ALL TASKS ALL TASKS ACTIVE TASKS TASKS IN WRAP UP" at bounding box center [115, 122] width 186 height 201
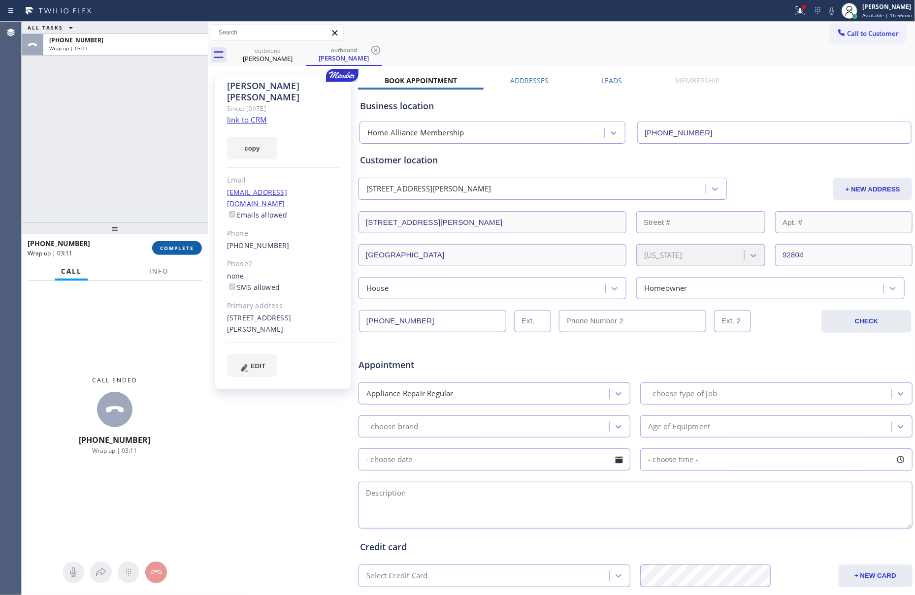
click at [184, 245] on span "COMPLETE" at bounding box center [177, 248] width 34 height 7
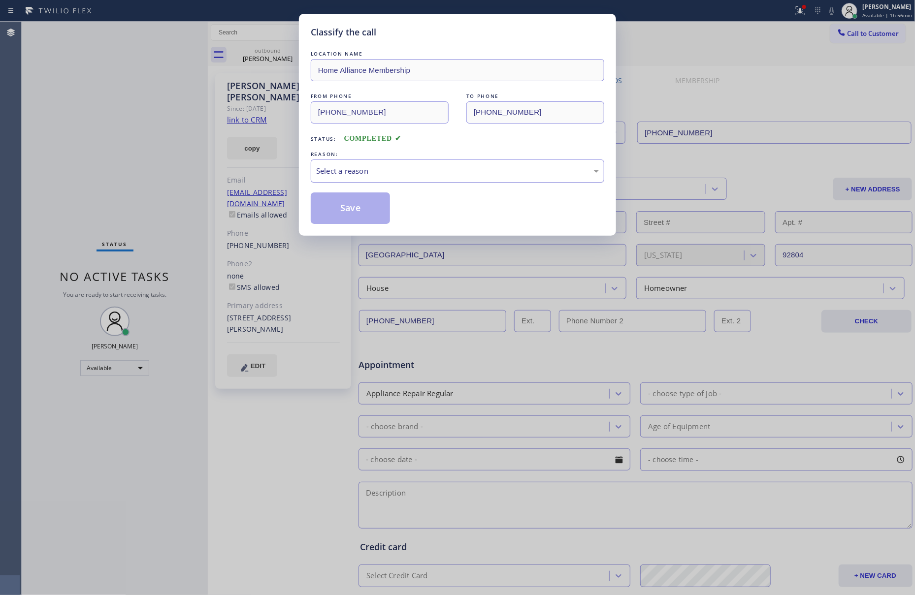
click at [378, 172] on div "Select a reason" at bounding box center [457, 170] width 283 height 11
click at [344, 207] on button "Save" at bounding box center [350, 209] width 79 height 32
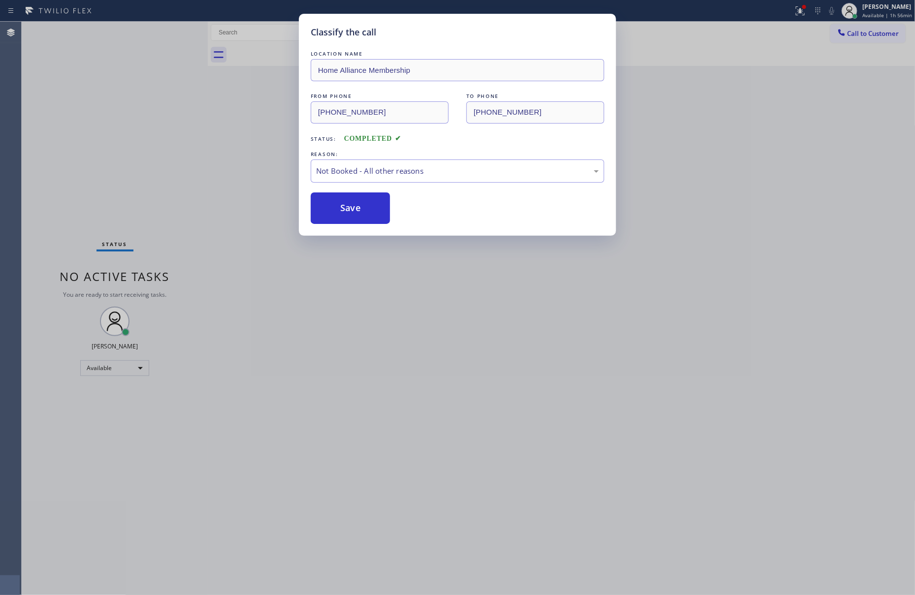
click at [344, 207] on button "Save" at bounding box center [350, 209] width 79 height 32
click at [140, 145] on div "Classify the call LOCATION NAME Home Alliance Membership FROM PHONE (855) 946-3…" at bounding box center [457, 297] width 915 height 595
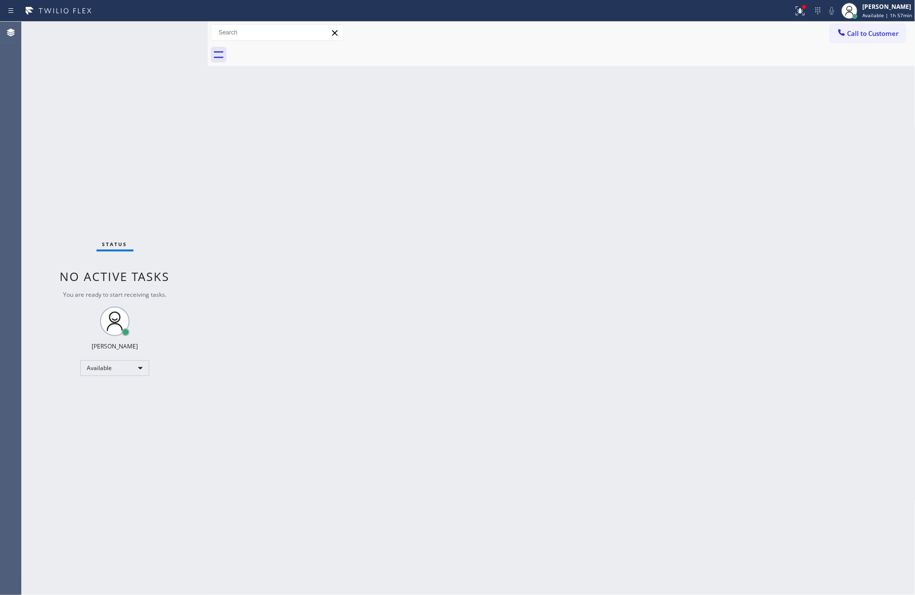
click at [179, 405] on div "Status No active tasks You are ready to start receiving tasks. [PERSON_NAME] Av…" at bounding box center [115, 309] width 186 height 574
click at [139, 369] on div "Available" at bounding box center [114, 368] width 69 height 16
click at [104, 421] on li "Break" at bounding box center [114, 419] width 66 height 12
click at [397, 351] on div "Back to Dashboard Change Sender ID Customers Technicians Select a contact Outbo…" at bounding box center [562, 309] width 708 height 574
click at [119, 485] on div "Status No active tasks Change activity state to start receiving tasks. Eva Mahi…" at bounding box center [115, 309] width 186 height 574
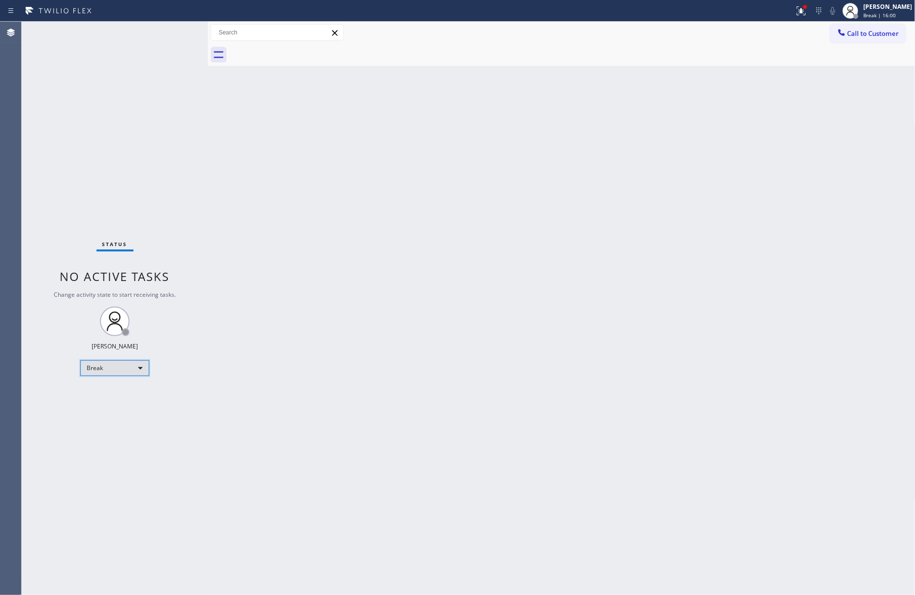
click at [116, 368] on div "Break" at bounding box center [114, 368] width 69 height 16
click at [113, 407] on li "Unavailable" at bounding box center [114, 406] width 66 height 12
click at [130, 373] on div "Unavailable" at bounding box center [114, 368] width 69 height 16
click at [130, 393] on li "Available" at bounding box center [114, 394] width 66 height 12
click at [754, 291] on div "Back to Dashboard Change Sender ID Customers Technicians Select a contact Outbo…" at bounding box center [562, 309] width 708 height 574
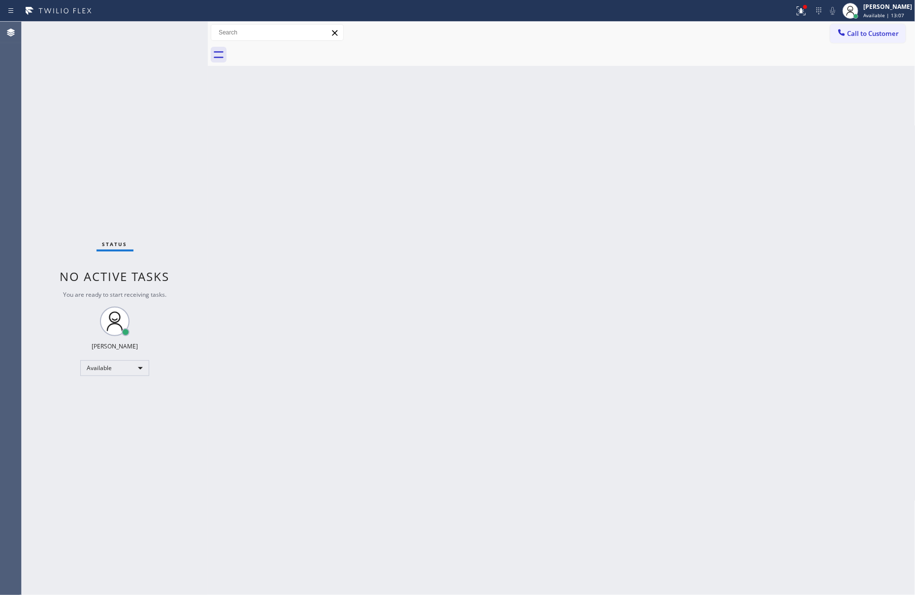
click at [325, 220] on div "Back to Dashboard Change Sender ID Customers Technicians Select a contact Outbo…" at bounding box center [562, 309] width 708 height 574
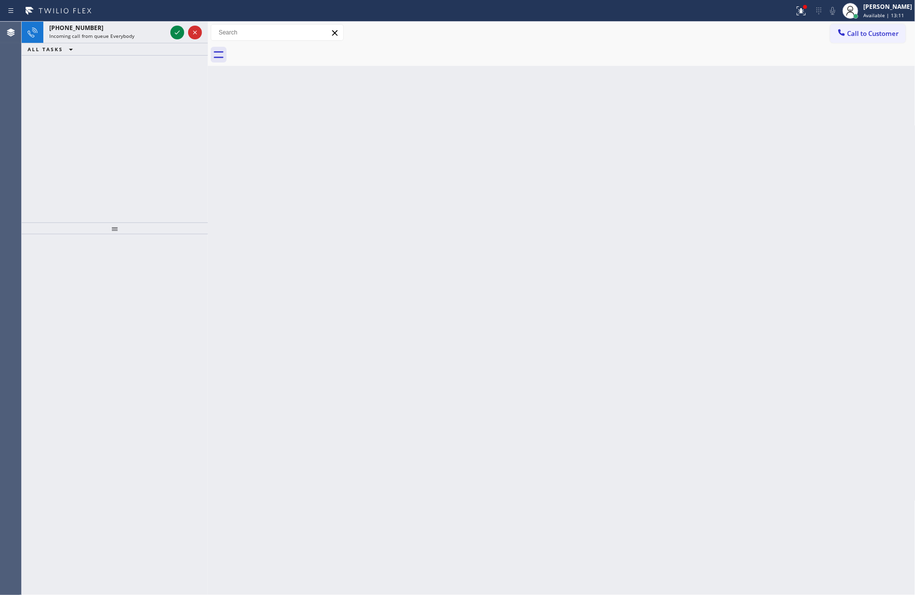
click at [177, 32] on icon at bounding box center [177, 33] width 12 height 12
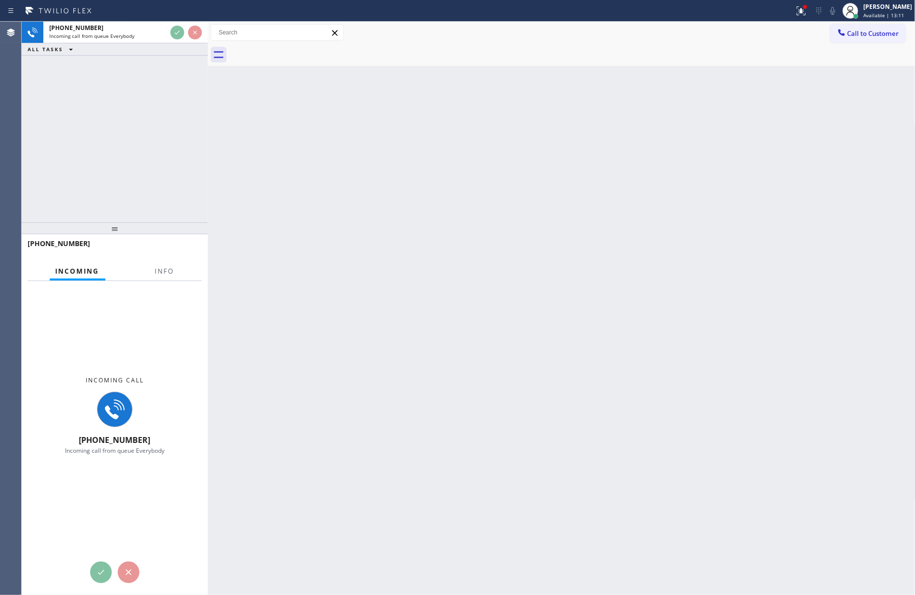
click at [159, 132] on div "+15627540814 Incoming call from queue Everybody ALL TASKS ALL TASKS ACTIVE TASK…" at bounding box center [115, 122] width 186 height 201
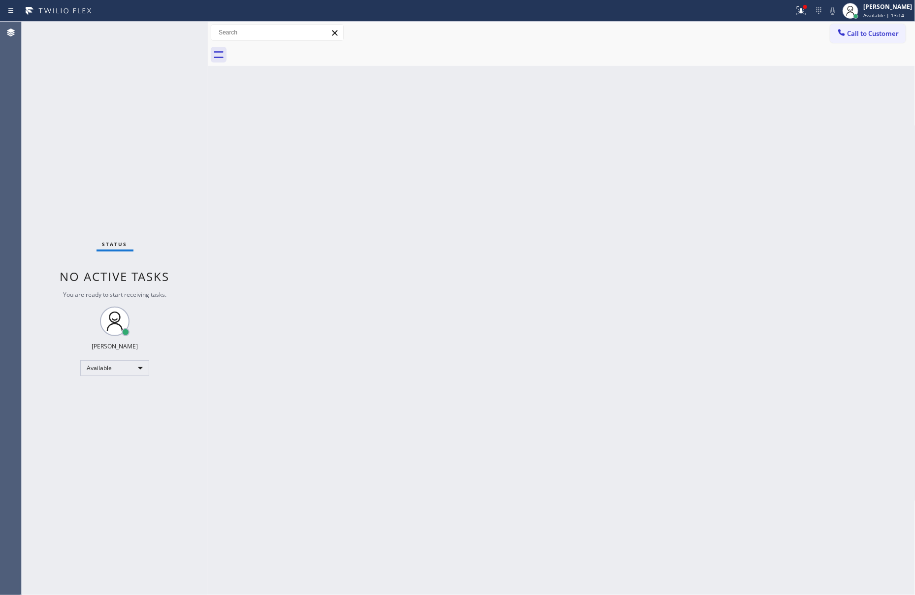
click at [159, 133] on div "Status No active tasks You are ready to start receiving tasks. [PERSON_NAME] Av…" at bounding box center [115, 309] width 186 height 574
click at [247, 135] on div "Back to Dashboard Change Sender ID Customers Technicians Select a contact Outbo…" at bounding box center [562, 309] width 708 height 574
drag, startPoint x: 864, startPoint y: 32, endPoint x: 770, endPoint y: 61, distance: 98.9
click at [864, 31] on span "Call to Customer" at bounding box center [873, 33] width 52 height 9
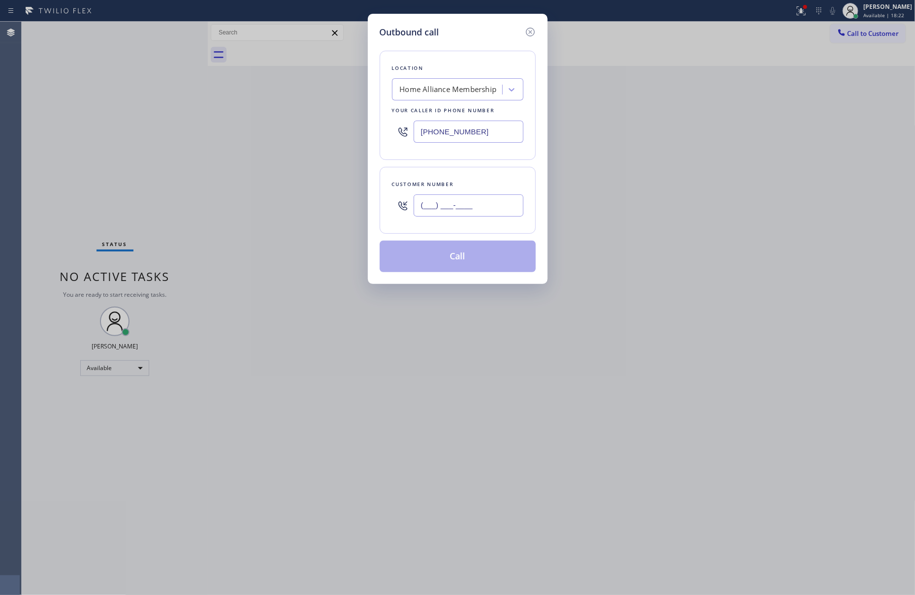
click at [462, 217] on input "(___) ___-____" at bounding box center [469, 206] width 110 height 22
paste input "323) 377-3154"
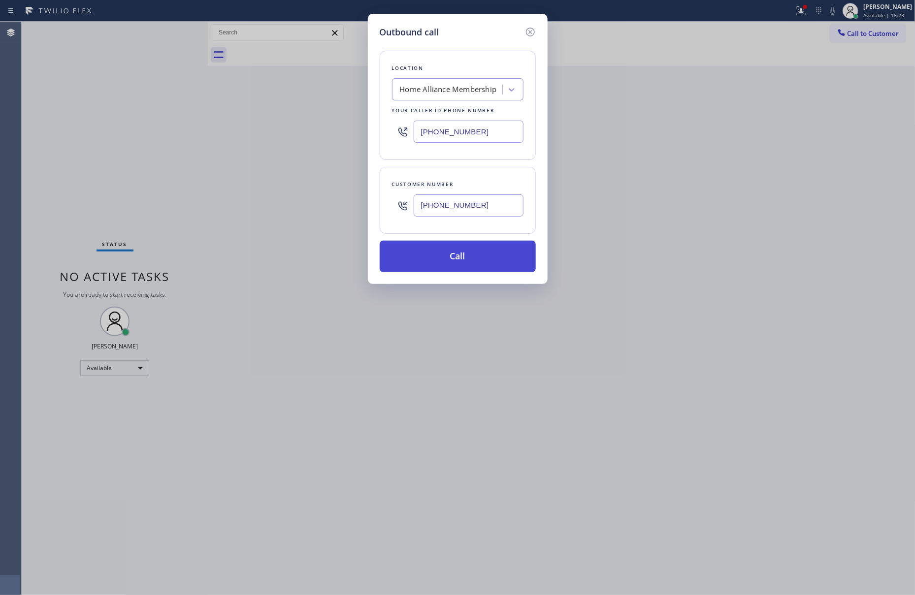
type input "(323) 377-3154"
click at [464, 256] on button "Call" at bounding box center [458, 257] width 156 height 32
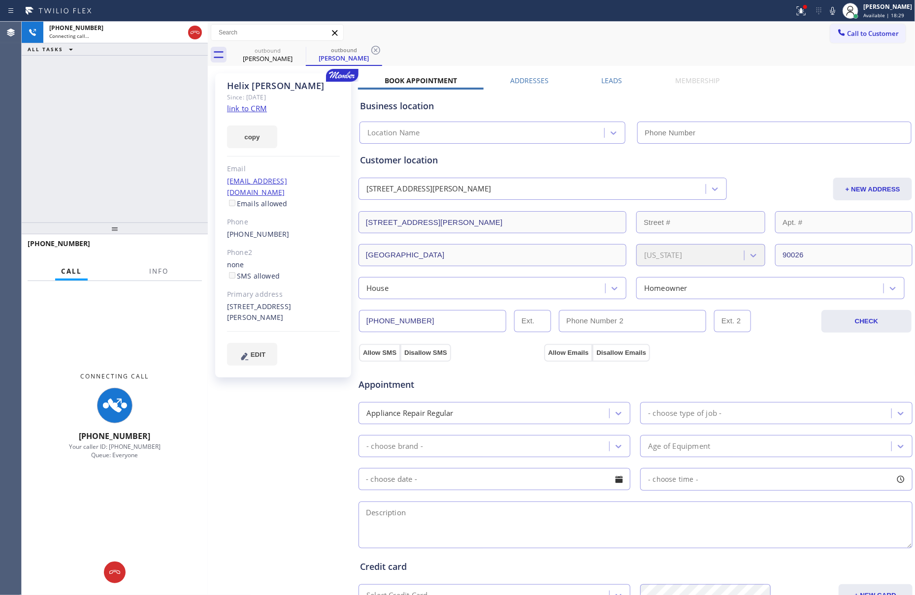
type input "[PHONE_NUMBER]"
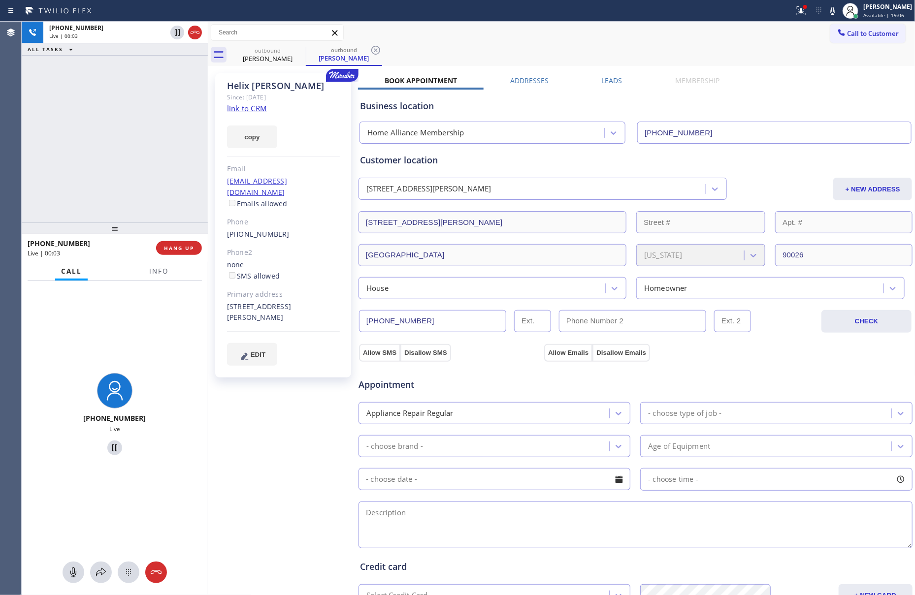
drag, startPoint x: 114, startPoint y: 185, endPoint x: 162, endPoint y: 256, distance: 85.1
click at [115, 187] on div "+13233773154 Live | 00:03 ALL TASKS ALL TASKS ACTIVE TASKS TASKS IN WRAP UP" at bounding box center [115, 122] width 186 height 201
click at [172, 251] on span "HANG UP" at bounding box center [179, 248] width 30 height 7
click at [125, 123] on div "+13233773154 Live | 00:04 ALL TASKS ALL TASKS ACTIVE TASKS TASKS IN WRAP UP" at bounding box center [115, 122] width 186 height 201
click at [114, 116] on div "+13233773154 Live | 00:04 ALL TASKS ALL TASKS ACTIVE TASKS TASKS IN WRAP UP" at bounding box center [115, 122] width 186 height 201
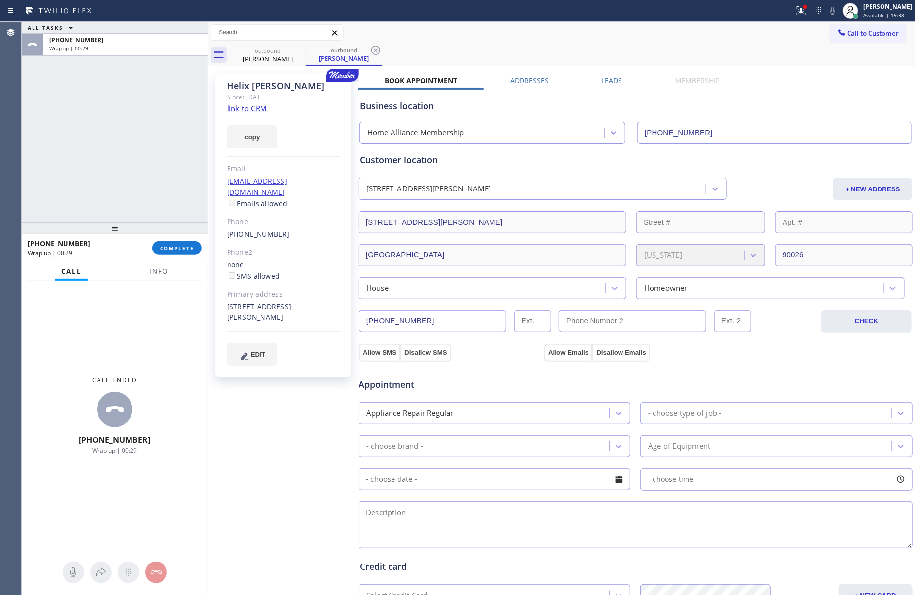
click at [114, 116] on div "ALL TASKS ALL TASKS ACTIVE TASKS TASKS IN WRAP UP +13233773154 Wrap up | 00:29" at bounding box center [115, 122] width 186 height 201
drag, startPoint x: 173, startPoint y: 195, endPoint x: 173, endPoint y: 226, distance: 31.0
click at [173, 199] on div "ALL TASKS ALL TASKS ACTIVE TASKS TASKS IN WRAP UP +13233773154 Wrap up | 00:30" at bounding box center [115, 122] width 186 height 201
click at [176, 247] on span "COMPLETE" at bounding box center [177, 248] width 34 height 7
click at [184, 157] on div "ALL TASKS ALL TASKS ACTIVE TASKS TASKS IN WRAP UP +13233773154 Wrap up | 00:31" at bounding box center [115, 122] width 186 height 201
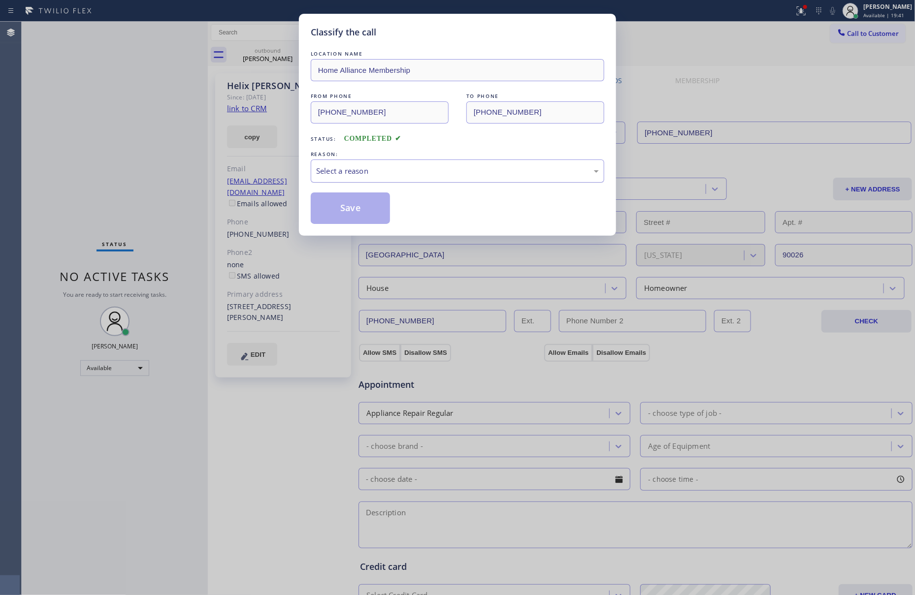
click at [352, 172] on div "Select a reason" at bounding box center [457, 170] width 283 height 11
click at [351, 203] on button "Save" at bounding box center [350, 209] width 79 height 32
click at [352, 204] on button "Save" at bounding box center [350, 209] width 79 height 32
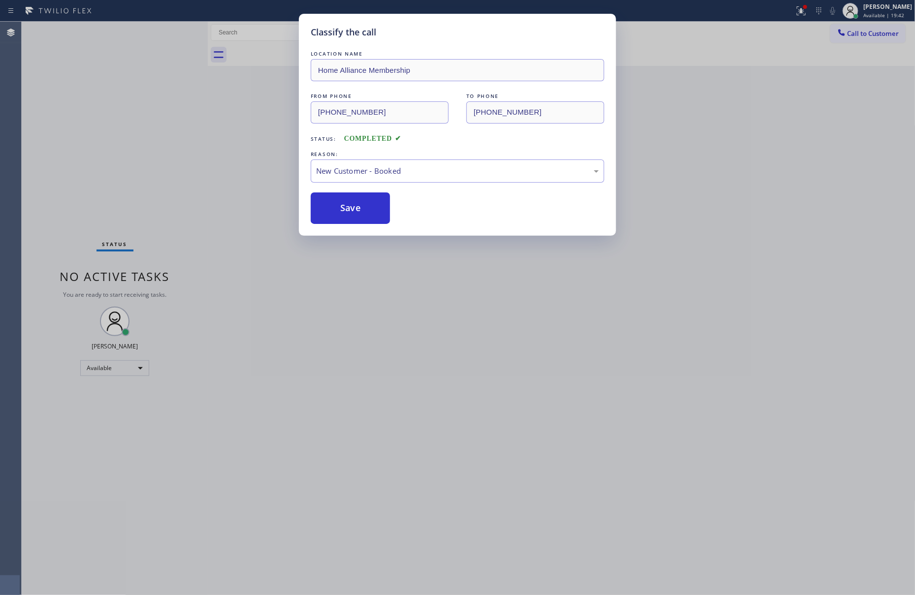
drag, startPoint x: 352, startPoint y: 204, endPoint x: 738, endPoint y: 5, distance: 434.3
click at [377, 198] on button "Save" at bounding box center [350, 209] width 79 height 32
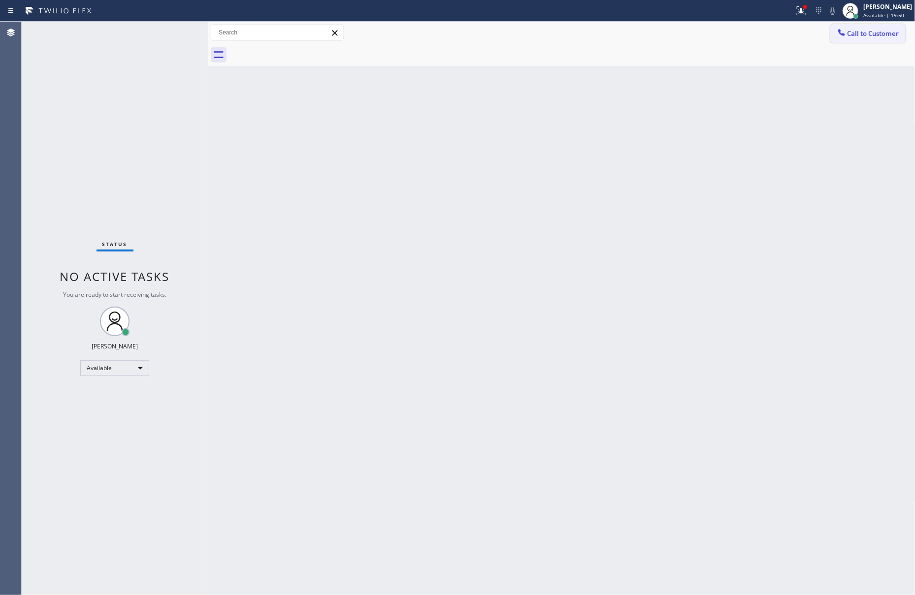
drag, startPoint x: 597, startPoint y: 262, endPoint x: 849, endPoint y: 30, distance: 343.3
click at [627, 233] on div "Back to Dashboard Change Sender ID Customers Technicians Select a contact Outbo…" at bounding box center [562, 309] width 708 height 574
drag, startPoint x: 863, startPoint y: 37, endPoint x: 877, endPoint y: 30, distance: 16.1
click at [864, 35] on span "Call to Customer" at bounding box center [873, 33] width 52 height 9
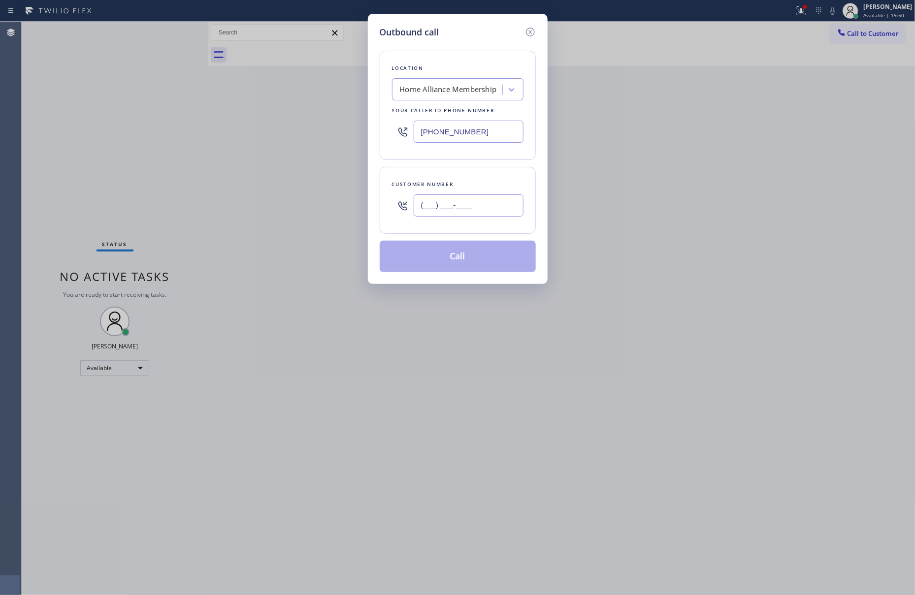
click at [493, 202] on input "(___) ___-____" at bounding box center [469, 206] width 110 height 22
paste input "818) 259-1756"
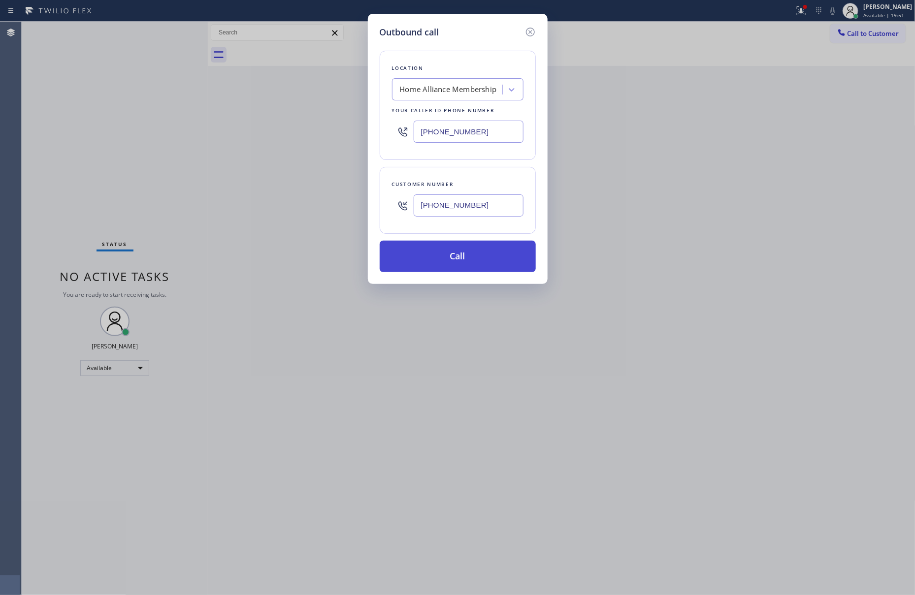
type input "(818) 259-1756"
click at [488, 253] on button "Call" at bounding box center [458, 257] width 156 height 32
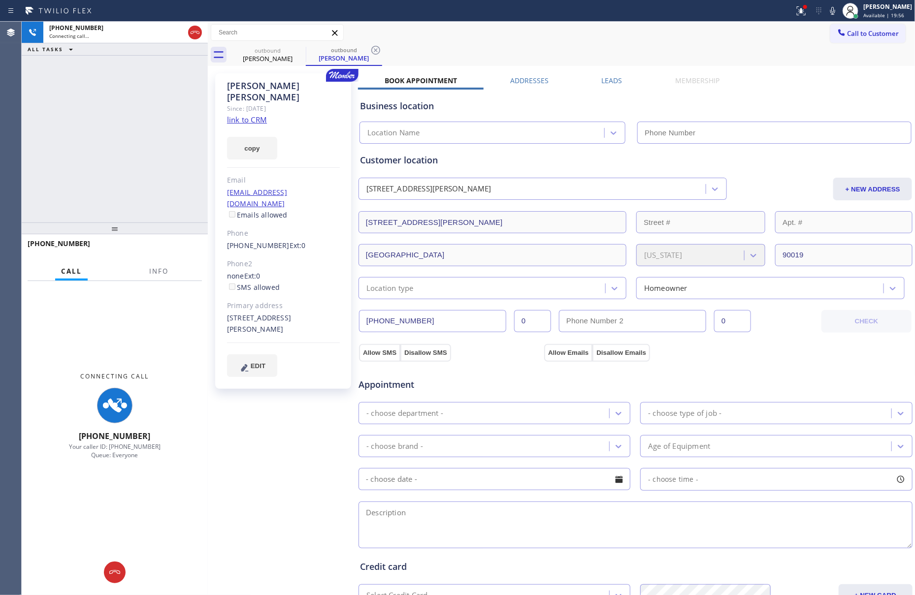
type input "[PHONE_NUMBER]"
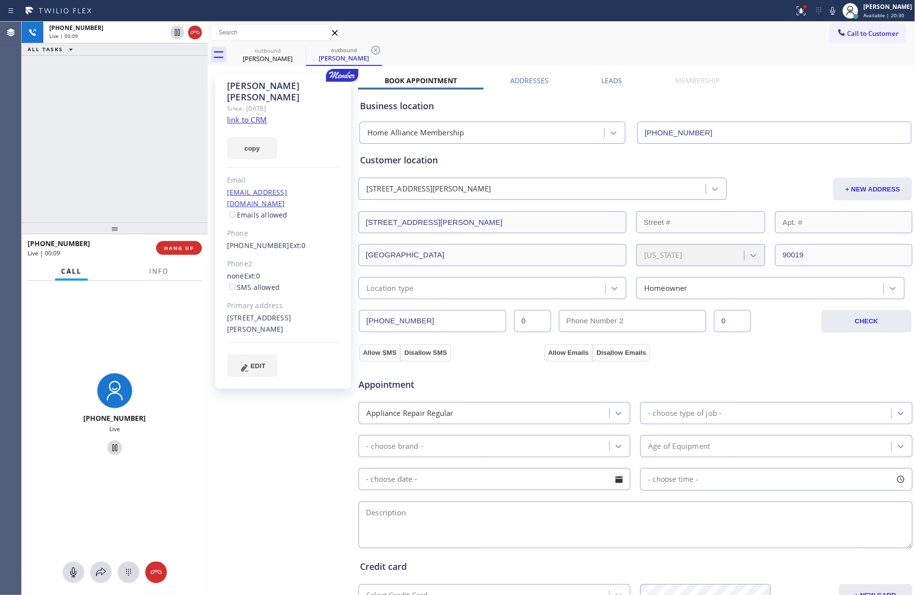
click at [174, 250] on span "HANG UP" at bounding box center [179, 248] width 30 height 7
click at [162, 131] on div "+18182591756 Live | 00:10 ALL TASKS ALL TASKS ACTIVE TASKS TASKS IN WRAP UP" at bounding box center [115, 122] width 186 height 201
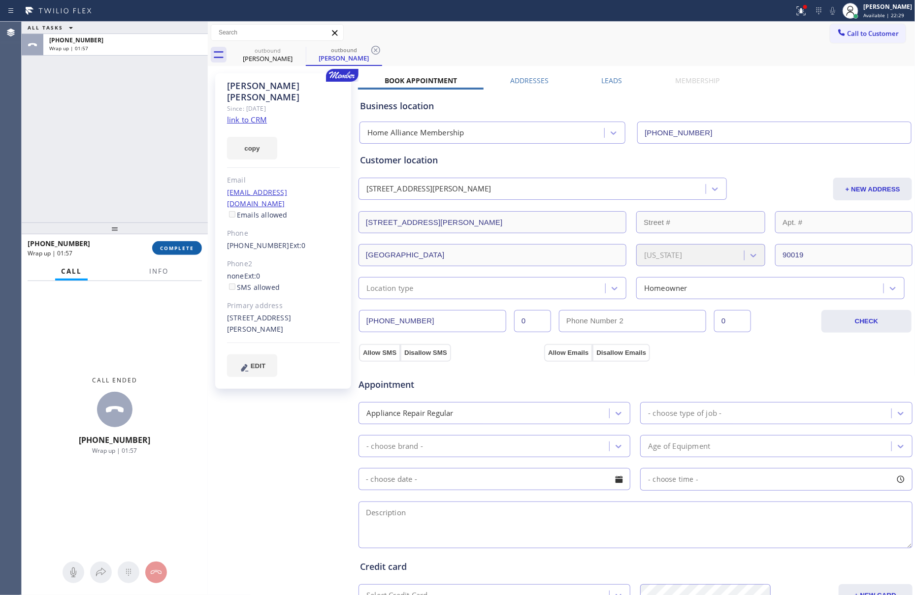
click at [186, 253] on button "COMPLETE" at bounding box center [177, 248] width 50 height 14
click at [168, 139] on div "ALL TASKS ALL TASKS ACTIVE TASKS TASKS IN WRAP UP +18182591756 Wrap up | 01:58" at bounding box center [115, 122] width 186 height 201
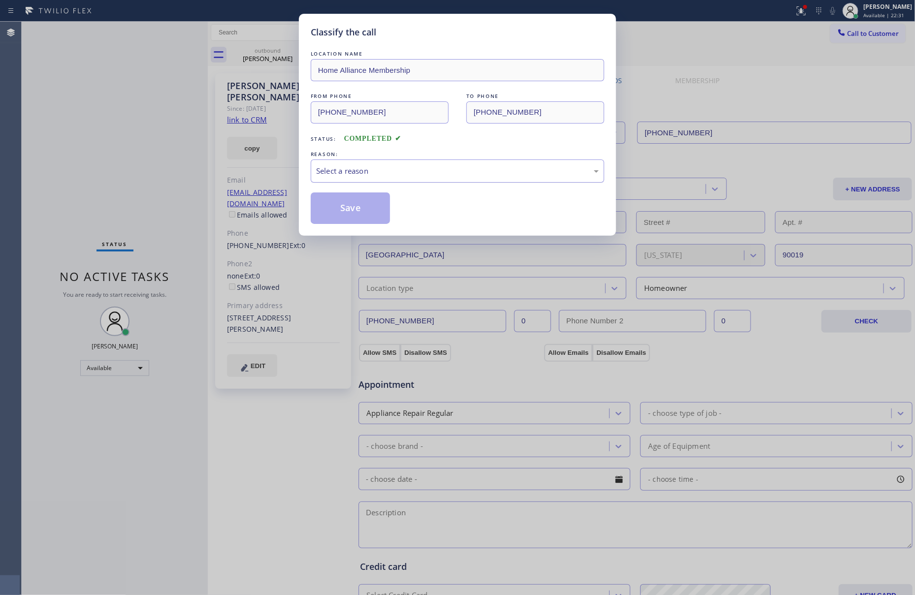
click at [389, 176] on div "Select a reason" at bounding box center [457, 170] width 283 height 11
click at [381, 210] on button "Save" at bounding box center [350, 209] width 79 height 32
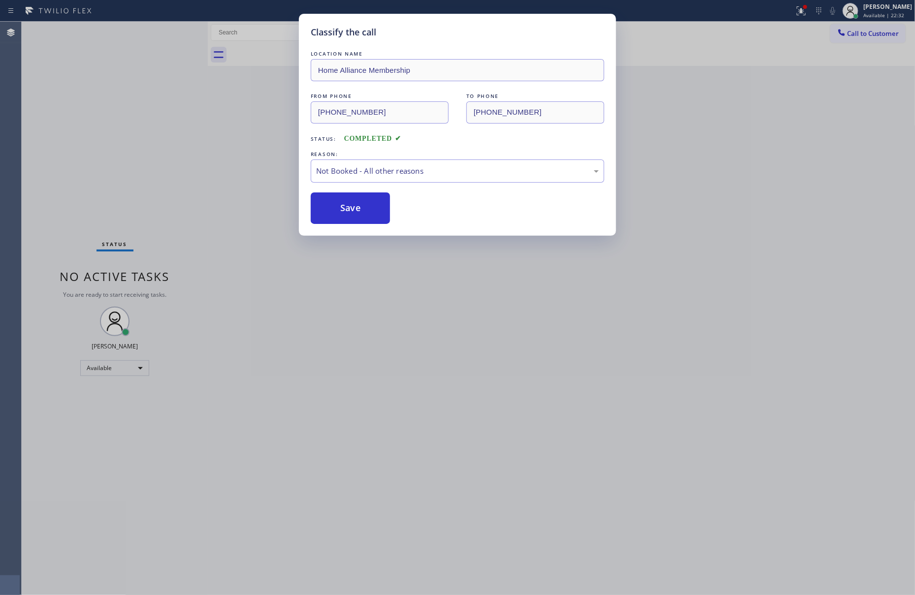
drag, startPoint x: 380, startPoint y: 210, endPoint x: 674, endPoint y: 11, distance: 355.0
click at [384, 209] on button "Save" at bounding box center [350, 209] width 79 height 32
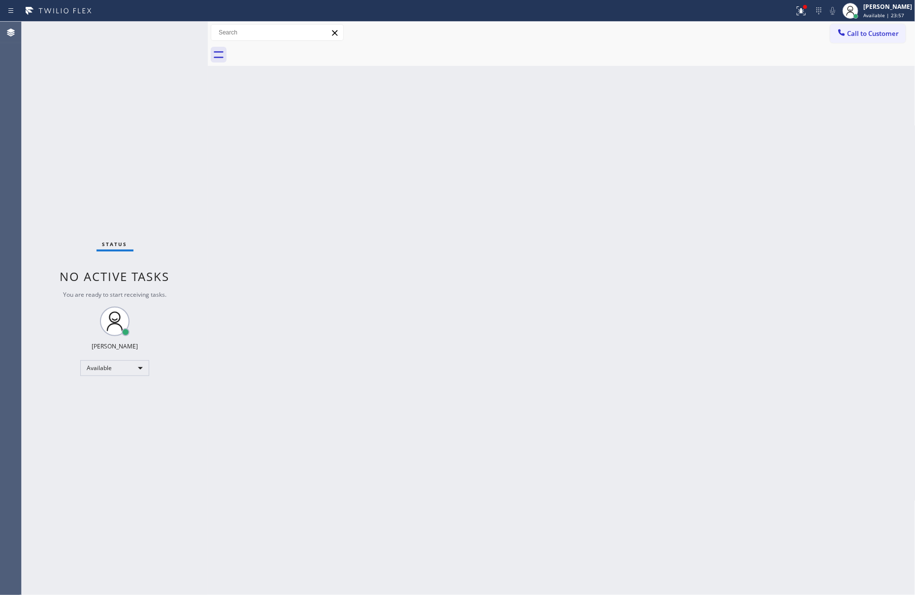
drag, startPoint x: 81, startPoint y: 179, endPoint x: 216, endPoint y: 219, distance: 140.1
click at [103, 182] on div "Status No active tasks You are ready to start receiving tasks. [PERSON_NAME] Av…" at bounding box center [115, 309] width 186 height 574
click at [653, 333] on div "Back to Dashboard Change Sender ID Customers Technicians Select a contact Outbo…" at bounding box center [562, 309] width 708 height 574
click at [674, 331] on div "Back to Dashboard Change Sender ID Customers Technicians Select a contact Outbo…" at bounding box center [562, 309] width 708 height 574
drag, startPoint x: 783, startPoint y: 300, endPoint x: 786, endPoint y: 295, distance: 5.7
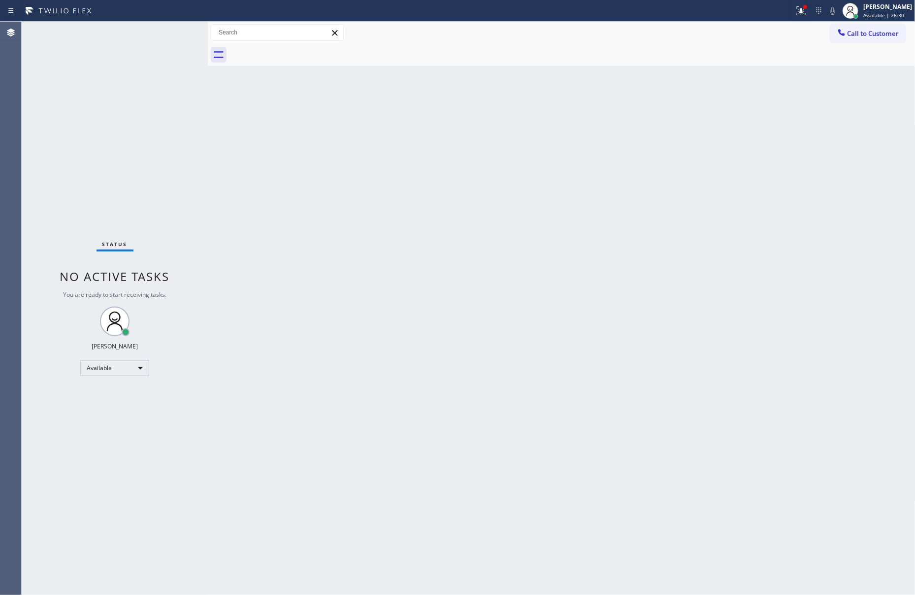
click at [786, 295] on div "Back to Dashboard Change Sender ID Customers Technicians Select a contact Outbo…" at bounding box center [562, 309] width 708 height 574
drag, startPoint x: 145, startPoint y: 137, endPoint x: 416, endPoint y: 491, distance: 445.1
click at [158, 179] on div "Status No active tasks You are ready to start receiving tasks. [PERSON_NAME] Av…" at bounding box center [115, 309] width 186 height 574
drag, startPoint x: 485, startPoint y: 506, endPoint x: 536, endPoint y: 493, distance: 52.7
click at [528, 498] on div "Back to Dashboard Change Sender ID Customers Technicians Select a contact Outbo…" at bounding box center [562, 309] width 708 height 574
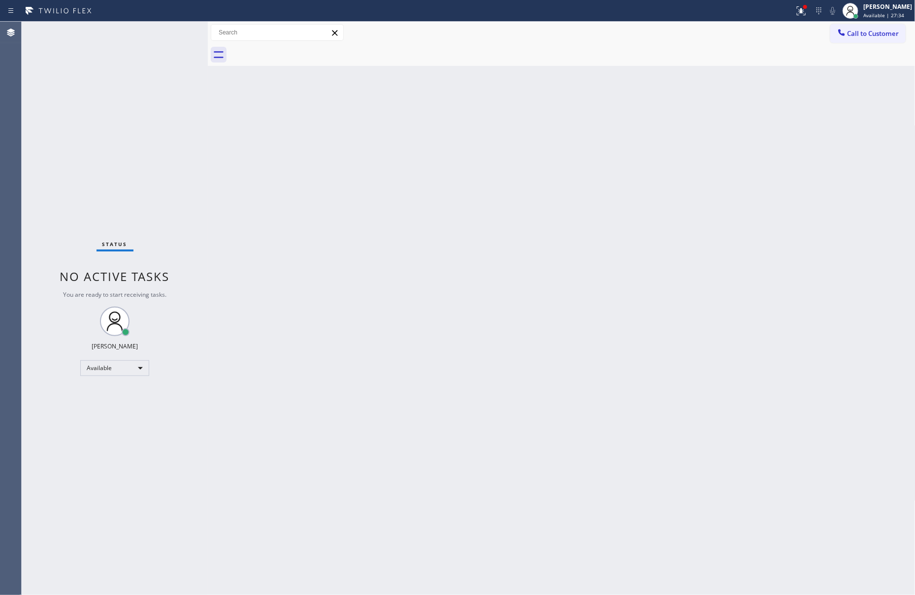
drag, startPoint x: 296, startPoint y: 364, endPoint x: 769, endPoint y: 12, distance: 589.4
click at [505, 312] on div "Back to Dashboard Change Sender ID Customers Technicians Select a contact Outbo…" at bounding box center [562, 309] width 708 height 574
click at [575, 482] on div "Back to Dashboard Change Sender ID Customers Technicians Select a contact Outbo…" at bounding box center [562, 309] width 708 height 574
click at [225, 195] on div "Back to Dashboard Change Sender ID Customers Technicians Select a contact Outbo…" at bounding box center [562, 309] width 708 height 574
click at [880, 27] on button "Call to Customer" at bounding box center [867, 33] width 75 height 19
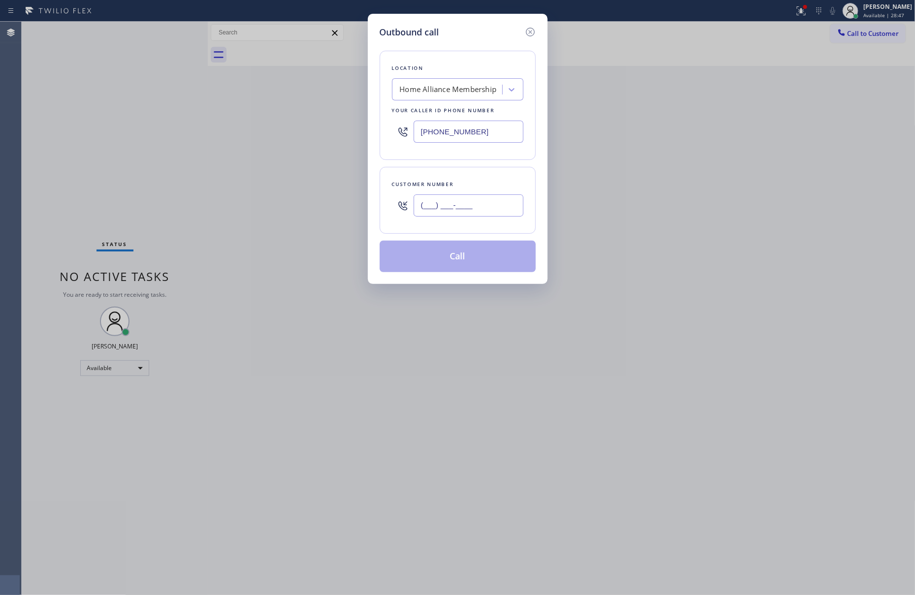
click at [500, 209] on input "(___) ___-____" at bounding box center [469, 206] width 110 height 22
paste input "786) 282-2247"
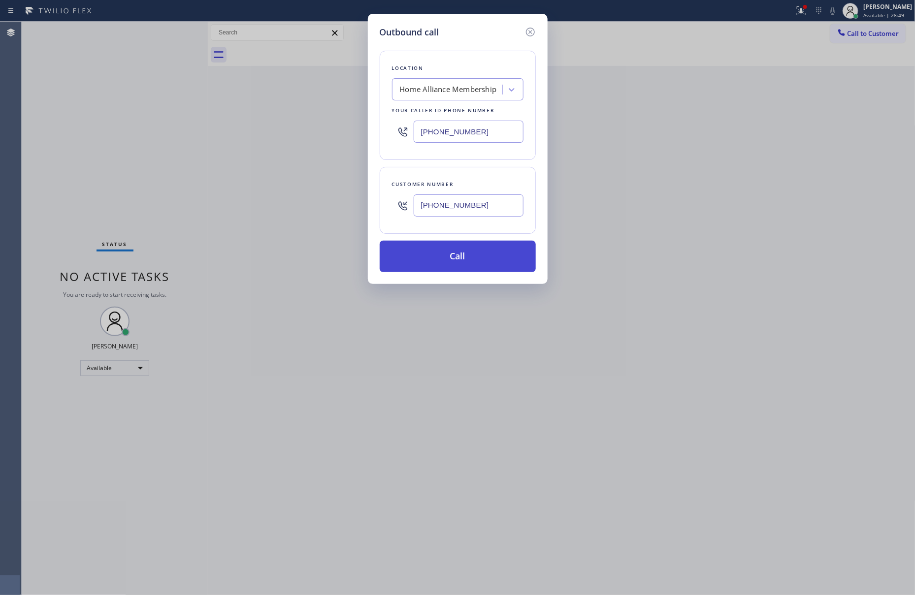
type input "(786) 282-2247"
click at [487, 260] on button "Call" at bounding box center [458, 257] width 156 height 32
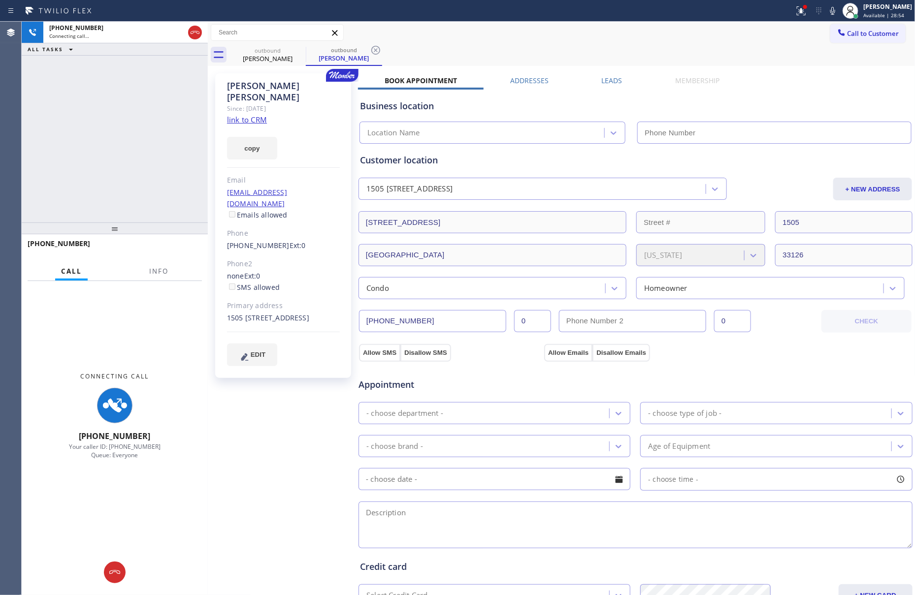
type input "[PHONE_NUMBER]"
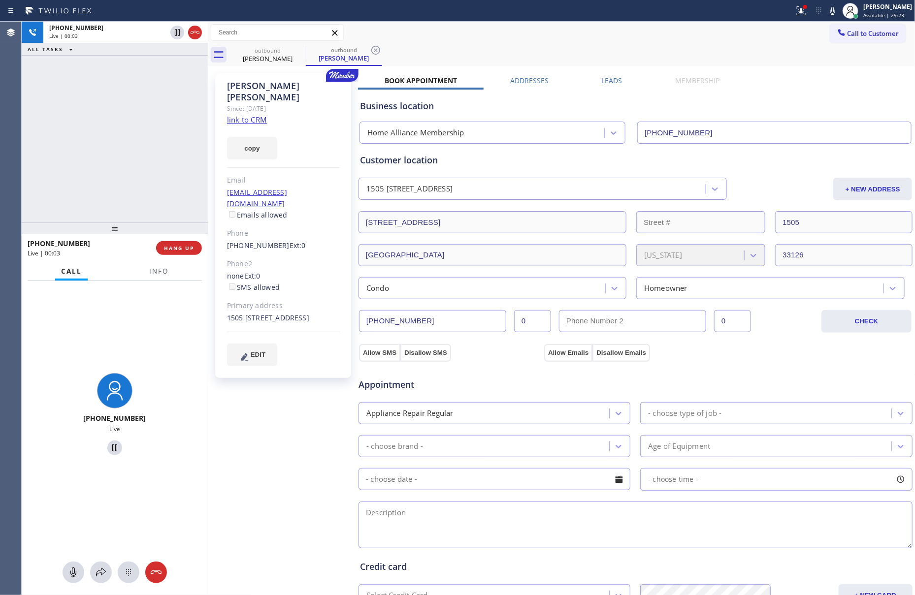
drag, startPoint x: 142, startPoint y: 93, endPoint x: 175, endPoint y: 165, distance: 79.5
click at [161, 133] on div "+17862822247 Live | 00:03 ALL TASKS ALL TASKS ACTIVE TASKS TASKS IN WRAP UP" at bounding box center [115, 122] width 186 height 201
click at [191, 246] on span "HANG UP" at bounding box center [179, 248] width 30 height 7
click at [154, 168] on div "+17862822247 Live | 00:04 ALL TASKS ALL TASKS ACTIVE TASKS TASKS IN WRAP UP" at bounding box center [115, 122] width 186 height 201
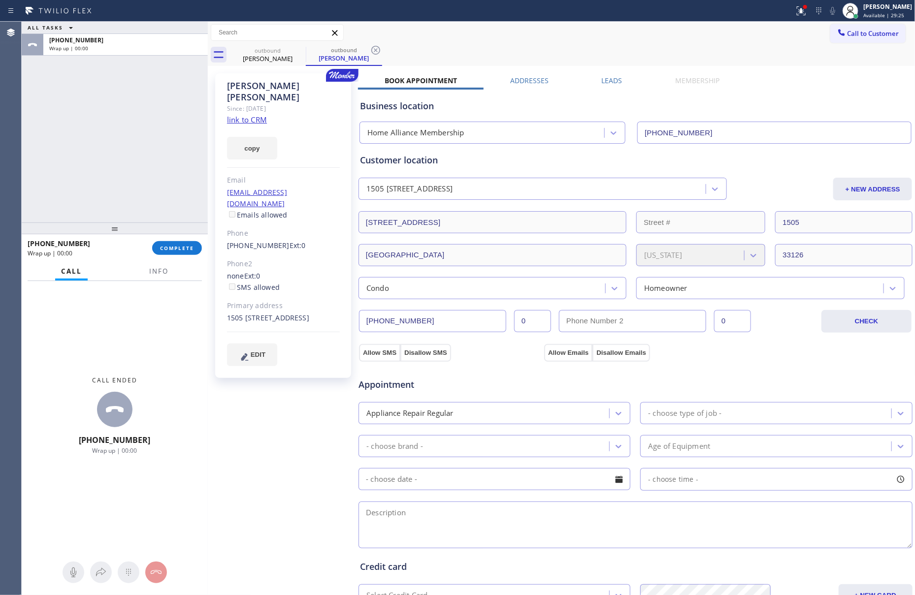
click at [611, 76] on label "Leads" at bounding box center [612, 80] width 21 height 9
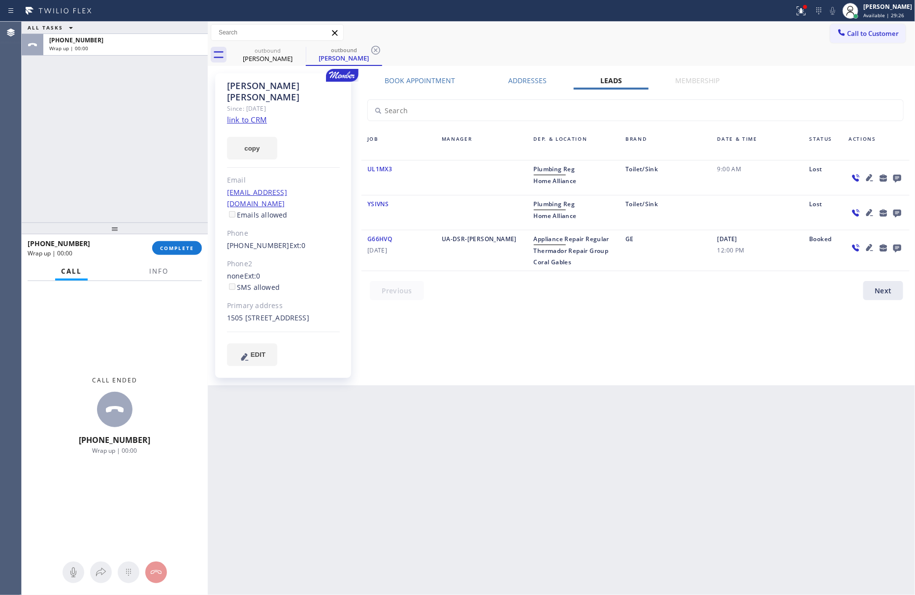
click at [679, 342] on div "Book Appointment Addresses Leads Membership Business location Home Alliance Mem…" at bounding box center [635, 229] width 555 height 307
click at [898, 177] on icon at bounding box center [897, 179] width 8 height 8
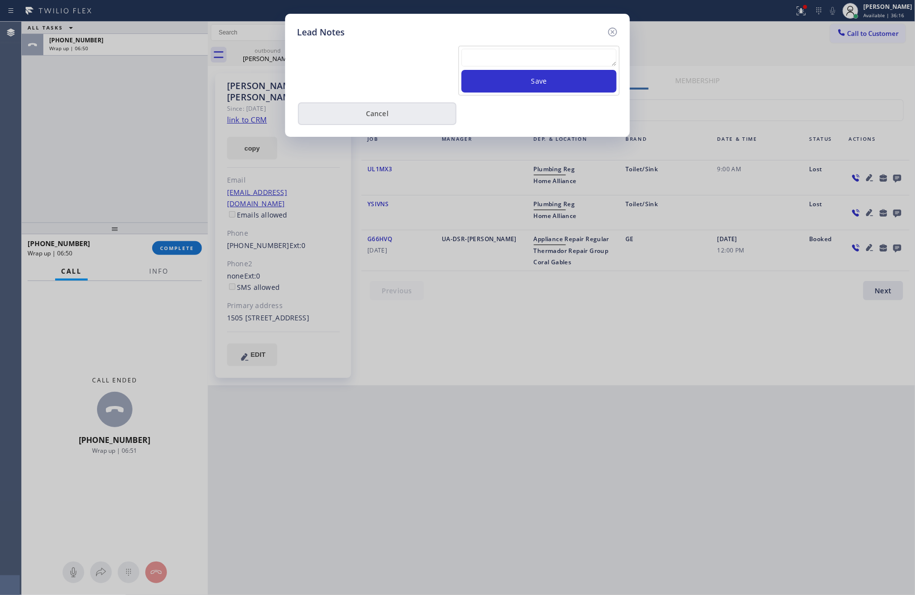
click at [408, 111] on button "Cancel" at bounding box center [377, 113] width 159 height 23
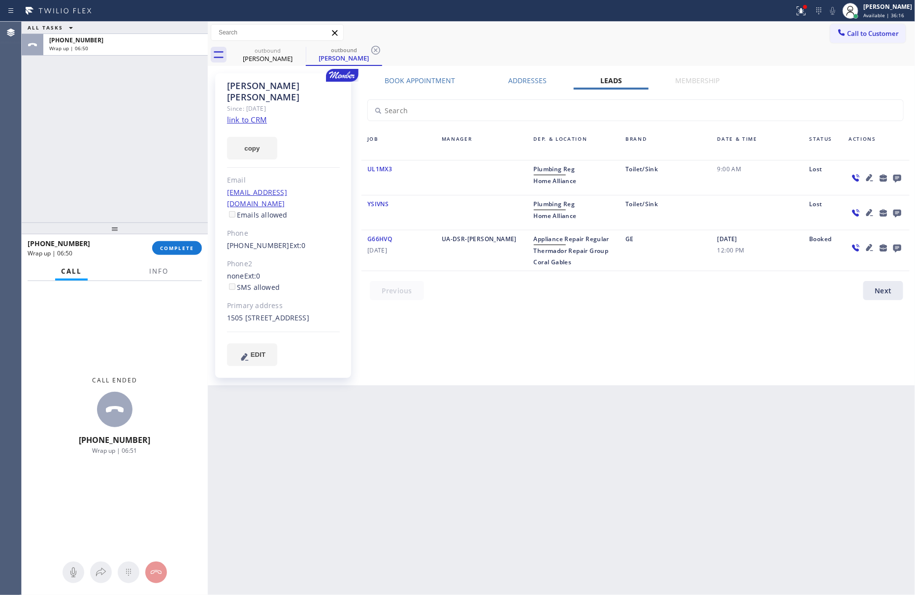
click at [138, 145] on div "ALL TASKS ALL TASKS ACTIVE TASKS TASKS IN WRAP UP +17862822247 Wrap up | 06:50" at bounding box center [115, 122] width 186 height 201
click at [176, 250] on span "COMPLETE" at bounding box center [177, 248] width 34 height 7
click at [166, 175] on div "ALL TASKS ALL TASKS ACTIVE TASKS TASKS IN WRAP UP +17862822247 Wrap up | 06:51" at bounding box center [115, 122] width 186 height 201
click at [166, 175] on div "ALL TASKS ALL TASKS ACTIVE TASKS TASKS IN WRAP UP +17862822247 Wrap up | 06:52" at bounding box center [115, 122] width 186 height 201
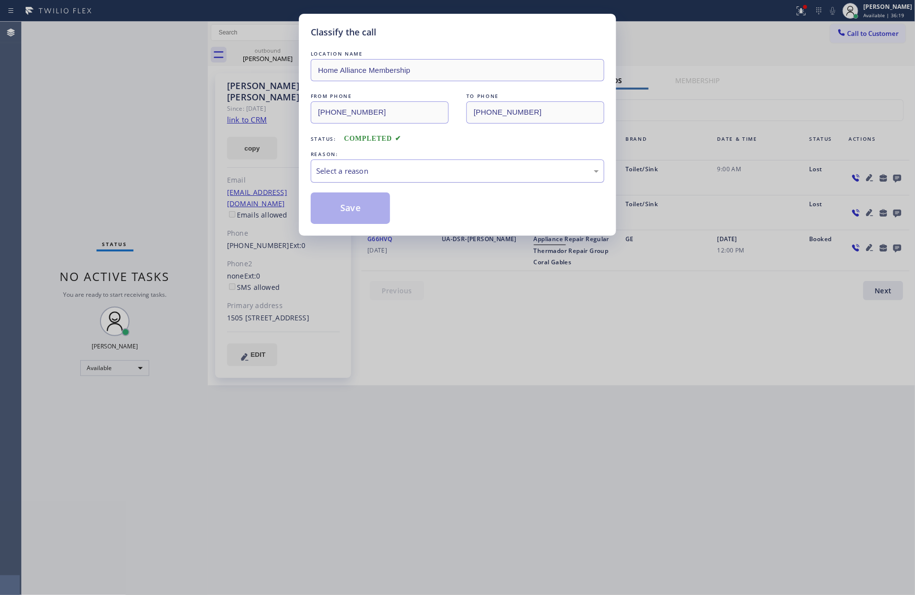
click at [380, 173] on div "Select a reason" at bounding box center [457, 170] width 283 height 11
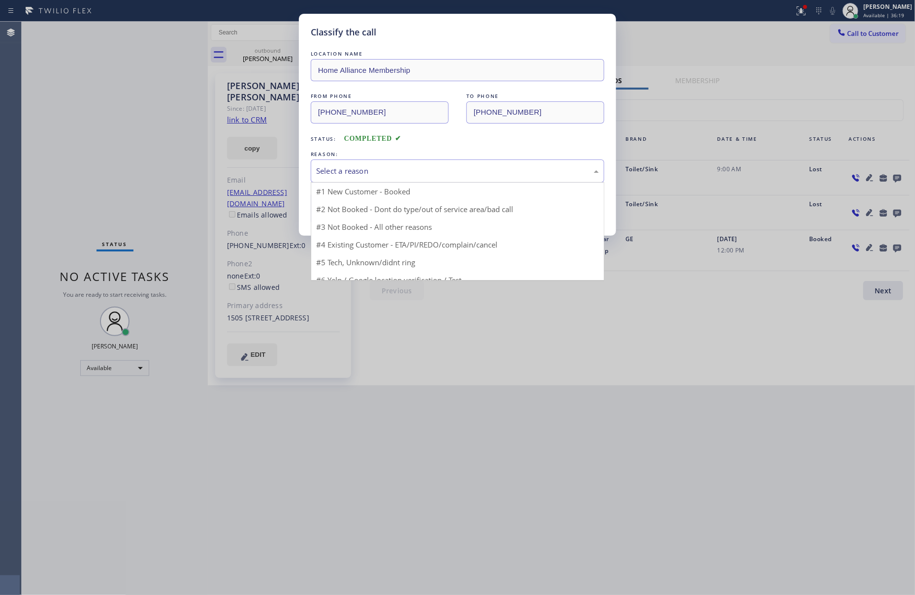
click at [359, 212] on button "Save" at bounding box center [350, 209] width 79 height 32
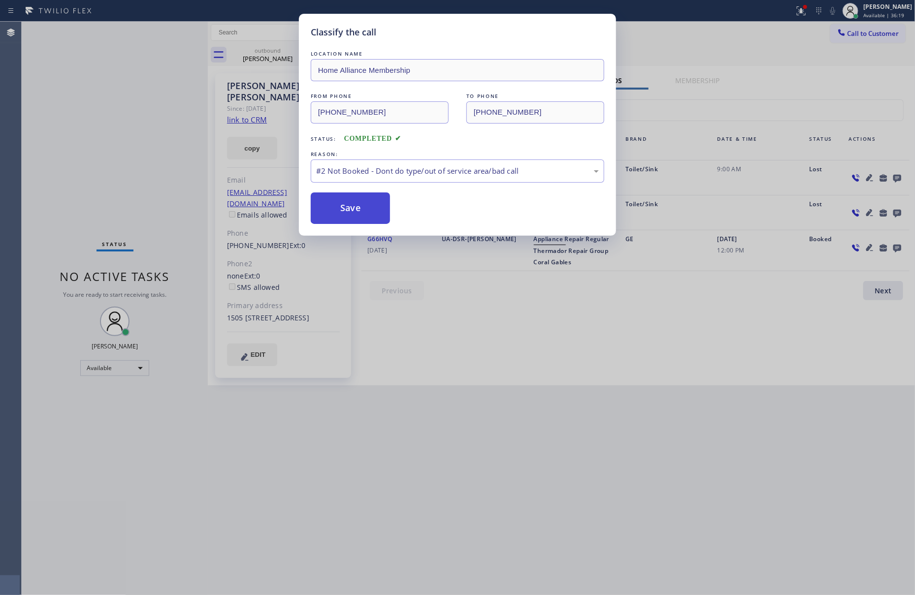
click at [359, 212] on button "Save" at bounding box center [350, 209] width 79 height 32
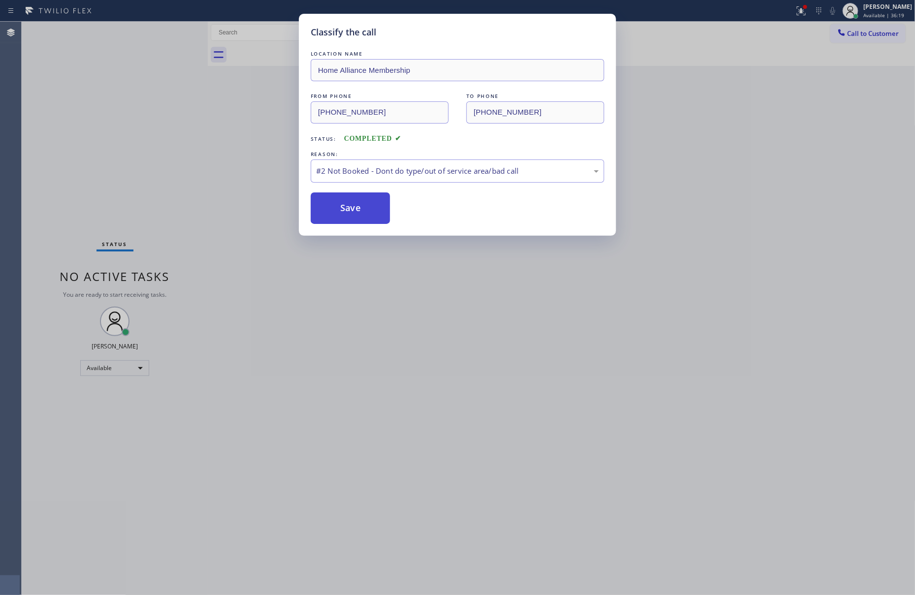
click at [359, 211] on button "Save" at bounding box center [350, 209] width 79 height 32
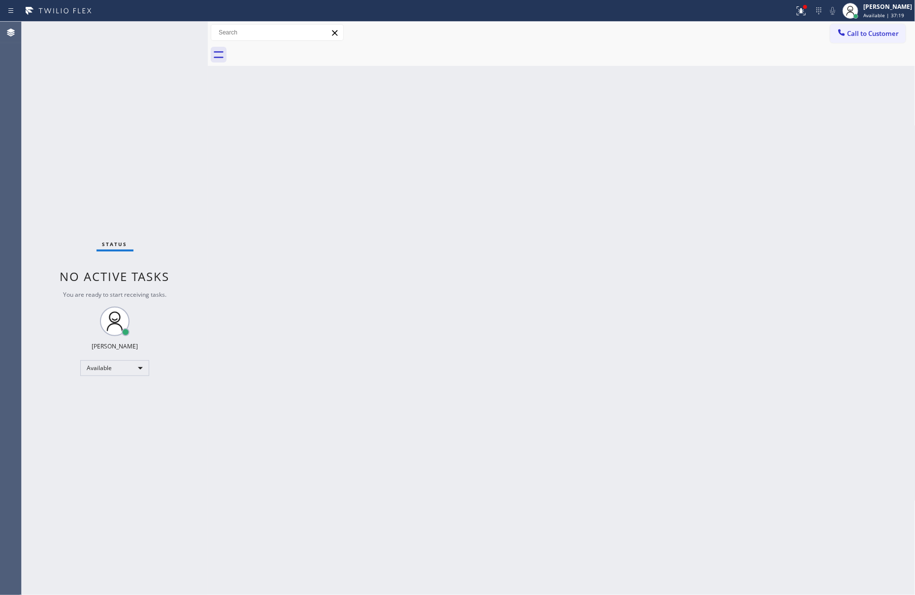
drag, startPoint x: 879, startPoint y: 37, endPoint x: 817, endPoint y: 55, distance: 64.1
click at [879, 36] on span "Call to Customer" at bounding box center [873, 33] width 52 height 9
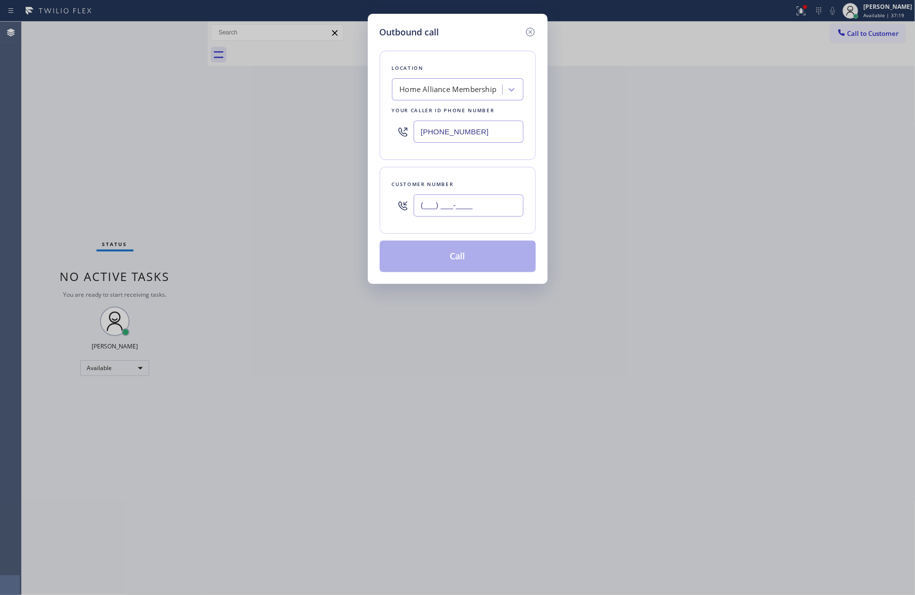
click at [482, 207] on input "(___) ___-____" at bounding box center [469, 206] width 110 height 22
paste input "310) 433-9199"
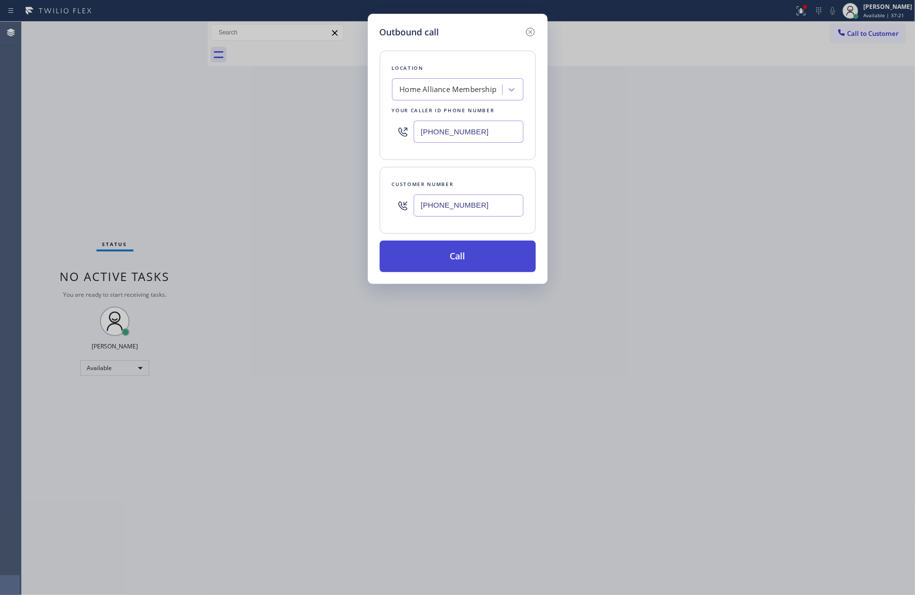
type input "(310) 433-9199"
click at [466, 267] on button "Call" at bounding box center [458, 257] width 156 height 32
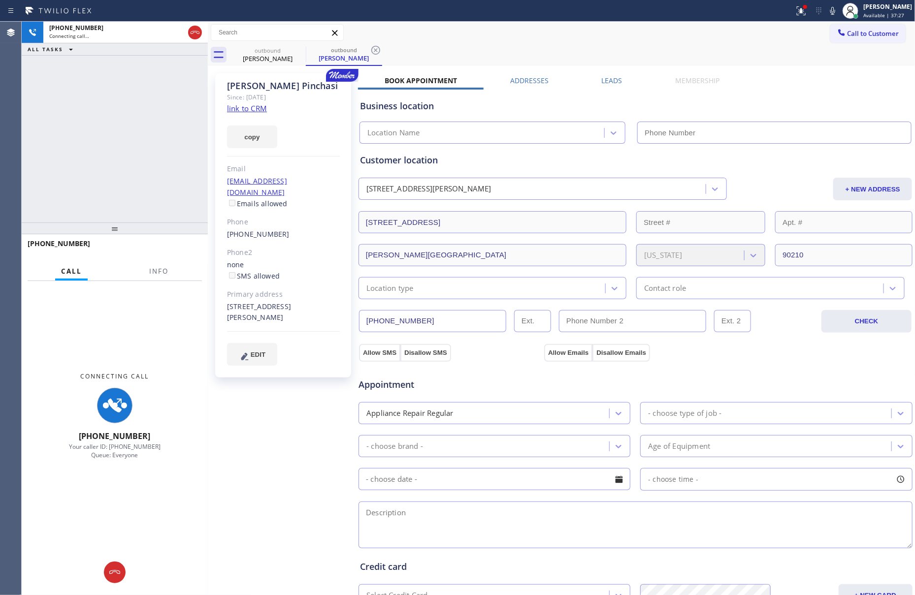
type input "[PHONE_NUMBER]"
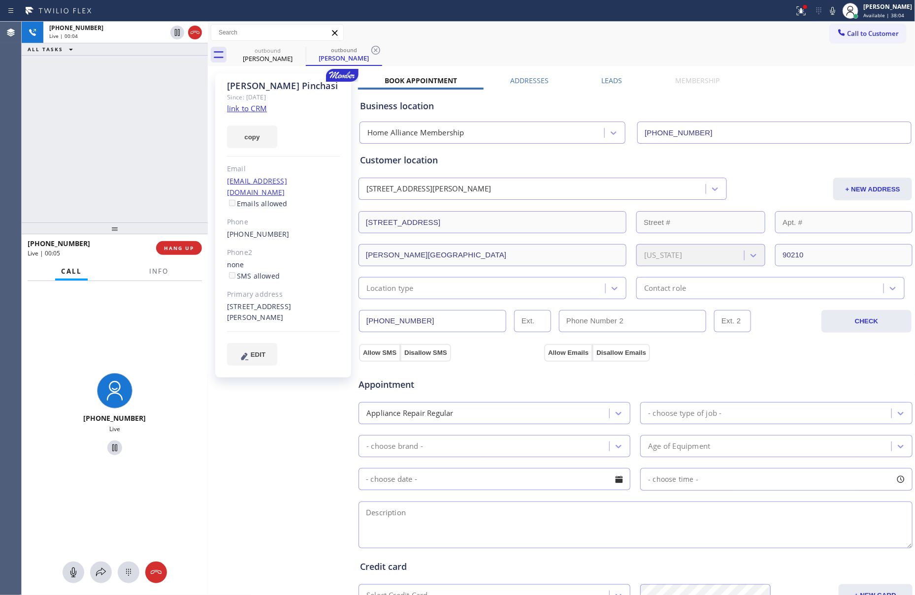
drag, startPoint x: 149, startPoint y: 123, endPoint x: 167, endPoint y: 259, distance: 137.1
click at [149, 123] on div "+13104339199 Live | 00:04 ALL TASKS ALL TASKS ACTIVE TASKS TASKS IN WRAP UP" at bounding box center [115, 122] width 186 height 201
click at [173, 246] on span "HANG UP" at bounding box center [179, 248] width 30 height 7
click at [146, 131] on div "+13104339199 Live | 00:06 ALL TASKS ALL TASKS ACTIVE TASKS TASKS IN WRAP UP" at bounding box center [115, 122] width 186 height 201
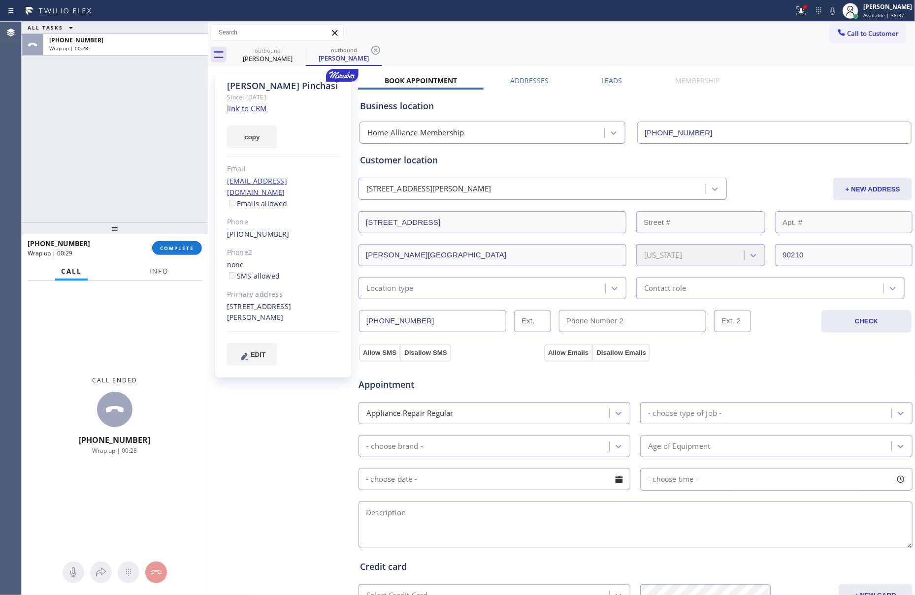
drag, startPoint x: 72, startPoint y: 142, endPoint x: 158, endPoint y: 258, distance: 143.6
click at [75, 148] on div "ALL TASKS ALL TASKS ACTIVE TASKS TASKS IN WRAP UP +13104339199 Wrap up | 00:28" at bounding box center [115, 122] width 186 height 201
click at [184, 239] on div "+13104339199 Wrap up | 00:29 COMPLETE" at bounding box center [115, 248] width 174 height 26
click at [169, 99] on div "ALL TASKS ALL TASKS ACTIVE TASKS TASKS IN WRAP UP +13104339199 Wrap up | 00:29" at bounding box center [115, 122] width 186 height 201
click at [169, 100] on div "ALL TASKS ALL TASKS ACTIVE TASKS TASKS IN WRAP UP +13104339199 Wrap up | 00:29" at bounding box center [115, 122] width 186 height 201
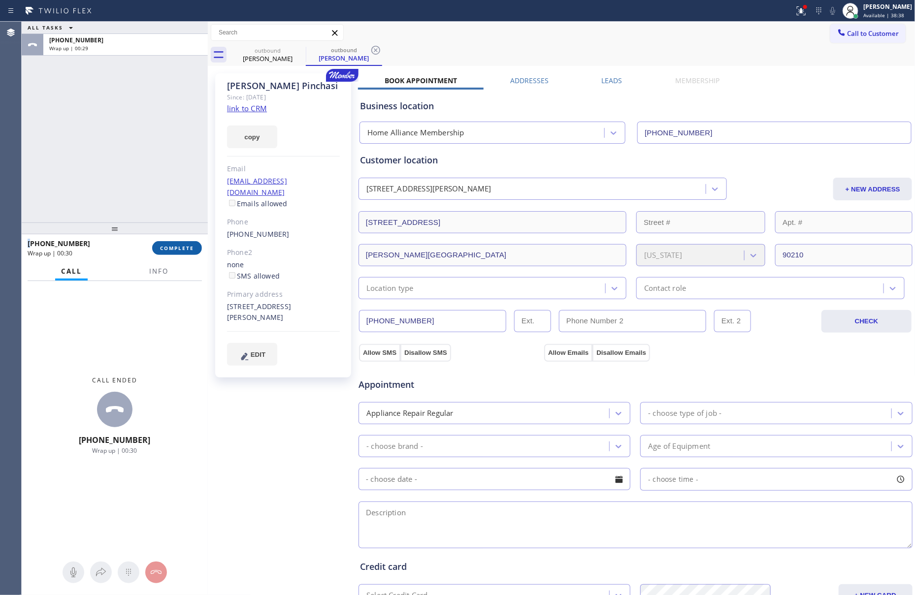
click at [179, 246] on span "COMPLETE" at bounding box center [177, 248] width 34 height 7
click at [170, 162] on div "ALL TASKS ALL TASKS ACTIVE TASKS TASKS IN WRAP UP +13104339199 Wrap up | 00:29" at bounding box center [115, 122] width 186 height 201
click at [170, 162] on div "ALL TASKS ALL TASKS ACTIVE TASKS TASKS IN WRAP UP +13104339199 Wrap up | 00:30" at bounding box center [115, 122] width 186 height 201
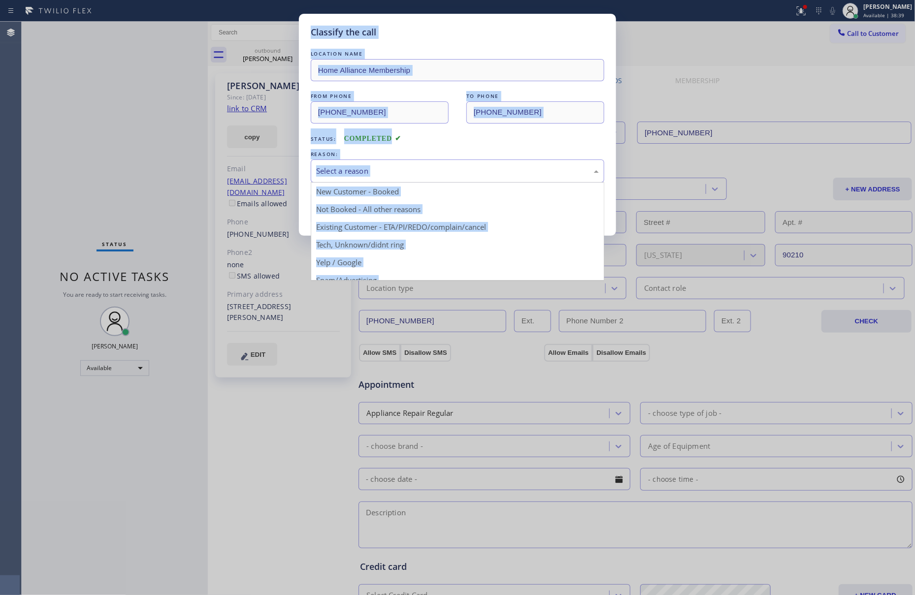
click at [399, 173] on div "Select a reason" at bounding box center [457, 170] width 283 height 11
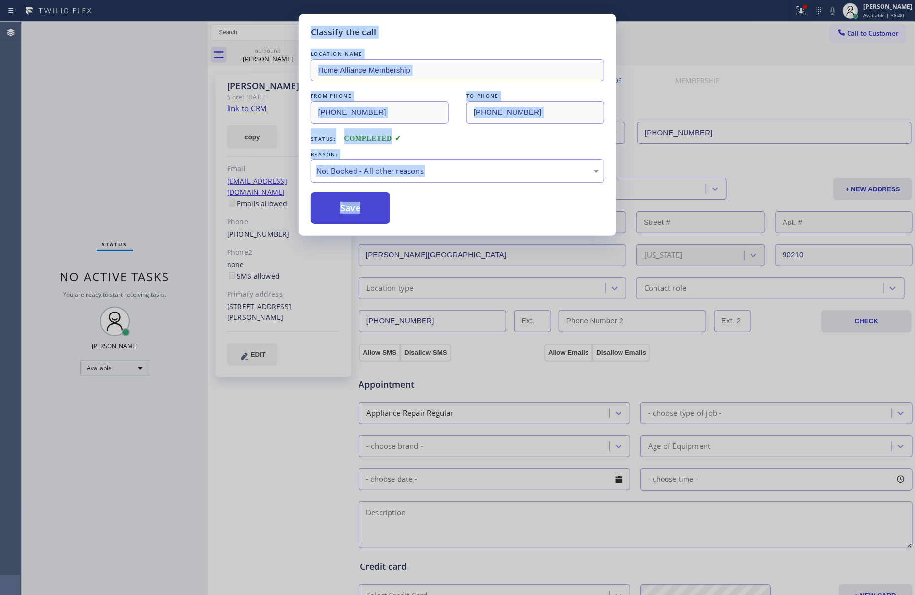
click at [363, 207] on button "Save" at bounding box center [350, 209] width 79 height 32
click at [363, 206] on button "Save" at bounding box center [350, 209] width 79 height 32
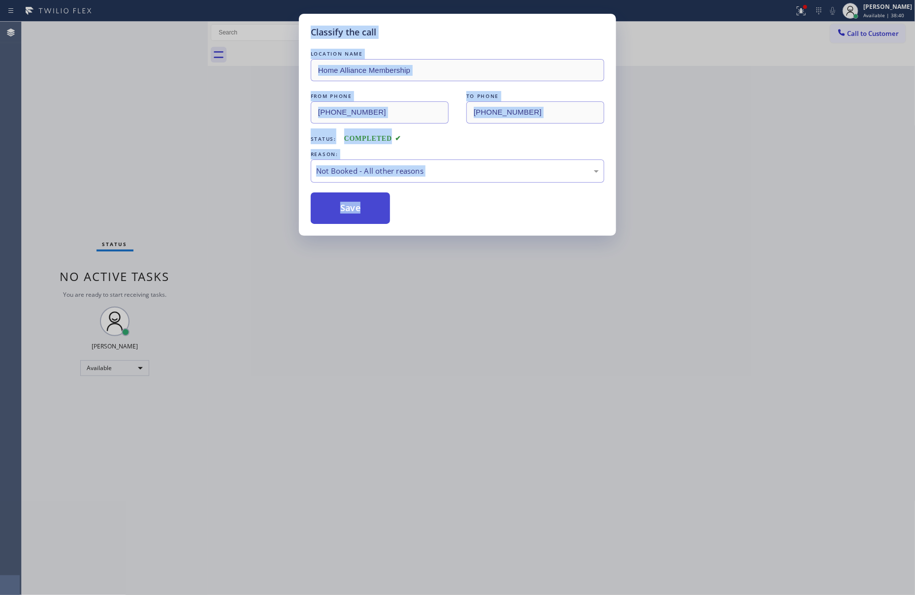
click at [364, 206] on button "Save" at bounding box center [350, 209] width 79 height 32
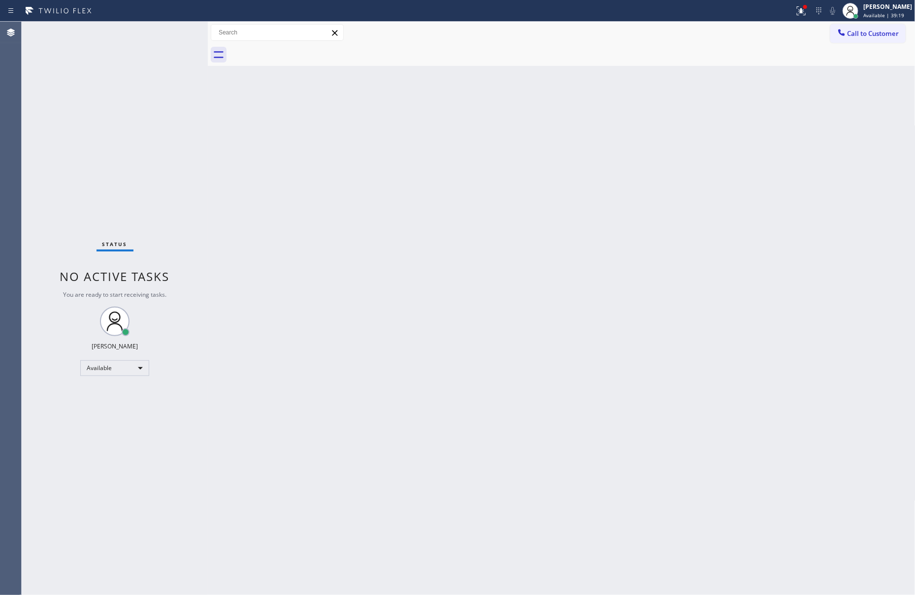
drag, startPoint x: 529, startPoint y: 295, endPoint x: 625, endPoint y: 298, distance: 96.1
click at [533, 296] on div "Back to Dashboard Change Sender ID Customers Technicians Select a contact Outbo…" at bounding box center [562, 309] width 708 height 574
click at [163, 227] on div "Status No active tasks You are ready to start receiving tasks. [PERSON_NAME] Av…" at bounding box center [115, 309] width 186 height 574
click at [864, 34] on span "Call to Customer" at bounding box center [873, 33] width 52 height 9
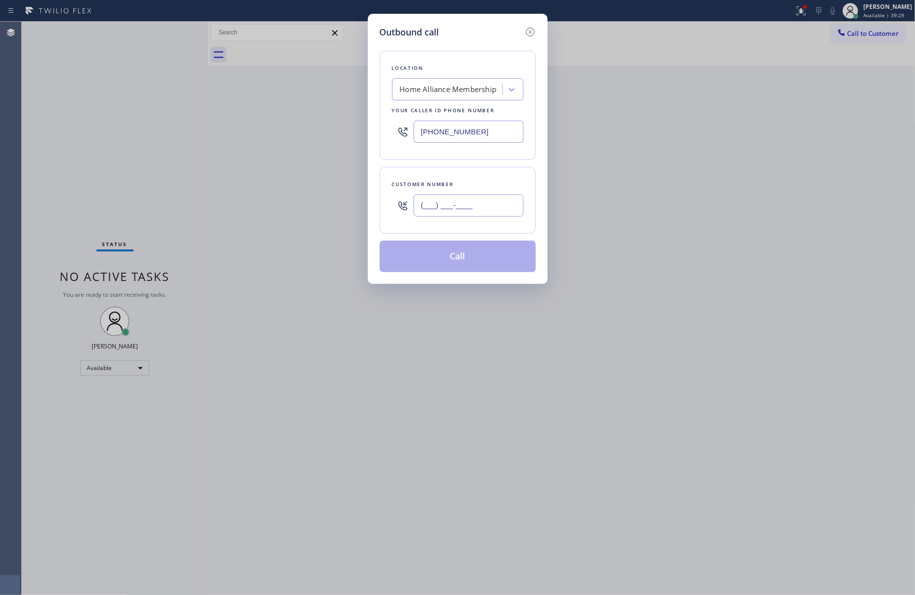
click at [476, 199] on input "(___) ___-____" at bounding box center [469, 206] width 110 height 22
paste input "818) 620-9365"
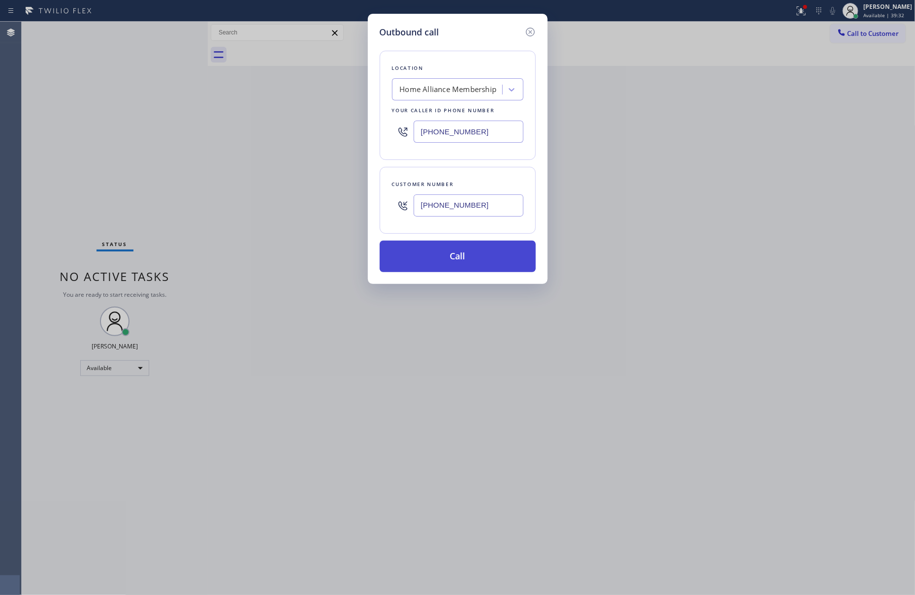
type input "(818) 620-9365"
click at [480, 259] on button "Call" at bounding box center [458, 257] width 156 height 32
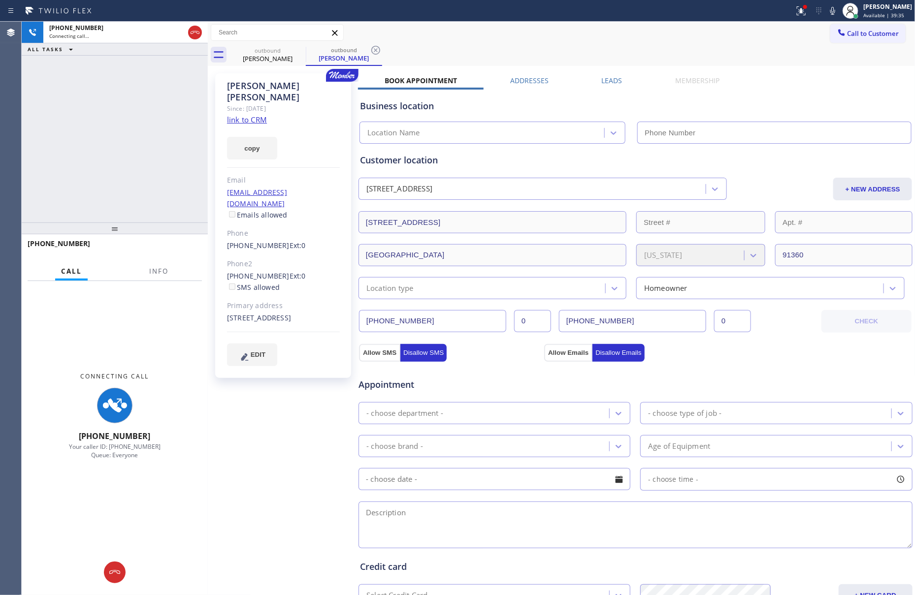
type input "[PHONE_NUMBER]"
click at [114, 148] on div "+18186209365 Connecting call… ALL TASKS ALL TASKS ACTIVE TASKS TASKS IN WRAP UP" at bounding box center [115, 122] width 186 height 201
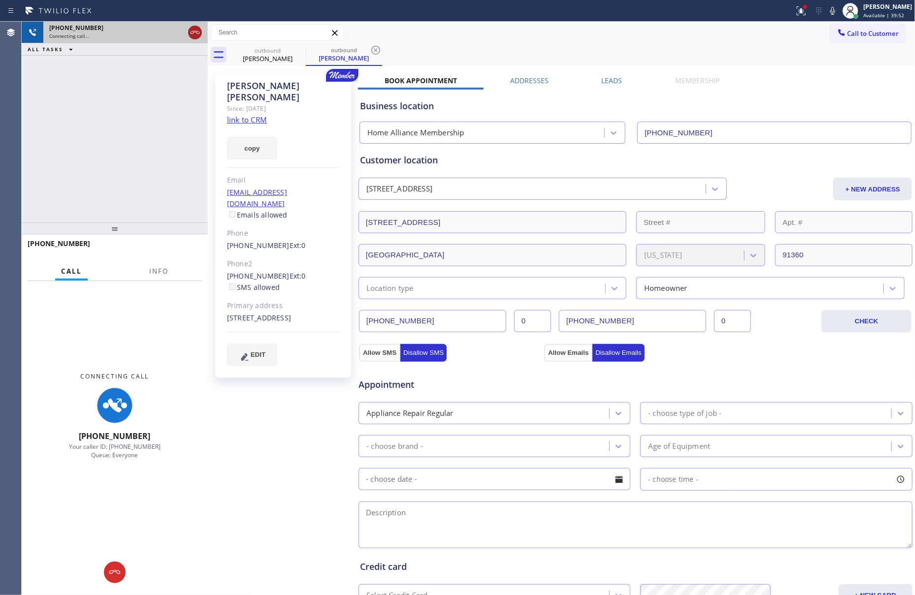
click at [195, 31] on icon at bounding box center [195, 32] width 9 height 3
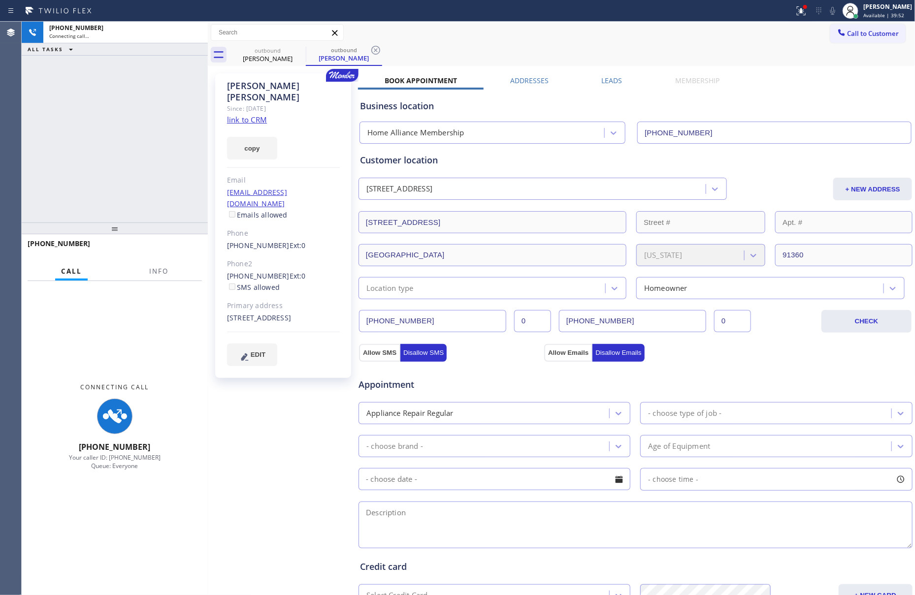
drag, startPoint x: 165, startPoint y: 120, endPoint x: 814, endPoint y: 104, distance: 648.7
click at [167, 120] on div "+18186209365 Connecting call… ALL TASKS ALL TASKS ACTIVE TASKS TASKS IN WRAP UP" at bounding box center [115, 122] width 186 height 201
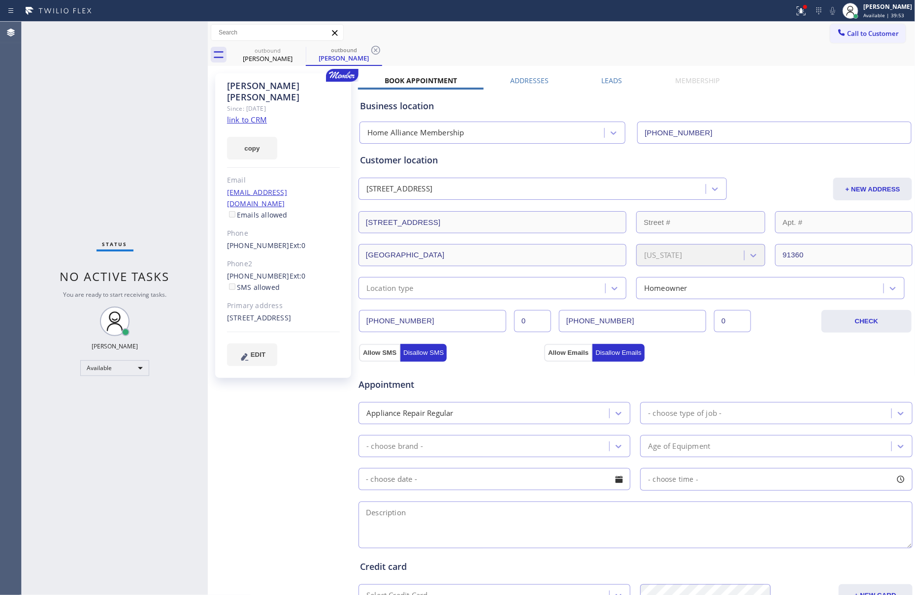
click at [847, 36] on span "Call to Customer" at bounding box center [873, 33] width 52 height 9
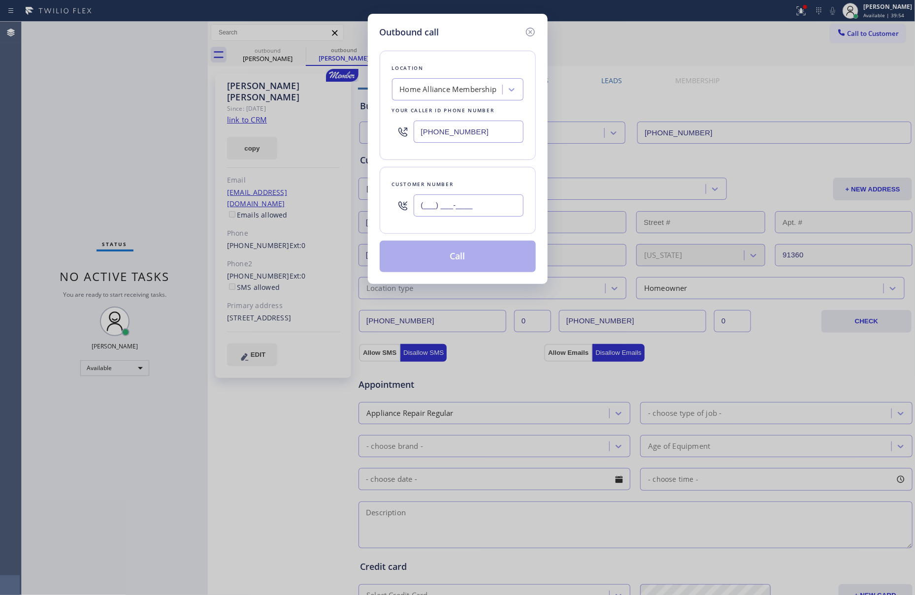
click at [470, 207] on input "(___) ___-____" at bounding box center [469, 206] width 110 height 22
paste input "310) 922-2466"
type input "(310) 922-2466"
click at [474, 93] on div "Home Alliance Membership" at bounding box center [448, 89] width 97 height 11
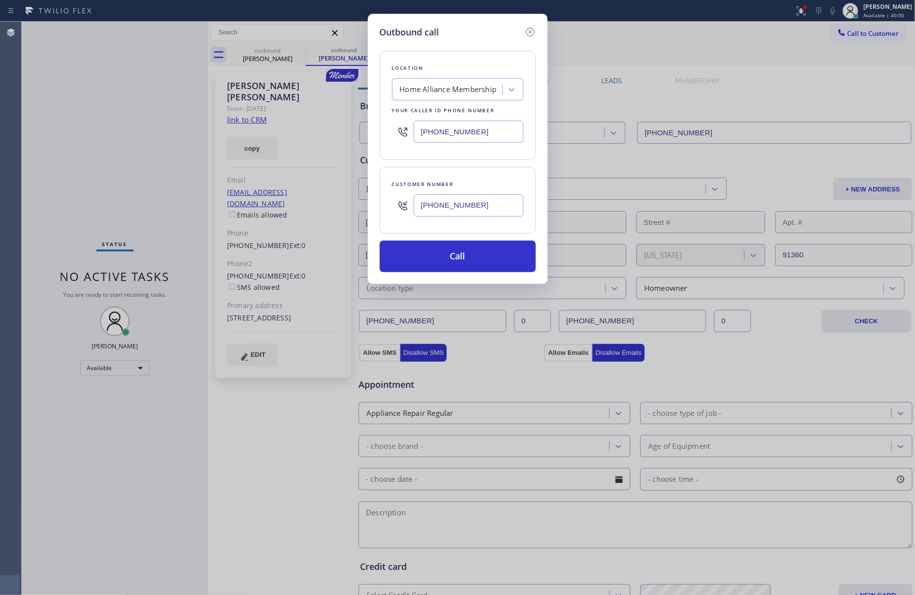
drag, startPoint x: 414, startPoint y: 164, endPoint x: 451, endPoint y: 93, distance: 80.4
click at [414, 162] on div "Location Home Alliance Membership Your caller id phone number (855) 946-3605 Cu…" at bounding box center [458, 155] width 156 height 233
click at [453, 89] on div "Home Alliance Membership" at bounding box center [448, 89] width 97 height 11
paste input "Sub Zero Appliance Repair LA"
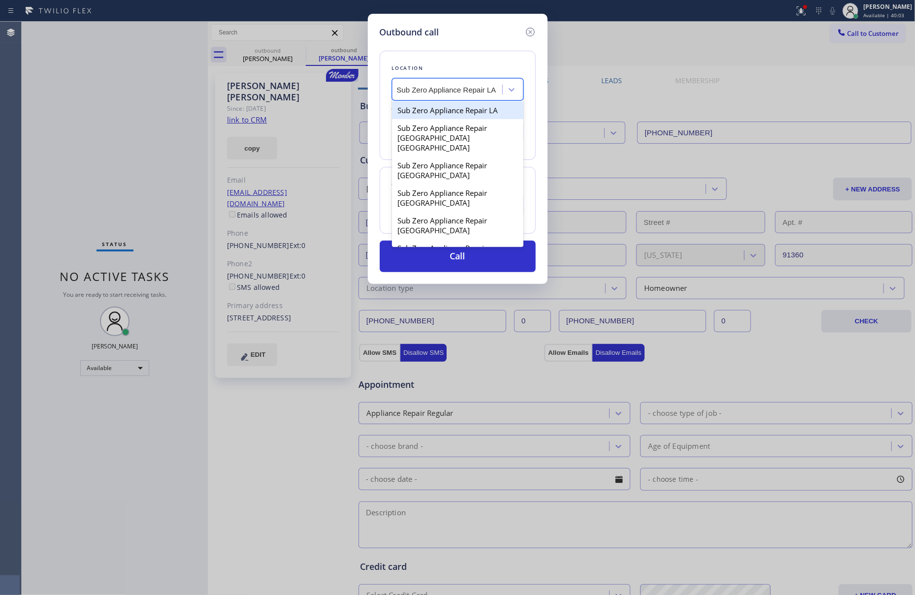
scroll to position [0, 3]
type input "Sub Zero Appliance Repair LA"
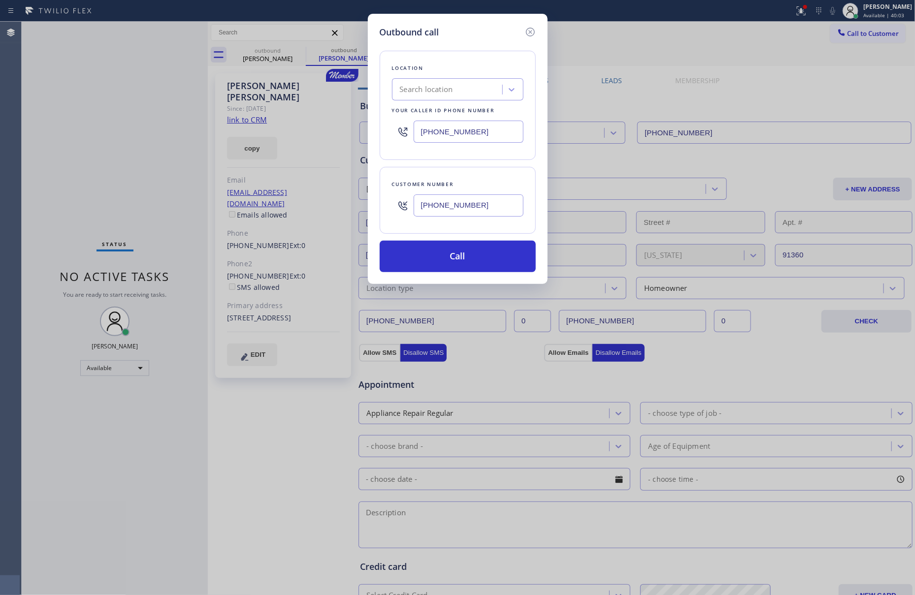
scroll to position [0, 0]
click at [387, 162] on div "Location Search location Your caller id phone number (855) 946-3605 Customer nu…" at bounding box center [458, 155] width 156 height 233
click at [451, 207] on input "(310) 922-2466" at bounding box center [469, 206] width 110 height 22
paste input "3-1092"
click at [451, 207] on input "(310) 923-1092" at bounding box center [469, 206] width 110 height 22
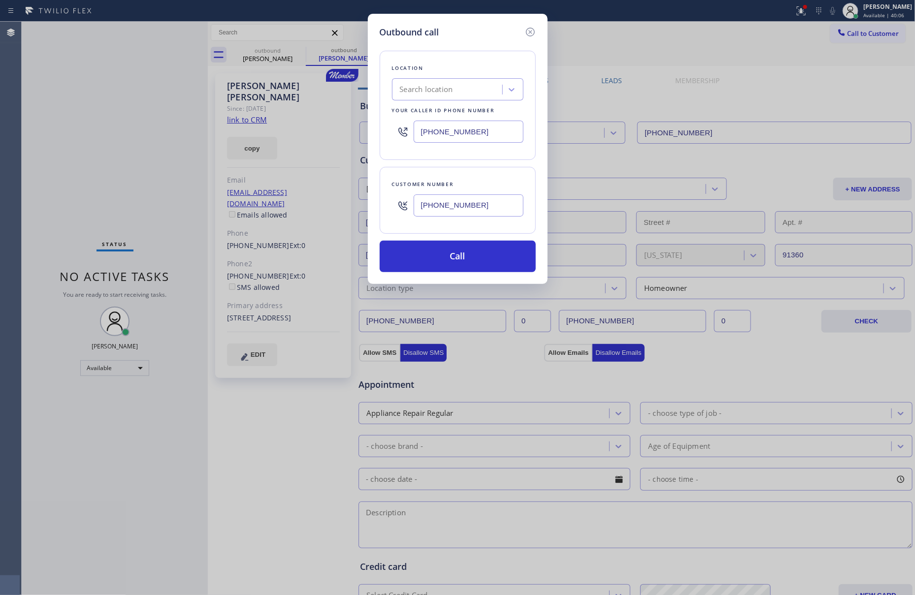
click at [451, 207] on input "(310) 923-1092" at bounding box center [469, 206] width 110 height 22
paste input "2-2466"
type input "(310) 922-2466"
click at [478, 260] on button "Call" at bounding box center [458, 257] width 156 height 32
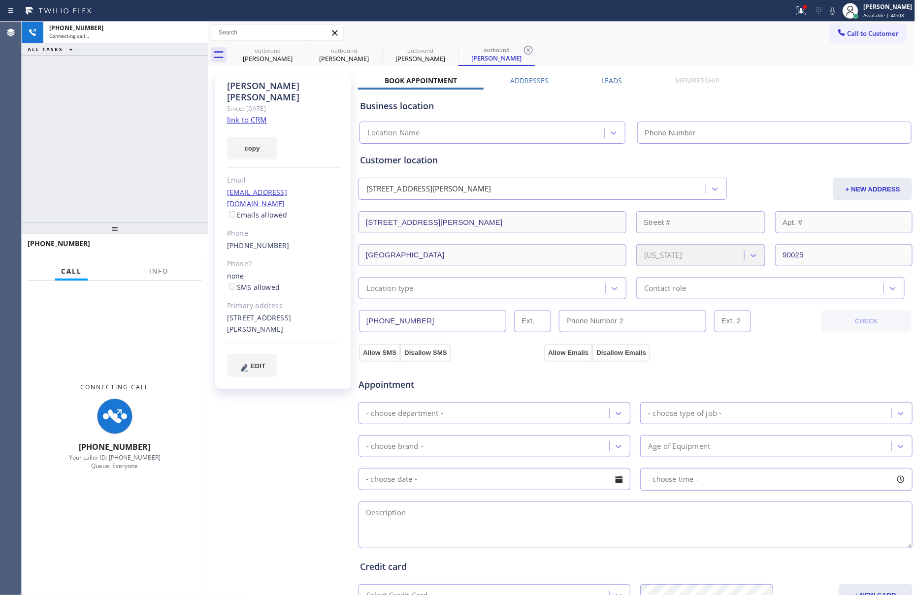
click at [181, 113] on div "+13109222466 Connecting call… ALL TASKS ALL TASKS ACTIVE TASKS TASKS IN WRAP UP" at bounding box center [115, 122] width 186 height 201
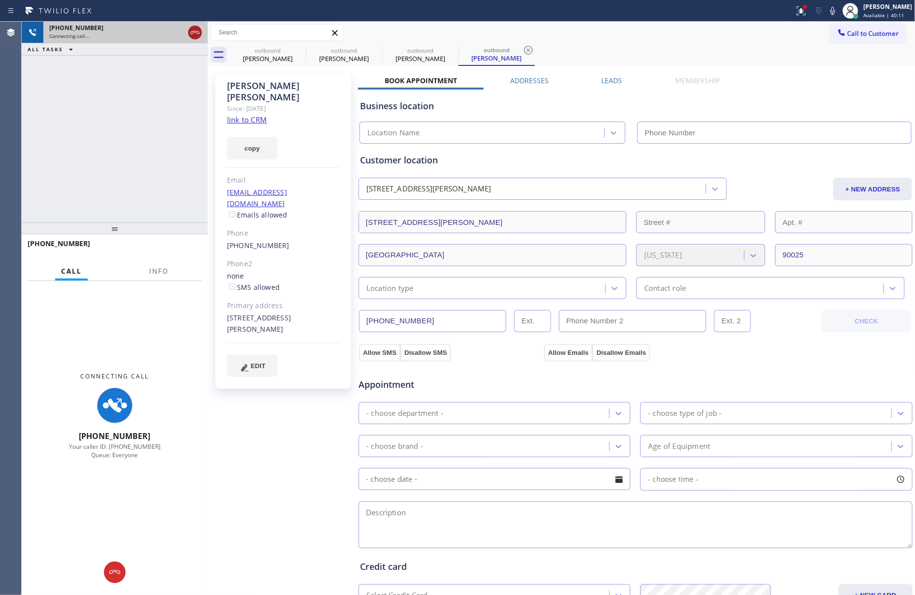
click at [190, 30] on icon at bounding box center [195, 33] width 12 height 12
click at [179, 116] on div "+13109222466 Connecting call… ALL TASKS ALL TASKS ACTIVE TASKS TASKS IN WRAP UP" at bounding box center [115, 122] width 186 height 201
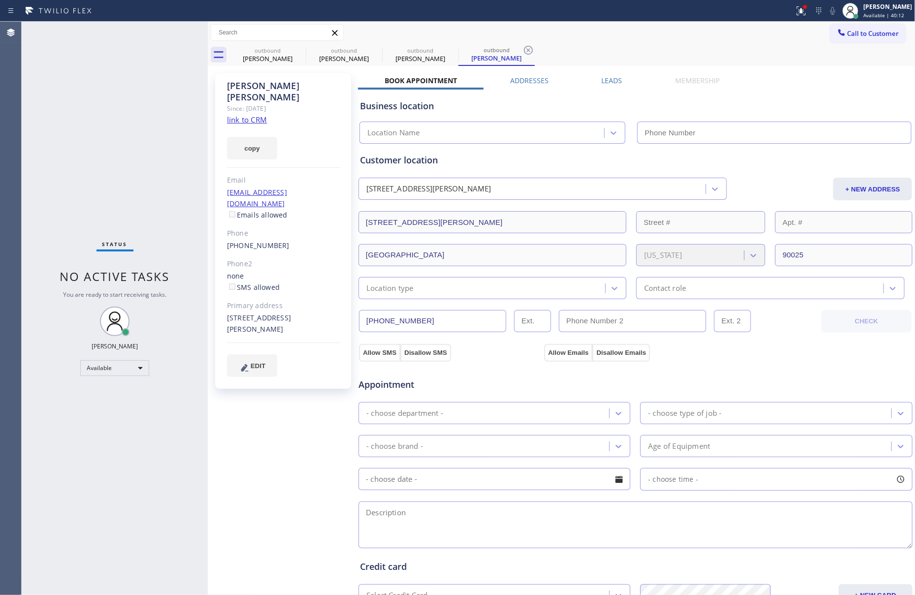
drag, startPoint x: 170, startPoint y: 124, endPoint x: 178, endPoint y: 115, distance: 11.5
click at [178, 115] on div "Status No active tasks You are ready to start receiving tasks. [PERSON_NAME] Av…" at bounding box center [115, 309] width 186 height 574
type input "[PHONE_NUMBER]"
drag, startPoint x: 258, startPoint y: 64, endPoint x: 281, endPoint y: 52, distance: 26.2
click at [259, 63] on div "outbound Jim McMurphy" at bounding box center [267, 55] width 74 height 22
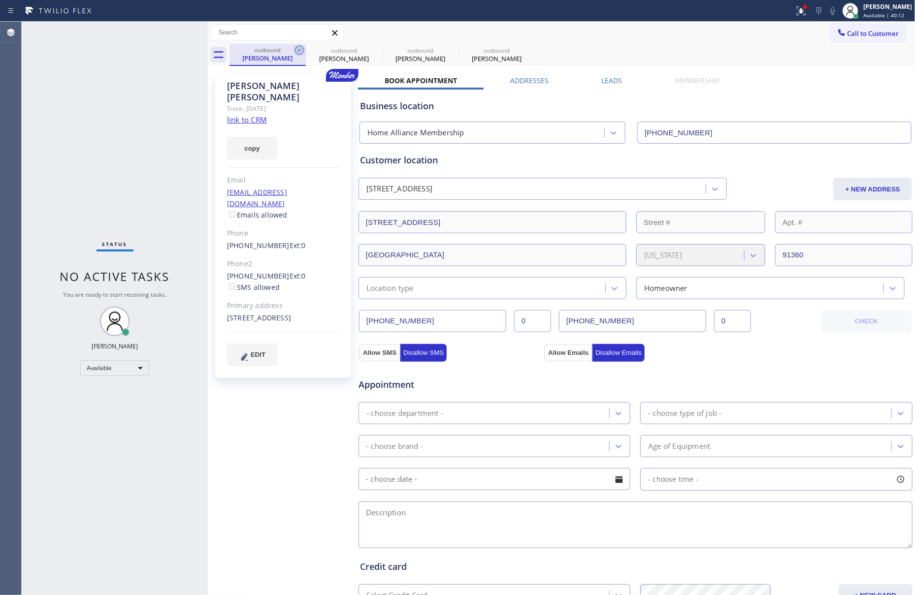
click at [299, 51] on icon at bounding box center [299, 50] width 9 height 9
click at [0, 0] on icon at bounding box center [0, 0] width 0 height 0
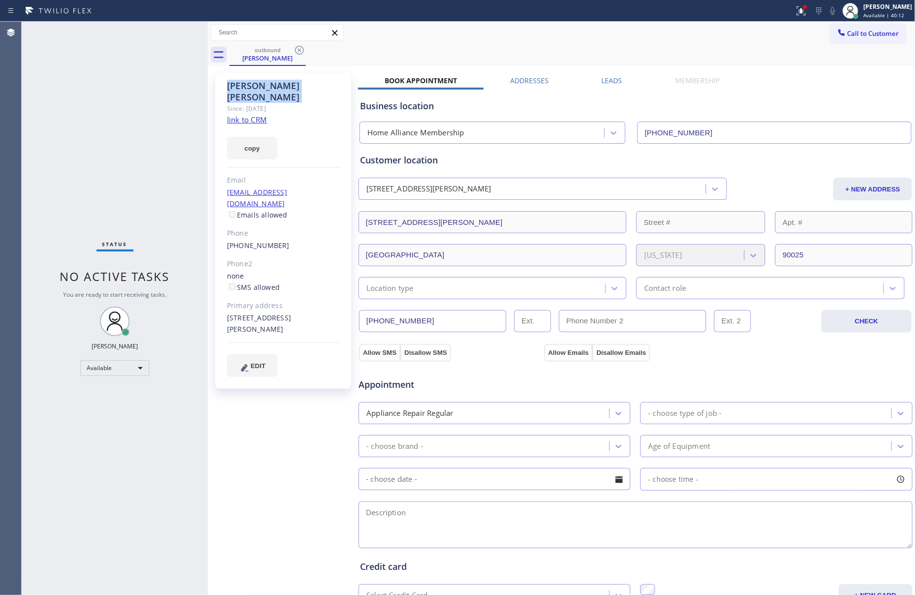
click at [299, 51] on icon at bounding box center [299, 50] width 9 height 9
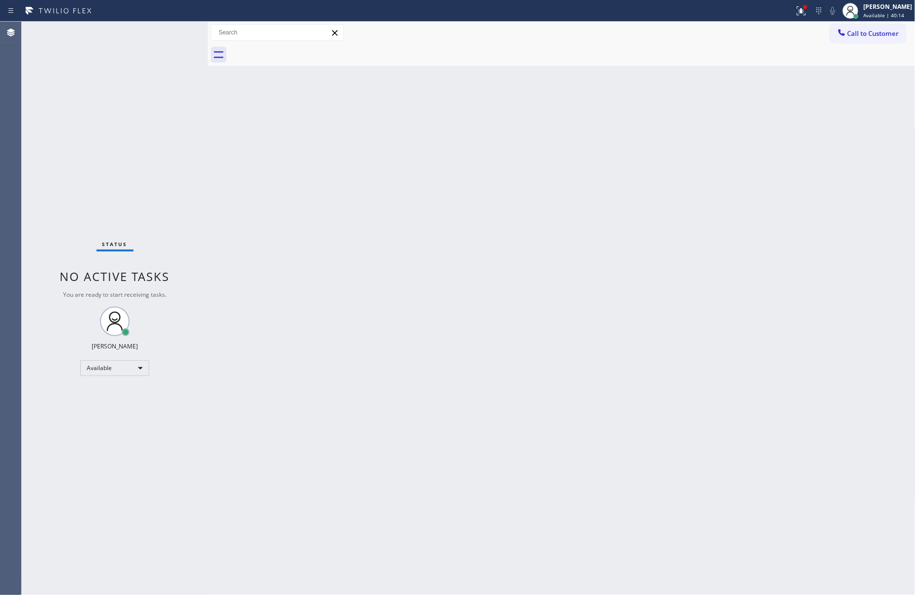
click at [299, 51] on div at bounding box center [572, 55] width 686 height 22
click at [177, 125] on div "Status No active tasks You are ready to start receiving tasks. [PERSON_NAME] Av…" at bounding box center [115, 309] width 186 height 574
drag, startPoint x: 847, startPoint y: 40, endPoint x: 710, endPoint y: 159, distance: 181.2
click at [848, 40] on button "Call to Customer" at bounding box center [867, 33] width 75 height 19
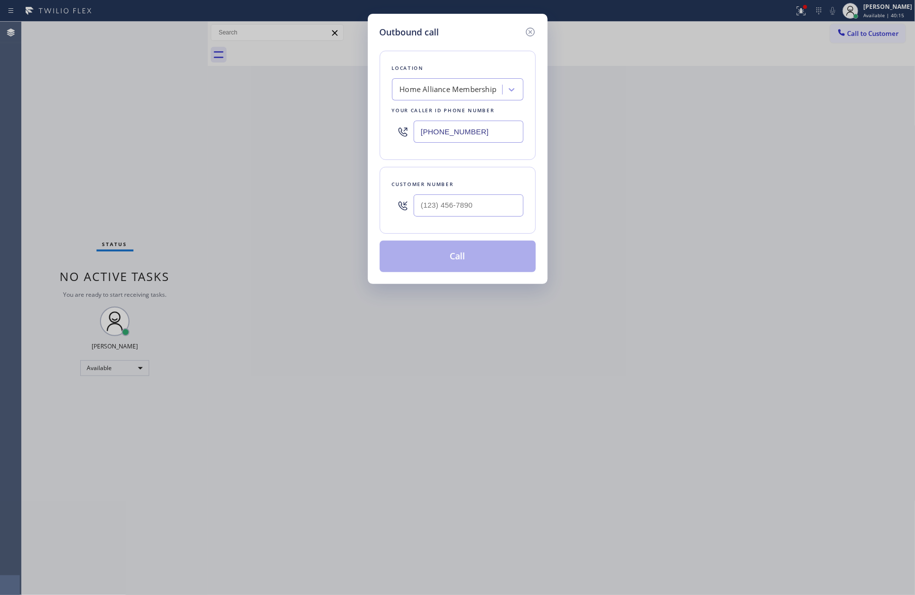
type input "(___) ___-____"
click at [492, 206] on input "(___) ___-____" at bounding box center [469, 206] width 110 height 22
drag, startPoint x: 572, startPoint y: 355, endPoint x: 591, endPoint y: 126, distance: 229.8
click at [574, 352] on div "Outbound call Location Home Alliance Membership Your caller id phone number (85…" at bounding box center [457, 297] width 915 height 595
click at [653, 273] on div "Outbound call Location Home Alliance Membership Your caller id phone number (85…" at bounding box center [457, 297] width 915 height 595
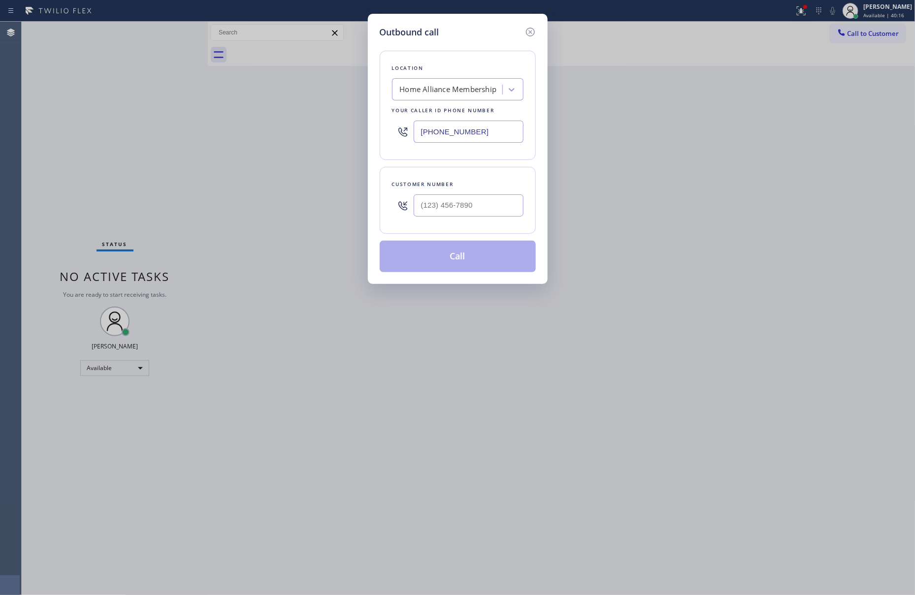
drag, startPoint x: 663, startPoint y: 424, endPoint x: 851, endPoint y: 501, distance: 202.7
click at [681, 434] on div "Outbound call Location Home Alliance Membership Your caller id phone number (85…" at bounding box center [457, 297] width 915 height 595
drag, startPoint x: 151, startPoint y: 173, endPoint x: 293, endPoint y: 213, distance: 147.8
click at [211, 189] on div "Outbound call Location Home Alliance Membership Your caller id phone number (85…" at bounding box center [457, 297] width 915 height 595
click at [519, 225] on div "Customer number" at bounding box center [458, 200] width 156 height 67
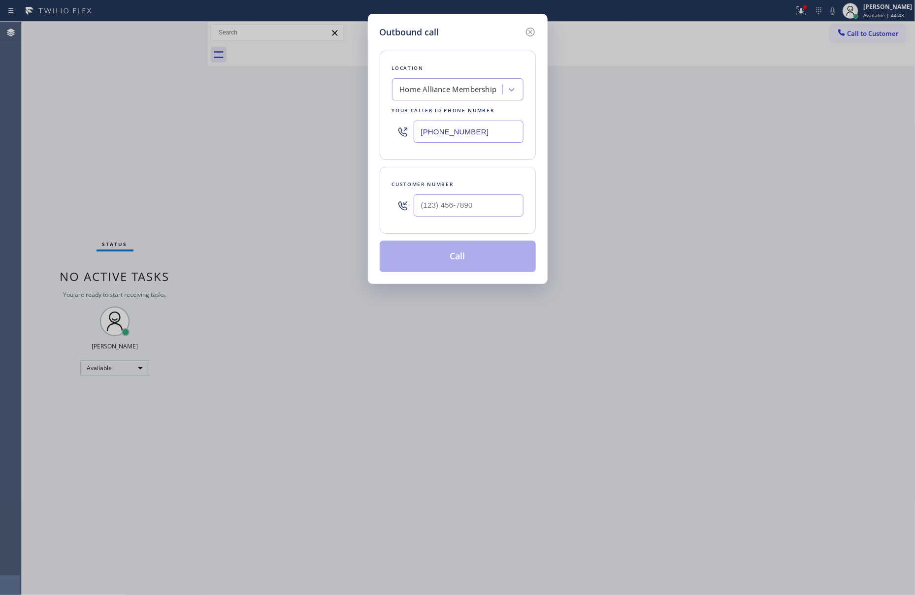
click at [371, 164] on div "Outbound call Location Home Alliance Membership Your caller id phone number (85…" at bounding box center [458, 149] width 180 height 270
click at [374, 191] on div "Outbound call Location Home Alliance Membership Your caller id phone number (85…" at bounding box center [458, 149] width 180 height 270
click at [453, 202] on input "(___) ___-____" at bounding box center [469, 206] width 110 height 22
paste input "323) 610-8323"
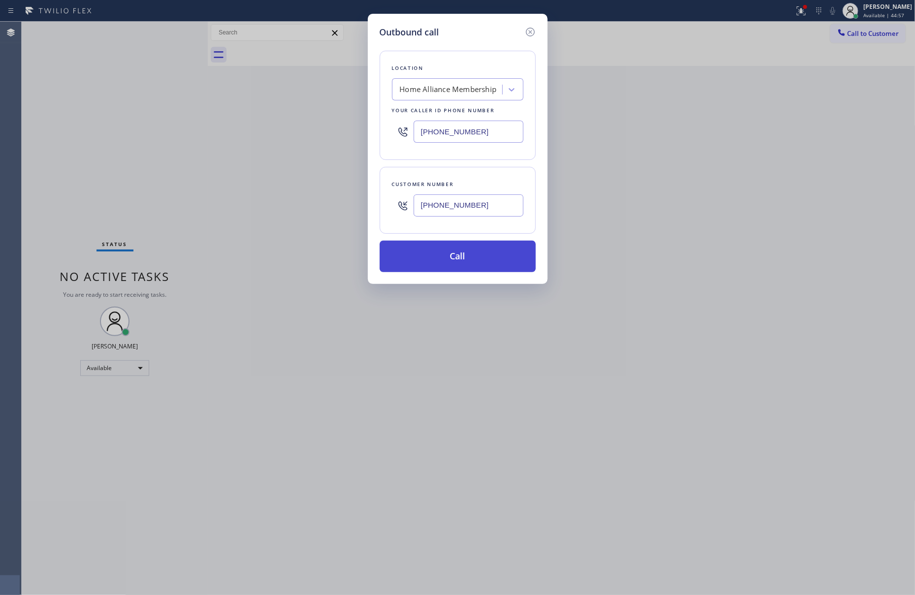
type input "(323) 610-8323"
click at [451, 263] on button "Call" at bounding box center [458, 257] width 156 height 32
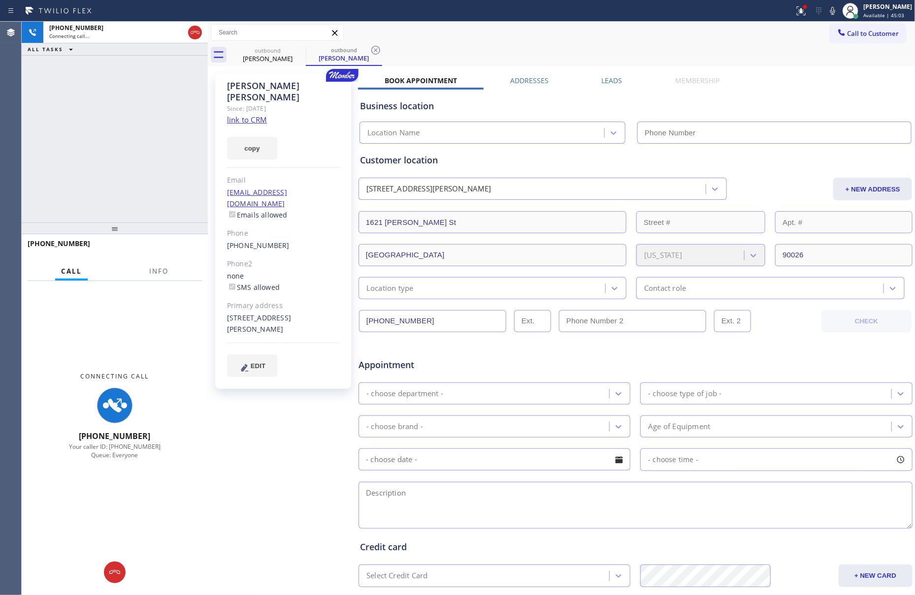
type input "[PHONE_NUMBER]"
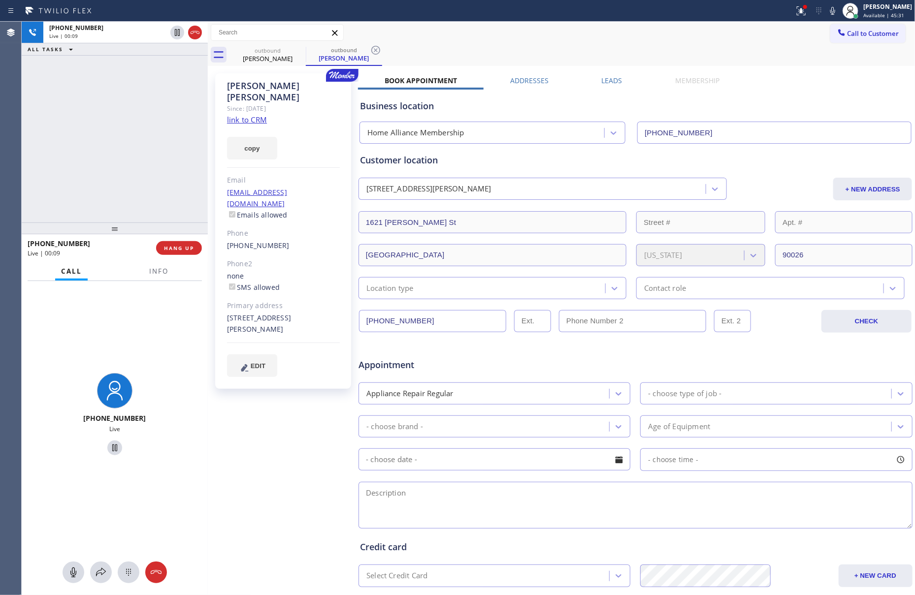
click at [137, 164] on div "+13236108323 Live | 00:09 ALL TASKS ALL TASKS ACTIVE TASKS TASKS IN WRAP UP" at bounding box center [115, 122] width 186 height 201
click at [142, 164] on div "+13236108323 Live | 00:10 ALL TASKS ALL TASKS ACTIVE TASKS TASKS IN WRAP UP" at bounding box center [115, 122] width 186 height 201
click at [201, 28] on icon at bounding box center [195, 33] width 12 height 12
click at [179, 110] on div "+13236108323 Live | 00:11 ALL TASKS ALL TASKS ACTIVE TASKS TASKS IN WRAP UP" at bounding box center [115, 122] width 186 height 201
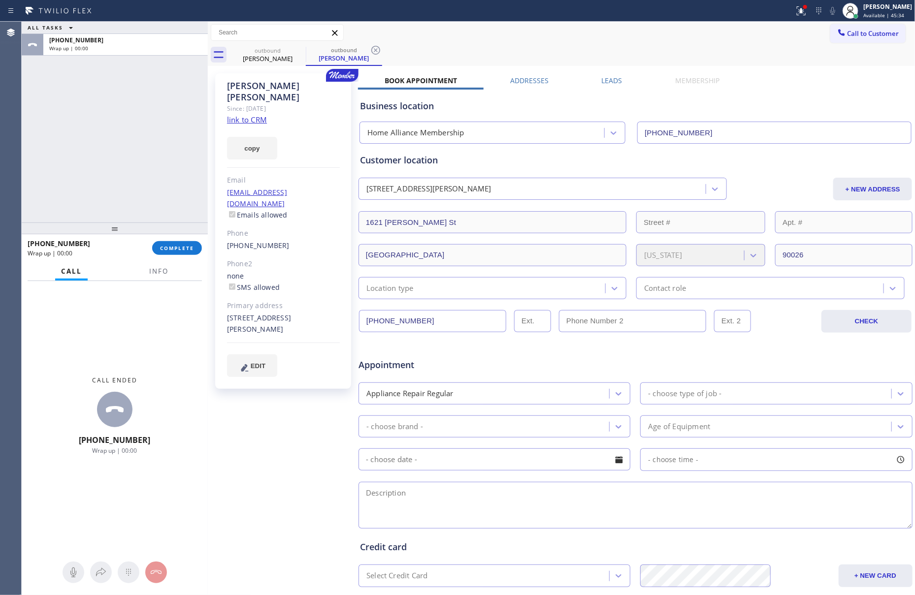
click at [179, 110] on div "ALL TASKS ALL TASKS ACTIVE TASKS TASKS IN WRAP UP +13236108323 Wrap up | 00:00" at bounding box center [115, 122] width 186 height 201
click at [595, 80] on div "Leads" at bounding box center [612, 83] width 74 height 14
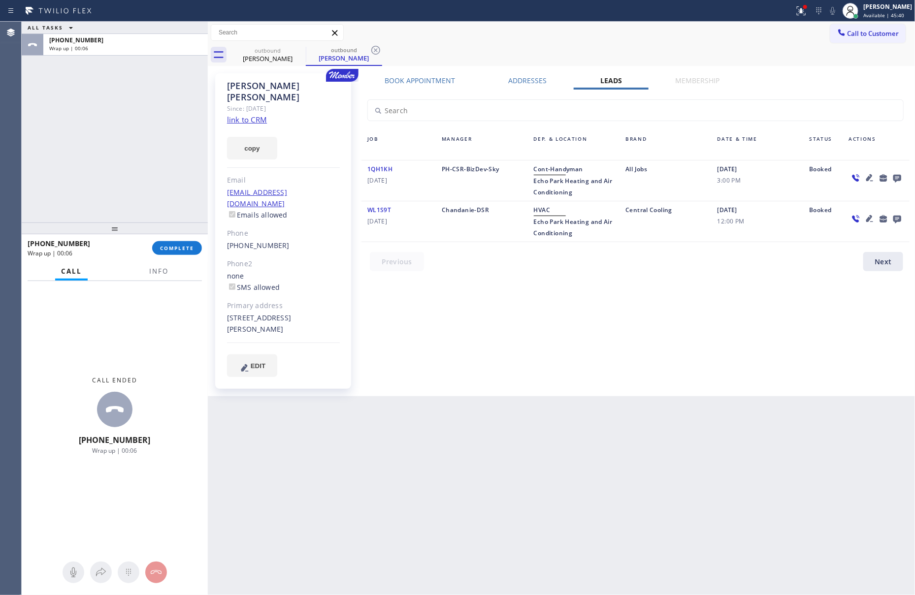
drag, startPoint x: 758, startPoint y: 306, endPoint x: 863, endPoint y: 208, distance: 143.6
click at [762, 301] on div "Book Appointment Addresses Leads Membership Business location Home Alliance Mem…" at bounding box center [635, 235] width 555 height 318
click at [900, 179] on icon at bounding box center [897, 179] width 8 height 8
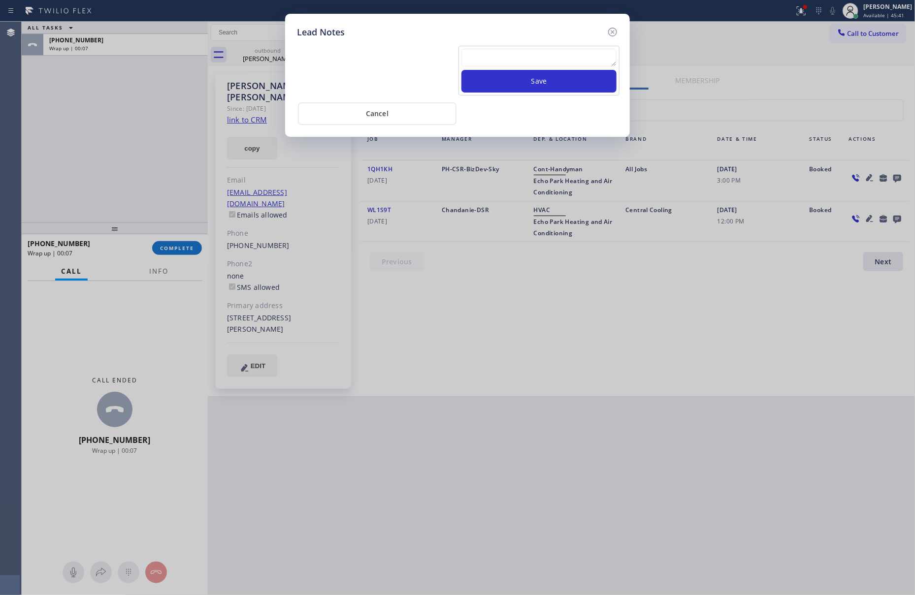
click at [558, 56] on textarea at bounding box center [538, 58] width 155 height 18
paste textarea "please transfer. membership follow up calls"
type textarea "please transfer. membership follow up calls"
click at [555, 88] on button "Save" at bounding box center [538, 81] width 155 height 23
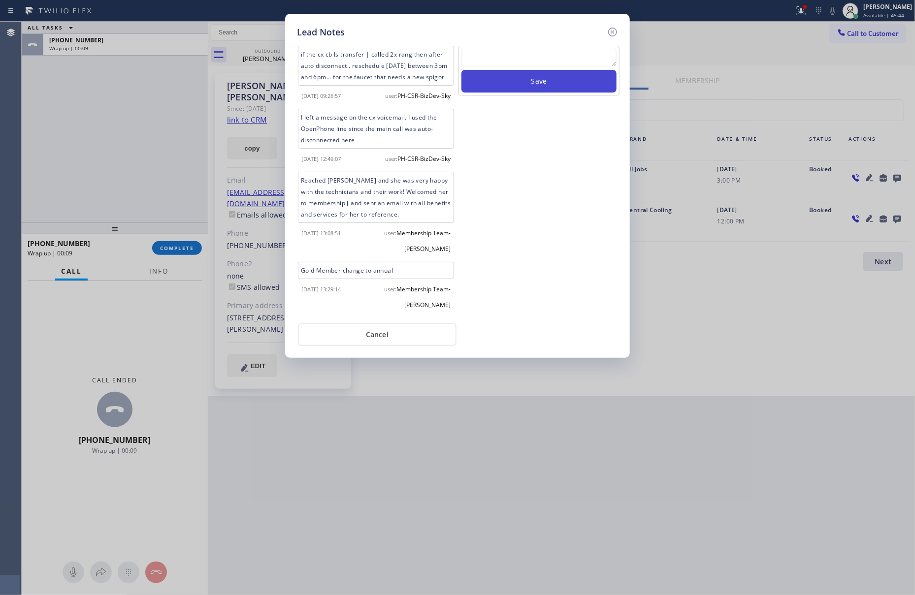
scroll to position [0, 0]
click at [394, 337] on button "Cancel" at bounding box center [377, 335] width 159 height 23
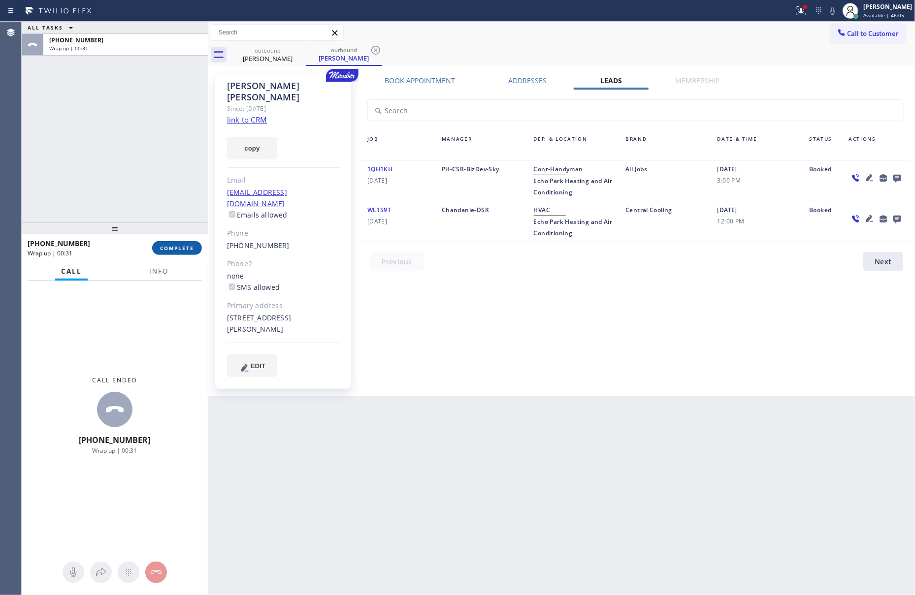
click at [186, 248] on span "COMPLETE" at bounding box center [177, 248] width 34 height 7
click at [157, 181] on div "ALL TASKS ALL TASKS ACTIVE TASKS TASKS IN WRAP UP +13236108323 Wrap up | 00:31" at bounding box center [115, 122] width 186 height 201
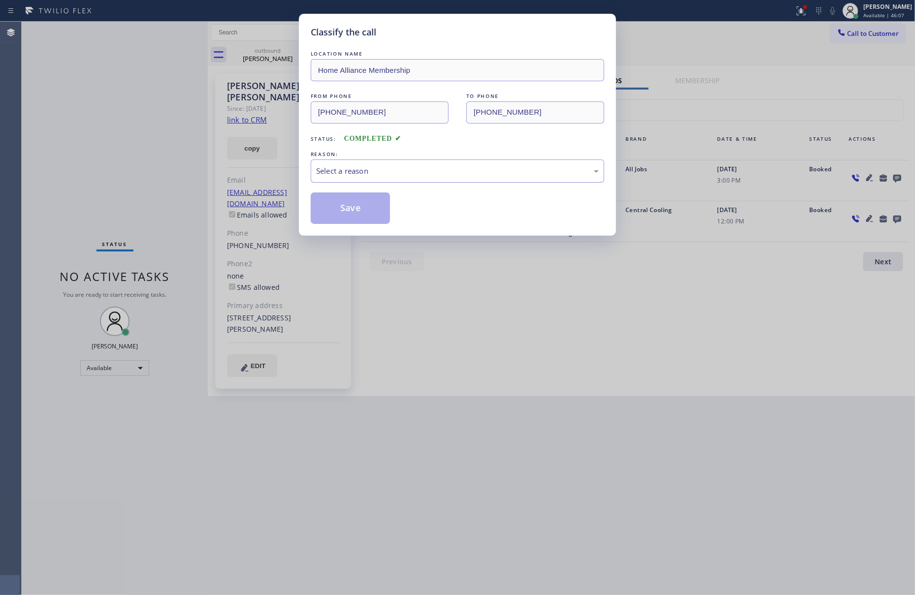
click at [371, 174] on div "Select a reason" at bounding box center [457, 170] width 283 height 11
click at [350, 213] on button "Save" at bounding box center [350, 209] width 79 height 32
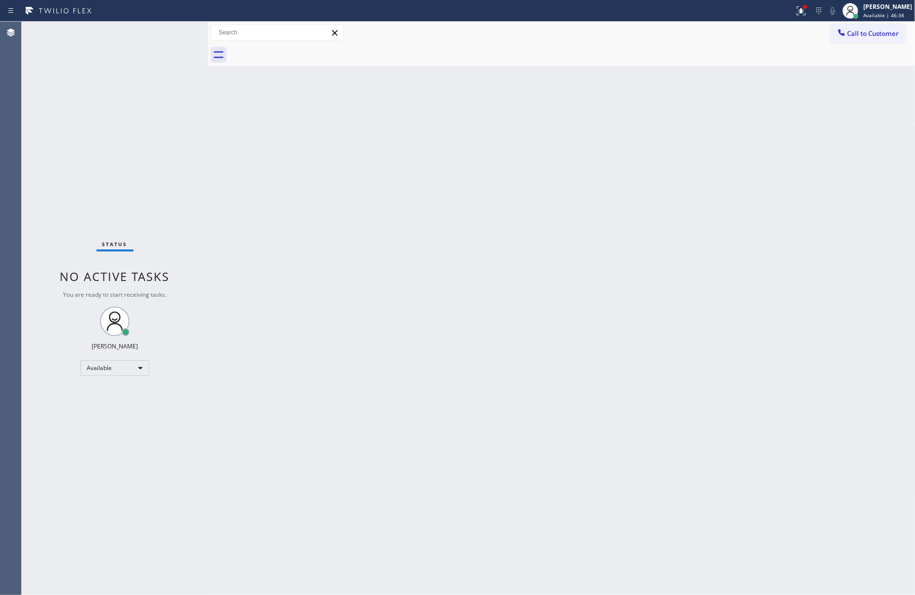
drag, startPoint x: 337, startPoint y: 263, endPoint x: 376, endPoint y: 297, distance: 52.0
click at [348, 271] on div "Back to Dashboard Change Sender ID Customers Technicians Select a contact Outbo…" at bounding box center [562, 309] width 708 height 574
drag, startPoint x: 376, startPoint y: 297, endPoint x: 846, endPoint y: 287, distance: 470.9
click at [427, 315] on div "Back to Dashboard Change Sender ID Customers Technicians Select a contact Outbo…" at bounding box center [562, 309] width 708 height 574
drag, startPoint x: 692, startPoint y: 286, endPoint x: 758, endPoint y: 203, distance: 105.8
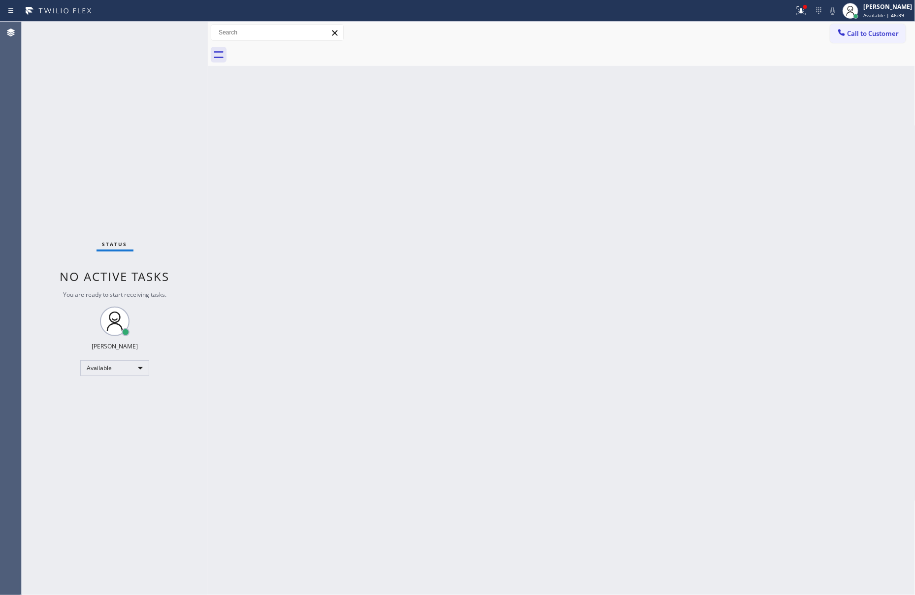
click at [705, 269] on div "Back to Dashboard Change Sender ID Customers Technicians Select a contact Outbo…" at bounding box center [562, 309] width 708 height 574
click at [873, 34] on span "Call to Customer" at bounding box center [873, 33] width 52 height 9
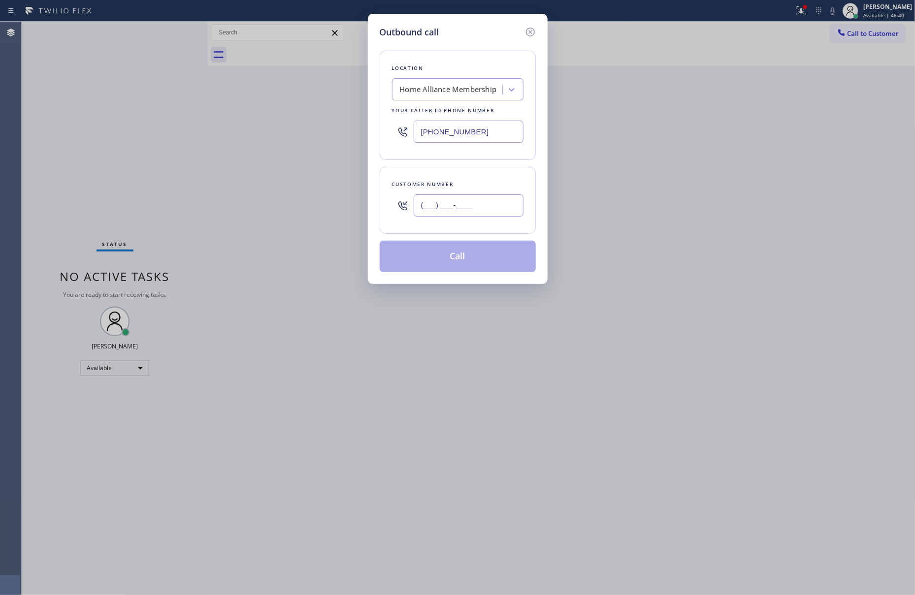
click at [479, 204] on input "(___) ___-____" at bounding box center [469, 206] width 110 height 22
paste input "954) 755-7683"
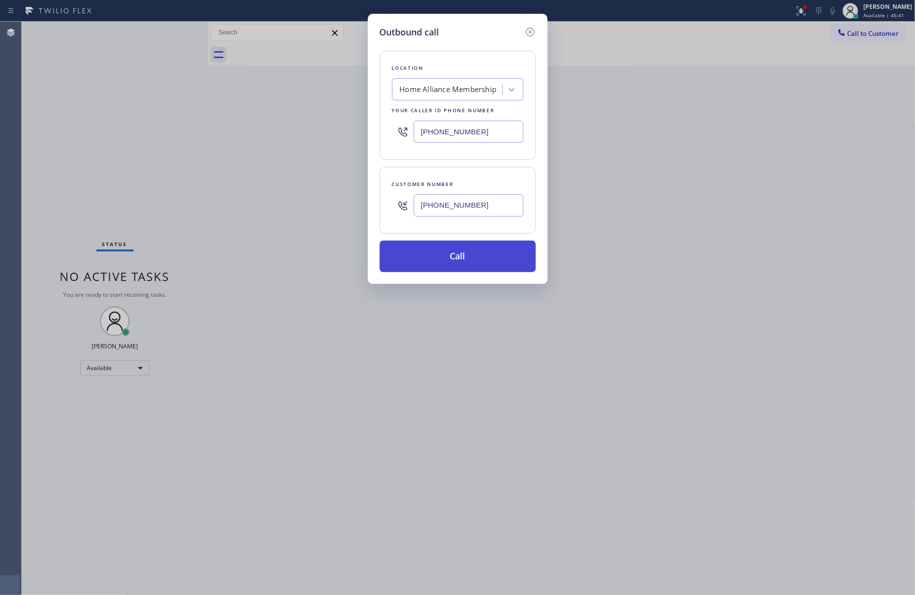
type input "(954) 755-7683"
click at [470, 255] on button "Call" at bounding box center [458, 257] width 156 height 32
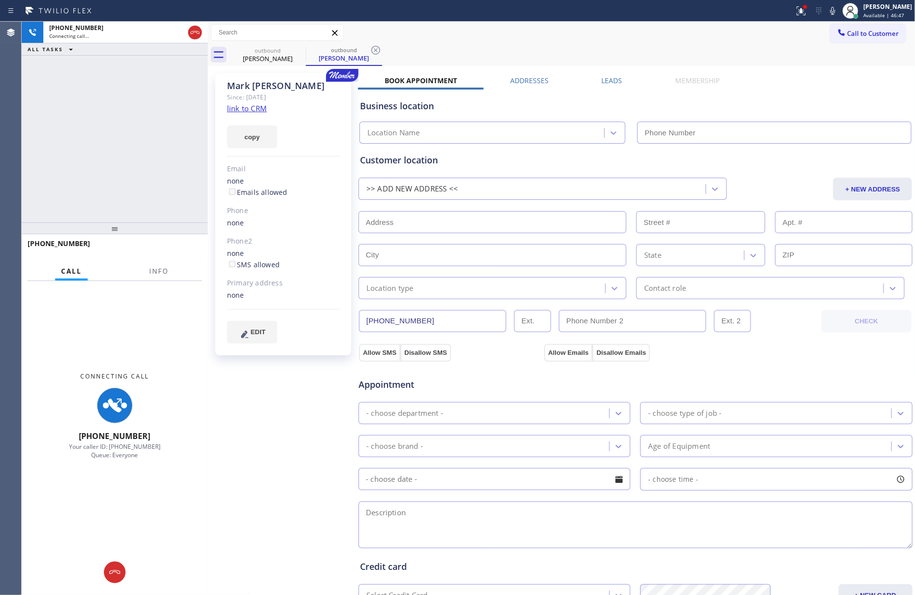
type input "[PHONE_NUMBER]"
click at [108, 135] on div "+19547557683 Connecting call… ALL TASKS ALL TASKS ACTIVE TASKS TASKS IN WRAP UP" at bounding box center [115, 122] width 186 height 201
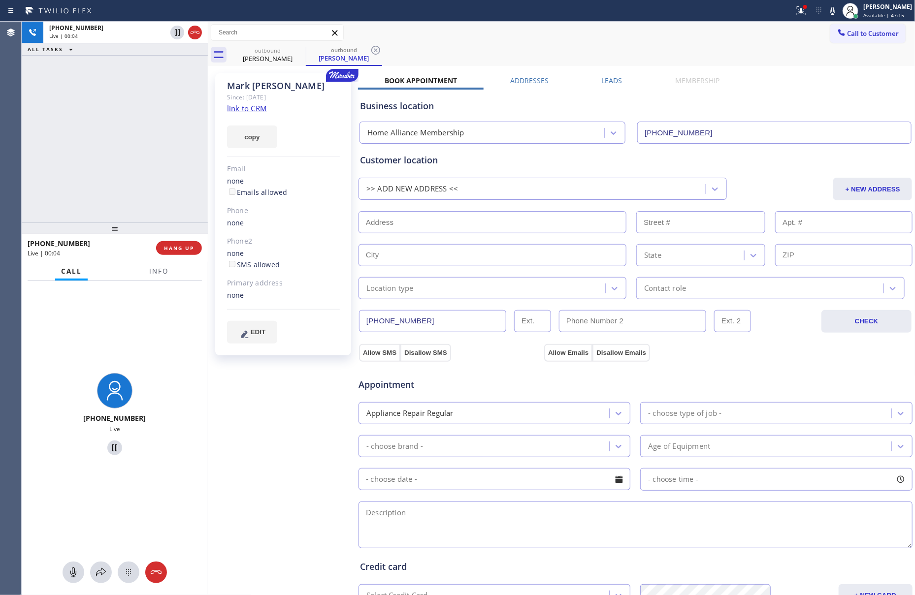
drag, startPoint x: 177, startPoint y: 155, endPoint x: 184, endPoint y: 284, distance: 129.2
click at [177, 191] on div "+19547557683 Live | 00:04 ALL TASKS ALL TASKS ACTIVE TASKS TASKS IN WRAP UP" at bounding box center [115, 122] width 186 height 201
click at [175, 253] on button "HANG UP" at bounding box center [179, 248] width 46 height 14
drag, startPoint x: 130, startPoint y: 161, endPoint x: 196, endPoint y: 157, distance: 66.1
click at [196, 157] on div "+19547557683 Live | 00:05 ALL TASKS ALL TASKS ACTIVE TASKS TASKS IN WRAP UP" at bounding box center [115, 122] width 186 height 201
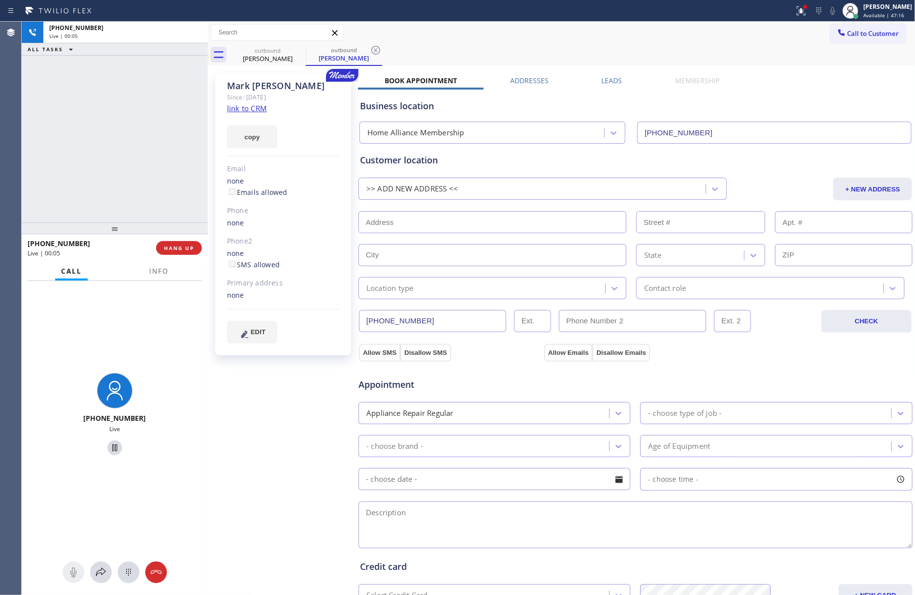
click at [608, 83] on label "Leads" at bounding box center [612, 80] width 21 height 9
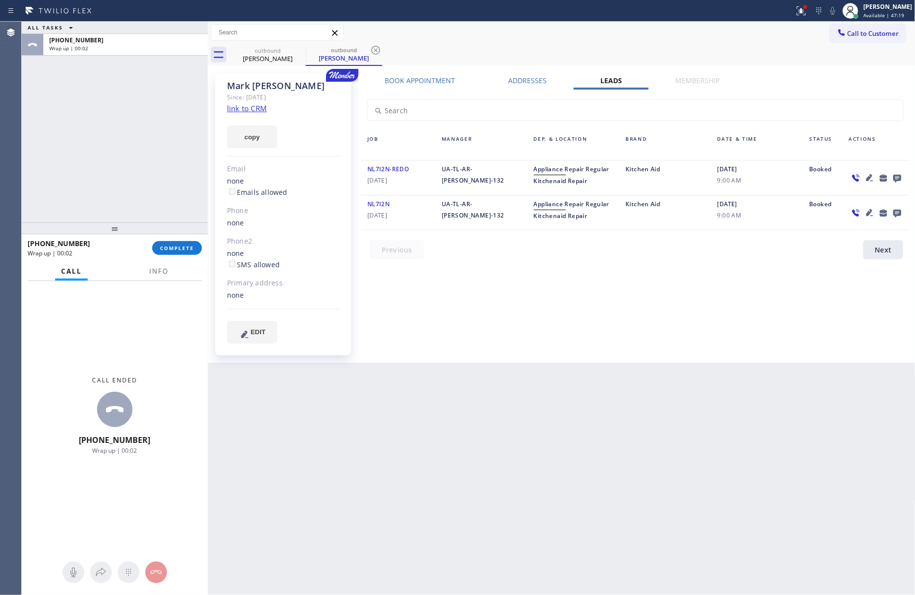
click at [754, 344] on div "Back to Dashboard Change Sender ID Customers Technicians Select a contact Outbo…" at bounding box center [562, 309] width 708 height 574
click at [905, 175] on div at bounding box center [876, 177] width 66 height 29
click at [899, 177] on icon at bounding box center [897, 179] width 8 height 8
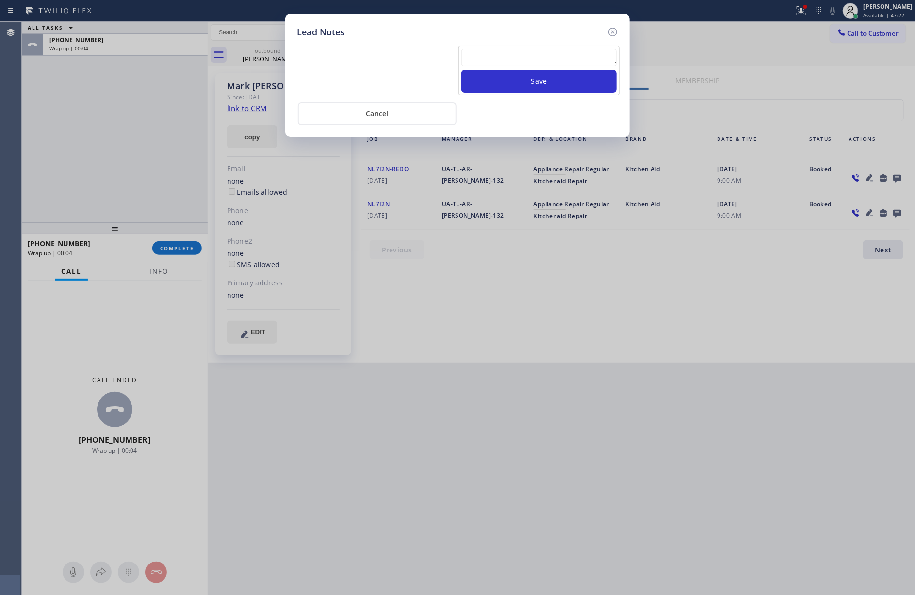
click at [535, 58] on textarea at bounding box center [538, 58] width 155 height 18
paste textarea "please transfer. membership follow up calls"
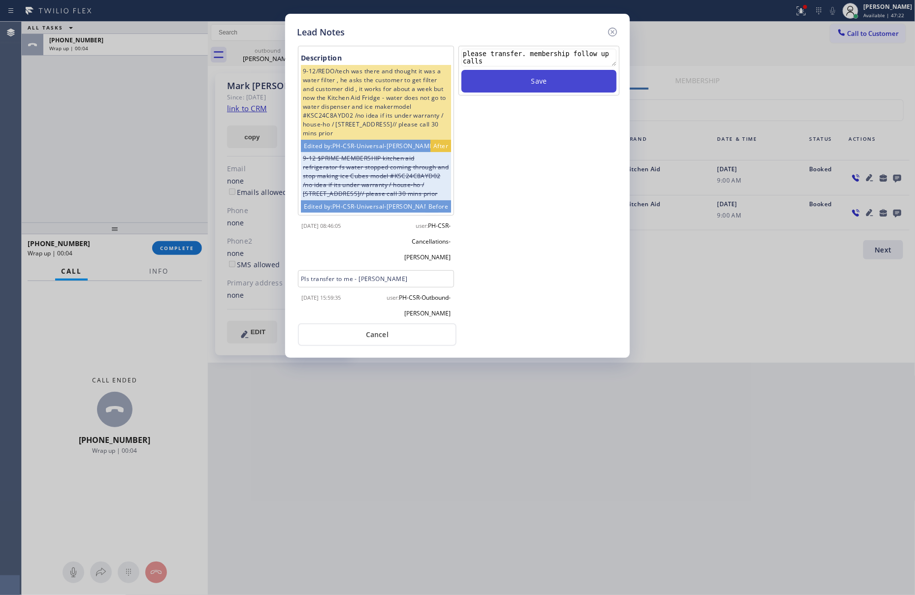
type textarea "please transfer. membership follow up calls"
click at [538, 83] on button "Save" at bounding box center [538, 81] width 155 height 23
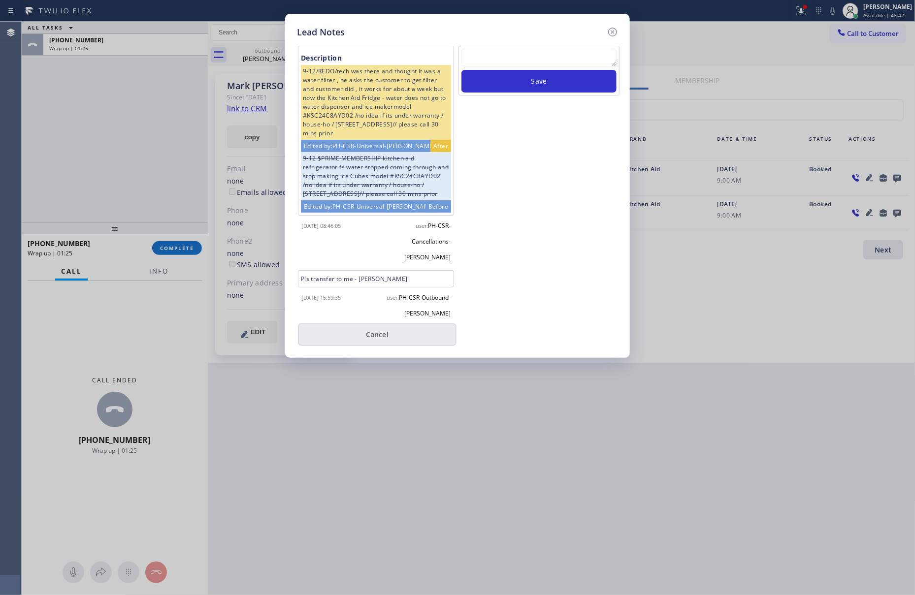
click at [347, 334] on button "Cancel" at bounding box center [377, 335] width 159 height 23
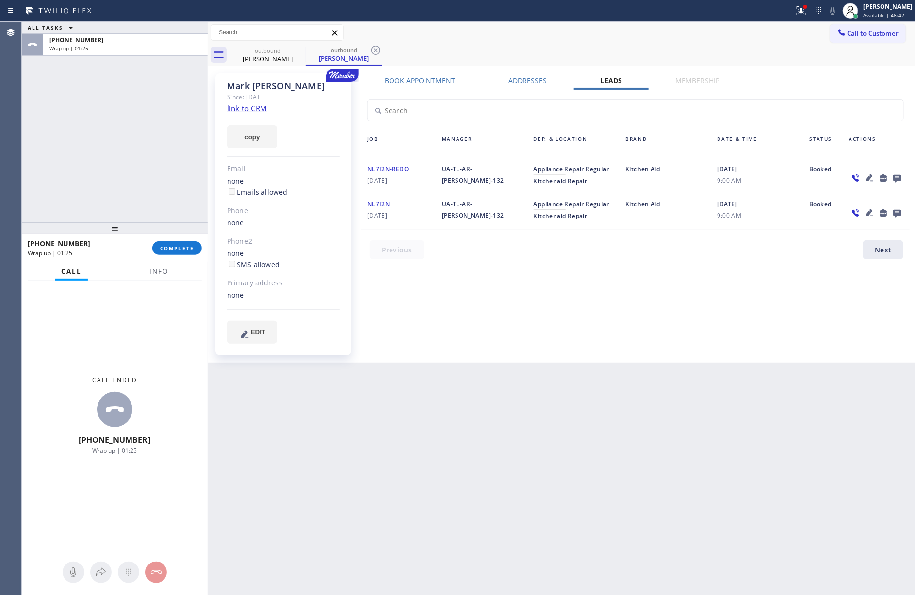
click at [129, 154] on div "ALL TASKS ALL TASKS ACTIVE TASKS TASKS IN WRAP UP +19547557683 Wrap up | 01:25" at bounding box center [115, 122] width 186 height 201
click at [182, 255] on button "COMPLETE" at bounding box center [177, 248] width 50 height 14
click at [174, 188] on div "ALL TASKS ALL TASKS ACTIVE TASKS TASKS IN WRAP UP +19547557683 Wrap up | 01:26" at bounding box center [115, 122] width 186 height 201
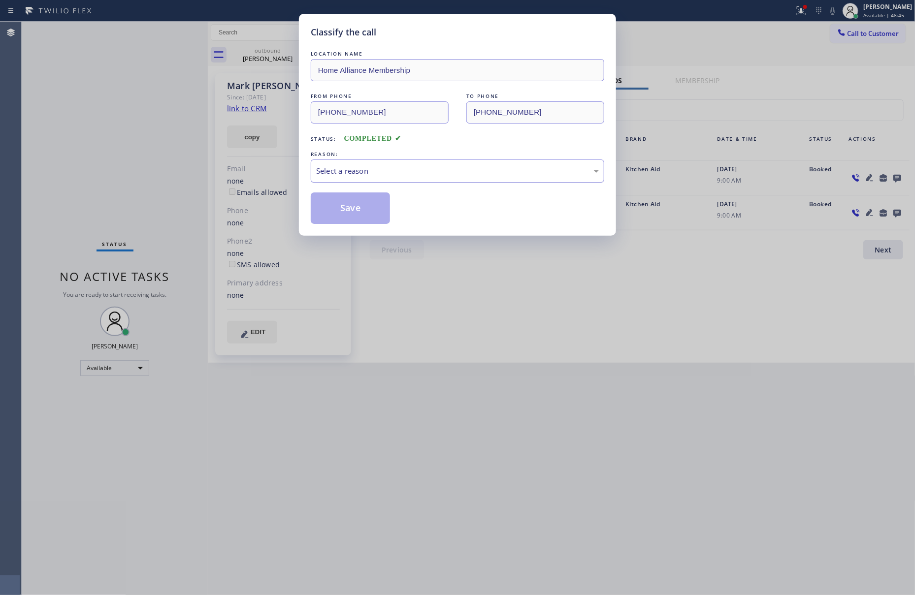
click at [368, 179] on div "Select a reason" at bounding box center [457, 171] width 293 height 23
click at [357, 210] on button "Save" at bounding box center [350, 209] width 79 height 32
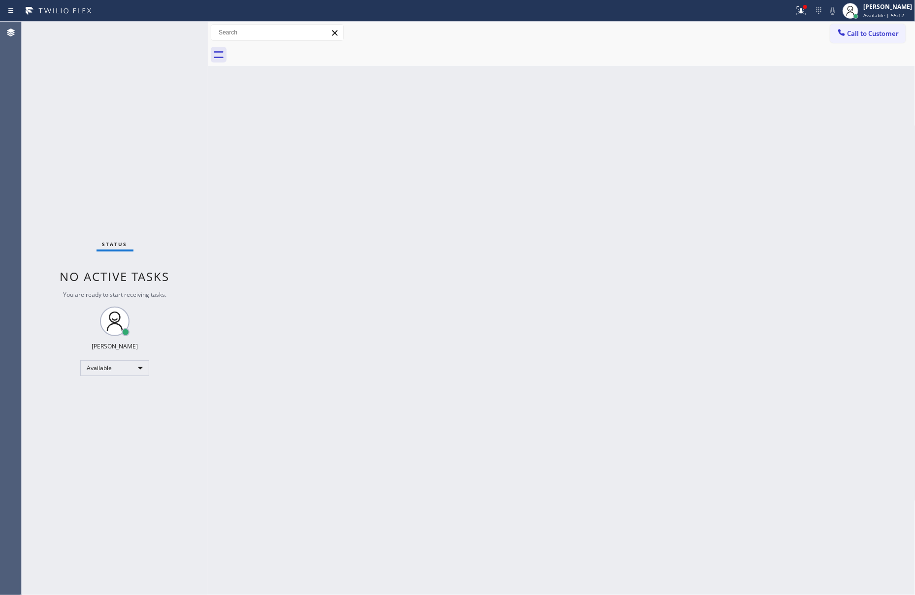
click at [367, 187] on div "Back to Dashboard Change Sender ID Customers Technicians Select a contact Outbo…" at bounding box center [562, 309] width 708 height 574
click at [476, 236] on div "Back to Dashboard Change Sender ID Customers Technicians Select a contact Outbo…" at bounding box center [562, 309] width 708 height 574
click at [476, 238] on div "Back to Dashboard Change Sender ID Customers Technicians Select a contact Outbo…" at bounding box center [562, 309] width 708 height 574
drag, startPoint x: 205, startPoint y: 219, endPoint x: 885, endPoint y: 125, distance: 686.0
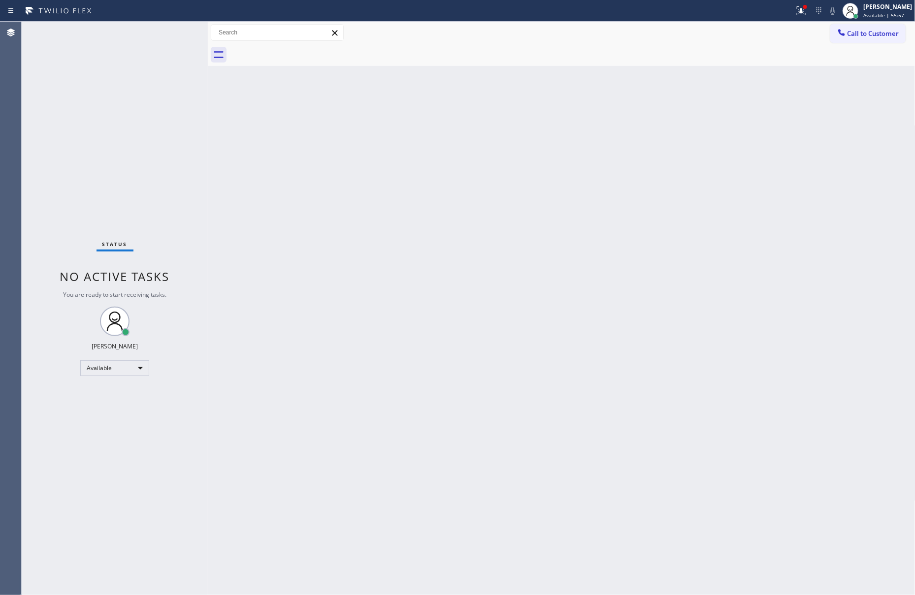
click at [208, 216] on div at bounding box center [208, 309] width 0 height 574
click at [860, 44] on div at bounding box center [576, 55] width 679 height 22
click at [871, 39] on button "Call to Customer" at bounding box center [867, 33] width 75 height 19
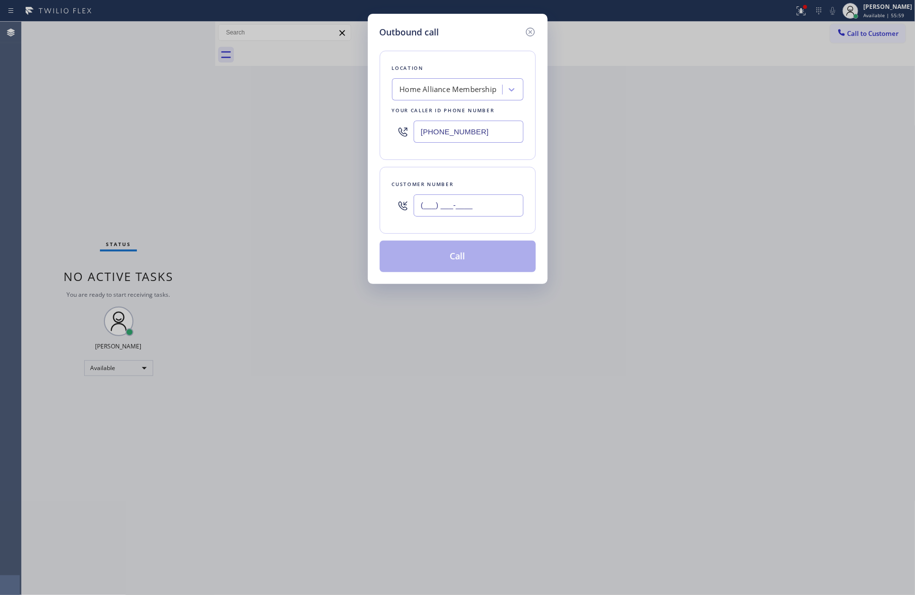
click at [464, 195] on input "(___) ___-____" at bounding box center [469, 206] width 110 height 22
paste input "917) 325-7890"
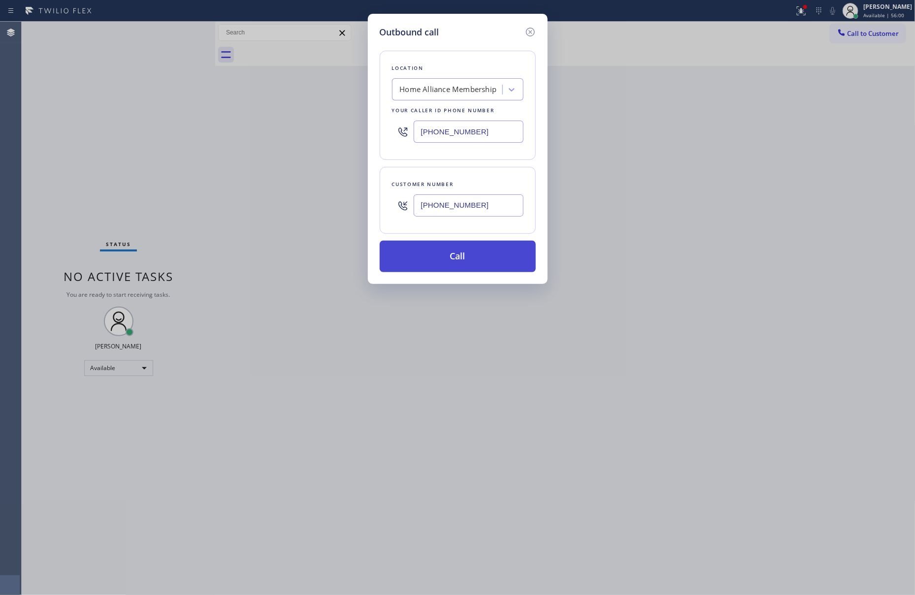
type input "(917) 325-7890"
click at [464, 248] on button "Call" at bounding box center [458, 257] width 156 height 32
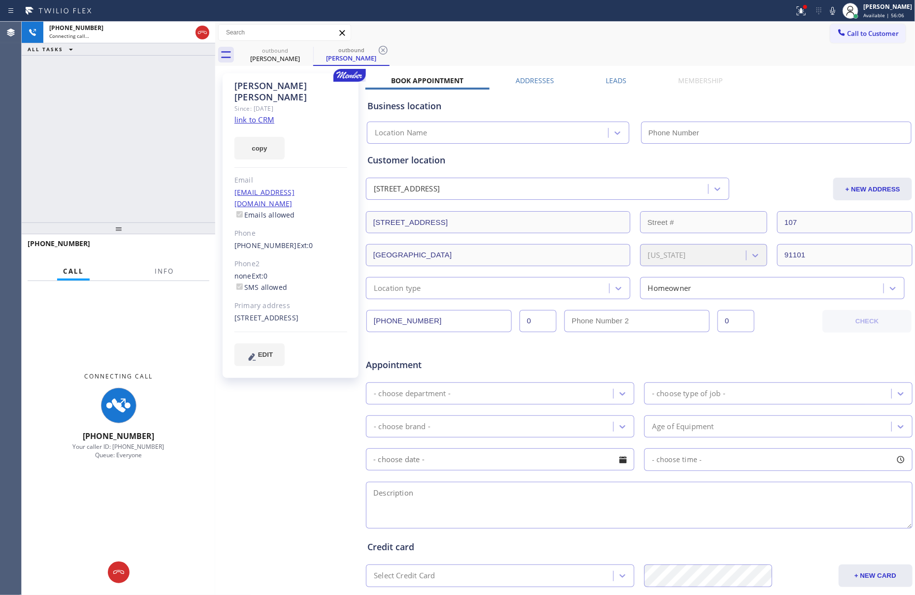
type input "[PHONE_NUMBER]"
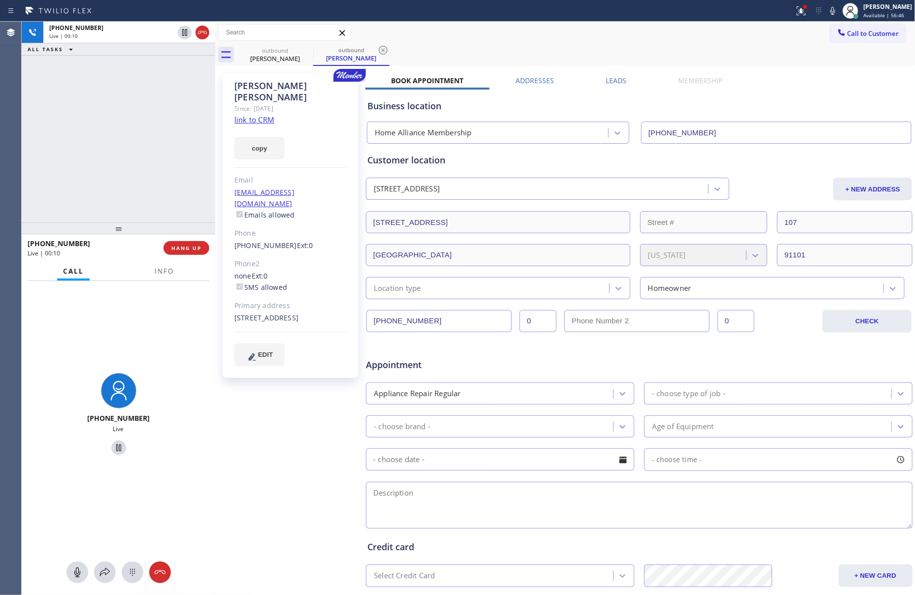
click at [83, 204] on div "+19173257890 Live | 00:10 ALL TASKS ALL TASKS ACTIVE TASKS TASKS IN WRAP UP" at bounding box center [119, 122] width 194 height 201
click at [179, 244] on button "HANG UP" at bounding box center [186, 248] width 46 height 14
click at [154, 122] on div "+19173257890 Live | 00:11 ALL TASKS ALL TASKS ACTIVE TASKS TASKS IN WRAP UP" at bounding box center [119, 122] width 194 height 201
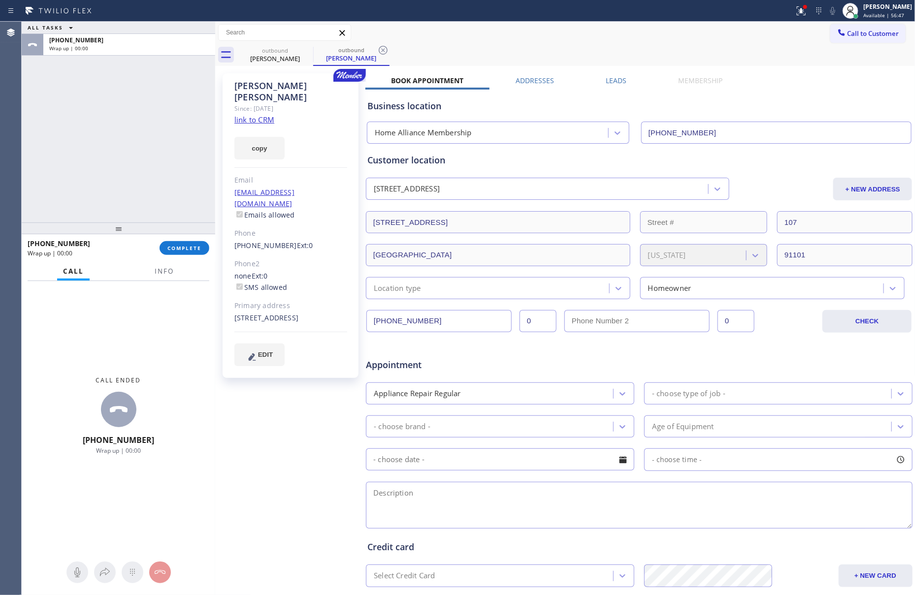
drag, startPoint x: 160, startPoint y: 117, endPoint x: 161, endPoint y: 247, distance: 130.0
click at [159, 117] on div "ALL TASKS ALL TASKS ACTIVE TASKS TASKS IN WRAP UP +19173257890 Wrap up | 00:00" at bounding box center [119, 122] width 194 height 201
drag, startPoint x: 169, startPoint y: 247, endPoint x: 167, endPoint y: 232, distance: 14.4
click at [169, 246] on span "COMPLETE" at bounding box center [184, 248] width 34 height 7
click at [142, 136] on div "ALL TASKS ALL TASKS ACTIVE TASKS TASKS IN WRAP UP +19173257890 Wrap up | 00:00" at bounding box center [119, 122] width 194 height 201
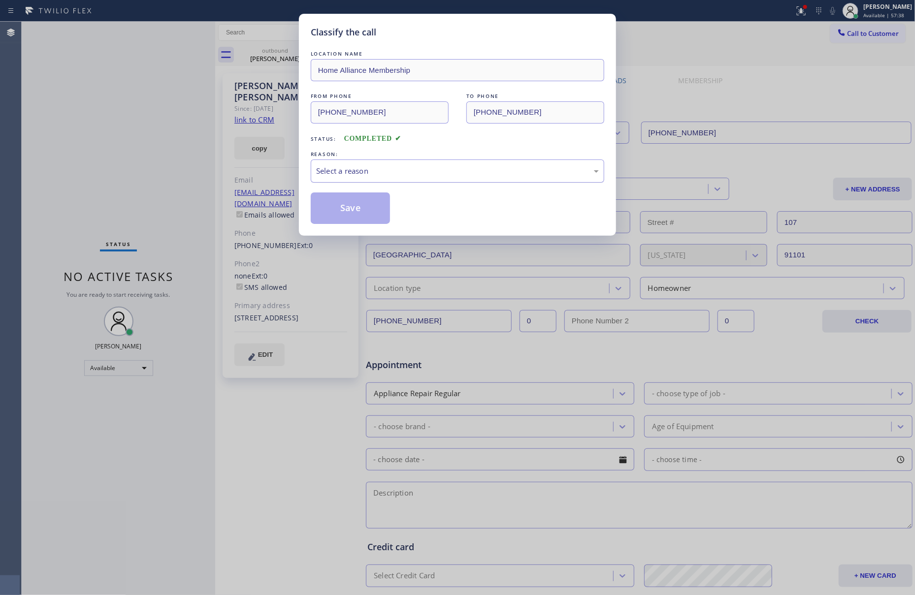
click at [391, 165] on div "Select a reason" at bounding box center [457, 171] width 293 height 23
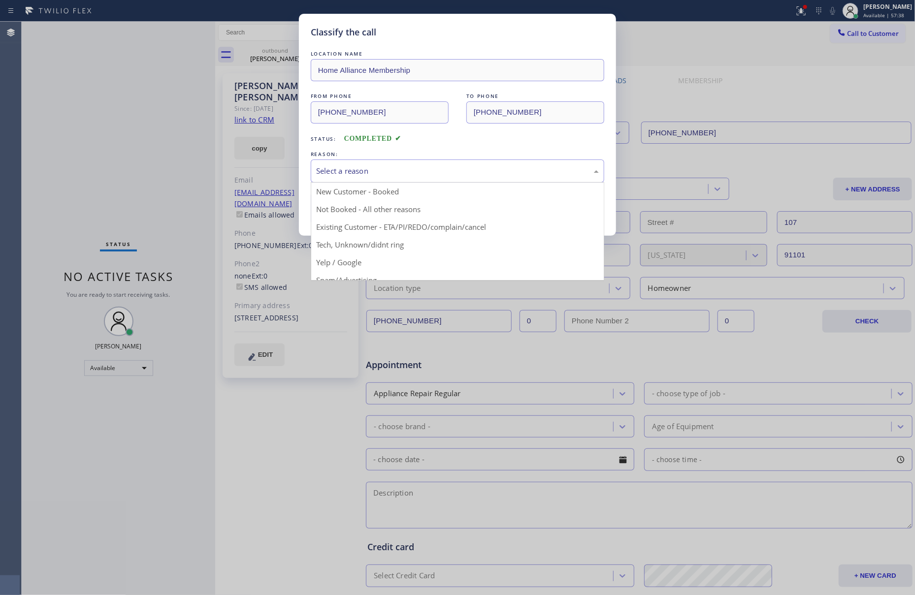
click at [344, 209] on button "Save" at bounding box center [350, 209] width 79 height 32
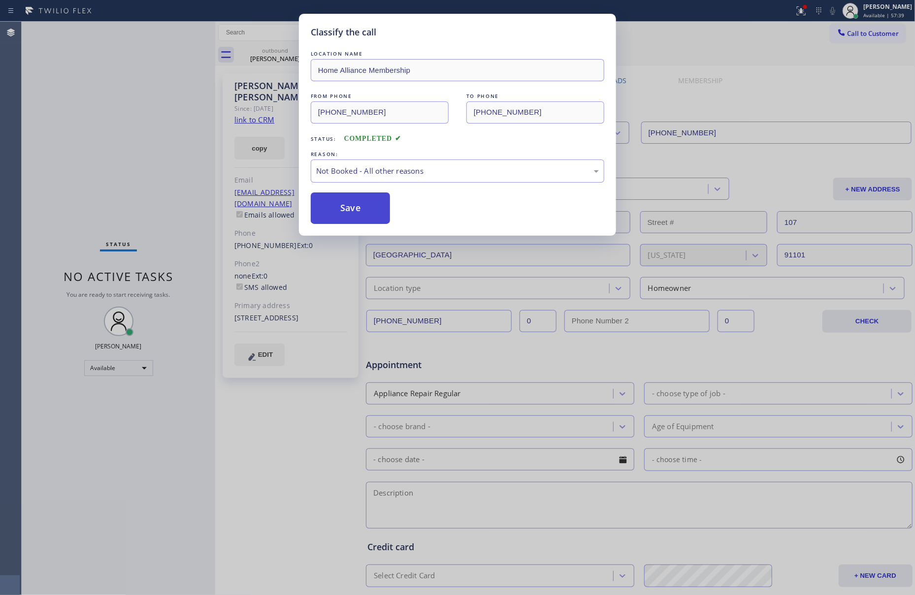
click at [344, 209] on button "Save" at bounding box center [350, 209] width 79 height 32
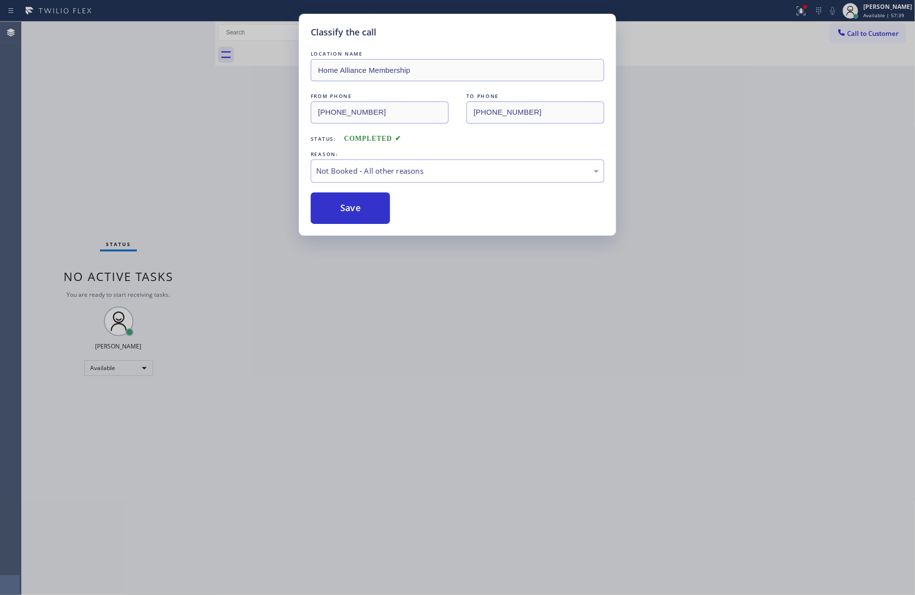
click at [120, 117] on div "Classify the call LOCATION NAME Home Alliance Membership FROM PHONE (855) 946-3…" at bounding box center [457, 297] width 915 height 595
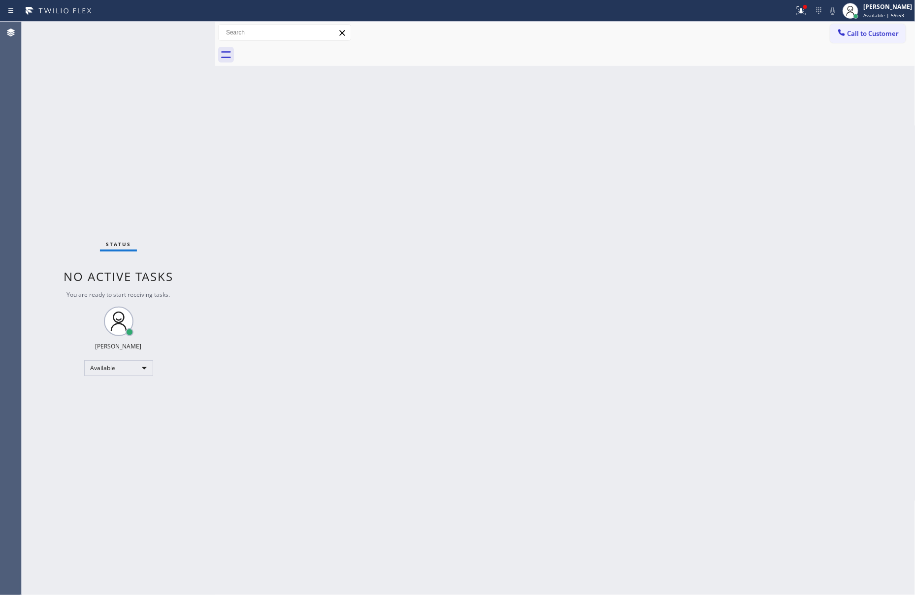
click at [649, 306] on div "Back to Dashboard Change Sender ID Customers Technicians Select a contact Outbo…" at bounding box center [565, 309] width 700 height 574
click at [864, 34] on span "Call to Customer" at bounding box center [873, 33] width 52 height 9
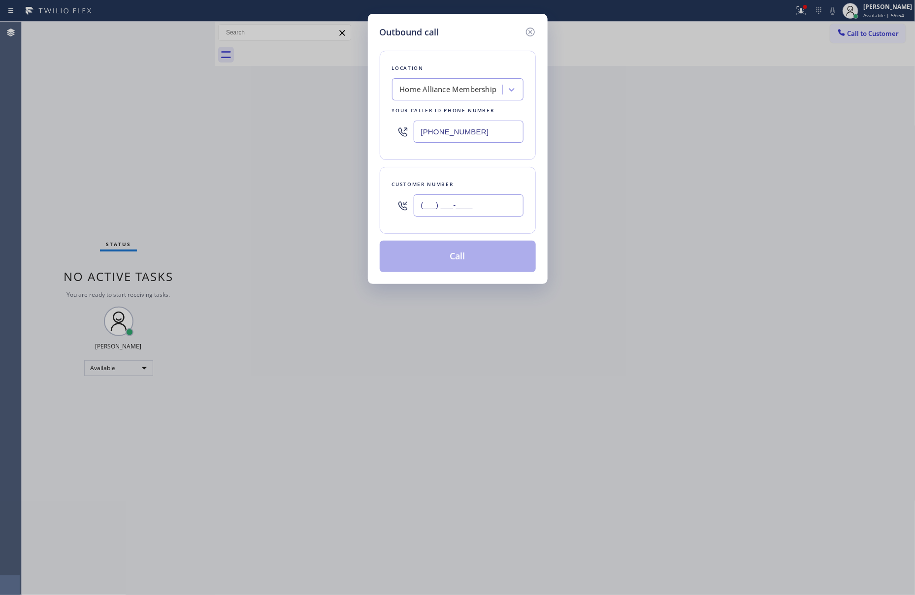
click at [452, 209] on input "(___) ___-____" at bounding box center [469, 206] width 110 height 22
paste input "305) 962-4172"
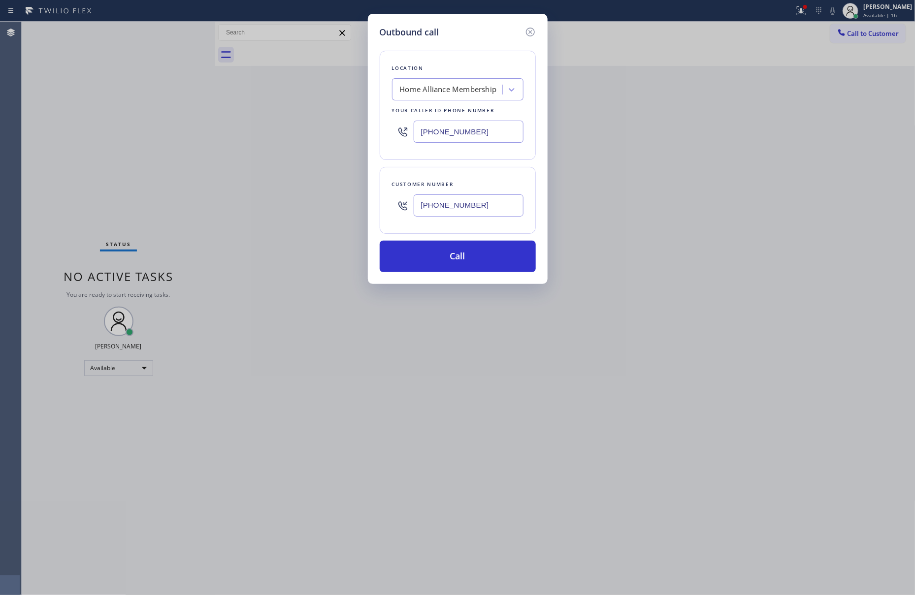
type input "(305) 962-4172"
click at [471, 263] on button "Call" at bounding box center [458, 257] width 156 height 32
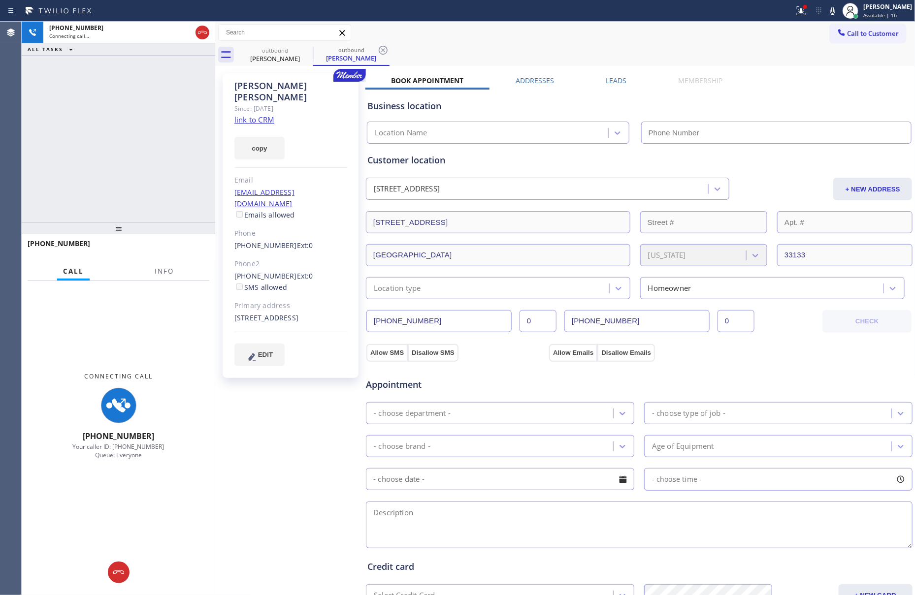
type input "[PHONE_NUMBER]"
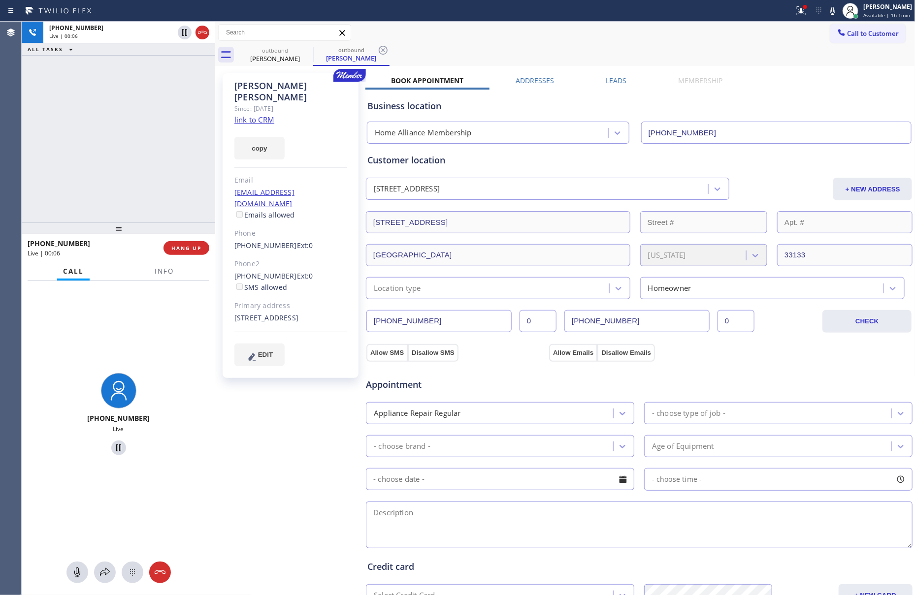
click at [105, 207] on div "+13059624172 Live | 00:06 ALL TASKS ALL TASKS ACTIVE TASKS TASKS IN WRAP UP" at bounding box center [119, 122] width 194 height 201
drag, startPoint x: 170, startPoint y: 246, endPoint x: 164, endPoint y: 111, distance: 135.1
click at [170, 245] on button "HANG UP" at bounding box center [186, 248] width 46 height 14
click at [164, 111] on div "+13059624172 Live | 00:06 ALL TASKS ALL TASKS ACTIVE TASKS TASKS IN WRAP UP" at bounding box center [119, 122] width 194 height 201
click at [164, 111] on div "+13059624172 Live | 00:07 ALL TASKS ALL TASKS ACTIVE TASKS TASKS IN WRAP UP" at bounding box center [119, 122] width 194 height 201
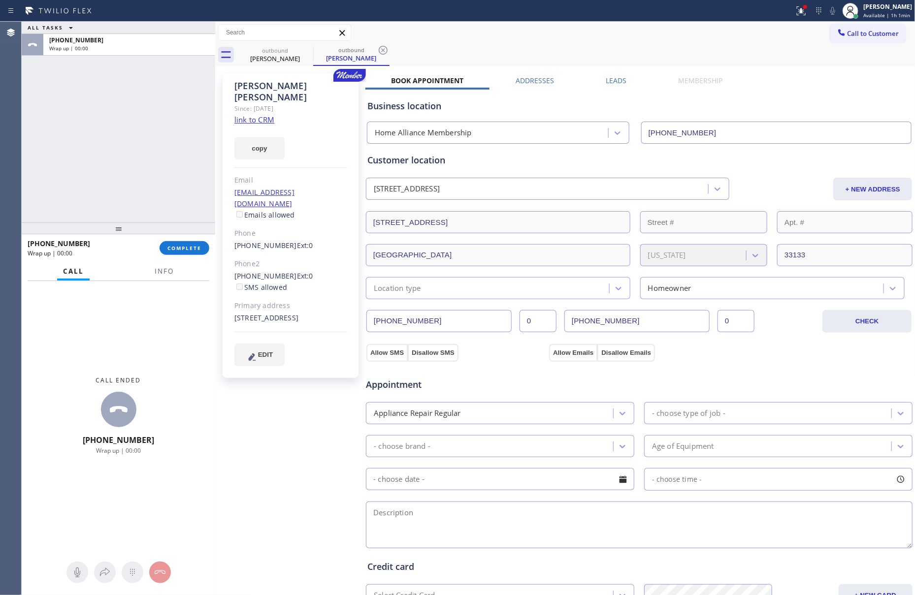
drag, startPoint x: 104, startPoint y: 112, endPoint x: 140, endPoint y: 165, distance: 64.5
click at [105, 111] on div "ALL TASKS ALL TASKS ACTIVE TASKS TASKS IN WRAP UP +13059624172 Wrap up | 00:00" at bounding box center [119, 122] width 194 height 201
drag, startPoint x: 847, startPoint y: 31, endPoint x: 505, endPoint y: 237, distance: 398.9
click at [847, 31] on span "Call to Customer" at bounding box center [873, 33] width 52 height 9
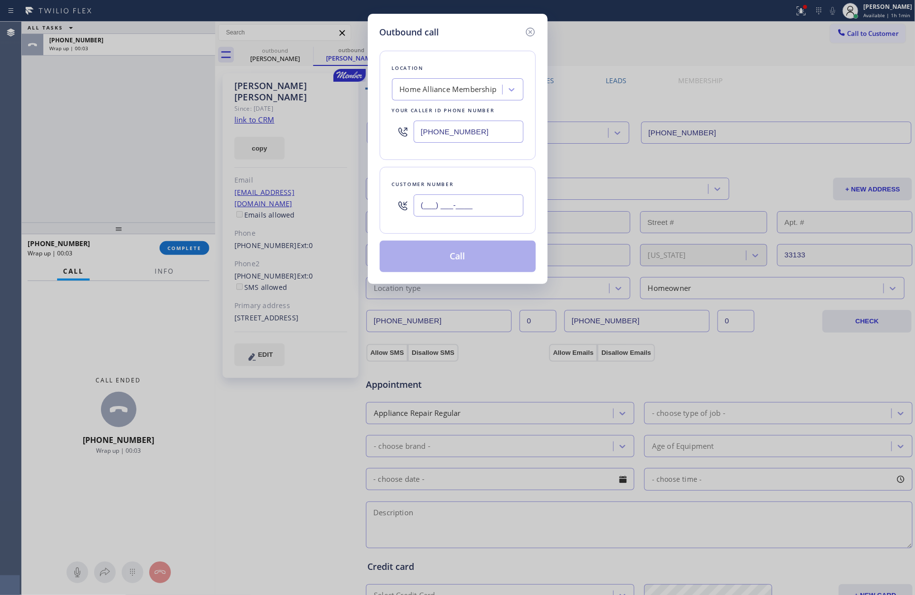
click at [442, 210] on input "(___) ___-____" at bounding box center [469, 206] width 110 height 22
paste input "305) 989-4676"
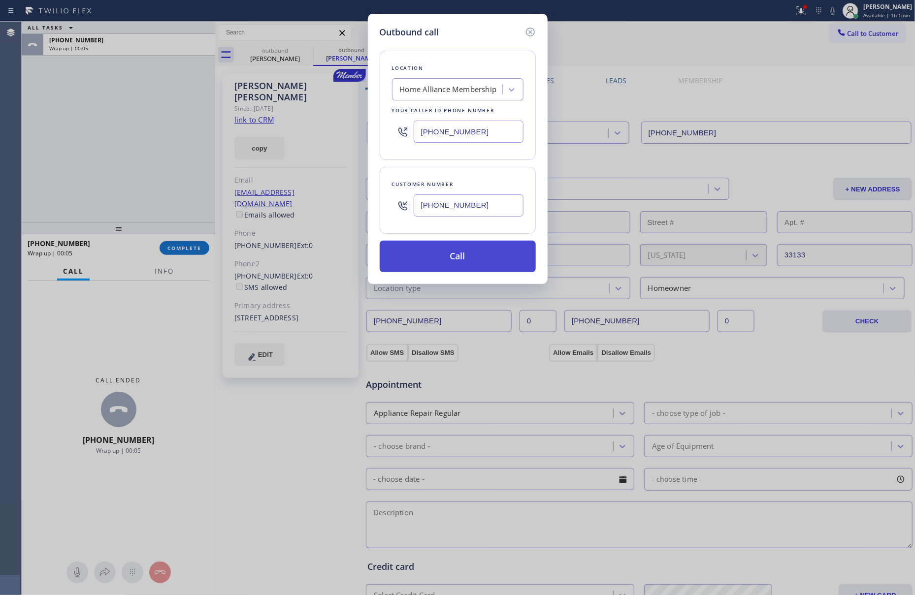
type input "(305) 989-4676"
click at [434, 256] on button "Call" at bounding box center [458, 257] width 156 height 32
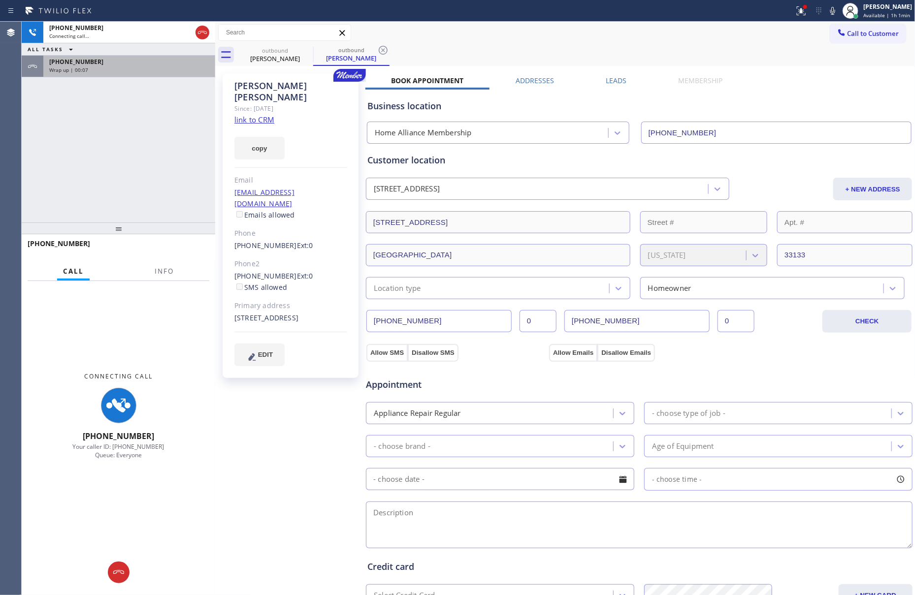
click at [104, 157] on div "+13059894676 Connecting call… ALL TASKS ALL TASKS ACTIVE TASKS TASKS IN WRAP UP…" at bounding box center [119, 122] width 194 height 201
click at [133, 69] on div "Wrap up | 00:07" at bounding box center [129, 69] width 160 height 7
click at [149, 75] on div "+13059624172 Wrap up | 00:07" at bounding box center [127, 67] width 168 height 22
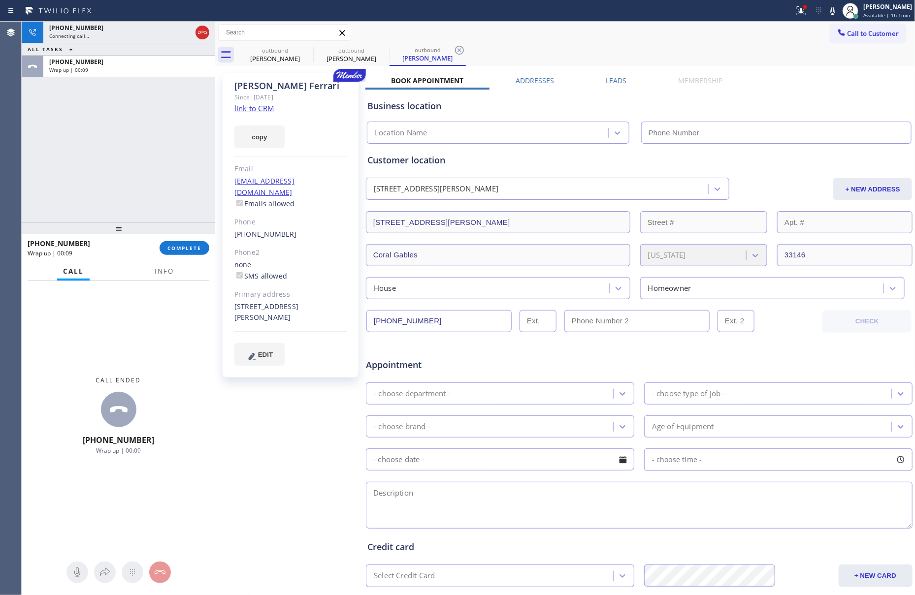
click at [154, 62] on div "+13059624172" at bounding box center [129, 62] width 160 height 8
click at [151, 69] on div "Wrap up | 00:09" at bounding box center [129, 69] width 160 height 7
click at [198, 242] on button "COMPLETE" at bounding box center [185, 248] width 50 height 14
click at [195, 180] on div "+13059894676 Connecting call… ALL TASKS ALL TASKS ACTIVE TASKS TASKS IN WRAP UP…" at bounding box center [119, 122] width 194 height 201
type input "[PHONE_NUMBER]"
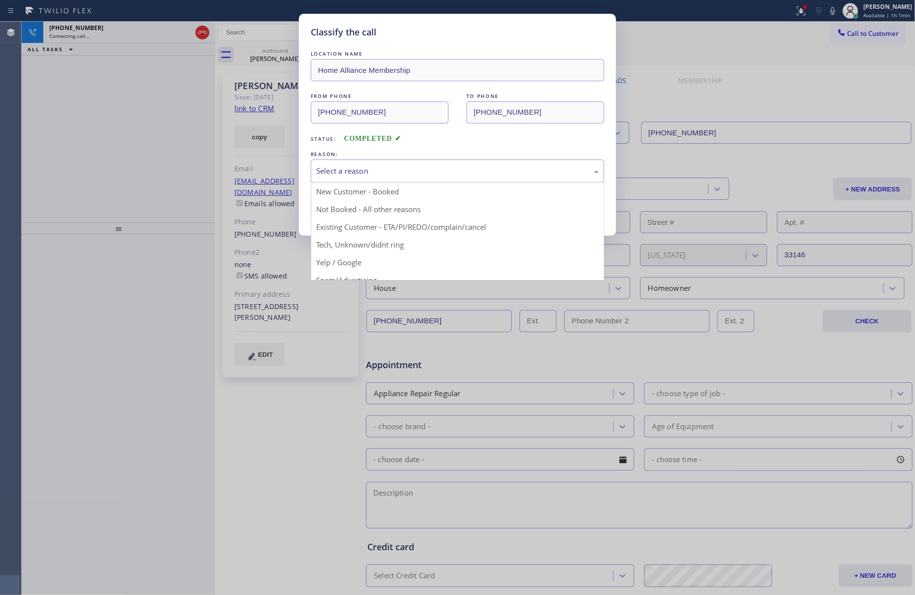
click at [326, 174] on div "Select a reason" at bounding box center [457, 170] width 283 height 11
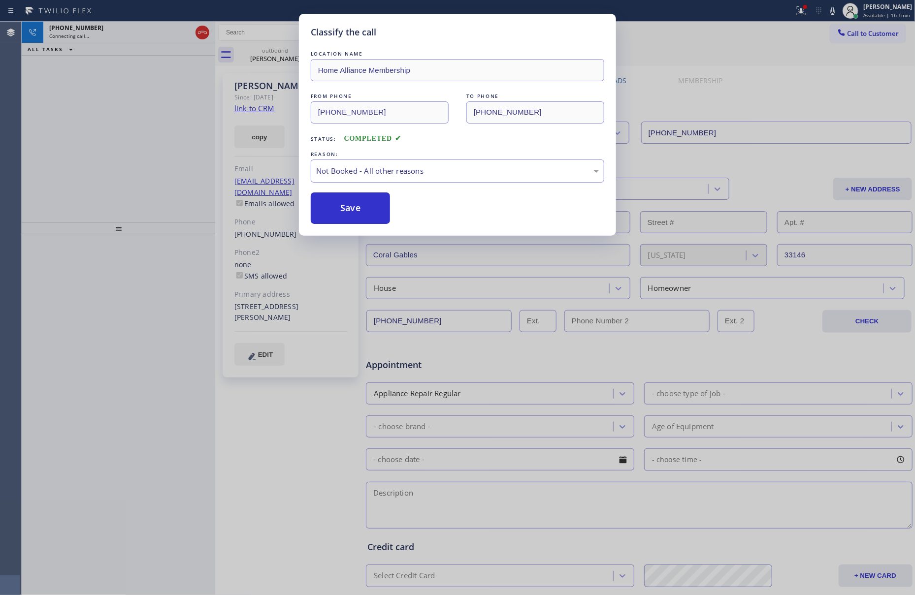
click at [326, 208] on button "Save" at bounding box center [350, 209] width 79 height 32
click at [76, 161] on div "+13059894676 Connecting call… ALL TASKS ALL TASKS ACTIVE TASKS TASKS IN WRAP UP" at bounding box center [119, 122] width 194 height 201
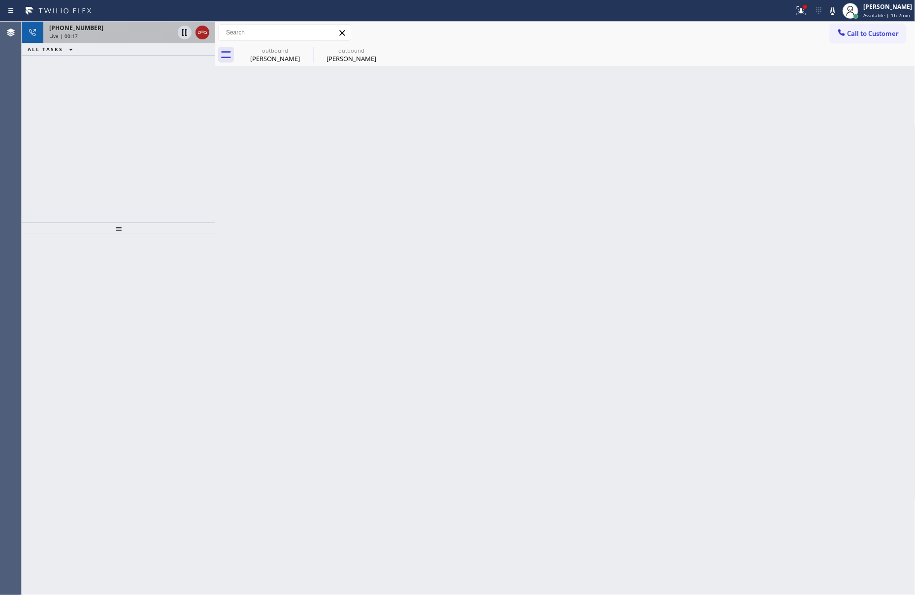
click at [203, 34] on icon at bounding box center [202, 33] width 12 height 12
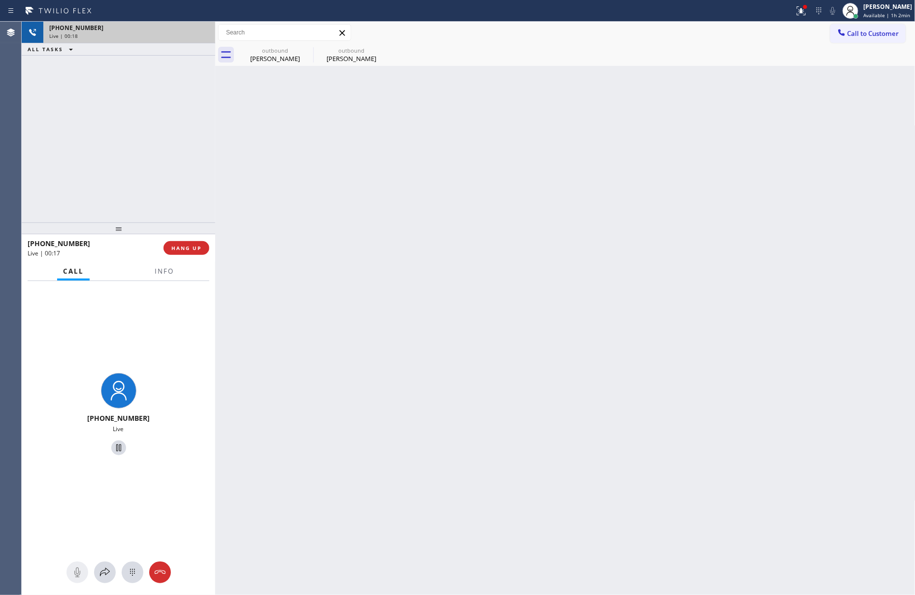
click at [174, 117] on div "+13059894676 Live | 00:18 ALL TASKS ALL TASKS ACTIVE TASKS TASKS IN WRAP UP" at bounding box center [119, 122] width 194 height 201
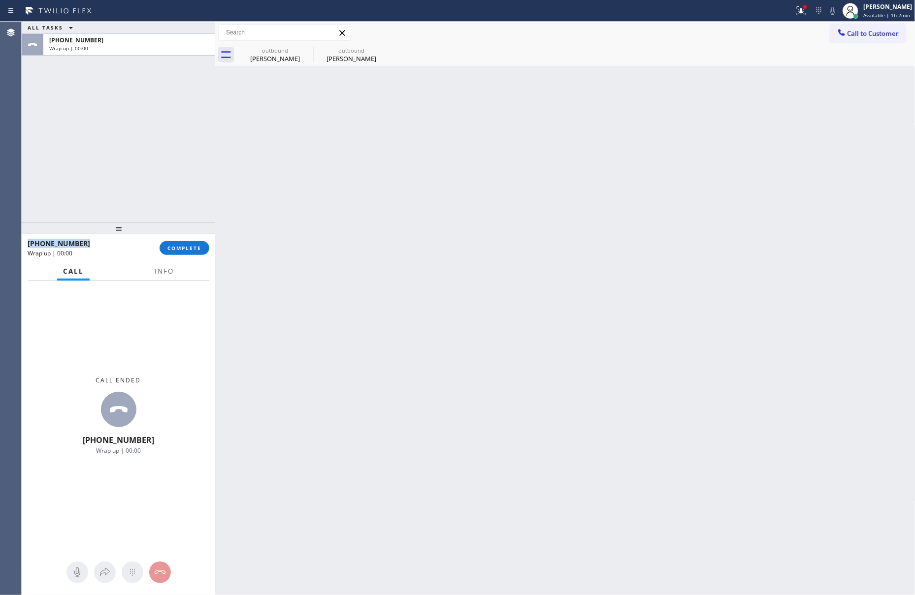
click at [174, 117] on div "ALL TASKS ALL TASKS ACTIVE TASKS TASKS IN WRAP UP +13059894676 Wrap up | 00:00" at bounding box center [119, 122] width 194 height 201
drag, startPoint x: 174, startPoint y: 117, endPoint x: 185, endPoint y: 292, distance: 176.1
click at [179, 194] on div "ALL TASKS ALL TASKS ACTIVE TASKS TASKS IN WRAP UP +13059894676 Wrap up | 00:00" at bounding box center [119, 122] width 194 height 201
click at [191, 250] on span "COMPLETE" at bounding box center [184, 248] width 34 height 7
click at [167, 157] on div "ALL TASKS ALL TASKS ACTIVE TASKS TASKS IN WRAP UP +13059894676 Wrap up | 00:00" at bounding box center [119, 122] width 194 height 201
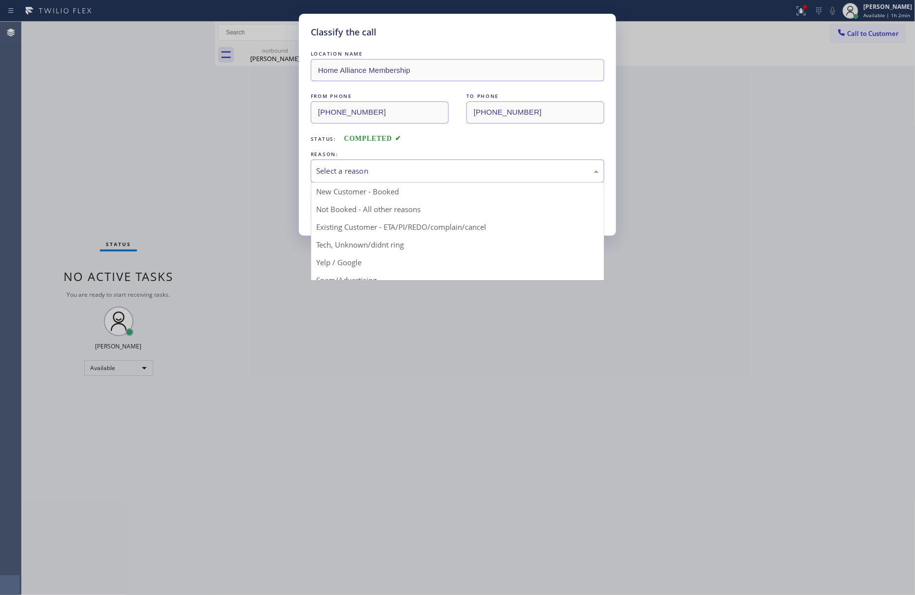
click at [393, 170] on div "Select a reason" at bounding box center [457, 170] width 283 height 11
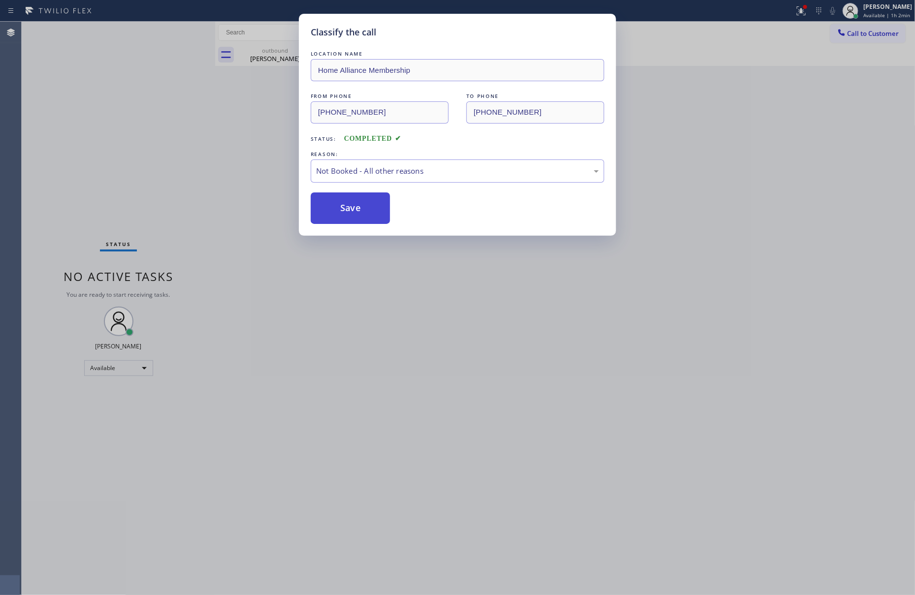
click at [372, 212] on button "Save" at bounding box center [350, 209] width 79 height 32
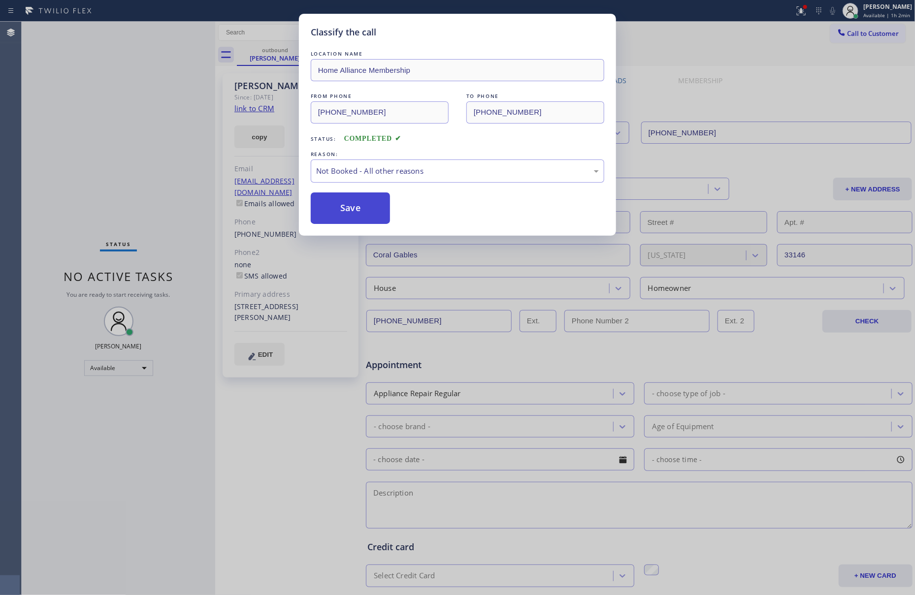
click at [373, 211] on button "Save" at bounding box center [350, 209] width 79 height 32
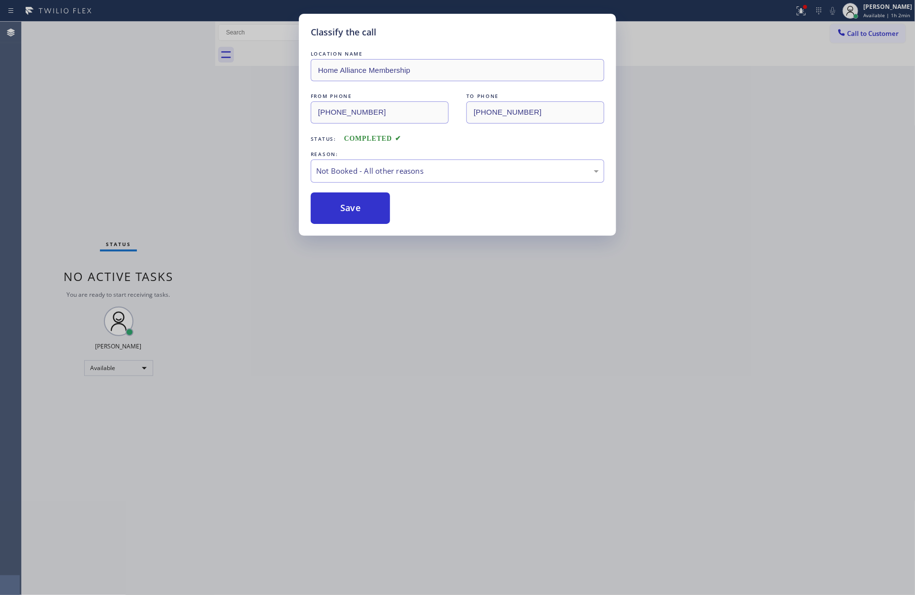
click at [179, 141] on div "Classify the call LOCATION NAME Home Alliance Membership FROM PHONE (855) 946-3…" at bounding box center [457, 297] width 915 height 595
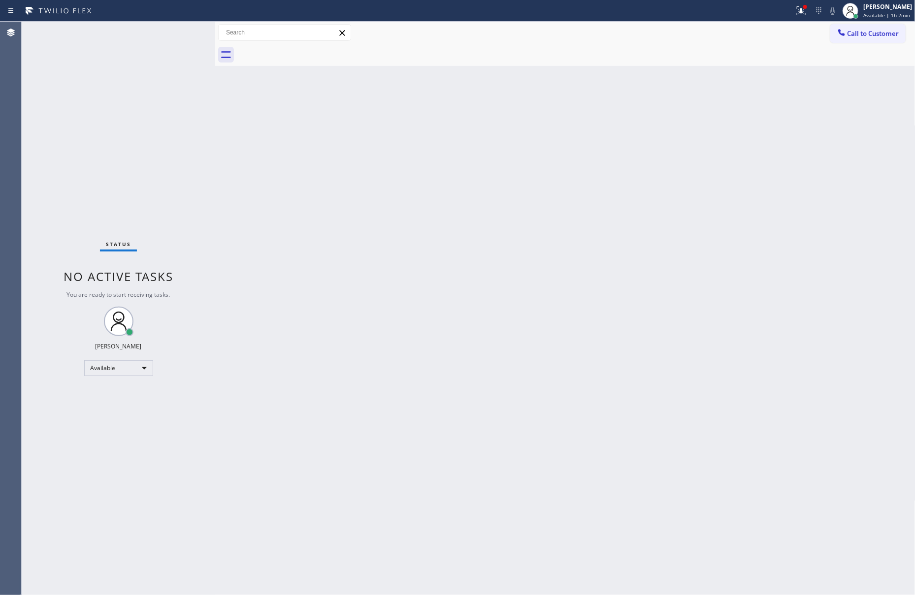
click at [179, 141] on div "Status No active tasks You are ready to start receiving tasks. [PERSON_NAME] Av…" at bounding box center [119, 309] width 194 height 574
drag, startPoint x: 543, startPoint y: 464, endPoint x: 521, endPoint y: 459, distance: 21.6
click at [546, 462] on div "Back to Dashboard Change Sender ID Customers Technicians Select a contact Outbo…" at bounding box center [565, 309] width 700 height 574
drag, startPoint x: 206, startPoint y: 160, endPoint x: 311, endPoint y: 279, distance: 159.1
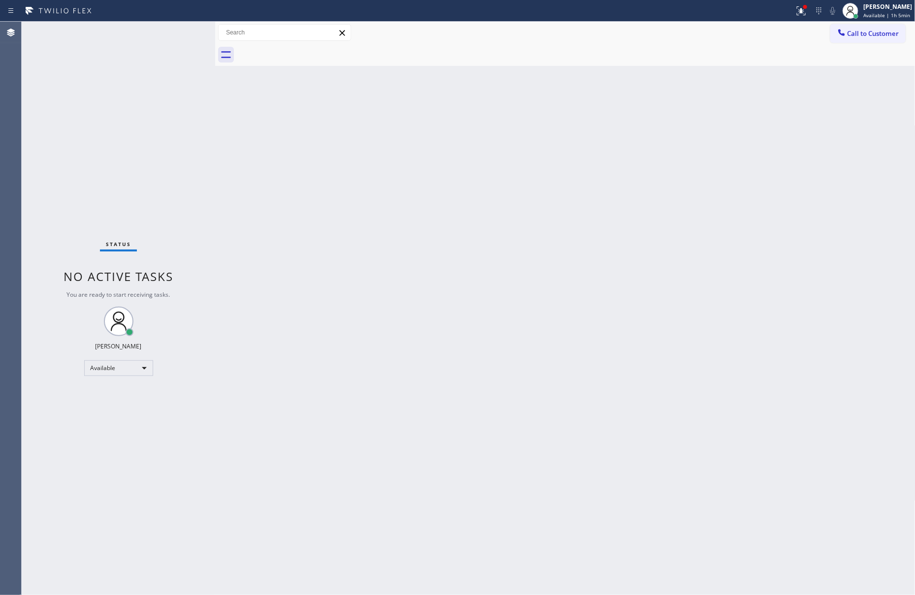
click at [207, 161] on div "Status No active tasks You are ready to start receiving tasks. [PERSON_NAME] Av…" at bounding box center [119, 309] width 194 height 574
click at [475, 326] on div "Back to Dashboard Change Sender ID Customers Technicians Select a contact Outbo…" at bounding box center [565, 309] width 700 height 574
click at [136, 151] on div "Status No active tasks You are ready to start receiving tasks. [PERSON_NAME] Av…" at bounding box center [119, 309] width 194 height 574
click at [452, 369] on div "Back to Dashboard Change Sender ID Customers Technicians Select a contact Outbo…" at bounding box center [565, 309] width 700 height 574
click at [509, 389] on div "Back to Dashboard Change Sender ID Customers Technicians Select a contact Outbo…" at bounding box center [565, 309] width 700 height 574
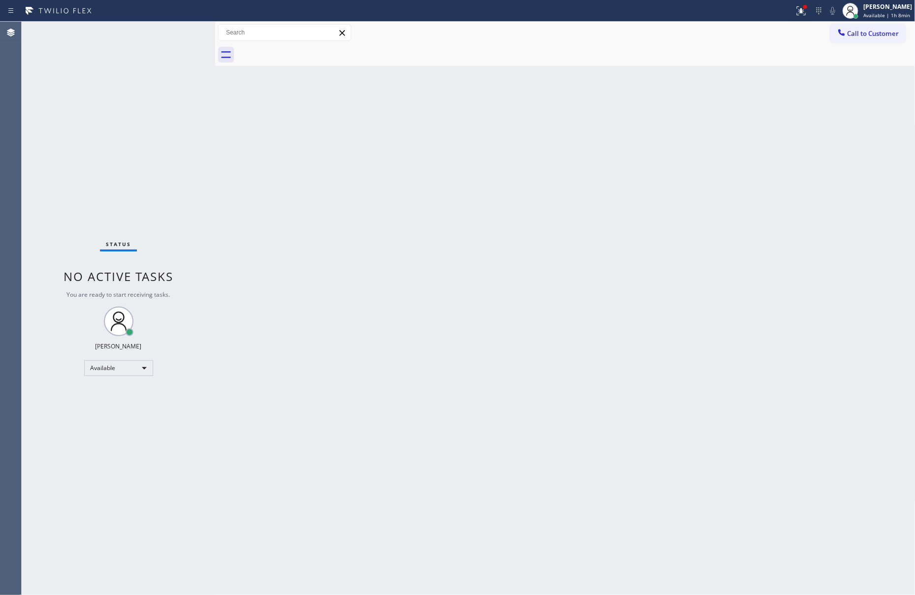
drag, startPoint x: 438, startPoint y: 259, endPoint x: 896, endPoint y: 454, distance: 497.9
click at [469, 275] on div "Back to Dashboard Change Sender ID Customers Technicians Select a contact Outbo…" at bounding box center [565, 309] width 700 height 574
click at [550, 379] on div "Back to Dashboard Change Sender ID Customers Technicians Select a contact Outbo…" at bounding box center [565, 309] width 700 height 574
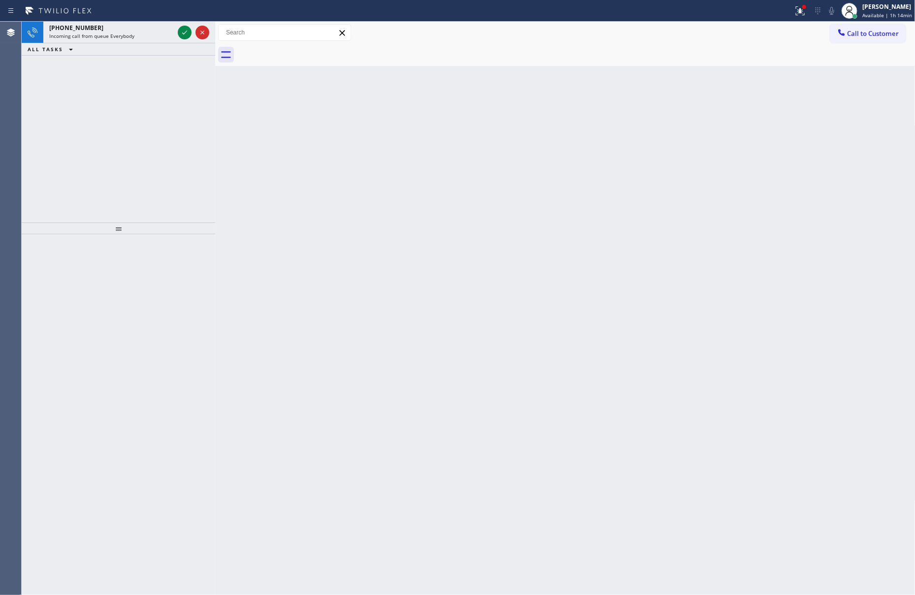
drag, startPoint x: 186, startPoint y: 34, endPoint x: 164, endPoint y: 145, distance: 113.5
click at [186, 34] on icon at bounding box center [185, 33] width 12 height 12
click at [164, 145] on div "+17146107413 Incoming call from queue Everybody ALL TASKS ALL TASKS ACTIVE TASK…" at bounding box center [119, 122] width 194 height 201
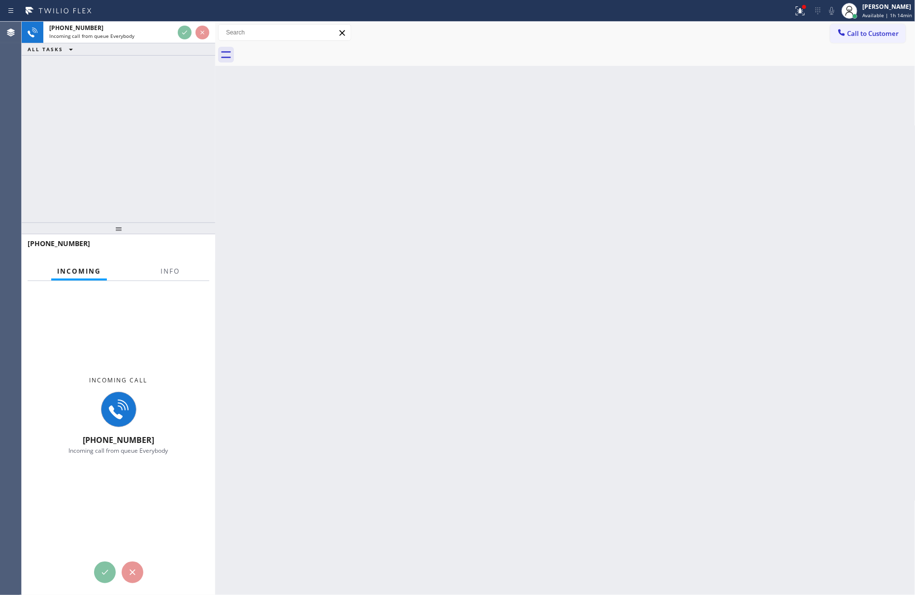
click at [167, 142] on div "+17146107413 Incoming call from queue Everybody ALL TASKS ALL TASKS ACTIVE TASK…" at bounding box center [119, 122] width 194 height 201
click at [168, 142] on div "+17146107413 Incoming call from queue Everybody ALL TASKS ALL TASKS ACTIVE TASK…" at bounding box center [119, 122] width 194 height 201
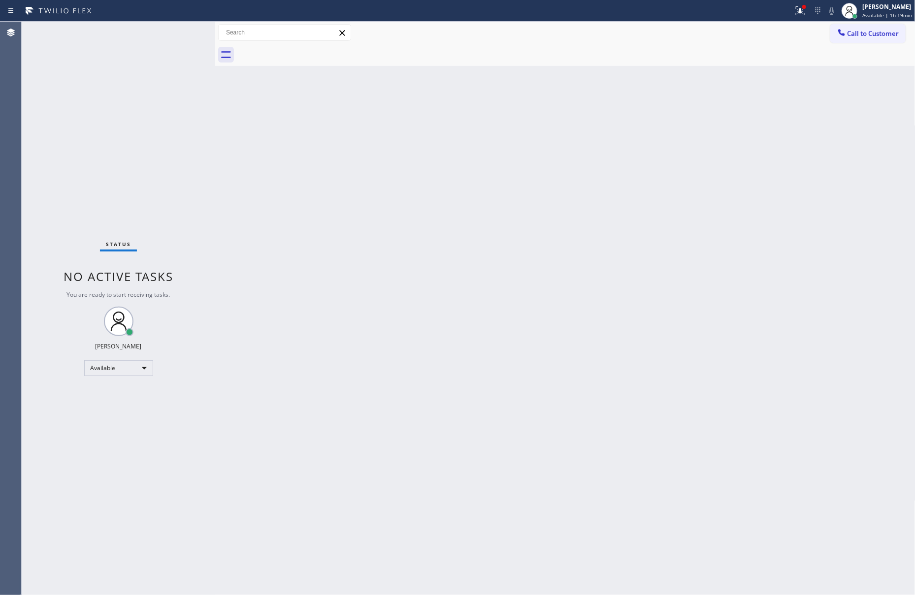
click at [420, 352] on div "Back to Dashboard Change Sender ID Customers Technicians Select a contact Outbo…" at bounding box center [565, 309] width 700 height 574
drag, startPoint x: 247, startPoint y: 170, endPoint x: 311, endPoint y: 310, distance: 154.2
click at [256, 174] on div "Back to Dashboard Change Sender ID Customers Technicians Select a contact Outbo…" at bounding box center [565, 309] width 700 height 574
click at [143, 361] on div "Available" at bounding box center [118, 368] width 69 height 16
click at [124, 423] on li "Break" at bounding box center [117, 419] width 66 height 12
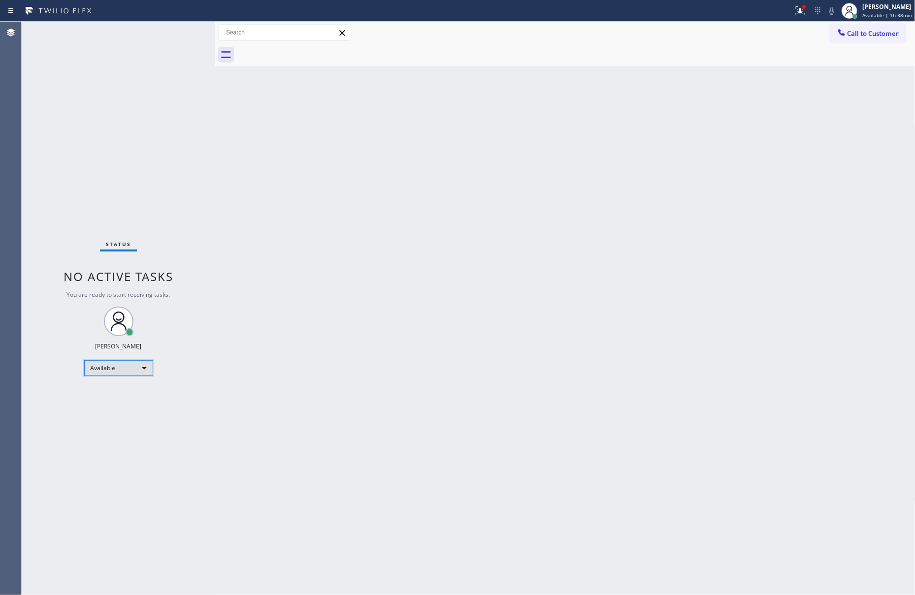
drag, startPoint x: 130, startPoint y: 366, endPoint x: 130, endPoint y: 373, distance: 6.4
click at [130, 373] on div "Available" at bounding box center [118, 368] width 69 height 16
click at [117, 382] on li "Offline" at bounding box center [117, 382] width 66 height 12
drag, startPoint x: 361, startPoint y: 427, endPoint x: 789, endPoint y: 261, distance: 459.0
click at [547, 406] on div "Back to Dashboard Change Sender ID Customers Technicians Select a contact Outbo…" at bounding box center [565, 309] width 700 height 574
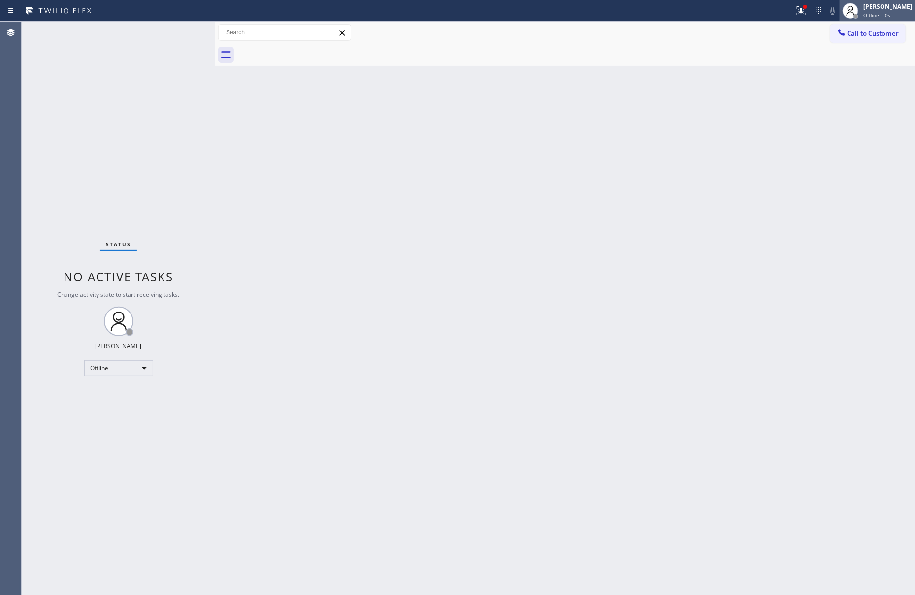
click at [856, 6] on icon at bounding box center [850, 11] width 12 height 12
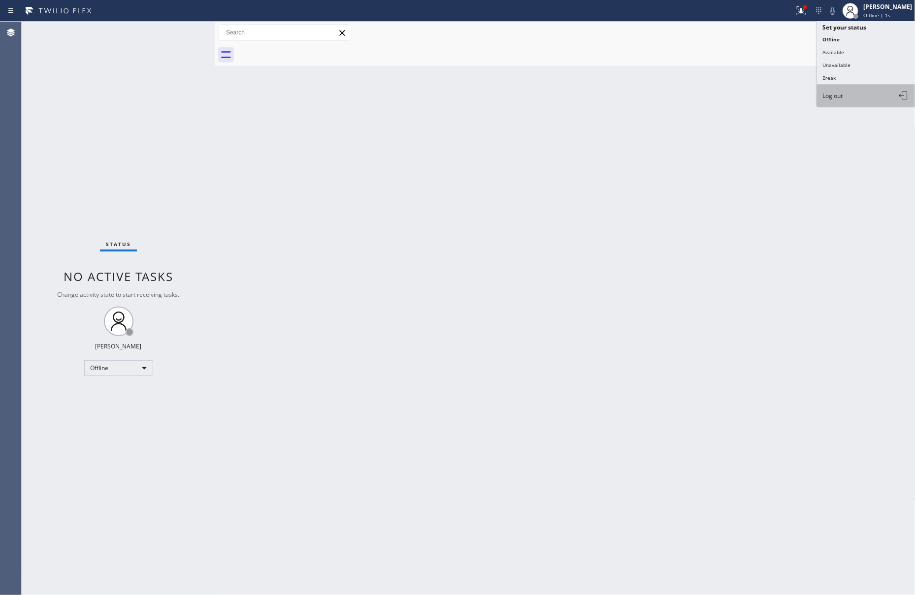
click at [858, 95] on button "Log out" at bounding box center [866, 96] width 98 height 22
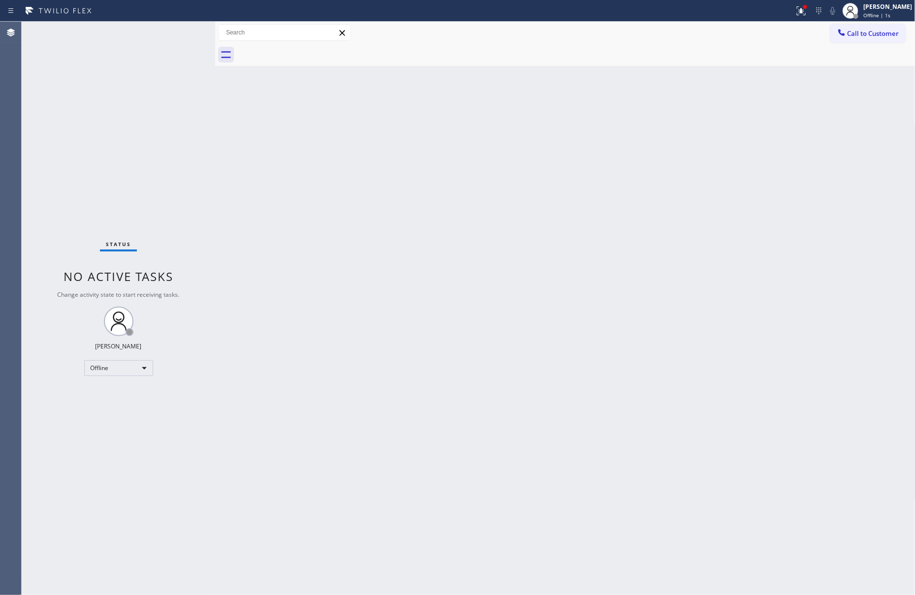
click at [471, 291] on div "Back to Dashboard Change Sender ID Customers Technicians Select a contact Outbo…" at bounding box center [565, 309] width 700 height 574
